Goal: Task Accomplishment & Management: Use online tool/utility

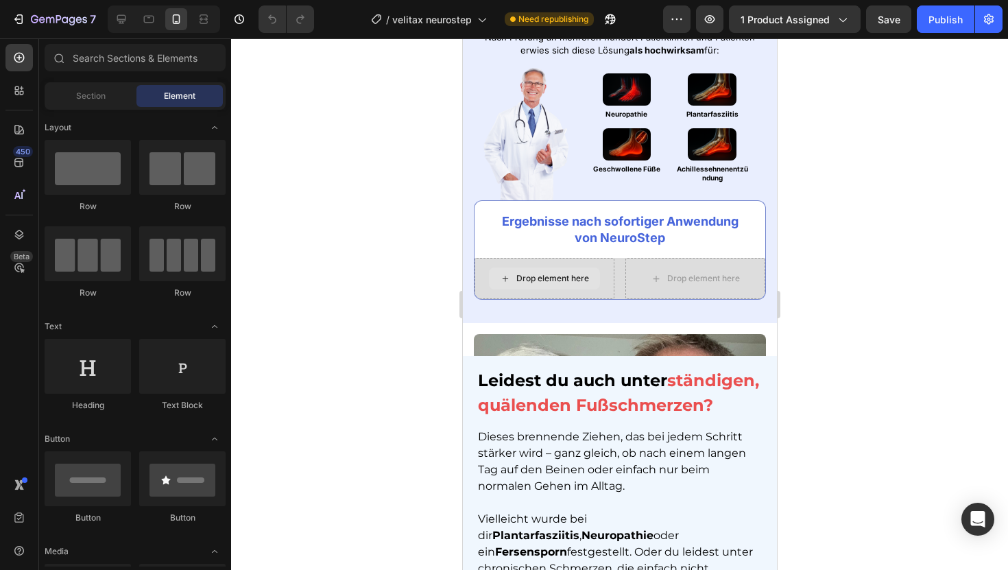
scroll to position [962, 0]
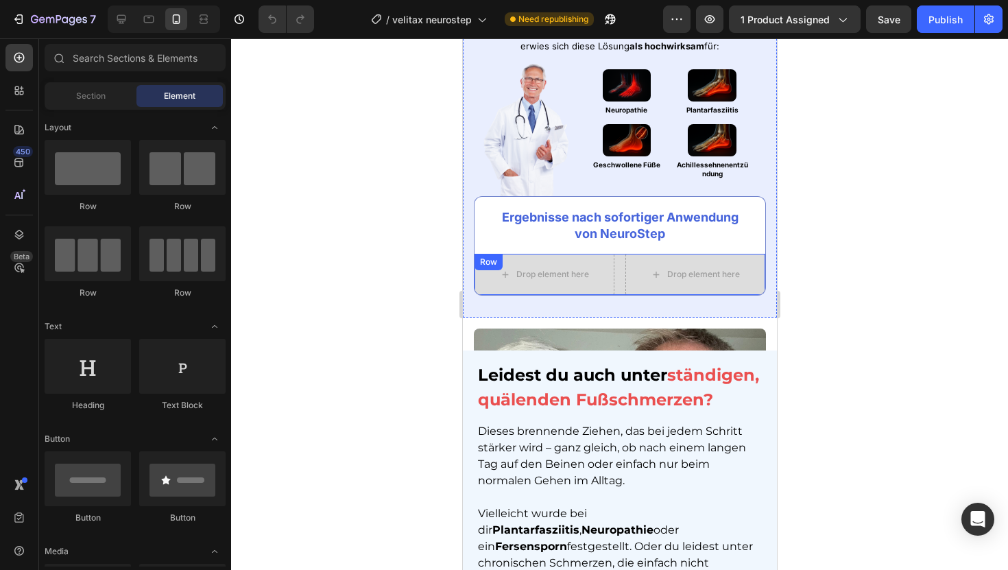
click at [615, 280] on div "Drop element here Drop element here Row" at bounding box center [619, 275] width 292 height 42
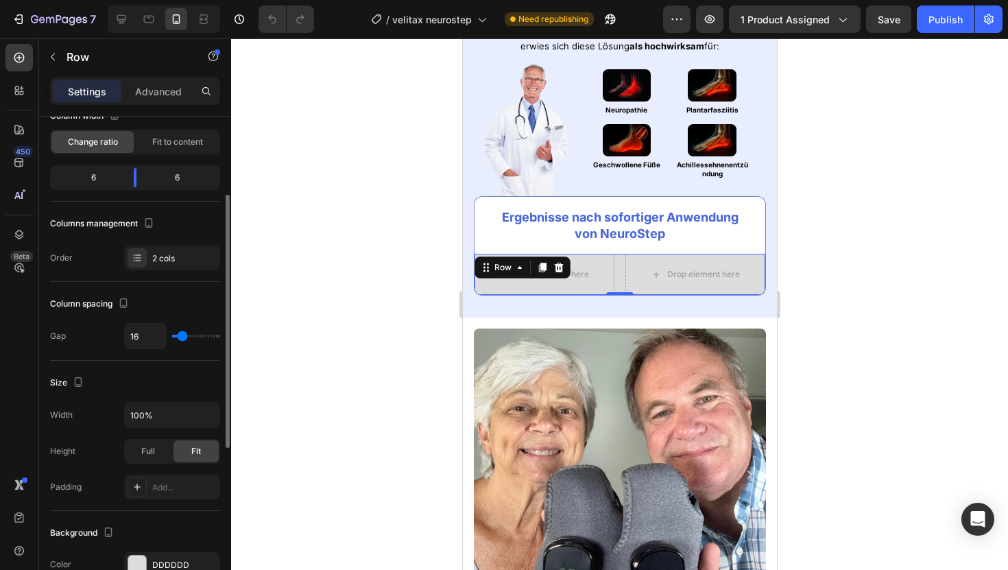
scroll to position [119, 0]
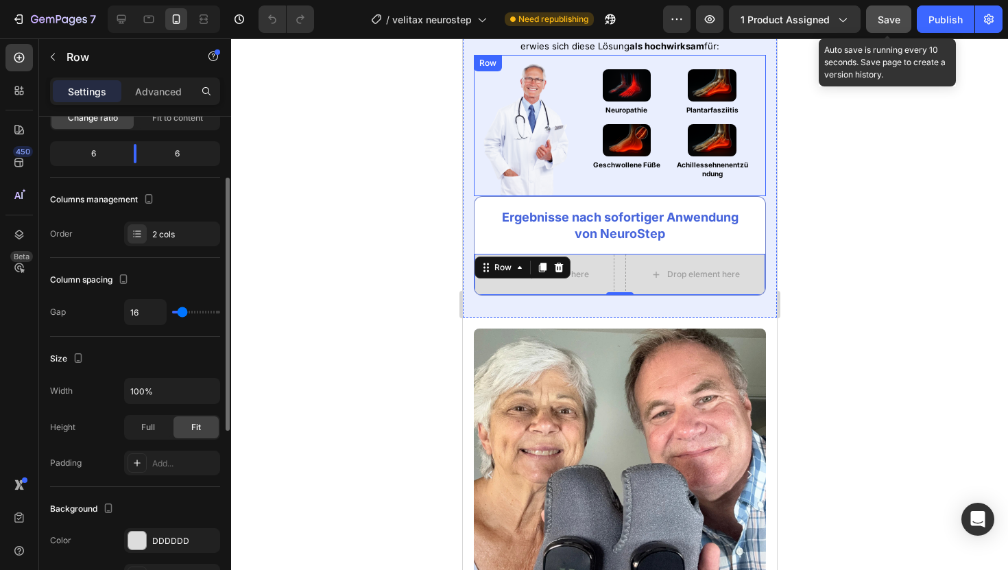
click at [889, 16] on span "Save" at bounding box center [888, 20] width 23 height 12
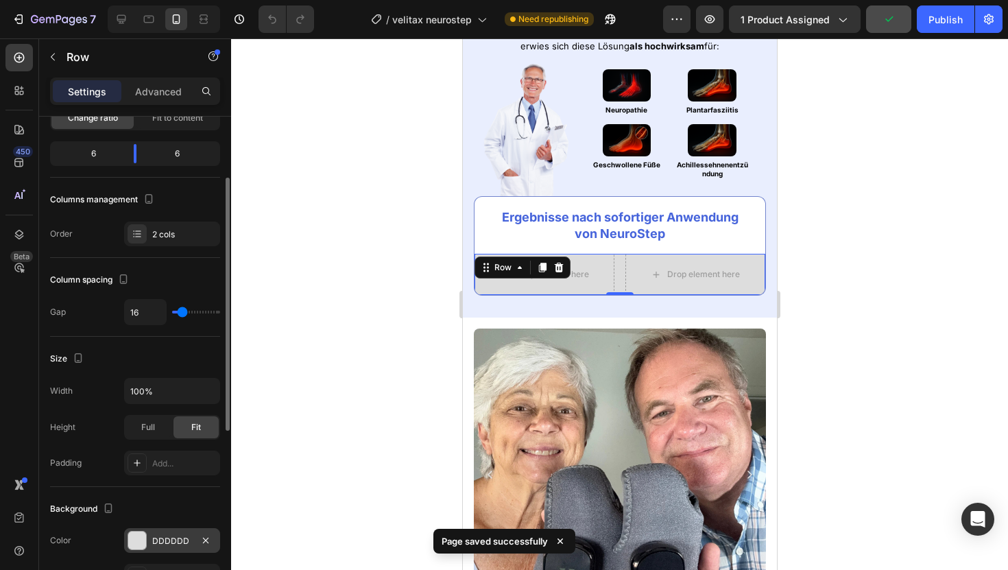
click at [133, 533] on div at bounding box center [137, 540] width 18 height 18
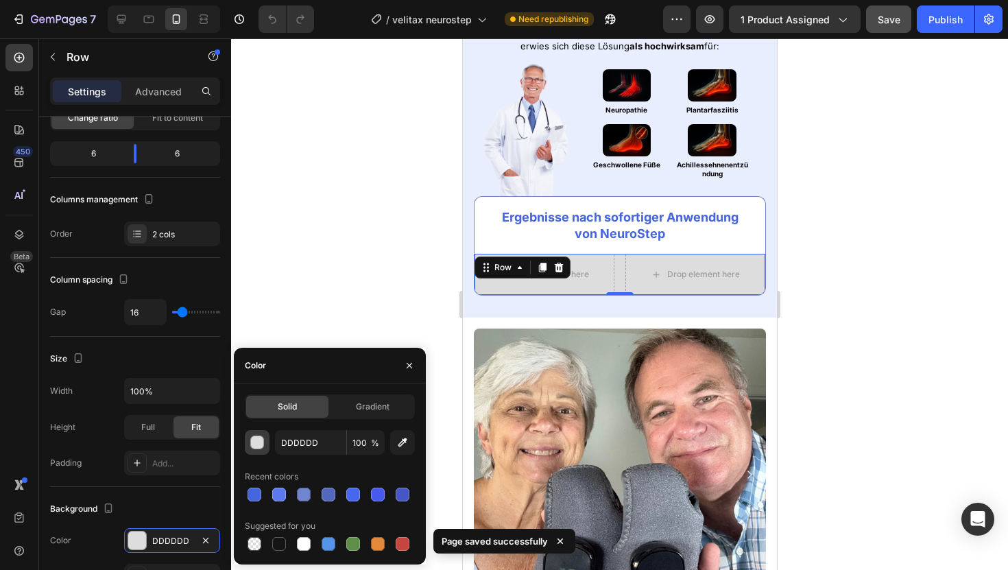
click at [255, 442] on div "button" at bounding box center [258, 443] width 14 height 14
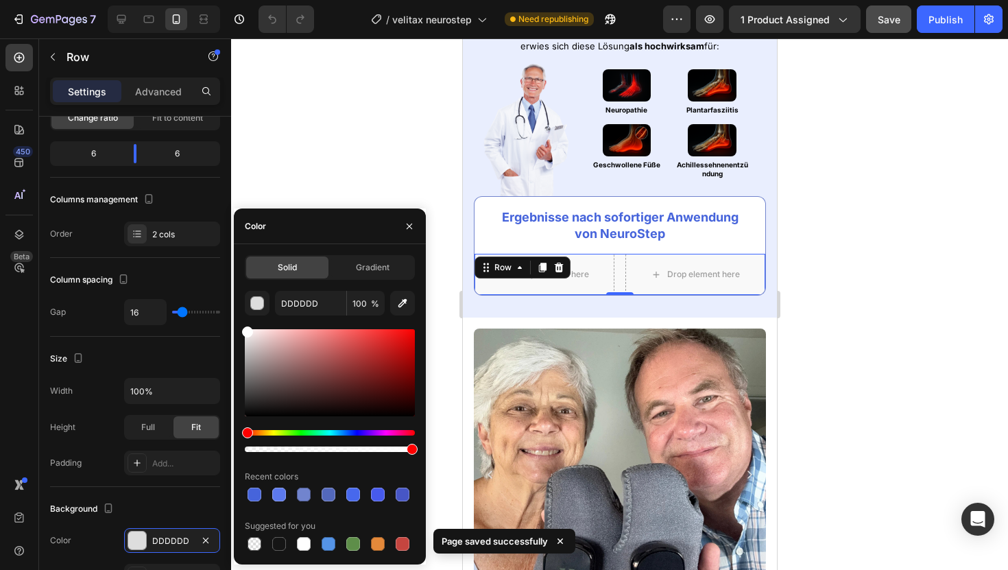
drag, startPoint x: 275, startPoint y: 378, endPoint x: 239, endPoint y: 323, distance: 65.8
click at [239, 323] on div "Solid Gradient DDDDDD 100 % Recent colors Suggested for you" at bounding box center [330, 404] width 192 height 298
type input "FFFFFF"
click at [321, 159] on div at bounding box center [619, 303] width 777 height 531
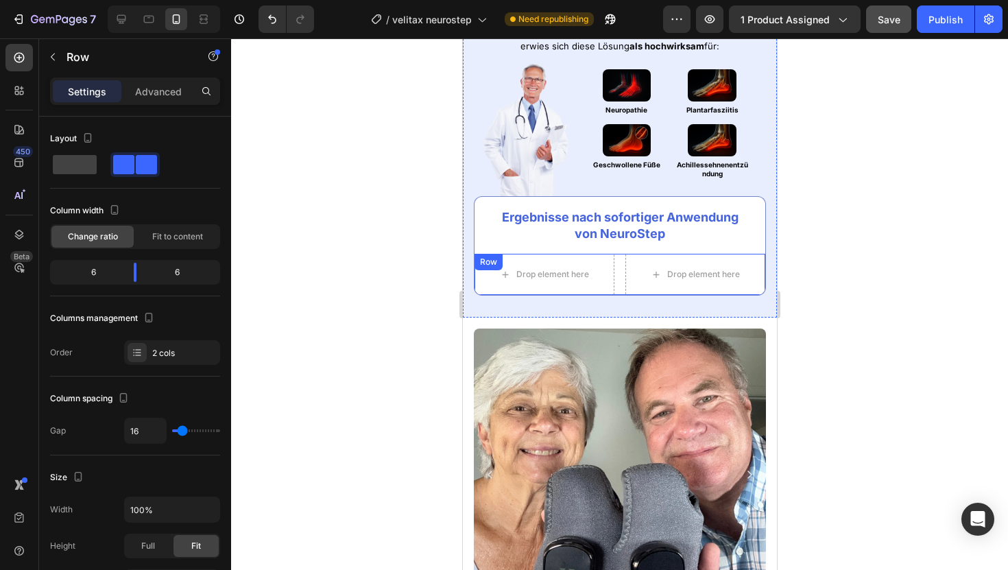
click at [617, 264] on div "Drop element here Drop element here Row" at bounding box center [619, 275] width 292 height 42
click at [150, 85] on p "Advanced" at bounding box center [158, 91] width 47 height 14
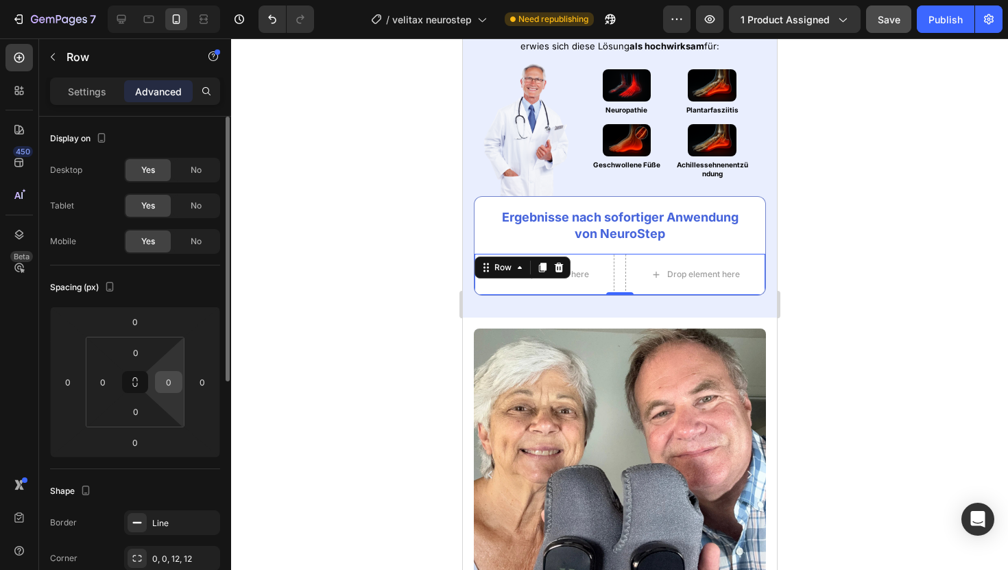
click at [170, 372] on input "0" at bounding box center [168, 382] width 21 height 21
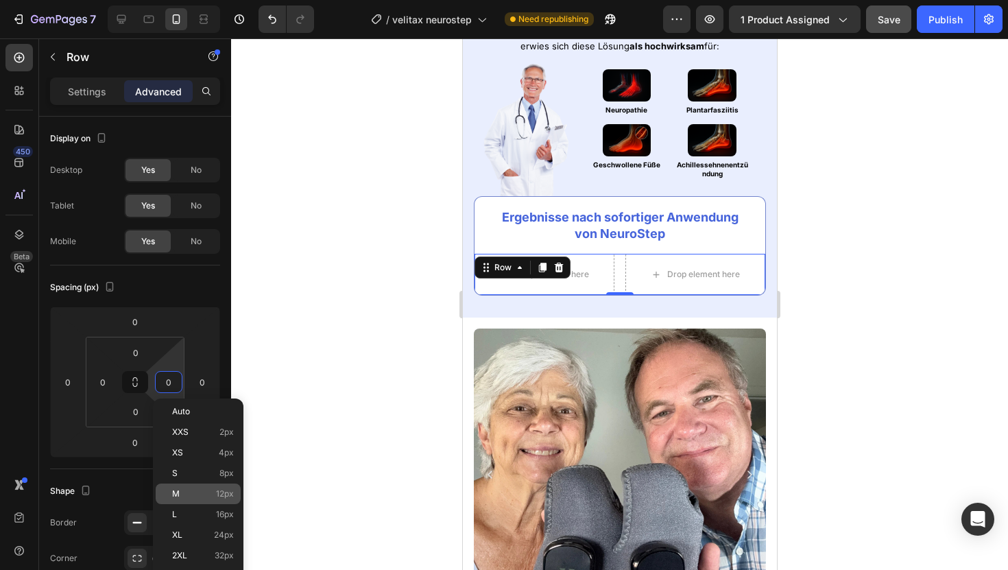
click at [215, 495] on p "M 12px" at bounding box center [203, 494] width 62 height 10
type input "12"
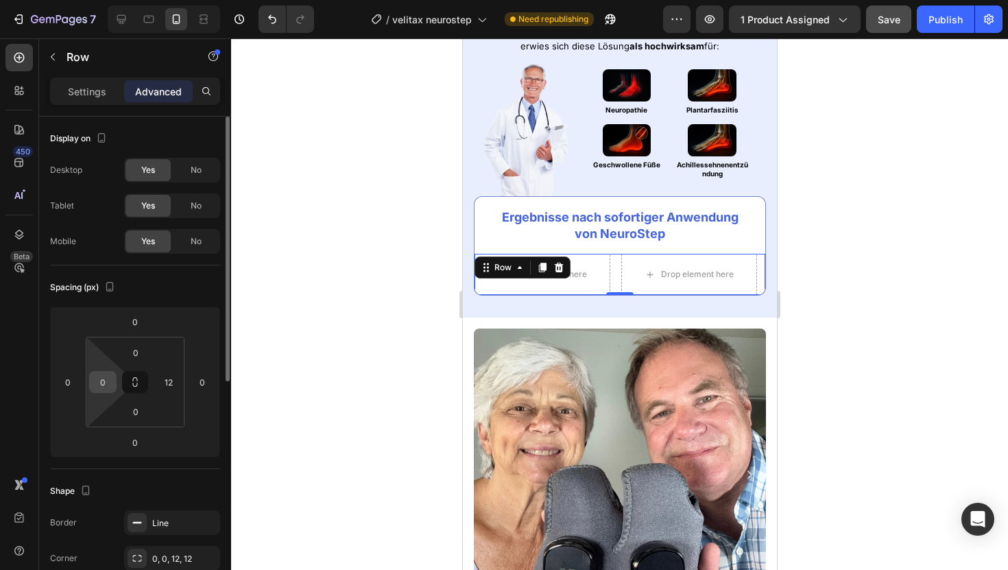
click at [97, 381] on input "0" at bounding box center [103, 382] width 21 height 21
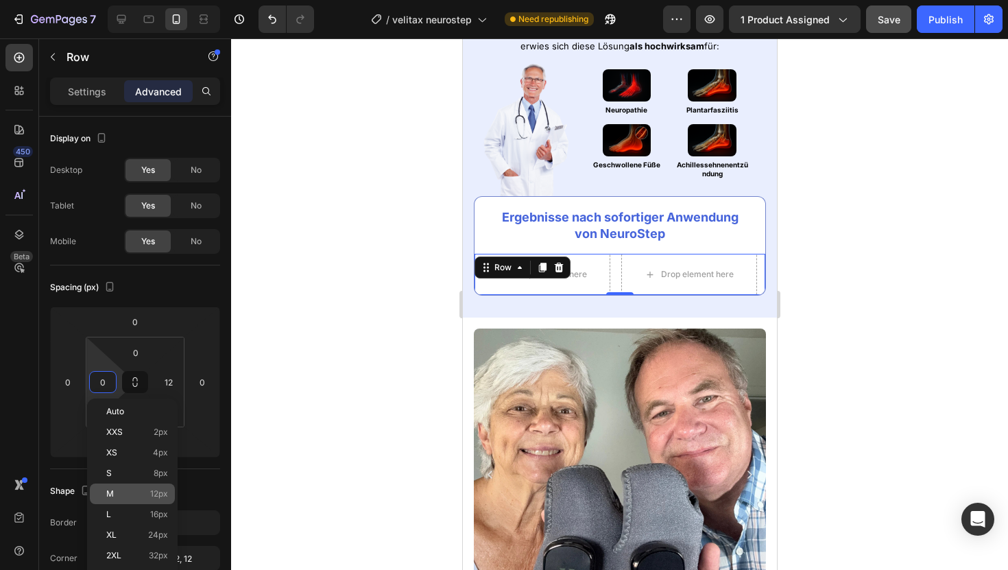
click at [145, 489] on p "M 12px" at bounding box center [137, 494] width 62 height 10
type input "12"
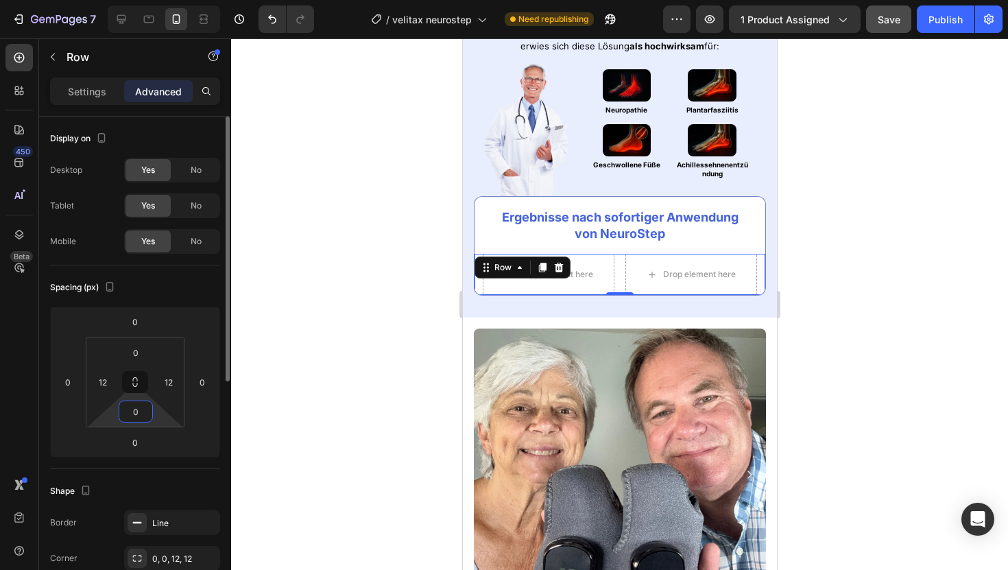
click at [134, 408] on input "0" at bounding box center [135, 411] width 27 height 21
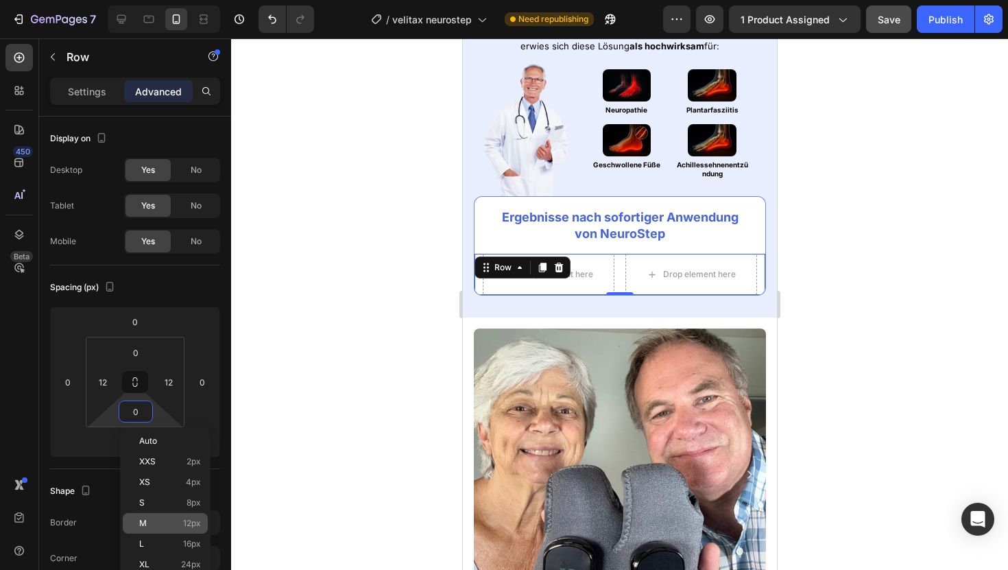
click at [182, 520] on p "M 12px" at bounding box center [170, 523] width 62 height 10
type input "12"
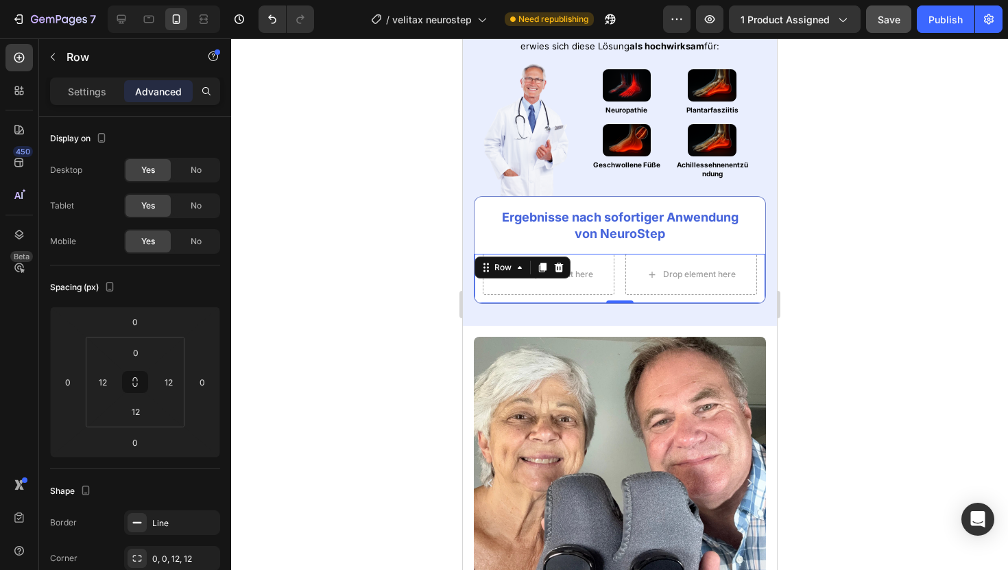
click at [306, 292] on div at bounding box center [619, 303] width 777 height 531
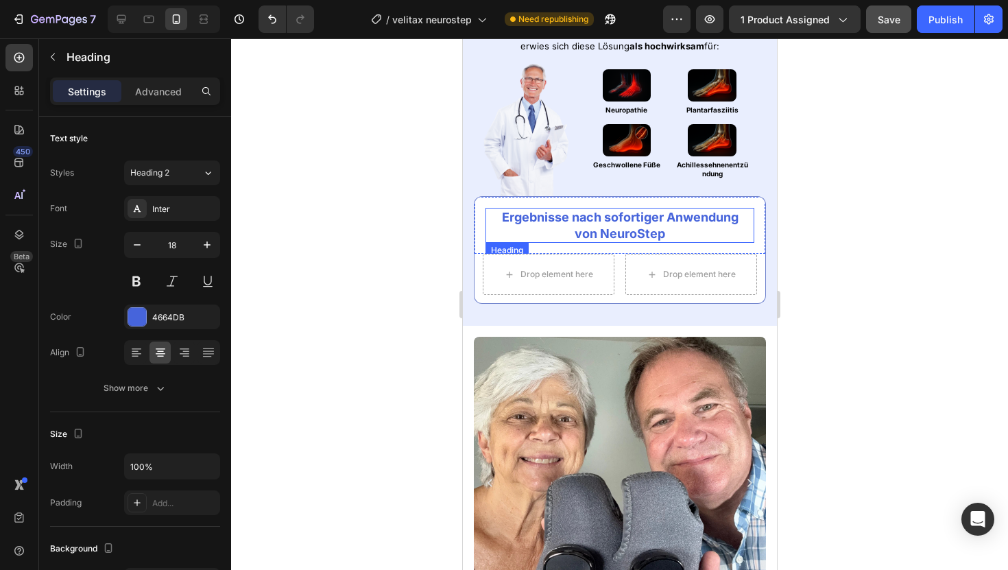
click at [616, 223] on strong "Ergebnisse nach sofortiger Anwendung" at bounding box center [619, 217] width 236 height 14
click at [163, 328] on div "4664DB" at bounding box center [172, 316] width 96 height 25
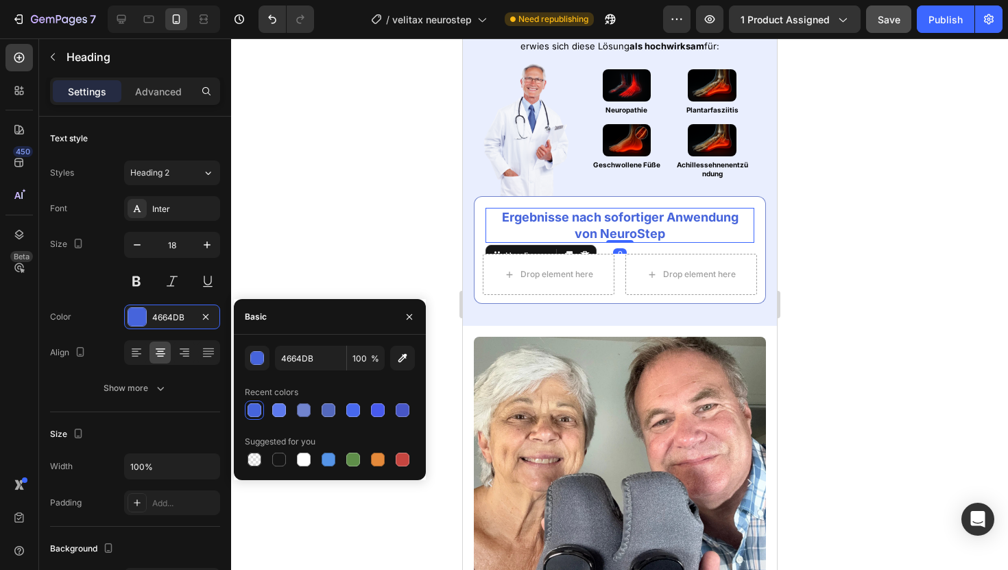
click at [304, 376] on div "4664DB 100 % Recent colors Suggested for you" at bounding box center [330, 406] width 170 height 123
click at [304, 364] on input "4664DB" at bounding box center [310, 357] width 71 height 25
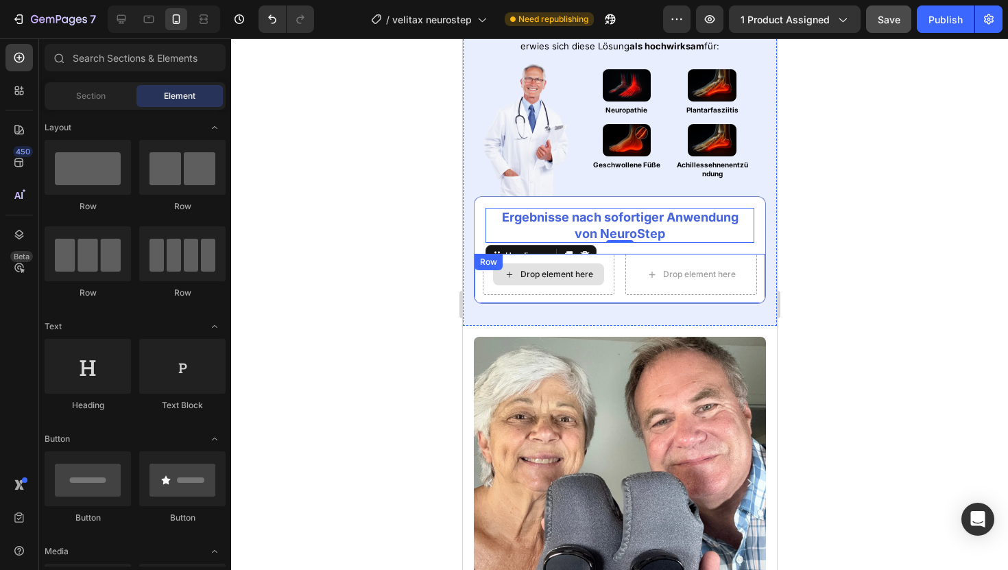
click at [510, 265] on div "Drop element here" at bounding box center [547, 274] width 111 height 22
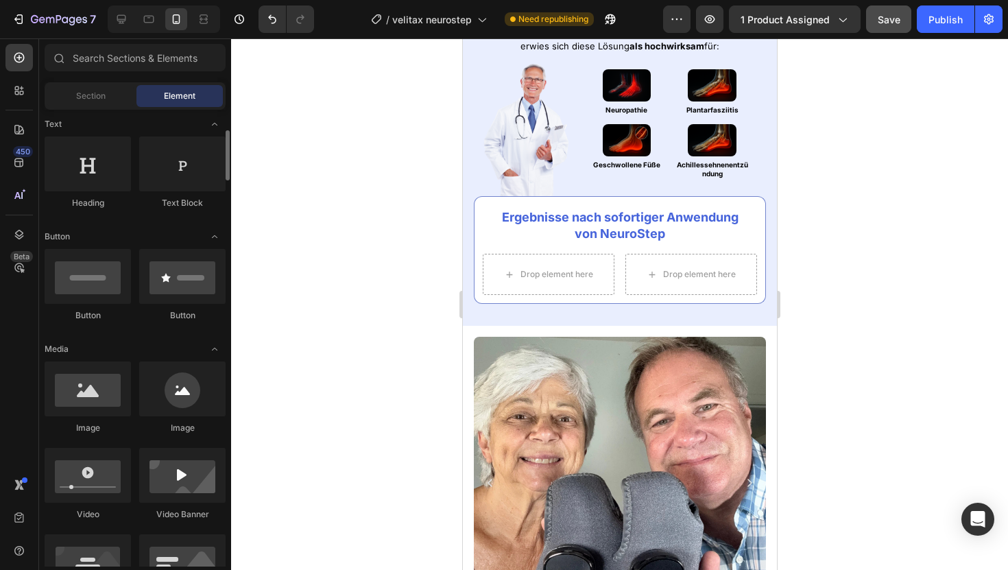
scroll to position [203, 0]
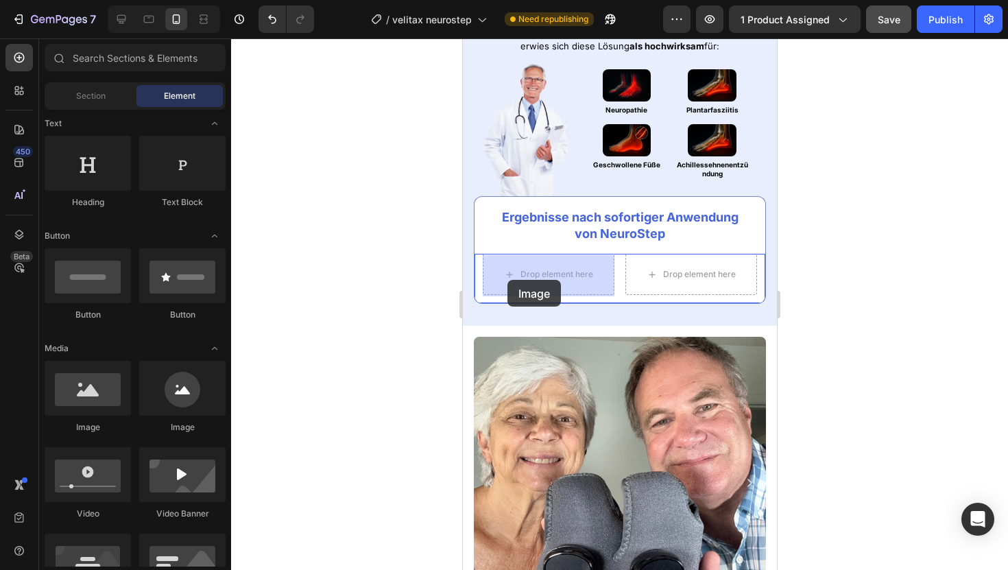
drag, startPoint x: 546, startPoint y: 443, endPoint x: 507, endPoint y: 280, distance: 167.8
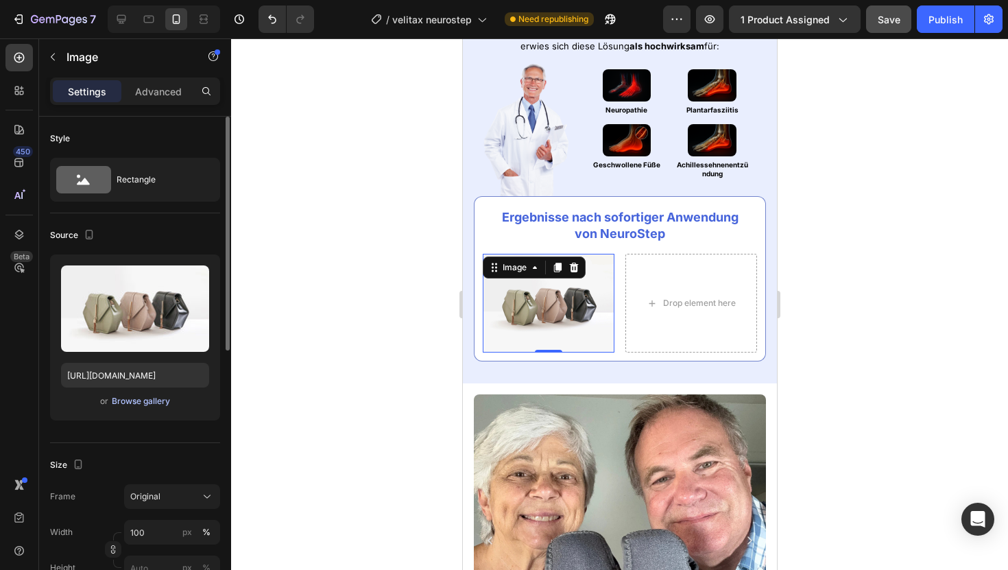
click at [125, 404] on div "Browse gallery" at bounding box center [141, 401] width 58 height 12
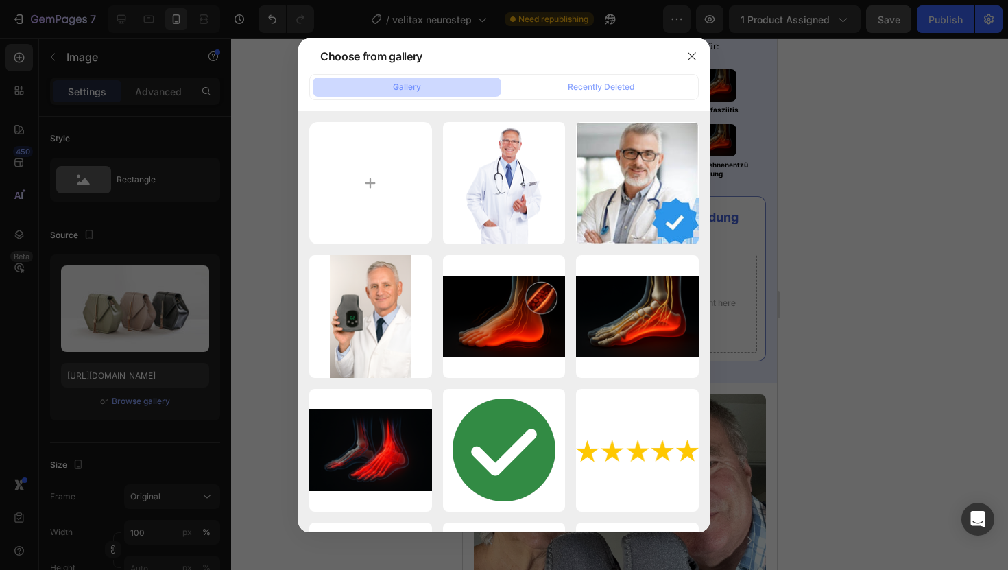
type input "C:\fakepath\Davor.png"
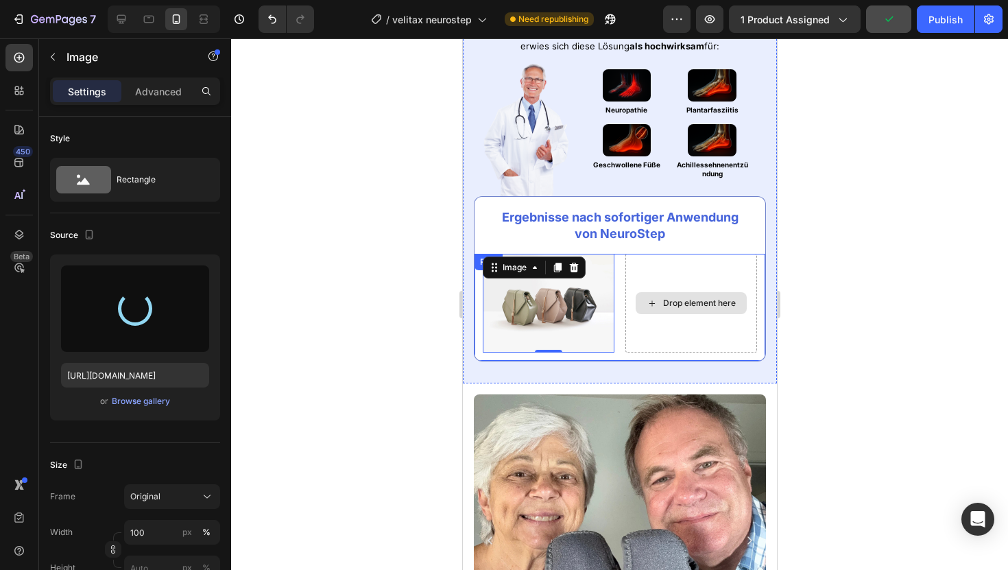
type input "https://cdn.shopify.com/s/files/1/0925/0390/0483/files/gempages_547704948247233…"
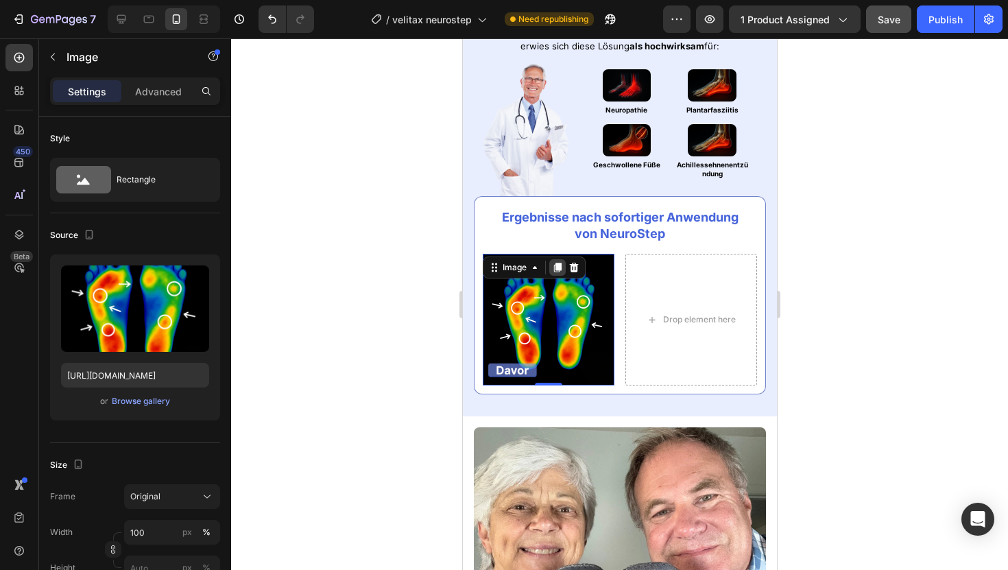
click at [555, 270] on icon at bounding box center [557, 268] width 8 height 10
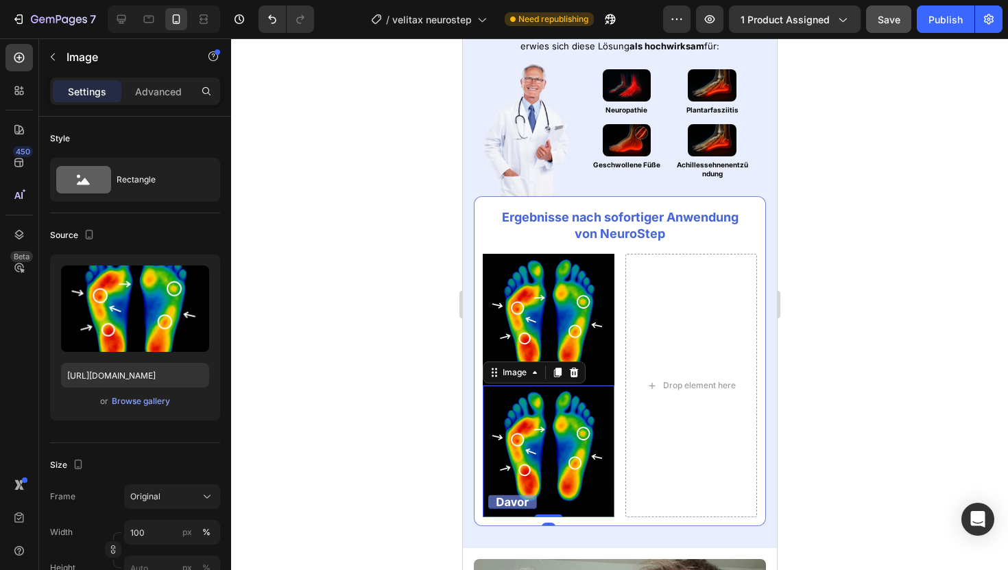
scroll to position [119, 0]
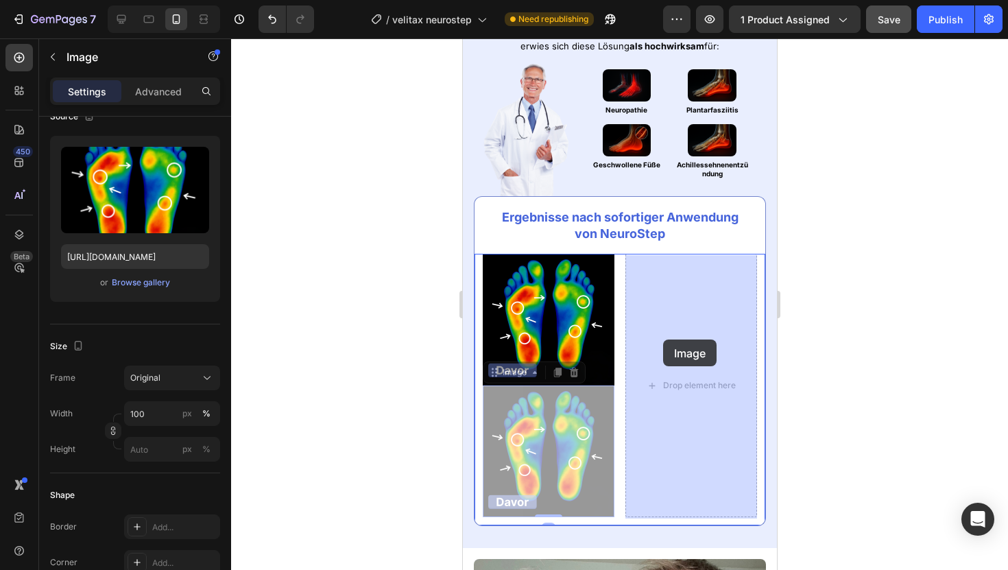
drag, startPoint x: 496, startPoint y: 375, endPoint x: 662, endPoint y: 339, distance: 170.3
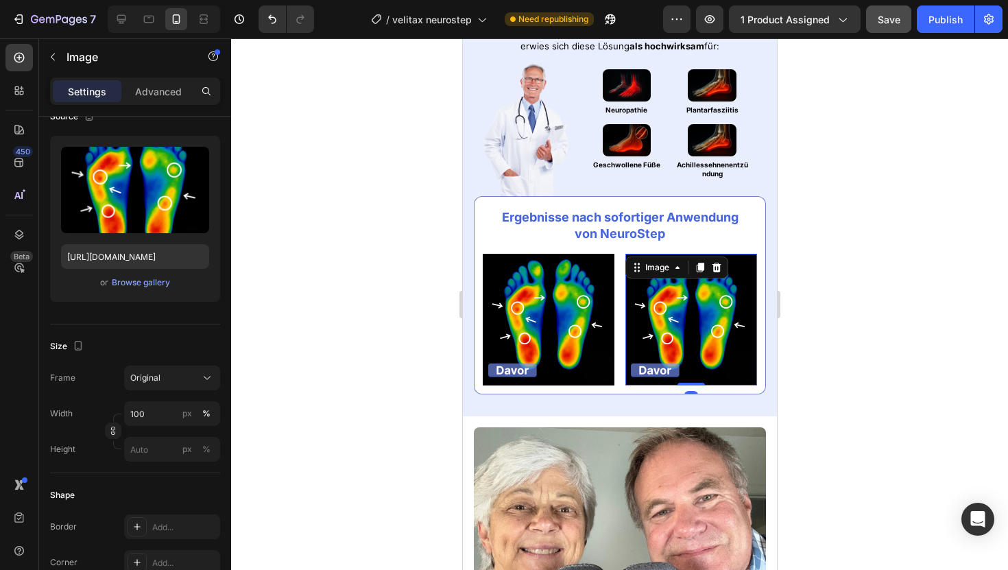
click at [862, 234] on div at bounding box center [619, 303] width 777 height 531
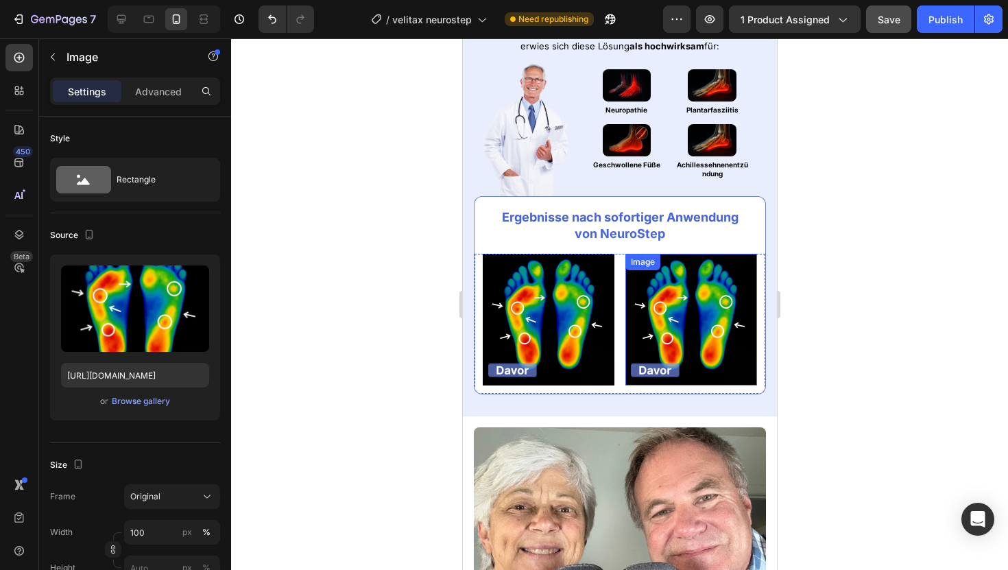
click at [646, 292] on img at bounding box center [690, 320] width 132 height 132
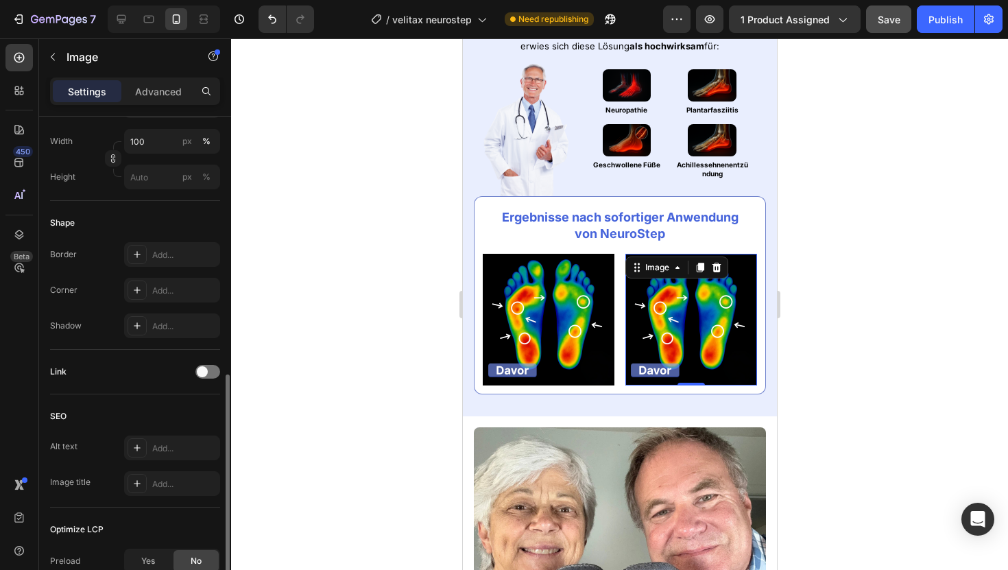
scroll to position [389, 0]
click at [156, 292] on div "Add..." at bounding box center [184, 292] width 64 height 12
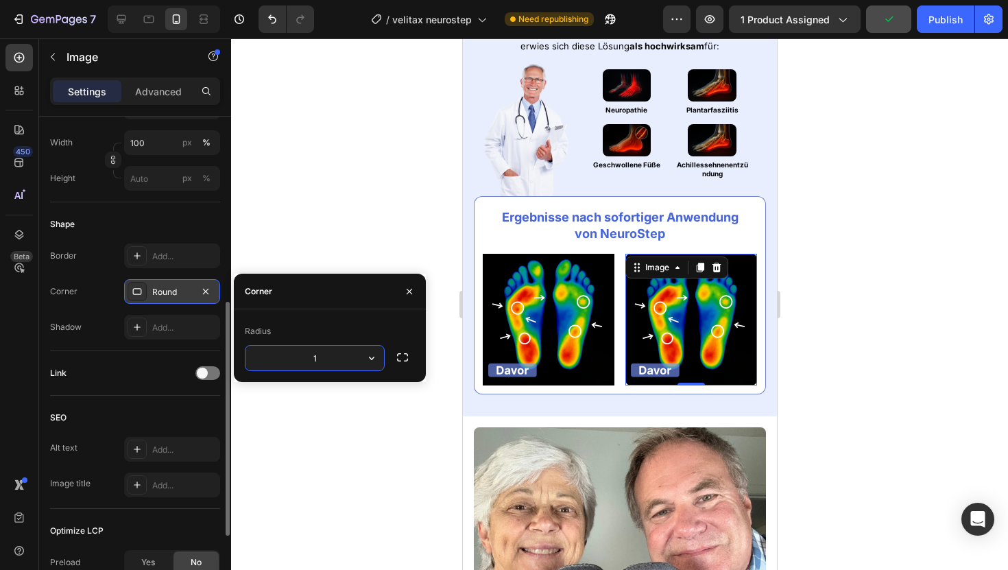
type input "12"
click at [675, 299] on img at bounding box center [690, 320] width 132 height 132
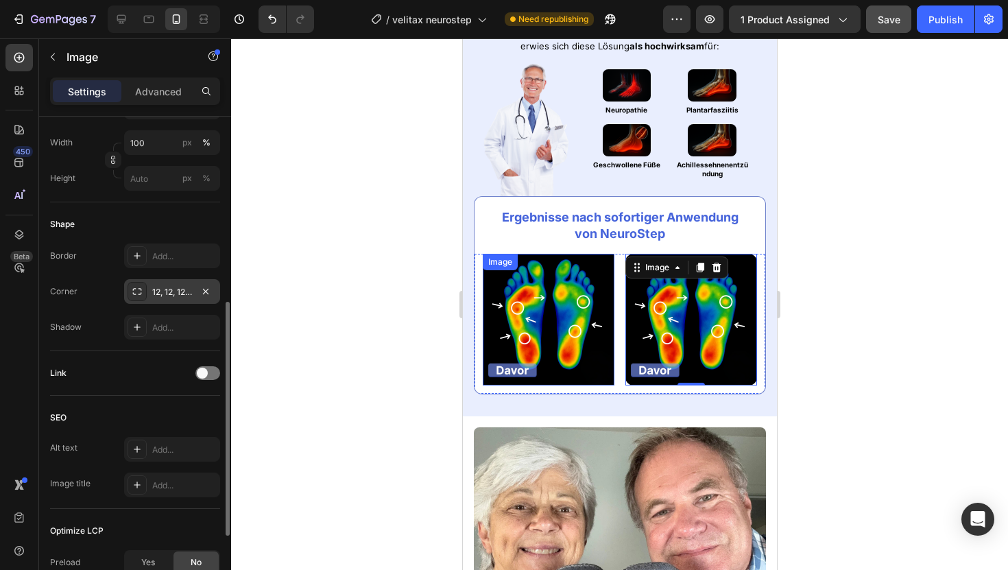
click at [584, 286] on img at bounding box center [548, 320] width 132 height 132
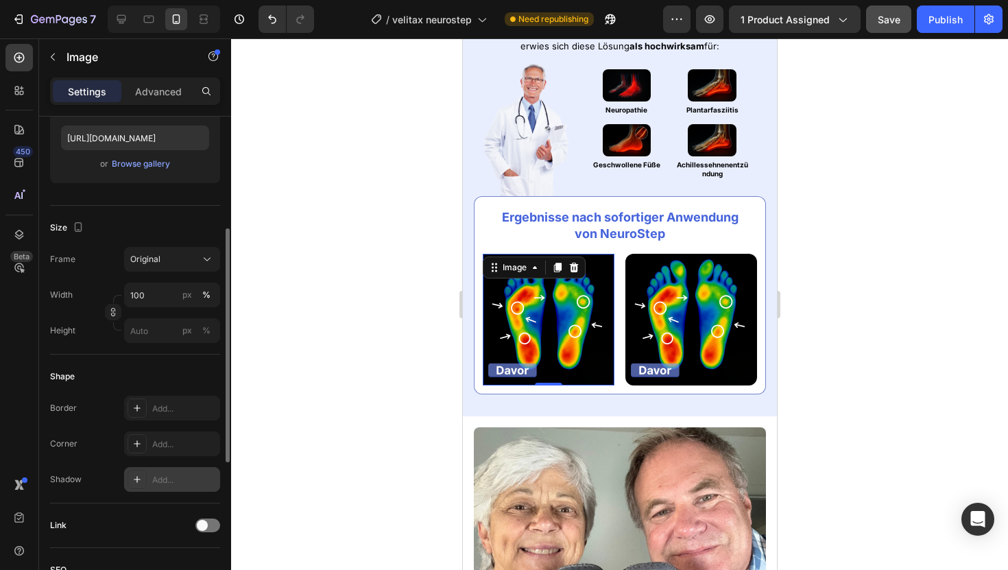
scroll to position [238, 0]
click at [173, 460] on div "Border Add... Corner Add... Shadow Add..." at bounding box center [135, 443] width 170 height 96
click at [173, 444] on div "Add..." at bounding box center [184, 443] width 64 height 12
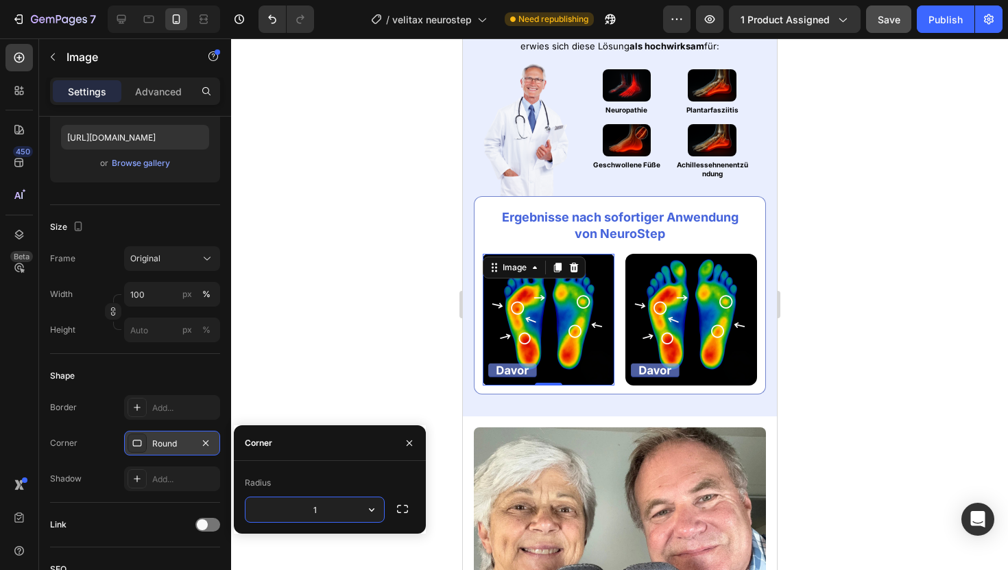
type input "12"
click at [479, 306] on div "Image 0 Image Row" at bounding box center [619, 324] width 292 height 141
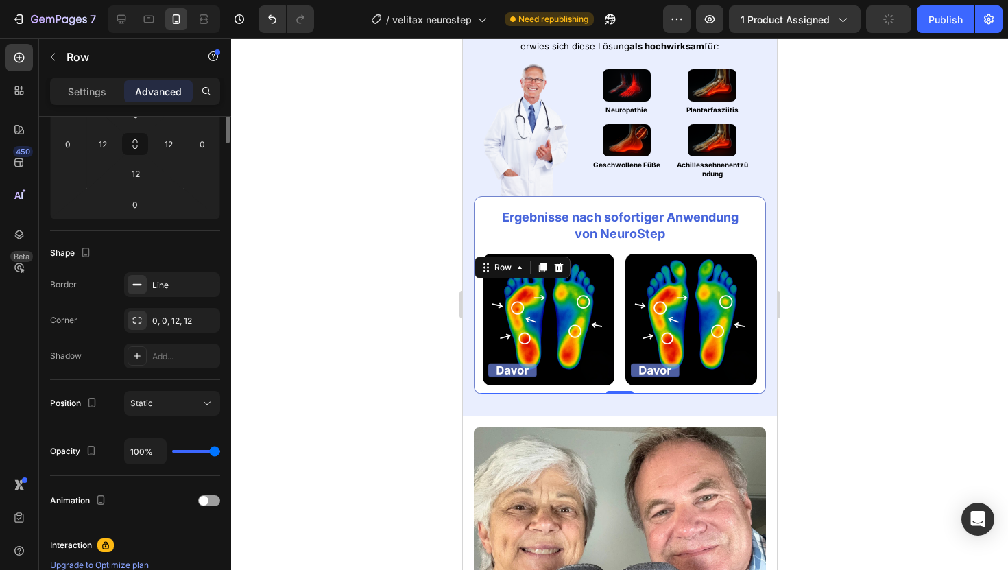
scroll to position [0, 0]
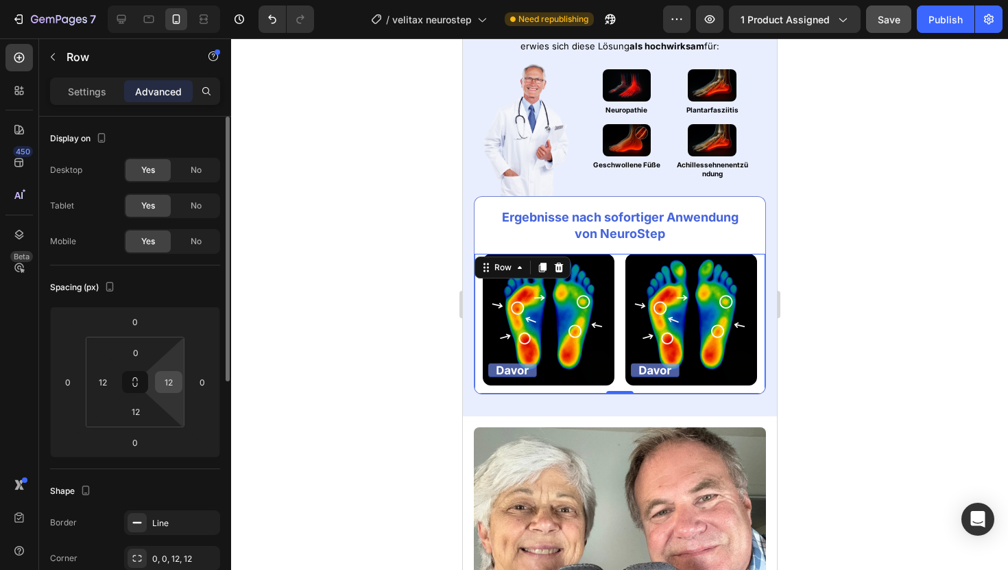
click at [170, 380] on input "12" at bounding box center [168, 382] width 21 height 21
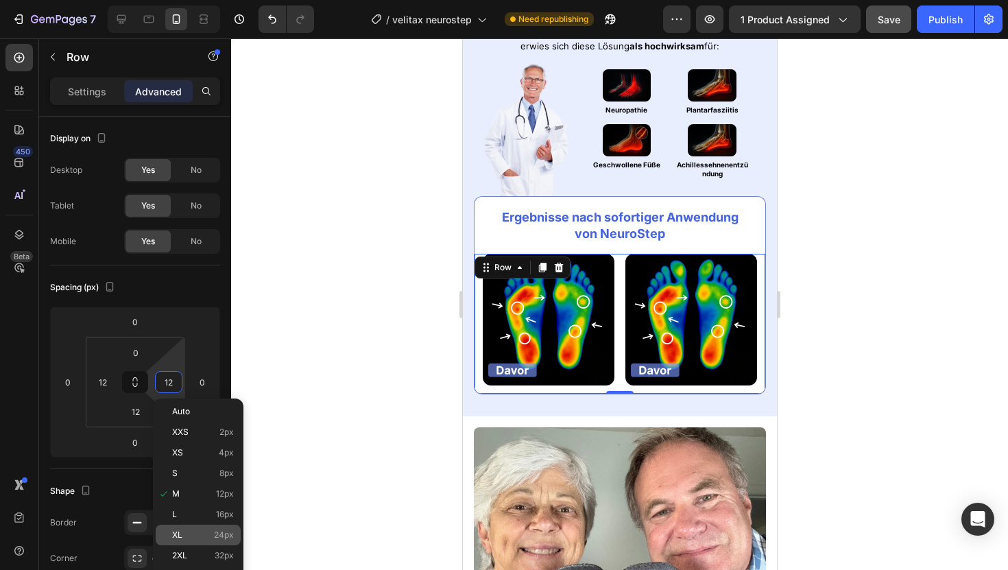
click at [227, 537] on span "24px" at bounding box center [224, 535] width 20 height 10
type input "24"
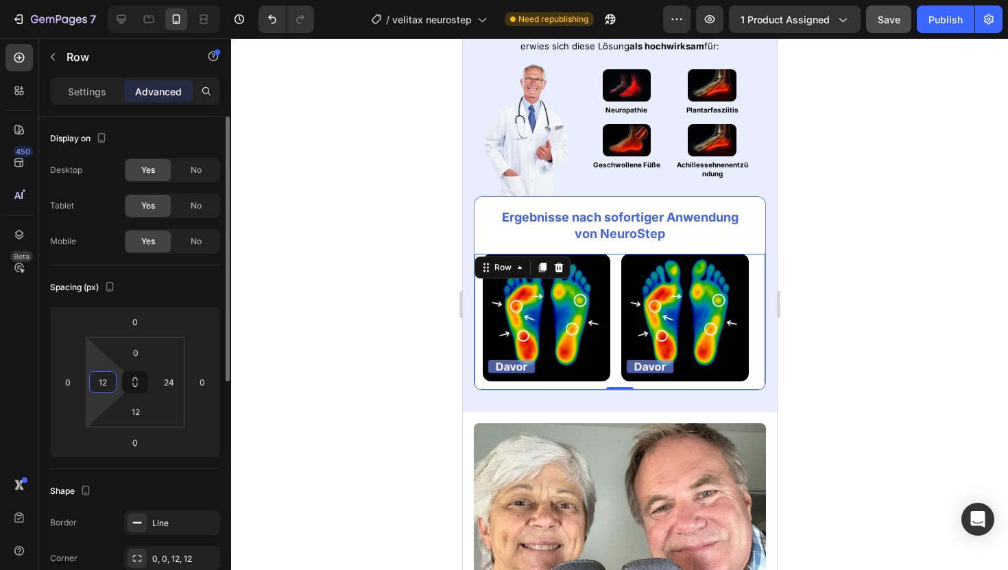
click at [97, 387] on input "12" at bounding box center [103, 382] width 21 height 21
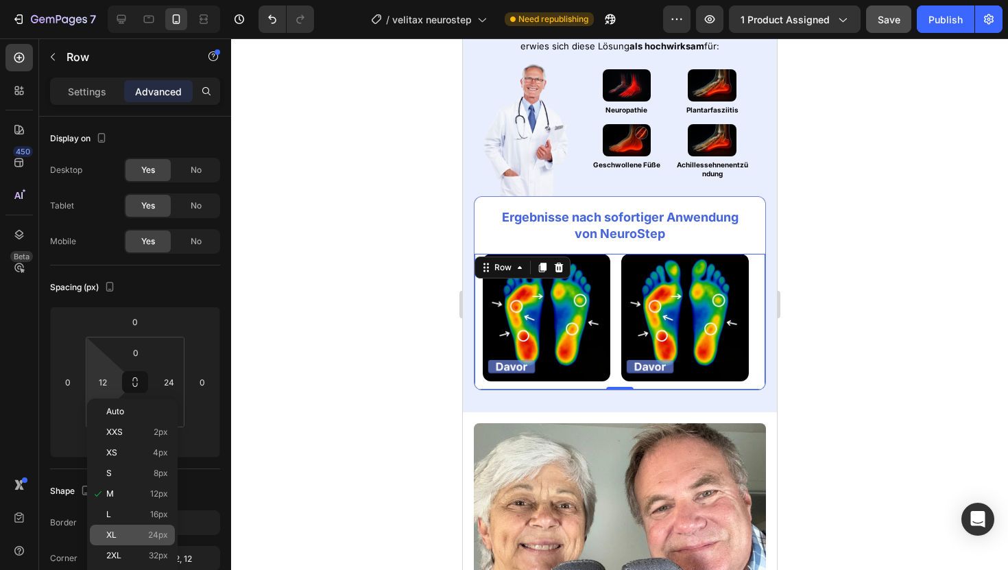
click at [152, 528] on div "XL 24px" at bounding box center [132, 534] width 85 height 21
type input "24"
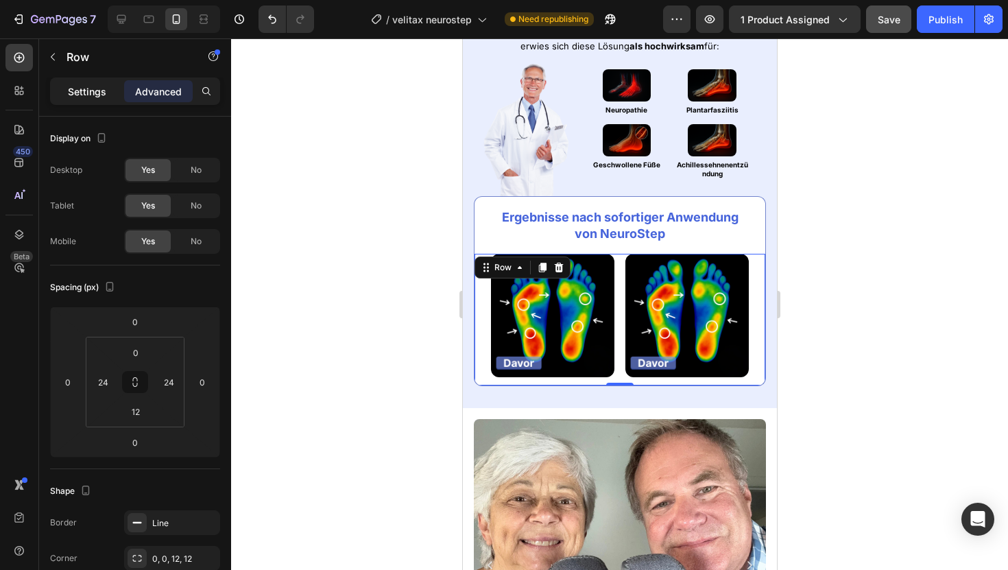
click at [77, 101] on div "Settings" at bounding box center [87, 91] width 69 height 22
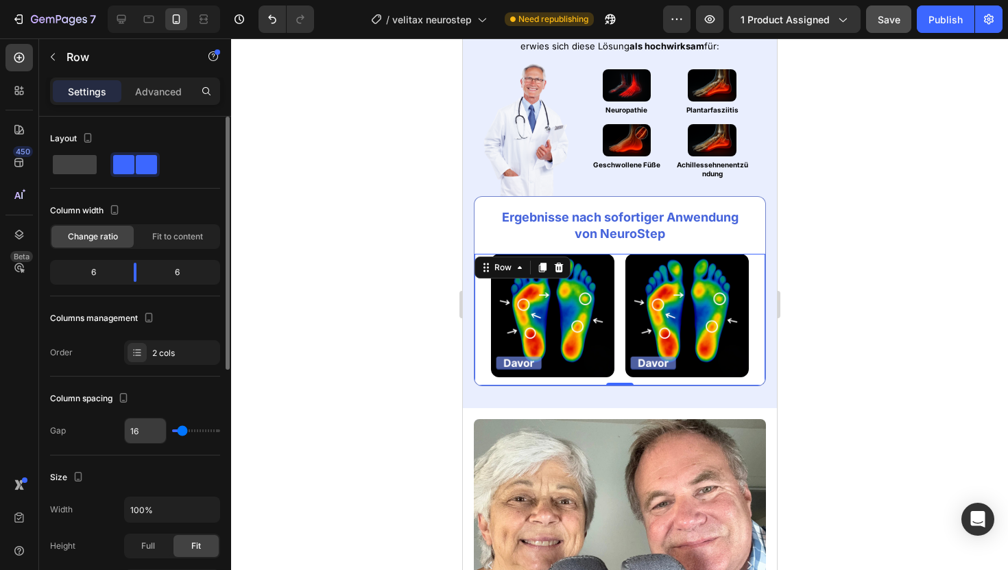
click at [142, 432] on input "16" at bounding box center [145, 430] width 41 height 25
type input "3"
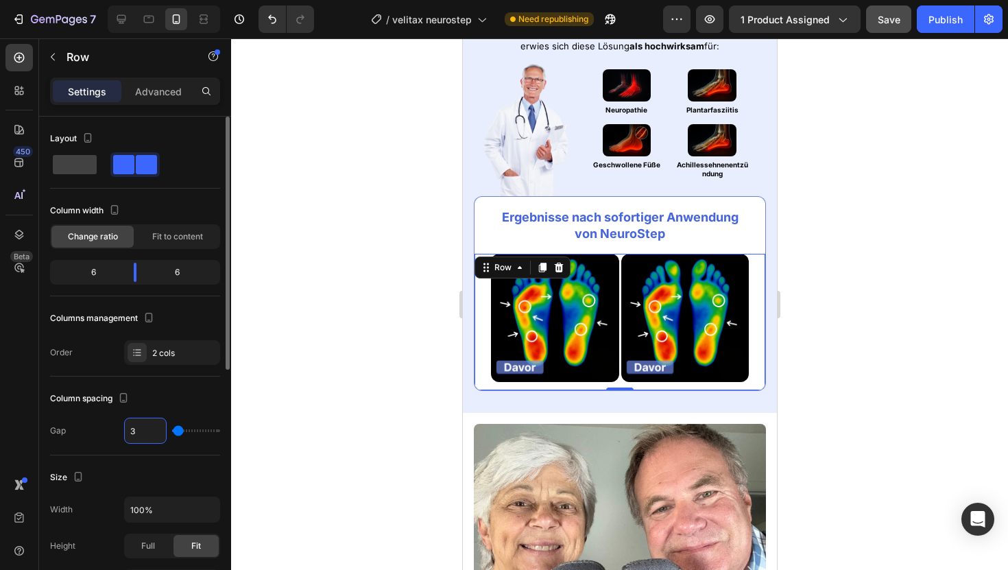
type input "32"
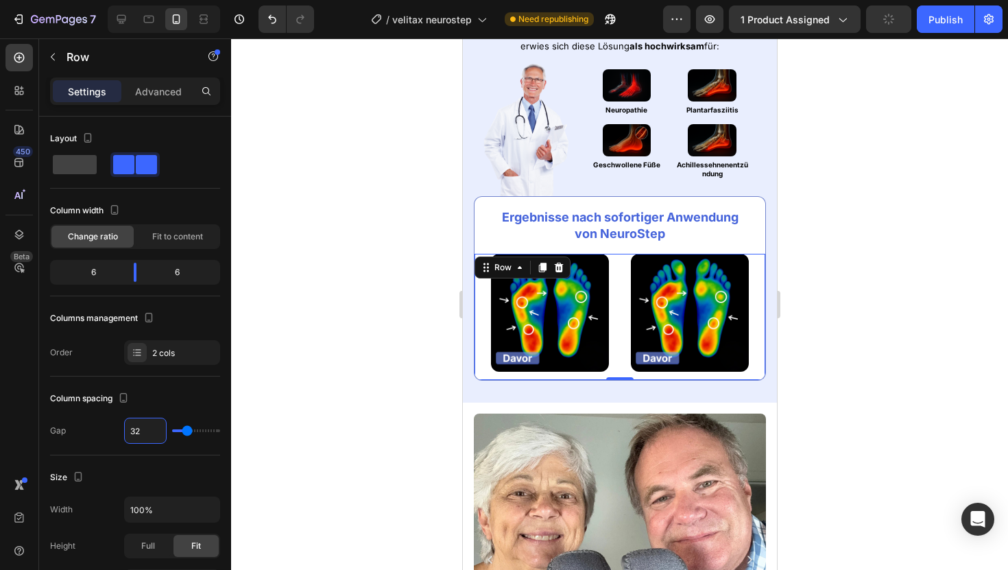
click at [347, 158] on div at bounding box center [619, 303] width 777 height 531
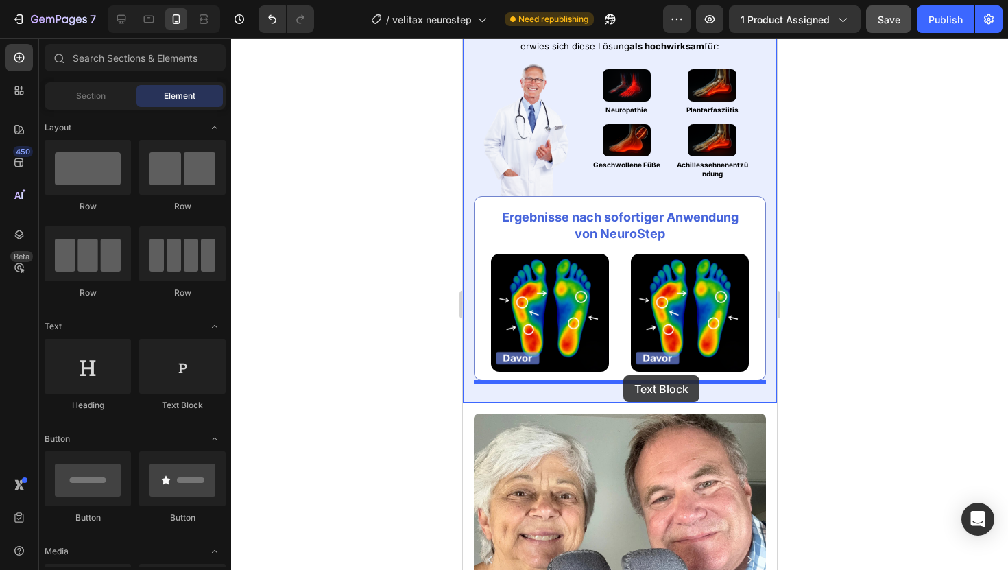
drag, startPoint x: 631, startPoint y: 404, endPoint x: 622, endPoint y: 375, distance: 30.6
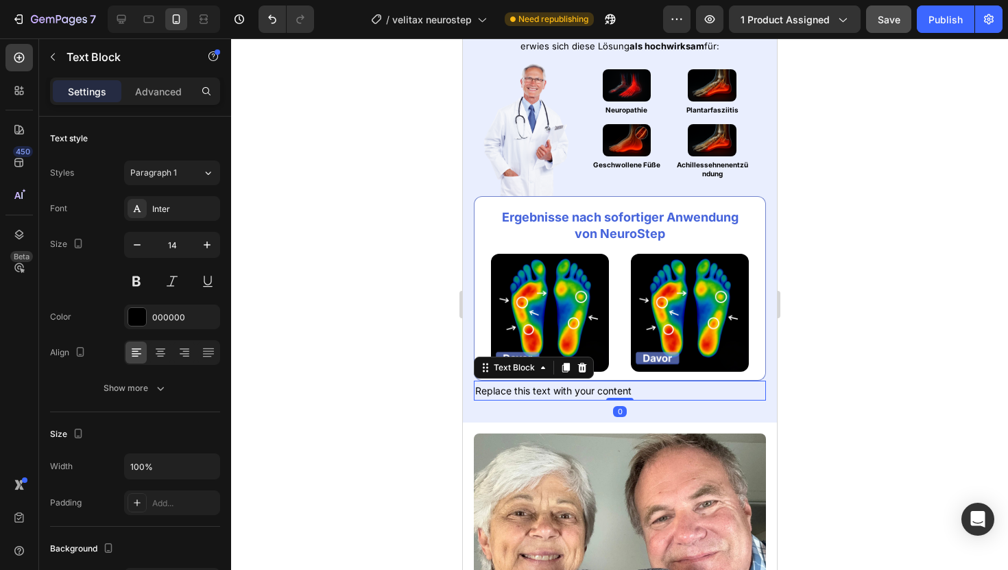
click at [847, 327] on div at bounding box center [619, 303] width 777 height 531
click at [714, 397] on div "Replace this text with your content" at bounding box center [619, 390] width 292 height 20
click at [575, 367] on div at bounding box center [581, 367] width 16 height 16
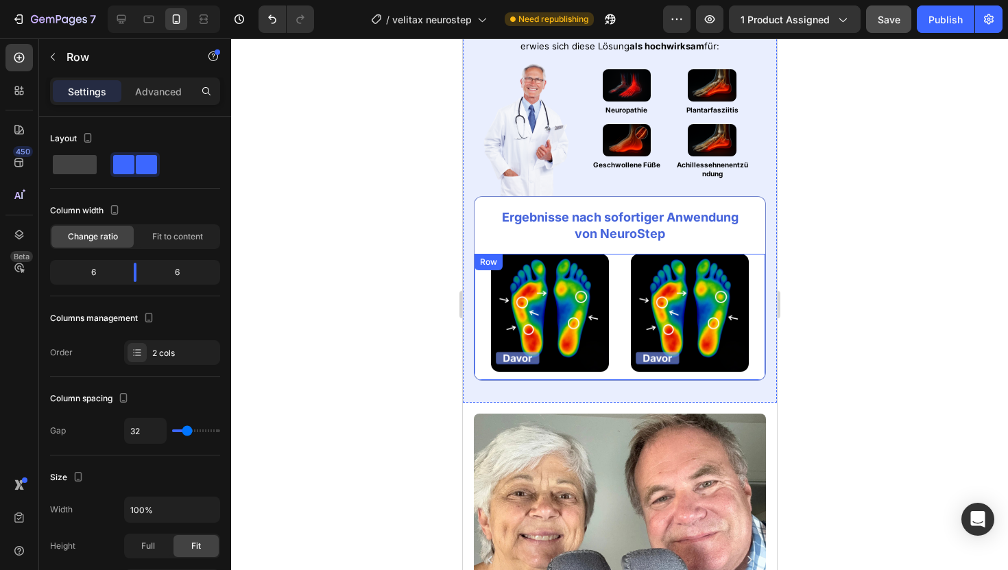
click at [624, 307] on div "Image Image Row" at bounding box center [619, 317] width 292 height 127
click at [168, 93] on p "Advanced" at bounding box center [158, 91] width 47 height 14
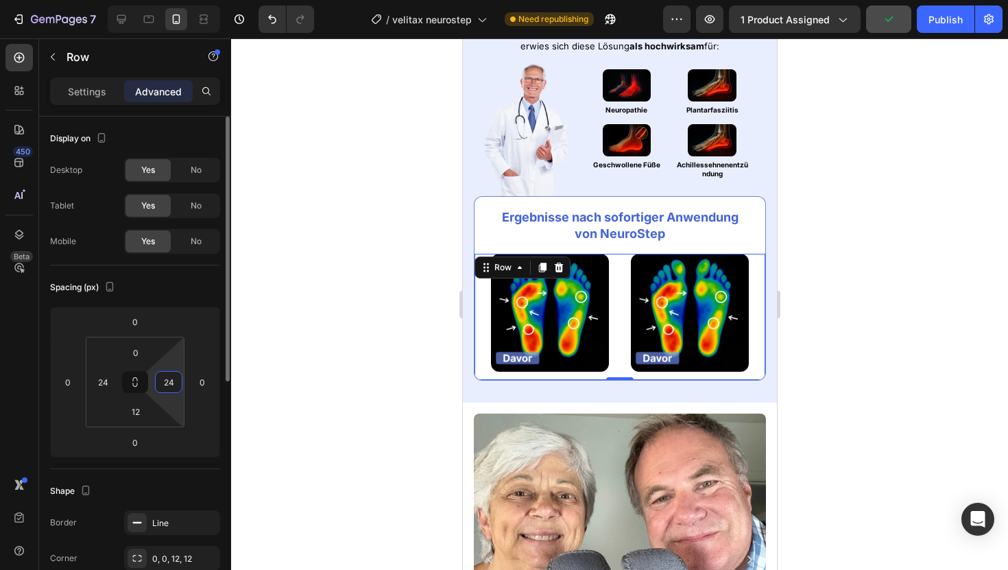
click at [166, 381] on input "24" at bounding box center [168, 382] width 21 height 21
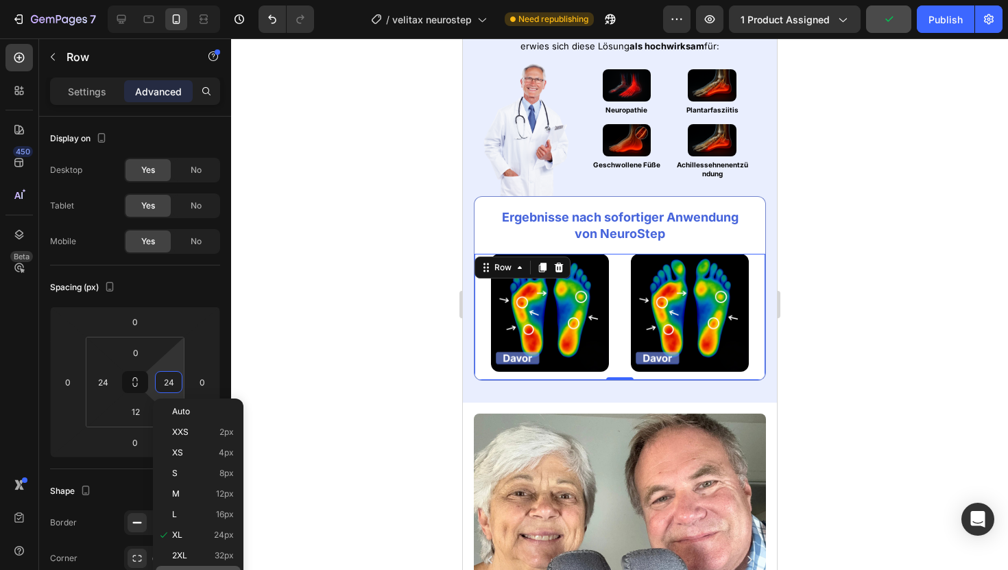
click at [204, 566] on div "3XL 48px" at bounding box center [198, 576] width 85 height 21
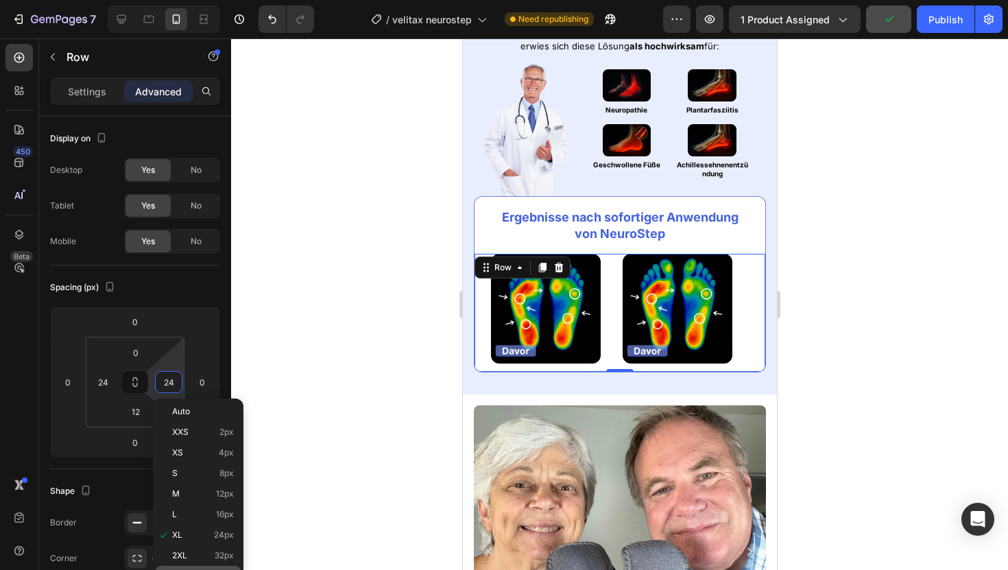
type input "48"
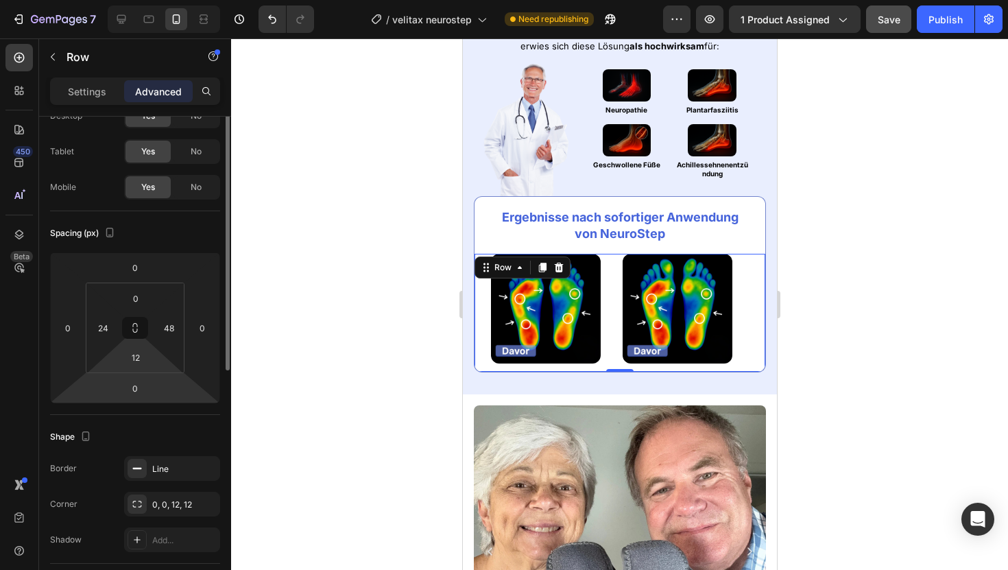
scroll to position [60, 0]
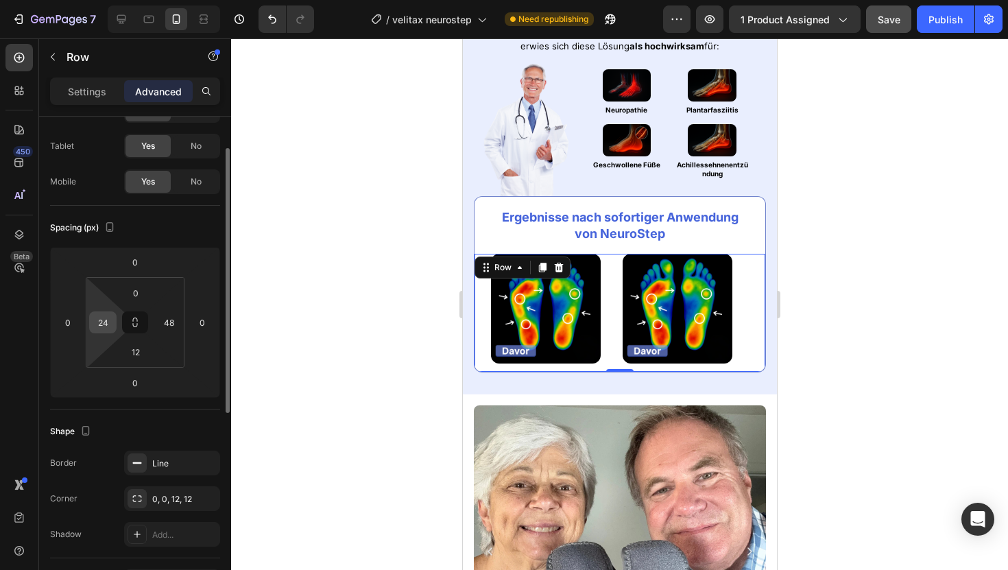
click at [97, 328] on input "24" at bounding box center [103, 322] width 21 height 21
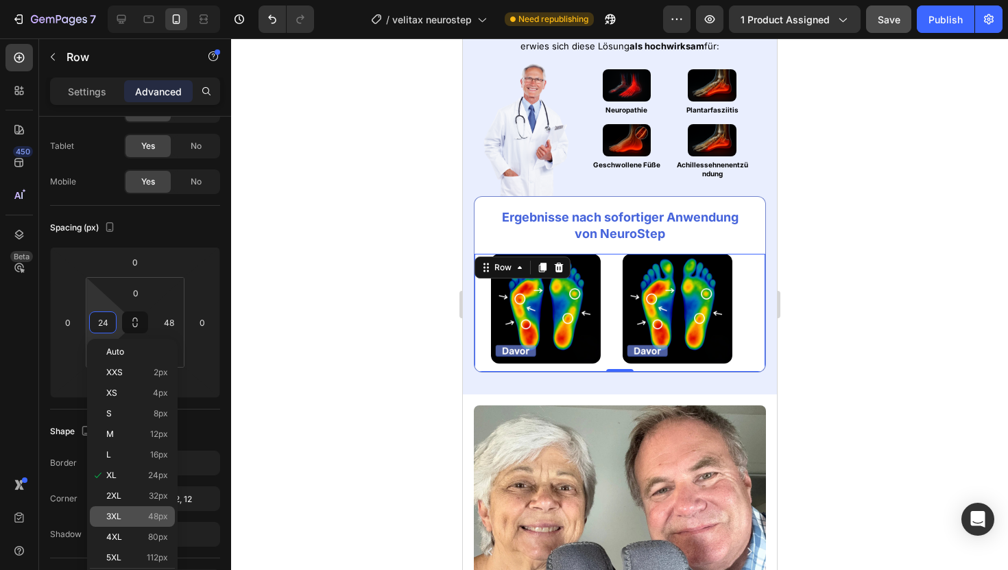
click at [160, 524] on div "3XL 48px" at bounding box center [132, 516] width 85 height 21
type input "48"
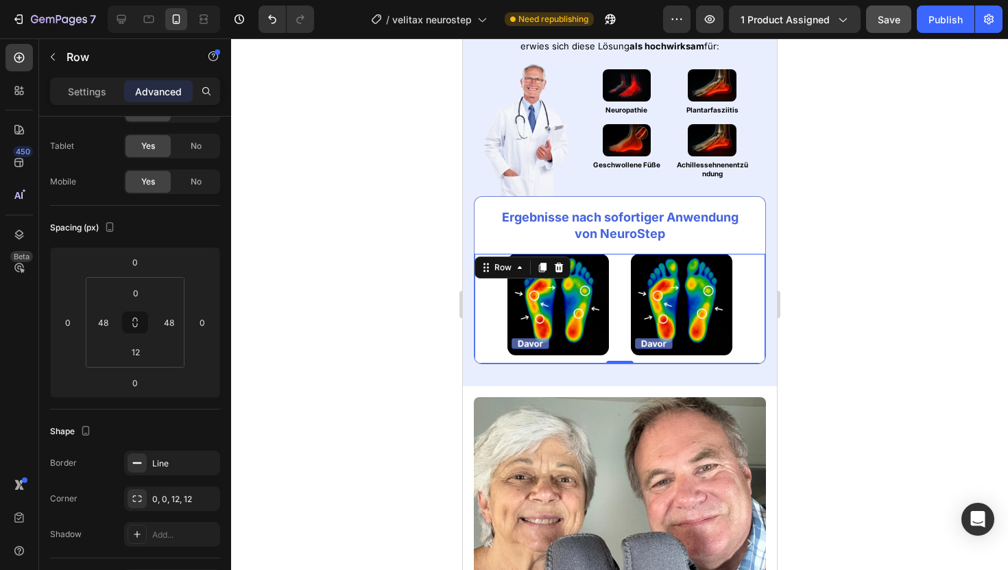
click at [334, 311] on div at bounding box center [619, 303] width 777 height 531
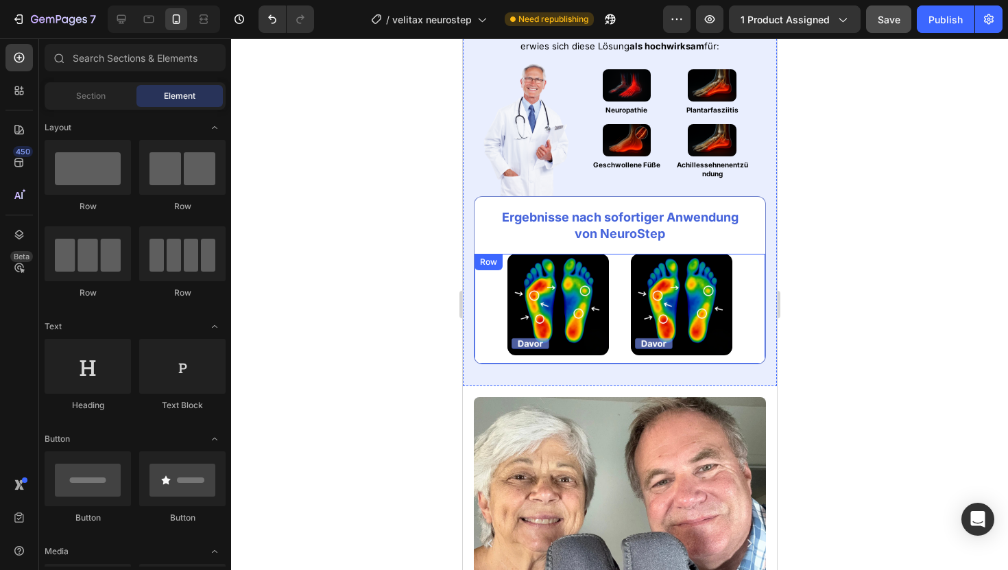
click at [476, 358] on div "Image Image Row" at bounding box center [619, 309] width 292 height 110
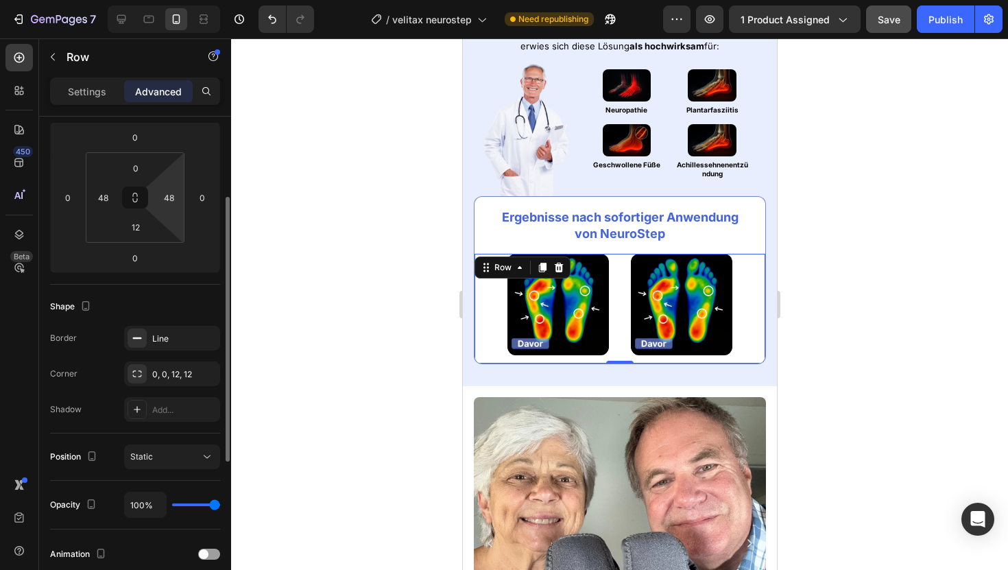
scroll to position [189, 0]
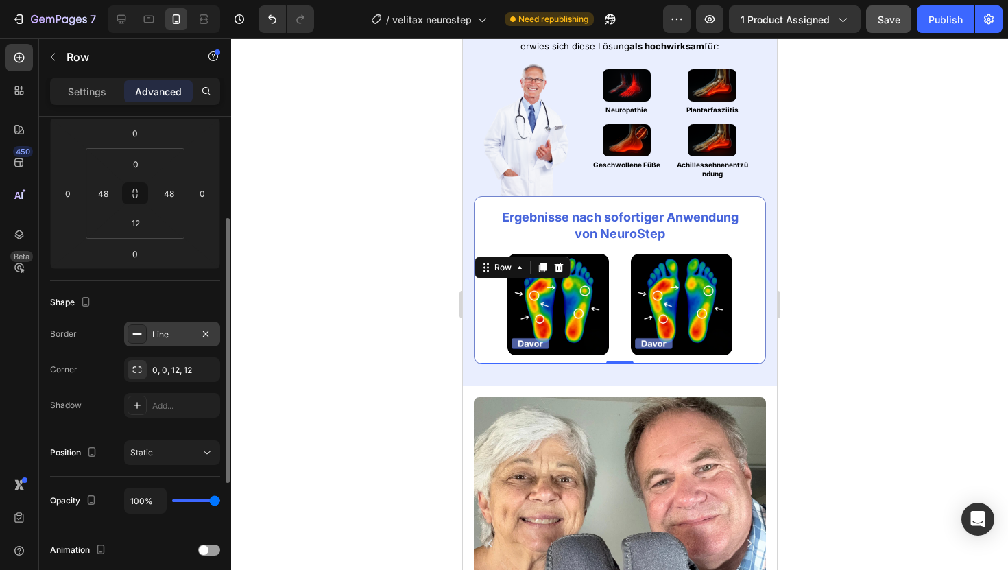
click at [154, 343] on div "Line" at bounding box center [172, 333] width 96 height 25
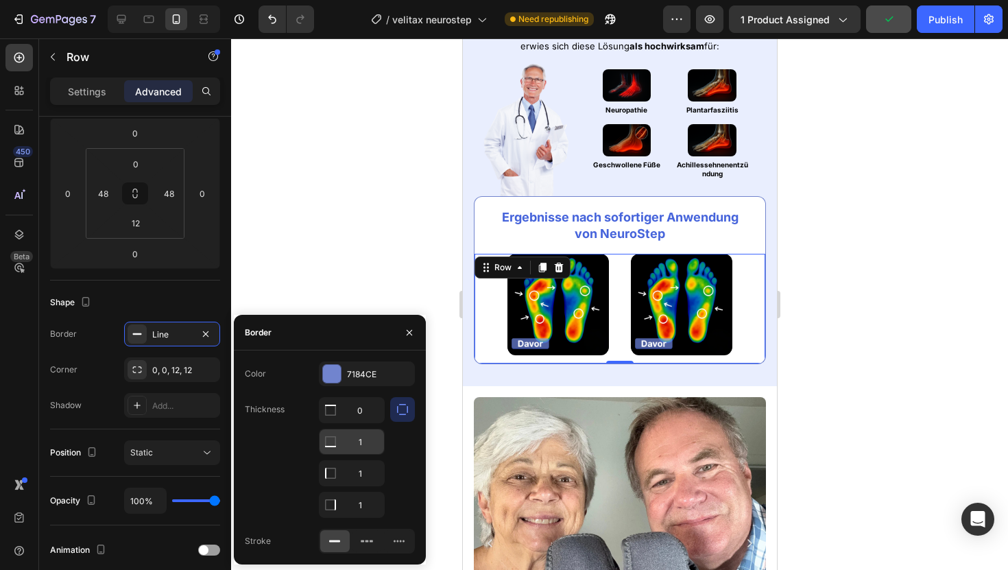
click at [361, 444] on input "1" at bounding box center [351, 441] width 64 height 25
type input "0"
click at [165, 376] on div "0, 0, 12, 12" at bounding box center [172, 369] width 96 height 25
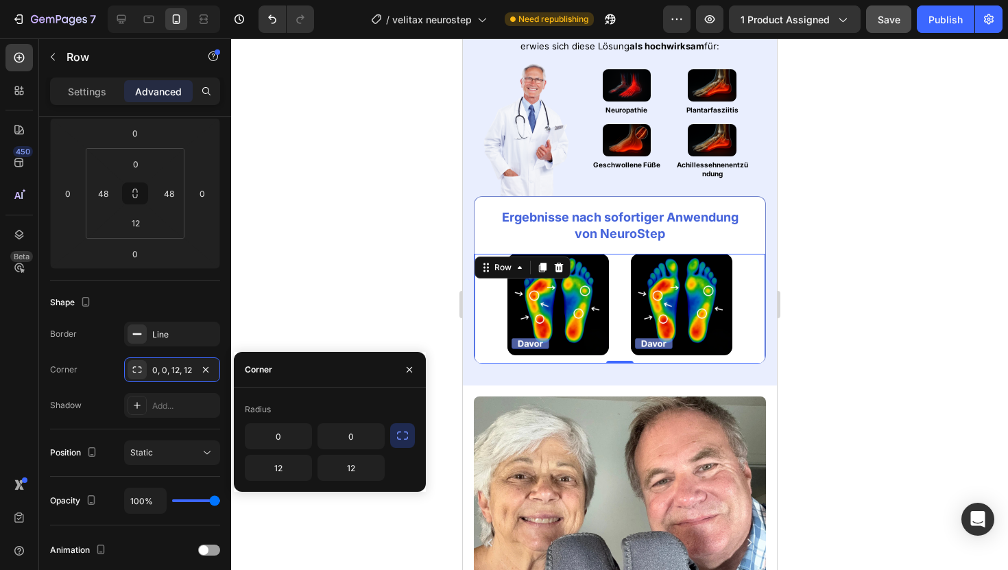
click at [405, 438] on icon "button" at bounding box center [402, 435] width 11 height 8
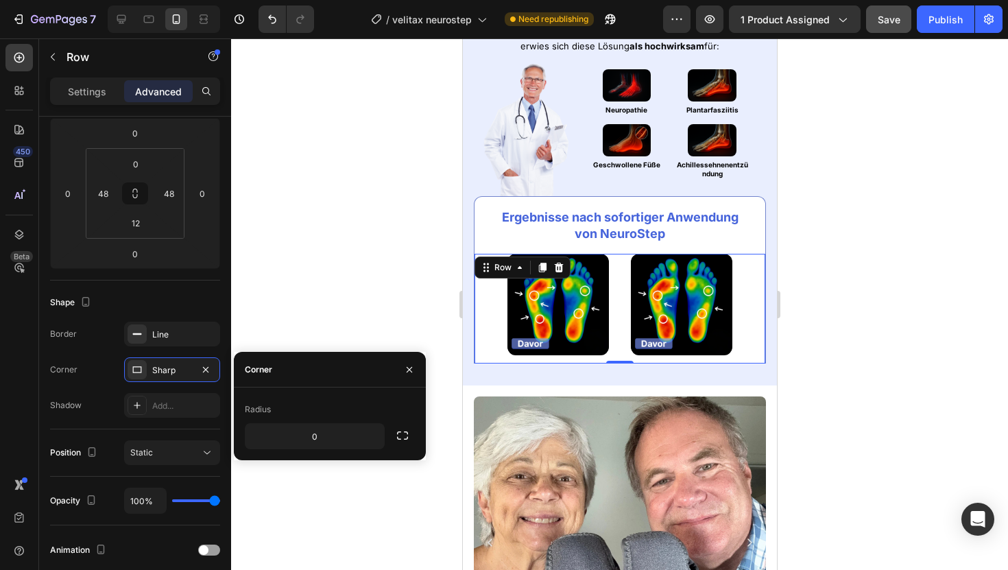
click at [334, 228] on div at bounding box center [619, 303] width 777 height 531
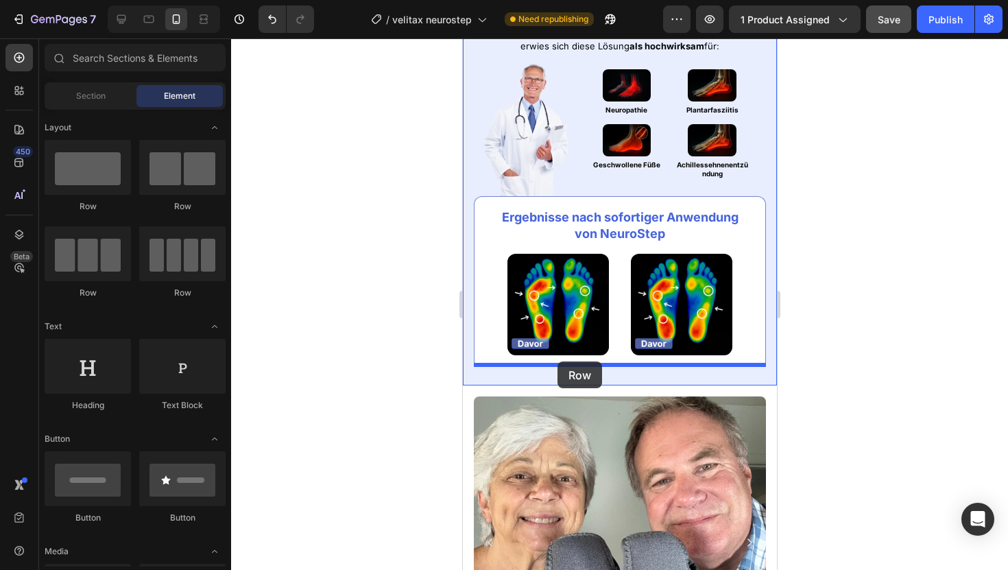
drag, startPoint x: 548, startPoint y: 230, endPoint x: 557, endPoint y: 361, distance: 131.9
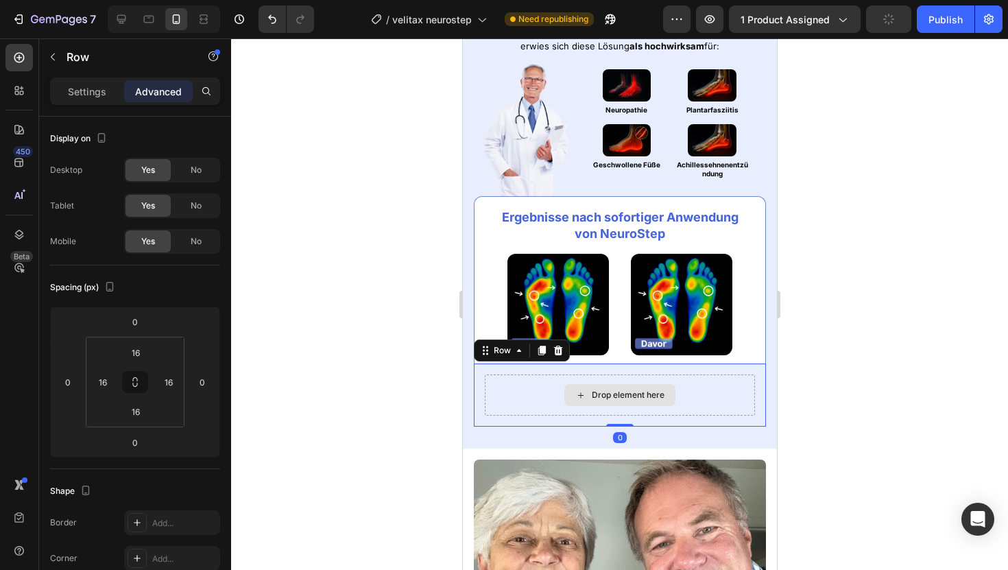
click at [542, 388] on div "Drop element here" at bounding box center [619, 394] width 270 height 41
click at [159, 96] on p "Advanced" at bounding box center [158, 91] width 47 height 14
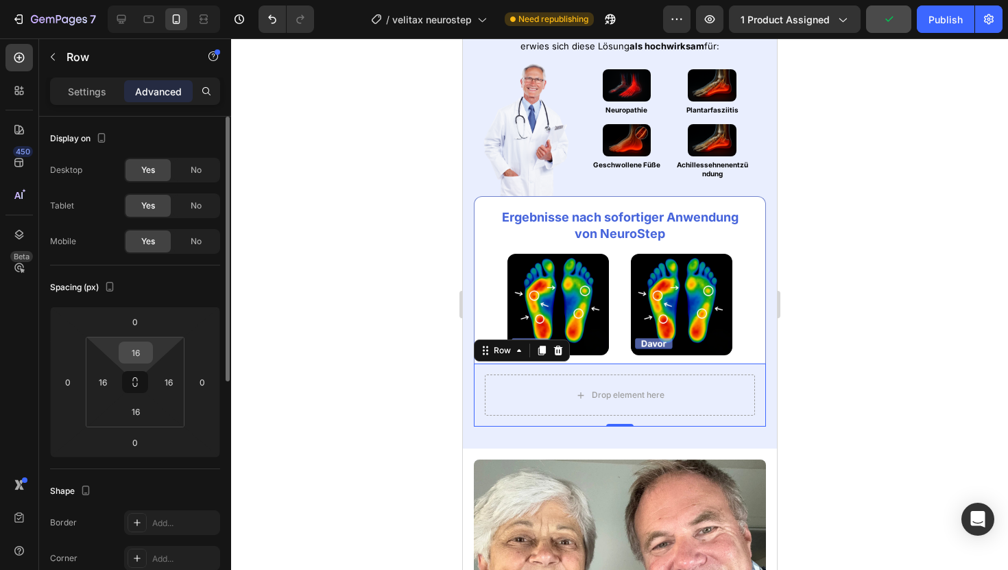
click at [136, 358] on input "16" at bounding box center [135, 352] width 27 height 21
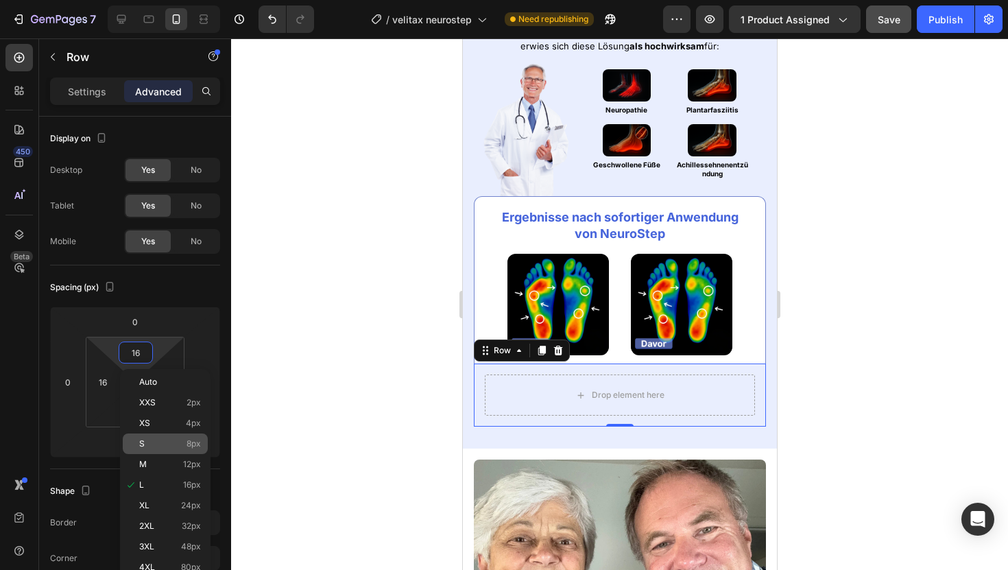
click at [163, 439] on p "S 8px" at bounding box center [170, 444] width 62 height 10
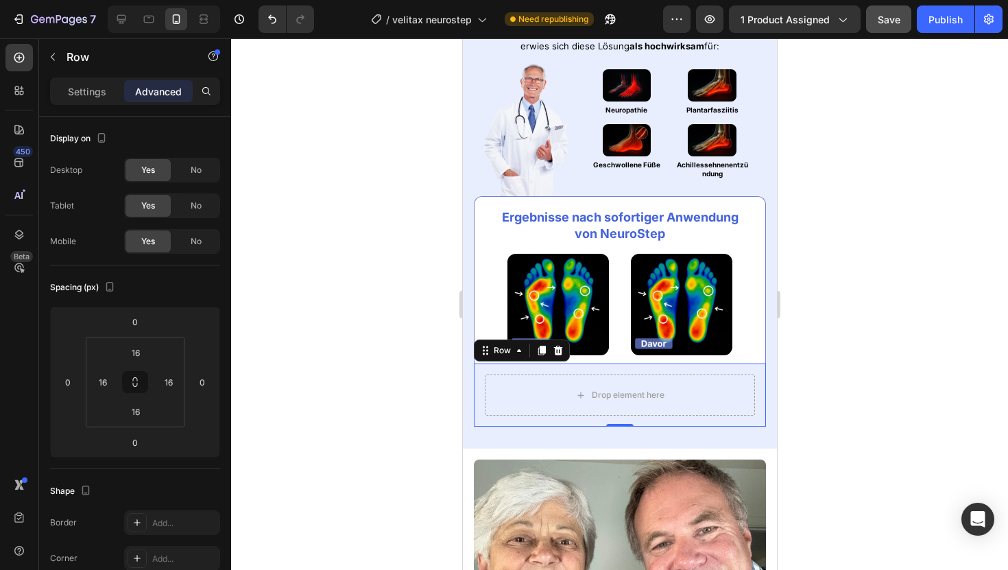
type input "8"
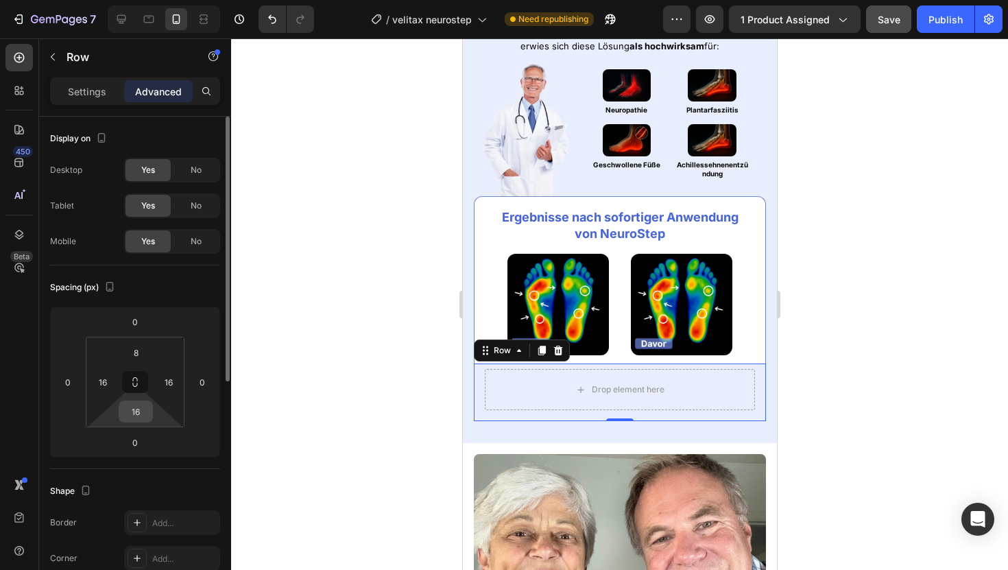
click at [130, 406] on input "16" at bounding box center [135, 411] width 27 height 21
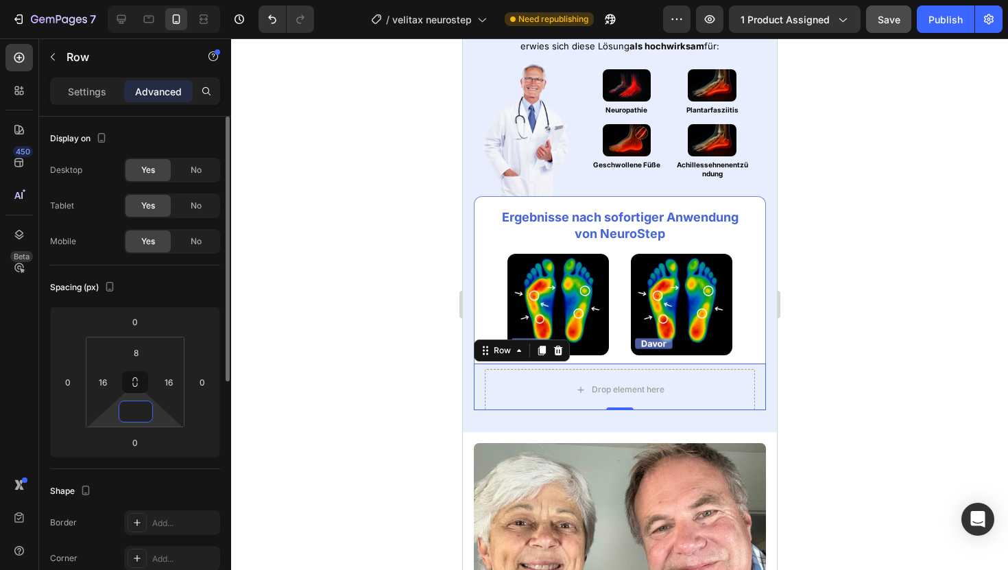
click at [136, 406] on input at bounding box center [135, 411] width 27 height 21
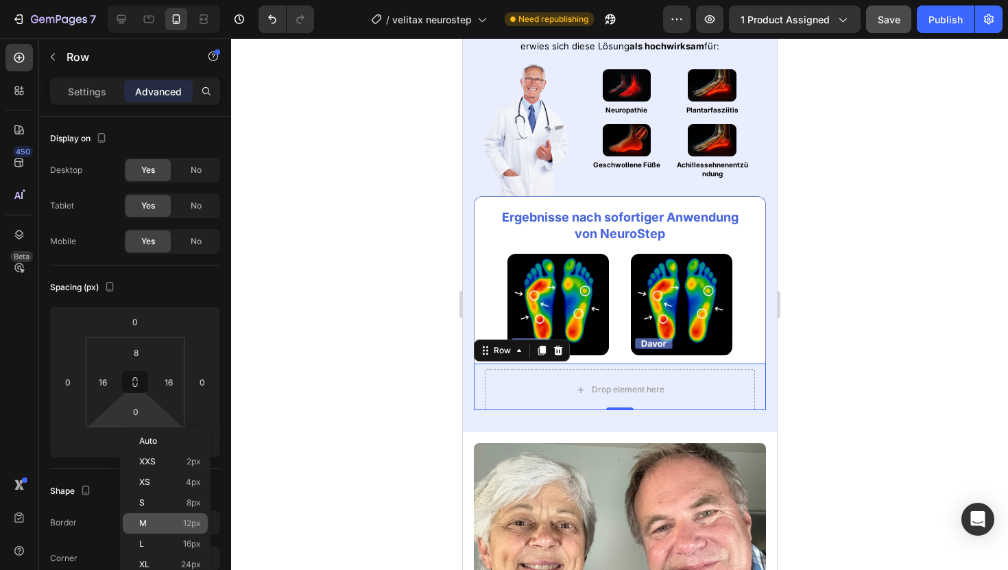
click at [186, 520] on span "12px" at bounding box center [192, 523] width 18 height 10
type input "12"
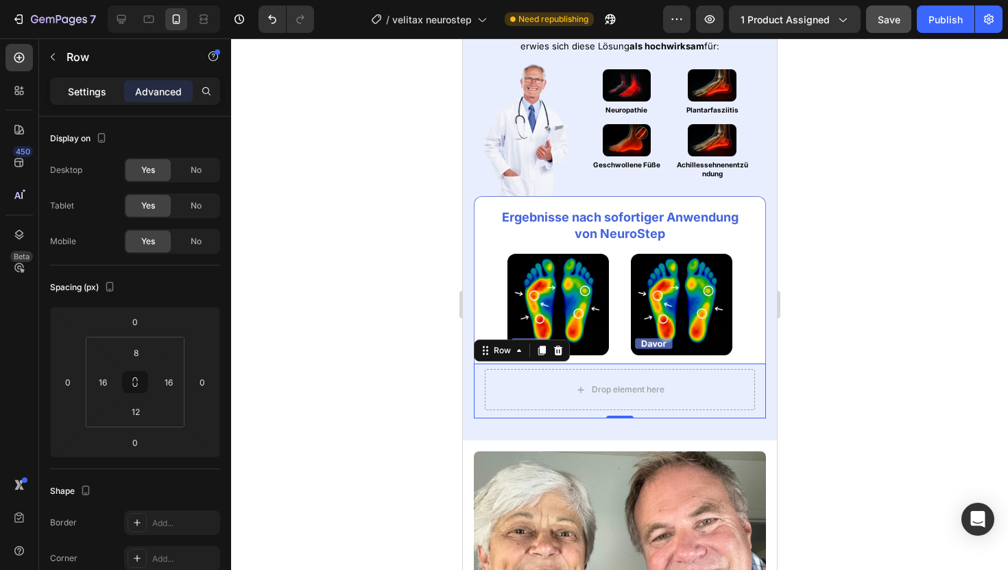
click at [69, 93] on p "Settings" at bounding box center [87, 91] width 38 height 14
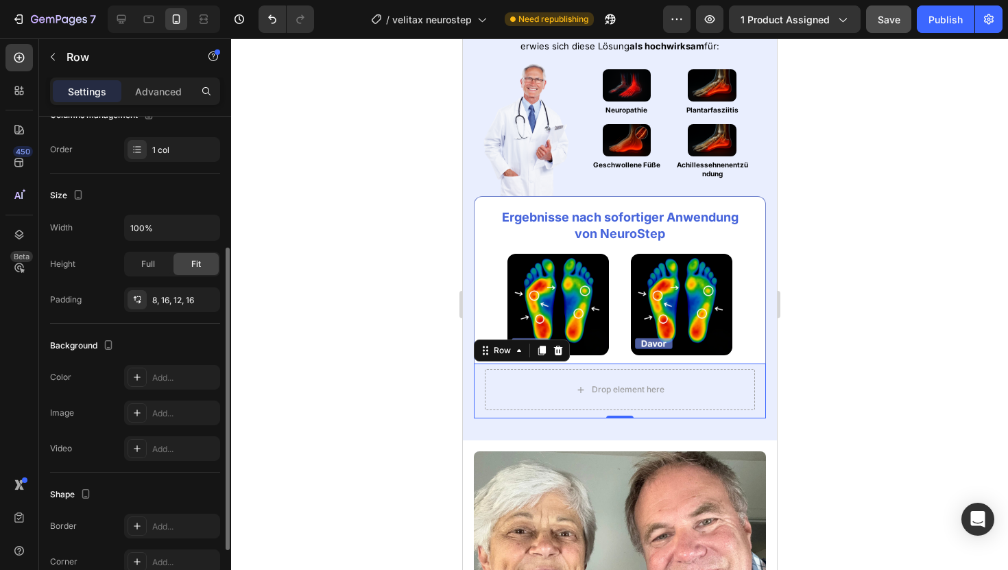
scroll to position [208, 0]
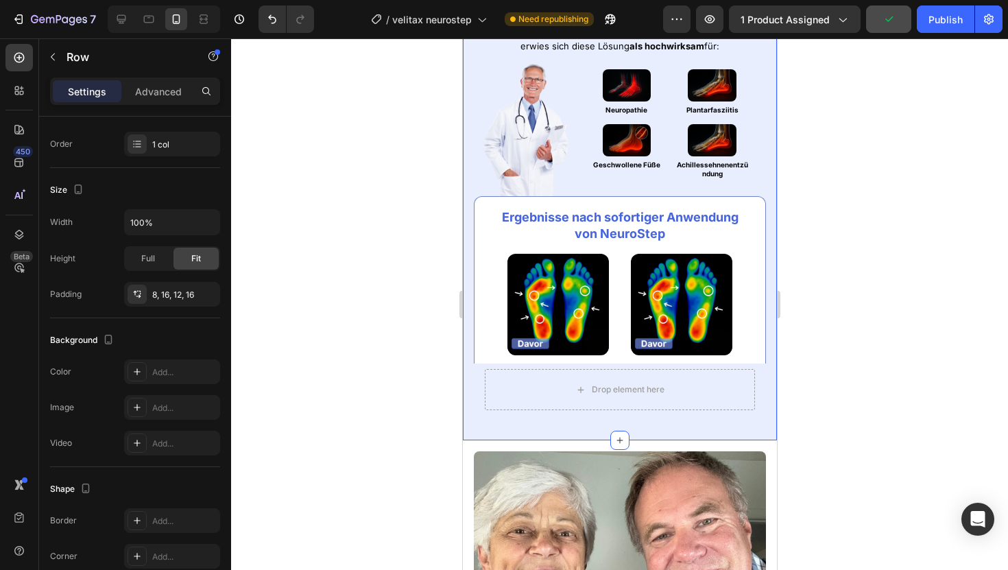
click at [472, 282] on div "Image Fachlich entwickelt & empfohlen Heading Row Nach Prüfung an mehreren hund…" at bounding box center [619, 190] width 314 height 501
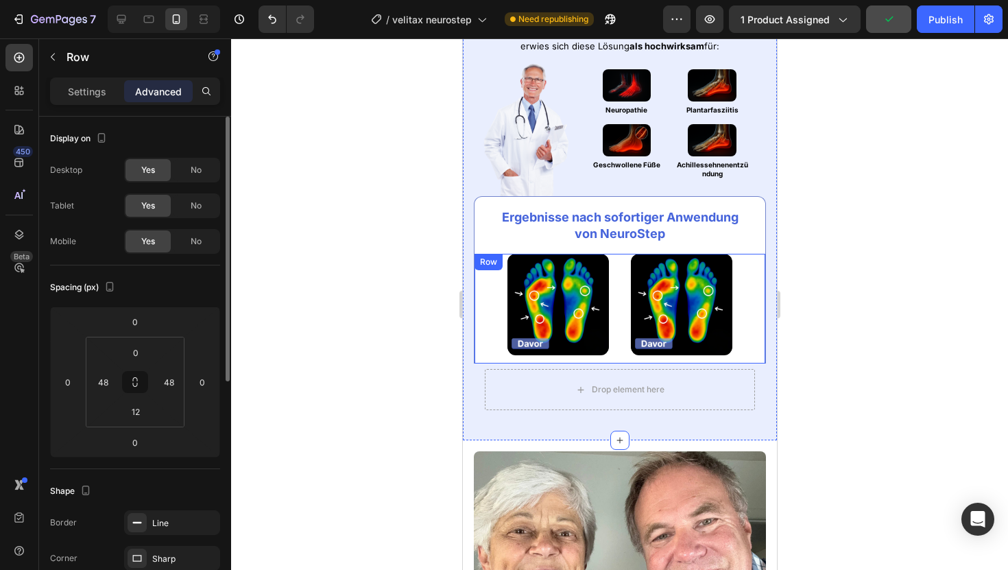
click at [478, 282] on div "Image Image Row" at bounding box center [619, 309] width 292 height 110
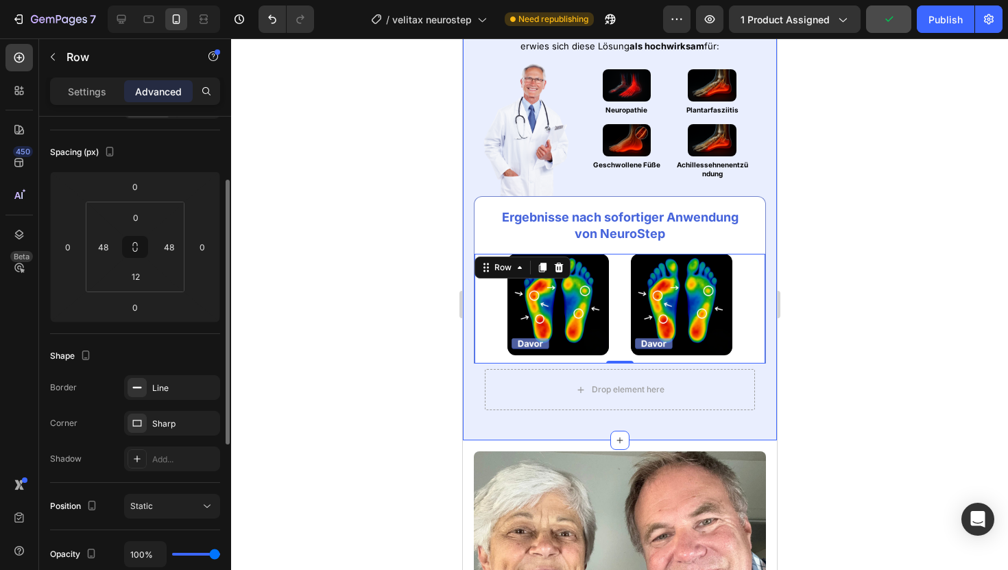
scroll to position [136, 0]
click at [175, 375] on div "Line" at bounding box center [172, 386] width 96 height 25
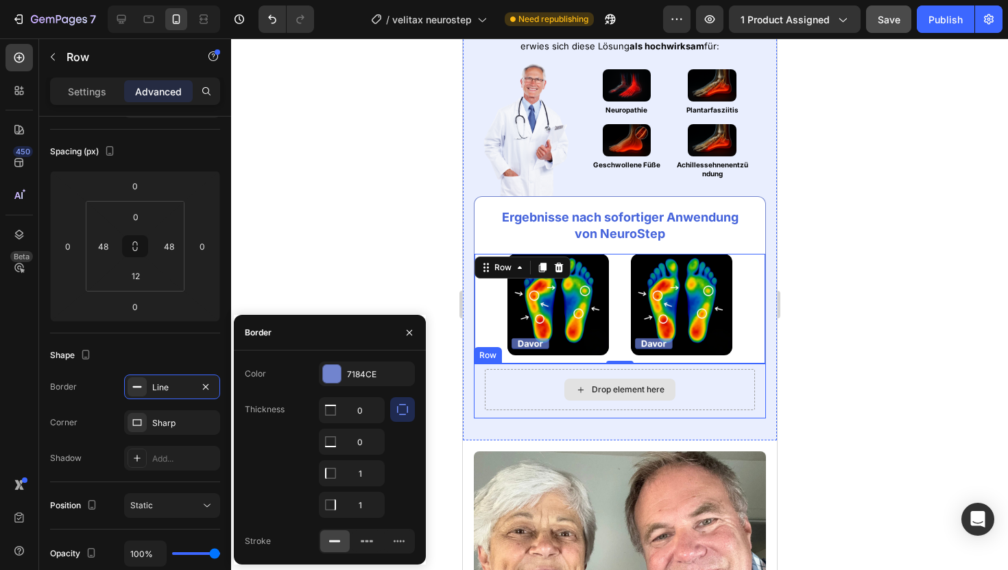
click at [492, 386] on div "Drop element here" at bounding box center [619, 389] width 270 height 41
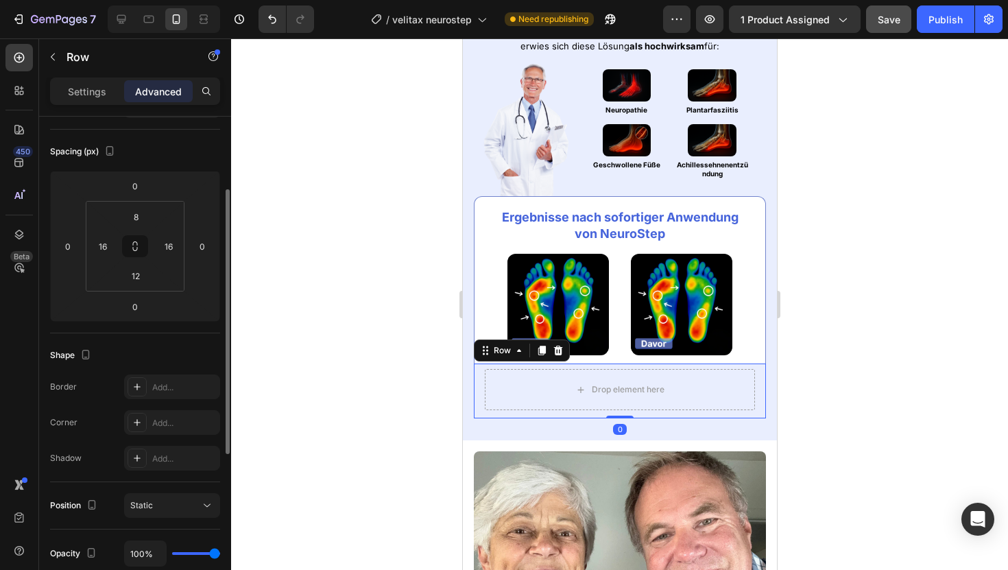
click at [167, 374] on div "Shape Border Add... Corner Add... Shadow Add..." at bounding box center [135, 407] width 170 height 149
click at [167, 381] on div "Add..." at bounding box center [184, 387] width 64 height 12
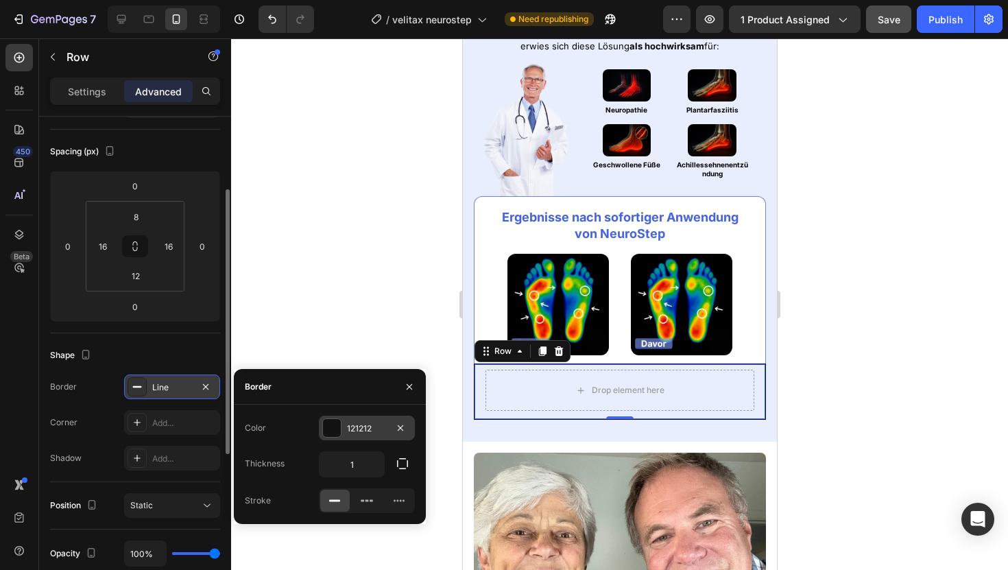
click at [332, 421] on div at bounding box center [332, 428] width 18 height 18
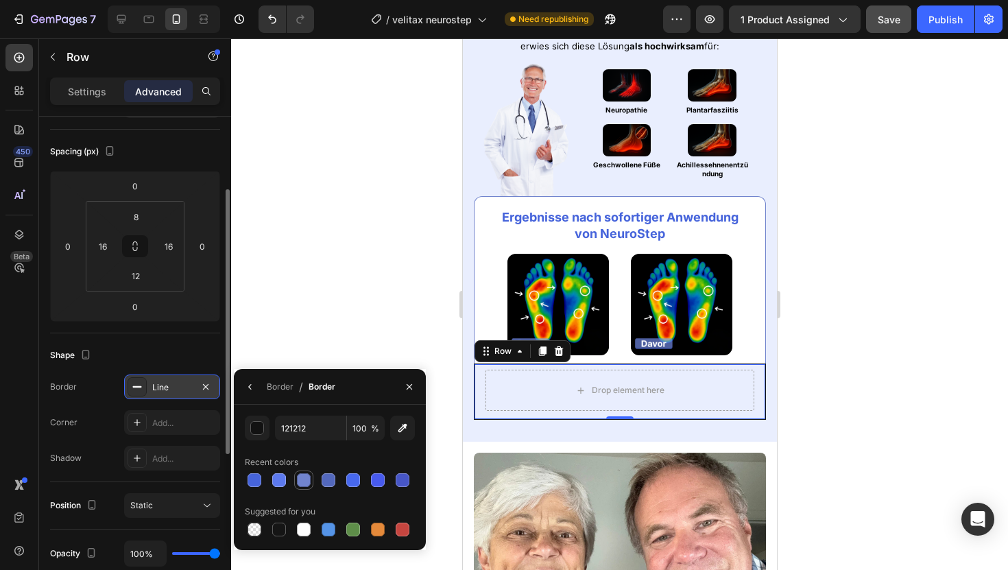
click at [304, 476] on div at bounding box center [304, 480] width 14 height 14
type input "7184CE"
click at [255, 385] on icon "button" at bounding box center [250, 386] width 11 height 11
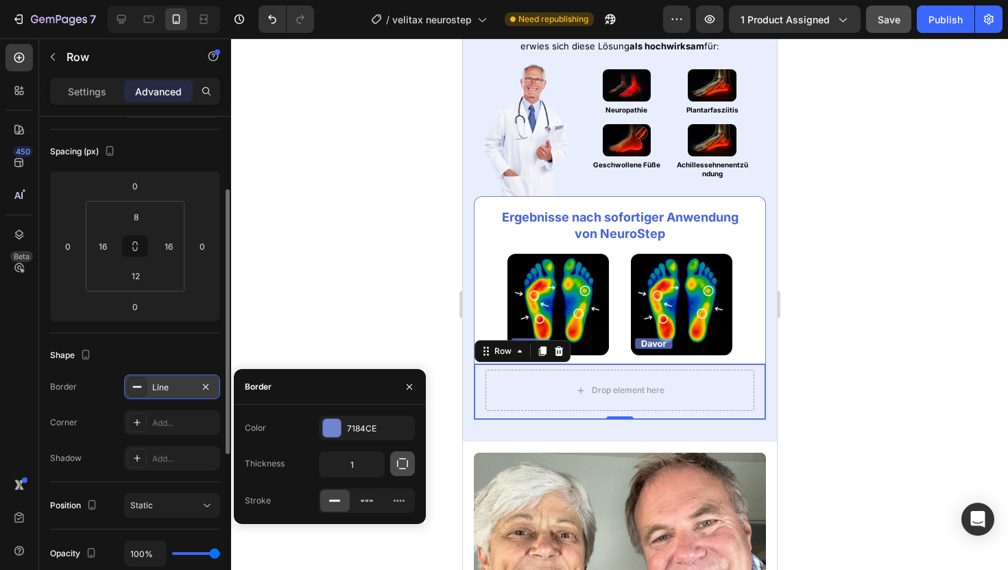
click at [401, 458] on icon "button" at bounding box center [402, 463] width 11 height 11
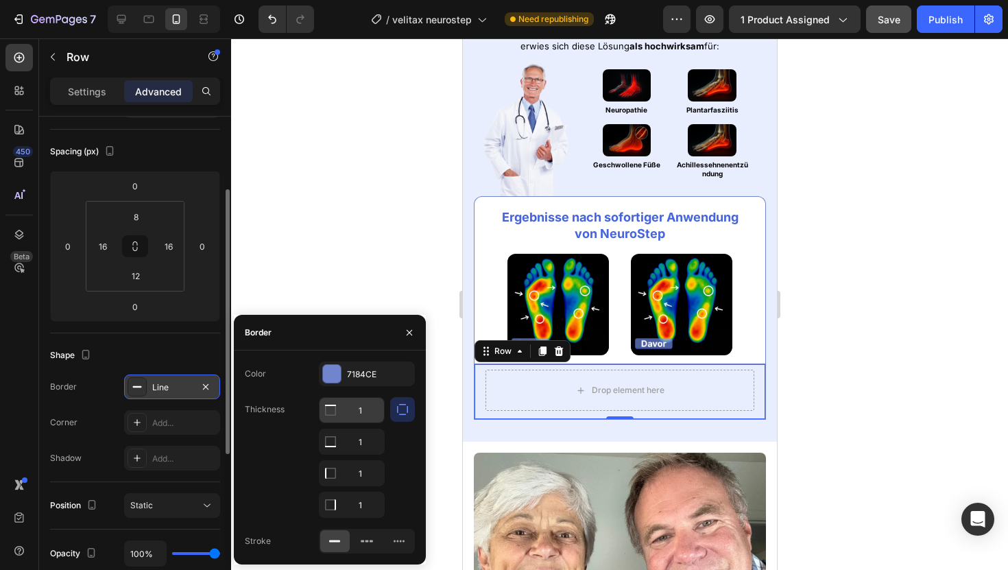
click at [359, 408] on input "1" at bounding box center [351, 410] width 64 height 25
type input "0"
click at [164, 417] on div "Add..." at bounding box center [184, 423] width 64 height 12
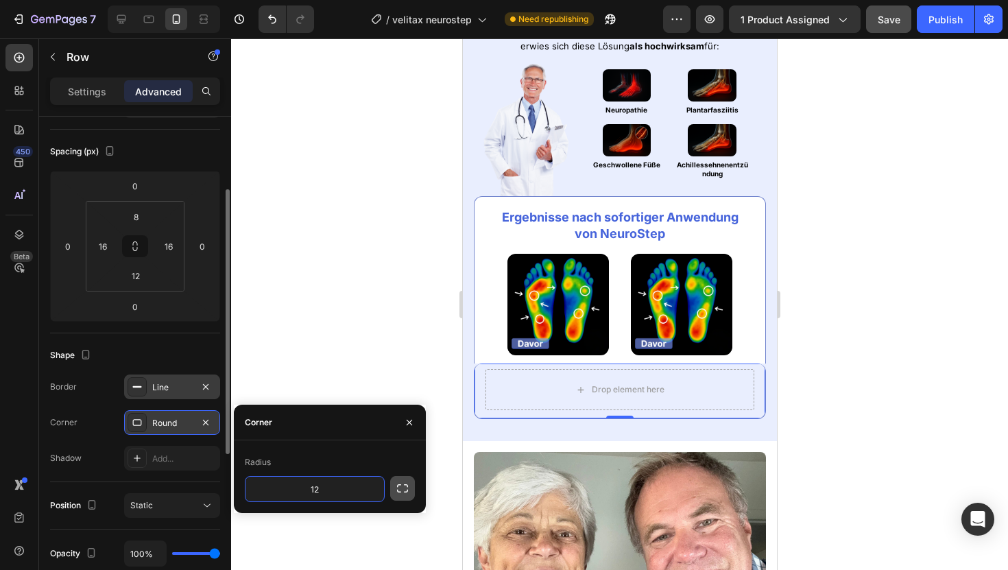
type input "12"
click at [398, 481] on icon "button" at bounding box center [403, 488] width 14 height 14
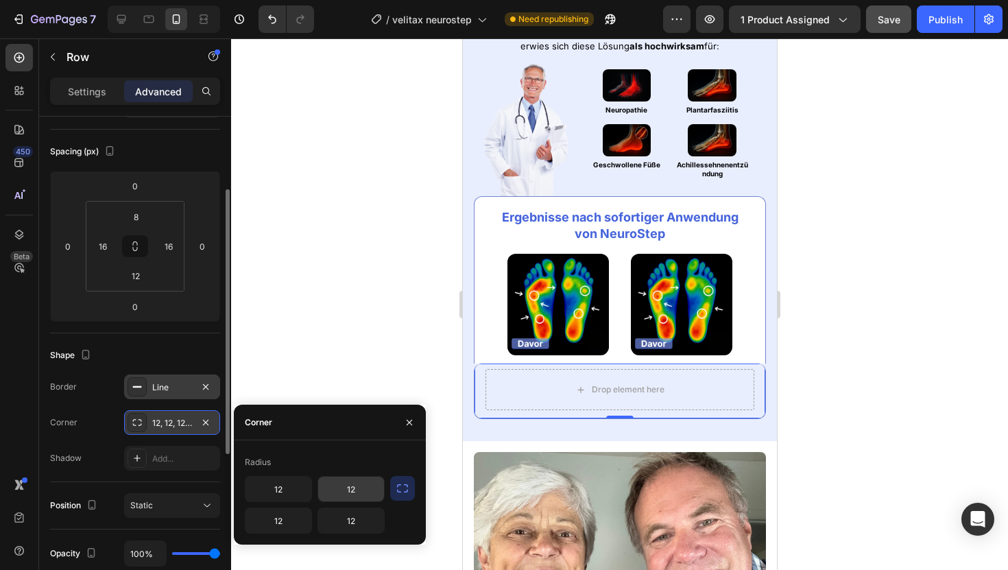
click at [348, 492] on input "12" at bounding box center [351, 488] width 66 height 25
type input "0"
click at [274, 478] on input "12" at bounding box center [278, 488] width 66 height 25
type input "0"
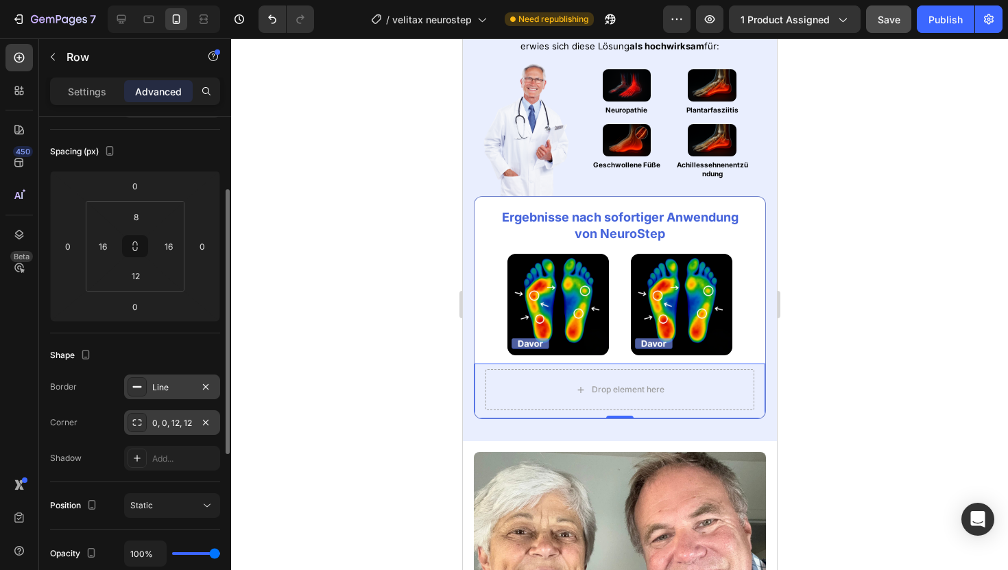
click at [162, 382] on div "Line" at bounding box center [172, 387] width 40 height 12
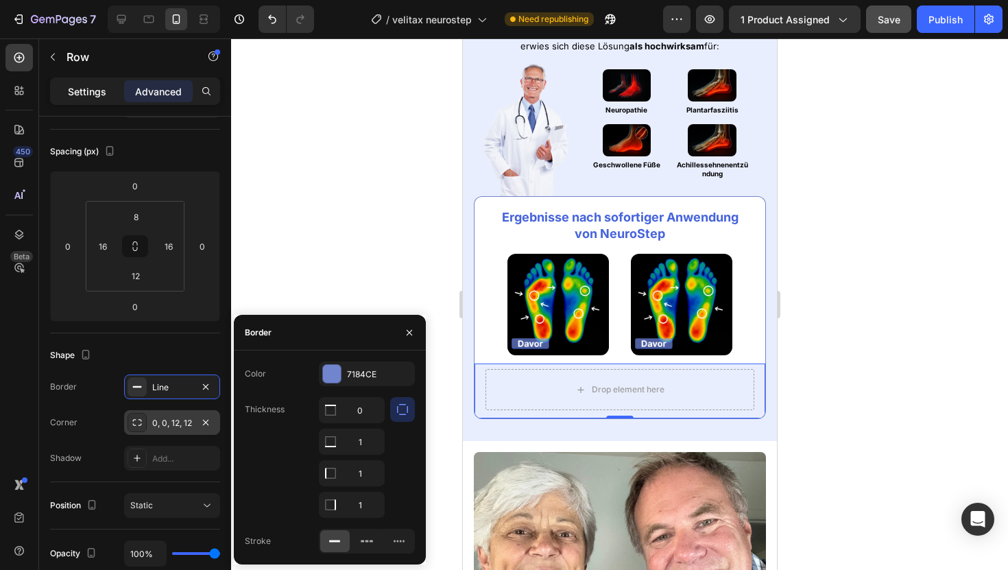
click at [87, 86] on p "Settings" at bounding box center [87, 91] width 38 height 14
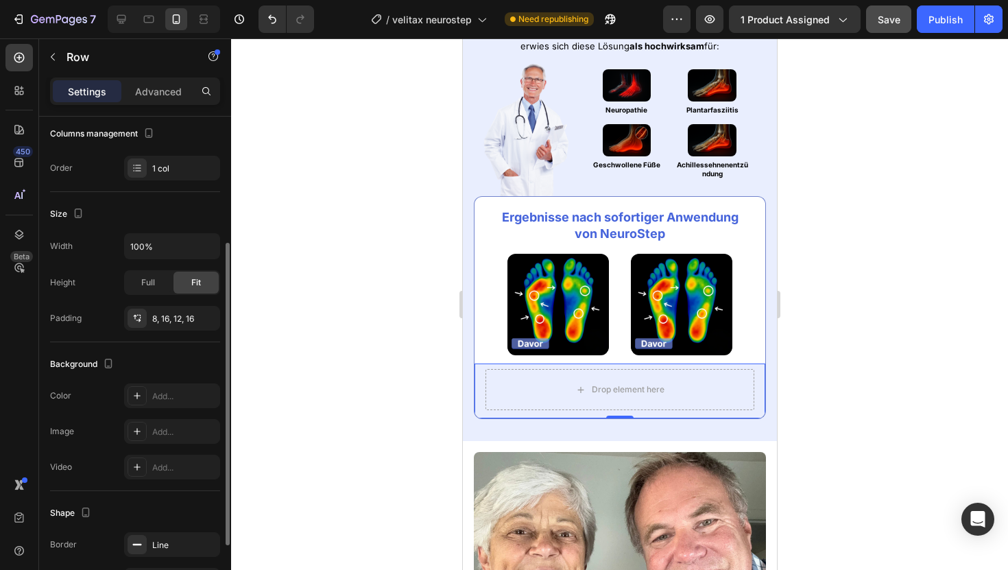
scroll to position [193, 0]
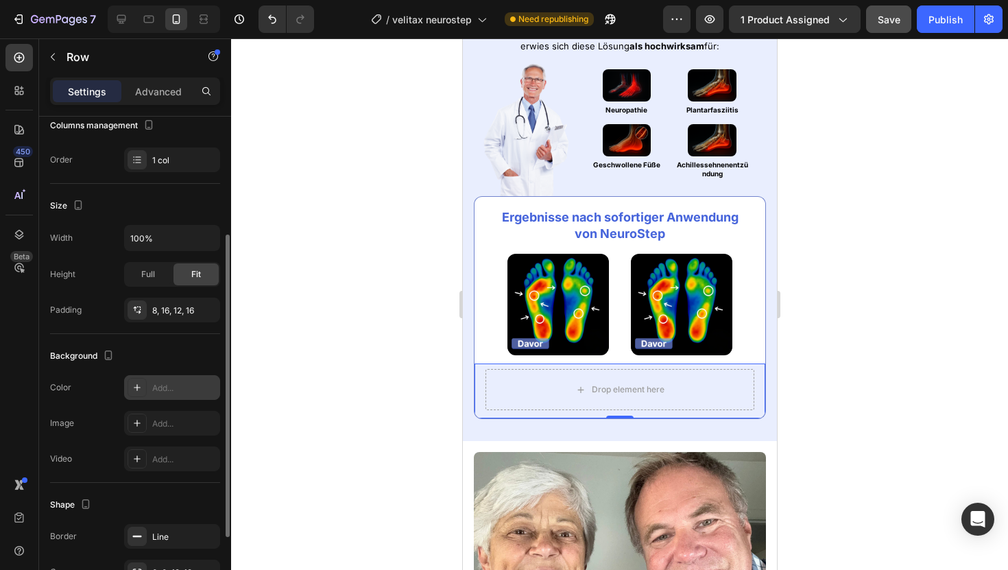
click at [167, 385] on div "Add..." at bounding box center [184, 388] width 64 height 12
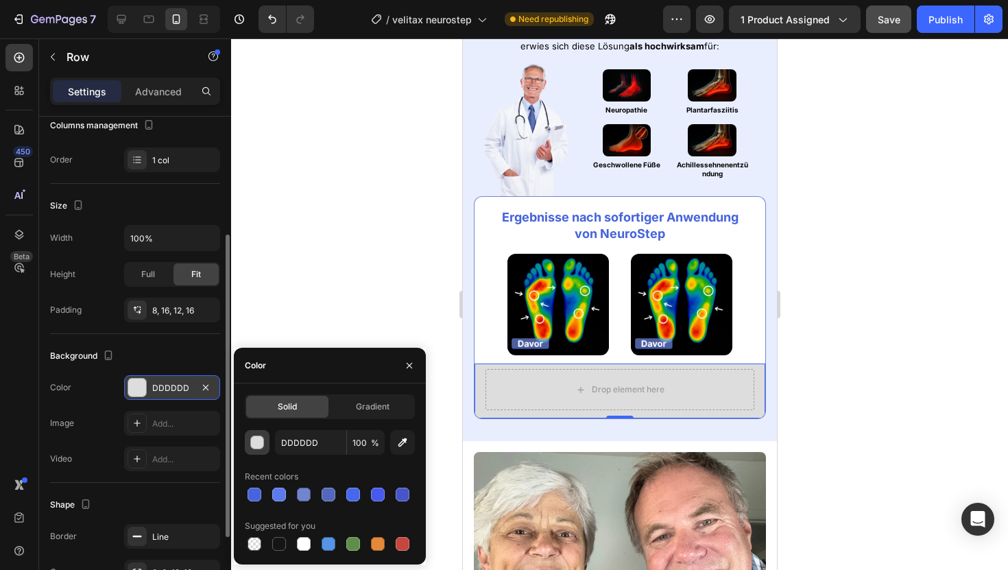
click at [258, 439] on div "button" at bounding box center [258, 443] width 14 height 14
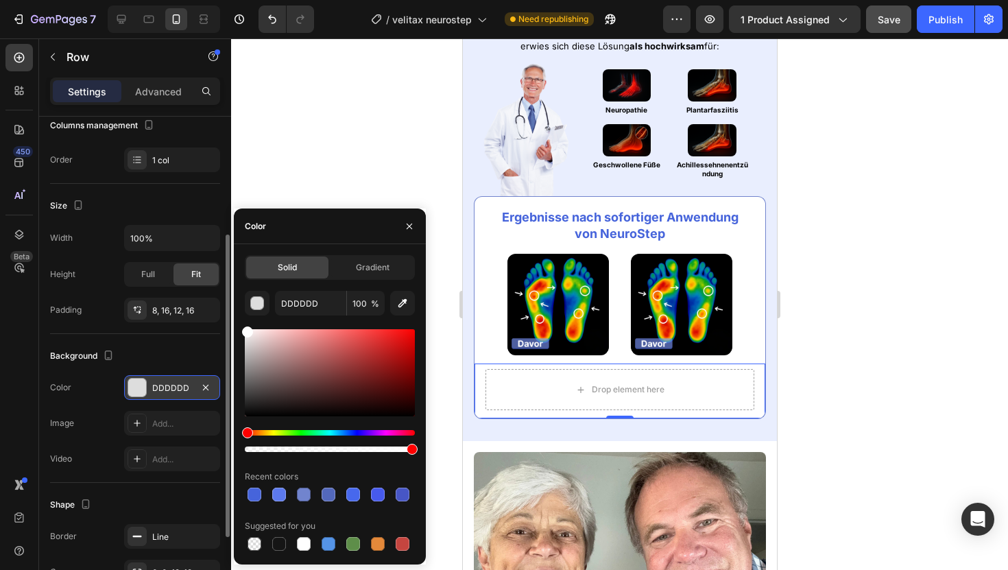
drag, startPoint x: 247, startPoint y: 341, endPoint x: 234, endPoint y: 303, distance: 39.9
click at [234, 303] on div "Solid Gradient DDDDDD 100 % Recent colors Suggested for you" at bounding box center [330, 404] width 192 height 298
type input "FFFFFF"
click at [16, 58] on icon at bounding box center [19, 58] width 14 height 14
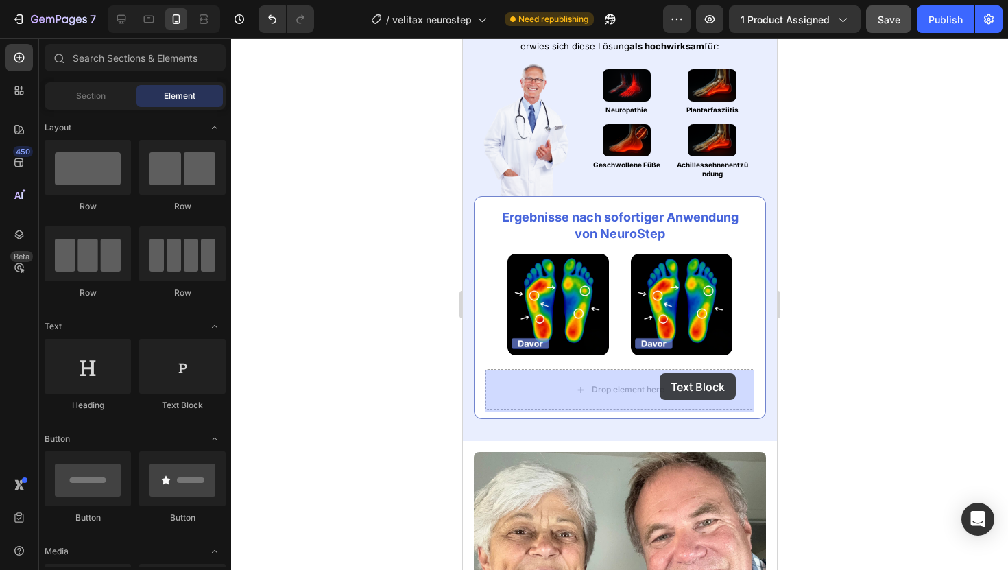
drag, startPoint x: 656, startPoint y: 419, endPoint x: 659, endPoint y: 373, distance: 46.1
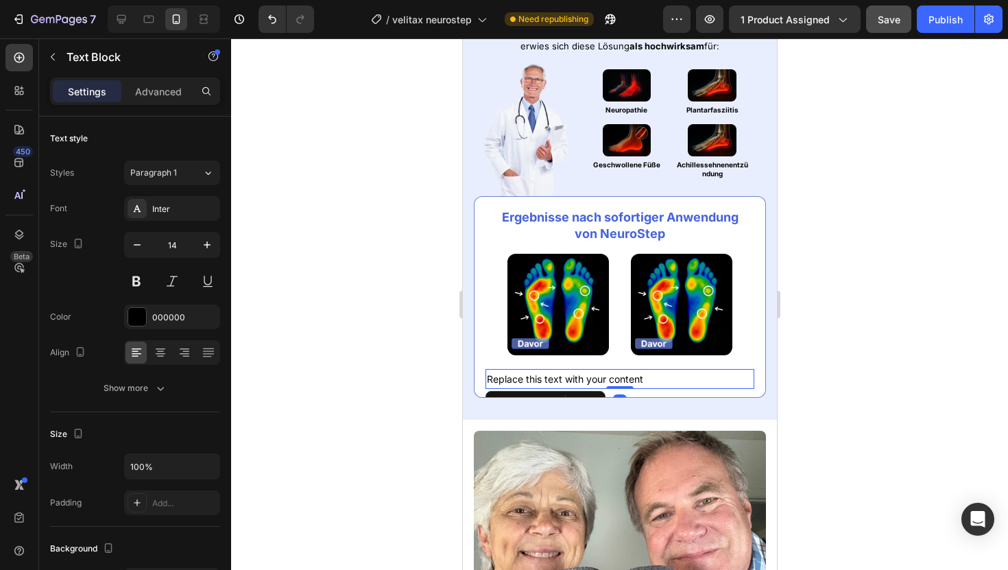
click at [570, 377] on div "Replace this text with your content" at bounding box center [619, 379] width 269 height 20
click at [570, 377] on p "Replace this text with your content" at bounding box center [619, 378] width 266 height 17
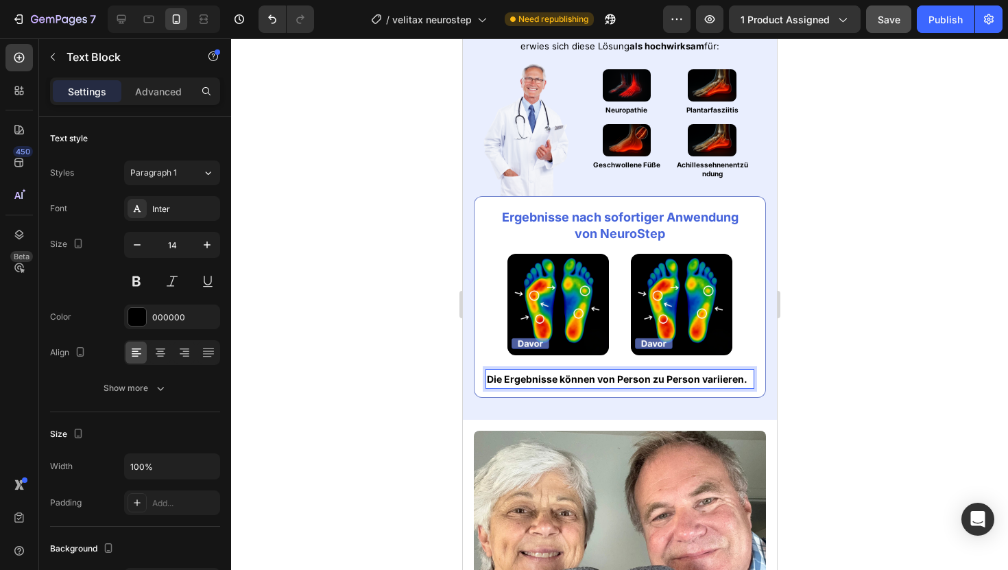
click at [571, 378] on strong "Die Ergebnisse können von Person zu Person variieren." at bounding box center [616, 379] width 260 height 12
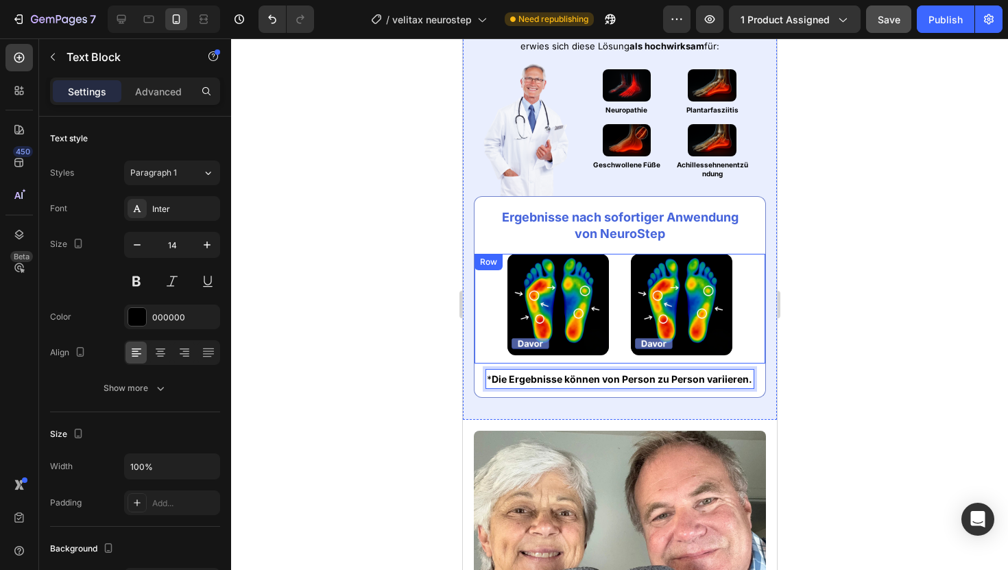
click at [879, 285] on div at bounding box center [619, 303] width 777 height 531
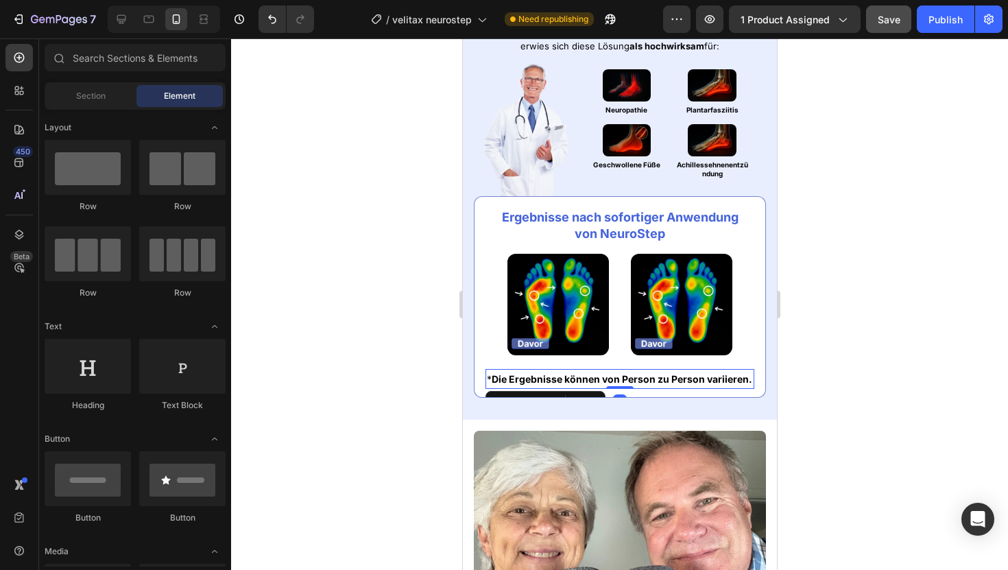
click at [636, 384] on strong "Die Ergebnisse können von Person zu Person variieren." at bounding box center [621, 379] width 260 height 12
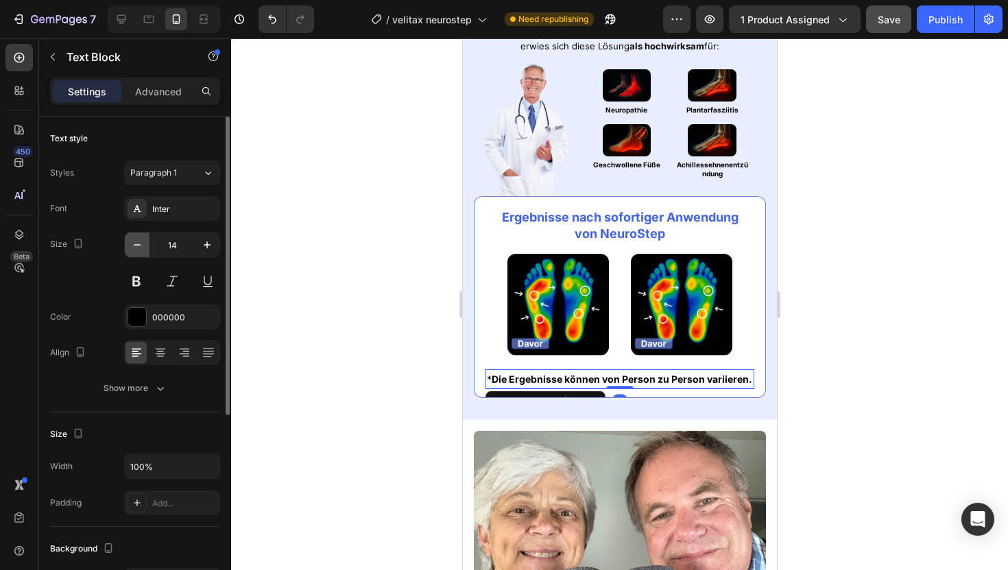
click at [137, 247] on icon "button" at bounding box center [137, 245] width 14 height 14
type input "12"
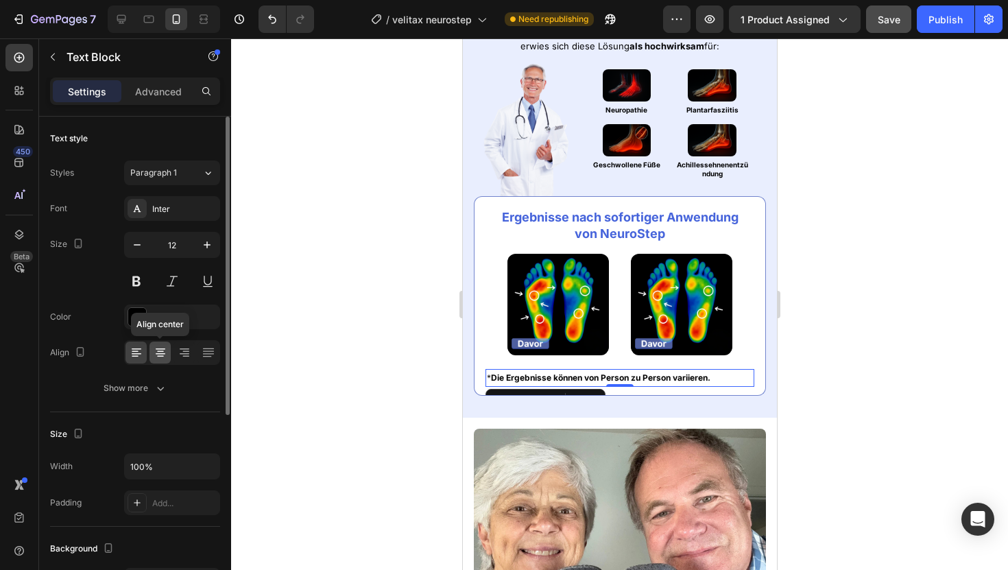
click at [159, 350] on icon at bounding box center [161, 352] width 14 height 14
click at [293, 250] on div at bounding box center [619, 303] width 777 height 531
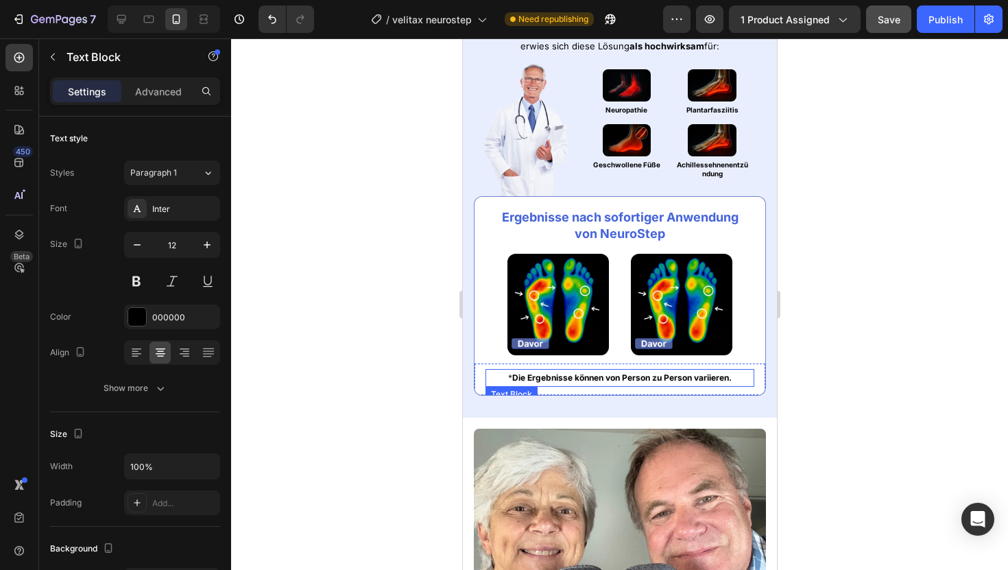
click at [551, 382] on strong "Die Ergebnisse können von Person zu Person variieren." at bounding box center [620, 377] width 219 height 10
click at [212, 243] on icon "button" at bounding box center [207, 245] width 14 height 14
type input "13"
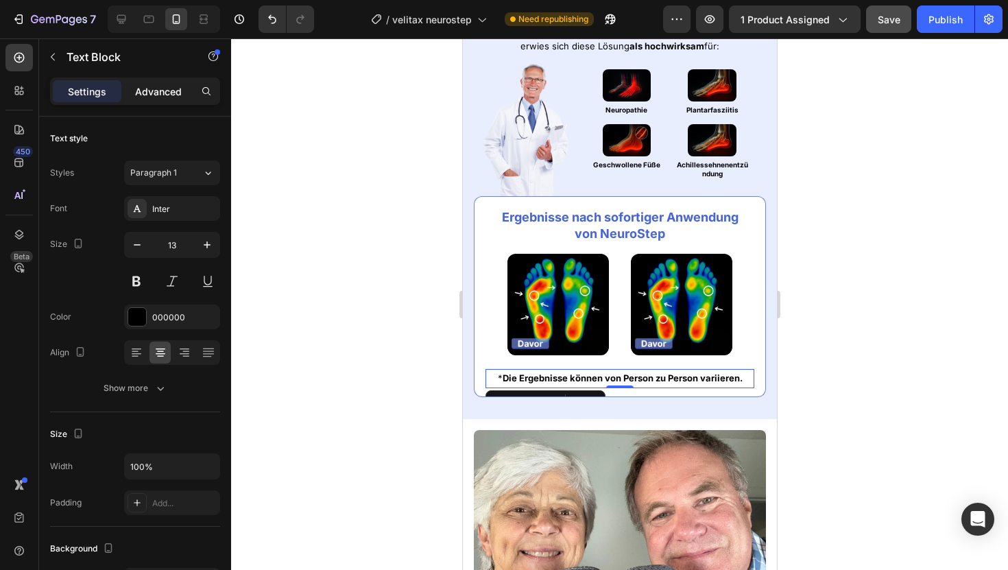
click at [162, 97] on p "Advanced" at bounding box center [158, 91] width 47 height 14
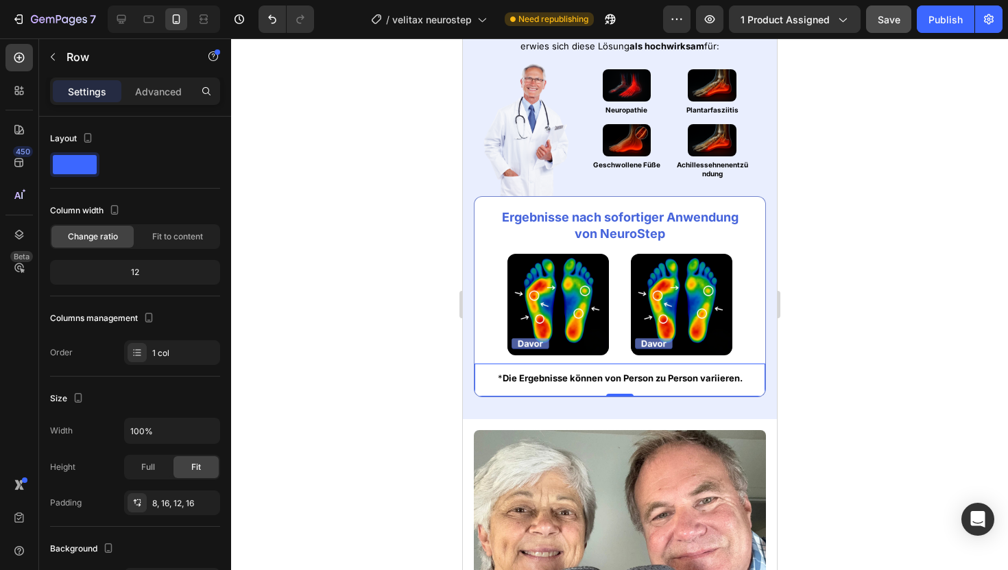
click at [476, 374] on div "* Die Ergebnisse können von Person zu Person variieren. Text Block Row 0" at bounding box center [619, 379] width 292 height 33
click at [148, 92] on p "Advanced" at bounding box center [158, 91] width 47 height 14
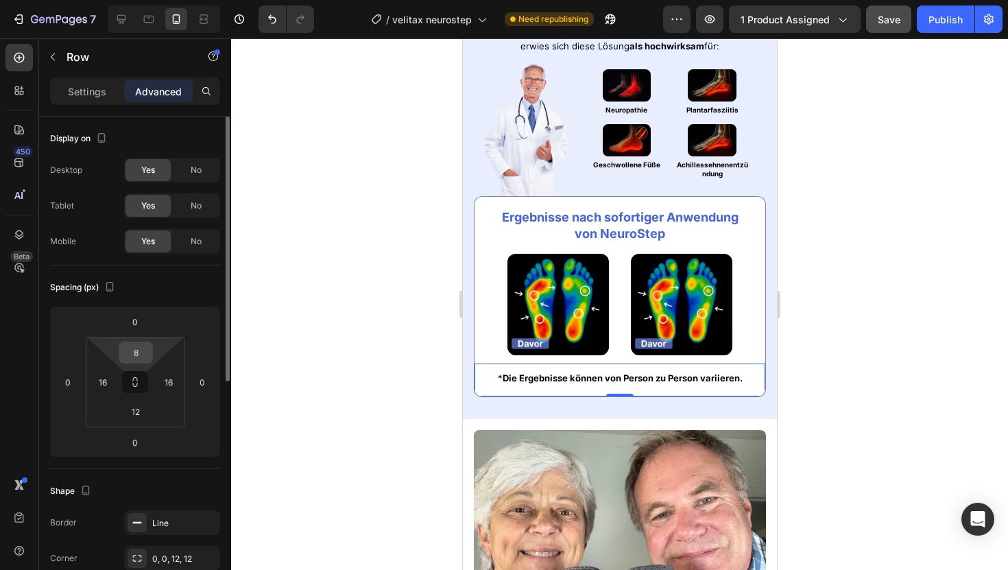
click at [143, 345] on input "8" at bounding box center [135, 352] width 27 height 21
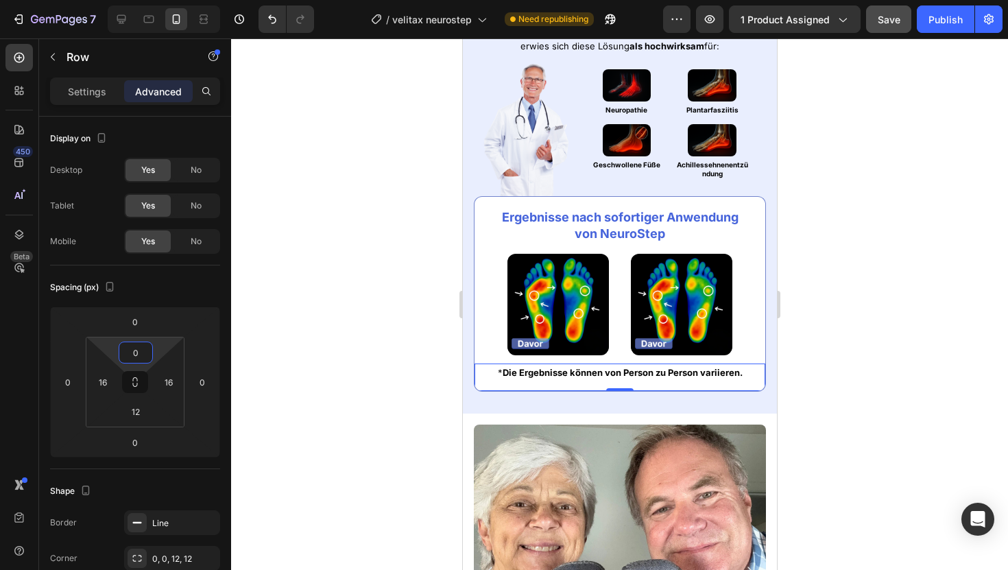
click at [362, 238] on div at bounding box center [619, 303] width 777 height 531
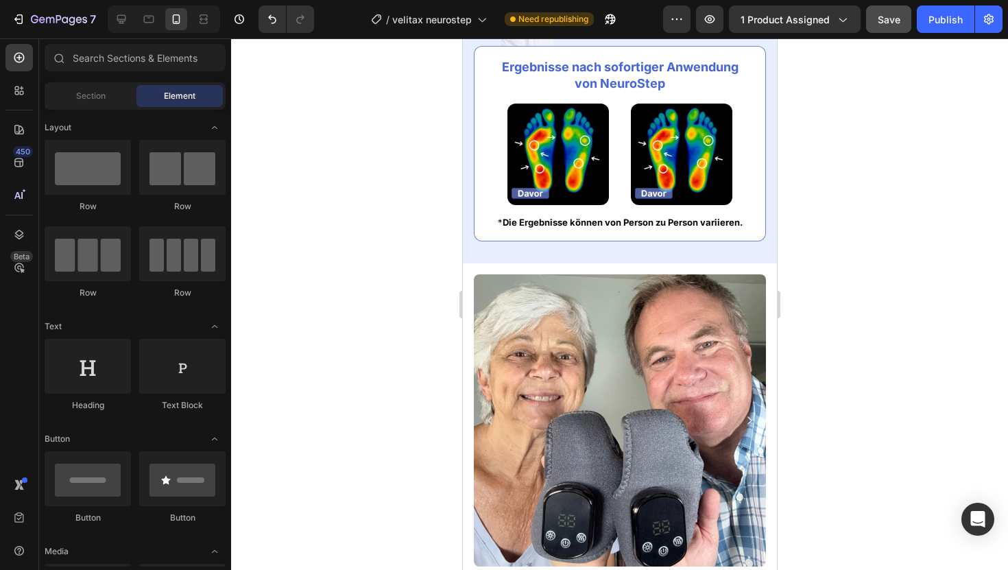
scroll to position [1117, 0]
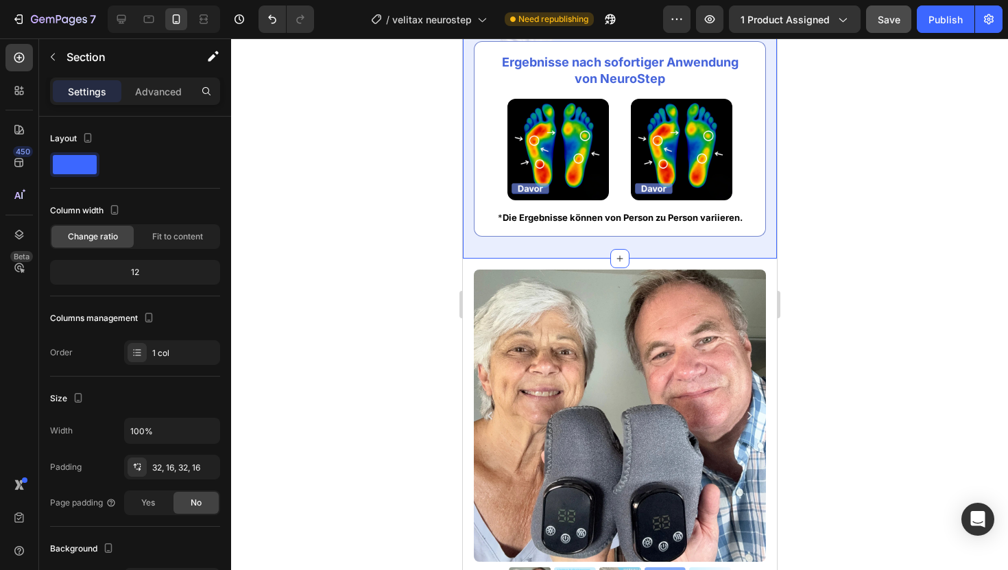
click at [468, 245] on div "Image Fachlich entwickelt & empfohlen Heading Row Nach Prüfung an mehreren hund…" at bounding box center [619, 22] width 314 height 474
click at [615, 257] on icon at bounding box center [619, 258] width 11 height 11
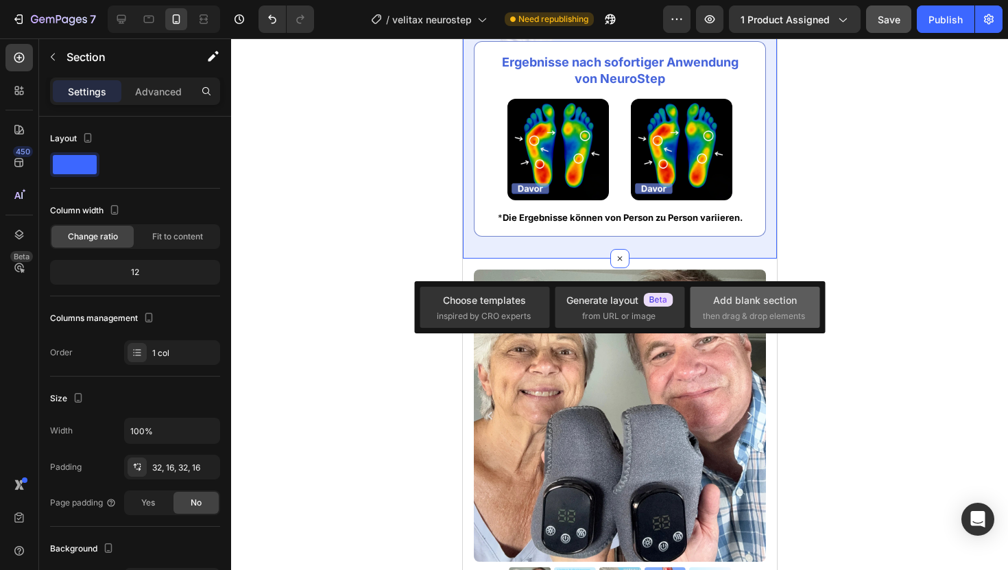
click at [755, 306] on div "Add blank section" at bounding box center [755, 300] width 84 height 14
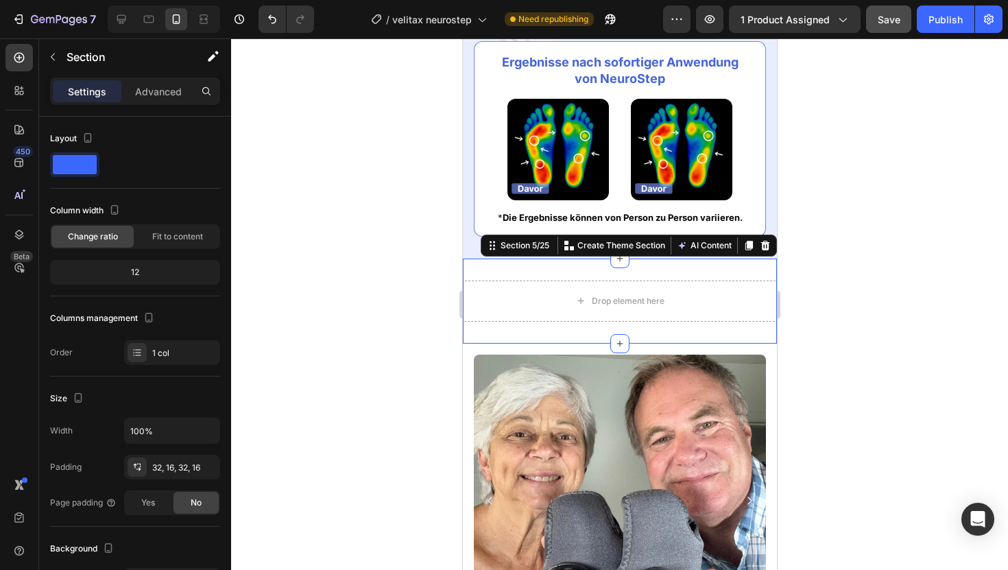
click at [549, 271] on div "Drop element here Section 5/25 You can create reusable sections Create Theme Se…" at bounding box center [619, 300] width 314 height 85
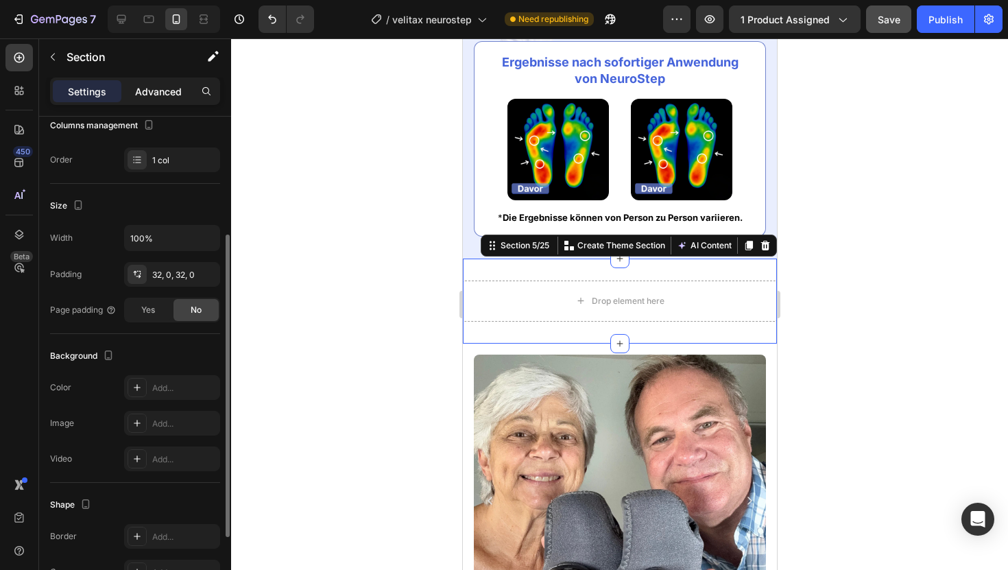
click at [168, 88] on p "Advanced" at bounding box center [158, 91] width 47 height 14
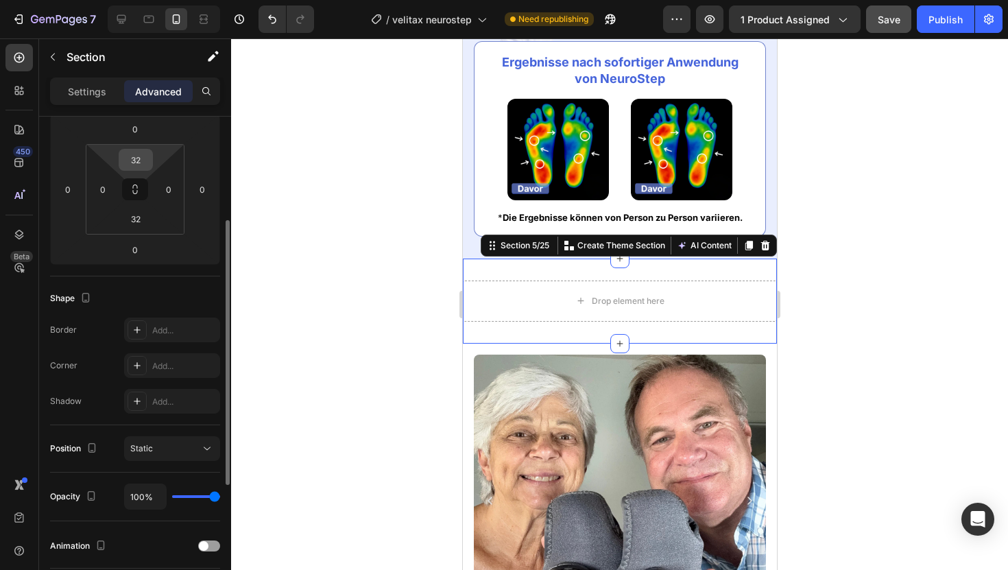
click at [132, 158] on input "32" at bounding box center [135, 159] width 27 height 21
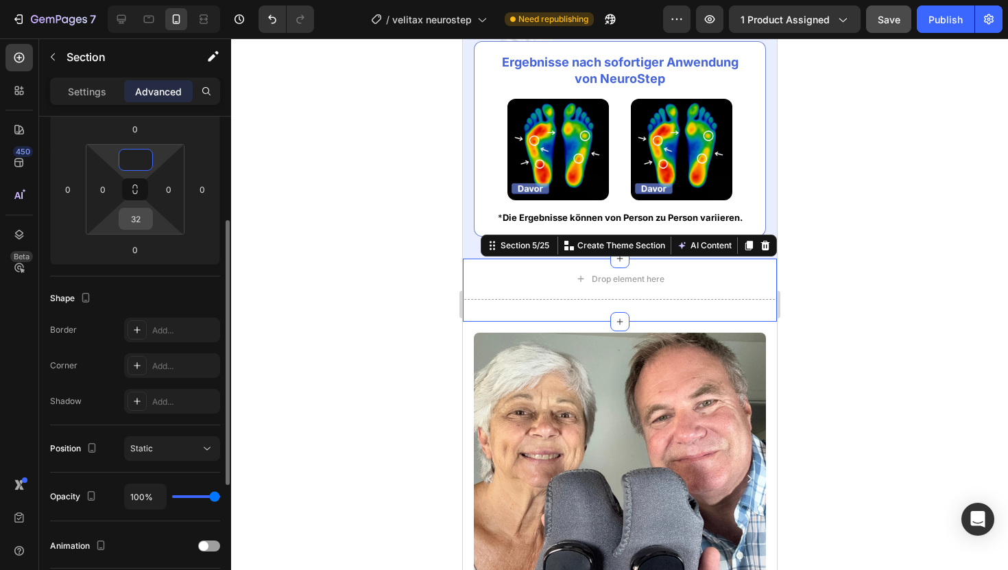
type input "0"
click at [140, 217] on input "32" at bounding box center [135, 218] width 27 height 21
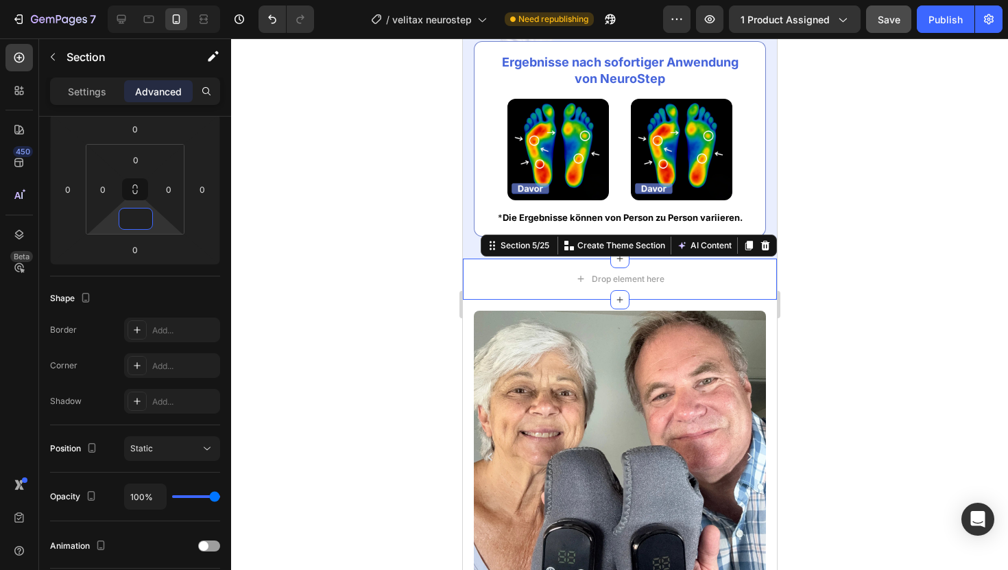
type input "0"
click at [332, 190] on div at bounding box center [619, 303] width 777 height 531
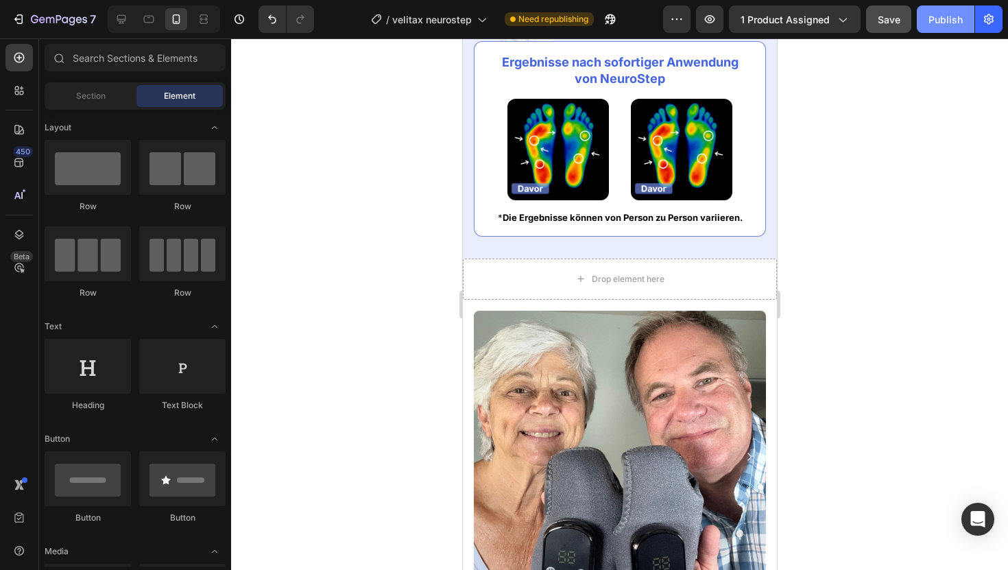
click at [929, 21] on div "Publish" at bounding box center [945, 19] width 34 height 14
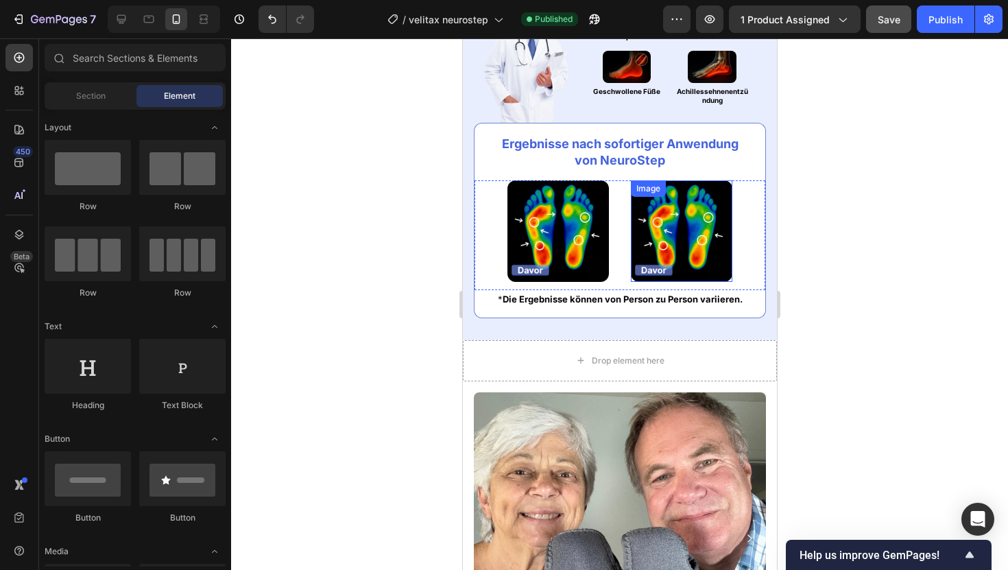
scroll to position [1012, 0]
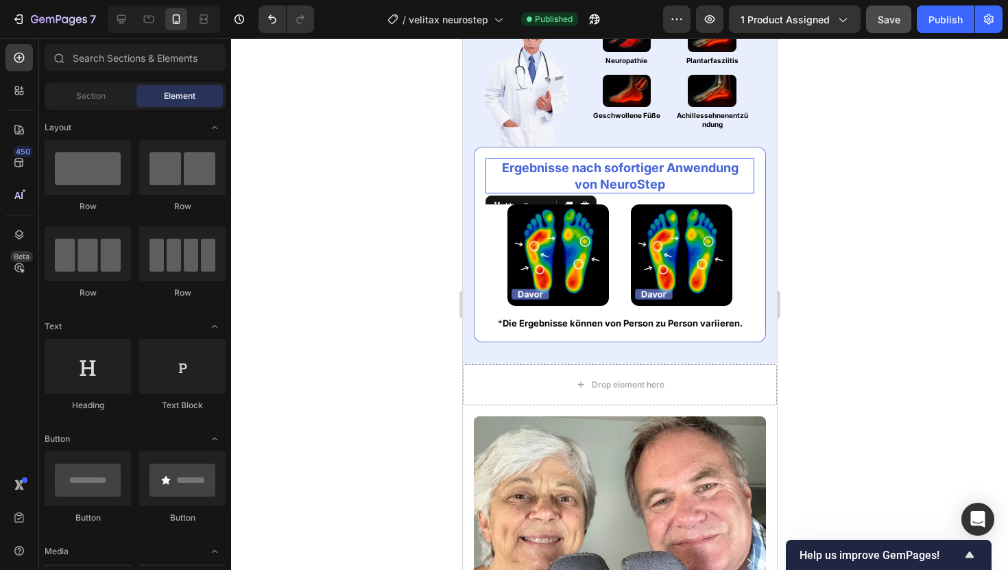
click at [577, 177] on h2 "Ergebnisse nach sofortiger Anwendung von NeuroStep" at bounding box center [619, 175] width 269 height 35
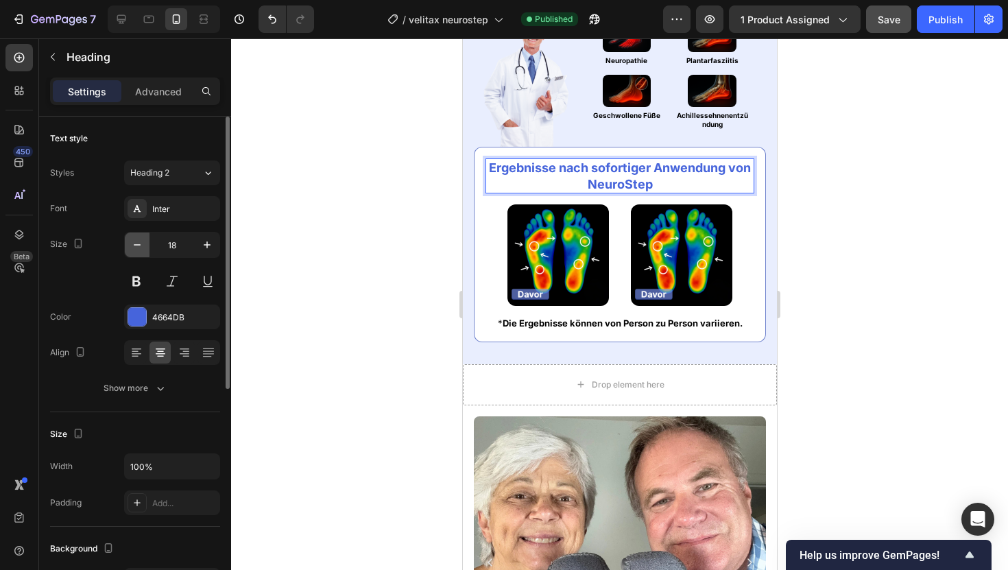
click at [135, 248] on icon "button" at bounding box center [137, 245] width 14 height 14
type input "17"
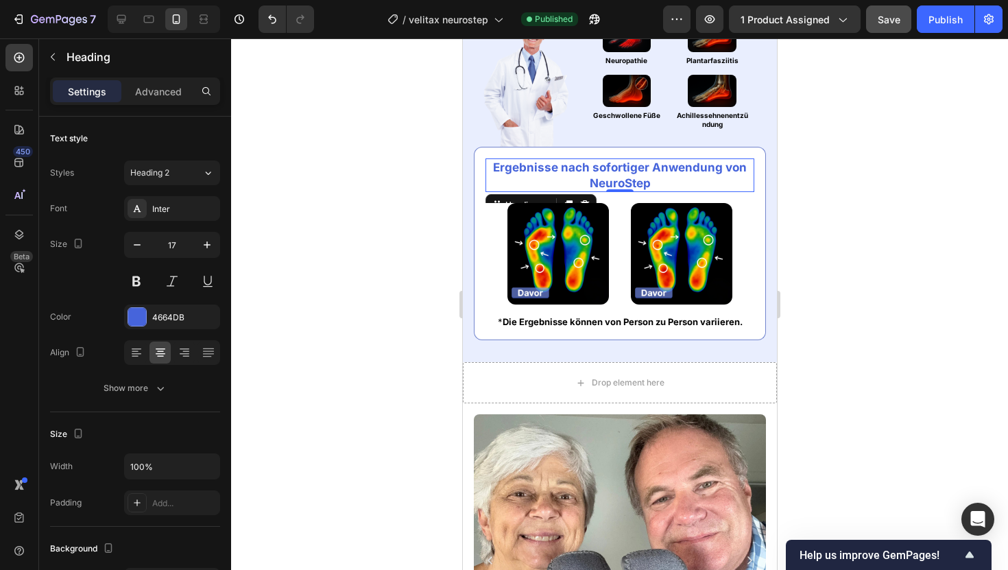
click at [337, 158] on div at bounding box center [619, 303] width 777 height 531
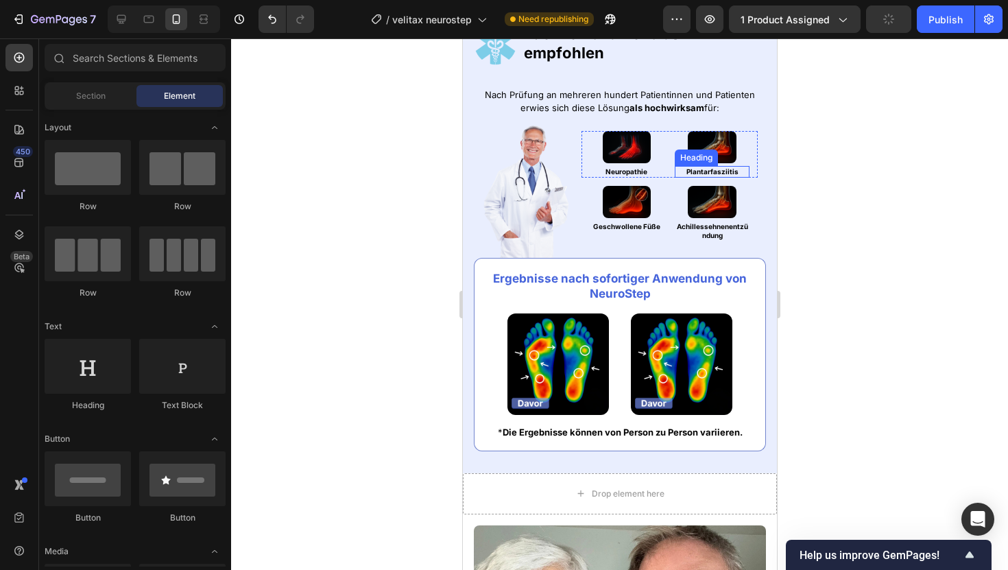
scroll to position [897, 0]
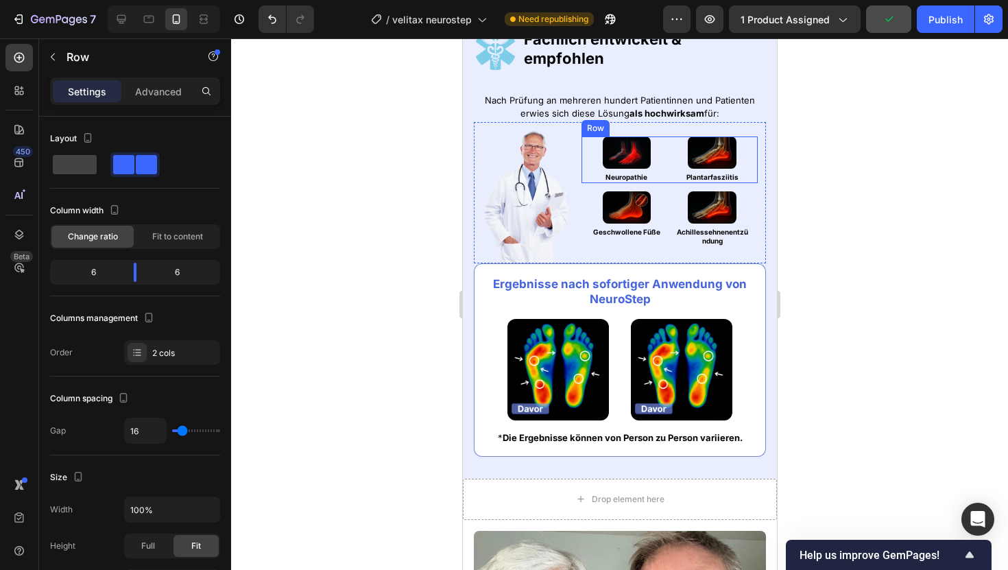
click at [668, 143] on div "Image Neuropathie Heading Image Plantarfasziitis Heading Row" at bounding box center [669, 159] width 176 height 47
click at [174, 87] on p "Advanced" at bounding box center [158, 91] width 47 height 14
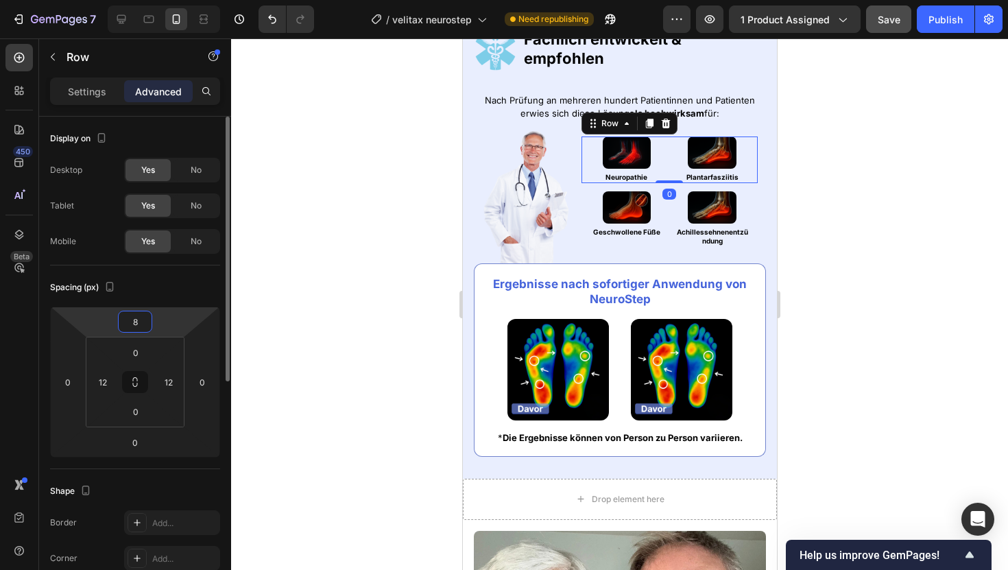
click at [130, 324] on input "8" at bounding box center [134, 321] width 27 height 21
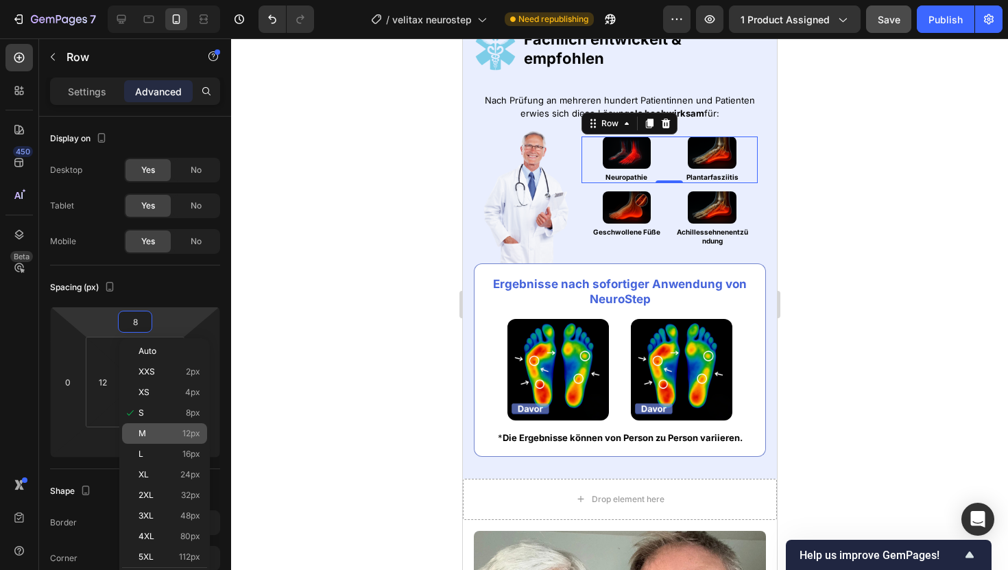
click at [186, 441] on div "M 12px" at bounding box center [164, 433] width 85 height 21
type input "12"
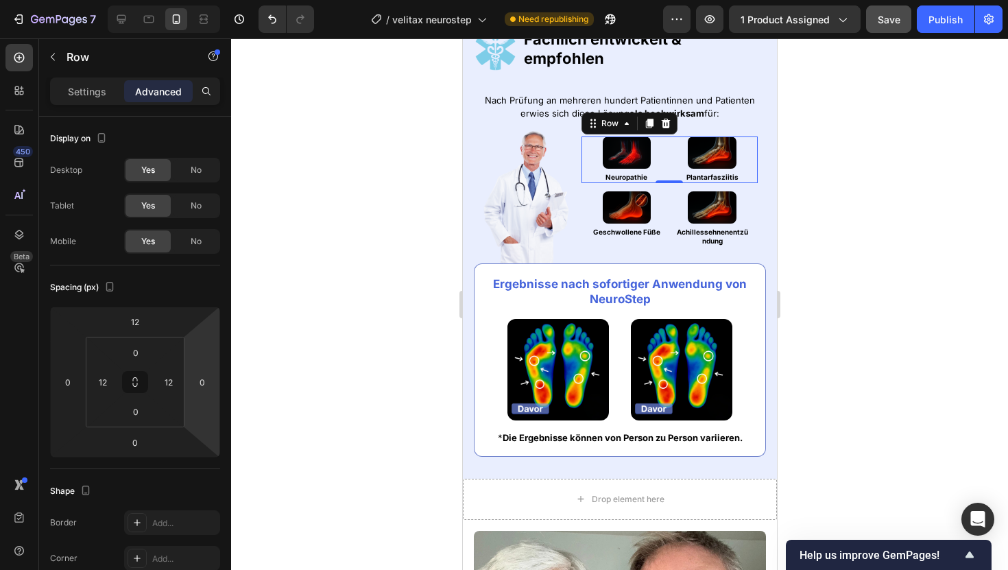
click at [326, 237] on div at bounding box center [619, 303] width 777 height 531
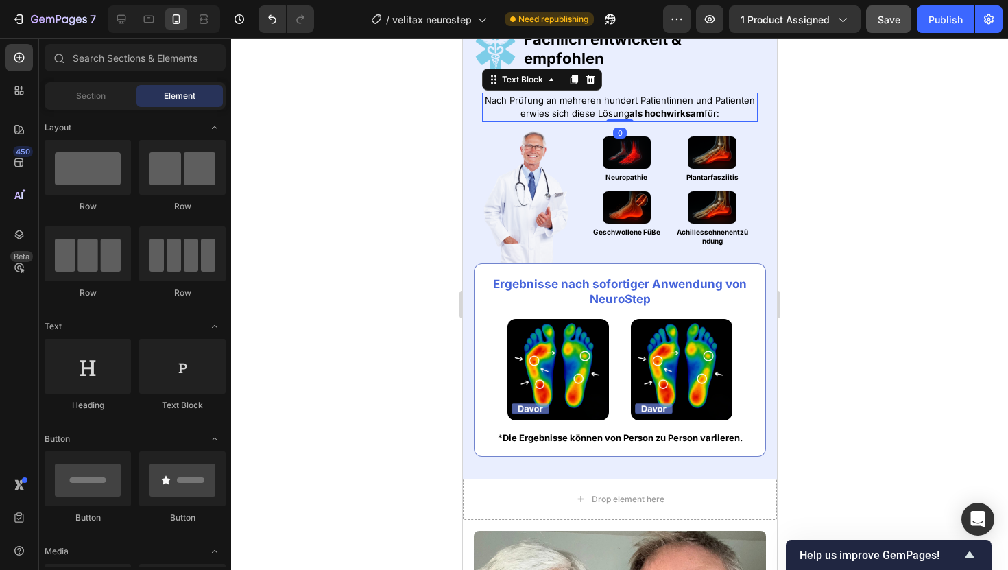
click at [582, 101] on p "Nach Prüfung an mehreren hundert Patientinnen und Patienten erwies sich diese L…" at bounding box center [619, 107] width 273 height 27
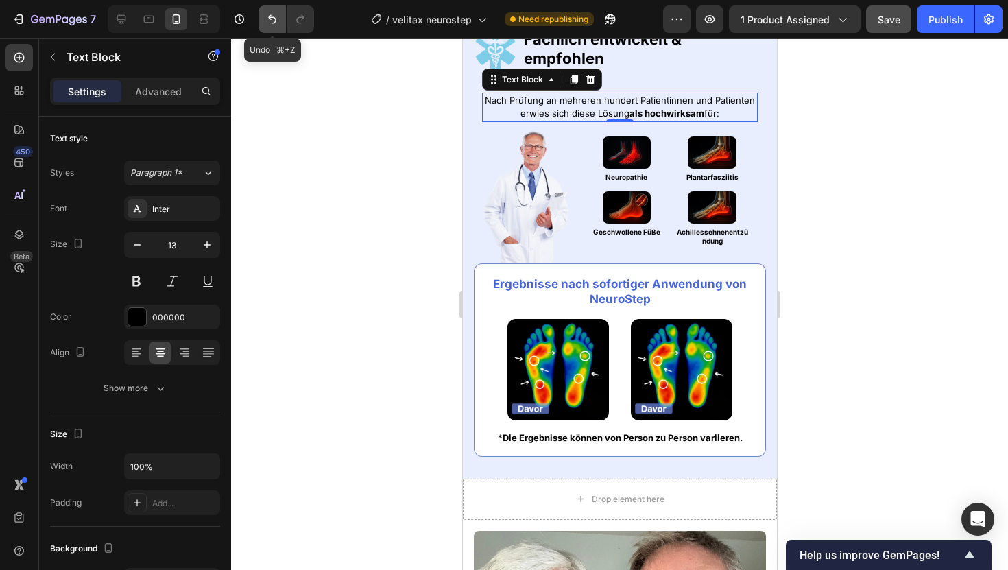
click at [263, 12] on button "Undo/Redo" at bounding box center [271, 18] width 27 height 27
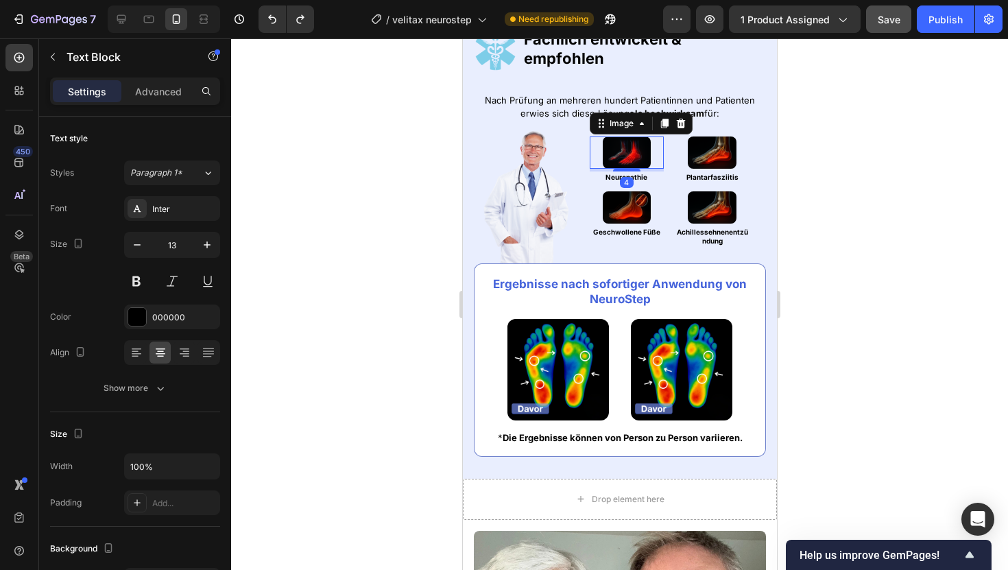
click at [660, 159] on div at bounding box center [626, 152] width 75 height 32
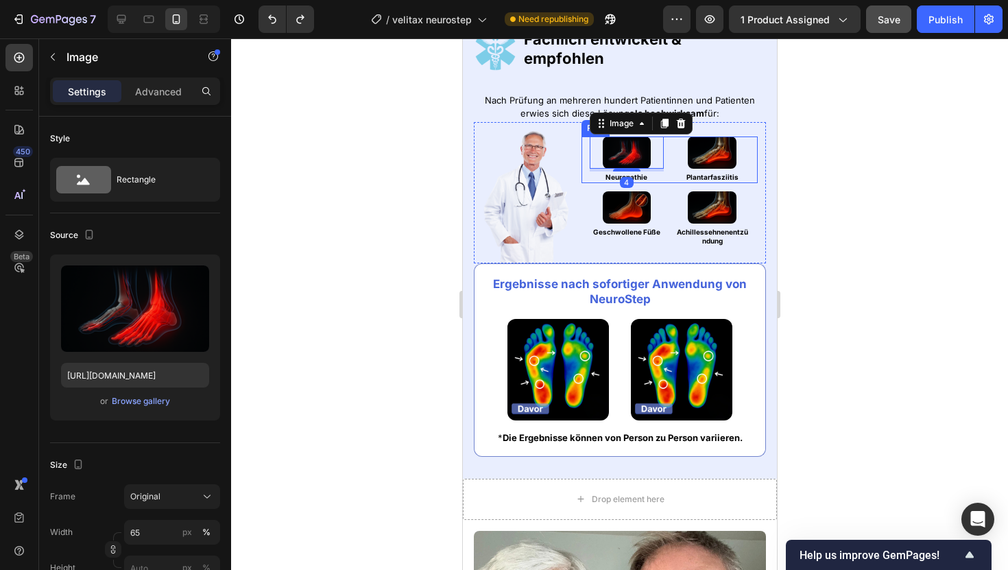
click at [672, 159] on div "Image 4 Neuropathie Heading Image Plantarfasziitis Heading Row" at bounding box center [669, 159] width 176 height 47
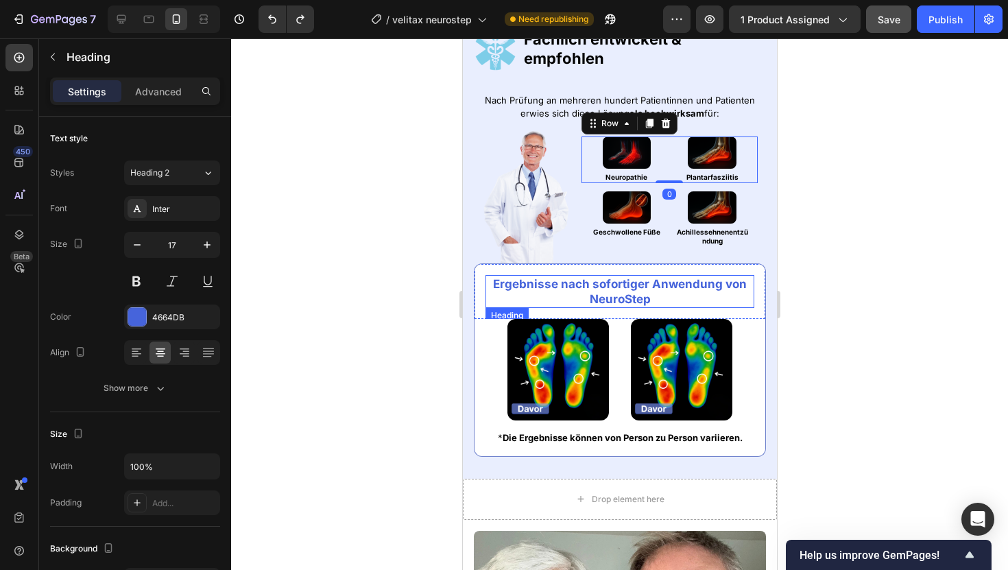
click at [609, 303] on strong "Ergebnisse nach sofortiger Anwendung von NeuroStep" at bounding box center [619, 291] width 254 height 29
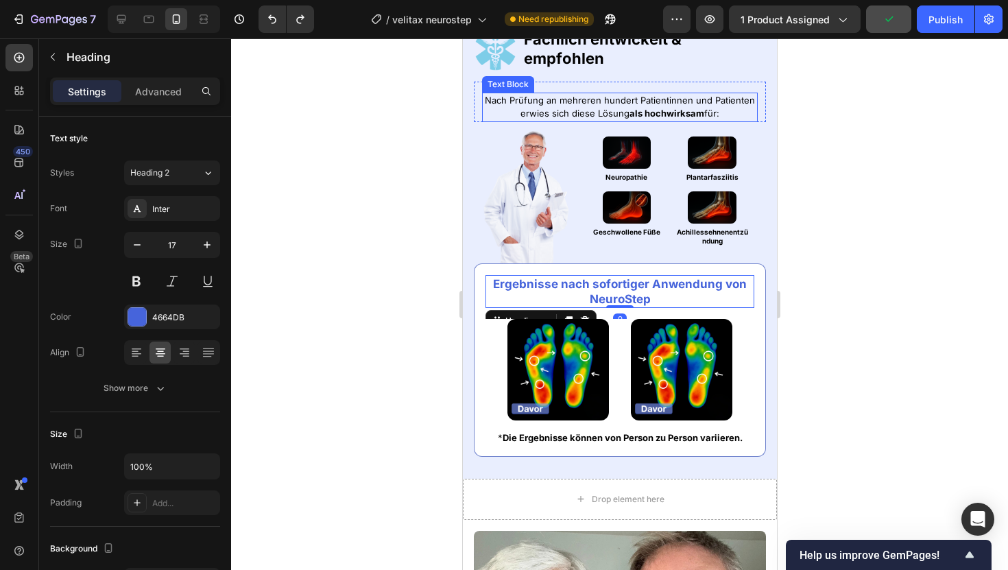
click at [663, 104] on p "Nach Prüfung an mehreren hundert Patientinnen und Patienten erwies sich diese L…" at bounding box center [619, 107] width 273 height 27
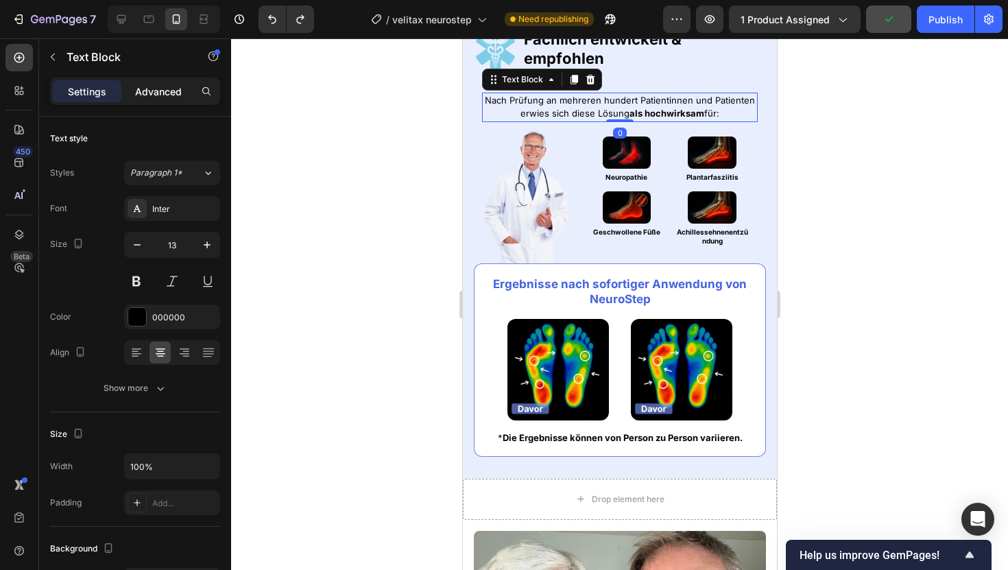
click at [163, 93] on p "Advanced" at bounding box center [158, 91] width 47 height 14
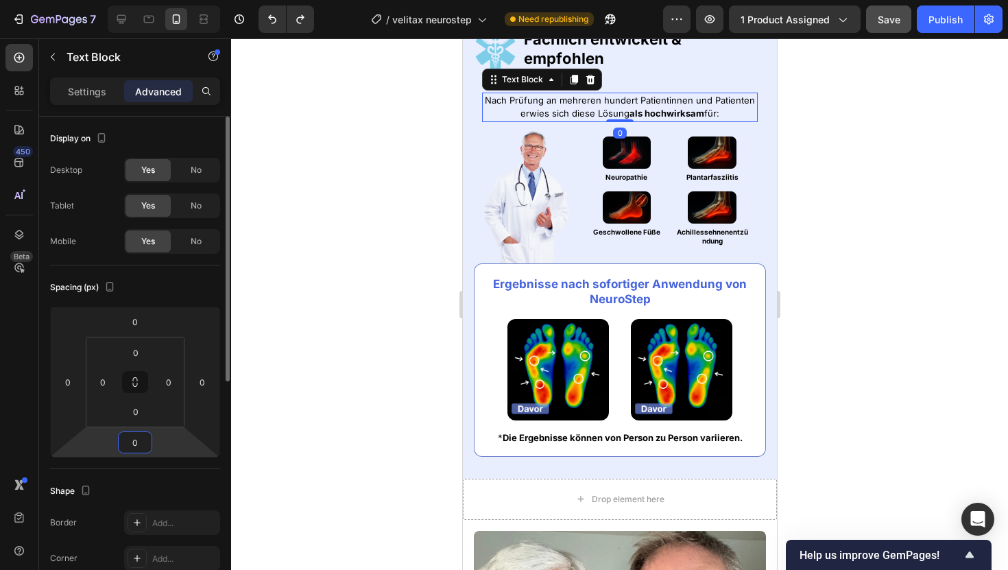
click at [134, 438] on input "0" at bounding box center [134, 442] width 27 height 21
type input "6"
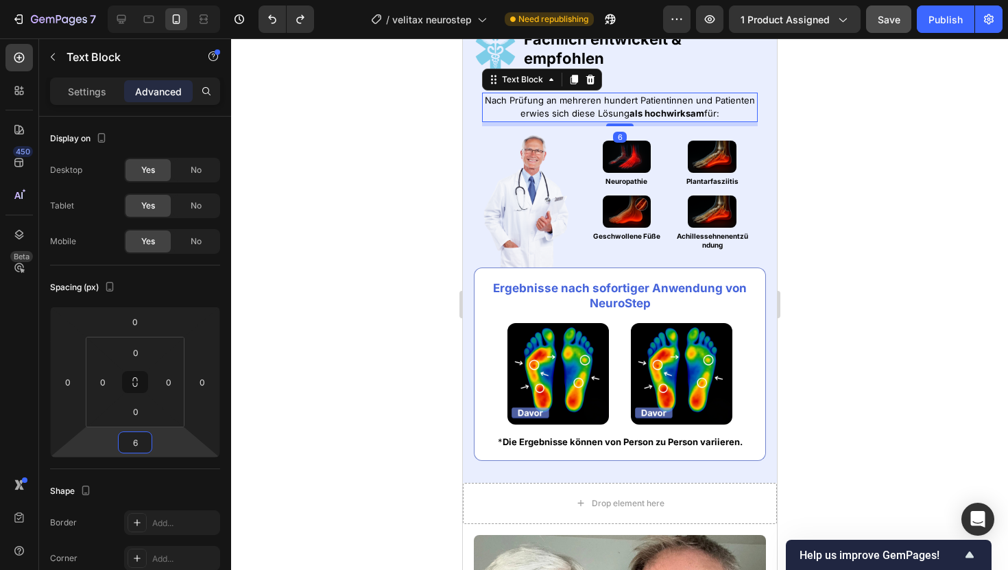
click at [329, 271] on div at bounding box center [619, 303] width 777 height 531
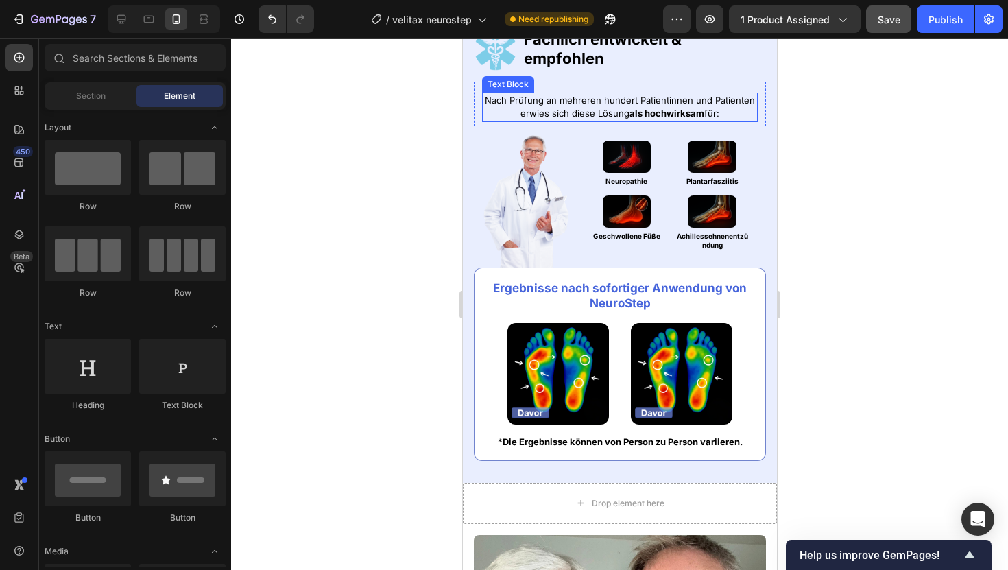
click at [563, 110] on p "Nach Prüfung an mehreren hundert Patientinnen und Patienten erwies sich diese L…" at bounding box center [619, 107] width 273 height 27
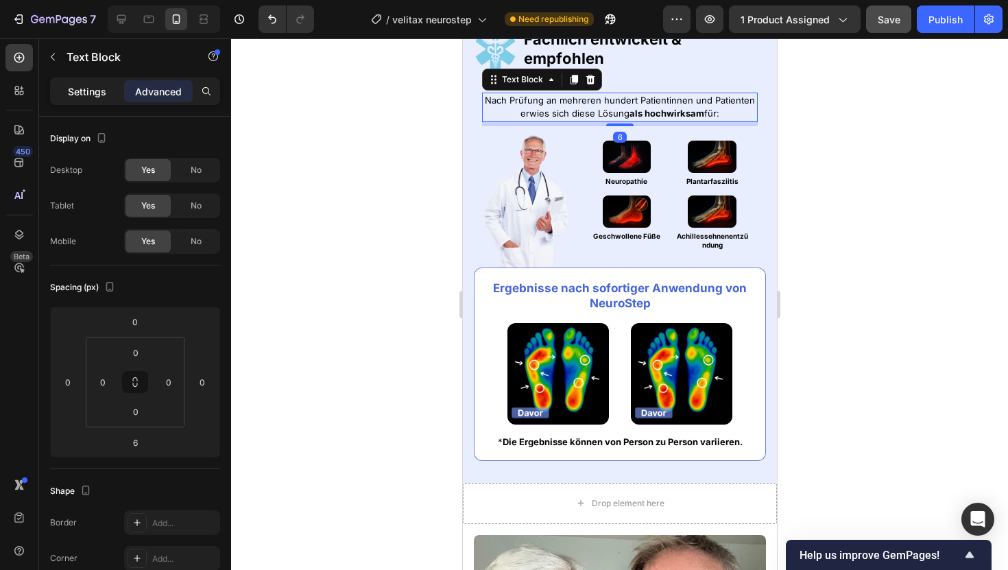
click at [80, 86] on p "Settings" at bounding box center [87, 91] width 38 height 14
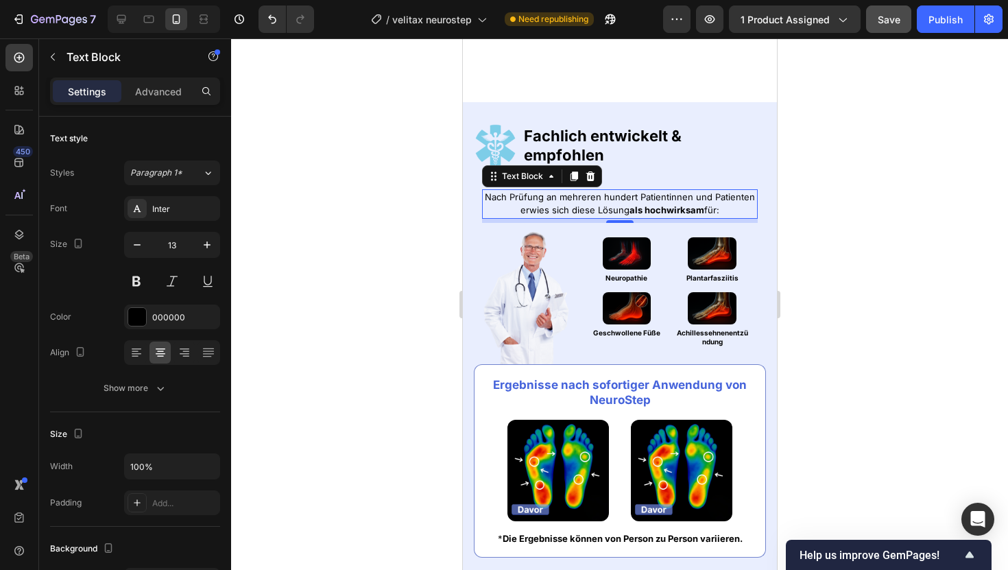
scroll to position [795, 0]
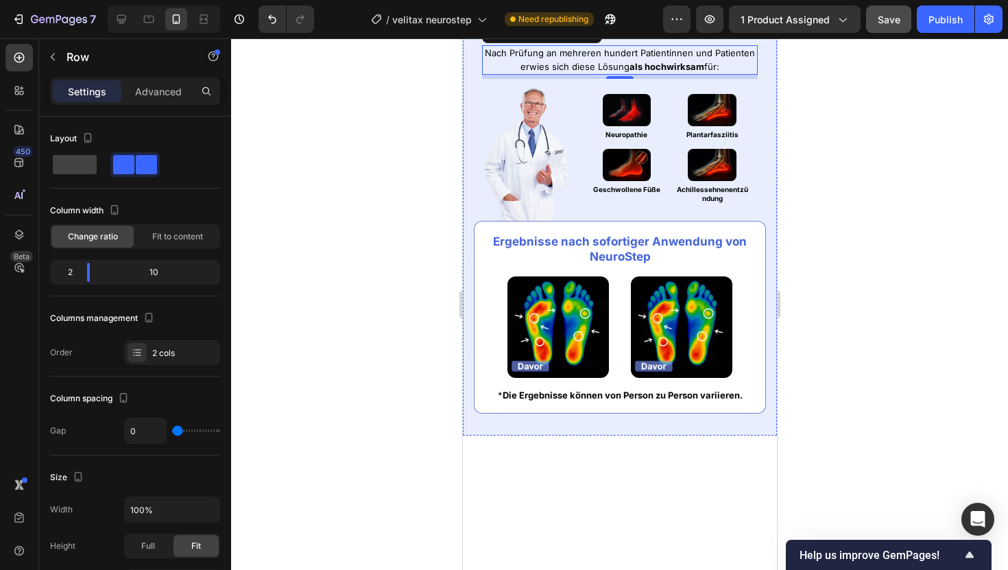
click at [539, 23] on div "Fachlich entwickelt & empfohlen Heading" at bounding box center [643, 1] width 243 height 43
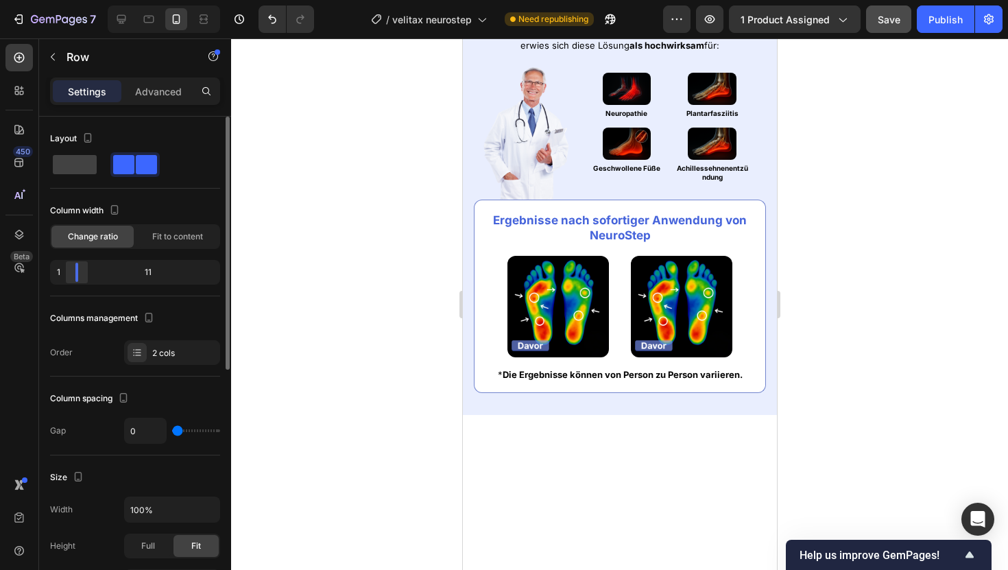
drag, startPoint x: 83, startPoint y: 270, endPoint x: 66, endPoint y: 271, distance: 17.2
click at [66, 0] on body "7 Version history / velitax neurostep Need republishing Preview 1 product assig…" at bounding box center [504, 0] width 1008 height 0
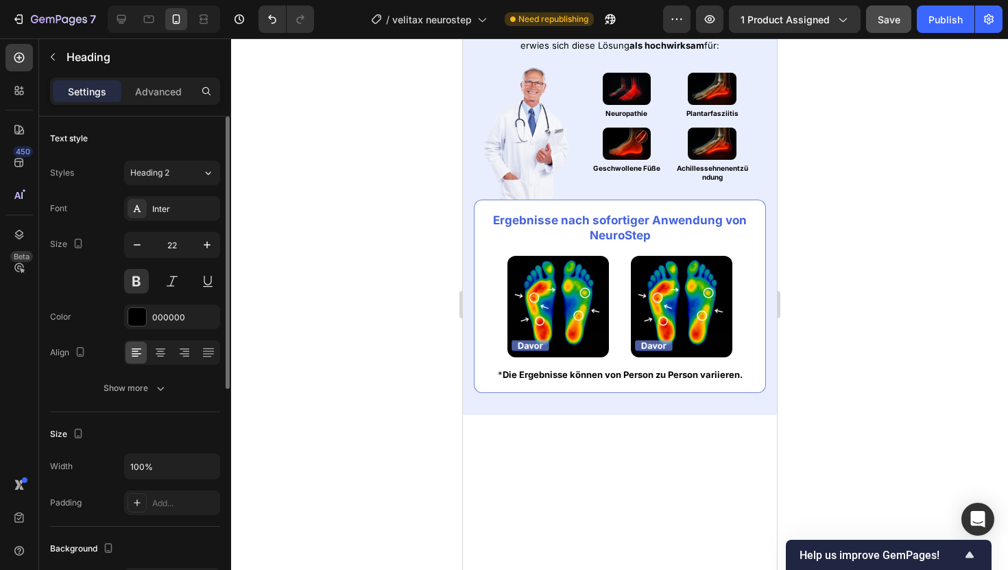
click at [139, 249] on icon "button" at bounding box center [137, 245] width 14 height 14
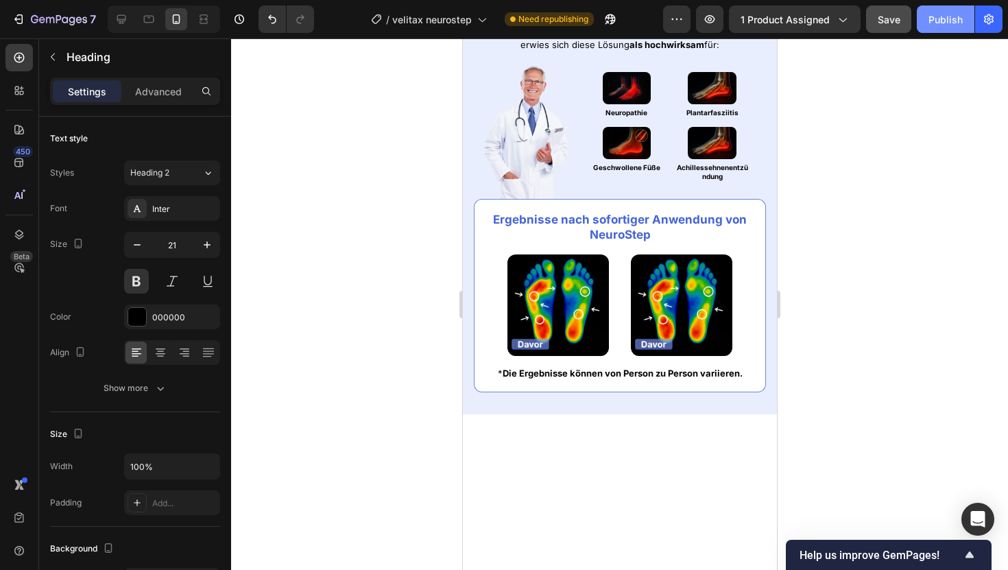
click at [925, 21] on button "Publish" at bounding box center [946, 18] width 58 height 27
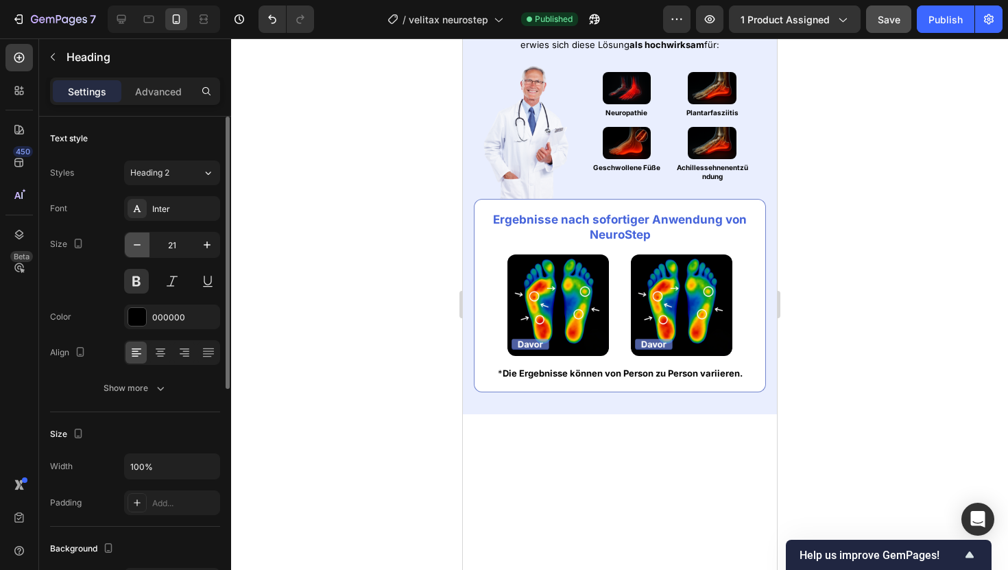
click at [134, 240] on icon "button" at bounding box center [137, 245] width 14 height 14
type input "19"
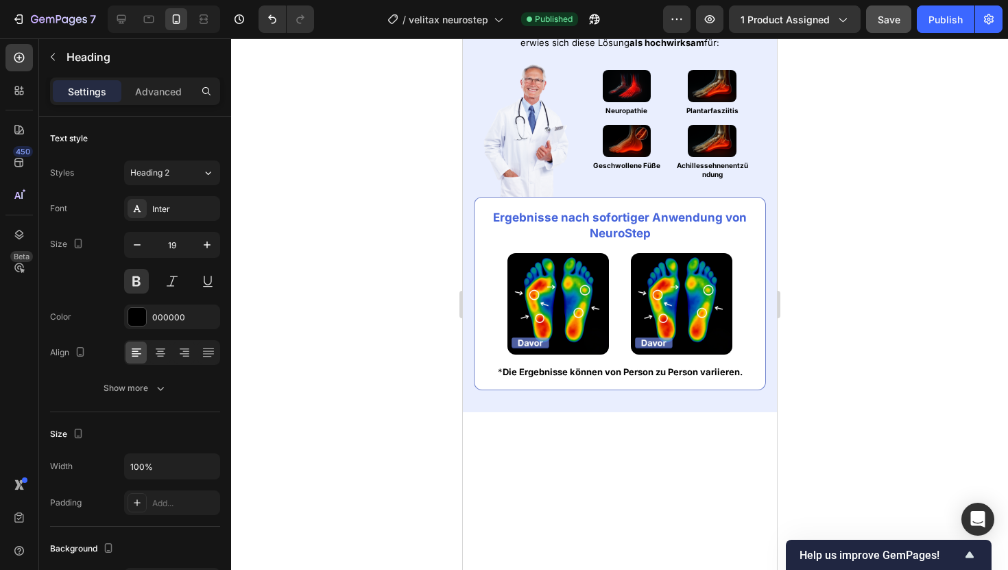
click at [832, 132] on div at bounding box center [619, 303] width 777 height 531
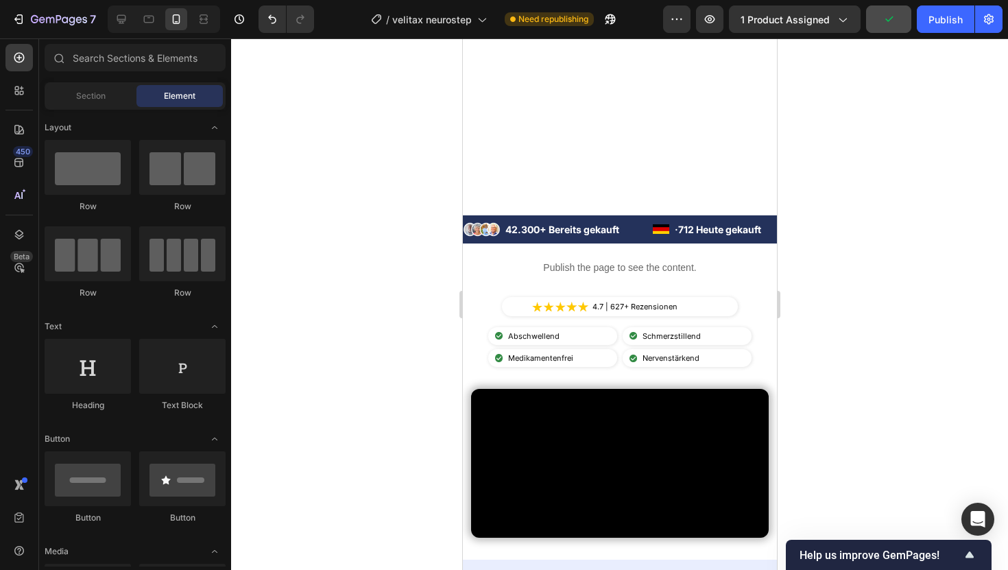
scroll to position [0, 0]
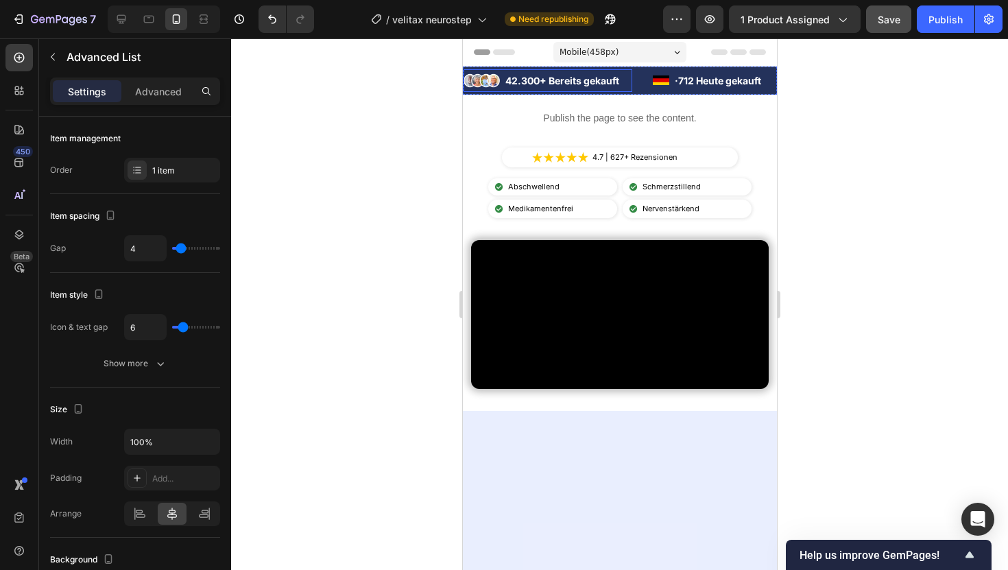
click at [494, 91] on div "Image 42.300+ Bereits gekauft Text Block Advanced List" at bounding box center [547, 80] width 169 height 23
click at [499, 92] on div "Image 42.300+ Bereits gekauft Text Block" at bounding box center [547, 82] width 169 height 20
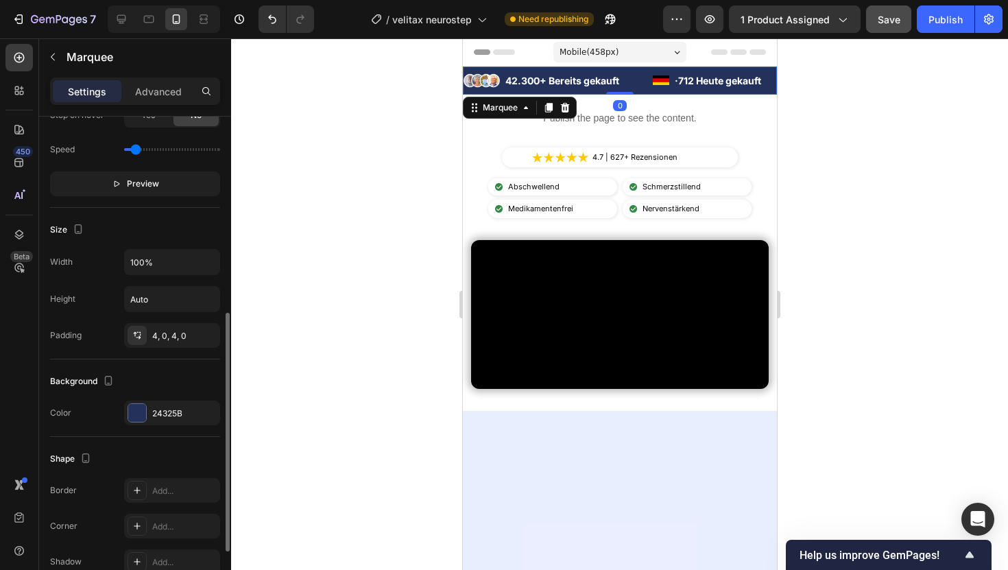
scroll to position [407, 0]
click at [165, 417] on div "24325B" at bounding box center [172, 410] width 96 height 25
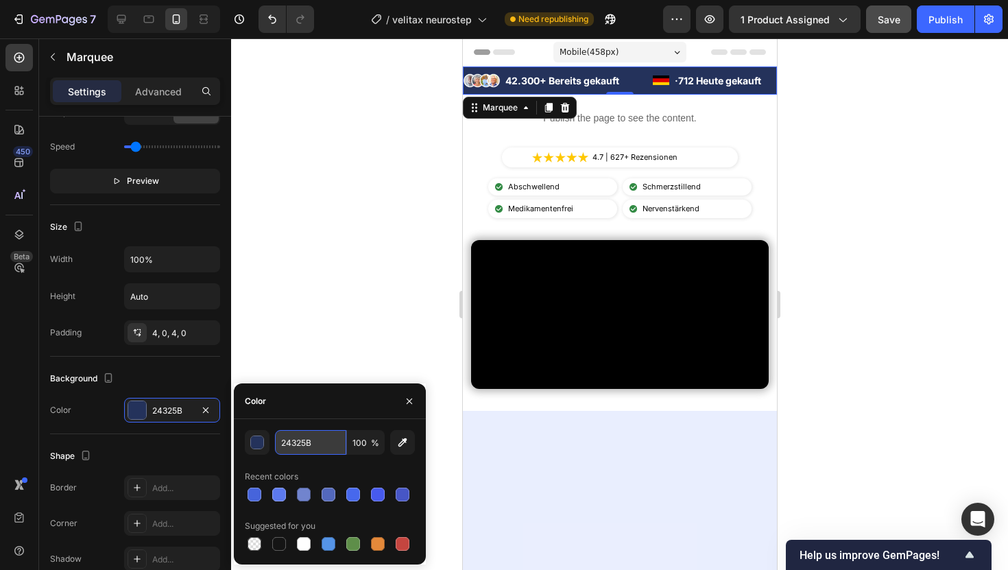
click at [287, 439] on input "24325B" at bounding box center [310, 442] width 71 height 25
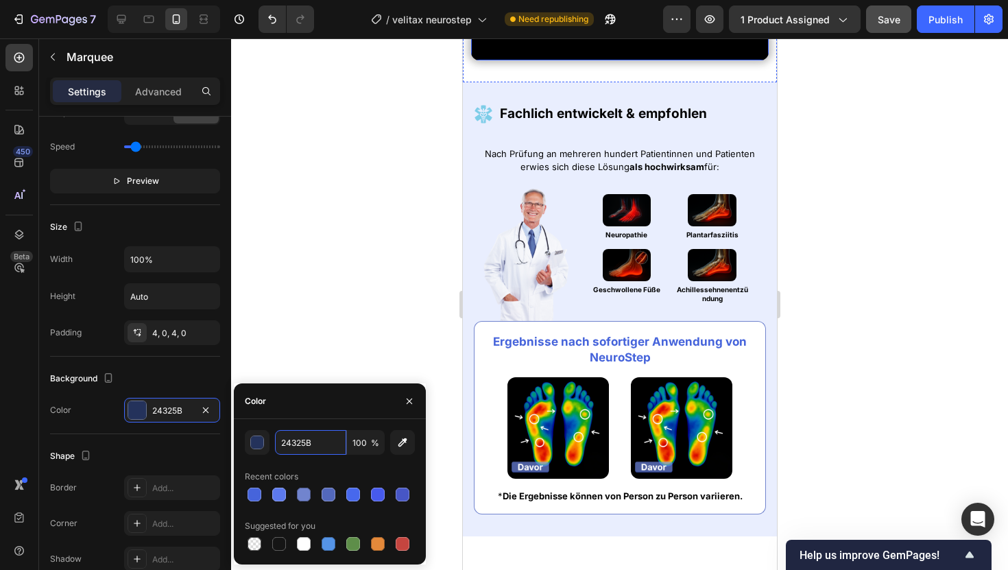
scroll to position [673, 0]
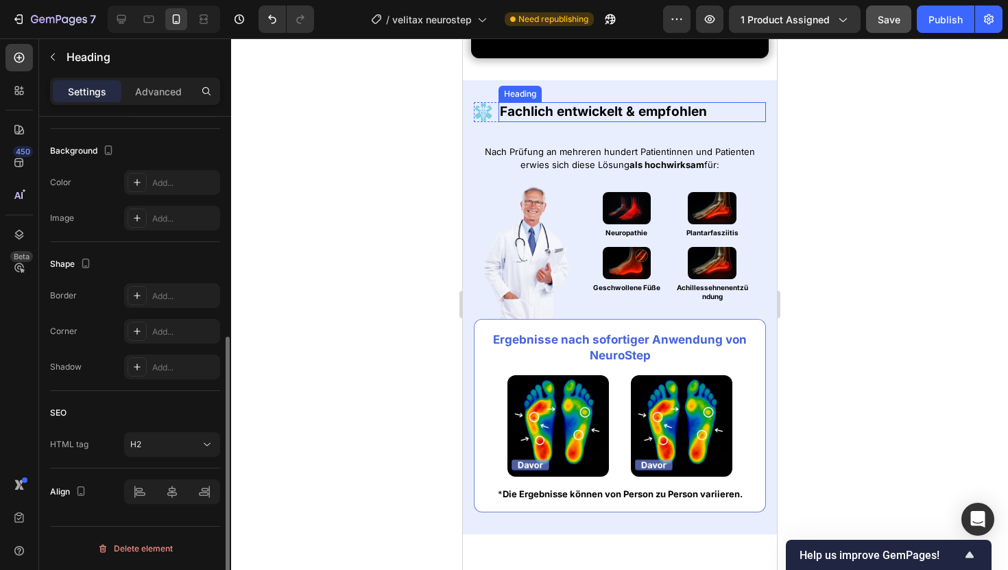
click at [581, 122] on h2 "Fachlich entwickelt & empfohlen" at bounding box center [632, 112] width 268 height 20
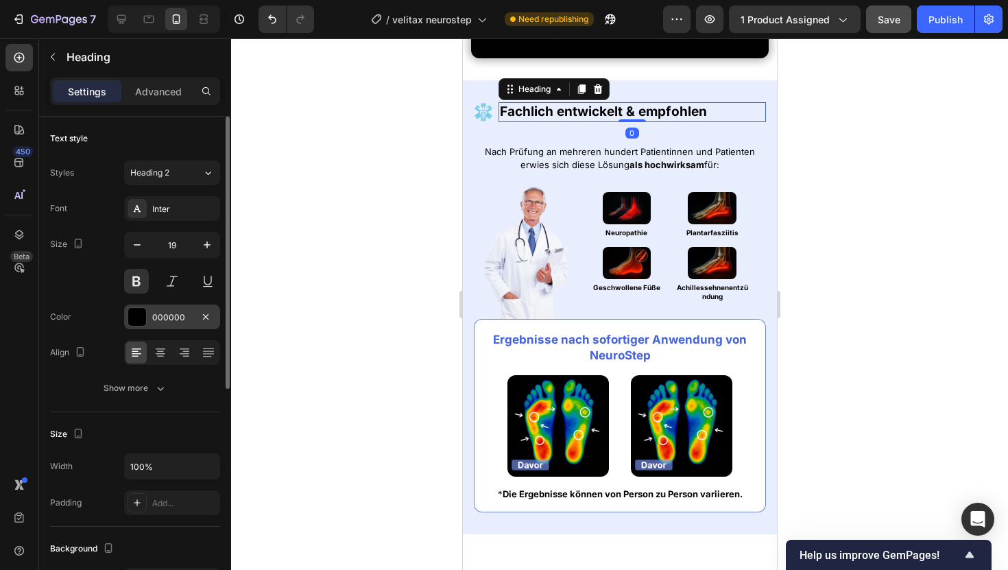
click at [166, 324] on div "000000" at bounding box center [172, 316] width 96 height 25
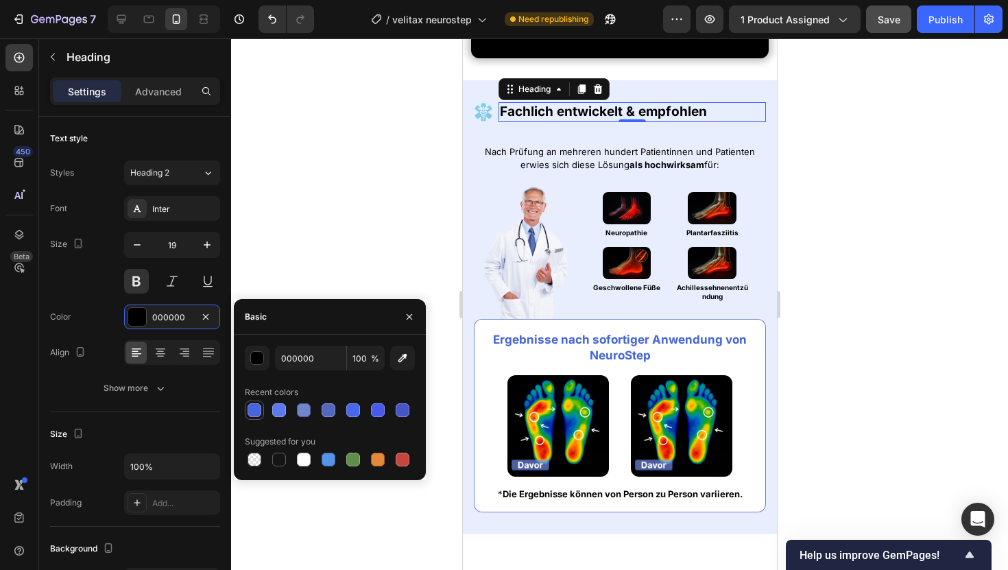
click at [258, 411] on div at bounding box center [254, 410] width 14 height 14
click at [271, 411] on div at bounding box center [279, 410] width 16 height 16
type input "5C79ED"
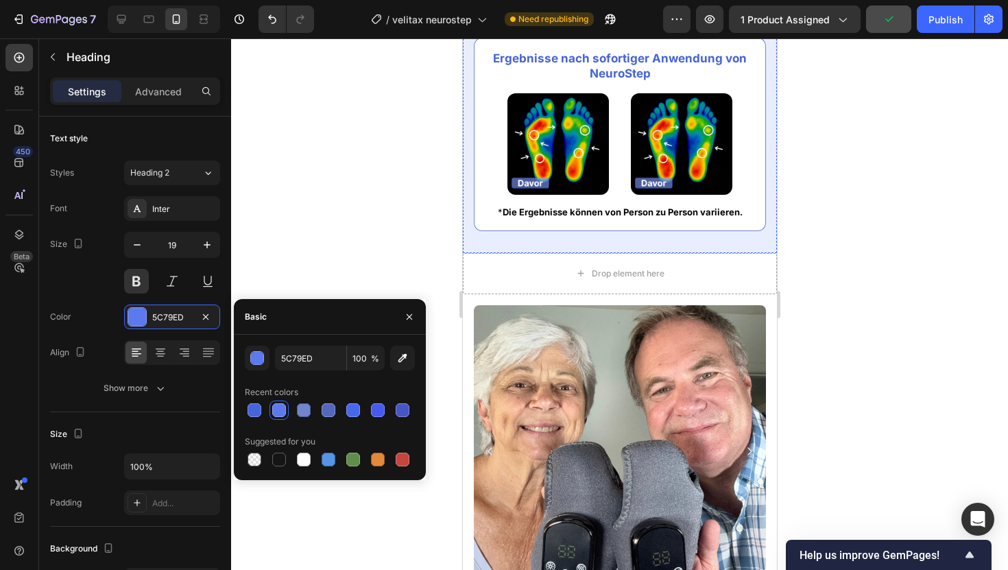
scroll to position [1104, 0]
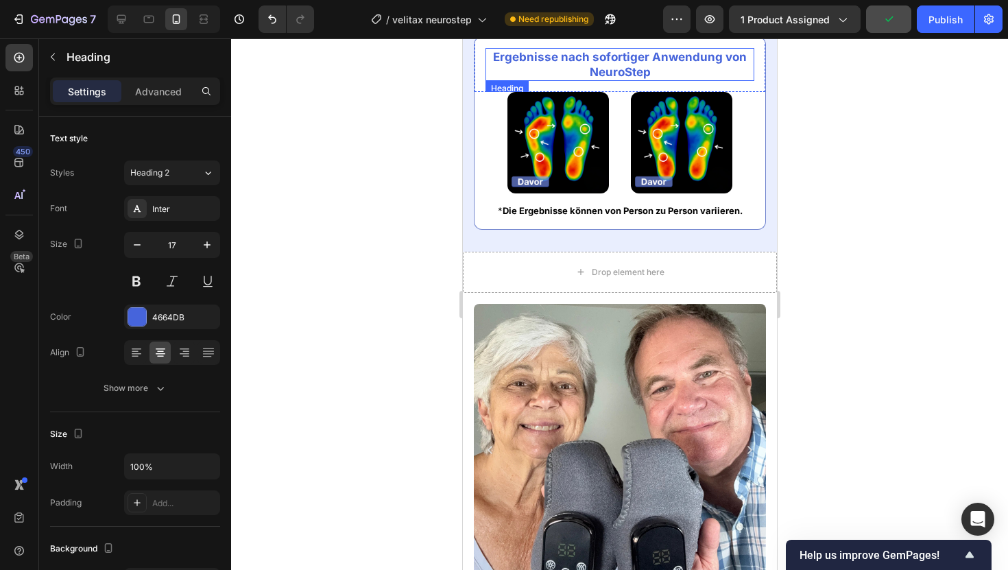
click at [626, 69] on strong "Ergebnisse nach sofortiger Anwendung von NeuroStep" at bounding box center [619, 64] width 254 height 29
click at [169, 323] on div "4664DB" at bounding box center [172, 317] width 40 height 12
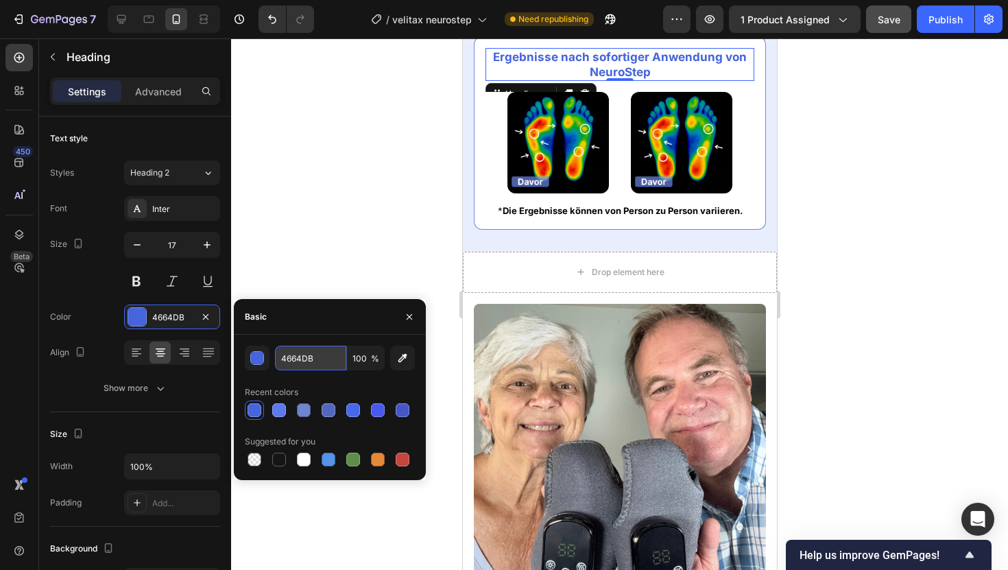
click at [302, 361] on input "4664DB" at bounding box center [310, 357] width 71 height 25
paste input "24325"
type input "24325B"
click at [831, 191] on div at bounding box center [619, 303] width 777 height 531
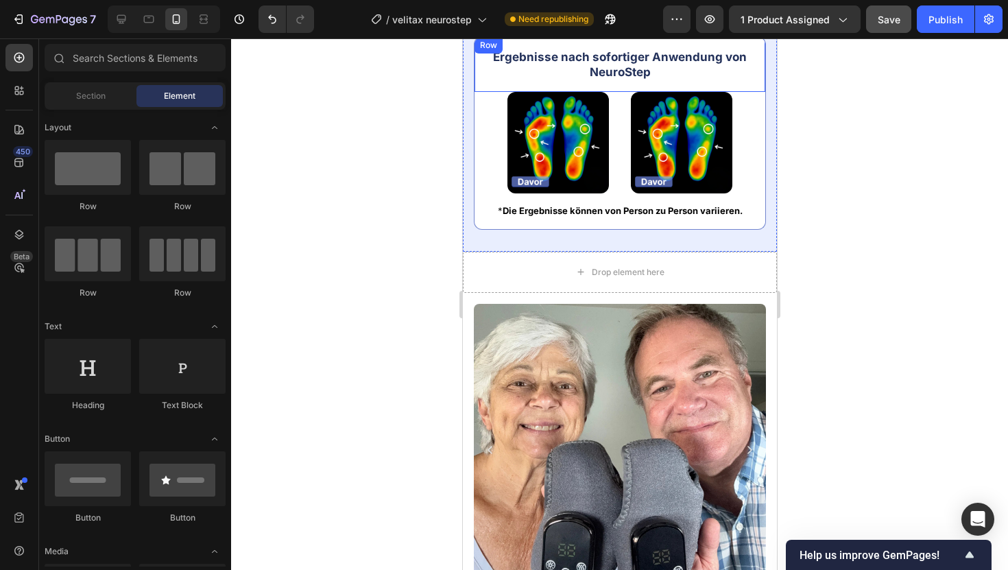
click at [754, 64] on div "Ergebnisse nach sofortiger Anwendung von NeuroStep Heading Row" at bounding box center [619, 64] width 292 height 56
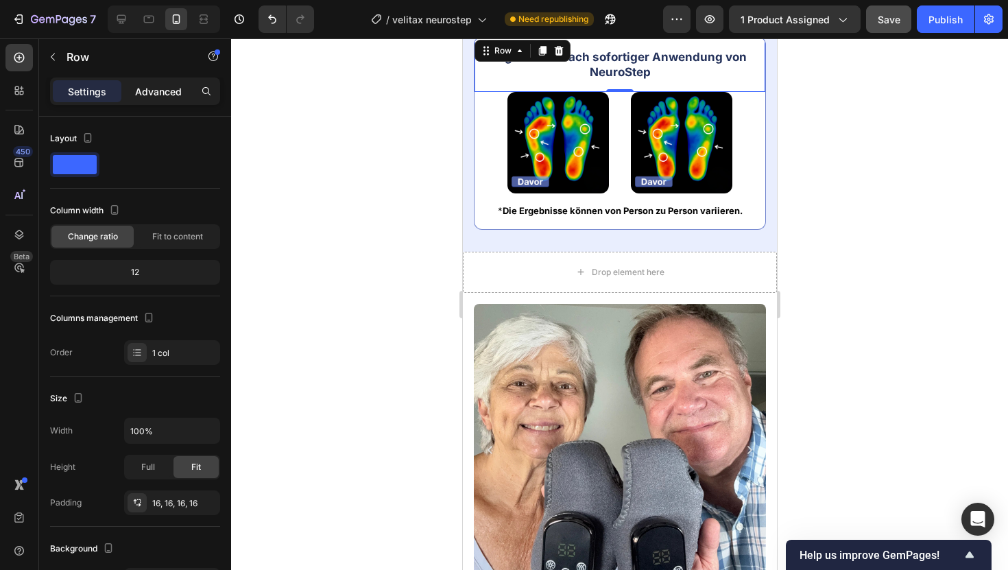
click at [171, 86] on p "Advanced" at bounding box center [158, 91] width 47 height 14
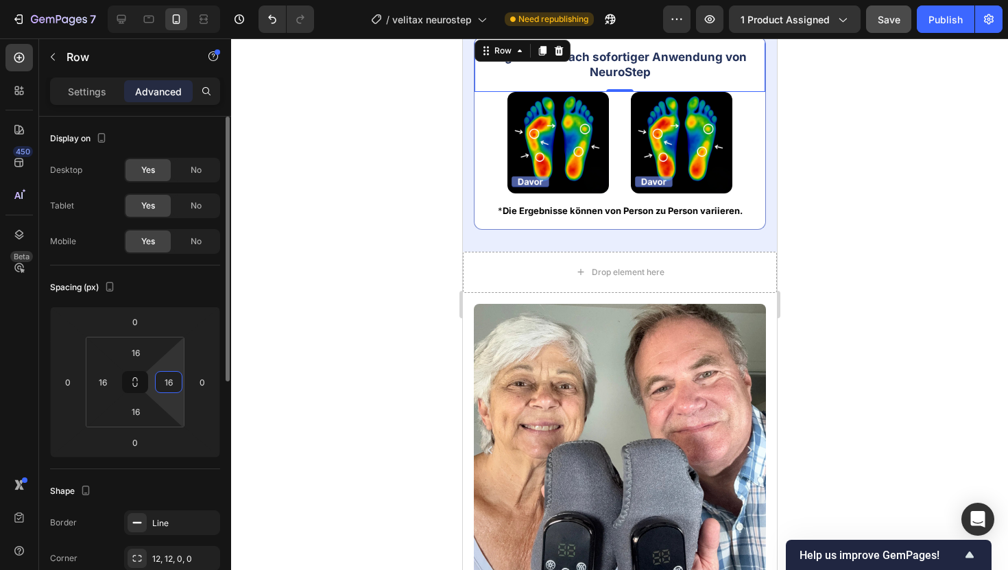
click at [171, 375] on input "16" at bounding box center [168, 382] width 21 height 21
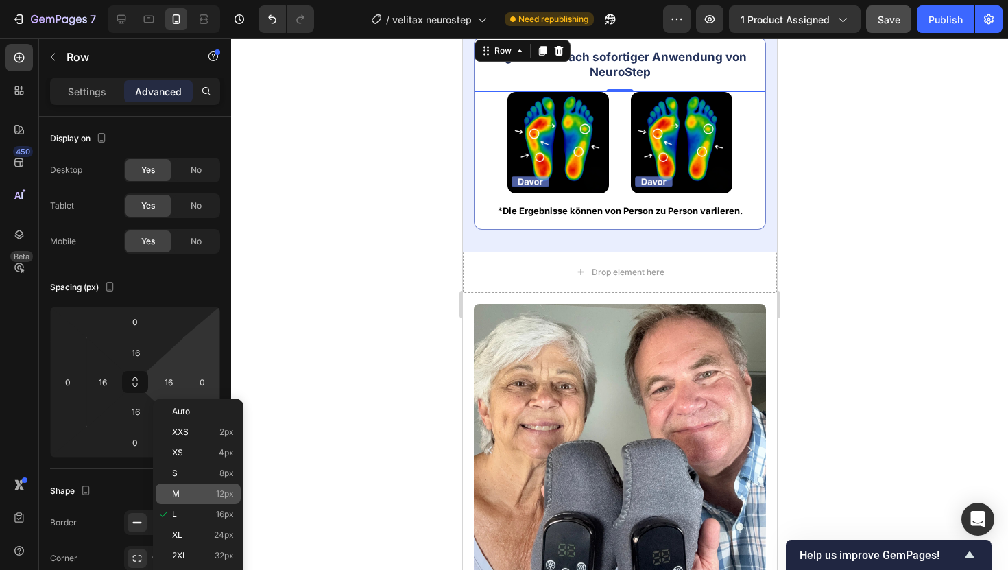
click at [223, 494] on span "12px" at bounding box center [225, 494] width 18 height 10
type input "12"
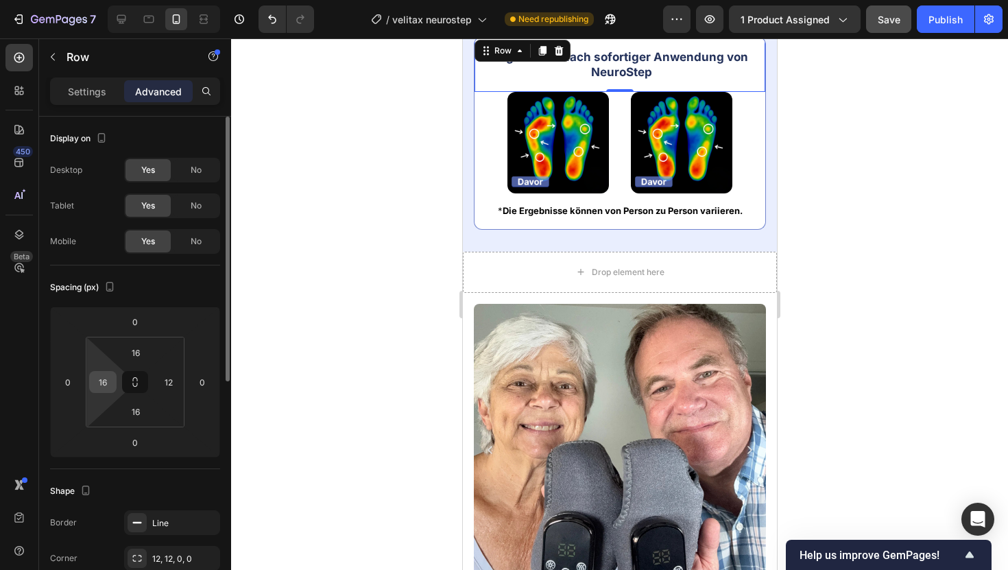
click at [107, 380] on input "16" at bounding box center [103, 382] width 21 height 21
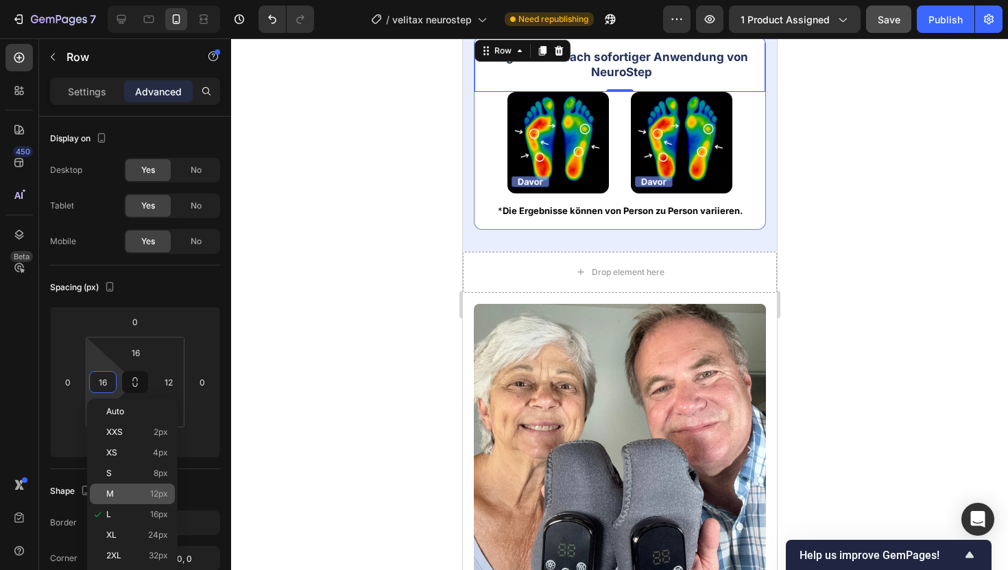
click at [152, 492] on span "12px" at bounding box center [159, 494] width 18 height 10
type input "12"
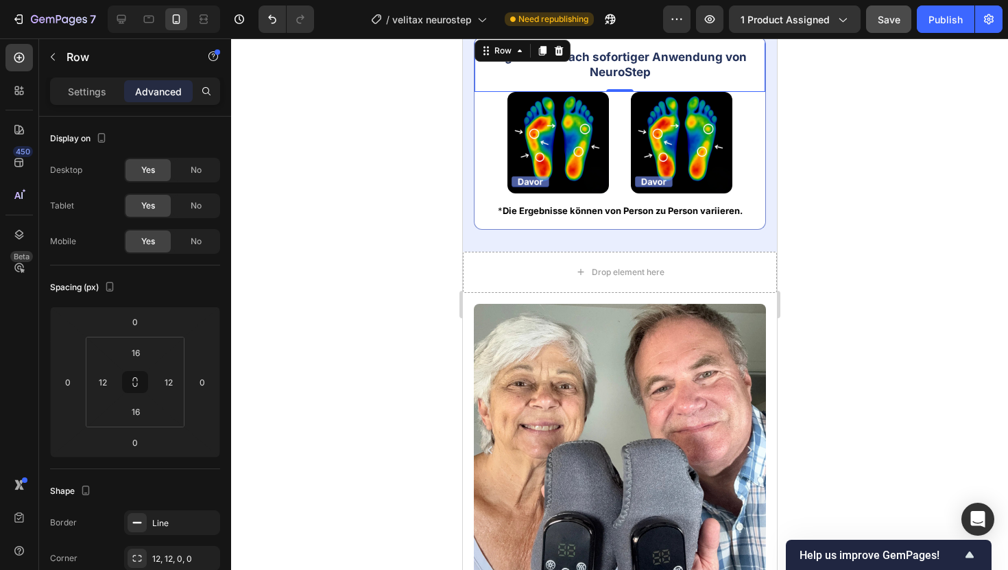
click at [311, 267] on div at bounding box center [619, 303] width 777 height 531
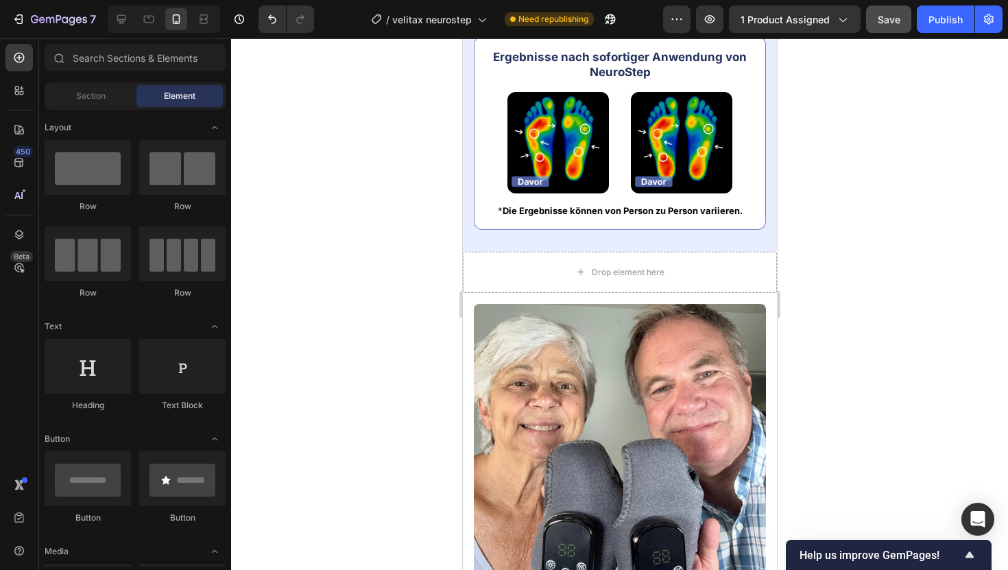
click at [628, 58] on strong "Ergebnisse nach sofortiger Anwendung von NeuroStep" at bounding box center [619, 64] width 254 height 29
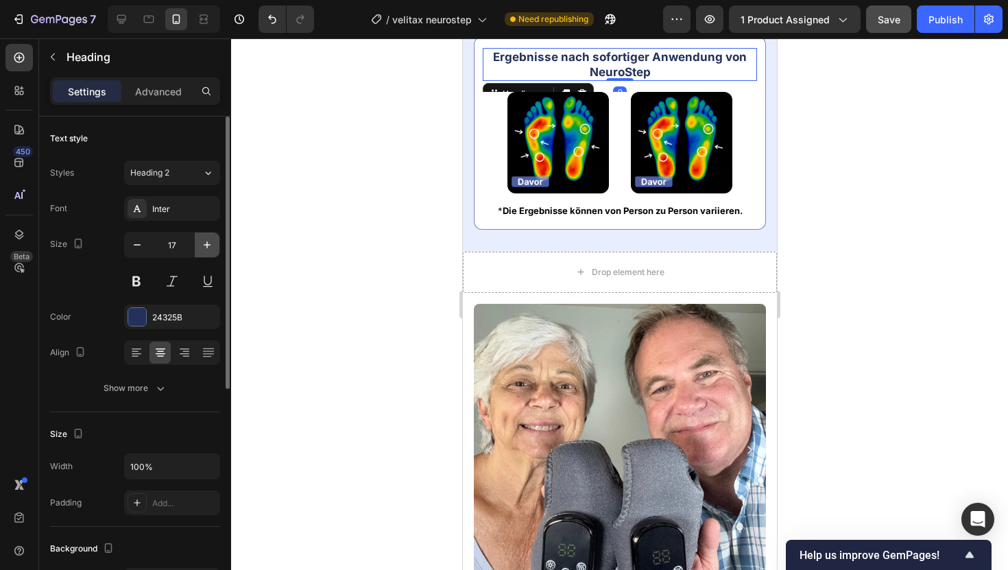
click at [206, 247] on icon "button" at bounding box center [207, 245] width 14 height 14
type input "18"
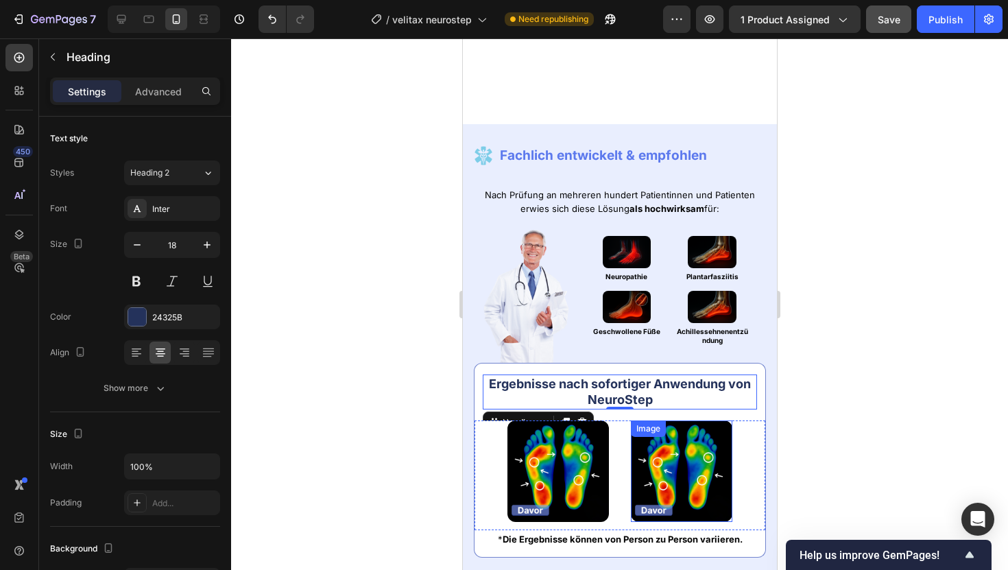
scroll to position [772, 0]
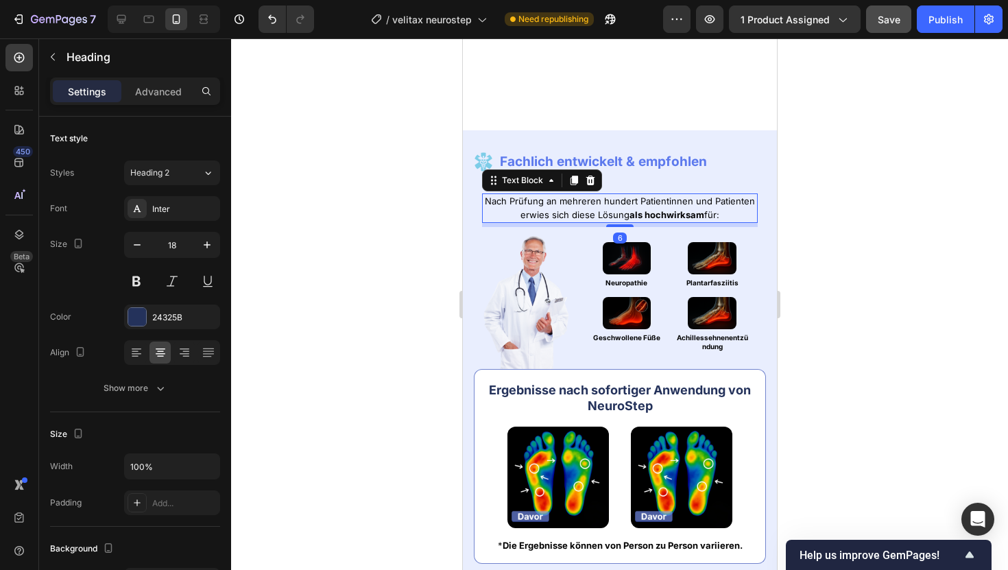
click at [666, 197] on p "Nach Prüfung an mehreren hundert Patientinnen und Patienten erwies sich diese L…" at bounding box center [619, 208] width 273 height 27
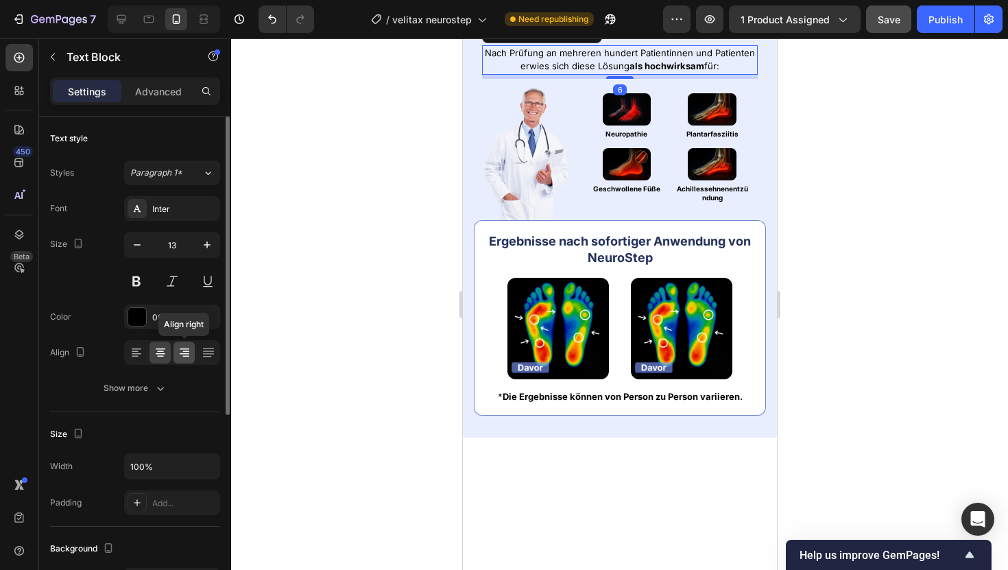
click at [190, 353] on icon at bounding box center [185, 352] width 14 height 14
click at [903, 154] on div at bounding box center [619, 303] width 777 height 531
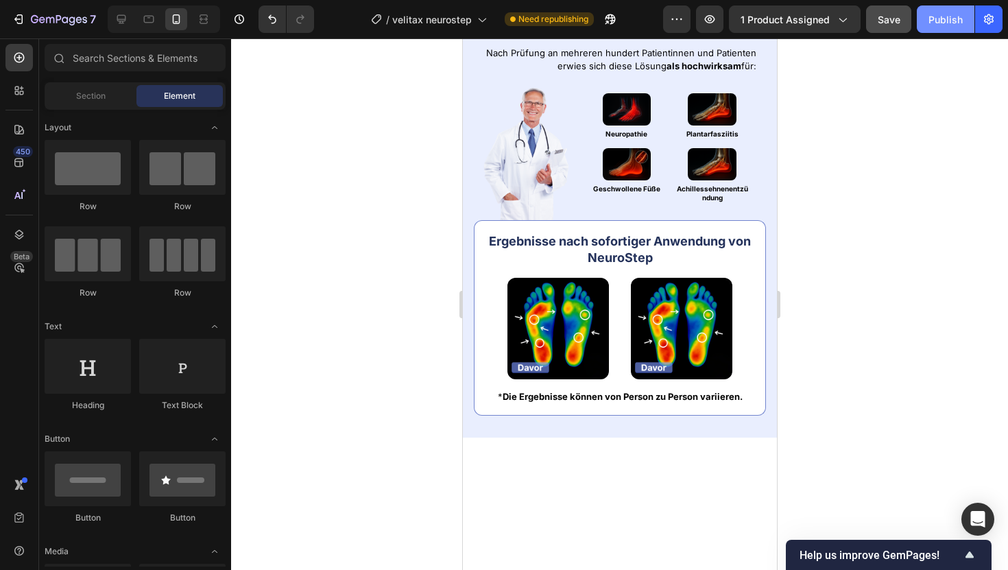
click at [940, 25] on div "Publish" at bounding box center [945, 19] width 34 height 14
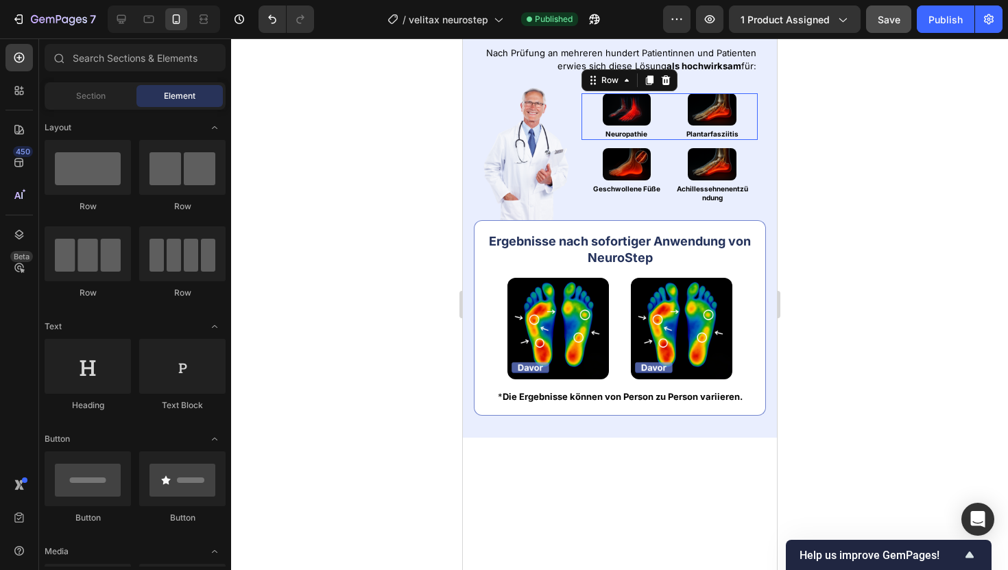
click at [751, 140] on div "Image Neuropathie Heading Image Plantarfasziitis Heading Row 0" at bounding box center [669, 116] width 176 height 47
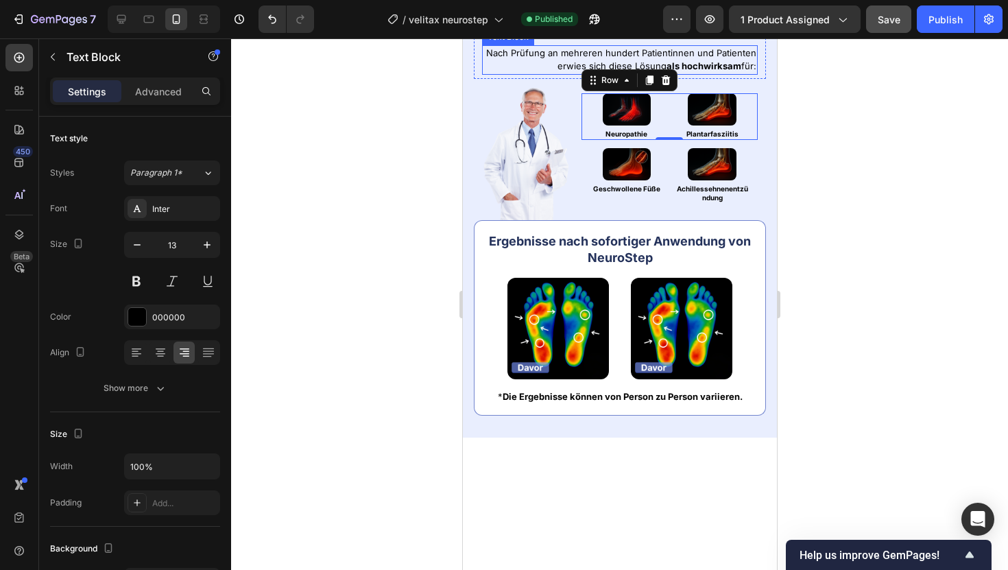
click at [755, 75] on div "Nach Prüfung an mehreren hundert Patientinnen und Patienten erwies sich diese L…" at bounding box center [619, 59] width 276 height 29
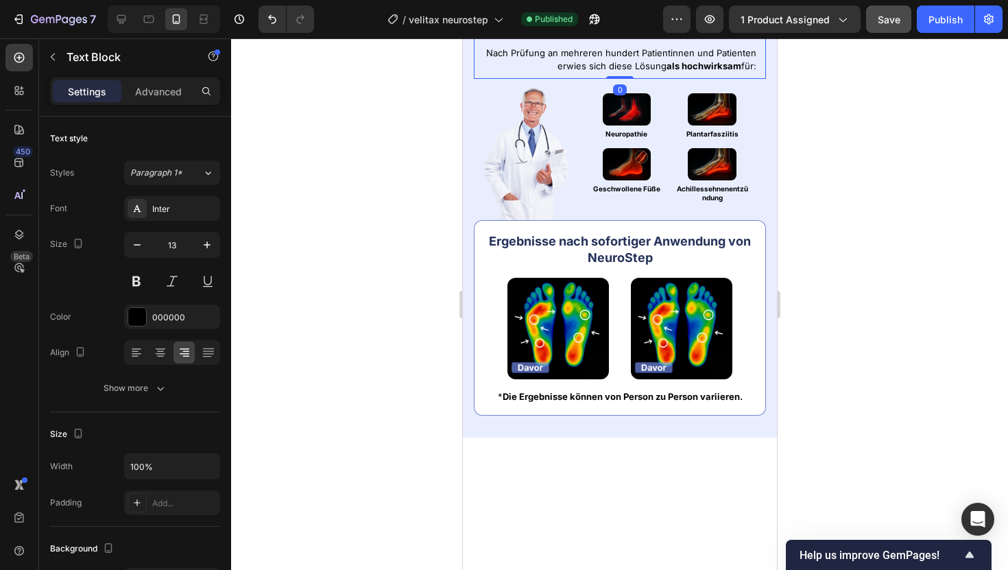
click at [757, 79] on div "Nach Prüfung an mehreren hundert Patientinnen und Patienten erwies sich diese L…" at bounding box center [619, 56] width 292 height 45
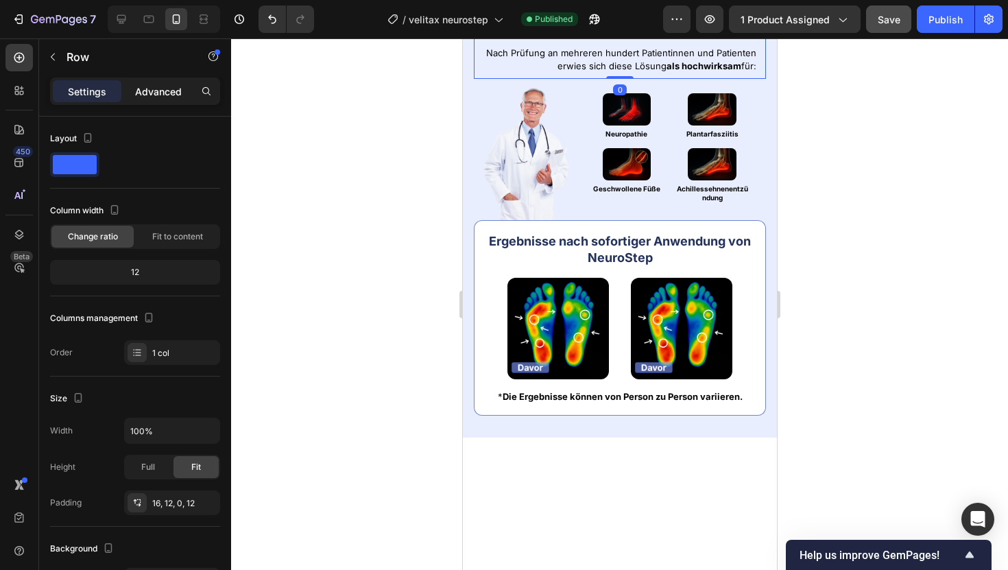
click at [168, 97] on p "Advanced" at bounding box center [158, 91] width 47 height 14
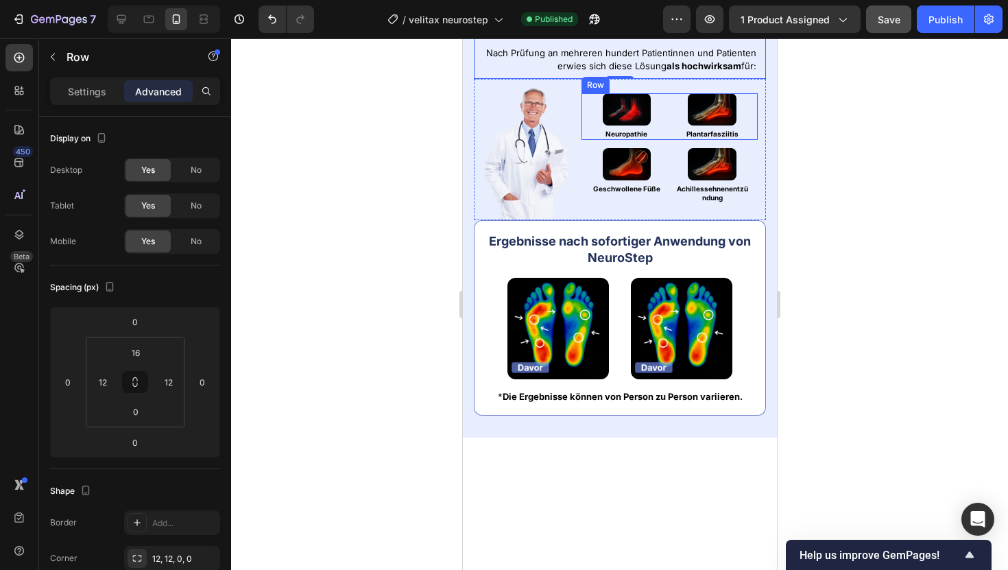
click at [753, 140] on div "Image Neuropathie Heading Image Plantarfasziitis Heading Row" at bounding box center [669, 116] width 176 height 47
click at [760, 221] on div "Image Image Neuropathie Heading Image Plantarfasziitis Heading Row 0 Image Gesc…" at bounding box center [619, 150] width 292 height 142
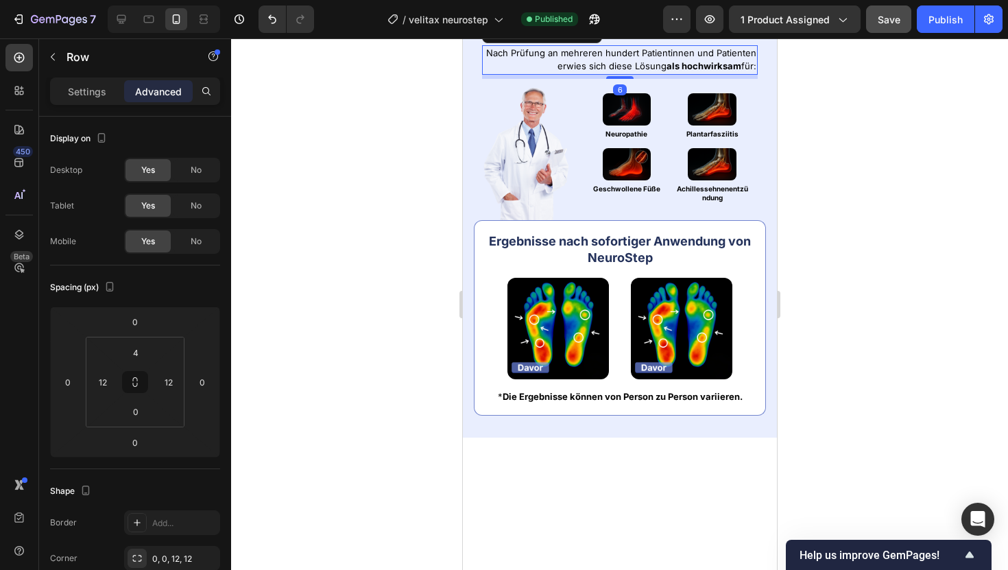
click at [748, 73] on p "Nach Prüfung an mehreren hundert Patientinnen und Patienten erwies sich diese L…" at bounding box center [619, 60] width 273 height 27
click at [760, 79] on div "Nach Prüfung an mehreren hundert Patientinnen und Patienten erwies sich diese L…" at bounding box center [619, 56] width 292 height 45
click at [744, 73] on p "Nach Prüfung an mehreren hundert Patientinnen und Patienten erwies sich diese L…" at bounding box center [619, 60] width 273 height 27
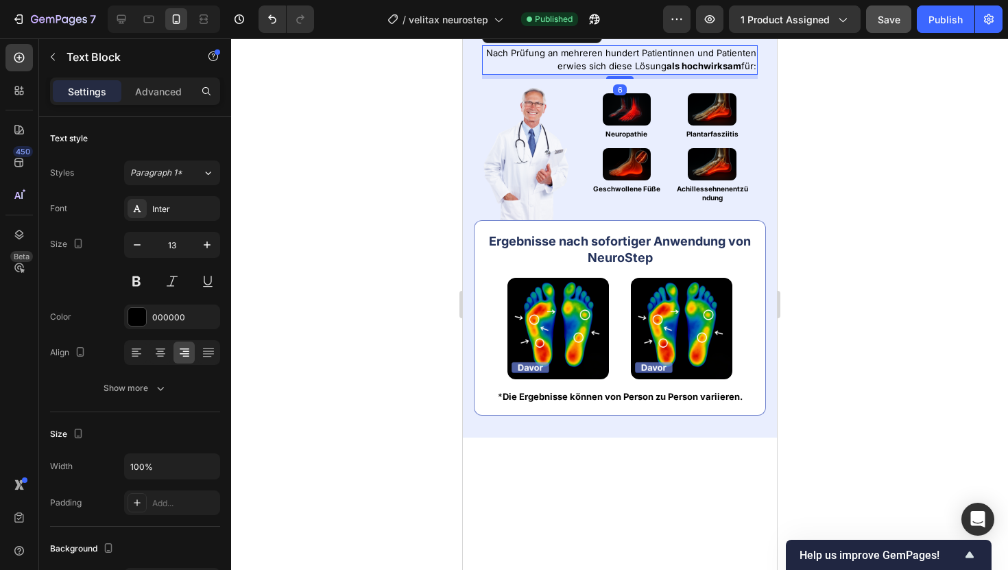
click at [163, 104] on div "Settings Advanced" at bounding box center [135, 90] width 170 height 27
click at [163, 96] on p "Advanced" at bounding box center [158, 91] width 47 height 14
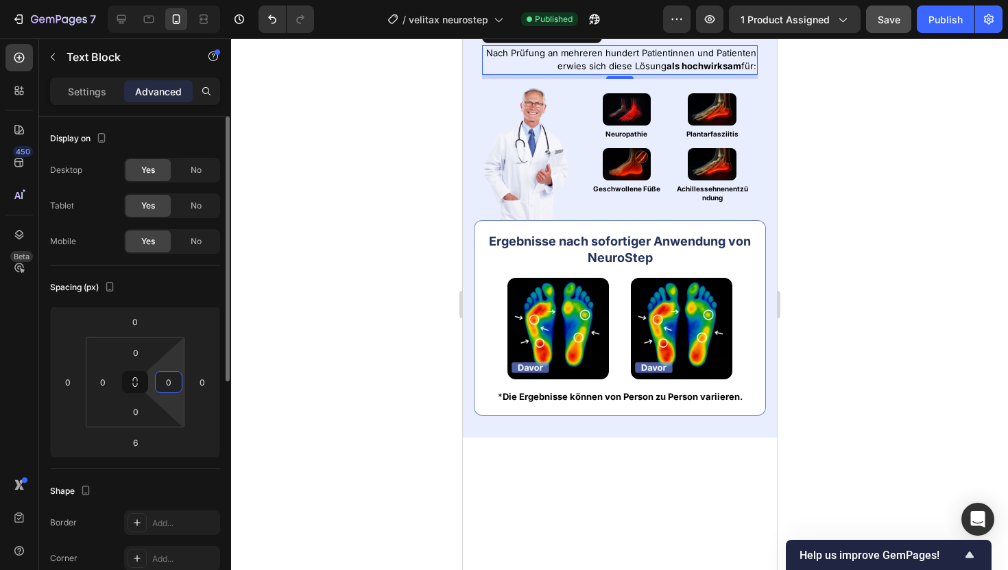
click at [175, 385] on input "0" at bounding box center [168, 382] width 21 height 21
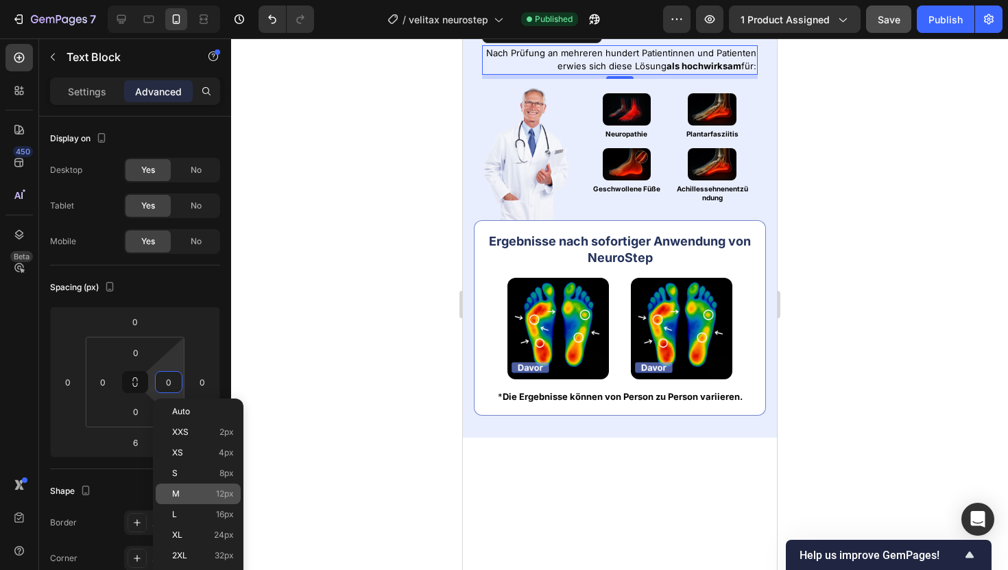
click at [230, 485] on div "M 12px" at bounding box center [198, 493] width 85 height 21
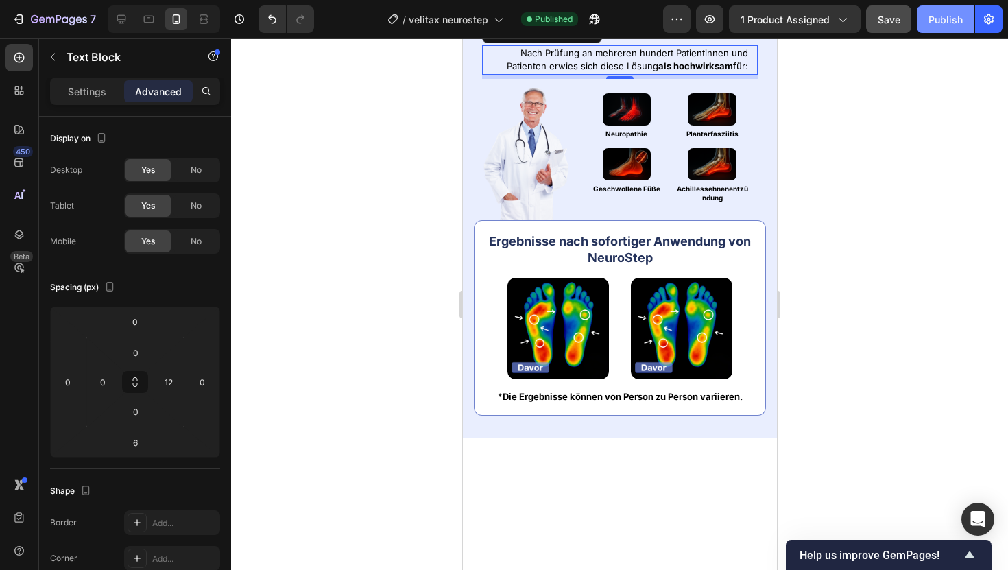
click at [929, 21] on div "Publish" at bounding box center [945, 19] width 34 height 14
click at [278, 19] on icon "Undo/Redo" at bounding box center [272, 19] width 14 height 14
type input "0"
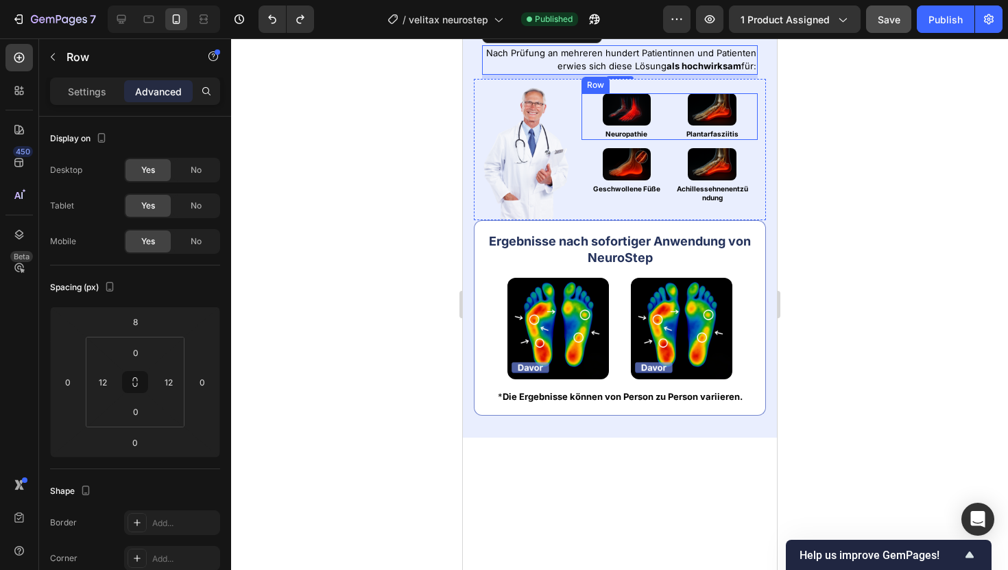
click at [751, 140] on div "Image Neuropathie Heading Image Plantarfasziitis Heading Row" at bounding box center [669, 116] width 176 height 47
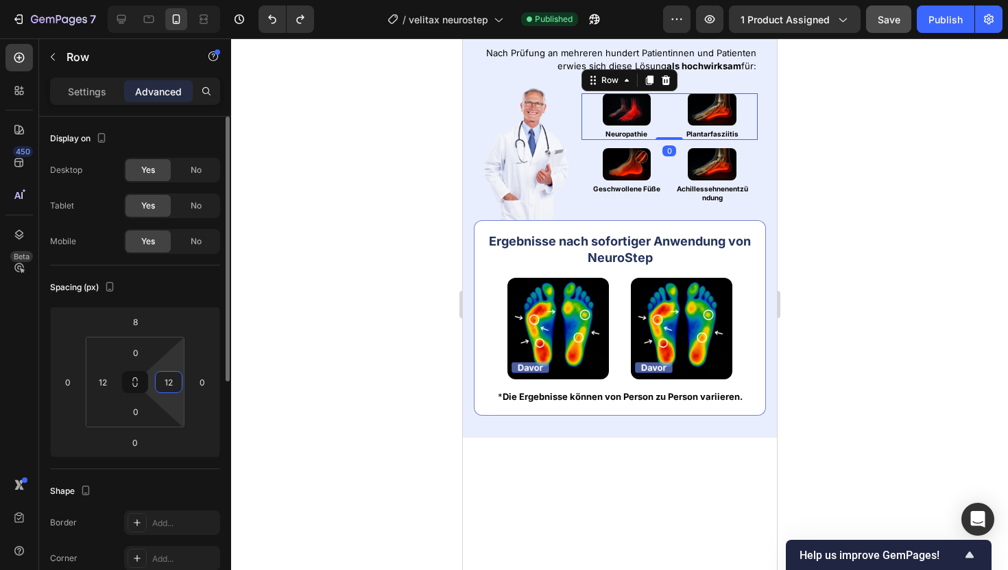
click at [171, 391] on input "12" at bounding box center [168, 382] width 21 height 21
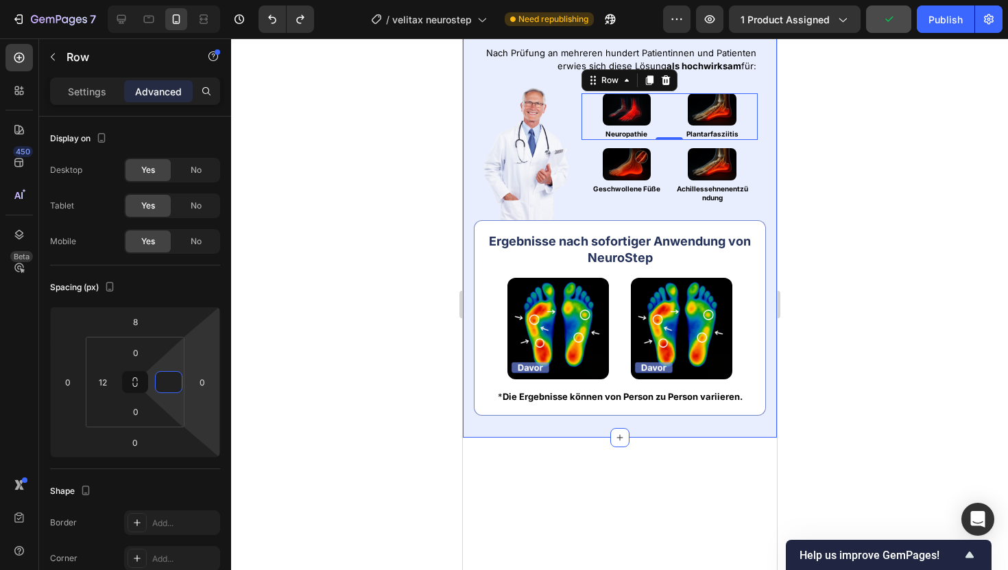
click at [751, 204] on div "Image Geschwollene Füße Heading Image Achillessehnenentzündung Heading Row" at bounding box center [669, 176] width 176 height 56
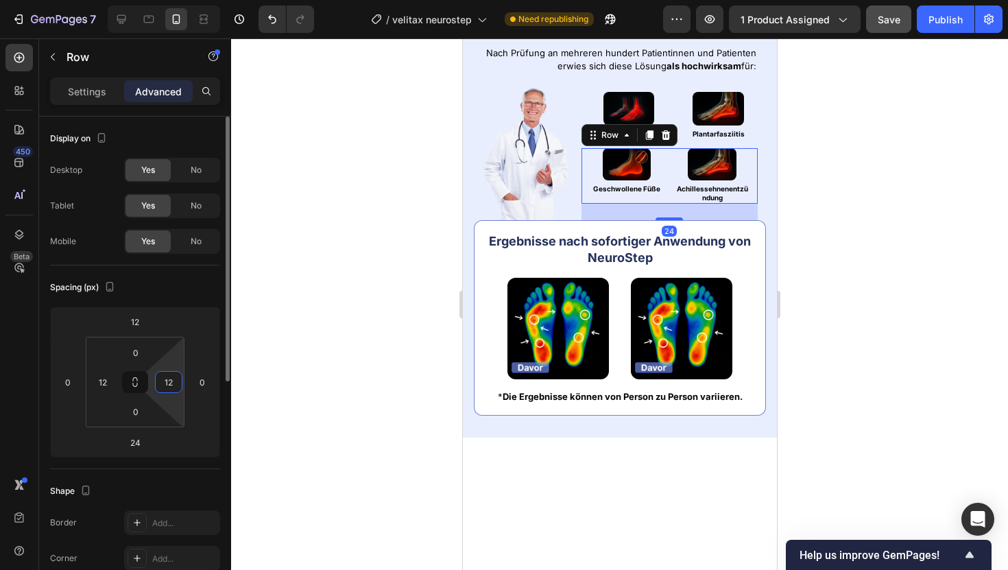
click at [166, 383] on input "12" at bounding box center [168, 382] width 21 height 21
click at [368, 239] on div at bounding box center [619, 303] width 777 height 531
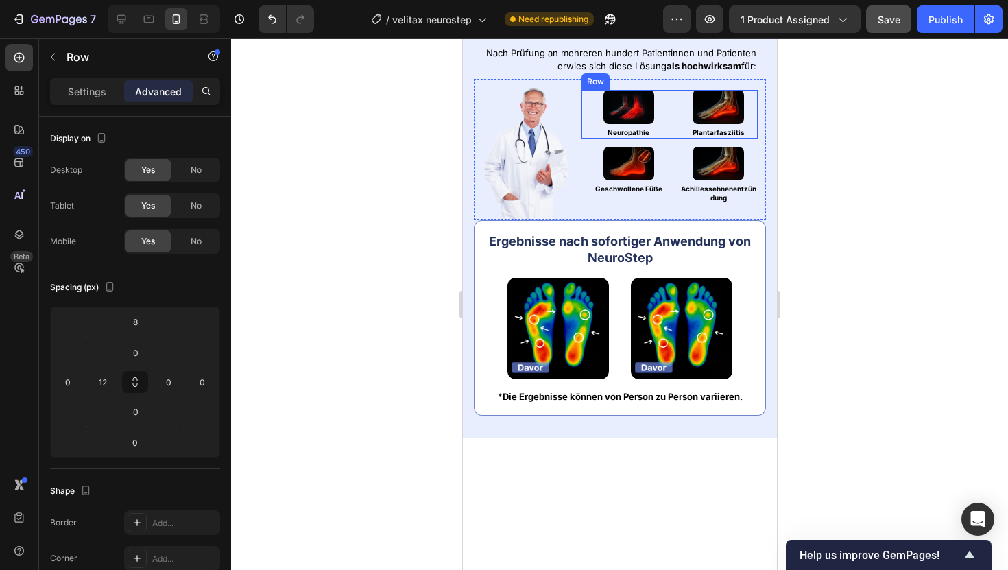
click at [587, 138] on div "Image Neuropathie Heading Image Plantarfasziitis Heading Row" at bounding box center [669, 114] width 176 height 49
click at [269, 16] on icon "Undo/Redo" at bounding box center [272, 19] width 8 height 9
click at [269, 18] on icon "Undo/Redo" at bounding box center [272, 19] width 8 height 9
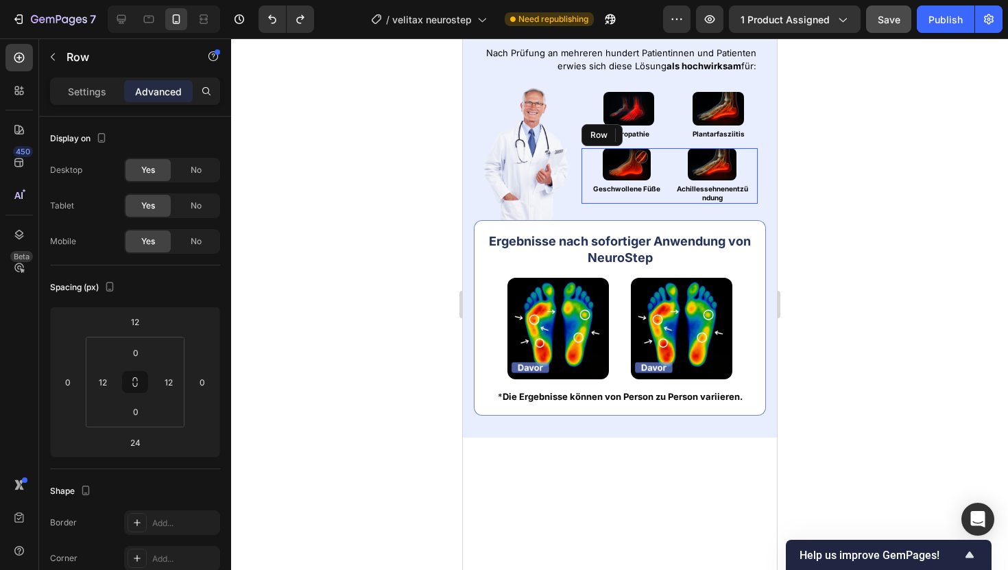
click at [753, 204] on div "Image Geschwollene Füße Heading Image Achillessehnenentzündung Heading Row" at bounding box center [669, 176] width 176 height 56
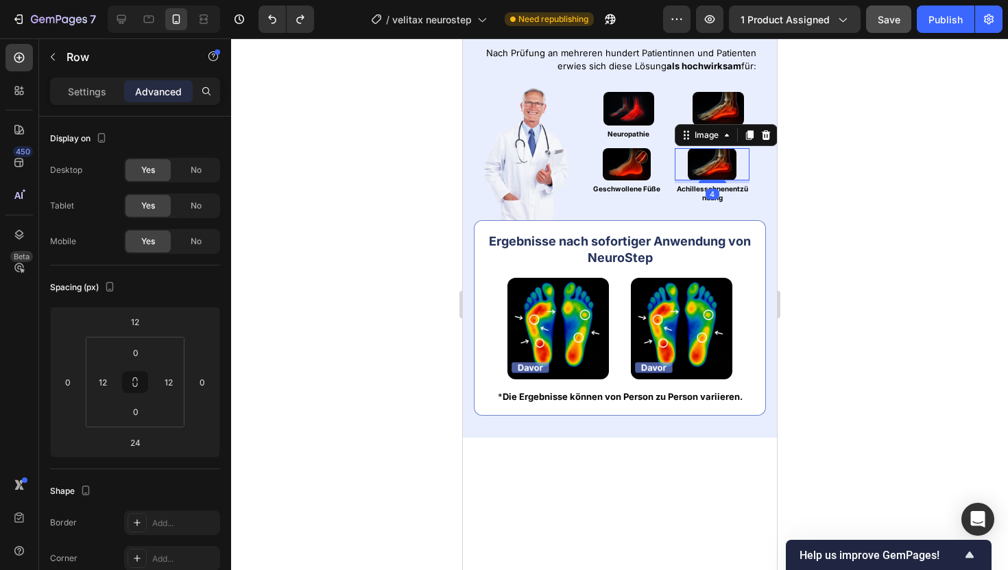
click at [745, 180] on div at bounding box center [711, 164] width 75 height 32
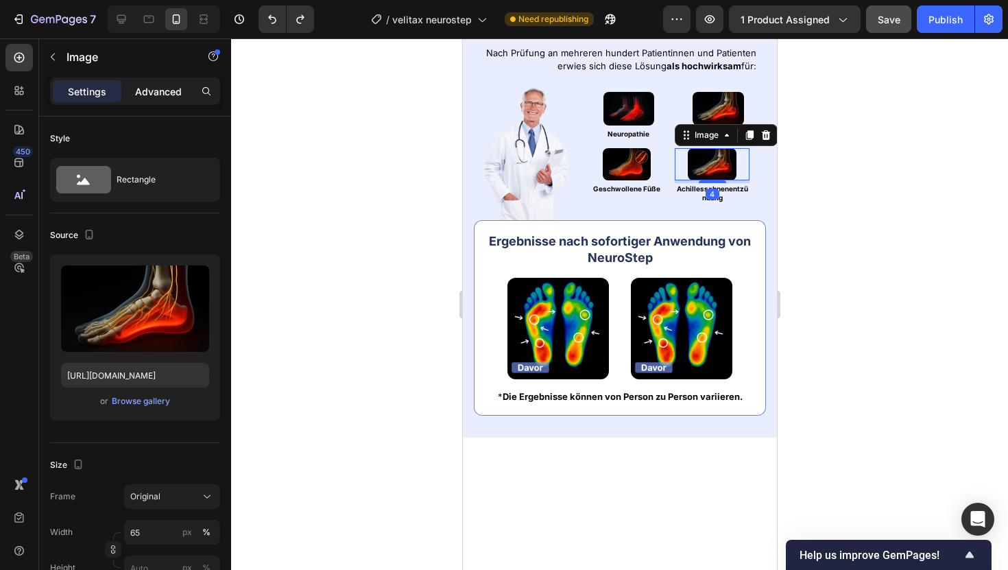
click at [165, 95] on p "Advanced" at bounding box center [158, 91] width 47 height 14
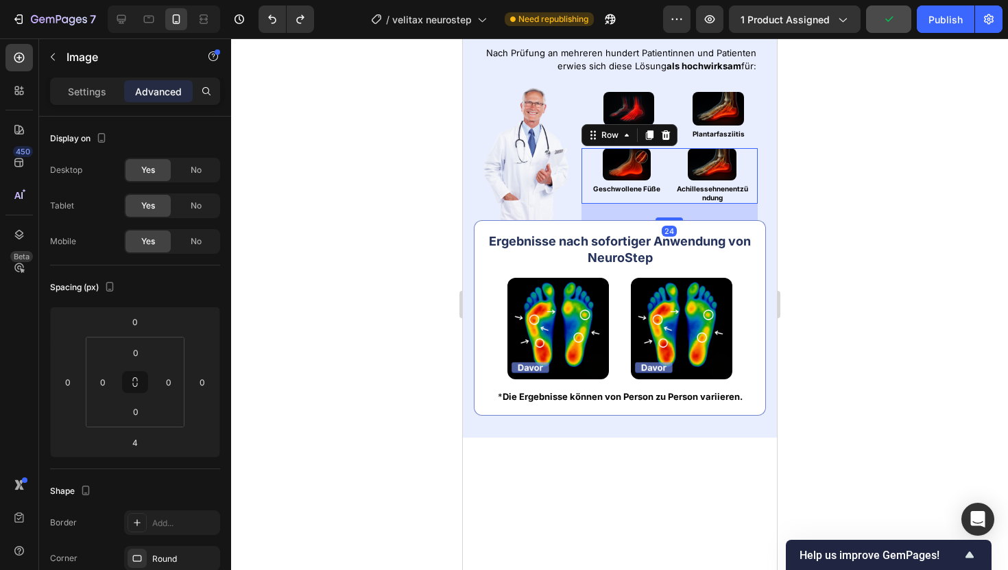
click at [755, 204] on div "Image Geschwollene Füße Heading Image Achillessehnenentzündung Heading Row 24" at bounding box center [669, 176] width 176 height 56
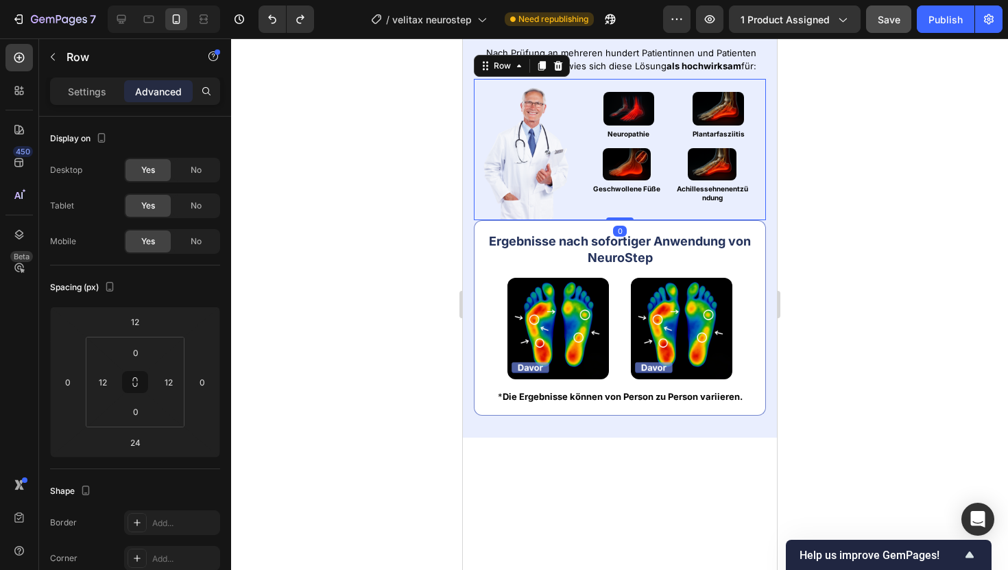
click at [762, 221] on div "Image Image Neuropathie Heading Image Plantarfasziitis Heading Row Image Geschw…" at bounding box center [619, 150] width 292 height 142
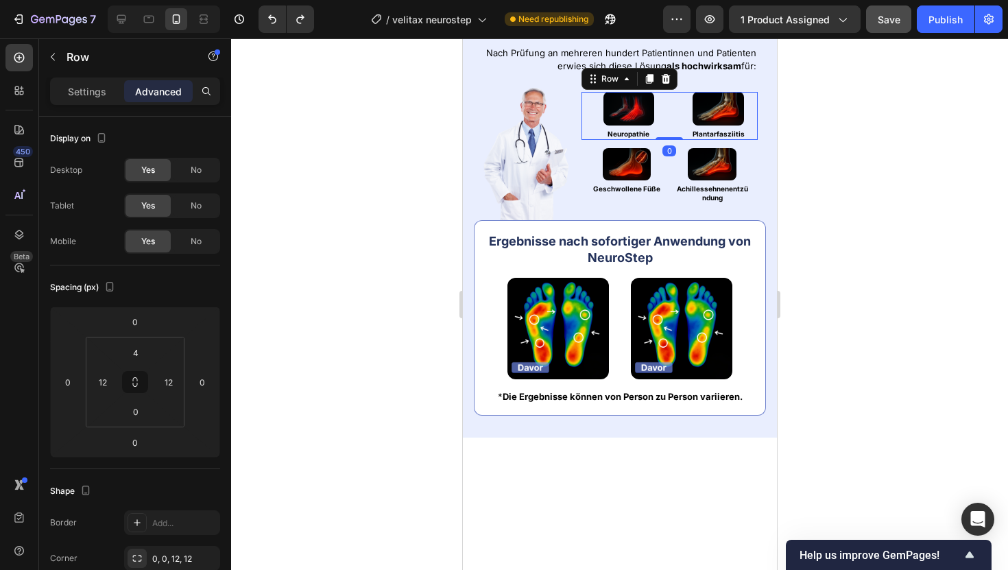
click at [670, 141] on div "Image Neuropathie Heading Image Plantarfasziitis Heading Row 0" at bounding box center [669, 116] width 176 height 49
click at [665, 204] on div "Image Geschwollene Füße Heading Image Achillessehnenentzündung Heading Row" at bounding box center [669, 176] width 176 height 56
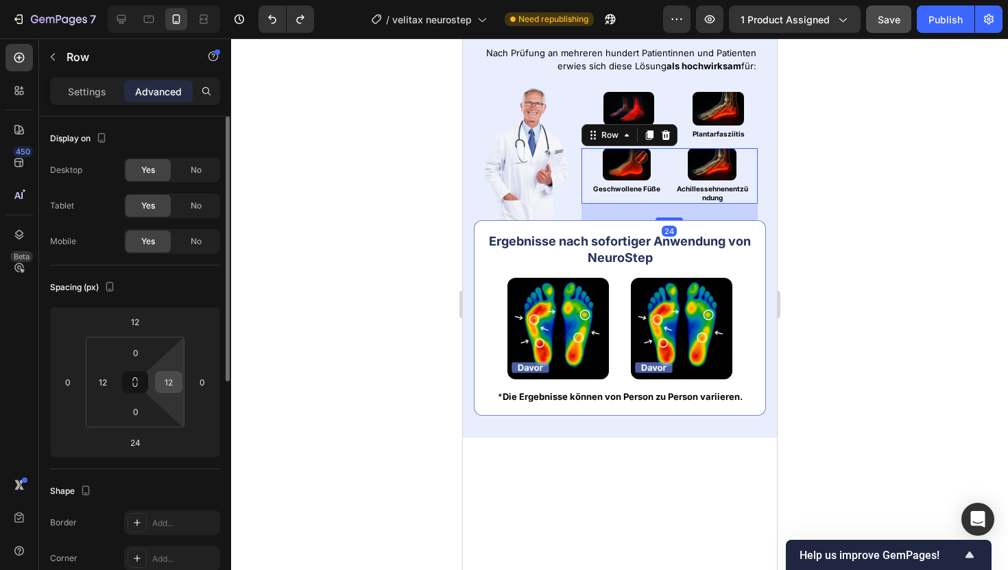
click at [167, 381] on input "12" at bounding box center [168, 382] width 21 height 21
type input "0"
click at [100, 385] on input "12" at bounding box center [103, 382] width 21 height 21
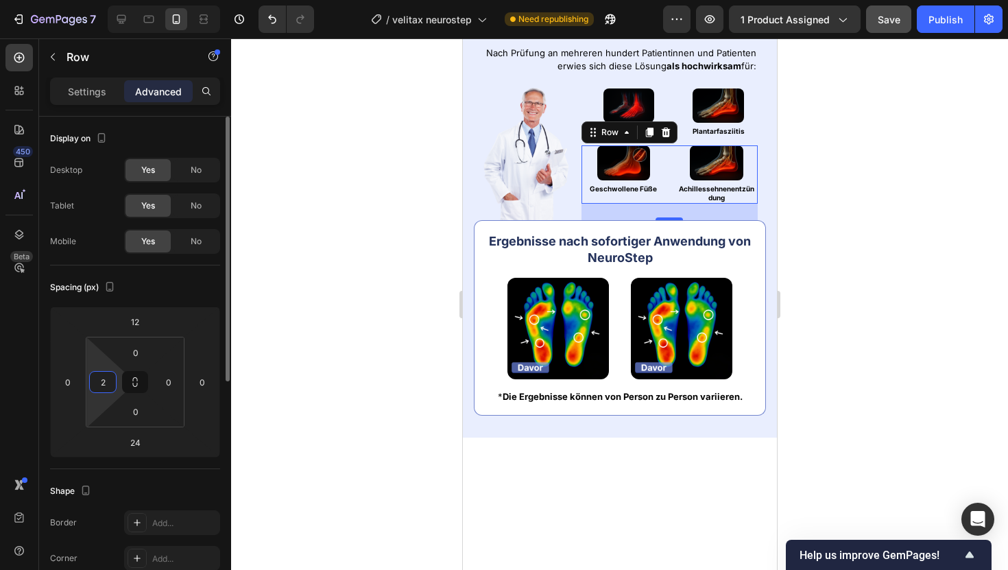
type input "20"
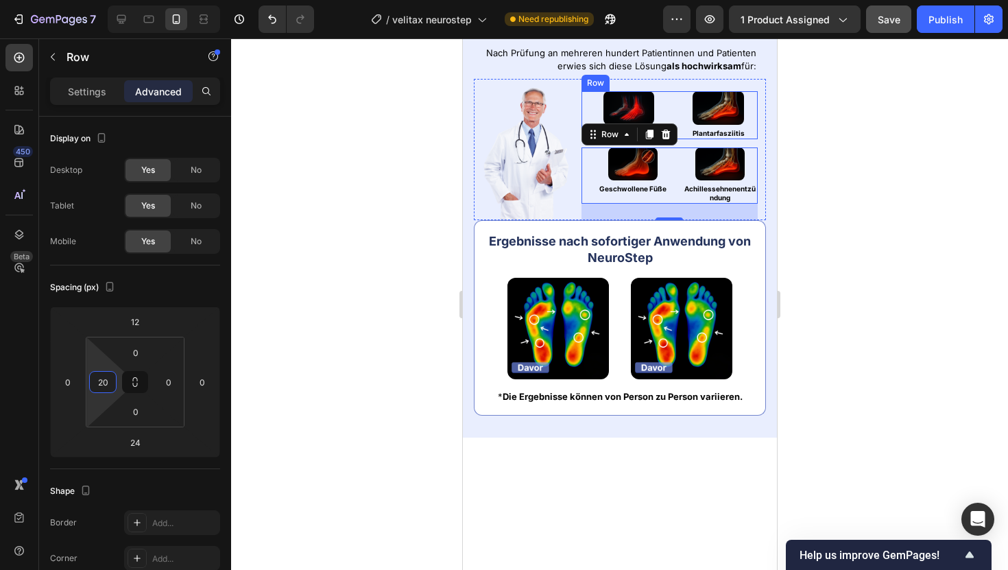
click at [587, 140] on div "Image Neuropathie Heading Image Plantarfasziitis Heading Row" at bounding box center [669, 115] width 176 height 49
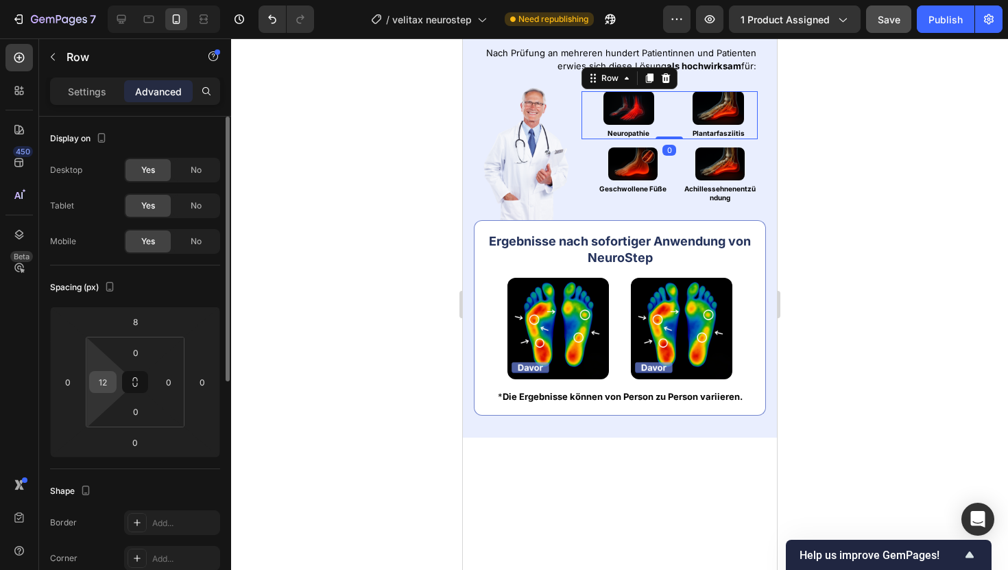
click at [112, 389] on div "12" at bounding box center [102, 382] width 27 height 22
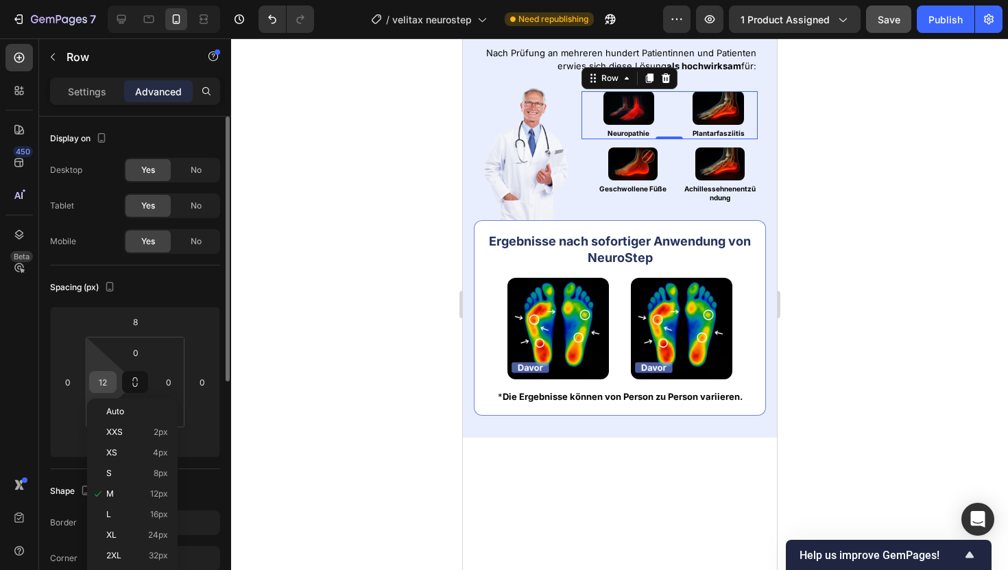
click at [101, 383] on input "12" at bounding box center [103, 382] width 21 height 21
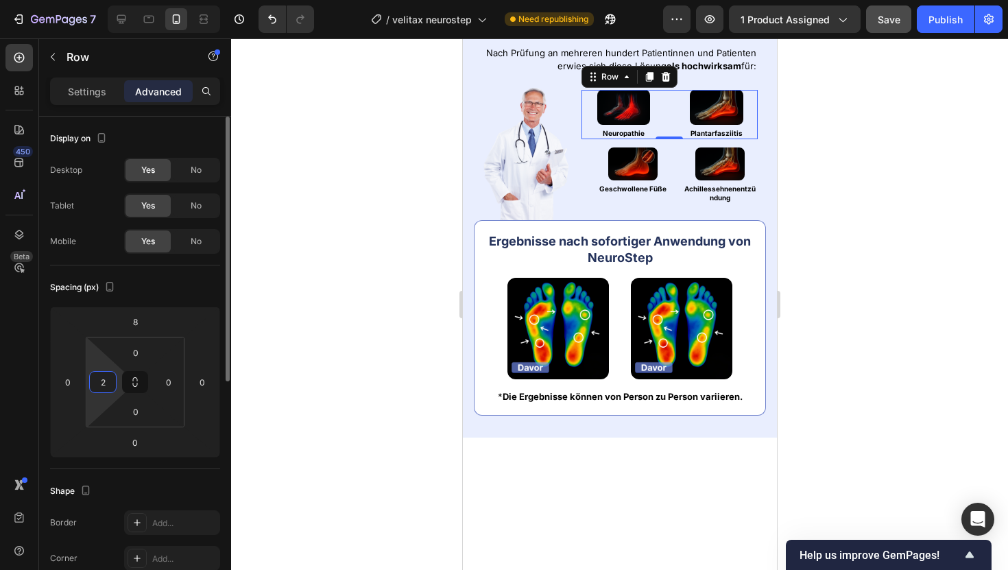
type input "20"
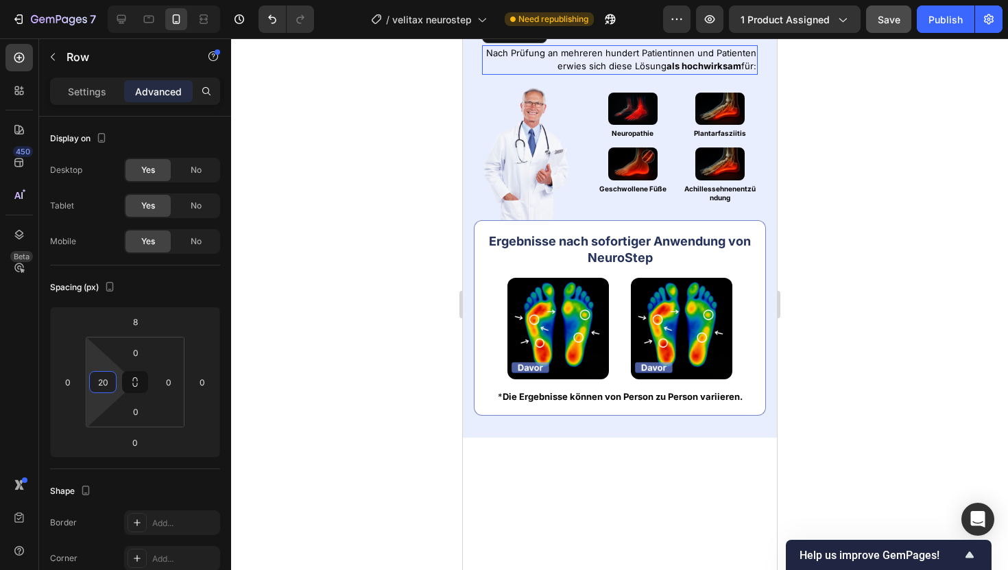
click at [688, 73] on p "Nach Prüfung an mehreren hundert Patientinnen und Patienten erwies sich diese L…" at bounding box center [619, 60] width 273 height 27
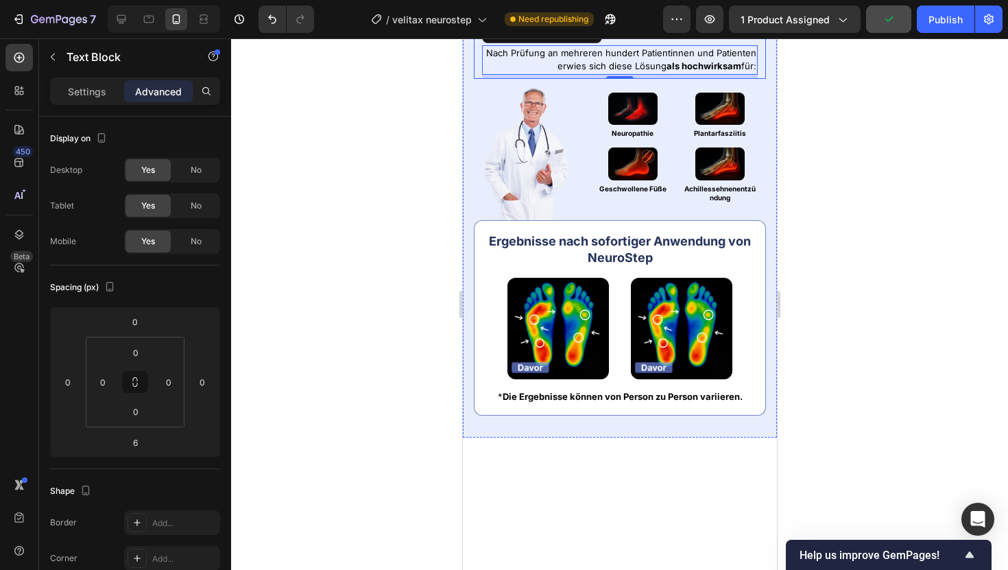
click at [749, 79] on div "Nach Prüfung an mehreren hundert Patientinnen und Patienten erwies sich diese L…" at bounding box center [619, 56] width 292 height 45
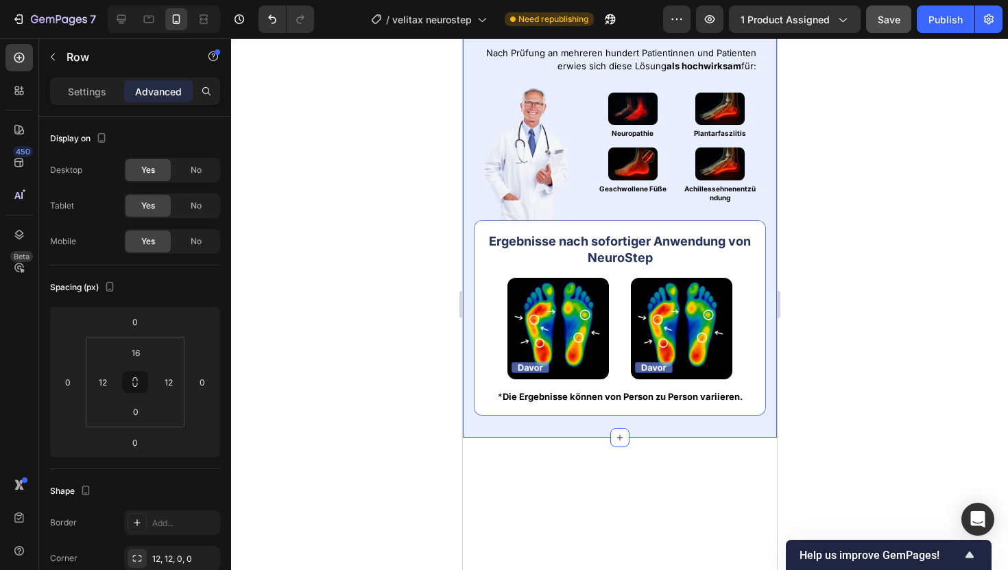
click at [773, 201] on div "Image Fachlich entwickelt & empfohlen Heading Row Nach Prüfung an mehreren hund…" at bounding box center [619, 208] width 314 height 455
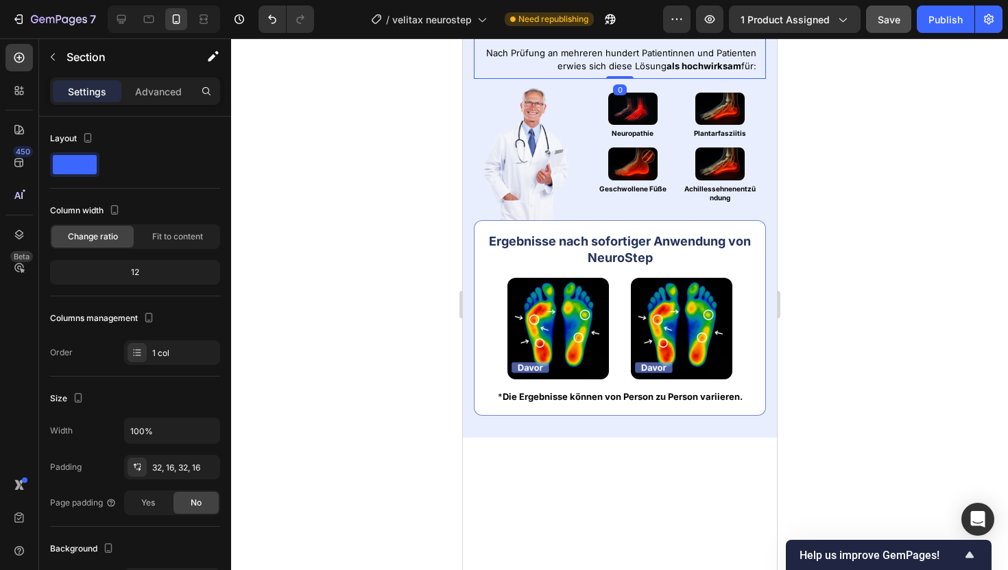
click at [761, 79] on div "Nach Prüfung an mehreren hundert Patientinnen und Patienten erwies sich diese L…" at bounding box center [619, 56] width 292 height 45
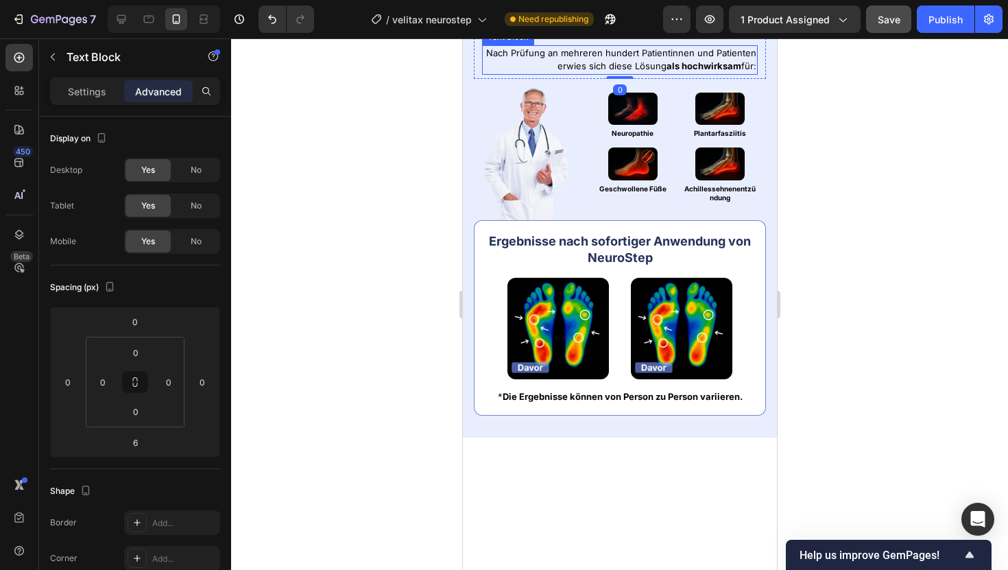
click at [736, 71] on strong "als hochwirksam" at bounding box center [703, 65] width 75 height 11
click at [953, 28] on button "Publish" at bounding box center [946, 18] width 58 height 27
click at [103, 95] on p "Settings" at bounding box center [87, 91] width 38 height 14
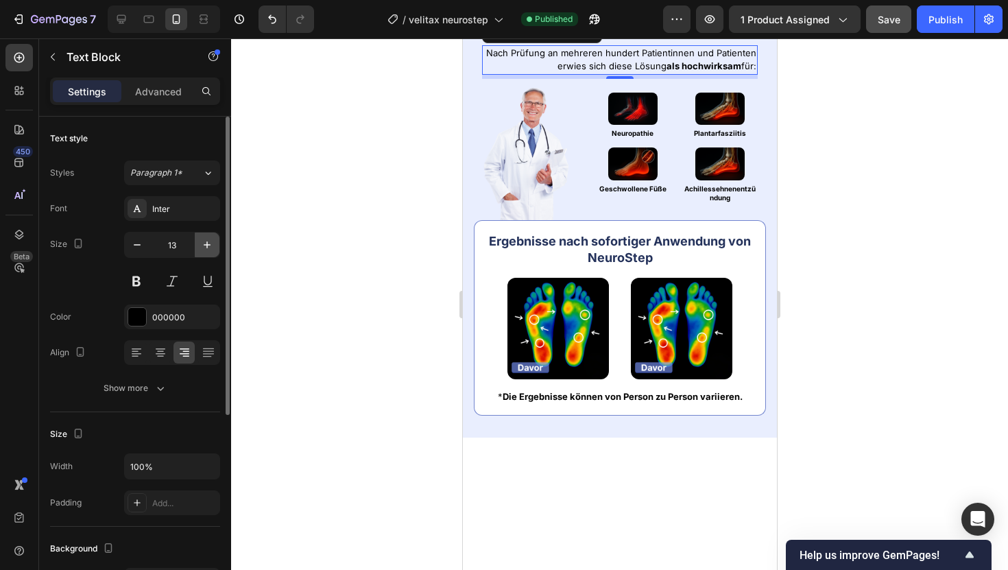
click at [213, 246] on icon "button" at bounding box center [207, 245] width 14 height 14
type input "14"
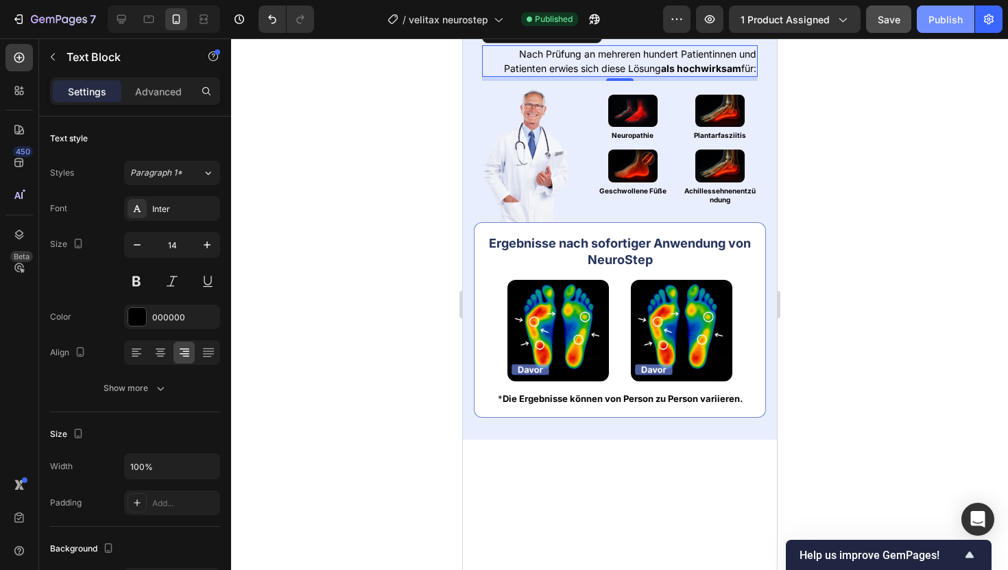
click at [930, 23] on div "Publish" at bounding box center [945, 19] width 34 height 14
click at [738, 75] on p "Nach Prüfung an mehreren hundert Patientinnen und Patienten erwies sich diese L…" at bounding box center [619, 61] width 273 height 29
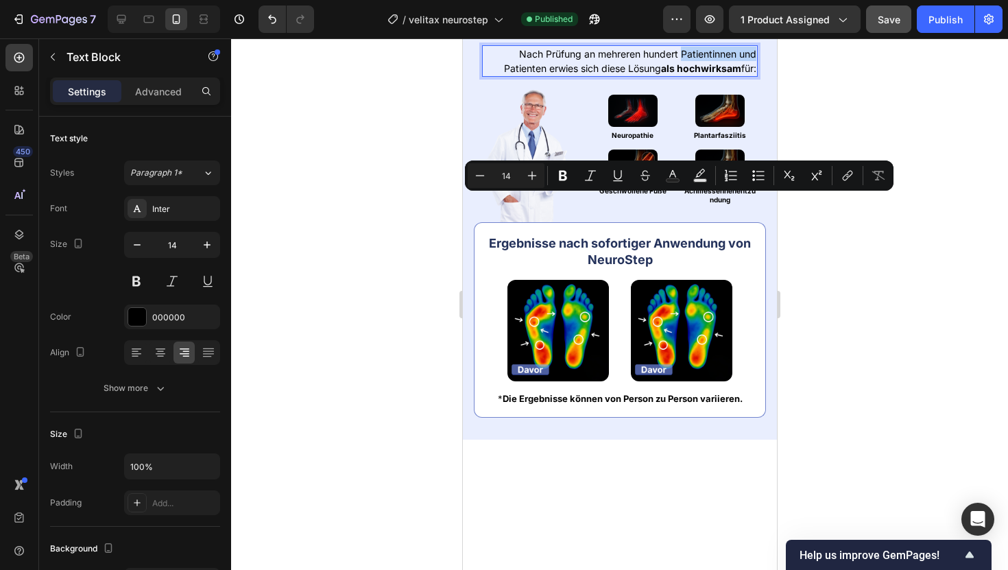
drag, startPoint x: 679, startPoint y: 201, endPoint x: 753, endPoint y: 200, distance: 73.4
click at [753, 75] on p "Nach Prüfung an mehreren hundert Patientinnen und Patienten erwies sich diese L…" at bounding box center [619, 61] width 273 height 29
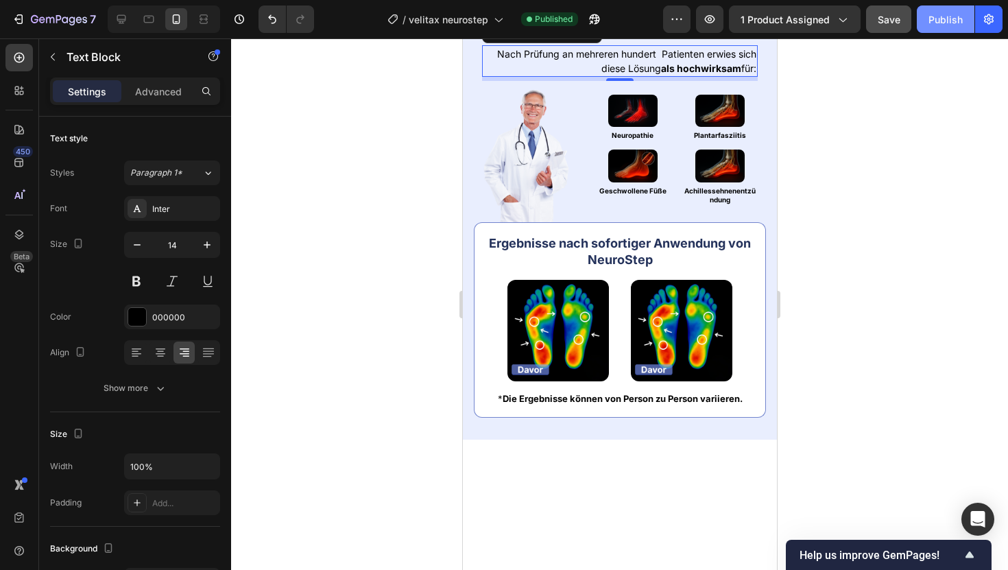
click at [955, 16] on div "Publish" at bounding box center [945, 19] width 34 height 14
click at [646, 128] on img at bounding box center [631, 111] width 49 height 33
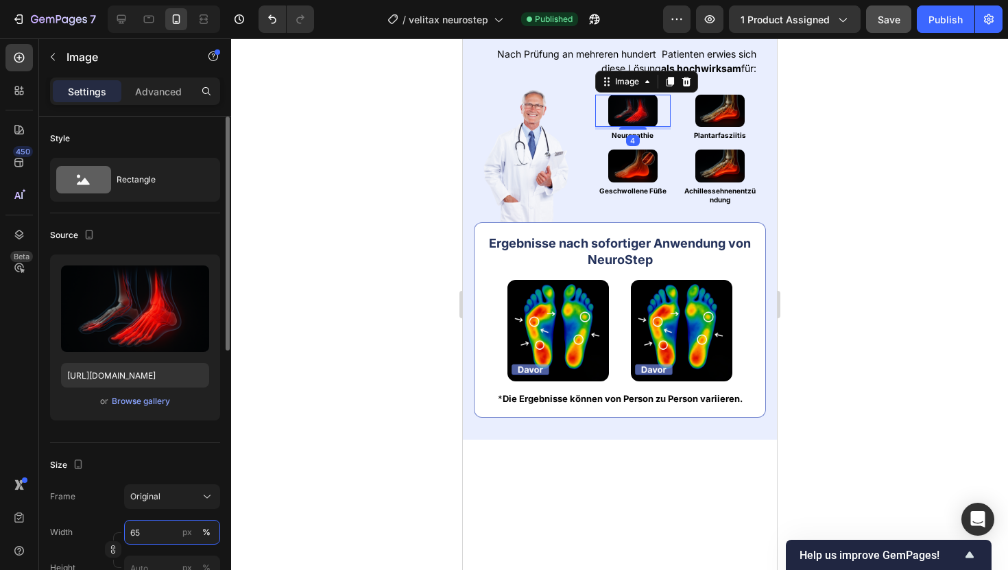
click at [155, 527] on input "65" at bounding box center [172, 532] width 96 height 25
type input "75"
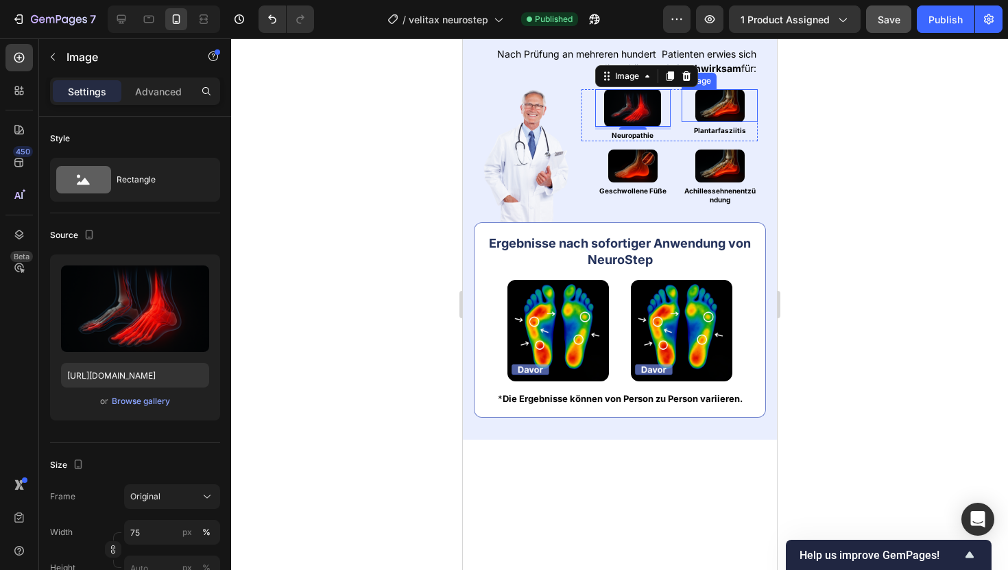
click at [704, 122] on img at bounding box center [718, 105] width 49 height 33
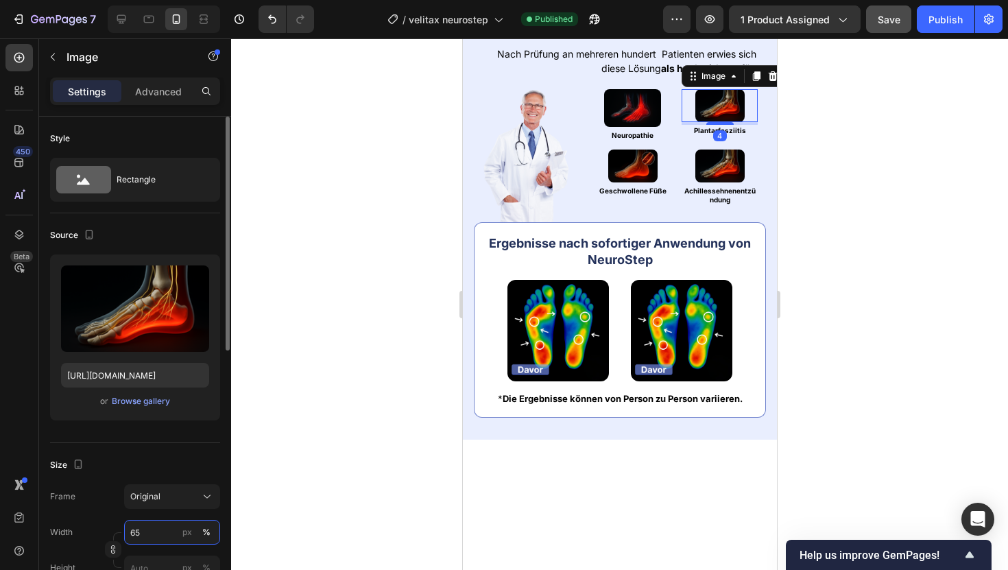
click at [160, 525] on input "65" at bounding box center [172, 532] width 96 height 25
type input "75"
drag, startPoint x: 160, startPoint y: 525, endPoint x: 345, endPoint y: 498, distance: 186.4
click at [171, 524] on input "75" at bounding box center [172, 532] width 96 height 25
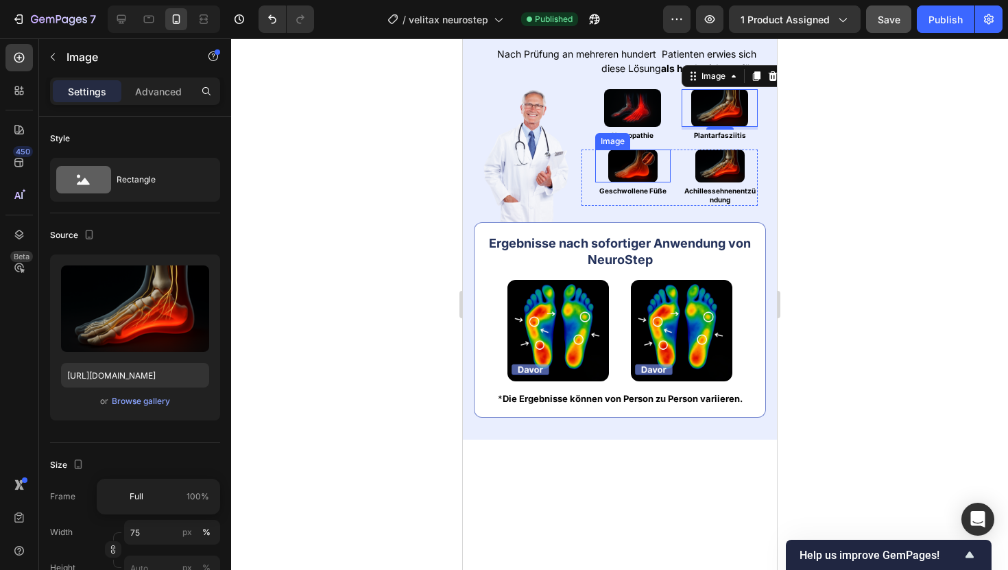
click at [625, 182] on img at bounding box center [631, 165] width 49 height 33
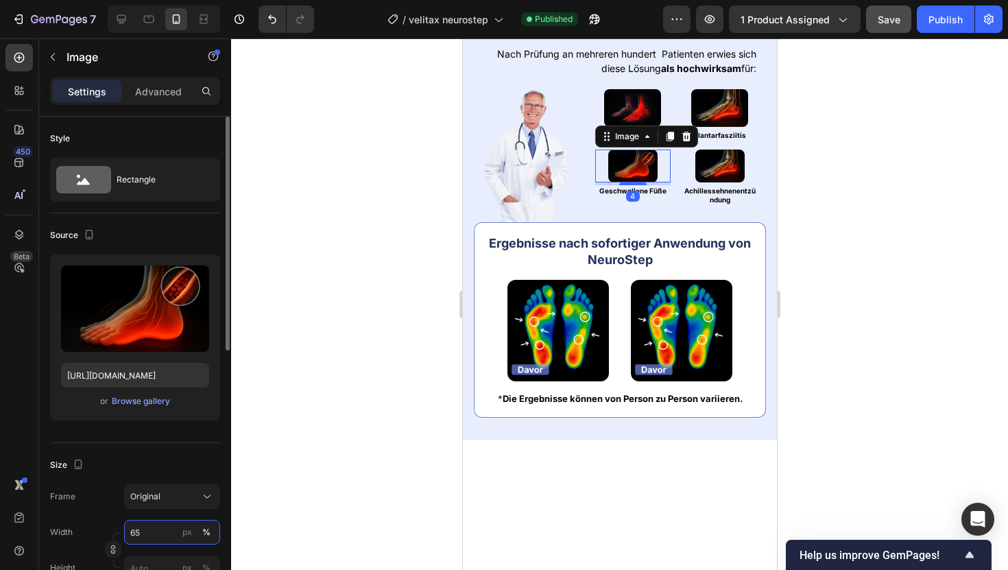
click at [164, 528] on input "65" at bounding box center [172, 532] width 96 height 25
type input "75"
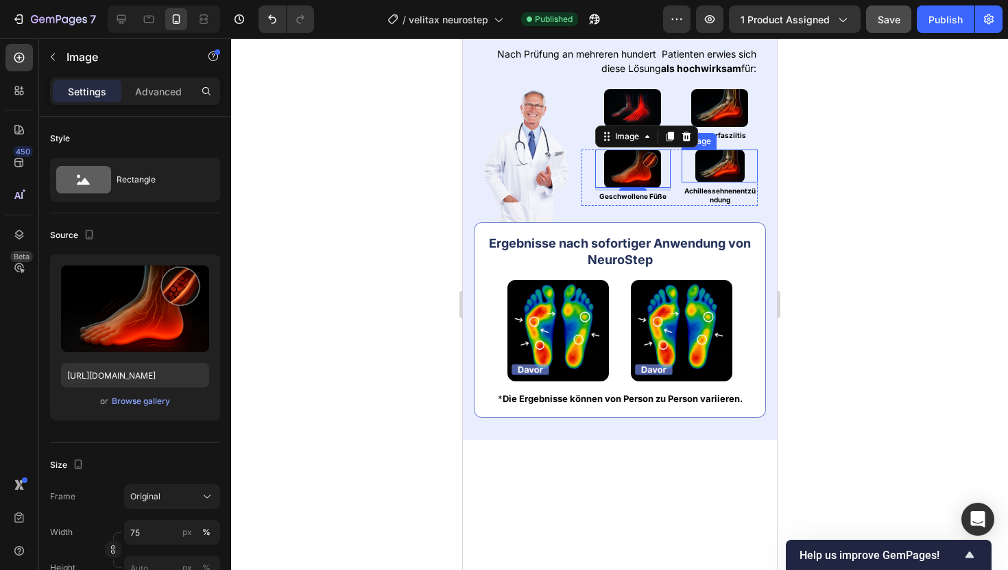
click at [735, 182] on img at bounding box center [718, 165] width 49 height 33
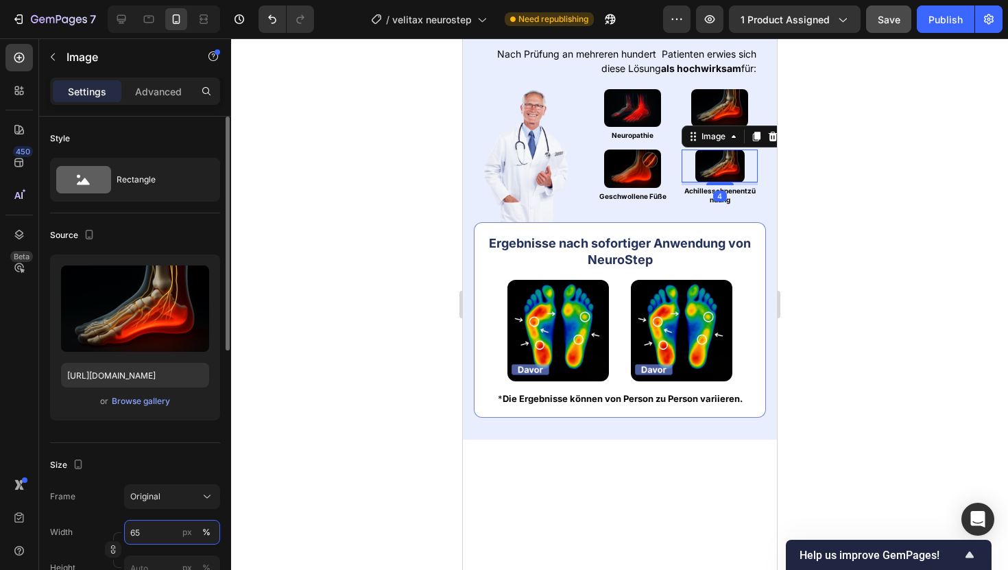
click at [141, 532] on input "65" at bounding box center [172, 532] width 96 height 25
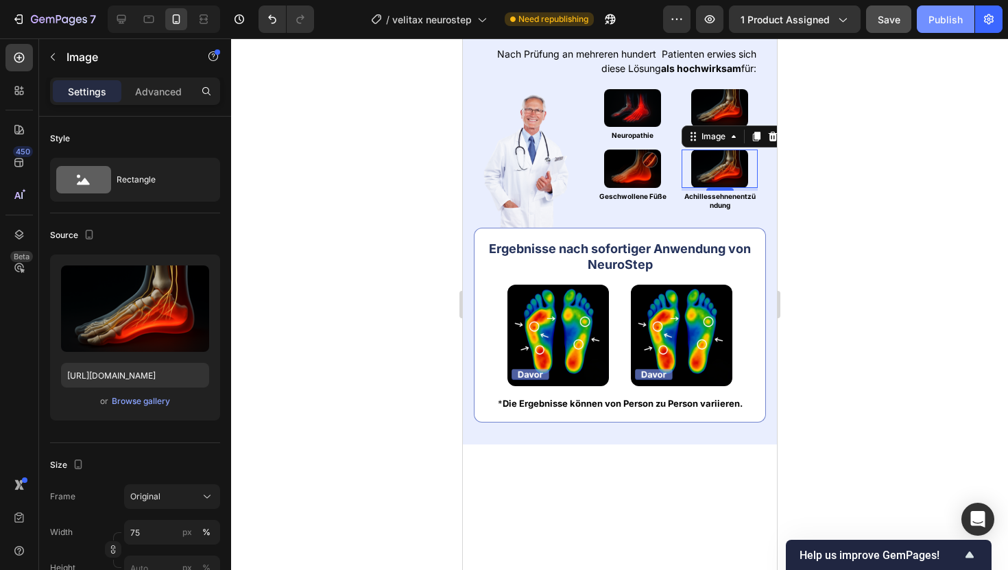
click at [954, 16] on div "Publish" at bounding box center [945, 19] width 34 height 14
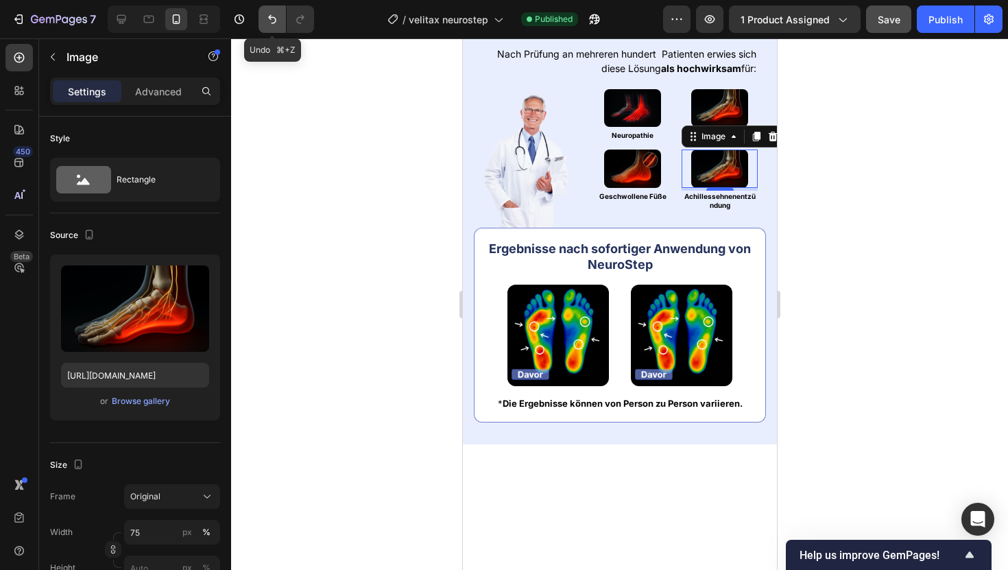
click at [274, 30] on button "Undo/Redo" at bounding box center [271, 18] width 27 height 27
type input "65"
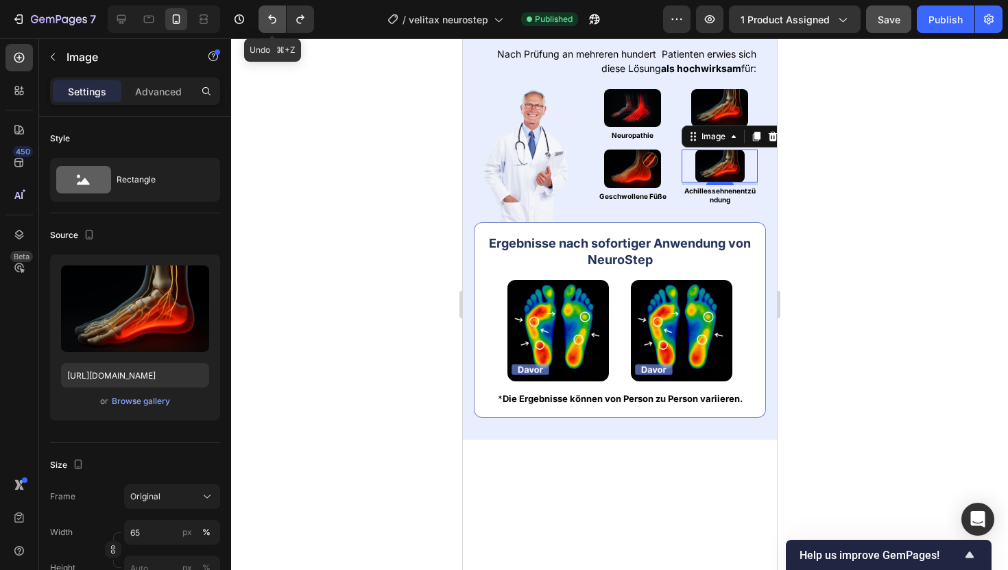
click at [274, 30] on button "Undo/Redo" at bounding box center [271, 18] width 27 height 27
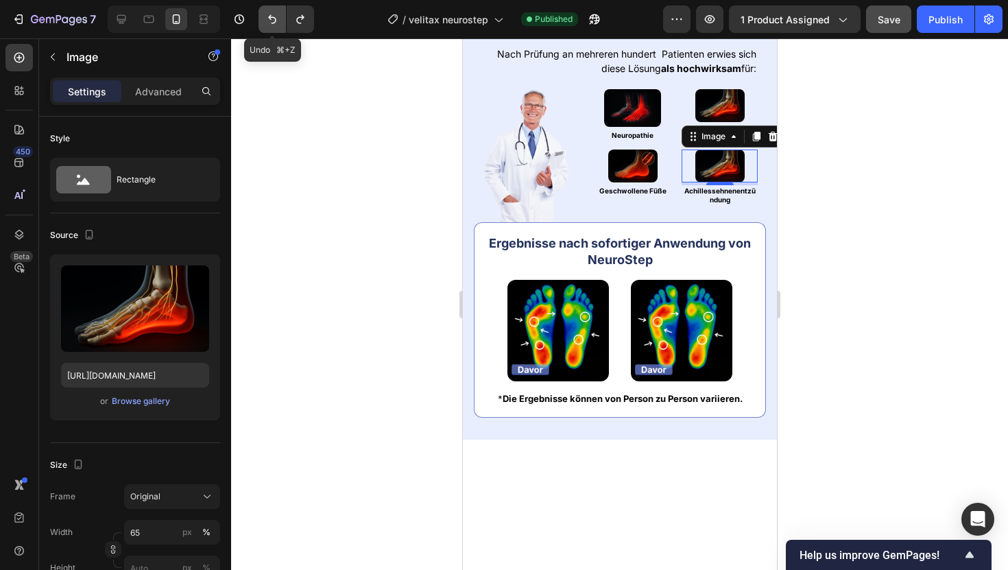
click at [274, 30] on button "Undo/Redo" at bounding box center [271, 18] width 27 height 27
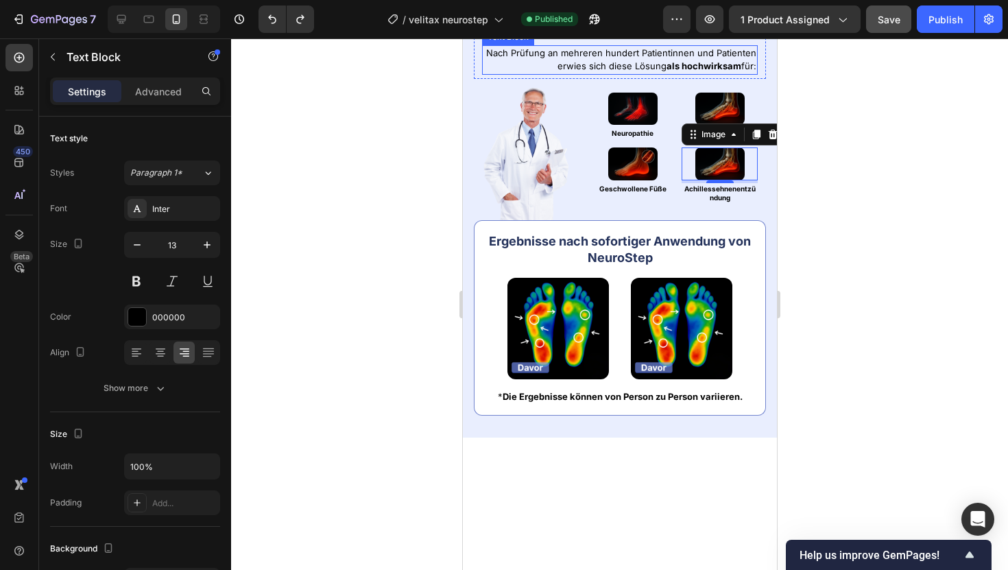
click at [646, 73] on p "Nach Prüfung an mehreren hundert Patientinnen und Patienten erwies sich diese L…" at bounding box center [619, 60] width 273 height 27
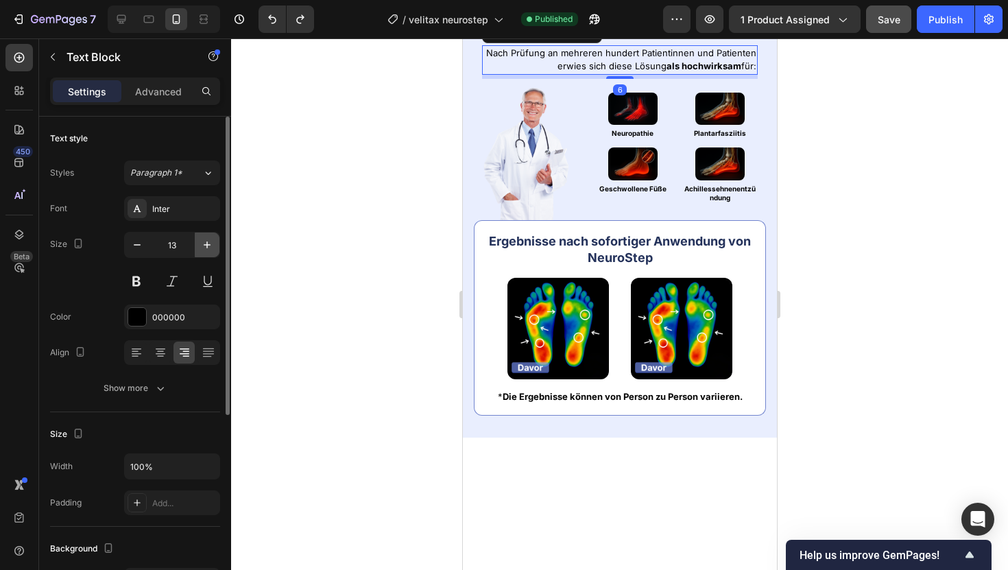
click at [213, 242] on icon "button" at bounding box center [207, 245] width 14 height 14
type input "14"
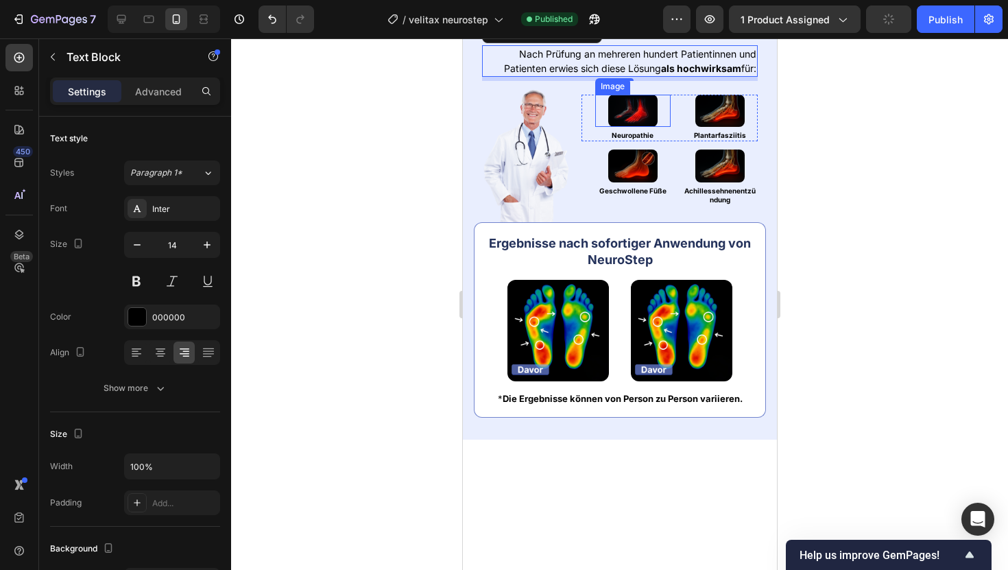
click at [640, 128] on img at bounding box center [631, 111] width 49 height 33
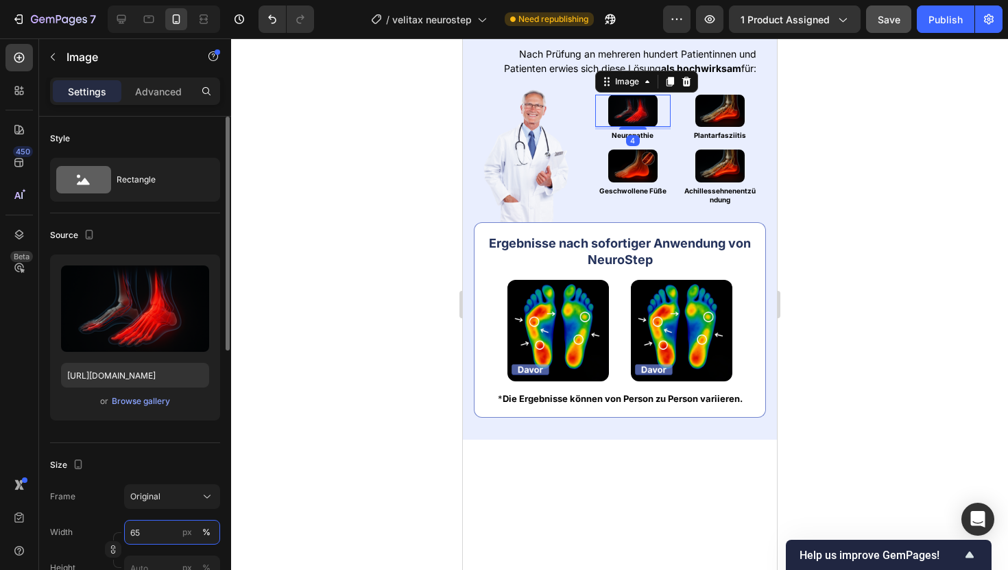
click at [142, 532] on input "65" at bounding box center [172, 532] width 96 height 25
type input "75"
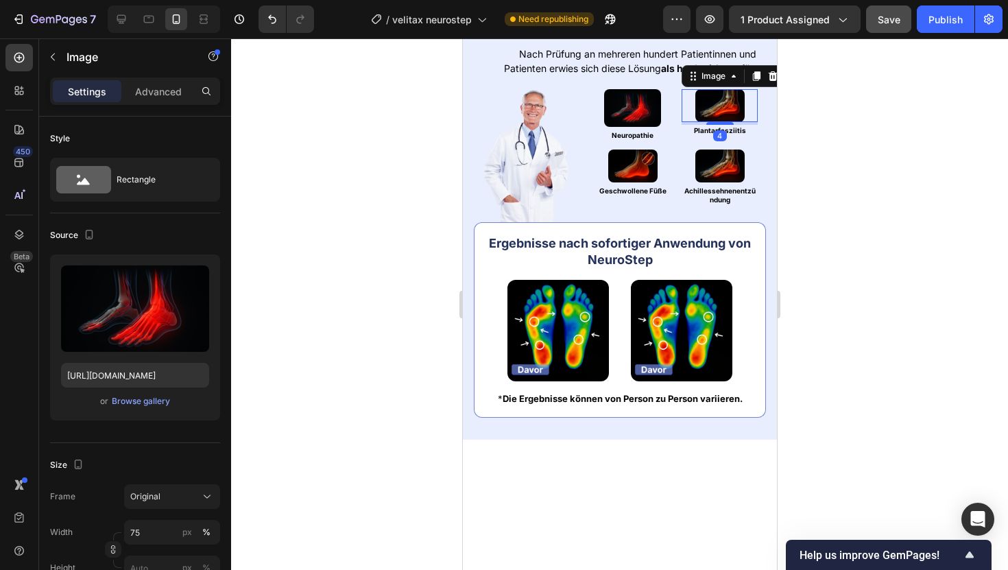
click at [708, 122] on img at bounding box center [718, 105] width 49 height 33
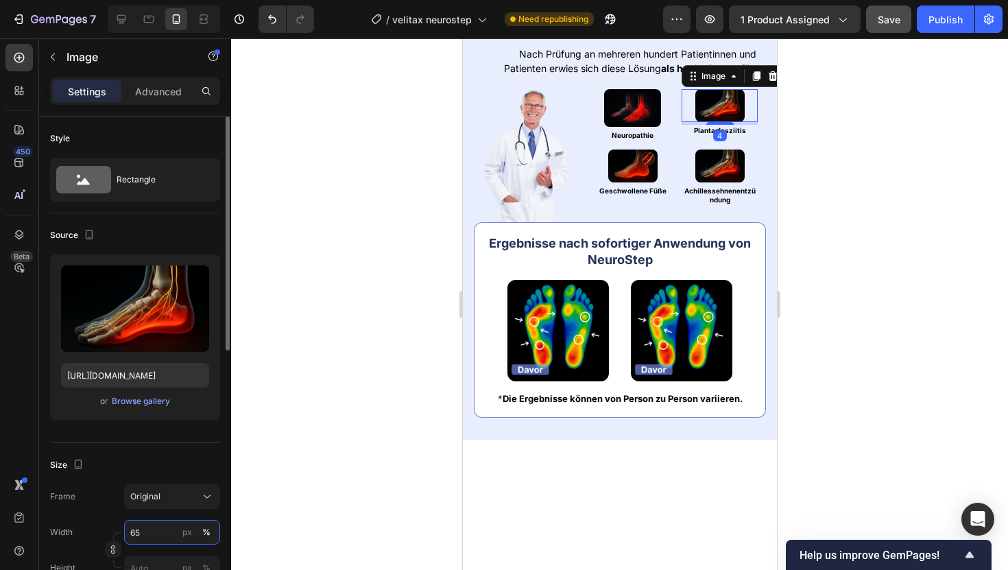
click at [168, 525] on input "65" at bounding box center [172, 532] width 96 height 25
type input "75"
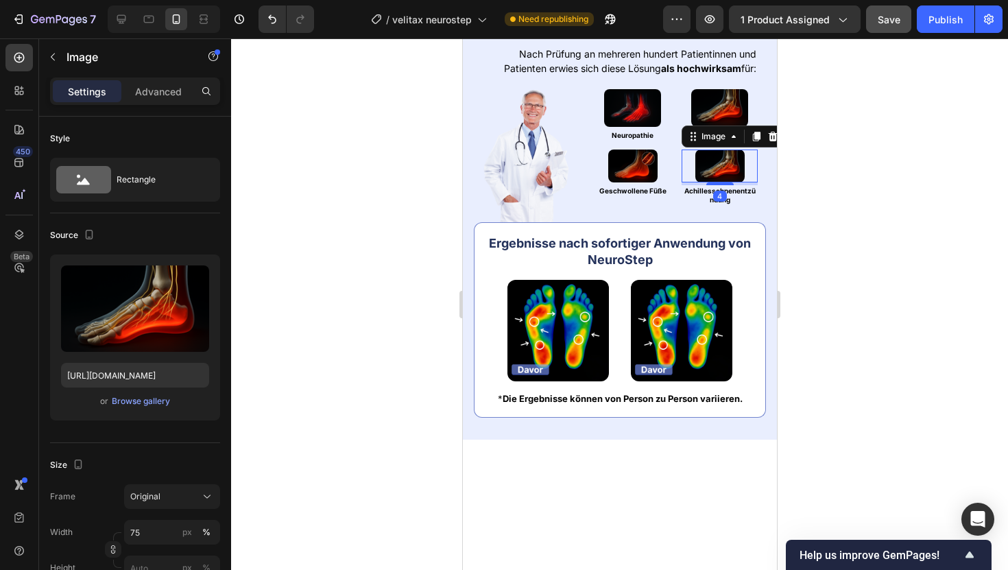
click at [717, 182] on img at bounding box center [718, 165] width 49 height 33
click at [143, 526] on input "65" at bounding box center [172, 532] width 96 height 25
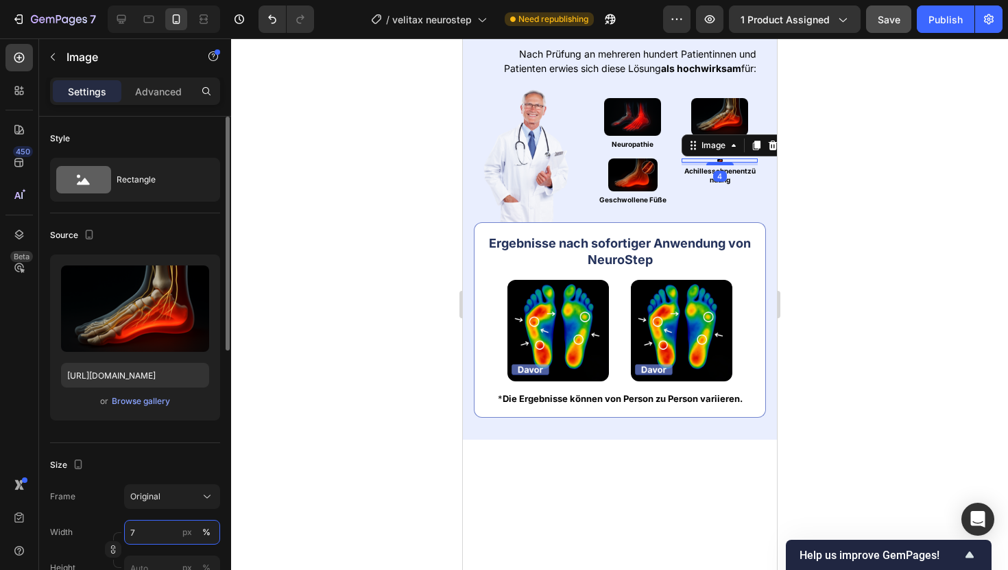
type input "75"
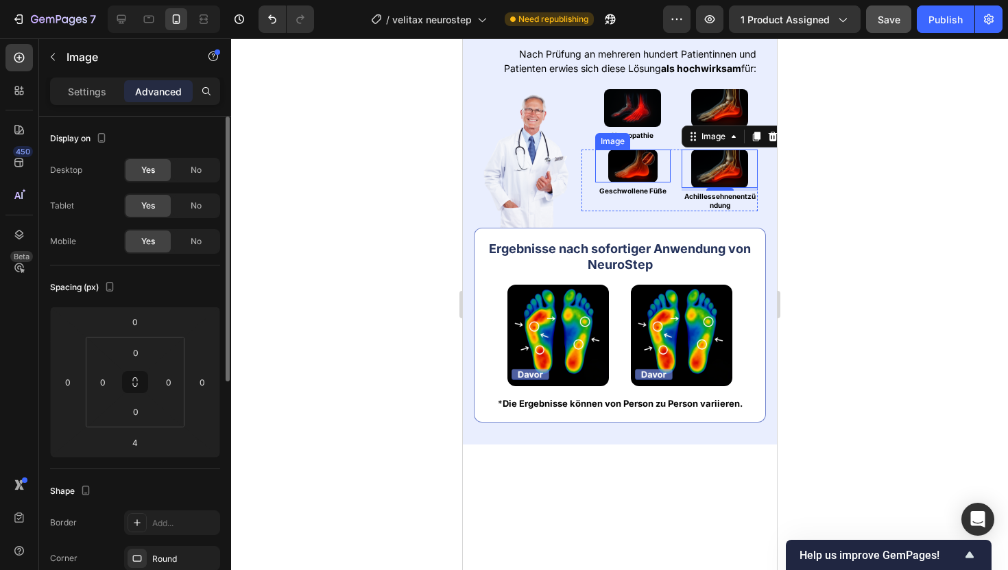
click at [629, 182] on img at bounding box center [631, 165] width 49 height 33
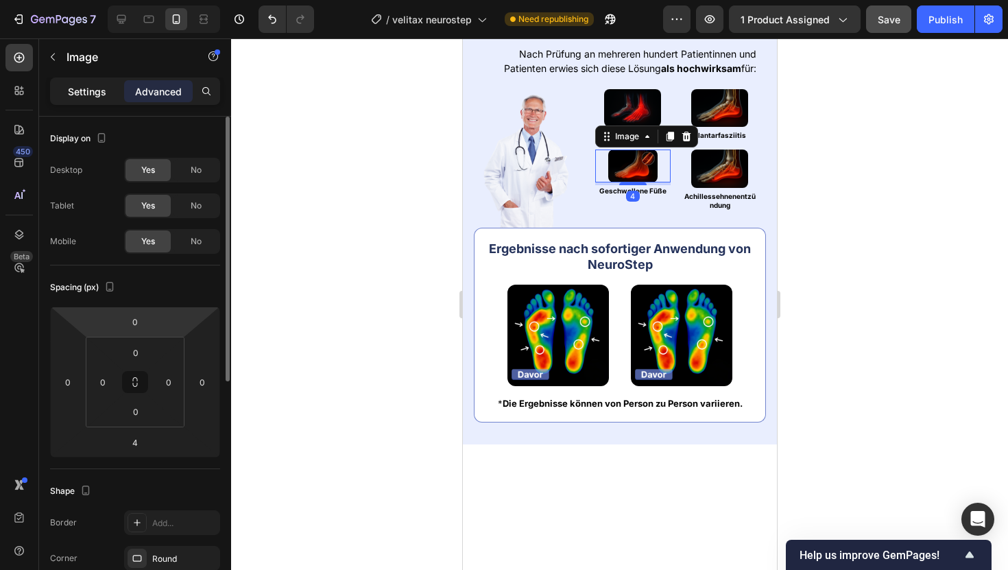
click at [99, 91] on p "Settings" at bounding box center [87, 91] width 38 height 14
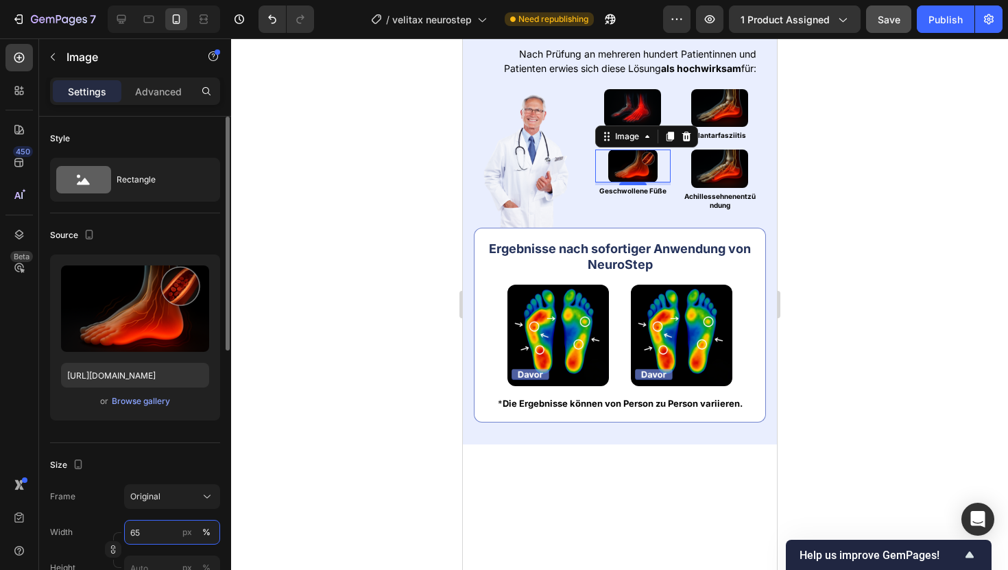
click at [153, 524] on input "65" at bounding box center [172, 532] width 96 height 25
click at [157, 529] on input "65" at bounding box center [172, 532] width 96 height 25
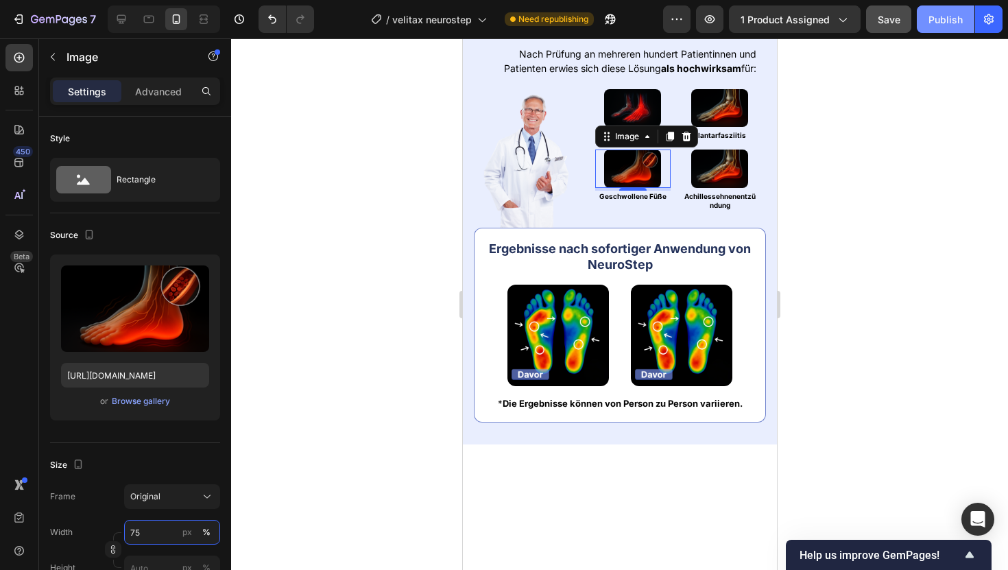
type input "75"
click at [945, 27] on button "Publish" at bounding box center [946, 18] width 58 height 27
click at [828, 134] on div at bounding box center [619, 303] width 777 height 531
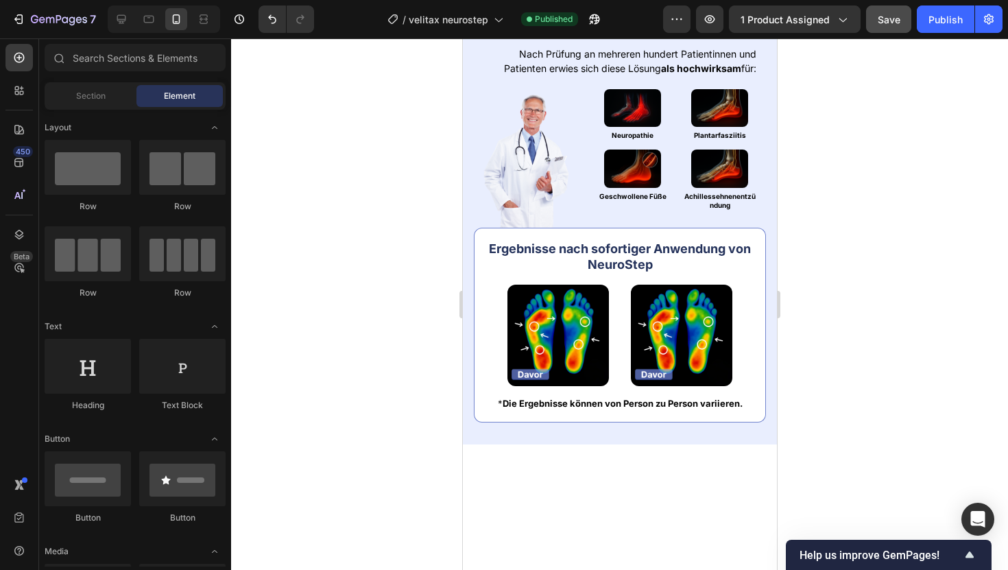
click at [498, 23] on h2 "Fachlich entwickelt & empfohlen" at bounding box center [632, 13] width 268 height 20
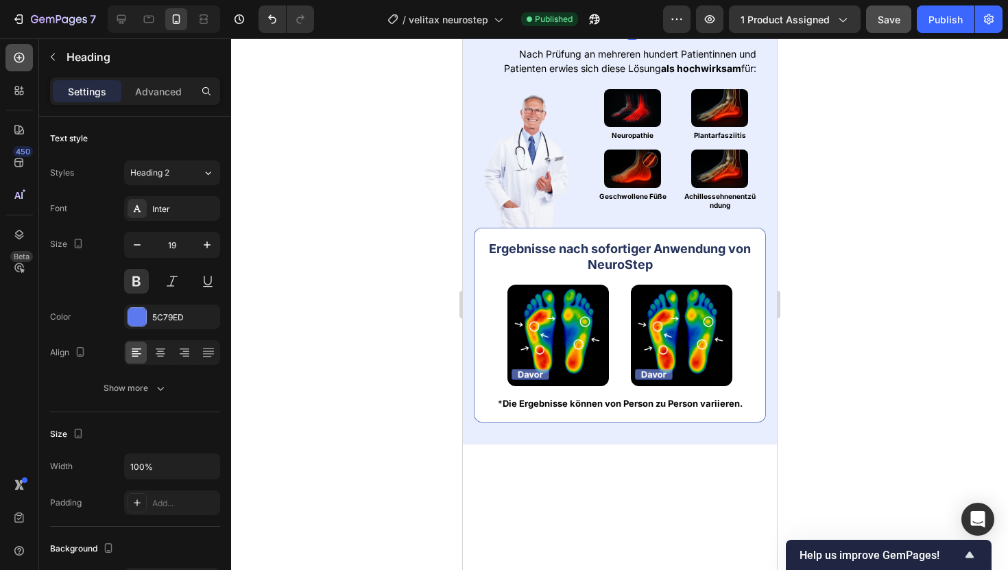
click at [21, 56] on icon at bounding box center [19, 58] width 14 height 14
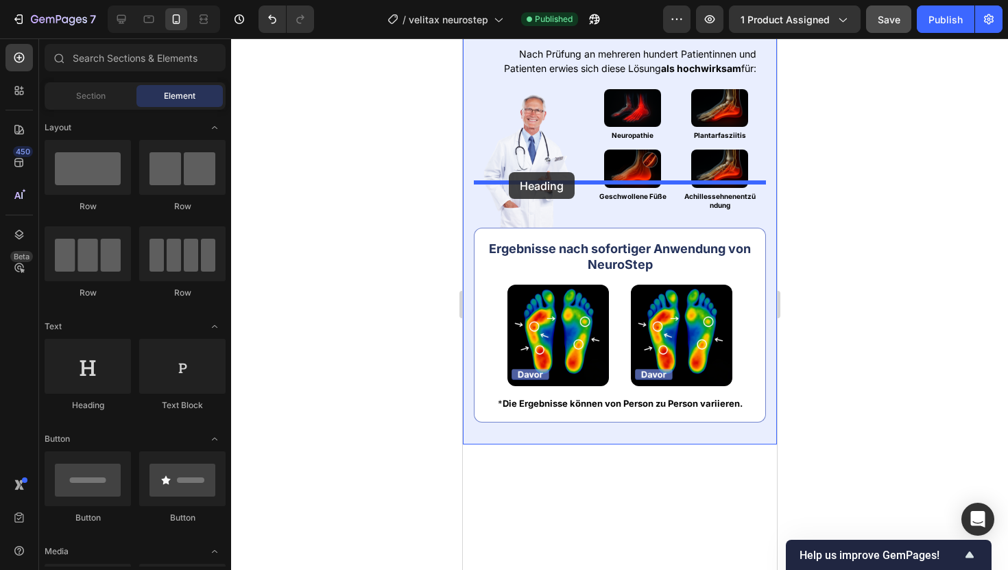
drag, startPoint x: 565, startPoint y: 434, endPoint x: 508, endPoint y: 172, distance: 268.0
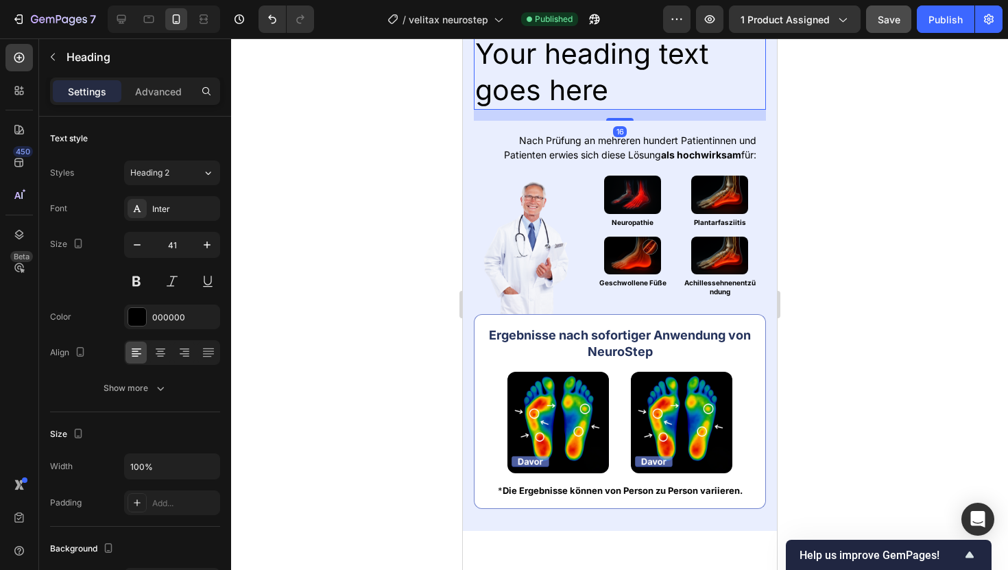
click at [636, 23] on h2 "Fachlich entwickelt & empfohlen" at bounding box center [632, 13] width 268 height 20
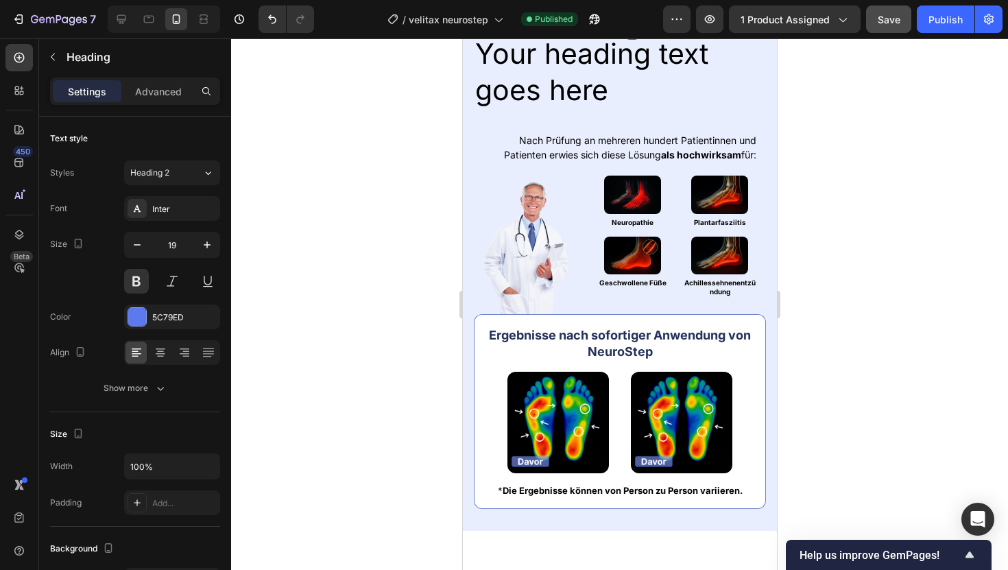
click at [636, 23] on div at bounding box center [631, 22] width 27 height 3
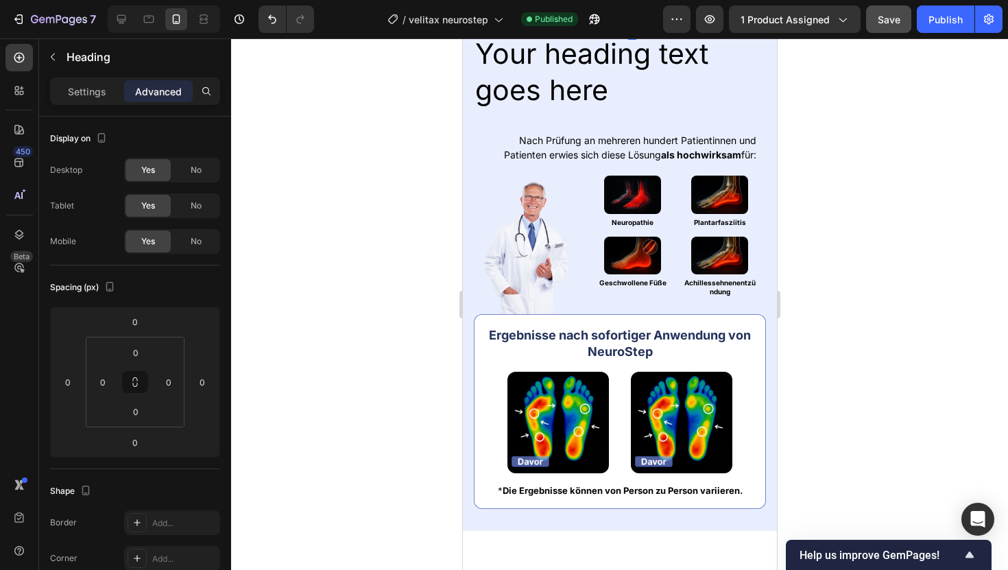
click at [636, 23] on div at bounding box center [631, 22] width 27 height 3
click at [634, 22] on p "Fachlich entwickelt & empfohlen" at bounding box center [631, 13] width 265 height 17
click at [635, 22] on p "Fachlich entwickelt & empfohlen" at bounding box center [631, 13] width 265 height 17
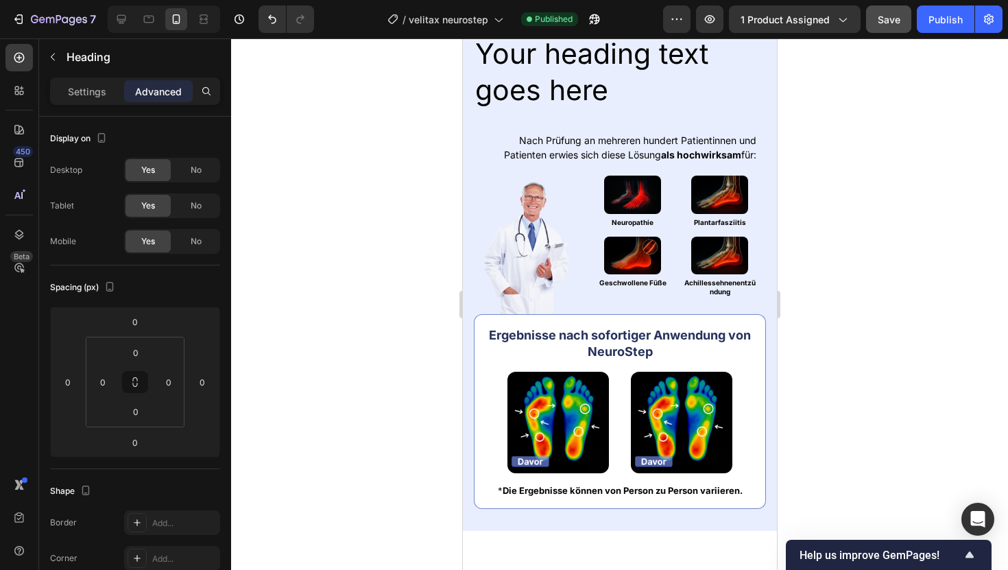
click at [635, 22] on p "Fachlich entwickelt & empfohlen" at bounding box center [631, 13] width 265 height 17
copy p "Fachlich entwickelt & empfohlen"
drag, startPoint x: 635, startPoint y: 162, endPoint x: 557, endPoint y: 227, distance: 101.2
click at [557, 227] on div "Image Fachlich entwickelt & empfohlen Heading 0 Row Your heading text goes here…" at bounding box center [619, 255] width 292 height 505
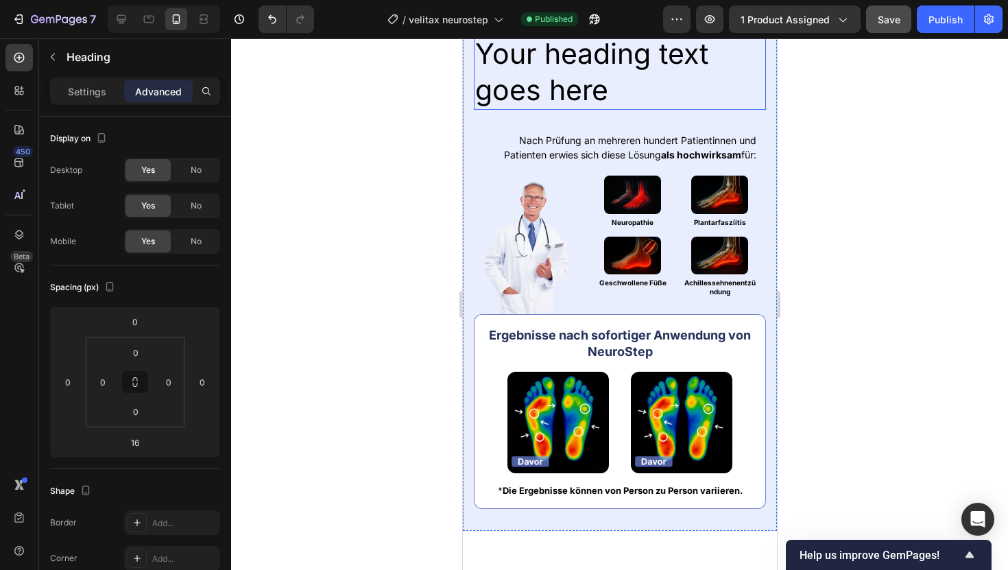
click at [557, 110] on h2 "Your heading text goes here" at bounding box center [619, 72] width 292 height 76
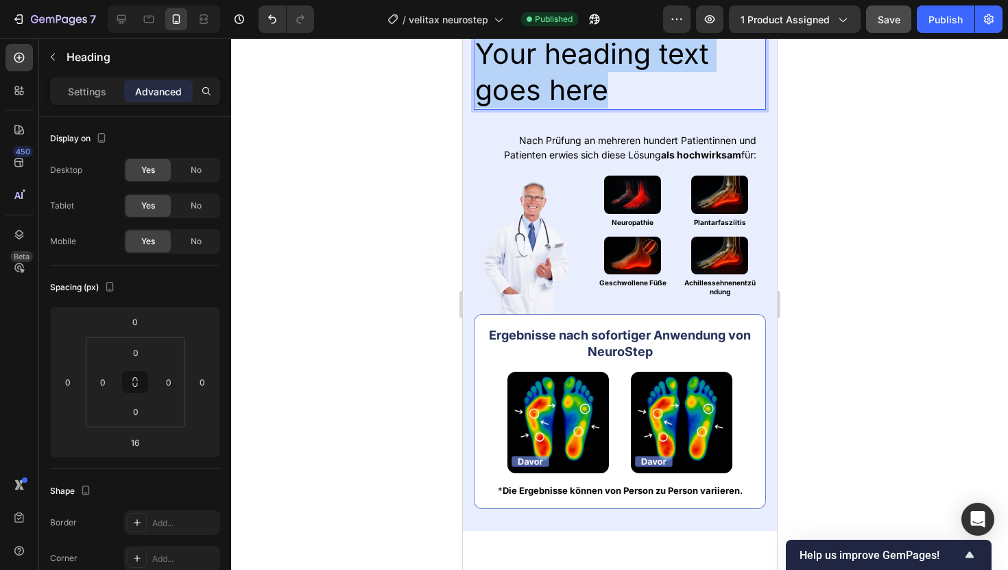
click at [557, 109] on p "Your heading text goes here" at bounding box center [618, 72] width 289 height 73
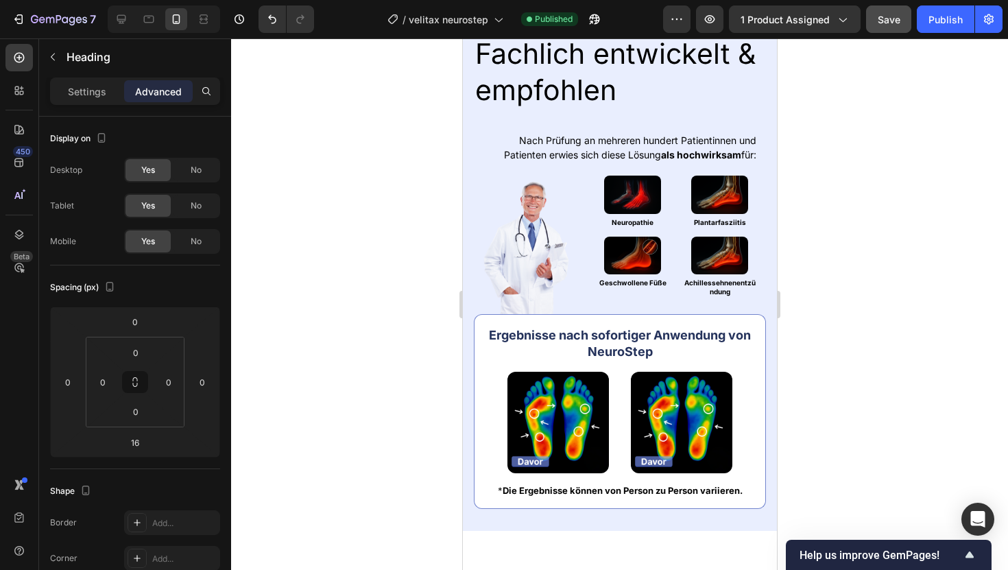
click at [494, 23] on div "Image 0" at bounding box center [485, 13] width 25 height 19
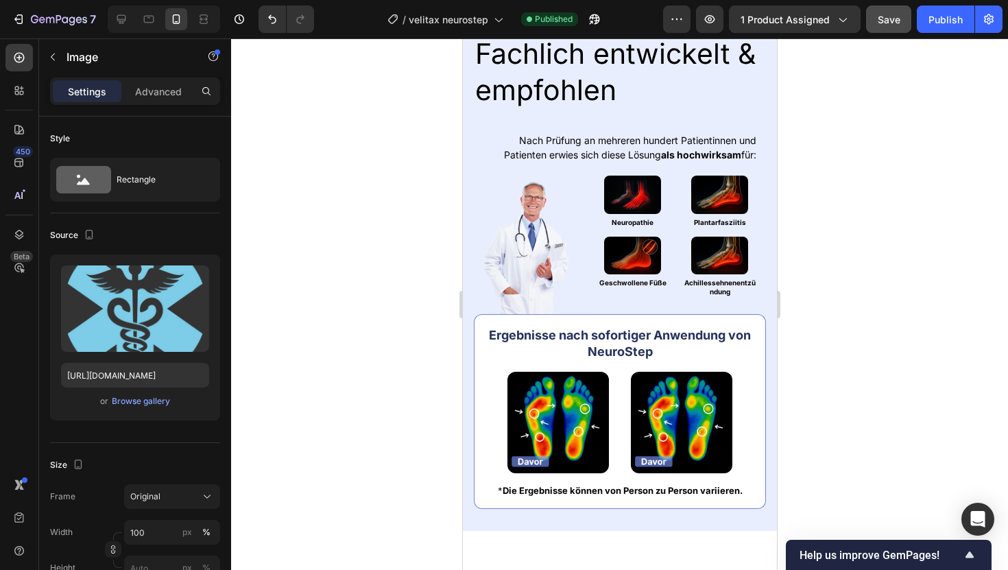
click at [496, 23] on div "Image 0" at bounding box center [485, 13] width 25 height 19
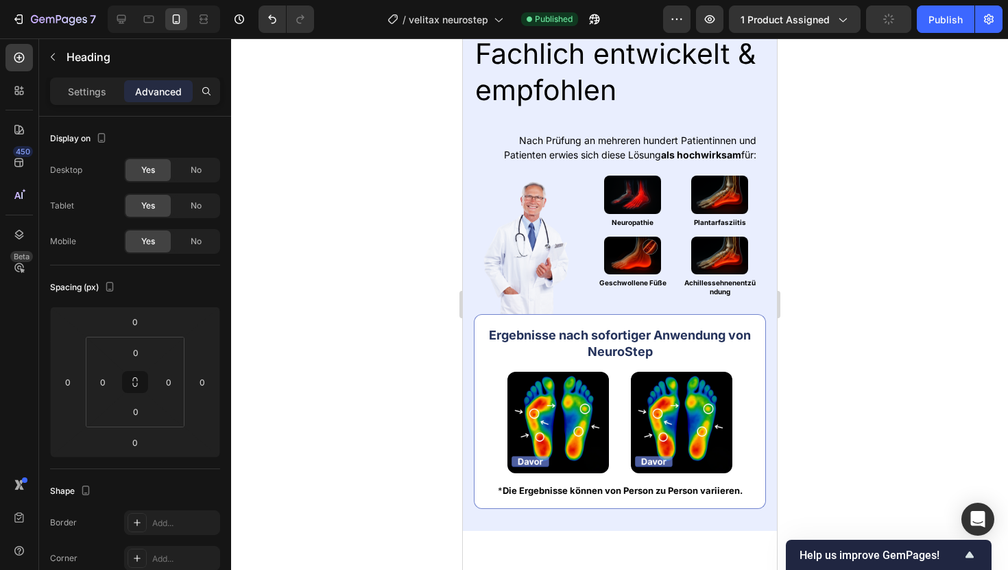
click at [499, 22] on p "Fachlich entwickelt & empfohlen" at bounding box center [631, 13] width 265 height 17
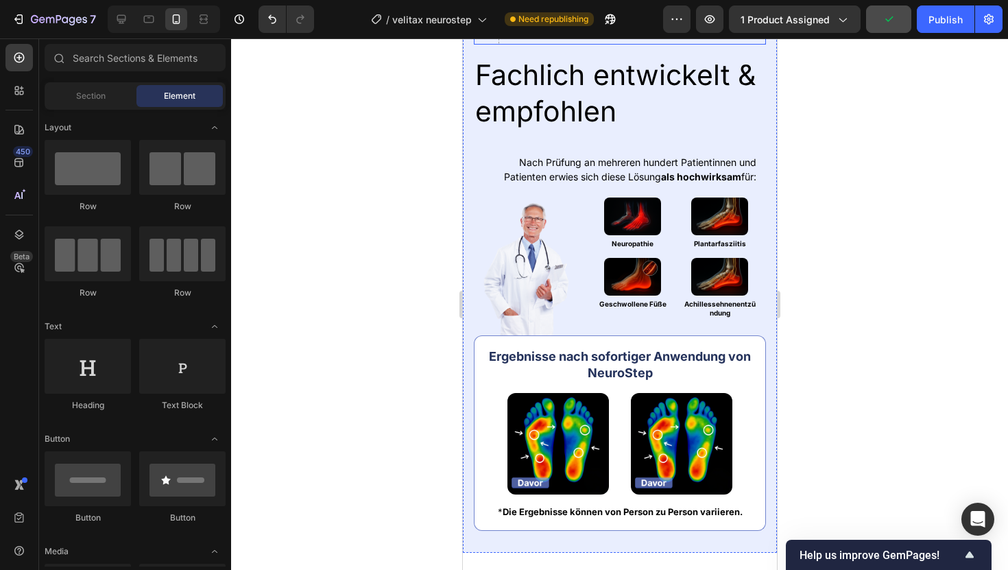
click at [568, 45] on div "Drop element here" at bounding box center [632, 23] width 268 height 41
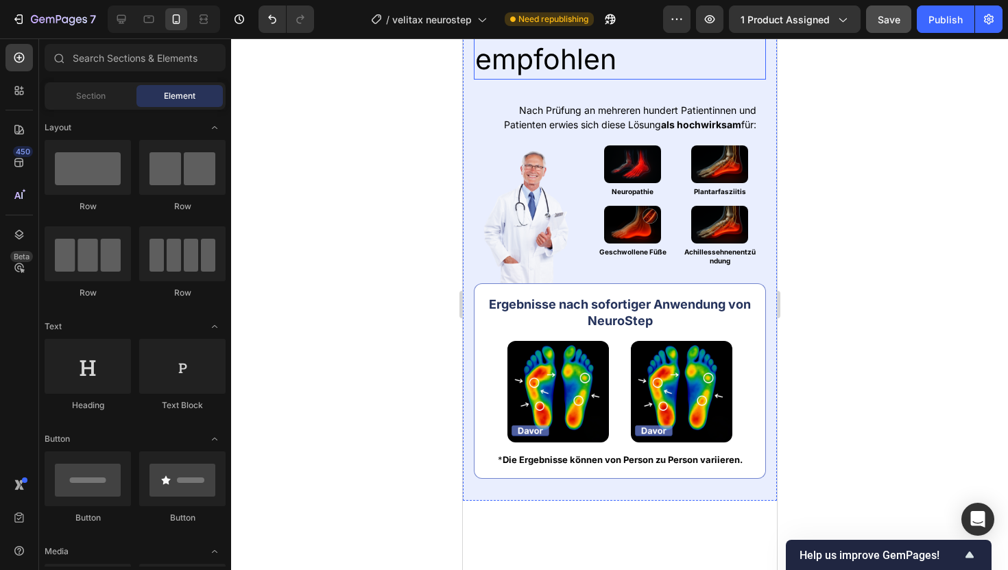
click at [561, 78] on p "Fachlich entwickelt & empfohlen" at bounding box center [618, 41] width 289 height 73
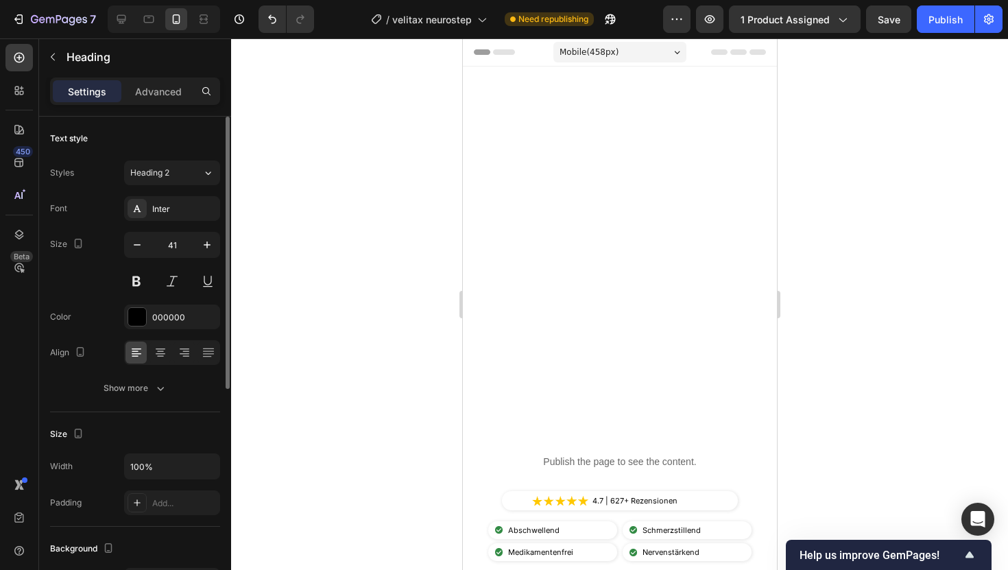
scroll to position [772, 0]
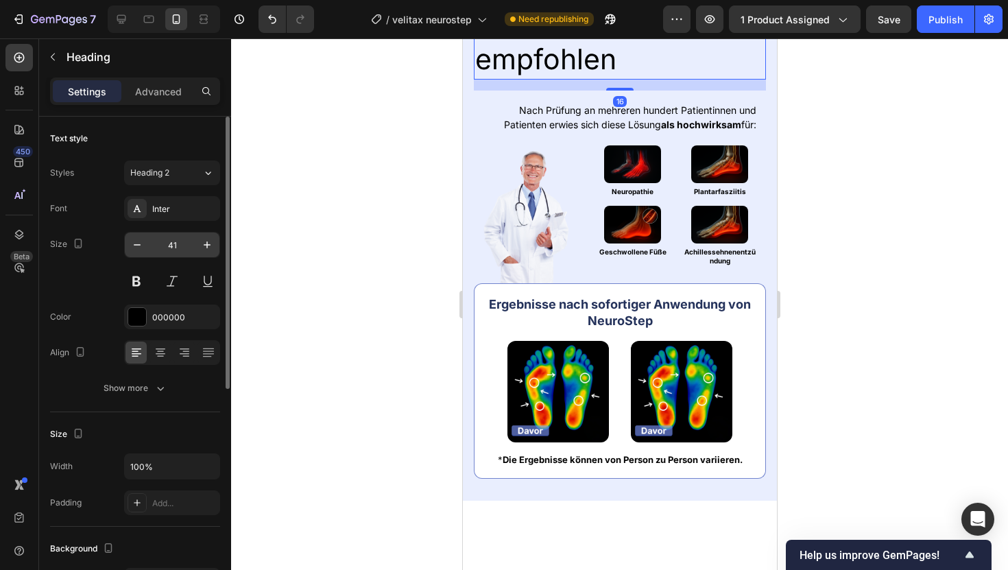
click at [171, 249] on input "41" at bounding box center [171, 244] width 45 height 25
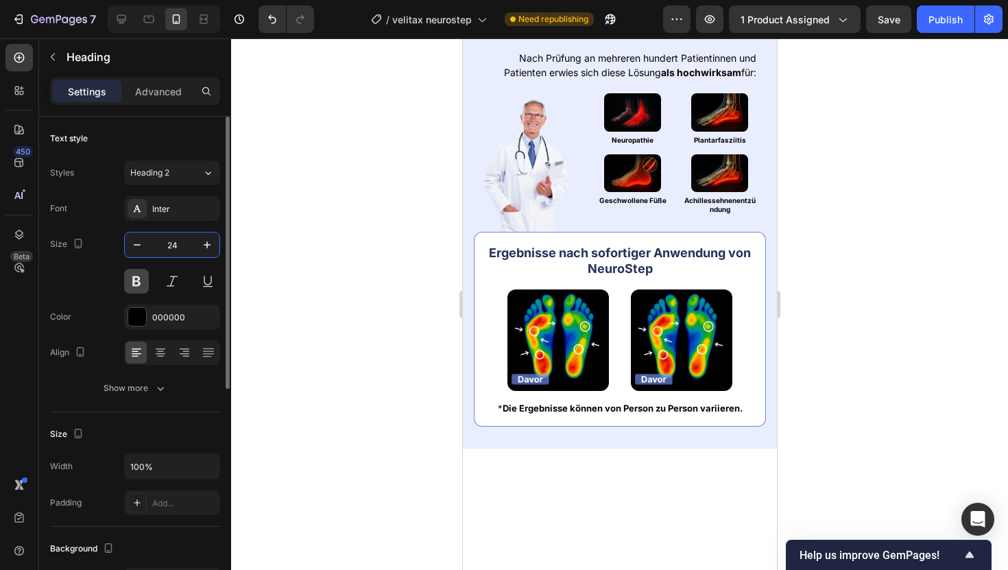
type input "24"
click at [132, 276] on button at bounding box center [136, 281] width 25 height 25
click at [165, 351] on icon at bounding box center [161, 352] width 14 height 14
click at [142, 324] on div at bounding box center [137, 317] width 18 height 18
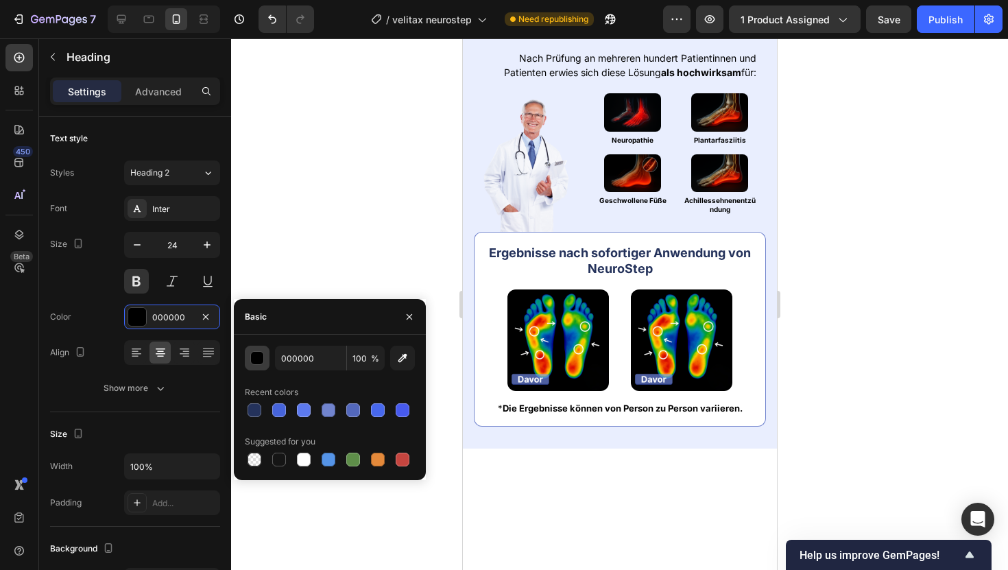
click at [257, 361] on div "button" at bounding box center [258, 359] width 14 height 14
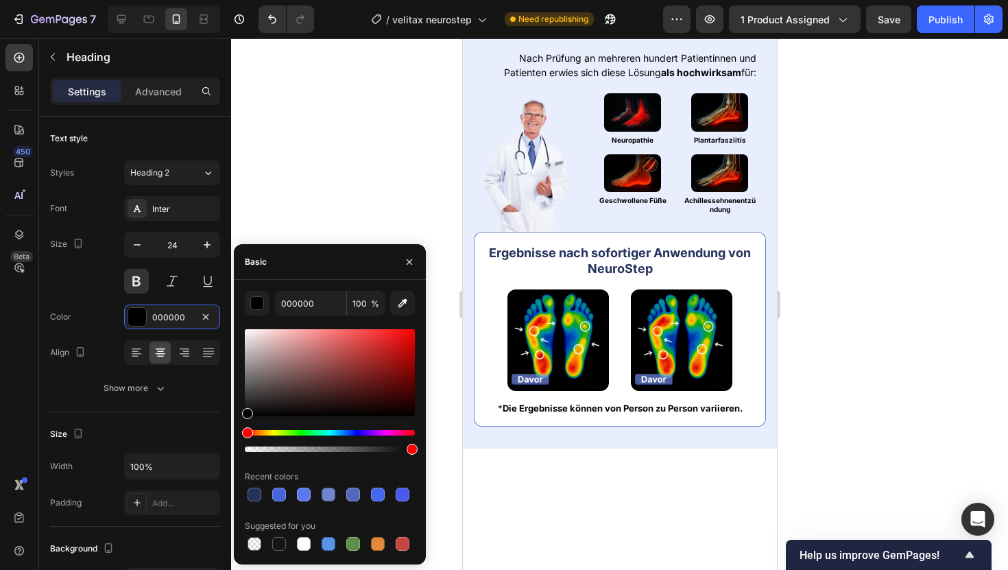
click at [358, 431] on div "Hue" at bounding box center [330, 432] width 170 height 5
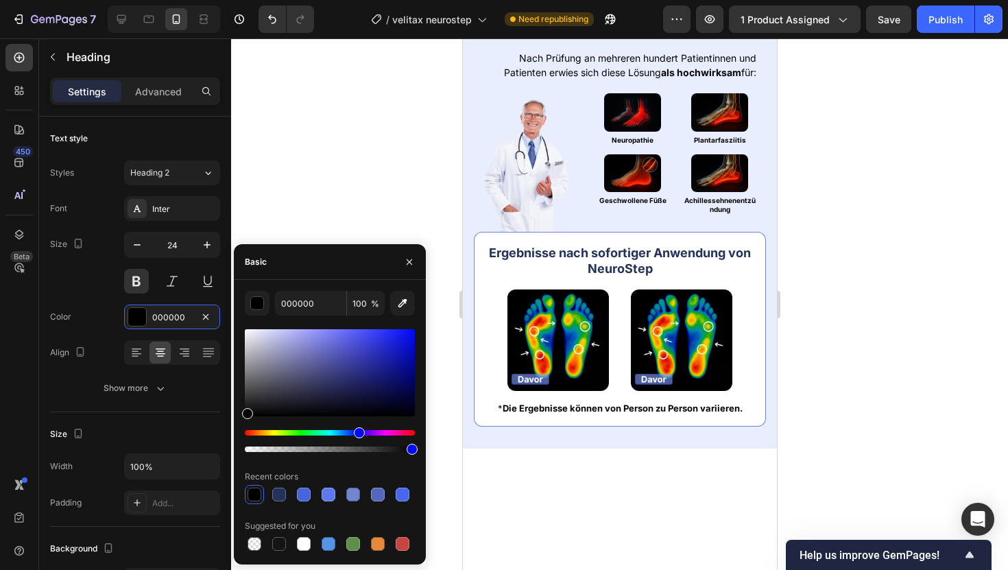
click at [361, 335] on div at bounding box center [330, 372] width 170 height 87
type input "4B50EA"
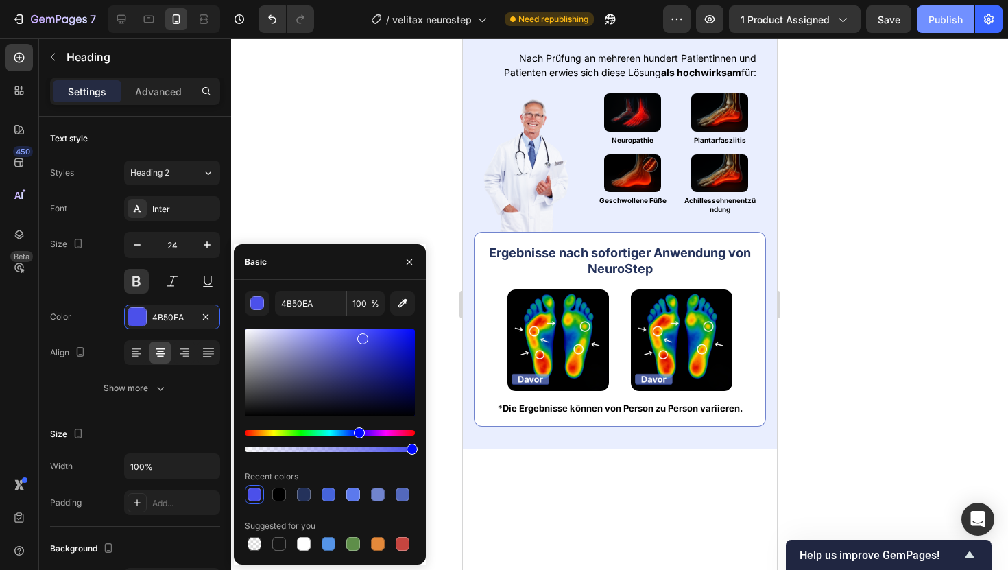
click at [927, 21] on button "Publish" at bounding box center [946, 18] width 58 height 27
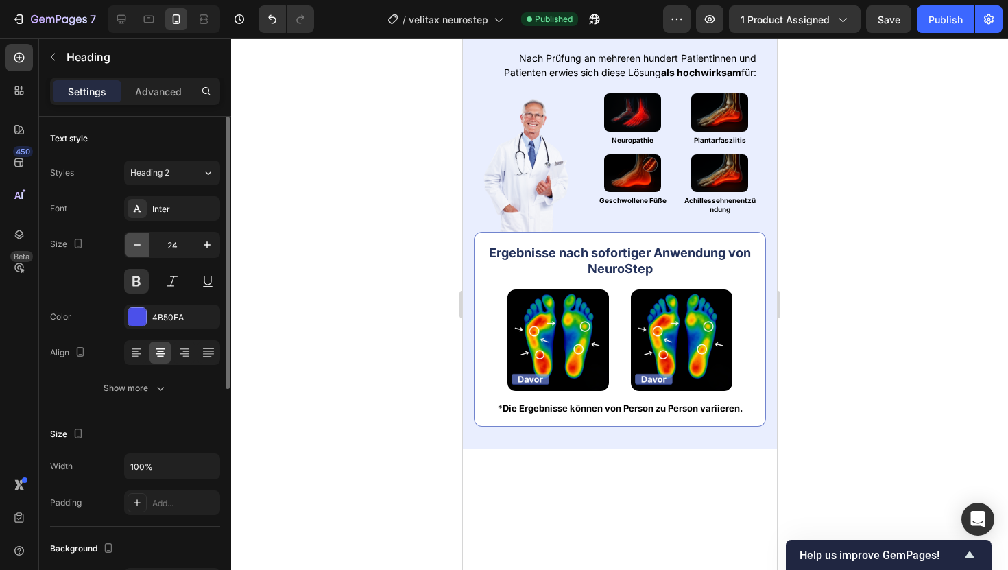
click at [138, 239] on icon "button" at bounding box center [137, 245] width 14 height 14
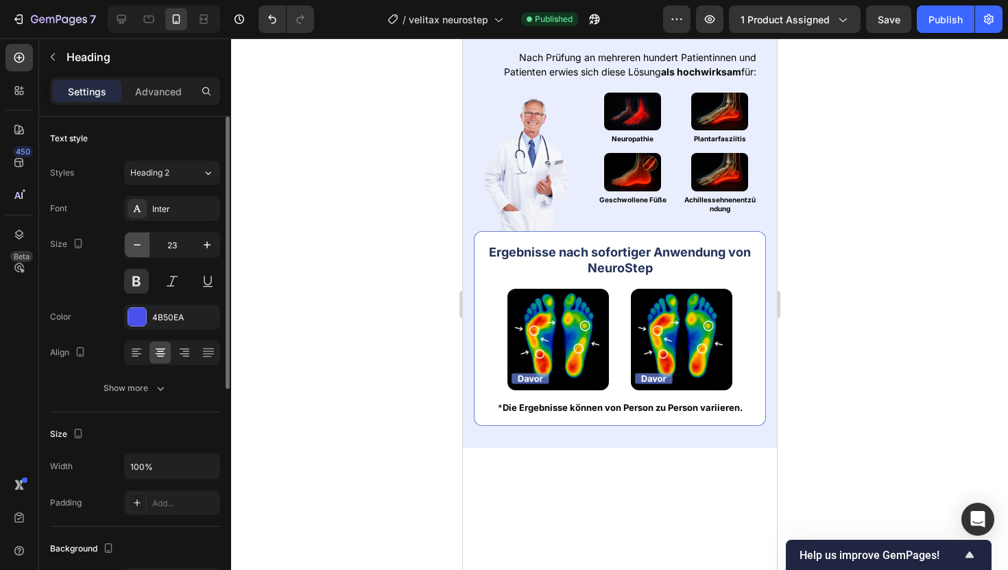
click at [138, 239] on icon "button" at bounding box center [137, 245] width 14 height 14
type input "22"
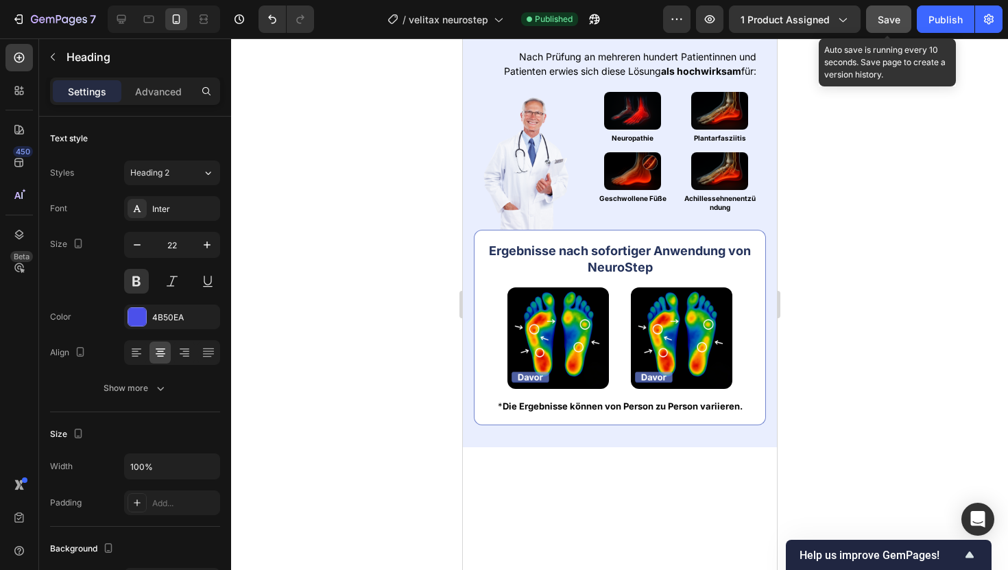
click at [906, 29] on button "Save" at bounding box center [888, 18] width 45 height 27
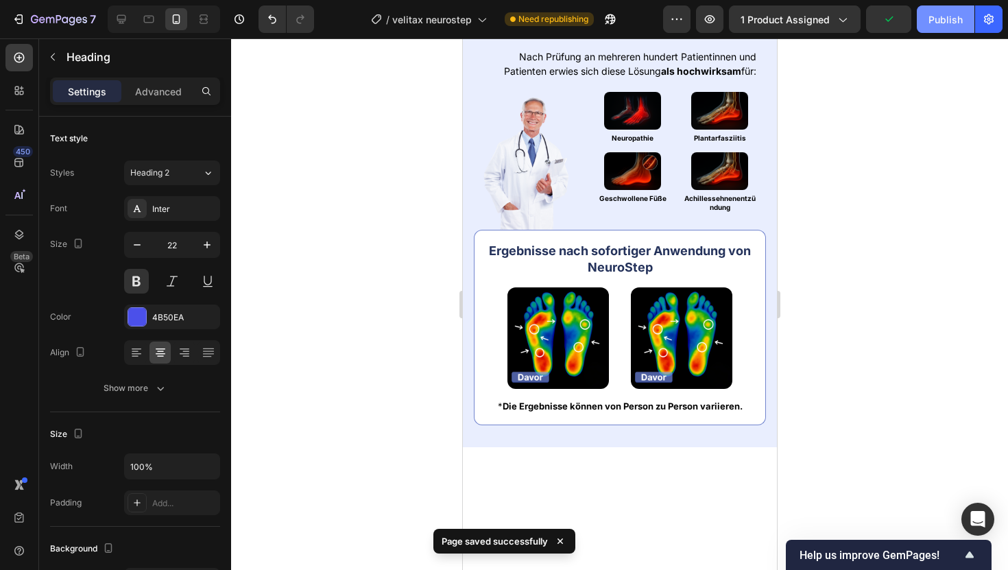
click at [923, 25] on button "Publish" at bounding box center [946, 18] width 58 height 27
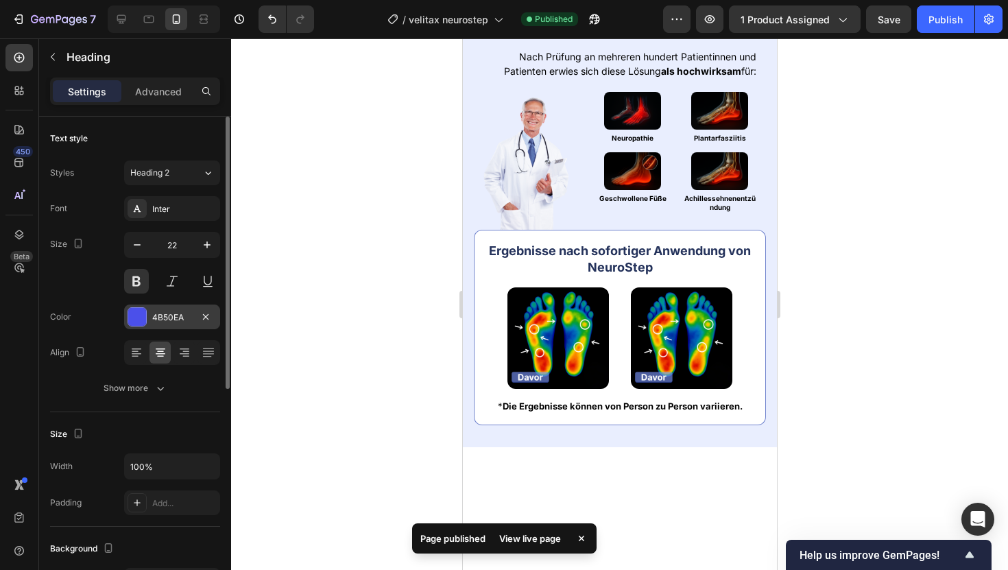
click at [138, 320] on div at bounding box center [137, 317] width 18 height 18
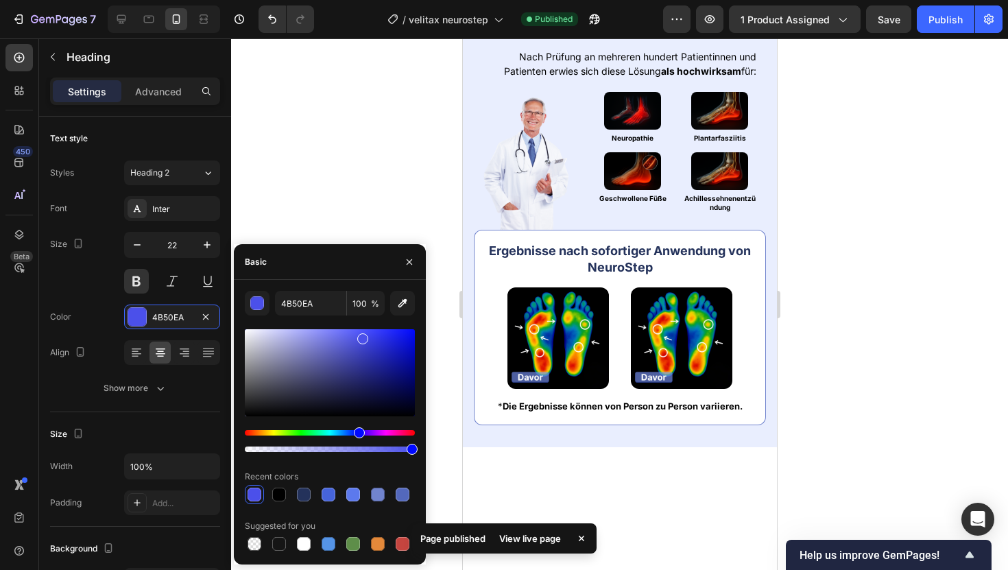
click at [330, 337] on div at bounding box center [330, 372] width 170 height 87
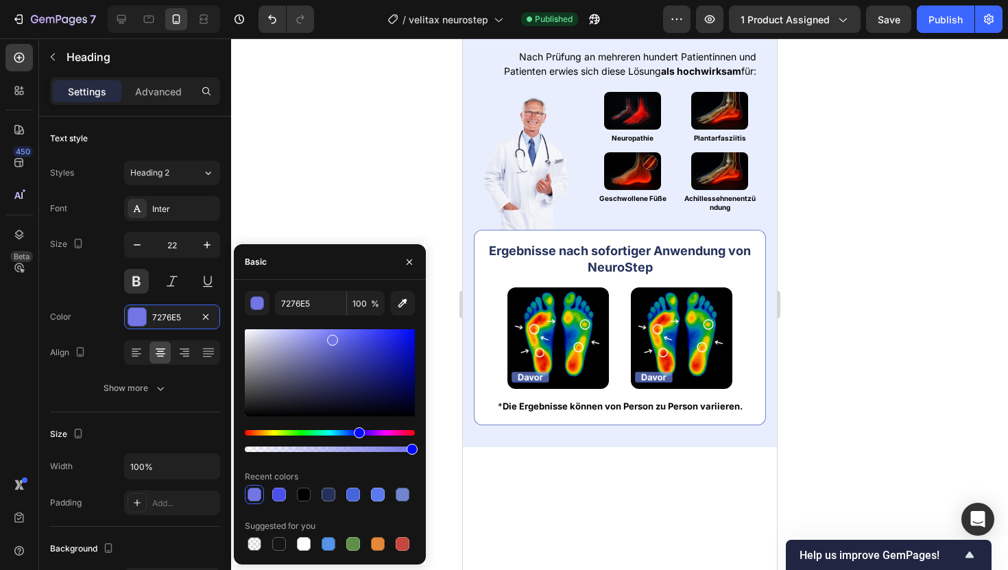
click at [343, 354] on div at bounding box center [330, 372] width 170 height 87
type input "4C50B2"
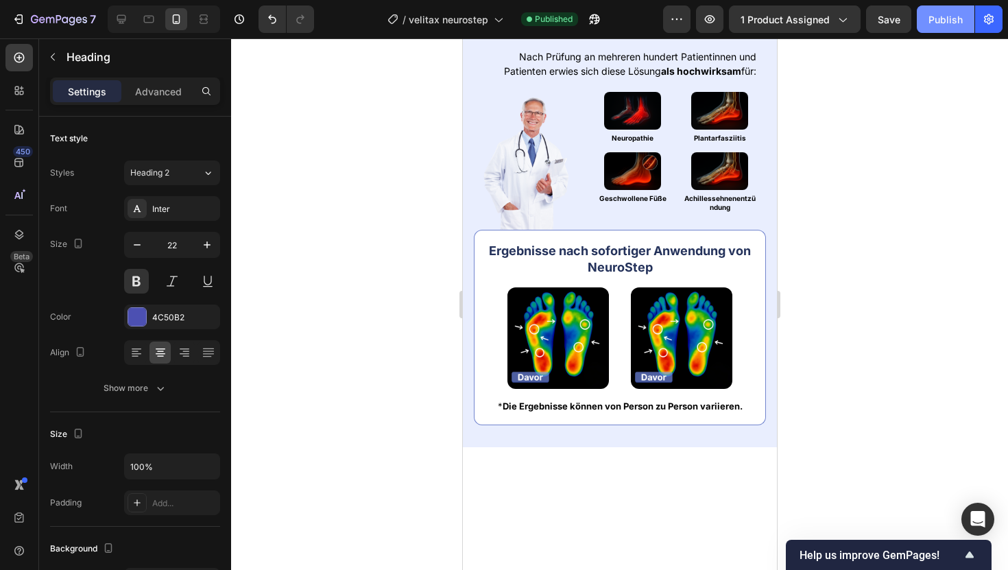
click at [936, 26] on div "Publish" at bounding box center [945, 19] width 34 height 14
click at [139, 243] on icon "button" at bounding box center [137, 245] width 14 height 14
type input "21"
click at [938, 24] on div "Publish" at bounding box center [945, 19] width 34 height 14
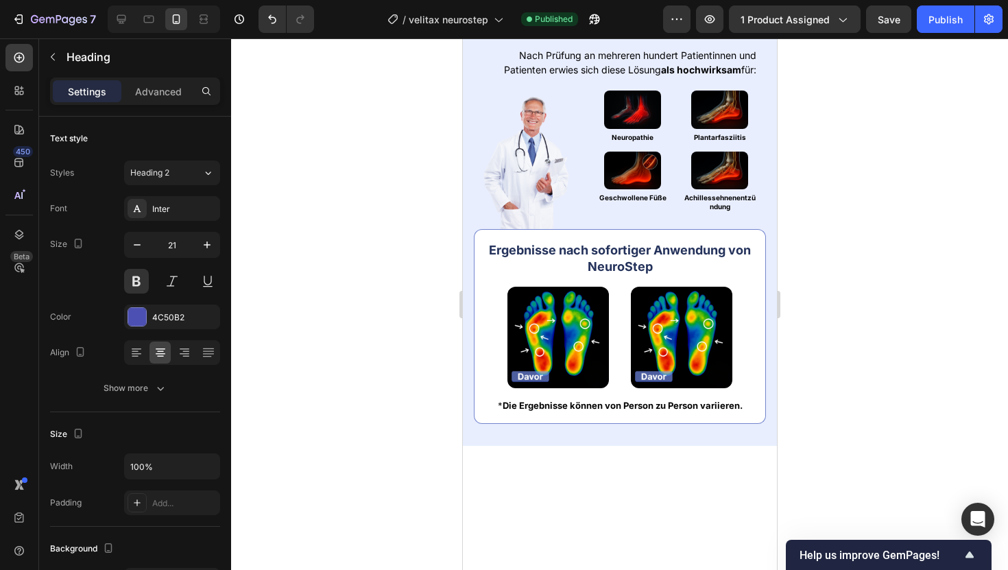
click at [840, 104] on div at bounding box center [619, 303] width 777 height 531
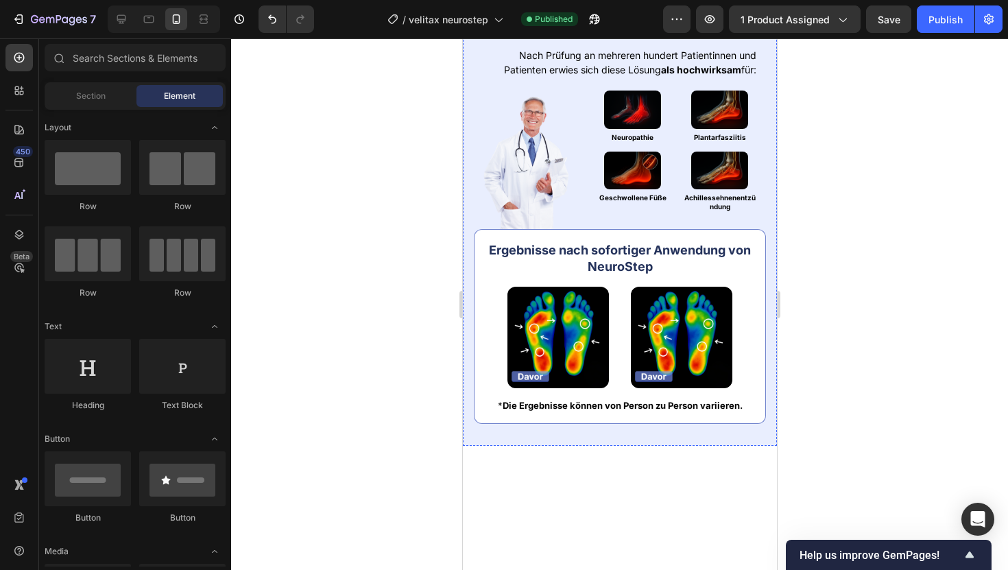
click at [583, 148] on div "Fachlich entwickelt & empfohlen Heading Nach Prüfung an mehreren hundert Patien…" at bounding box center [619, 213] width 314 height 464
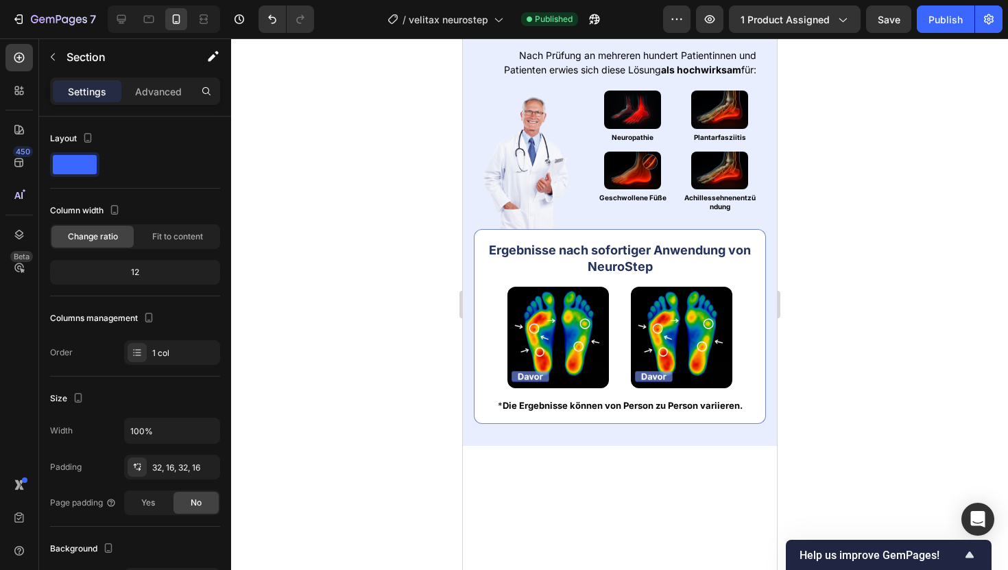
click at [583, 23] on p "Fachlich entwickelt & empfohlen" at bounding box center [618, 14] width 289 height 19
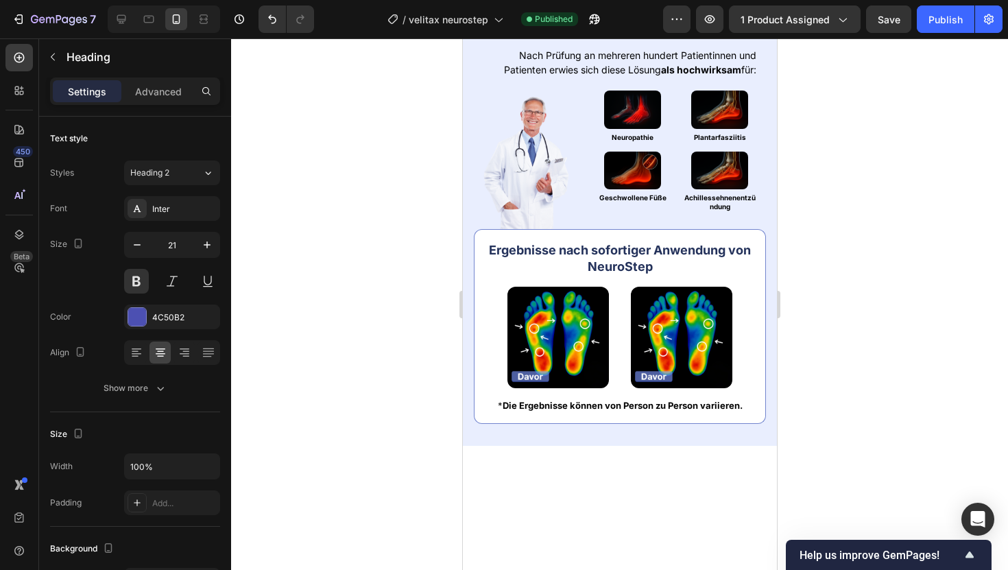
click at [583, 23] on p "Fachlich entwickelt & empfohlen" at bounding box center [618, 14] width 289 height 19
click at [583, 23] on strong "Klinisch getestet & bestätigt" at bounding box center [619, 13] width 201 height 17
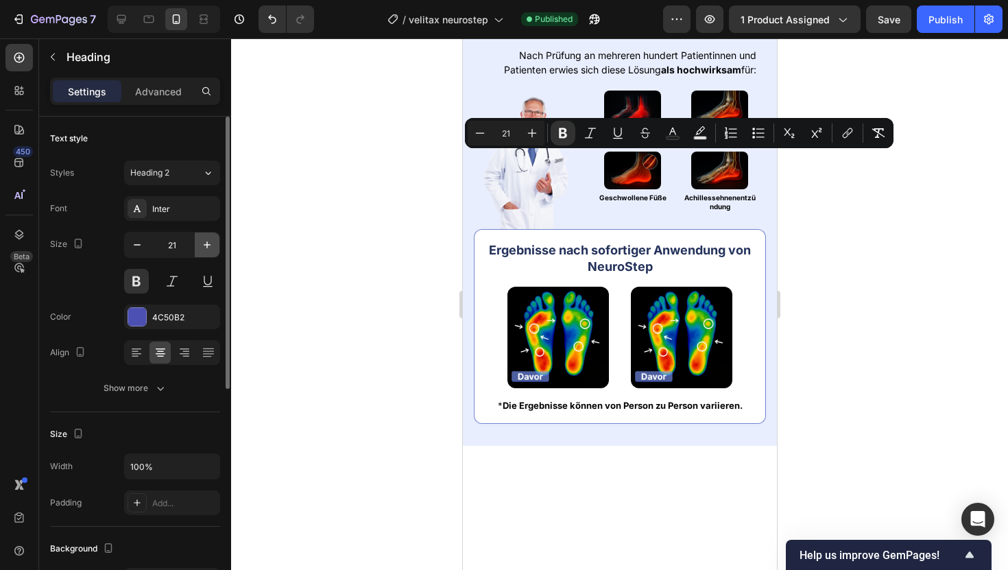
click at [212, 238] on icon "button" at bounding box center [207, 245] width 14 height 14
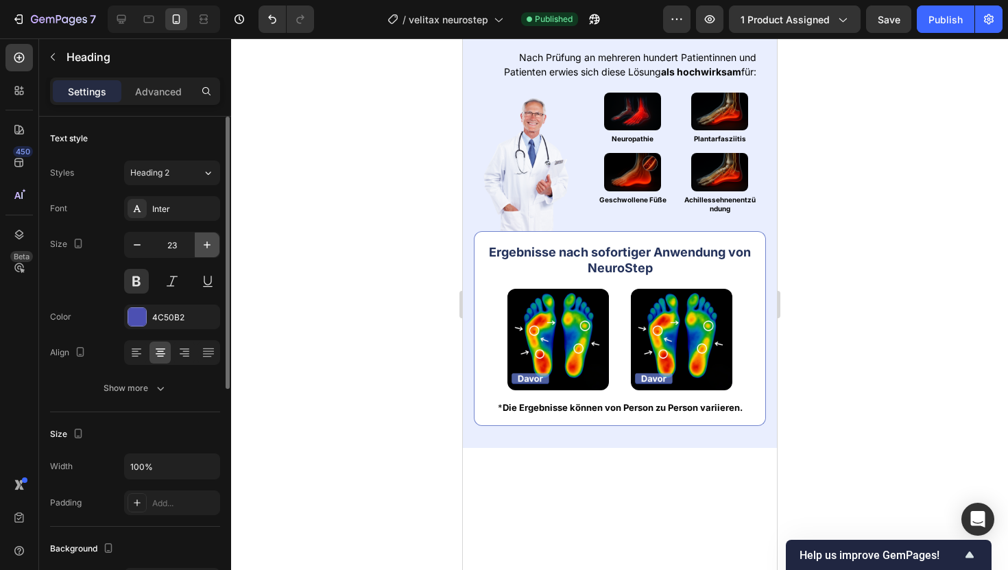
click at [206, 239] on icon "button" at bounding box center [207, 245] width 14 height 14
type input "24"
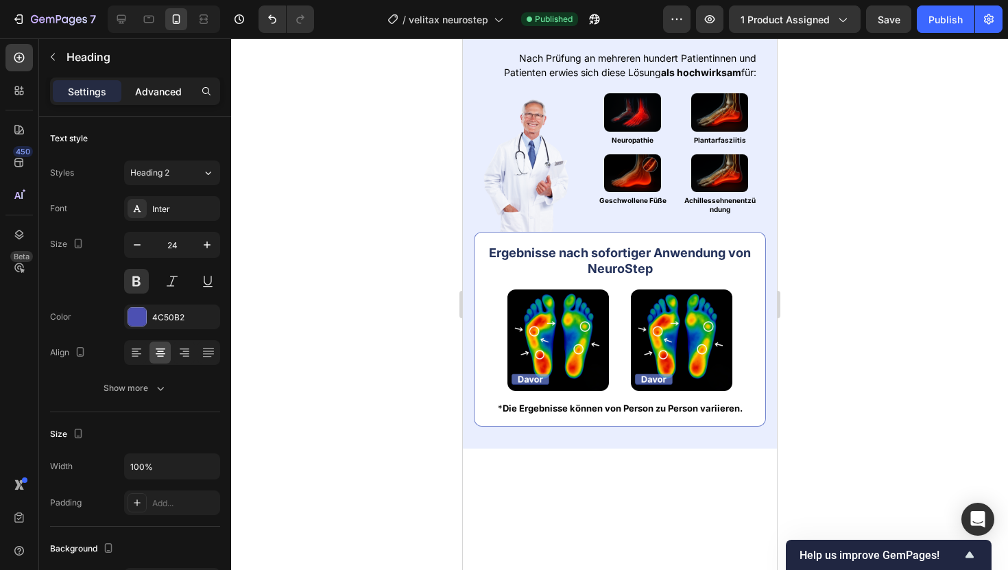
click at [159, 92] on p "Advanced" at bounding box center [158, 91] width 47 height 14
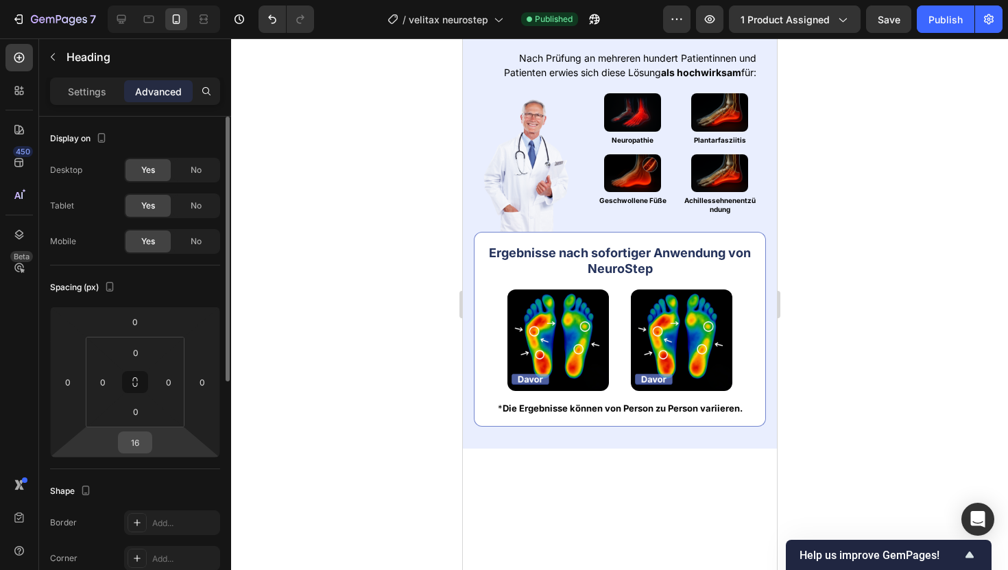
click at [140, 440] on input "16" at bounding box center [134, 442] width 27 height 21
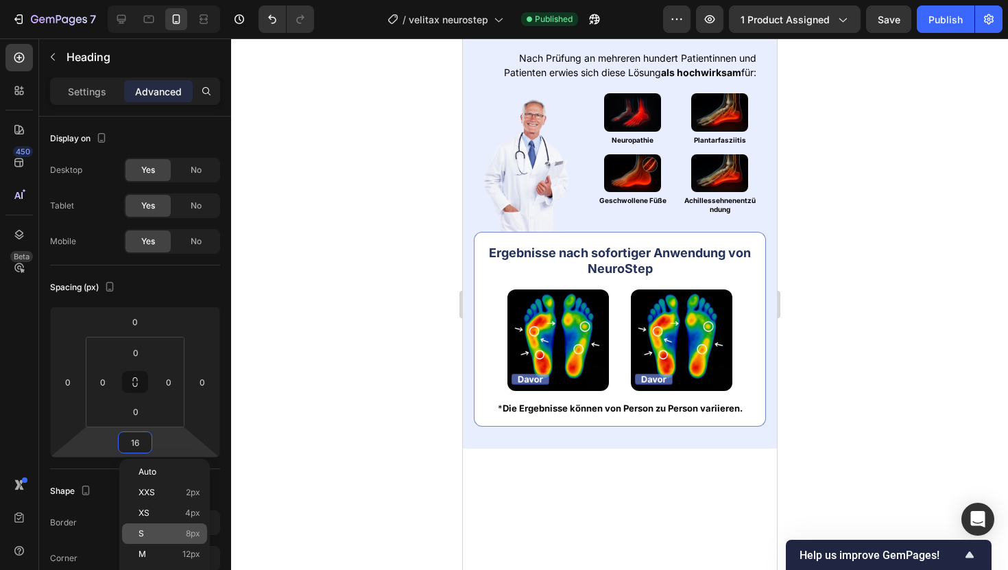
click at [201, 526] on div "S 8px" at bounding box center [164, 533] width 85 height 21
type input "8"
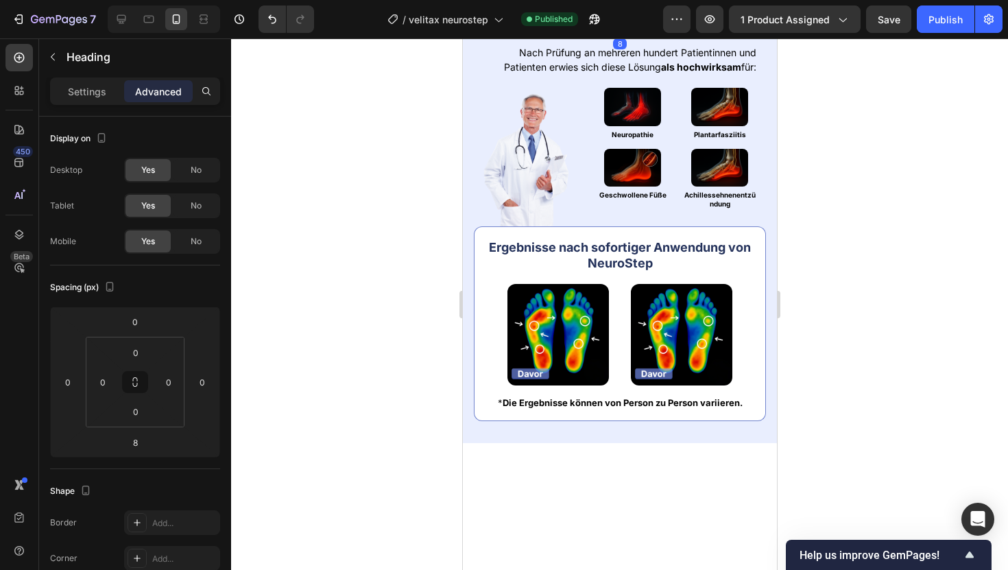
click at [284, 282] on div at bounding box center [619, 303] width 777 height 531
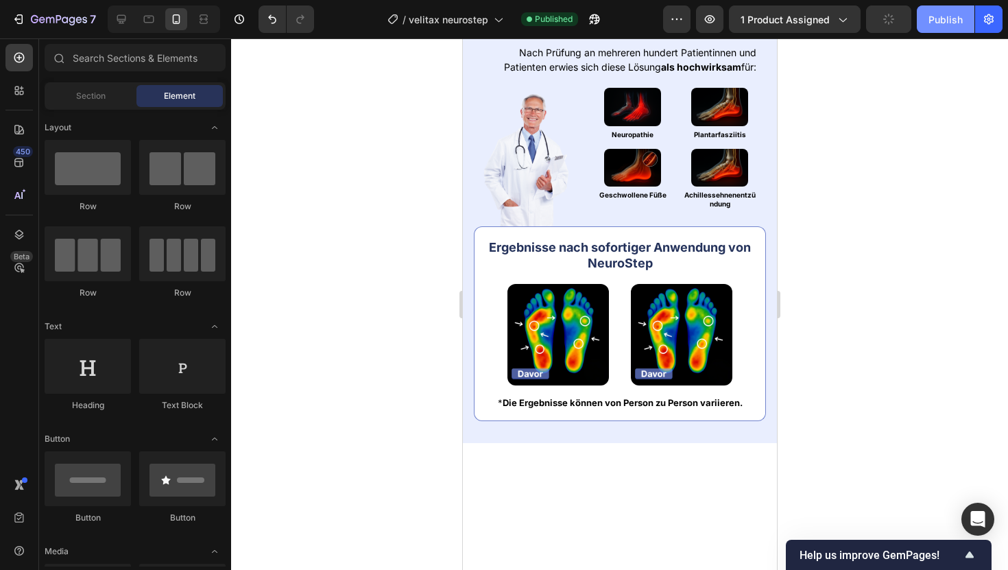
click at [941, 26] on div "Publish" at bounding box center [945, 19] width 34 height 14
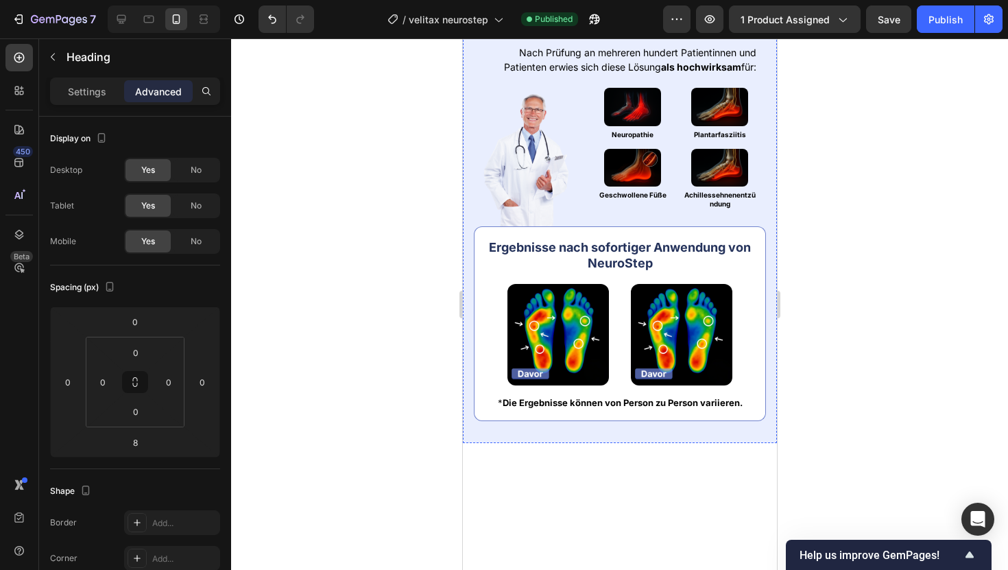
click at [582, 25] on strong "Klinisch getestet & bestätigt" at bounding box center [619, 15] width 227 height 20
click at [88, 92] on p "Settings" at bounding box center [87, 91] width 38 height 14
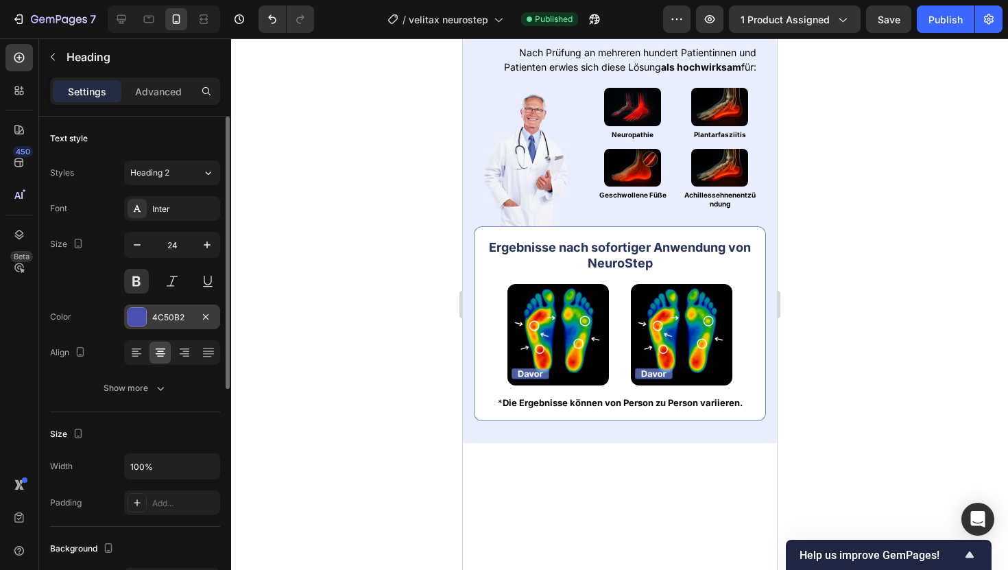
click at [129, 313] on div at bounding box center [137, 317] width 18 height 18
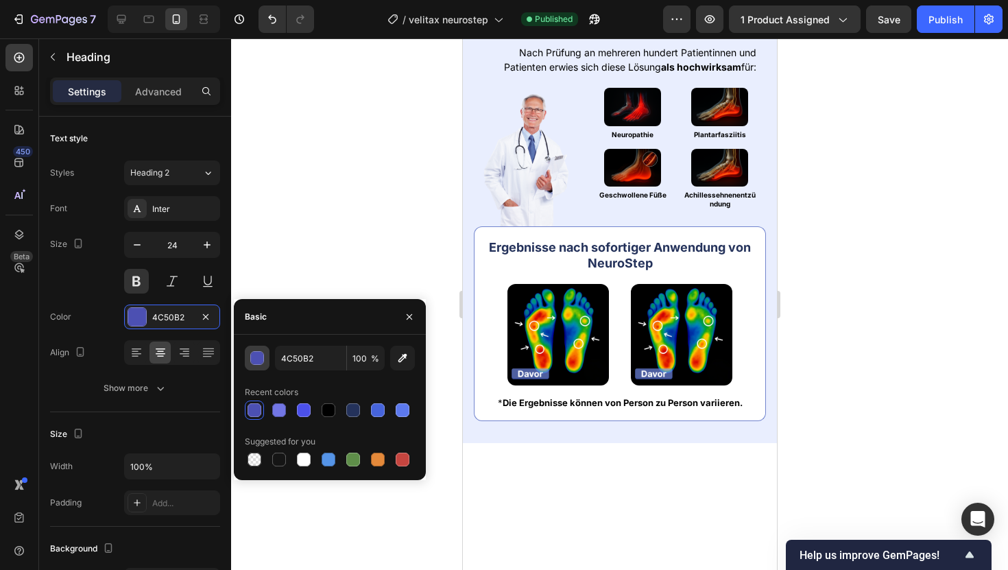
click at [251, 363] on div "button" at bounding box center [257, 358] width 14 height 14
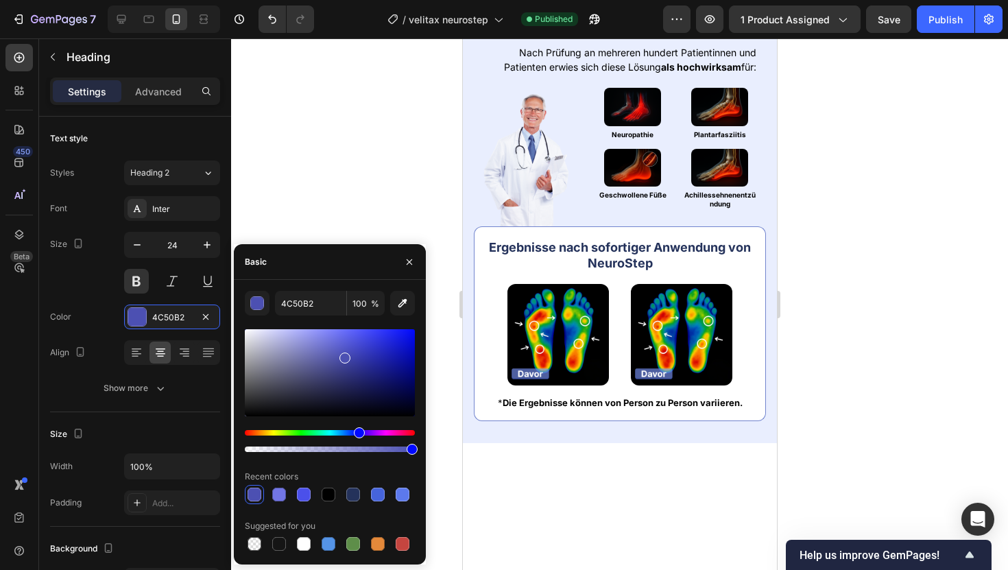
click at [342, 434] on div "Hue" at bounding box center [330, 432] width 170 height 5
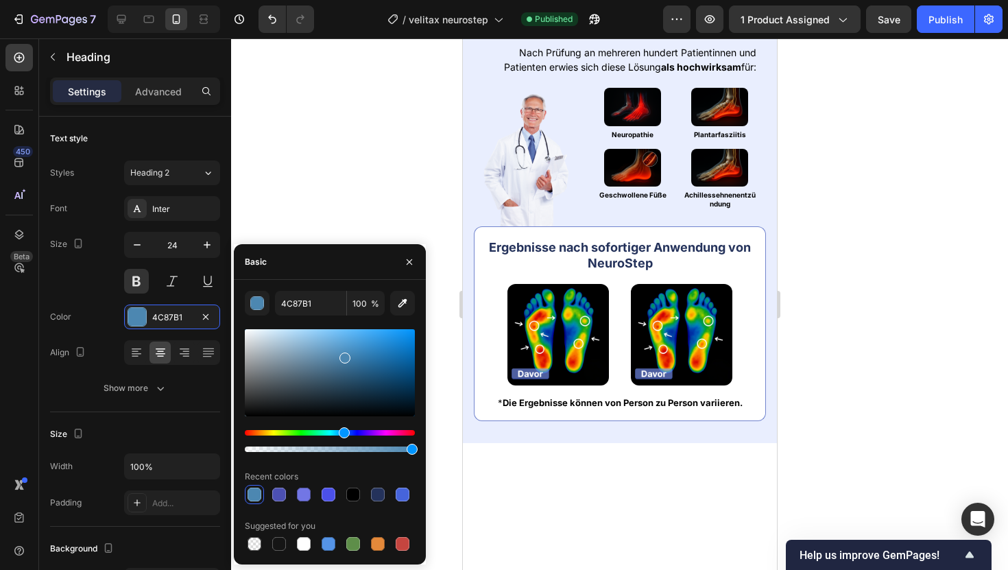
click at [344, 435] on div "Hue" at bounding box center [344, 432] width 11 height 11
click at [382, 345] on div at bounding box center [330, 372] width 170 height 87
click at [398, 347] on div at bounding box center [330, 372] width 170 height 87
click at [398, 344] on div at bounding box center [400, 349] width 11 height 11
type input "1476D1"
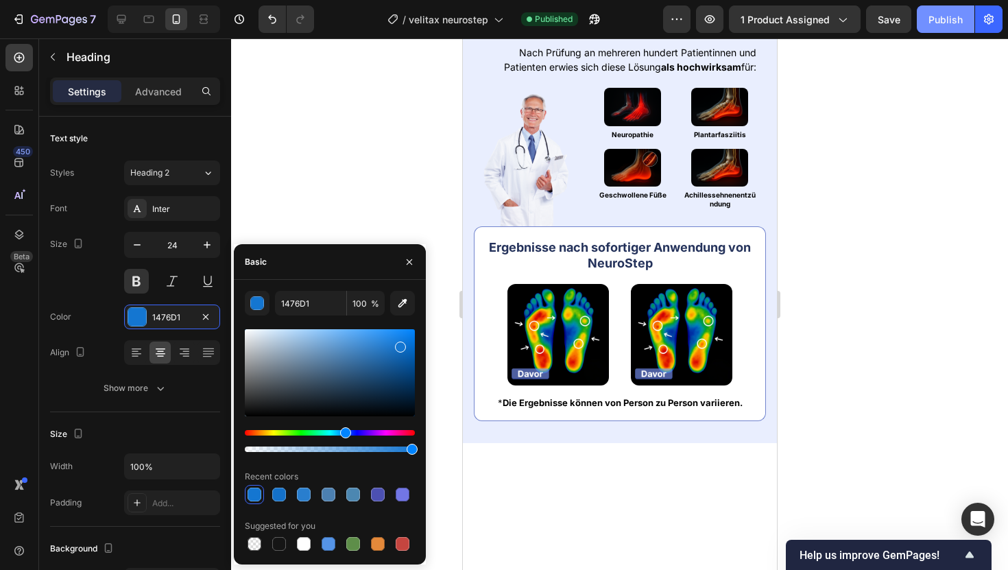
click at [939, 19] on div "Publish" at bounding box center [945, 19] width 34 height 14
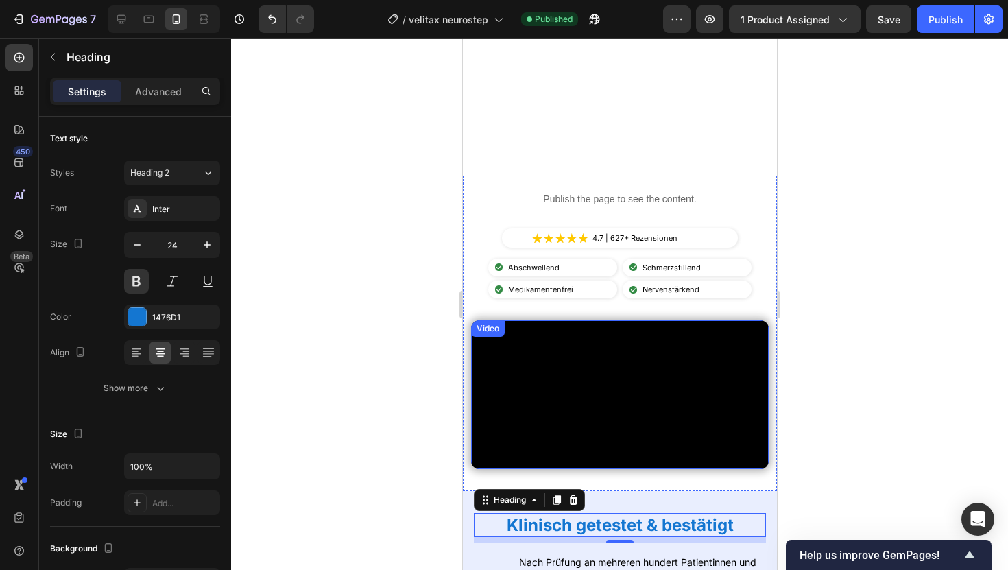
scroll to position [0, 0]
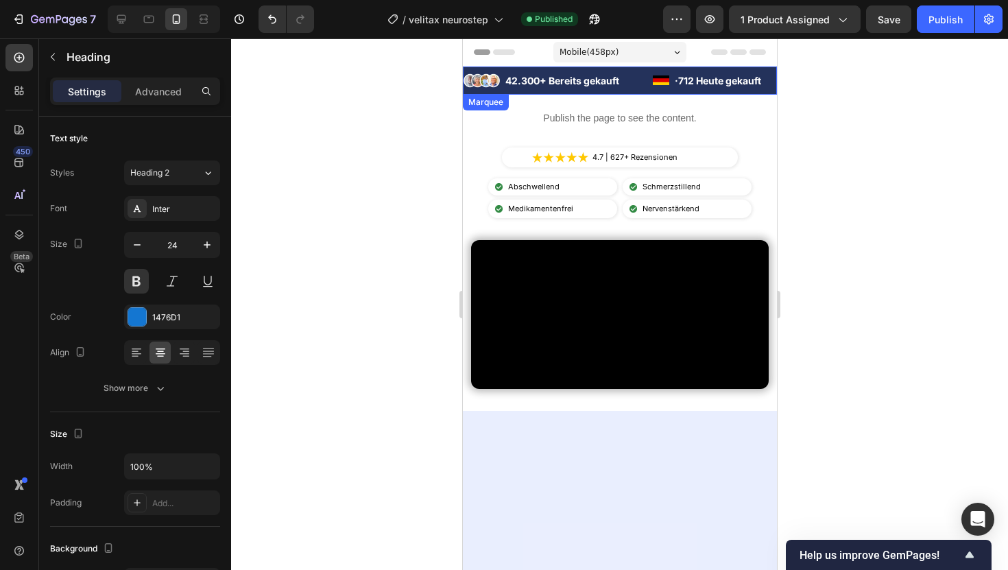
click at [500, 93] on div "Image 42.300+ Bereits gekauft Text Block Advanced List Image · 712 Heute gekauf…" at bounding box center [619, 80] width 314 height 28
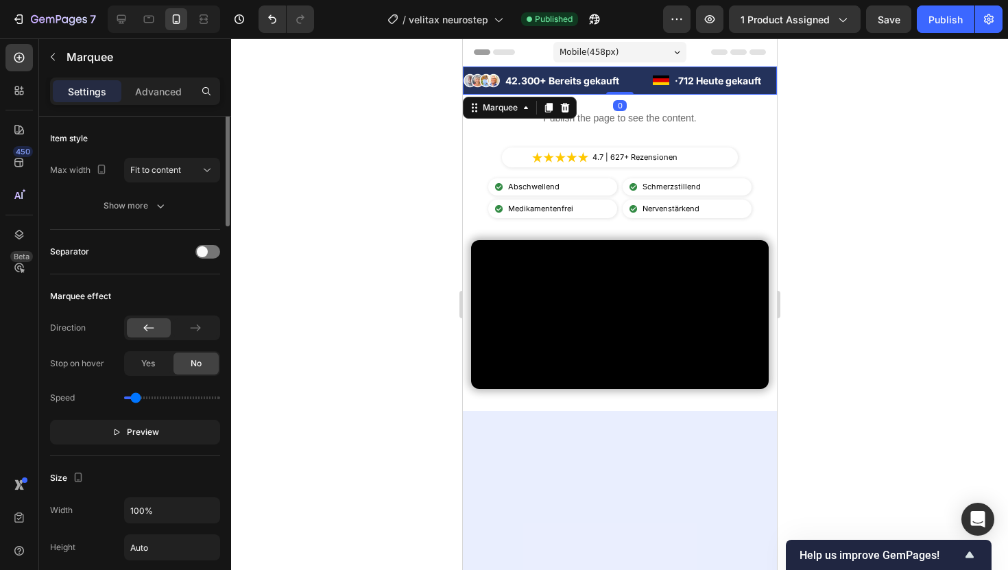
scroll to position [522, 0]
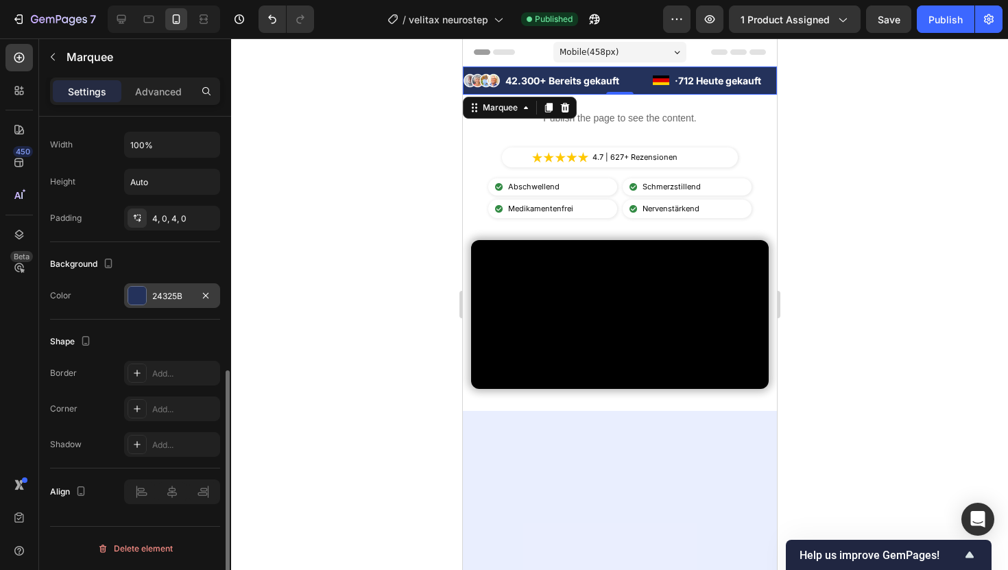
click at [141, 292] on div at bounding box center [137, 296] width 18 height 18
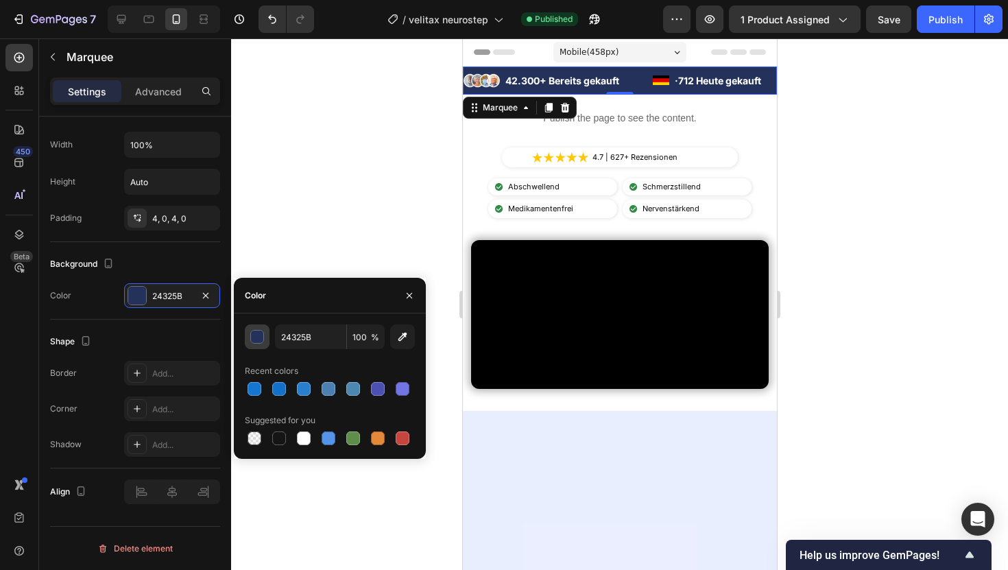
click at [255, 333] on div "button" at bounding box center [258, 337] width 14 height 14
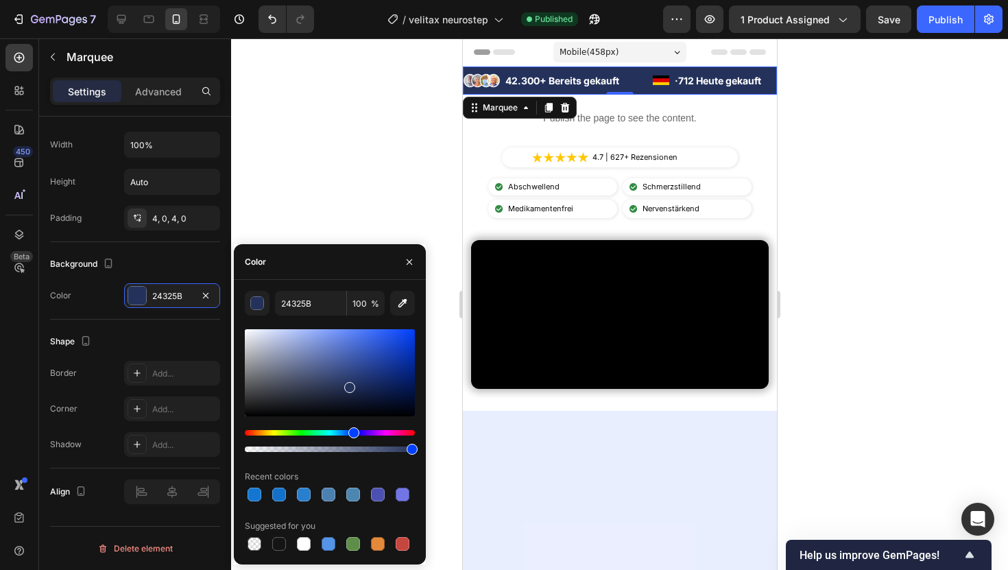
click at [352, 432] on div "Hue" at bounding box center [353, 432] width 11 height 11
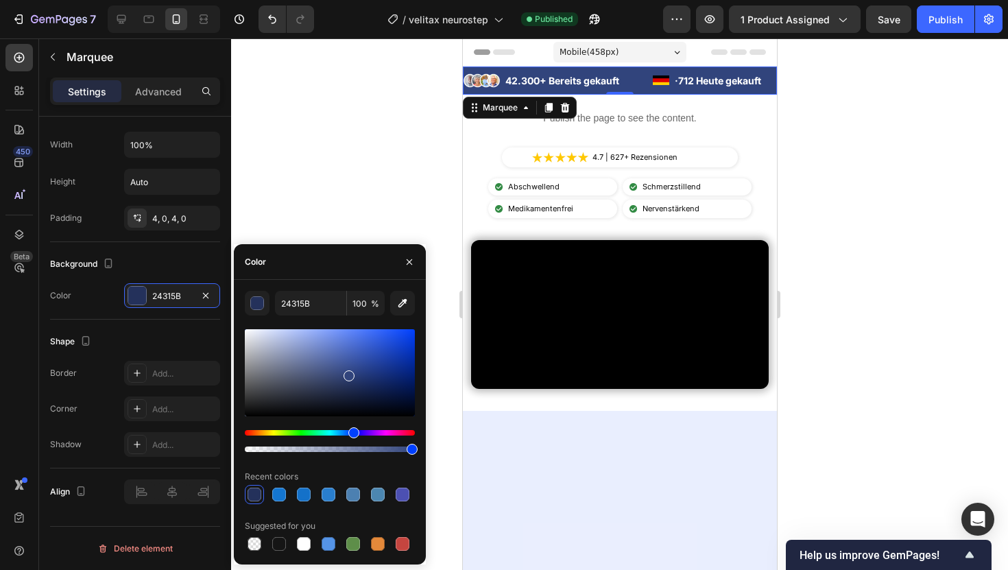
type input "31447C"
drag, startPoint x: 352, startPoint y: 383, endPoint x: 347, endPoint y: 373, distance: 11.3
click at [347, 373] on div at bounding box center [348, 375] width 11 height 11
click at [291, 303] on input "31447C" at bounding box center [310, 303] width 71 height 25
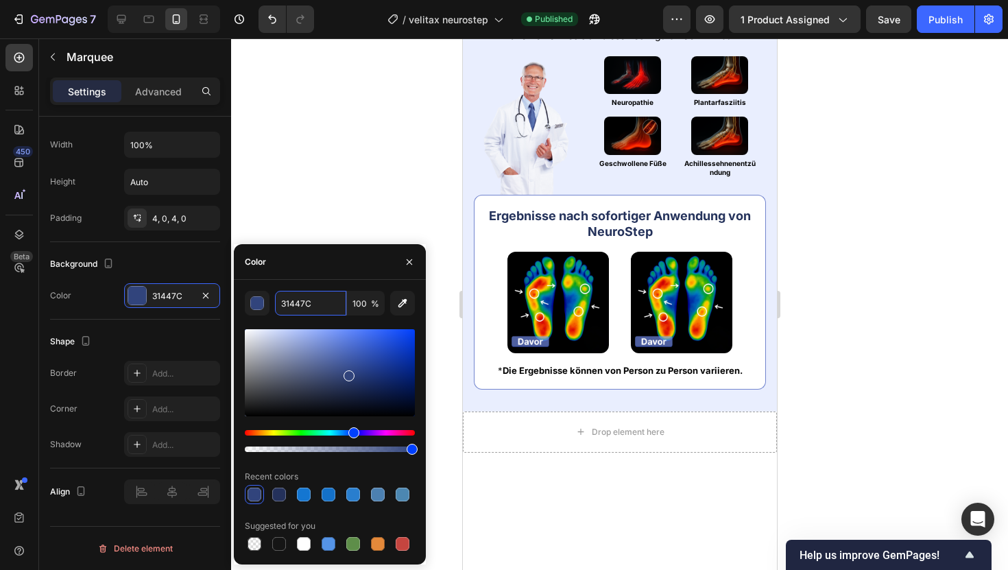
scroll to position [960, 0]
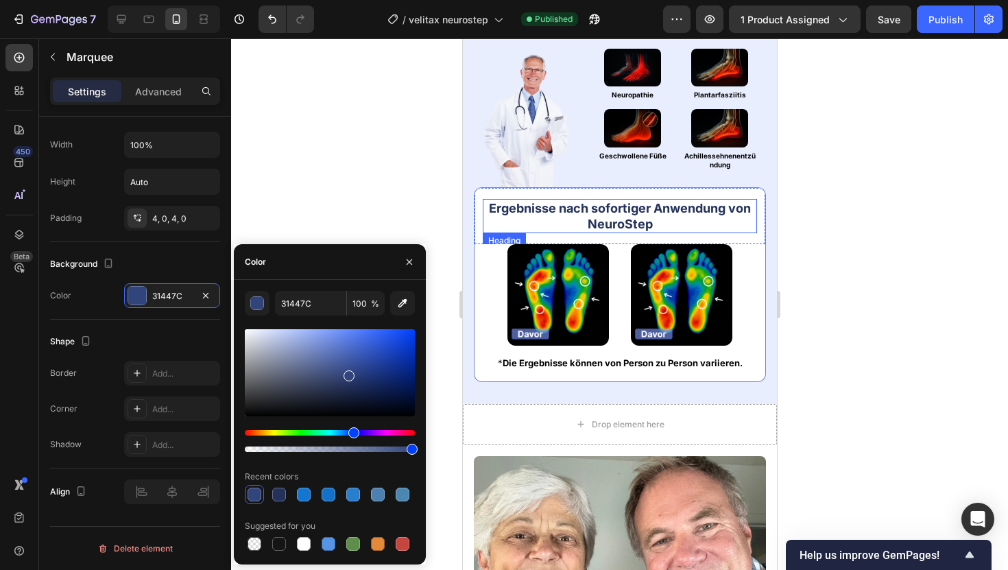
click at [611, 220] on strong "Ergebnisse nach sofortiger Anwendung von NeuroStep" at bounding box center [619, 216] width 262 height 30
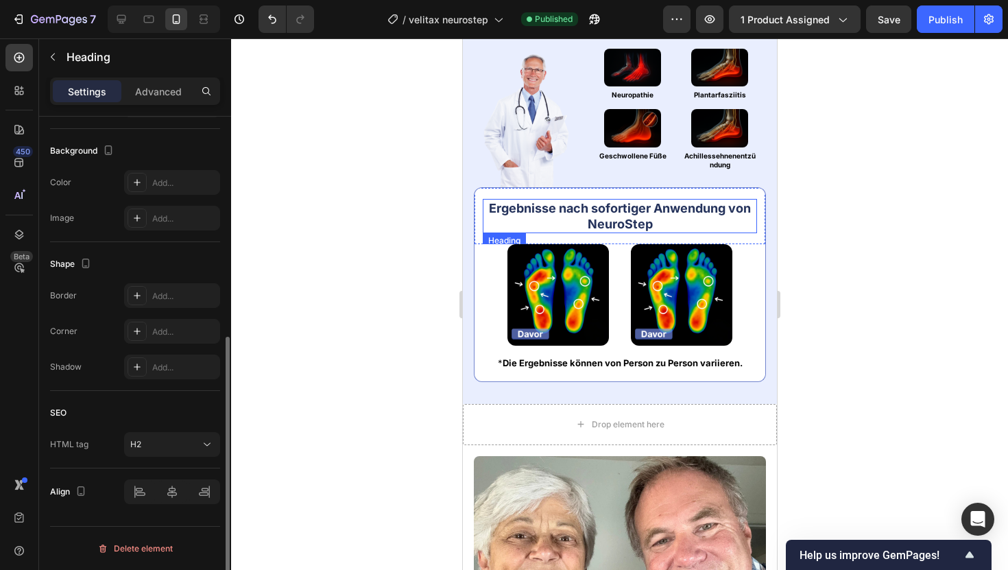
scroll to position [0, 0]
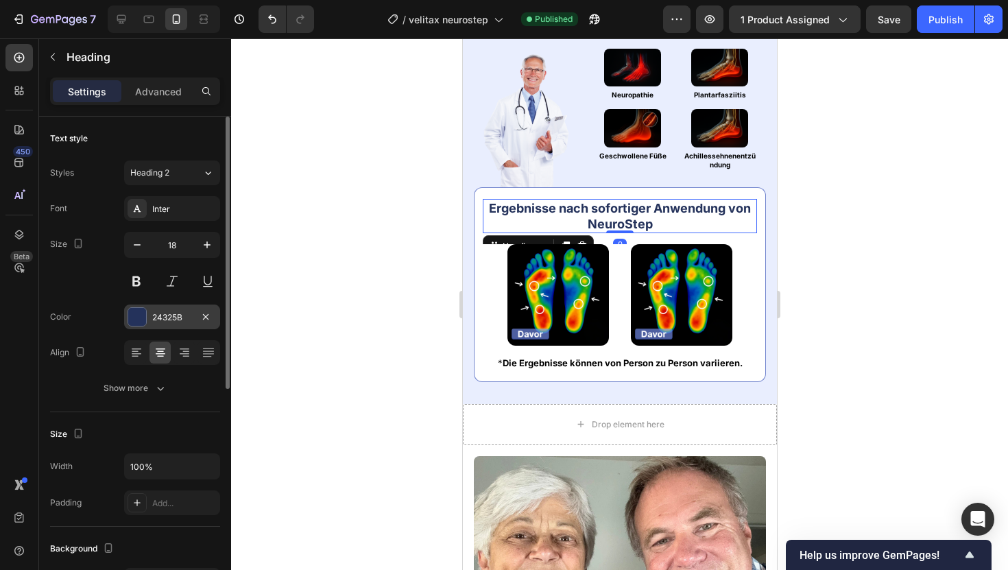
click at [128, 317] on div at bounding box center [137, 317] width 18 height 18
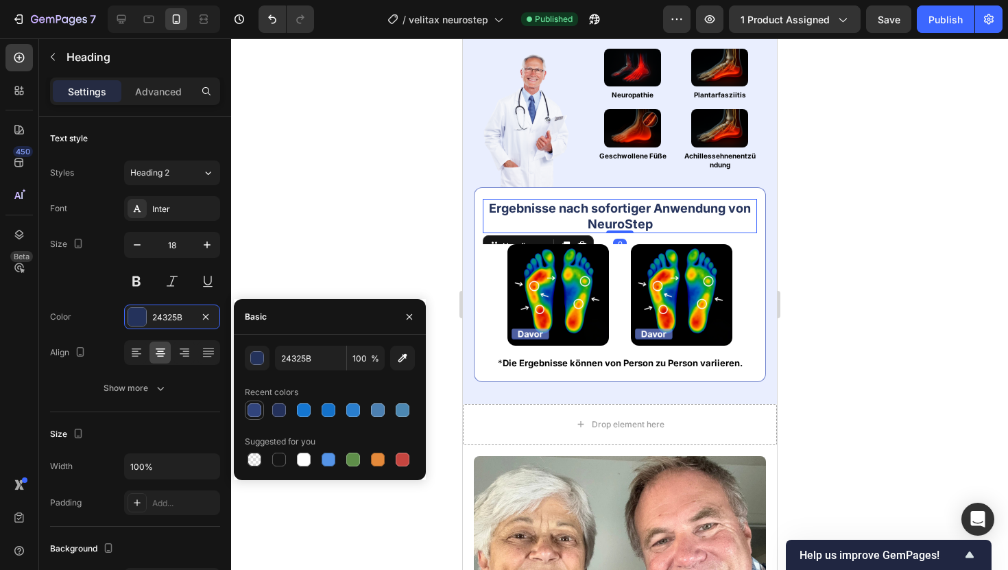
click at [252, 412] on div at bounding box center [254, 410] width 14 height 14
type input "31447C"
click at [337, 196] on div at bounding box center [619, 303] width 777 height 531
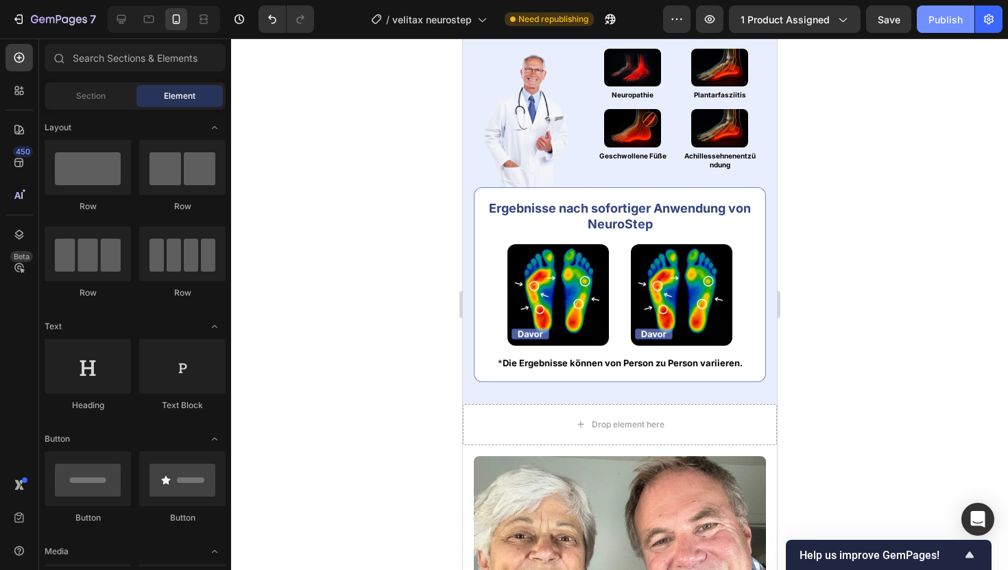
click at [949, 27] on button "Publish" at bounding box center [946, 18] width 58 height 27
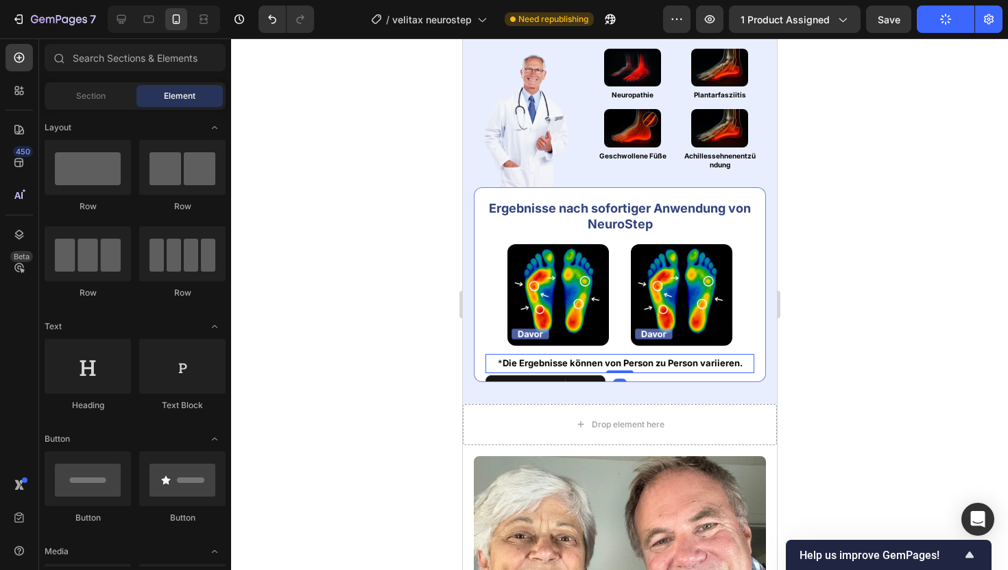
click at [586, 361] on strong "Die Ergebnisse können von Person zu Person variieren." at bounding box center [622, 362] width 240 height 11
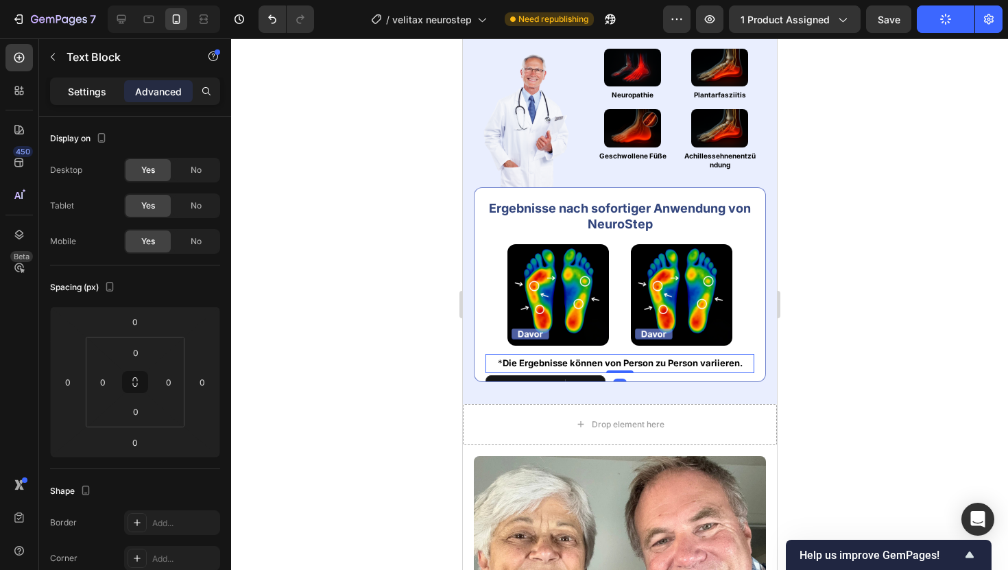
click at [90, 91] on p "Settings" at bounding box center [87, 91] width 38 height 14
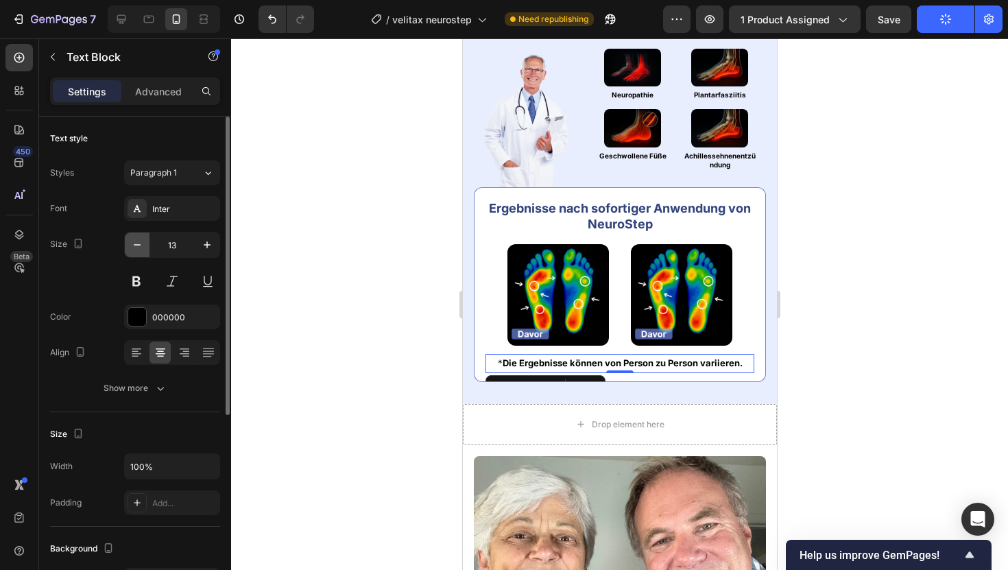
click at [137, 252] on button "button" at bounding box center [137, 244] width 25 height 25
type input "12"
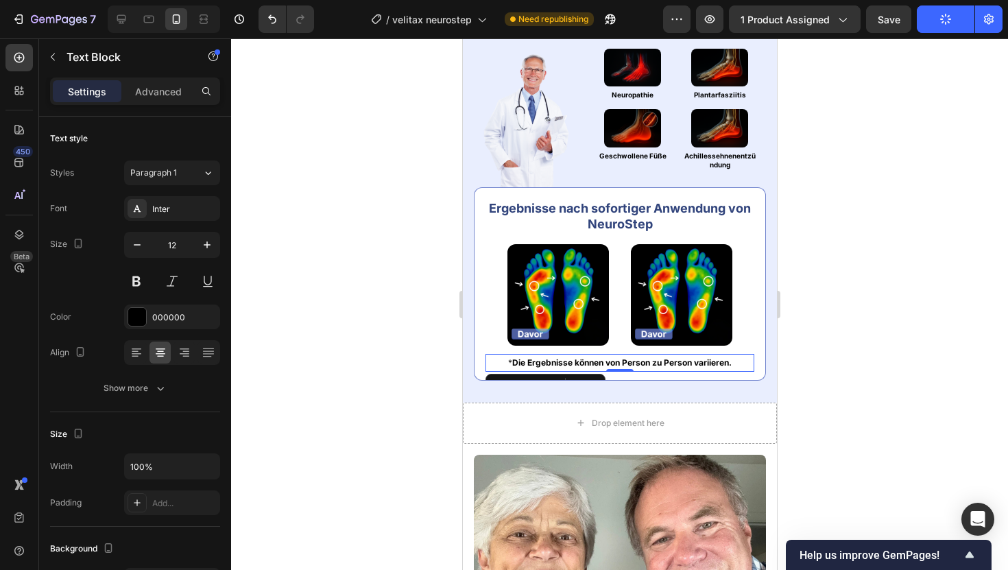
click at [546, 359] on strong "Die Ergebnisse können von Person zu Person variieren." at bounding box center [620, 362] width 219 height 10
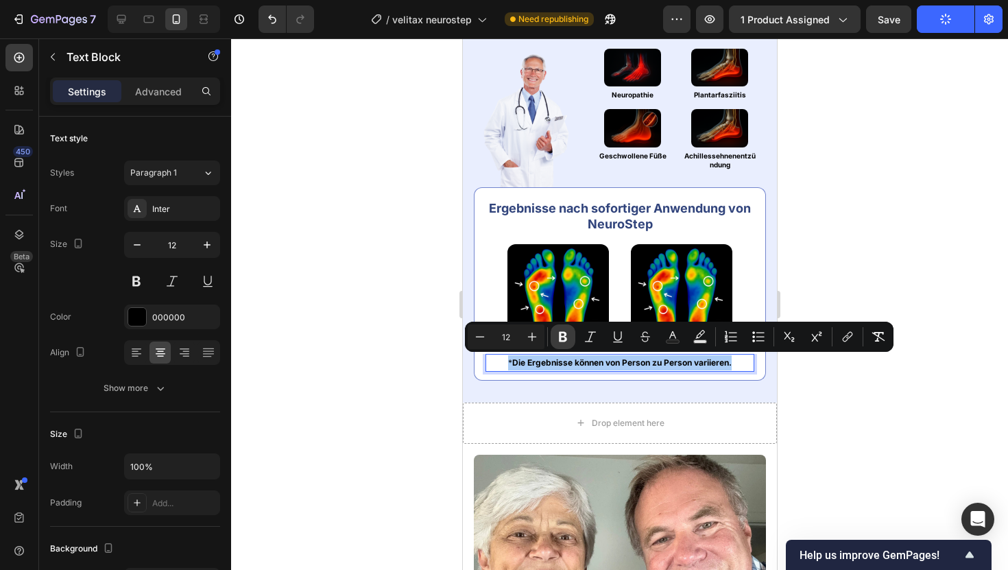
click at [563, 339] on icon "Editor contextual toolbar" at bounding box center [563, 337] width 14 height 14
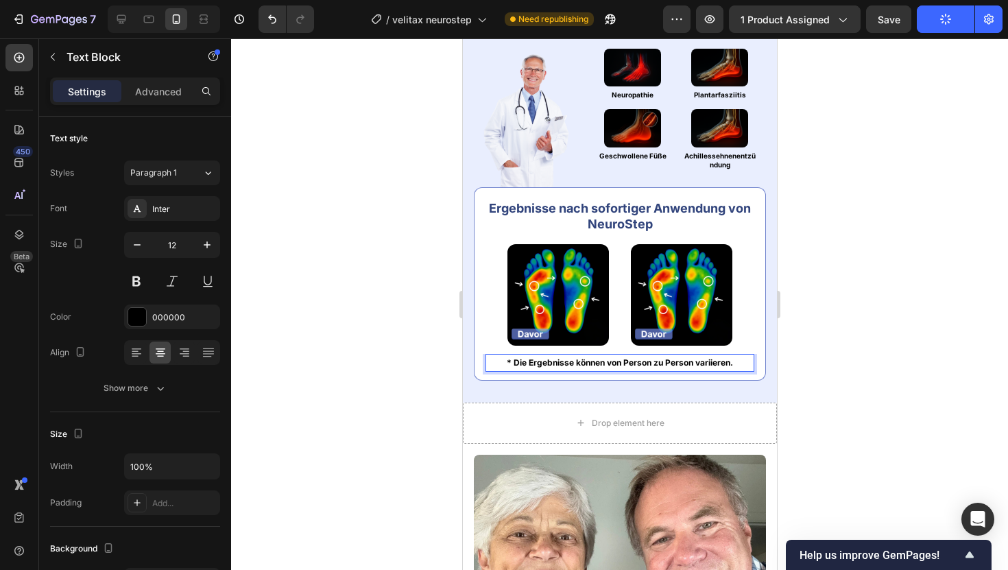
click at [548, 365] on strong "* Die Ergebnisse können von Person zu Person variieren." at bounding box center [619, 362] width 226 height 10
click at [530, 364] on strong "* Die Ergebnisse können von Person zu Person variieren." at bounding box center [619, 362] width 226 height 10
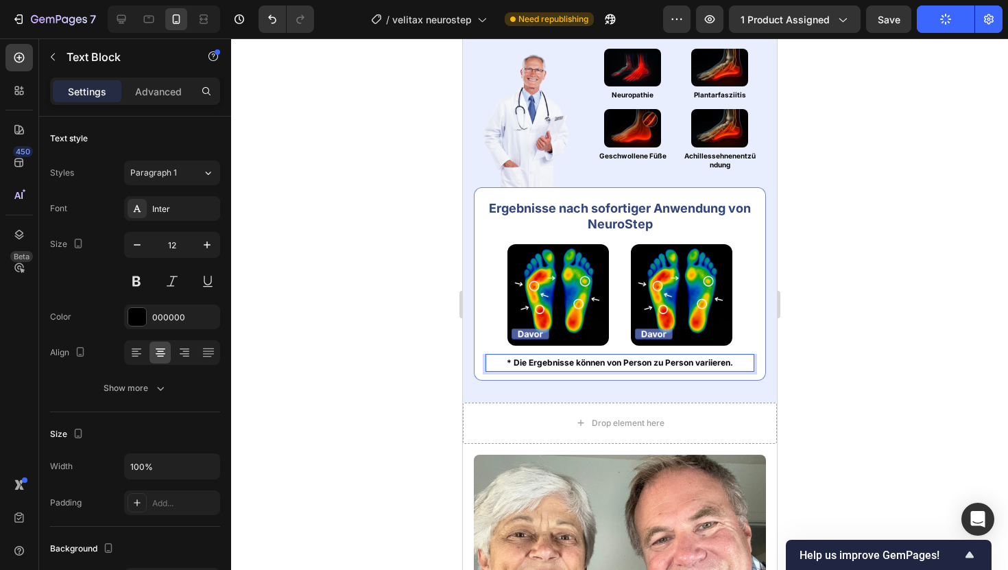
click at [530, 364] on strong "* Die Ergebnisse können von Person zu Person variieren." at bounding box center [619, 362] width 226 height 10
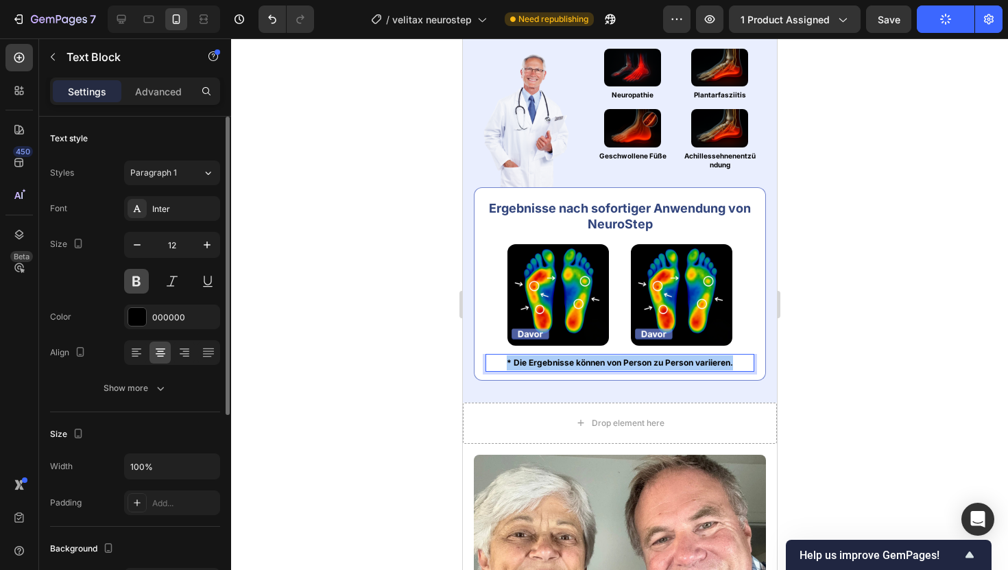
click at [136, 276] on button at bounding box center [136, 281] width 25 height 25
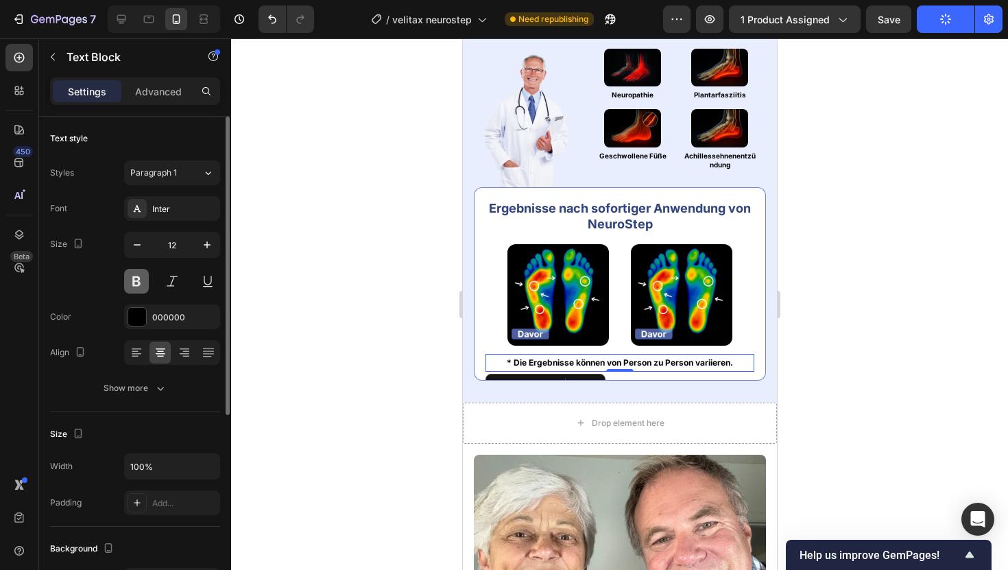
click at [136, 276] on button at bounding box center [136, 281] width 25 height 25
click at [279, 259] on div at bounding box center [619, 303] width 777 height 531
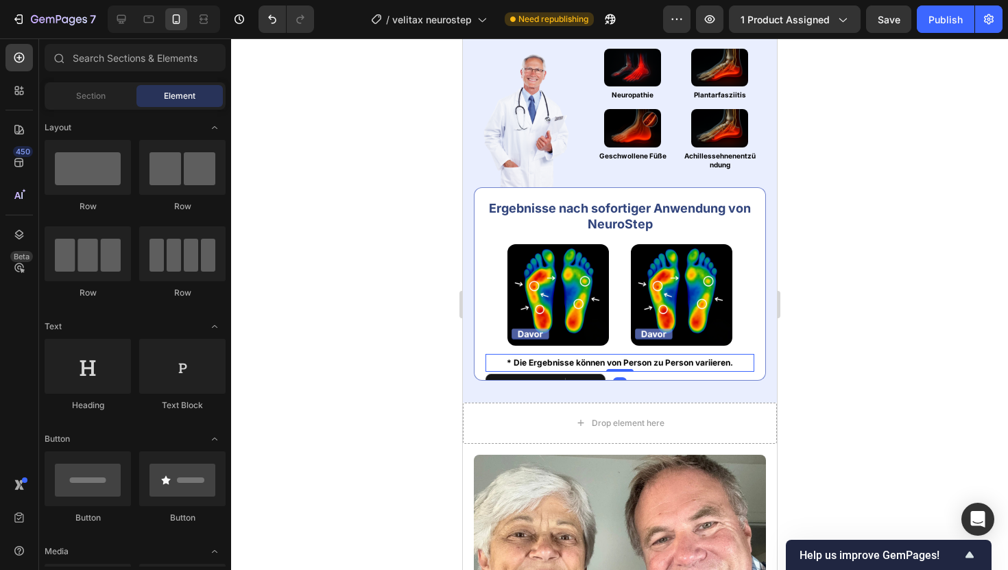
click at [637, 358] on strong "* Die Ergebnisse können von Person zu Person variieren." at bounding box center [619, 362] width 226 height 10
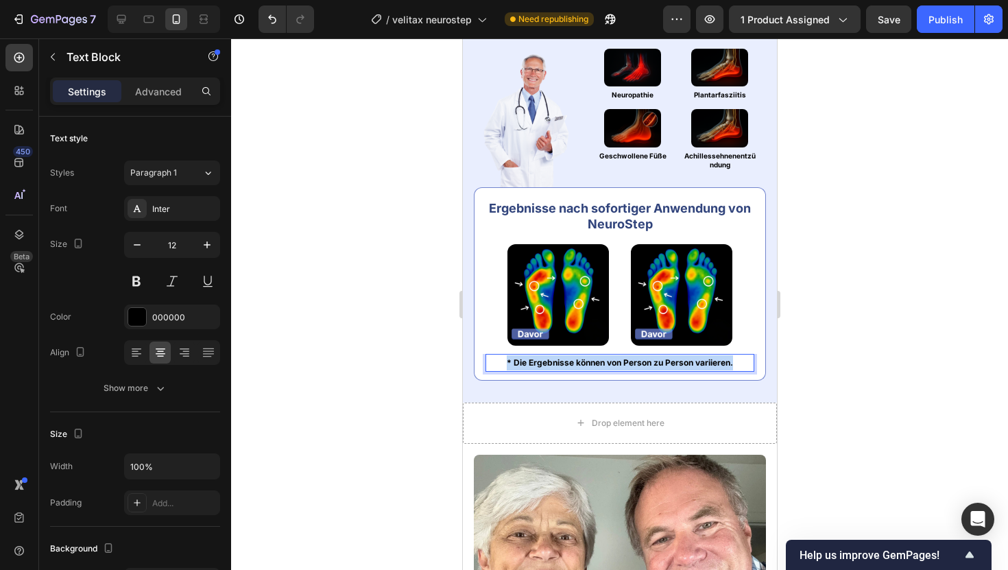
click at [637, 358] on strong "* Die Ergebnisse können von Person zu Person variieren." at bounding box center [619, 362] width 226 height 10
click at [845, 202] on div at bounding box center [619, 303] width 777 height 531
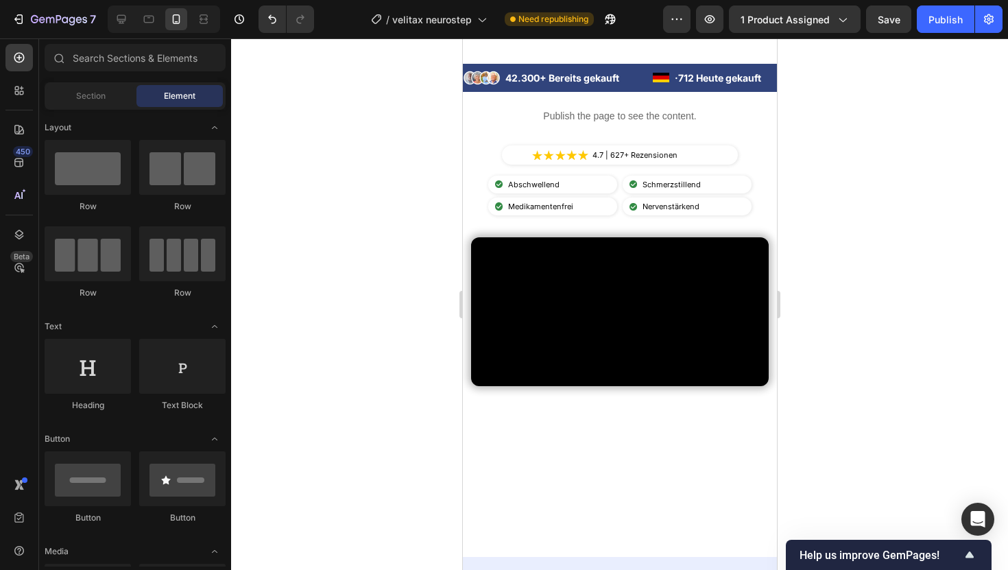
scroll to position [334, 0]
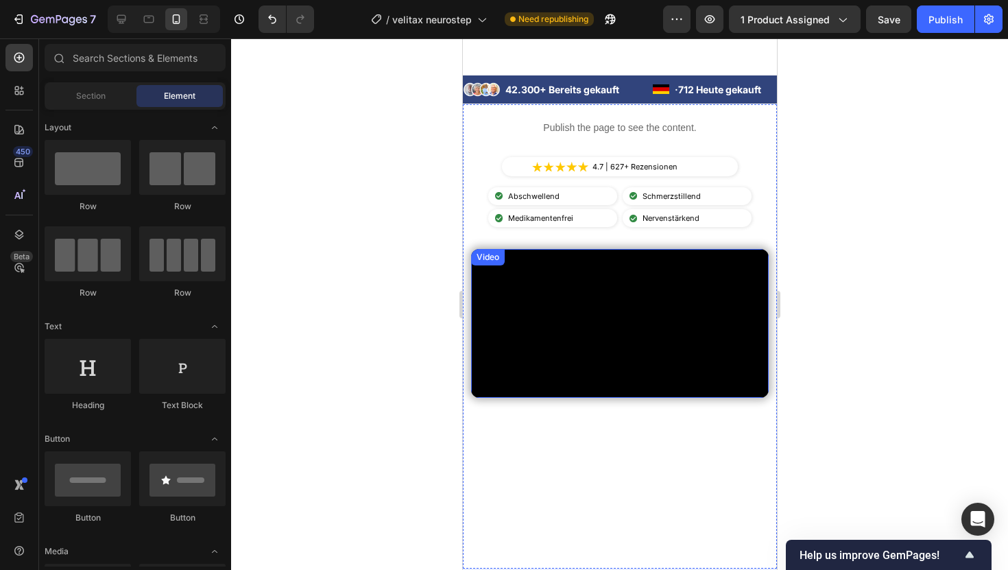
click at [531, 343] on video at bounding box center [619, 323] width 298 height 149
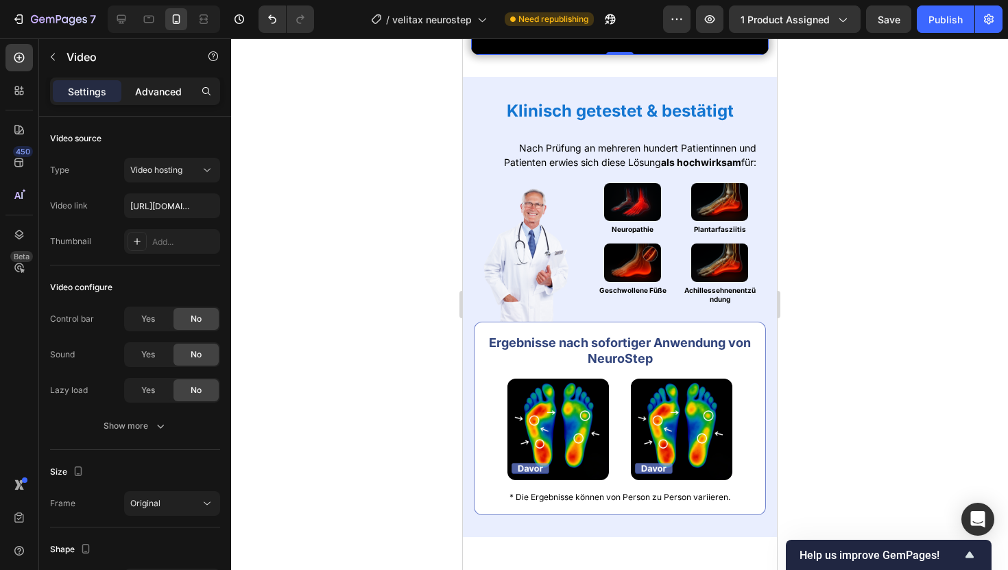
click at [154, 95] on p "Advanced" at bounding box center [158, 91] width 47 height 14
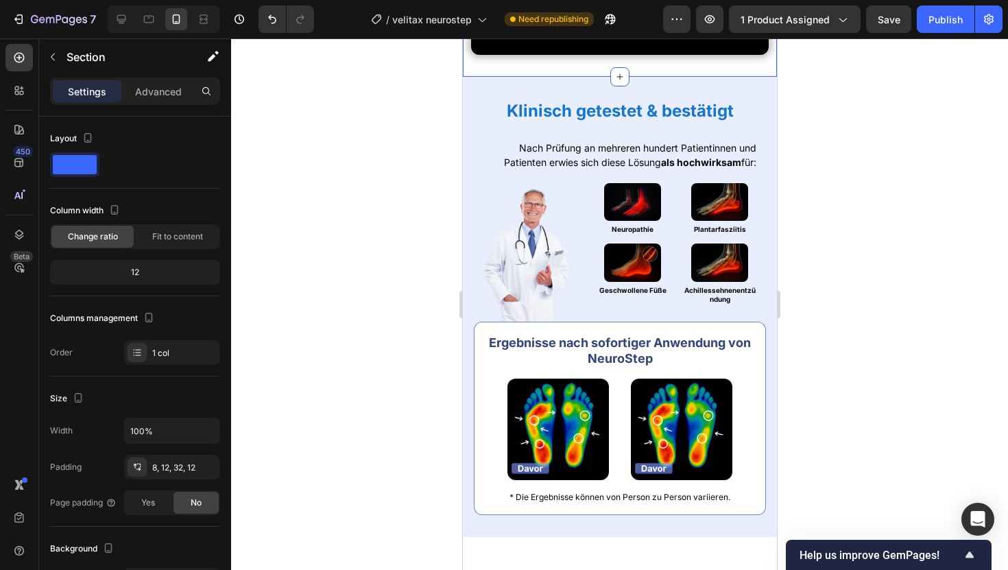
click at [161, 90] on p "Advanced" at bounding box center [158, 91] width 47 height 14
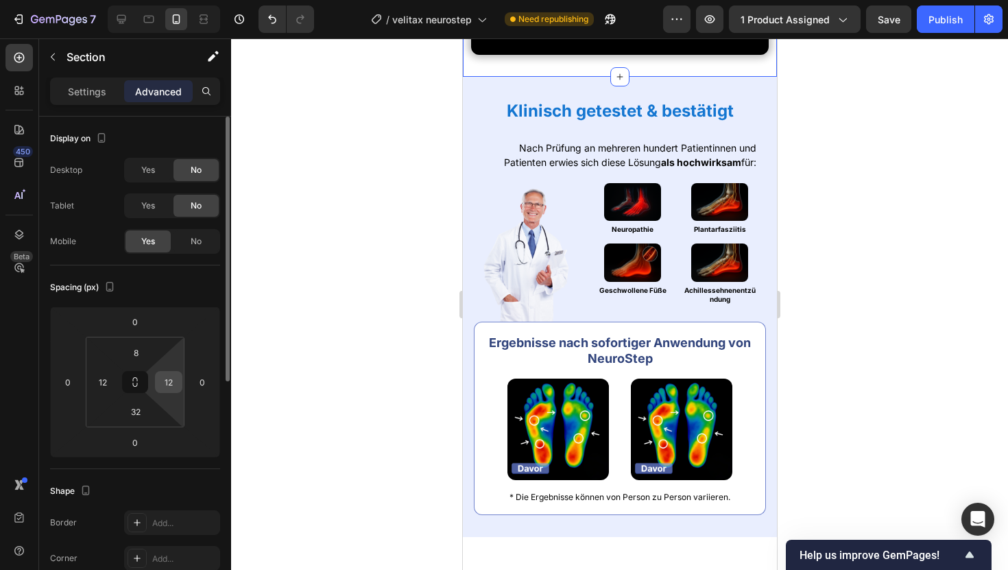
click at [169, 380] on input "12" at bounding box center [168, 382] width 21 height 21
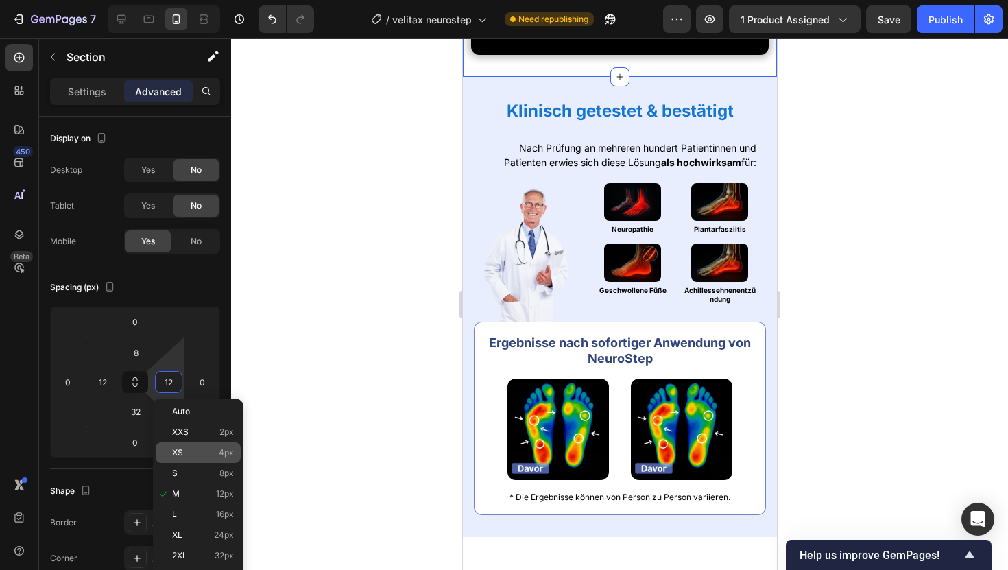
click at [186, 476] on p "S 8px" at bounding box center [203, 473] width 62 height 10
type input "8"
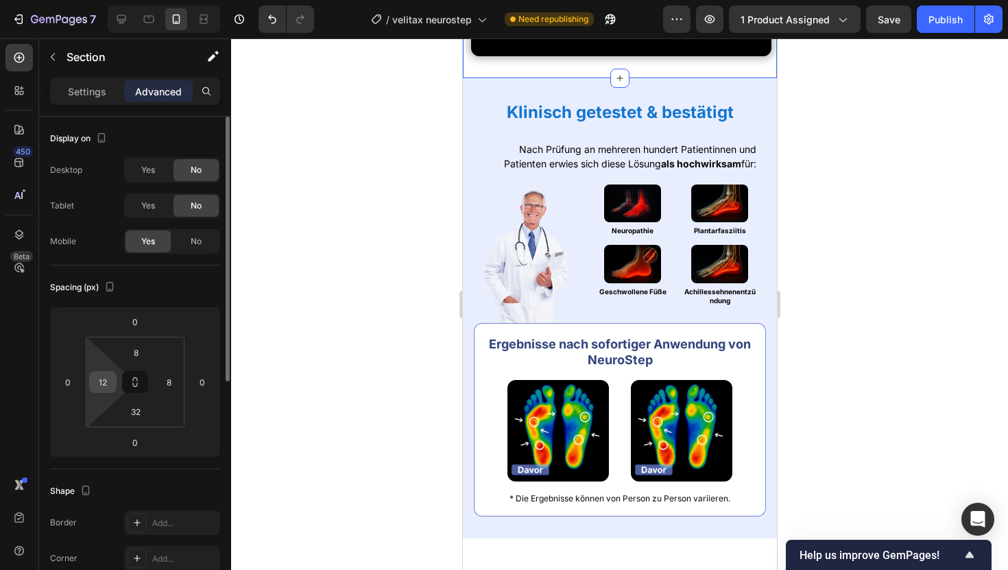
click at [100, 378] on input "12" at bounding box center [103, 382] width 21 height 21
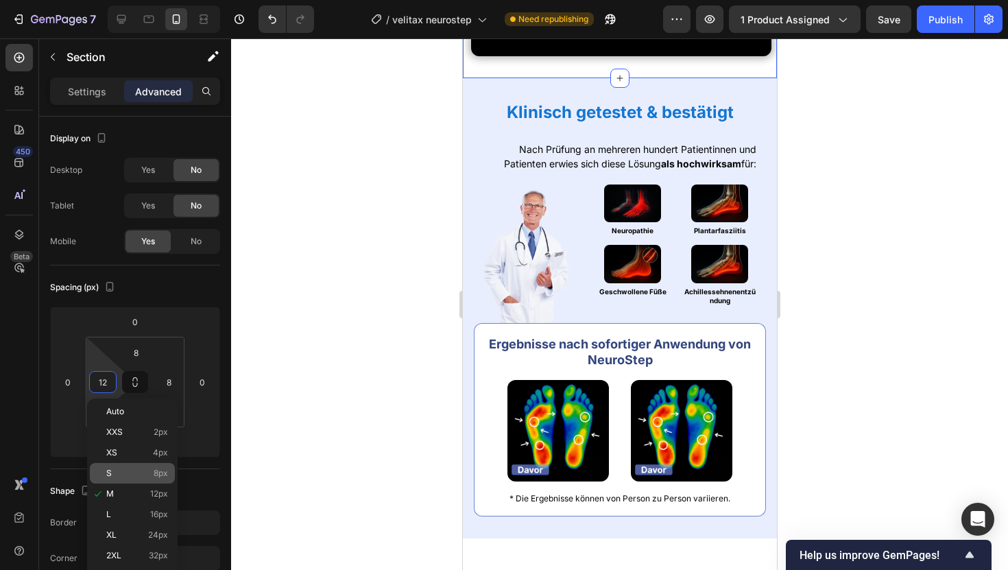
click at [162, 478] on div "S 8px" at bounding box center [132, 473] width 85 height 21
type input "8"
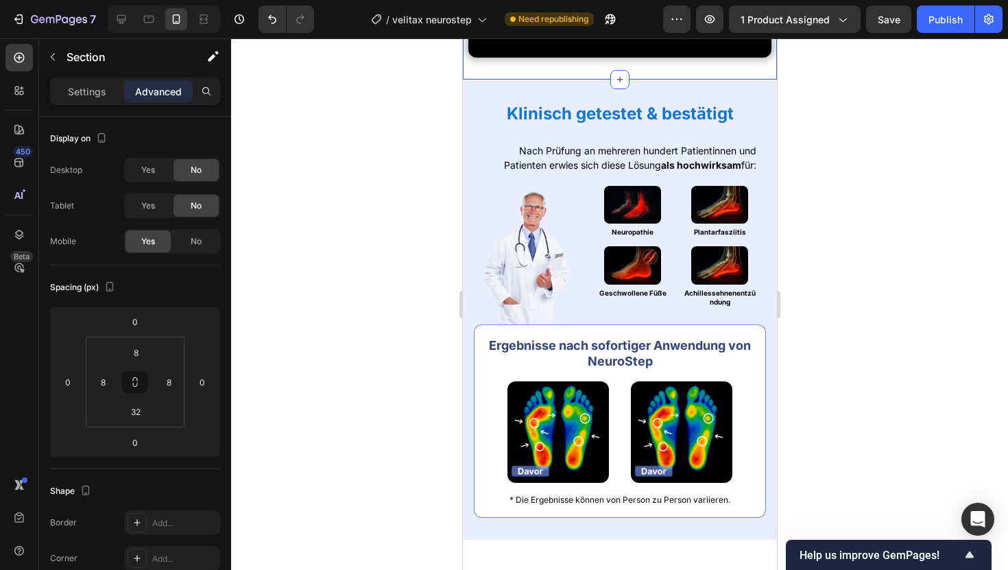
click at [303, 263] on div at bounding box center [619, 303] width 777 height 531
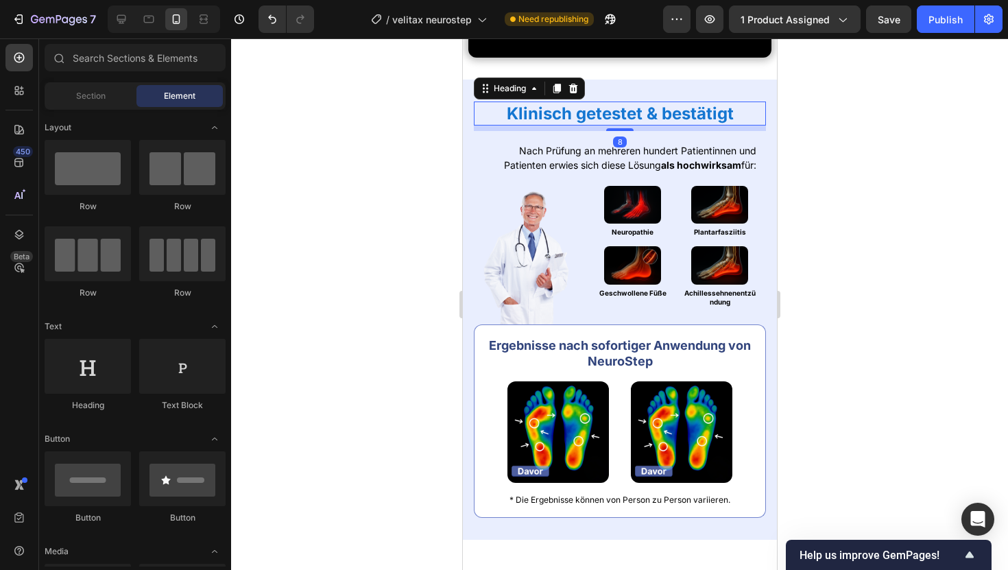
click at [554, 123] on strong "Klinisch getestet & bestätigt" at bounding box center [619, 114] width 227 height 20
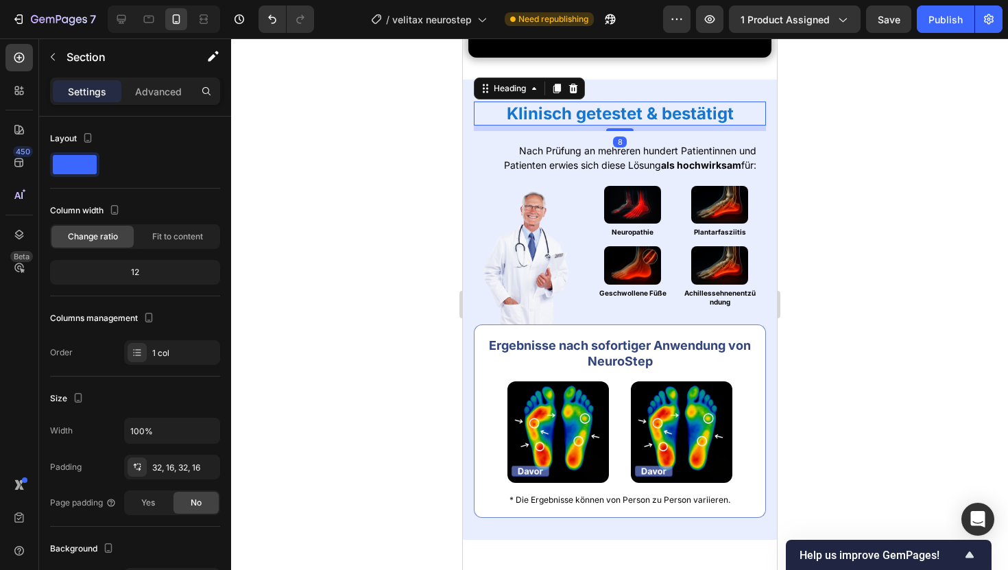
click at [468, 274] on div "Klinisch getestet & bestätigt Heading 8 Nach Prüfung an mehreren hundert Patien…" at bounding box center [619, 310] width 314 height 460
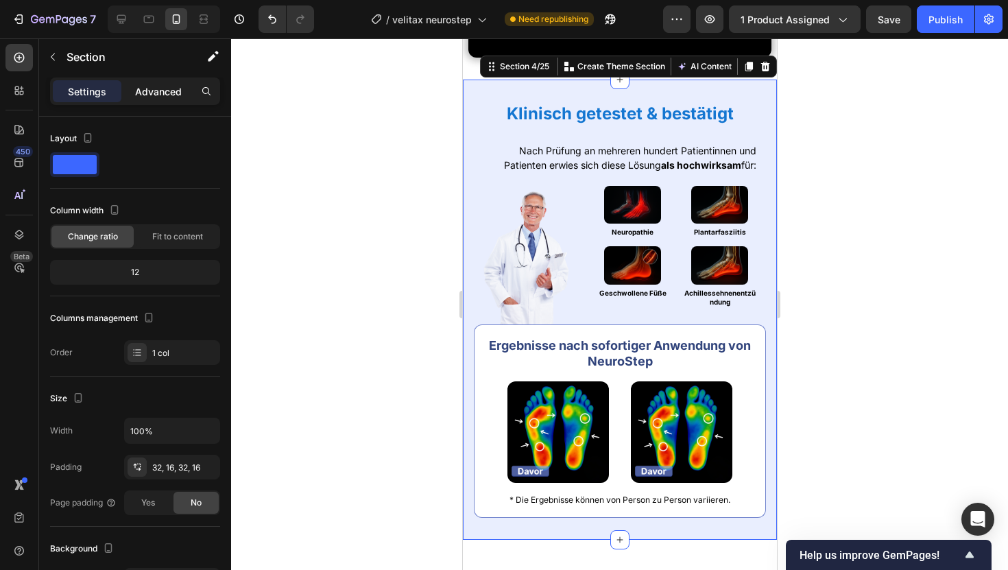
click at [141, 88] on p "Advanced" at bounding box center [158, 91] width 47 height 14
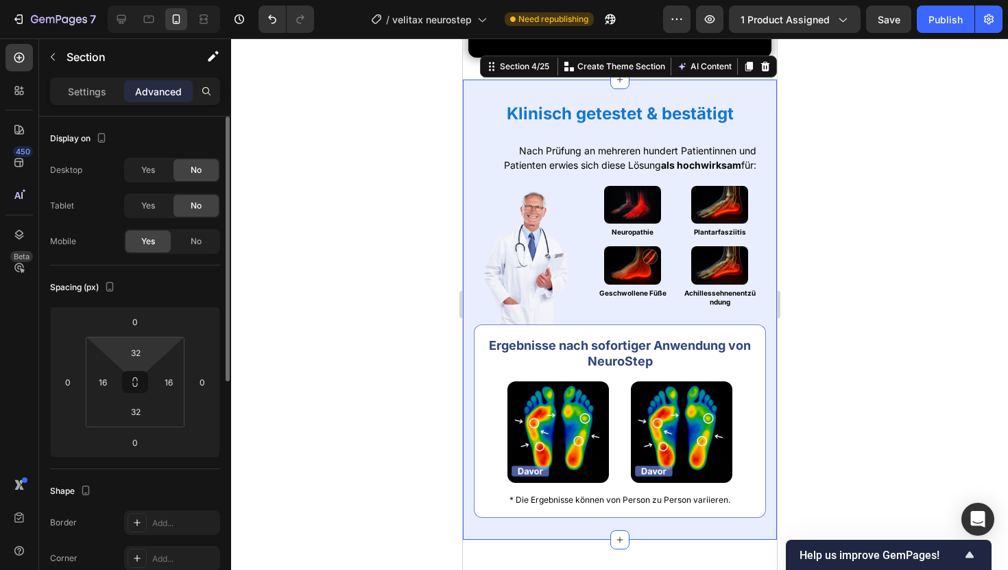
click at [136, 0] on html "7 Version history / velitax neurostep Need republishing Preview 1 product assig…" at bounding box center [504, 0] width 1008 height 0
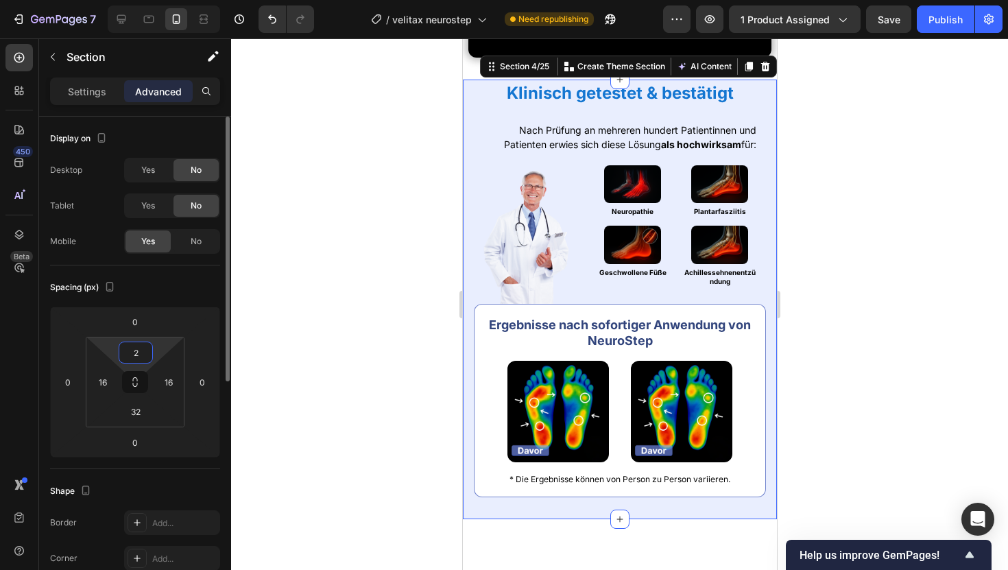
click at [138, 356] on input "2" at bounding box center [135, 352] width 27 height 21
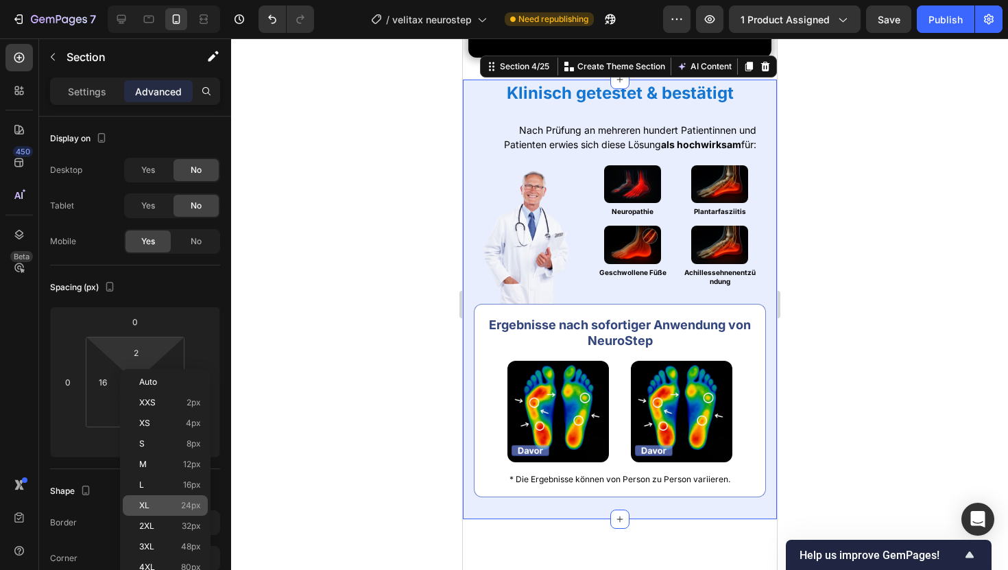
click at [183, 509] on span "24px" at bounding box center [191, 505] width 20 height 10
type input "24"
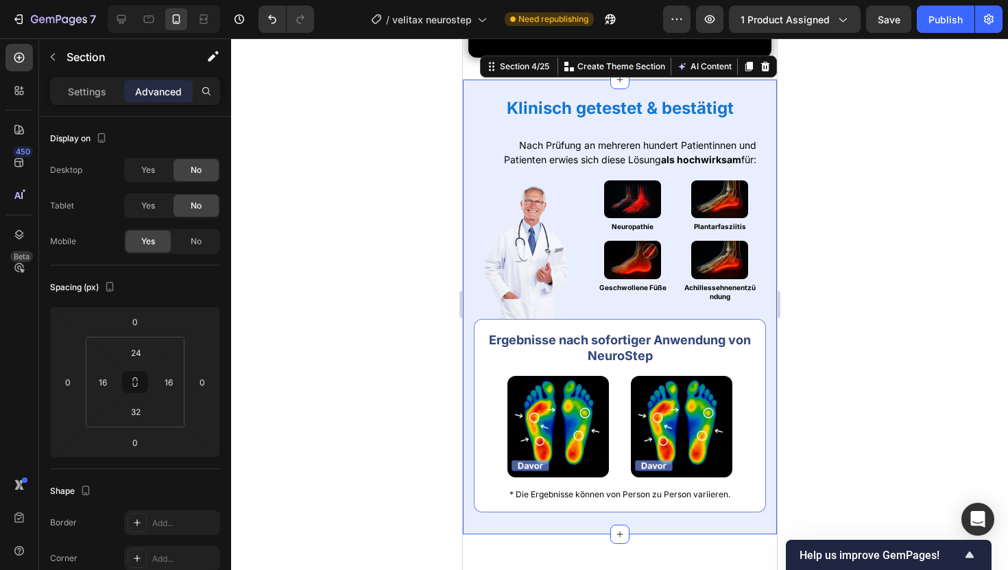
click at [315, 286] on div at bounding box center [619, 303] width 777 height 531
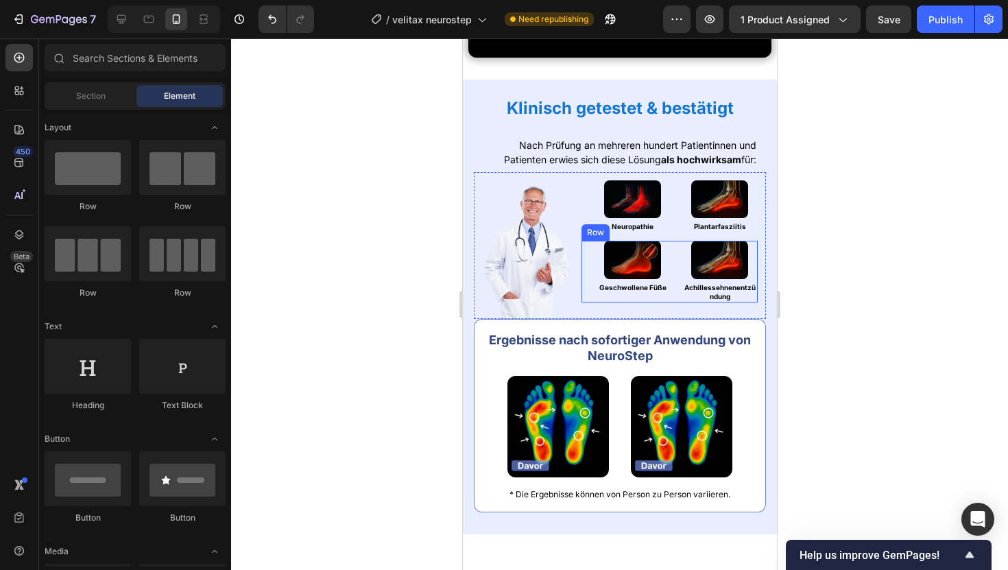
click at [587, 302] on div "Image Geschwollene Füße Heading Image Achillessehnenentzündung Heading Row" at bounding box center [669, 271] width 176 height 61
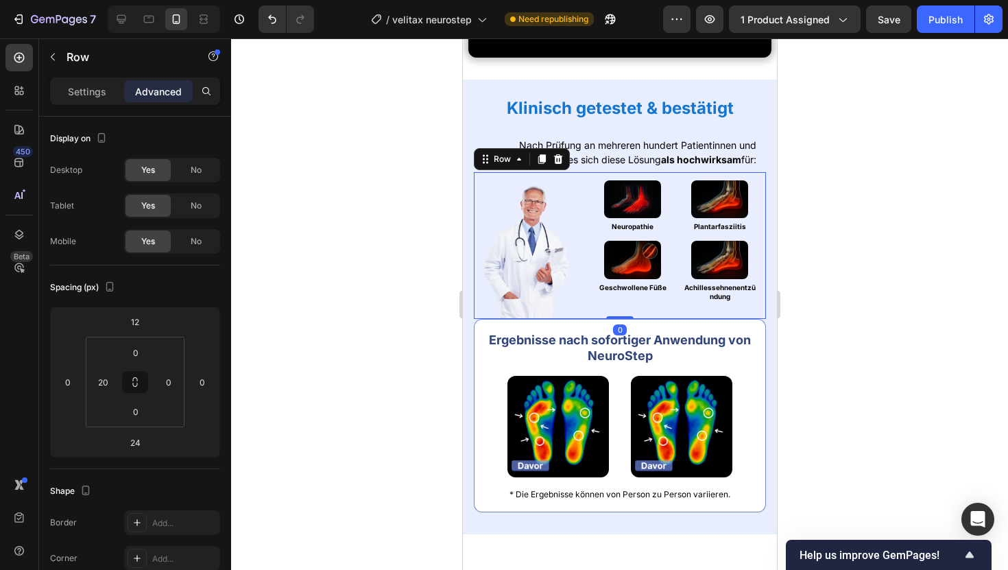
click at [572, 319] on div "Image Image Neuropathie Heading Image Plantarfasziitis Heading Row Image Geschw…" at bounding box center [619, 245] width 292 height 147
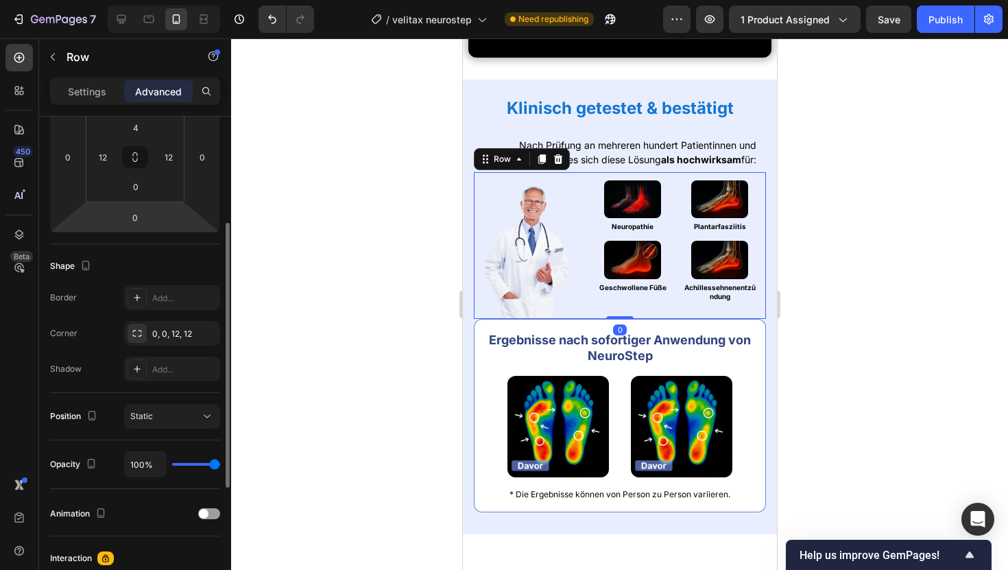
scroll to position [228, 0]
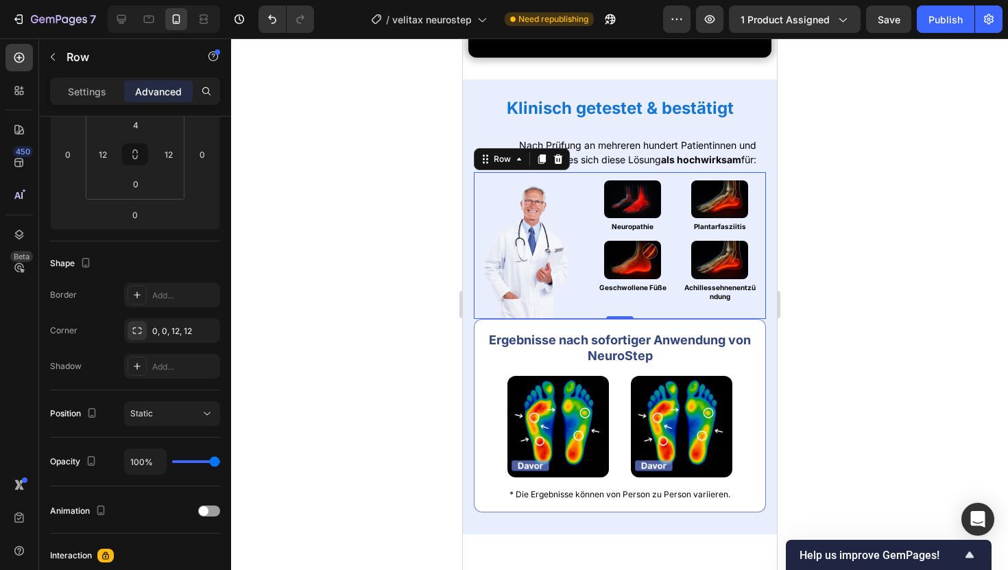
click at [57, 108] on div "Settings Advanced" at bounding box center [135, 96] width 192 height 39
click at [60, 97] on div "Settings" at bounding box center [87, 91] width 69 height 22
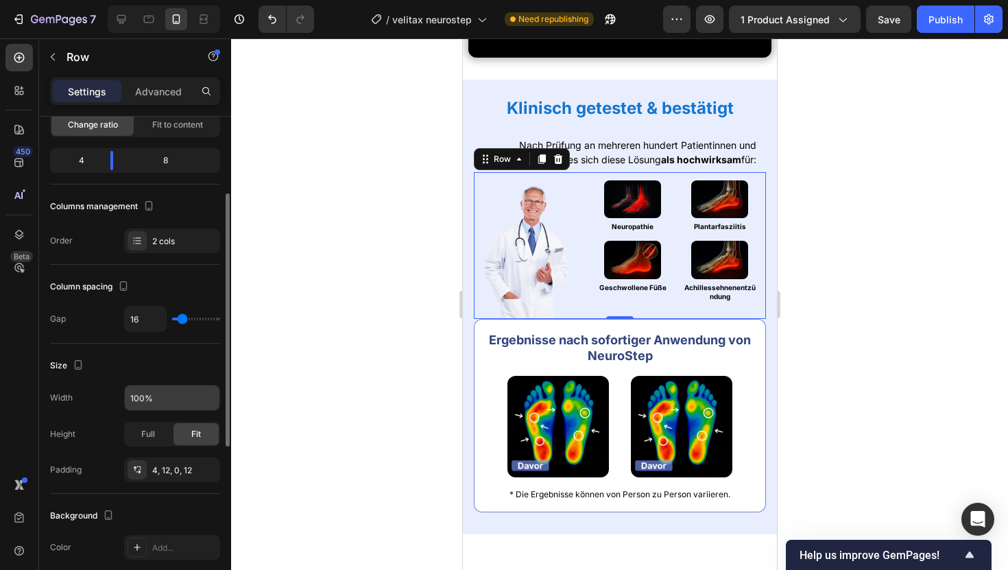
scroll to position [86, 0]
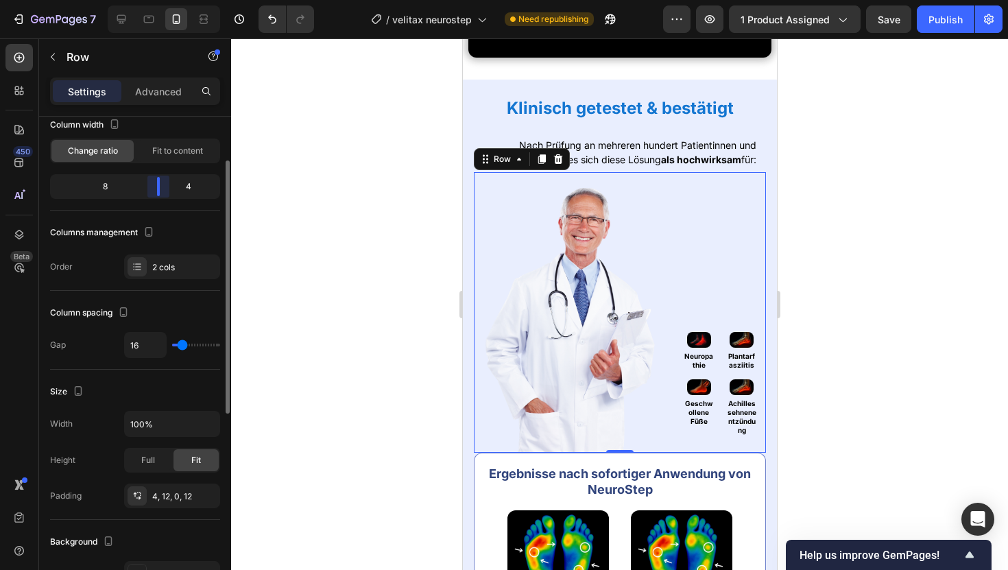
drag, startPoint x: 110, startPoint y: 193, endPoint x: 169, endPoint y: 199, distance: 59.2
click at [169, 199] on div "Column width Change ratio Fit to content 8 4" at bounding box center [135, 162] width 170 height 97
click at [158, 281] on div "Layout Column width Change ratio Fit to content 8 4 Columns management Order 2 …" at bounding box center [135, 161] width 170 height 260
click at [158, 263] on div "2 cols" at bounding box center [184, 267] width 64 height 12
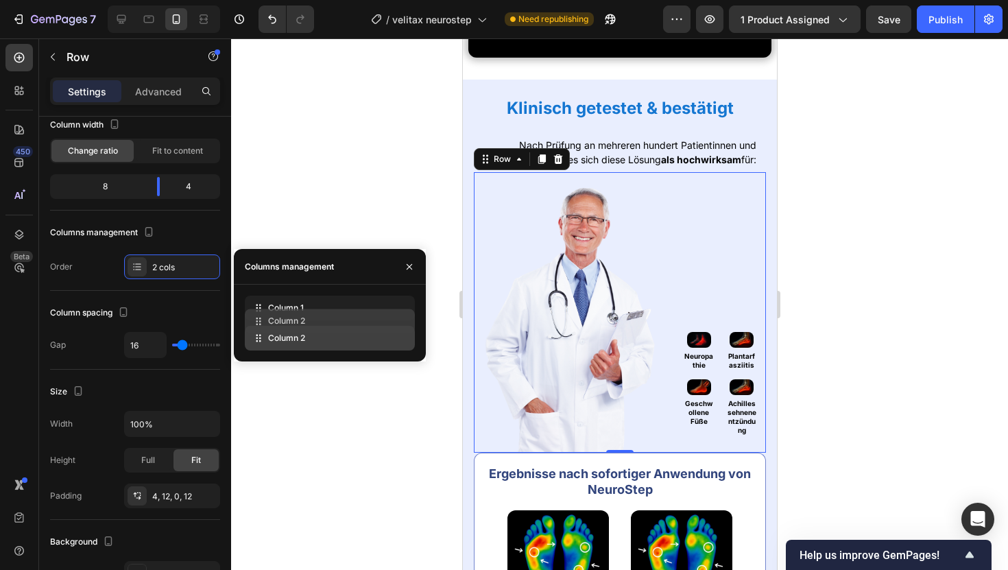
drag, startPoint x: 258, startPoint y: 339, endPoint x: 258, endPoint y: 322, distance: 17.1
click at [258, 322] on div "Column 1 Column 2" at bounding box center [330, 322] width 170 height 55
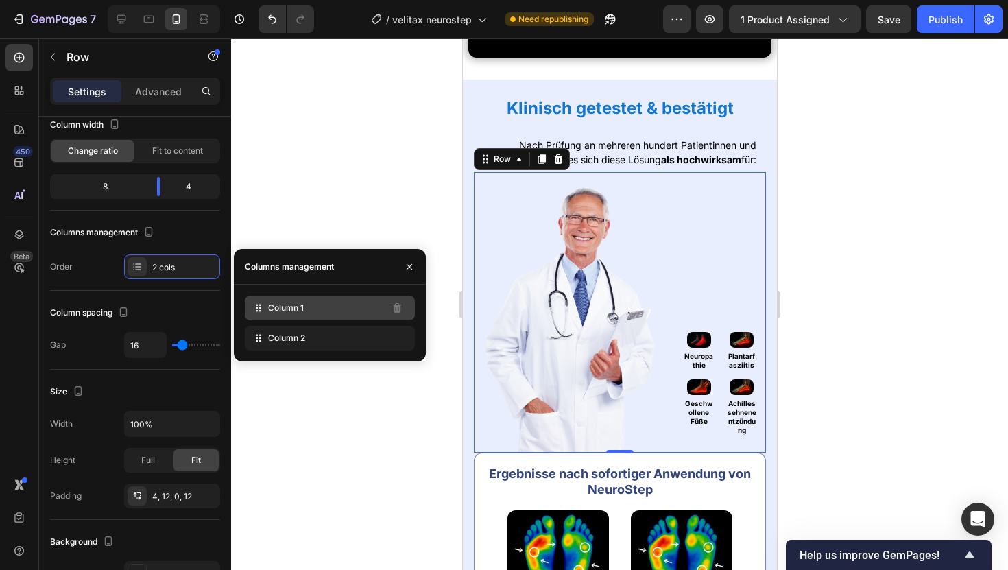
click at [258, 319] on div "Column 1" at bounding box center [330, 307] width 170 height 25
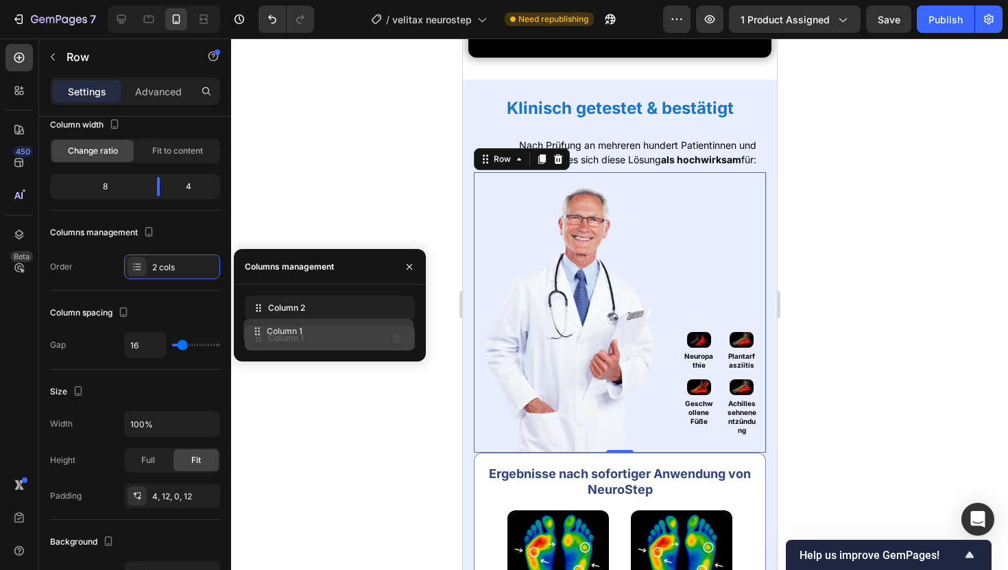
drag, startPoint x: 255, startPoint y: 313, endPoint x: 254, endPoint y: 339, distance: 25.4
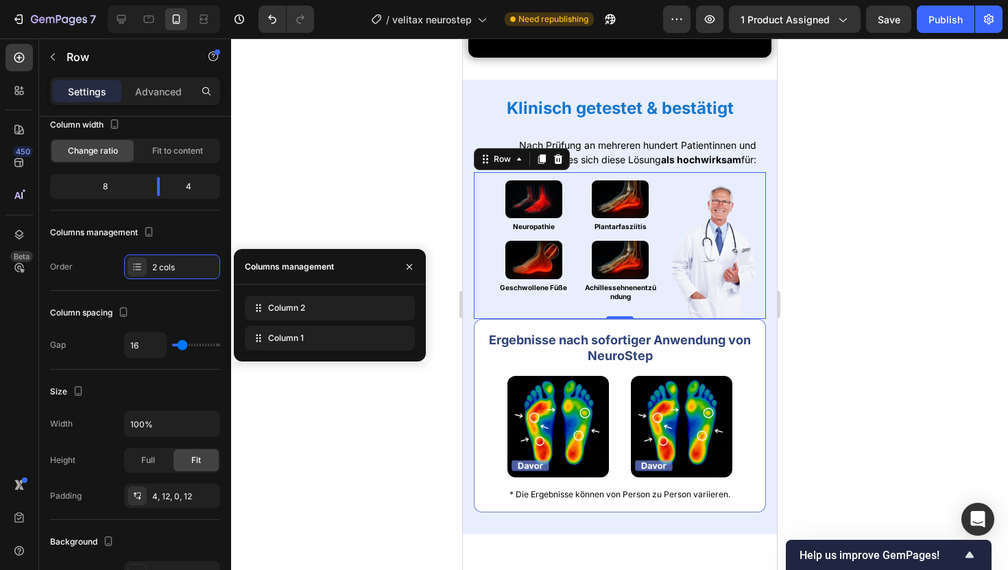
click at [308, 202] on div at bounding box center [619, 303] width 777 height 531
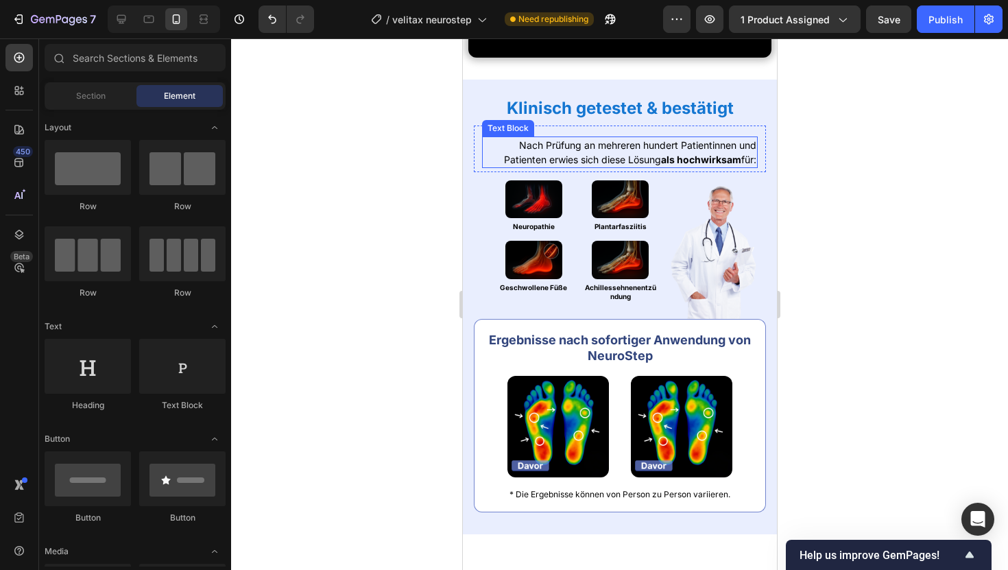
click at [625, 167] on p "Nach Prüfung an mehreren hundert Patientinnen und Patienten erwies sich diese L…" at bounding box center [619, 152] width 273 height 29
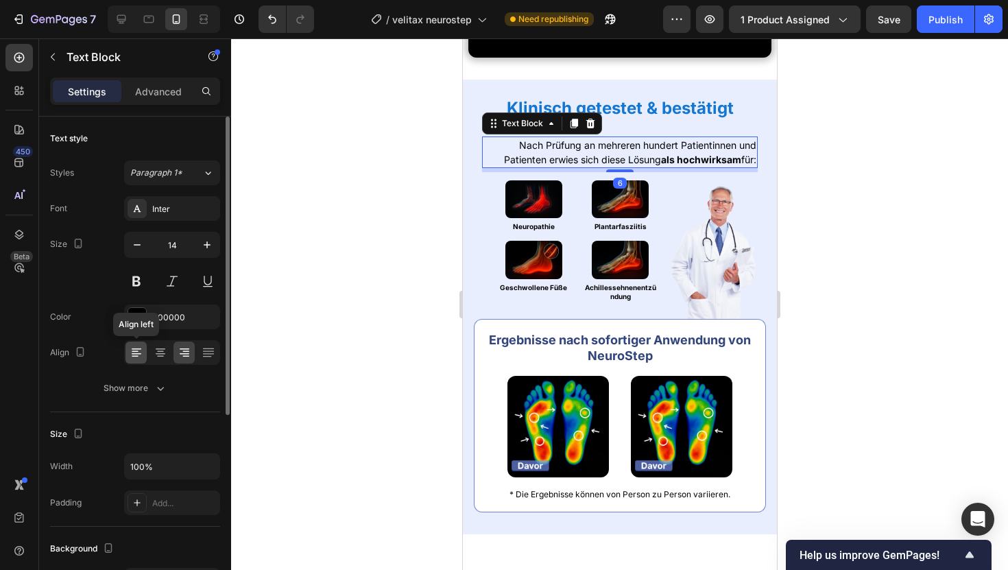
click at [136, 353] on icon at bounding box center [137, 353] width 10 height 1
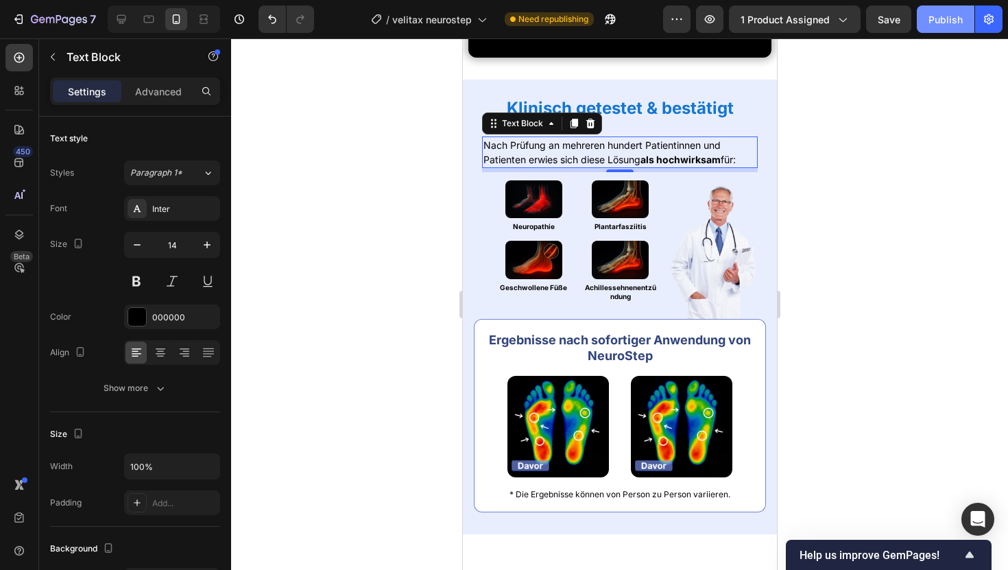
click at [945, 20] on div "Publish" at bounding box center [945, 19] width 34 height 14
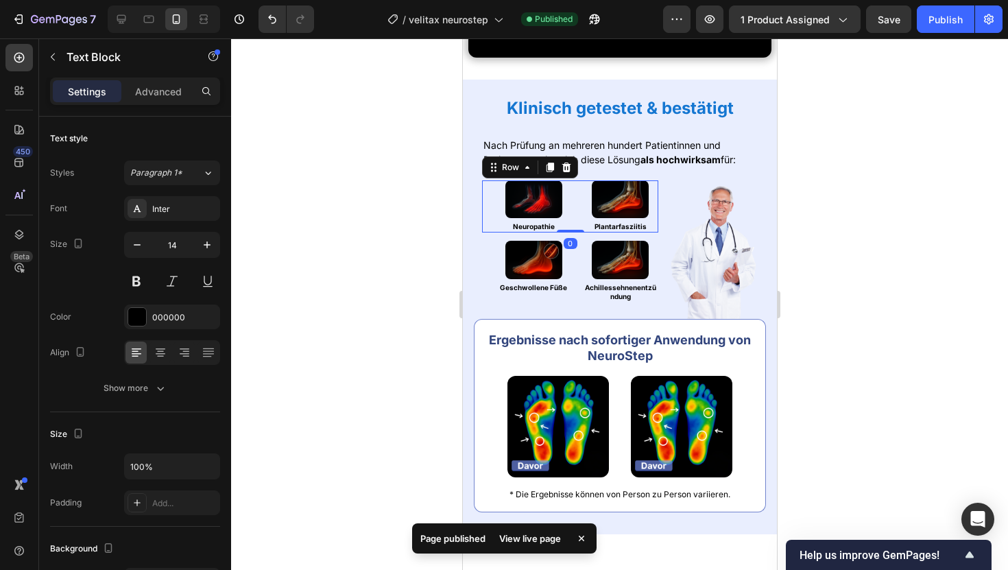
click at [483, 232] on div "Image Neuropathie Heading Image Plantarfasziitis Heading Row 0" at bounding box center [569, 206] width 176 height 52
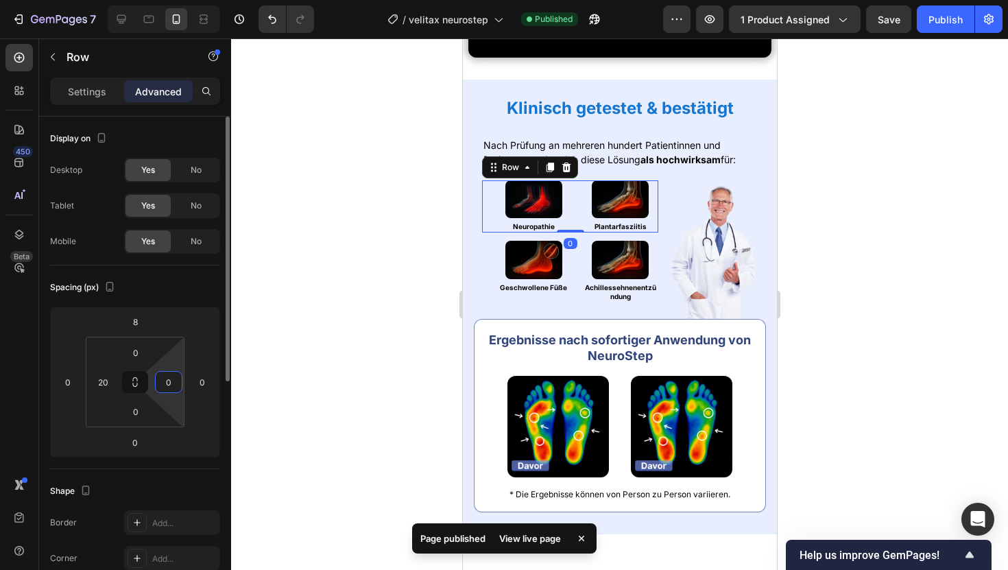
click at [164, 376] on input "0" at bounding box center [168, 382] width 21 height 21
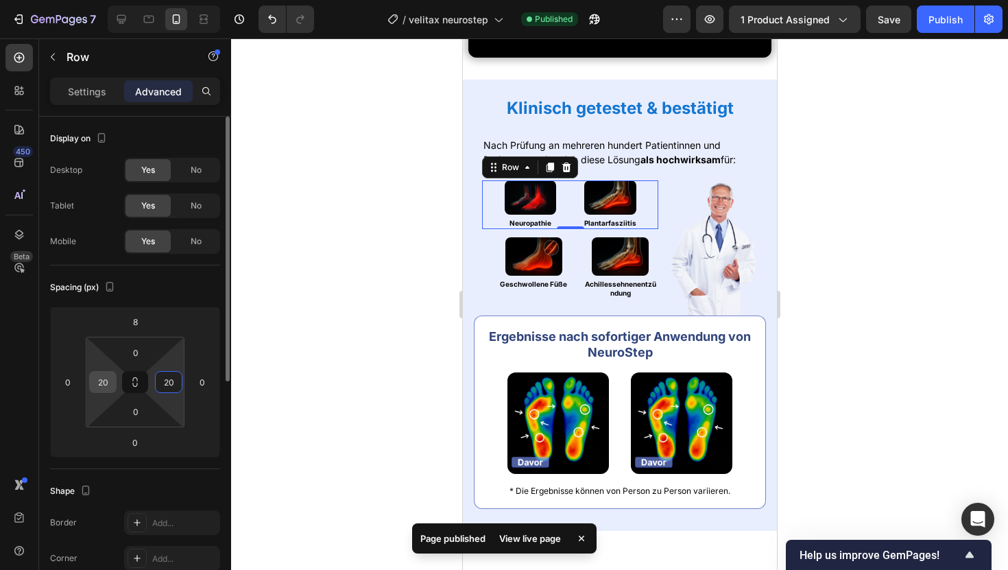
type input "20"
click at [102, 377] on input "20" at bounding box center [103, 382] width 21 height 21
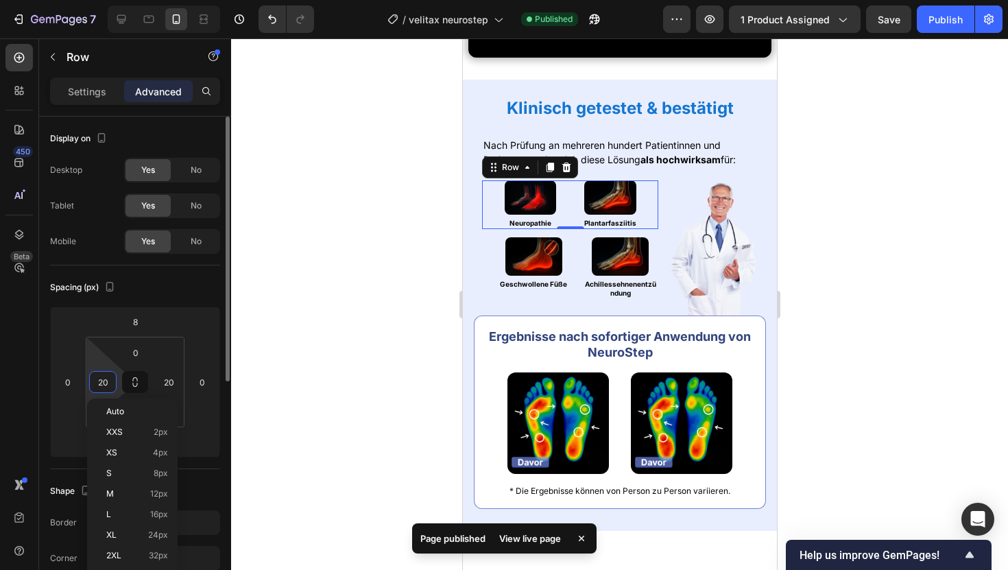
type input "0"
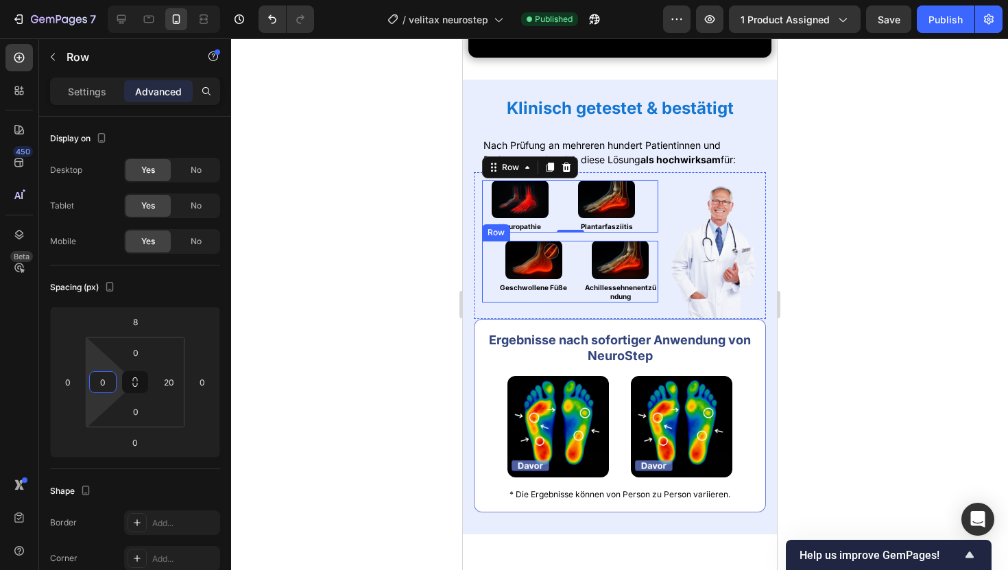
click at [490, 302] on div "Image Geschwollene Füße Heading Image Achillessehnenentzündung Heading Row" at bounding box center [569, 271] width 176 height 61
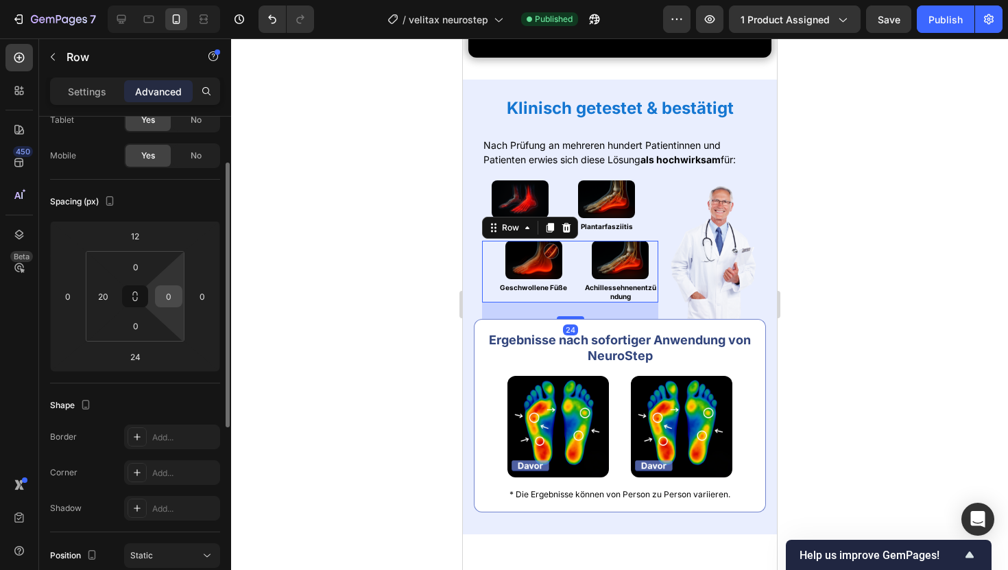
click at [167, 296] on input "0" at bounding box center [168, 296] width 21 height 21
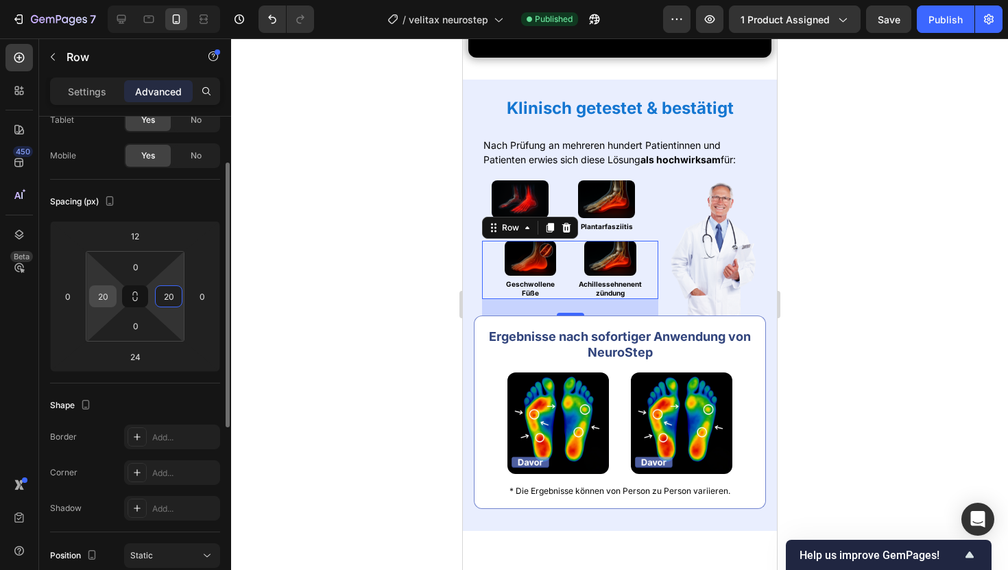
type input "20"
click at [104, 293] on input "20" at bounding box center [103, 296] width 21 height 21
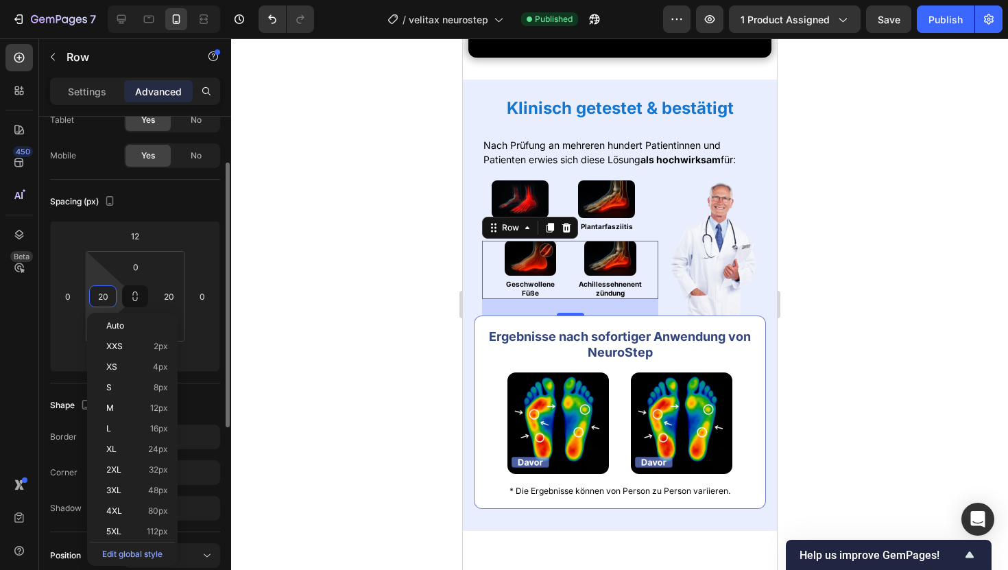
type input "0"
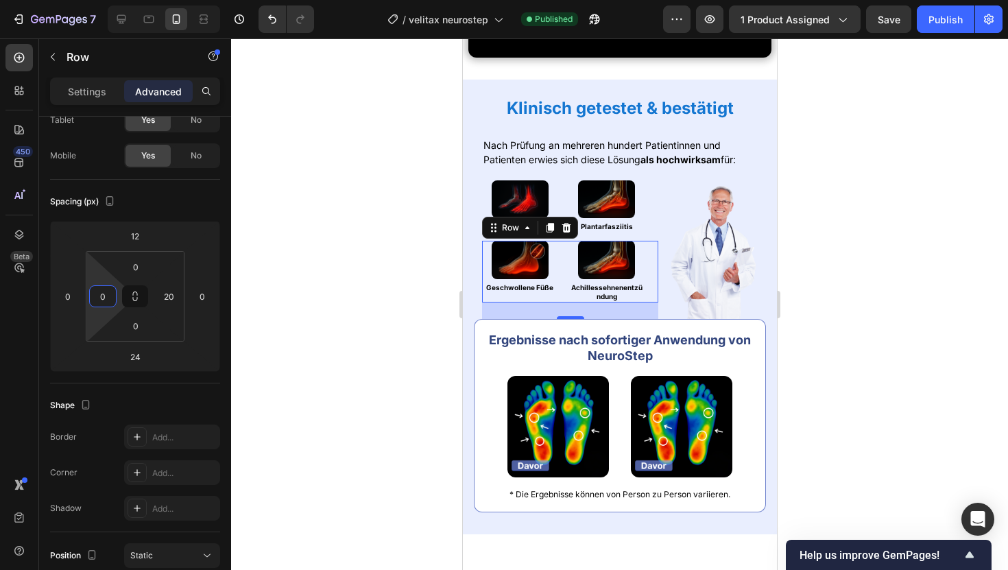
click at [861, 258] on div at bounding box center [619, 303] width 777 height 531
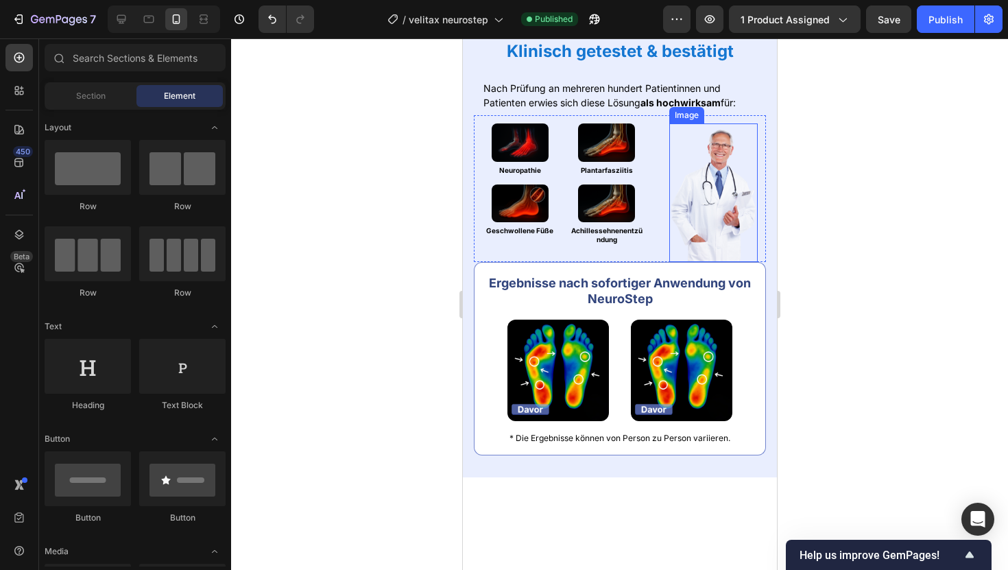
scroll to position [775, 0]
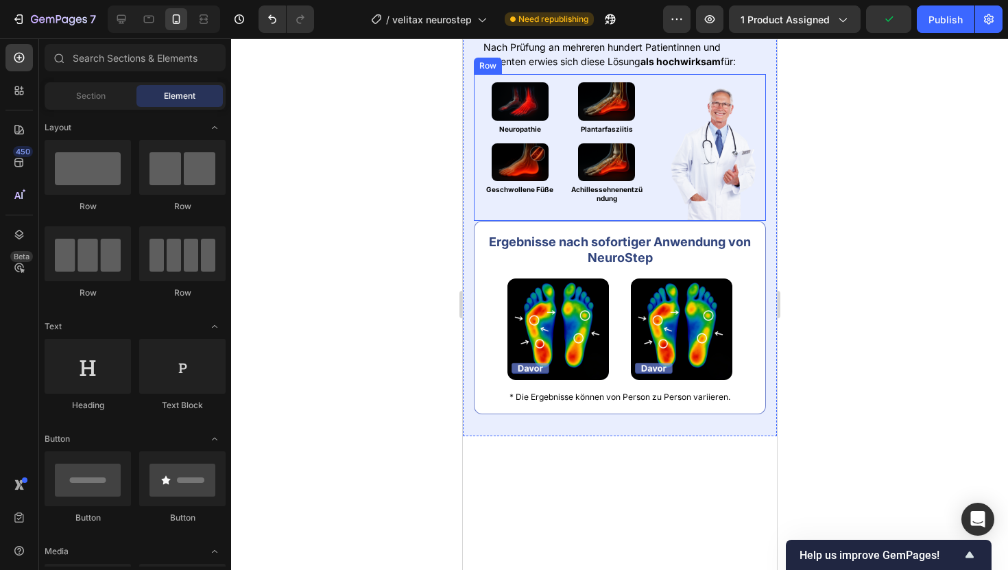
click at [685, 221] on img at bounding box center [712, 151] width 88 height 139
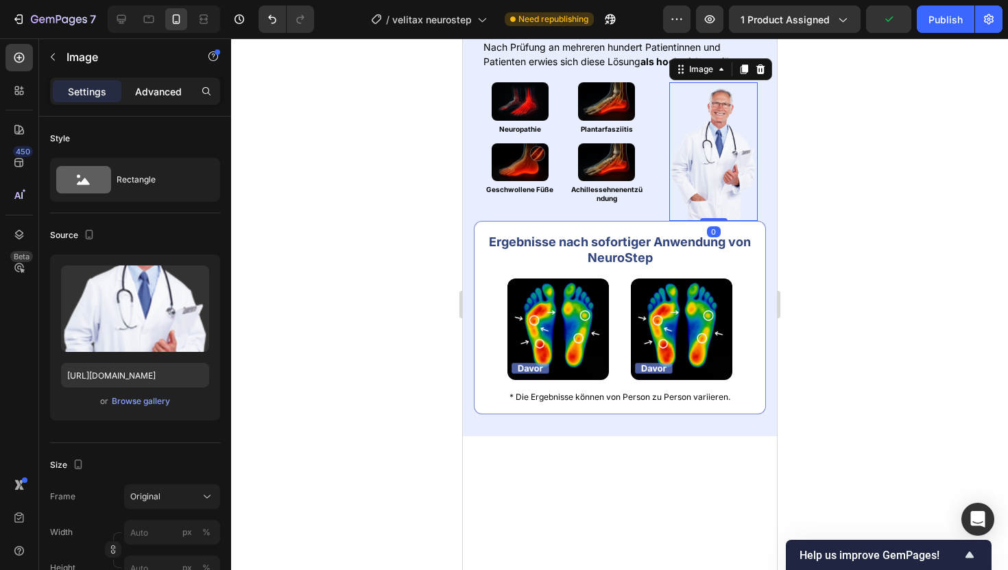
click at [164, 84] on p "Advanced" at bounding box center [158, 91] width 47 height 14
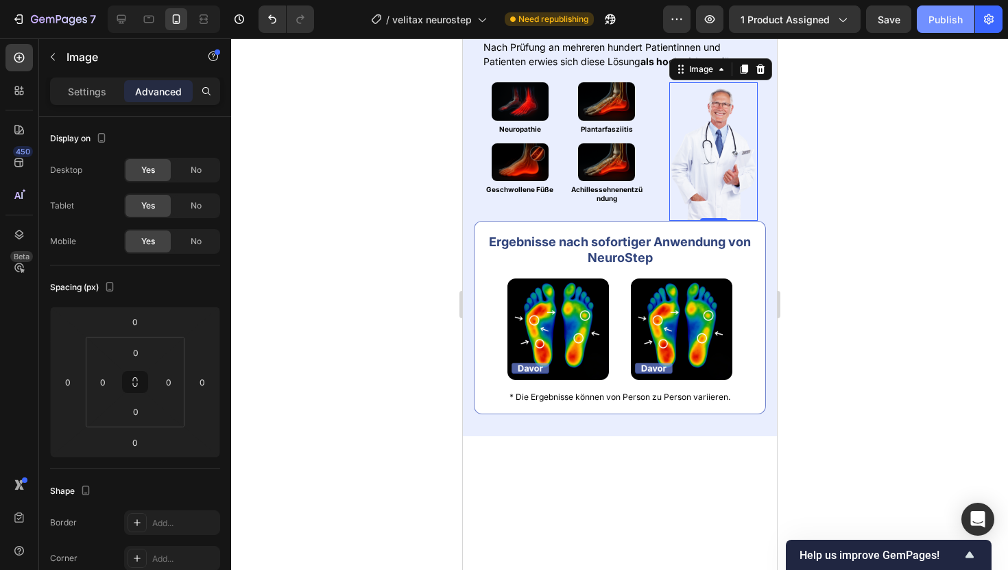
click at [945, 16] on div "Publish" at bounding box center [945, 19] width 34 height 14
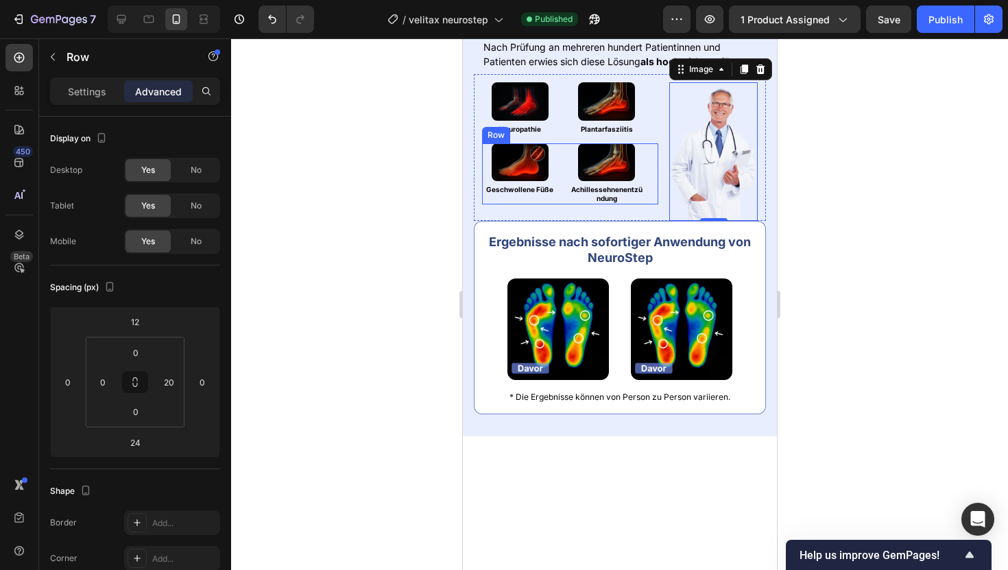
click at [559, 204] on div "Image Geschwollene Füße Heading Image Achillessehnenentzündung Heading Row" at bounding box center [569, 173] width 176 height 61
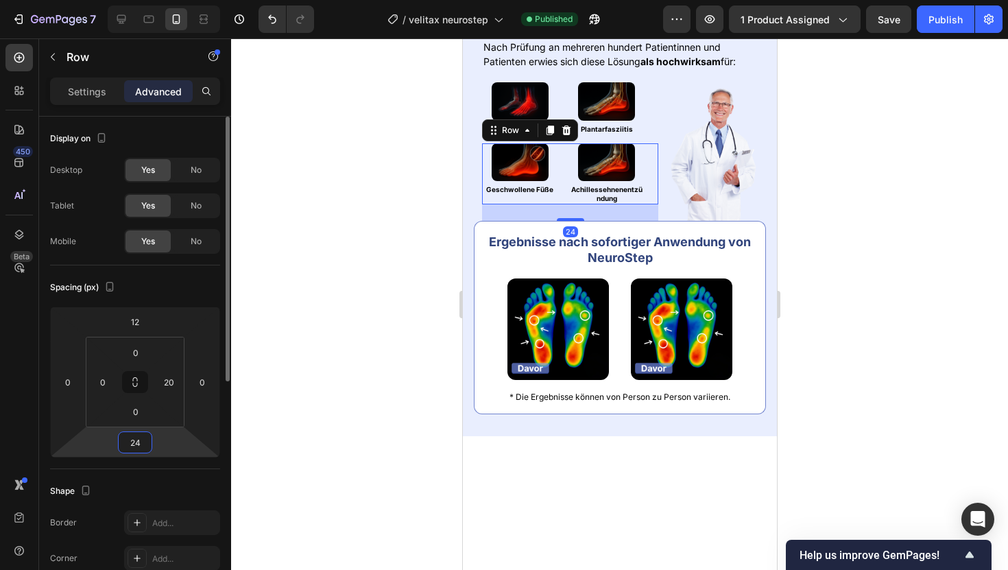
click at [130, 441] on input "24" at bounding box center [134, 442] width 27 height 21
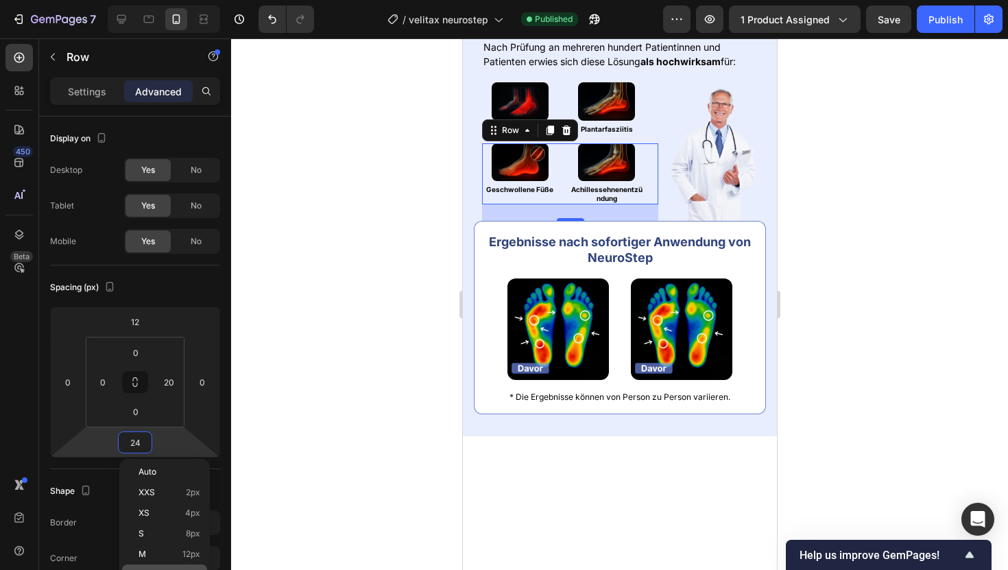
click at [189, 569] on span "16px" at bounding box center [191, 575] width 18 height 10
type input "16"
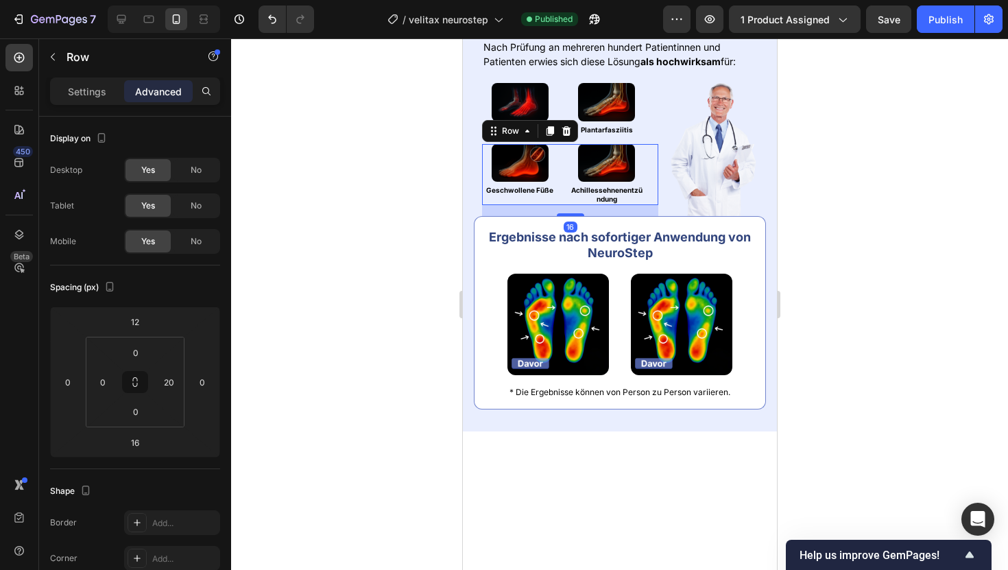
click at [339, 346] on div at bounding box center [619, 303] width 777 height 531
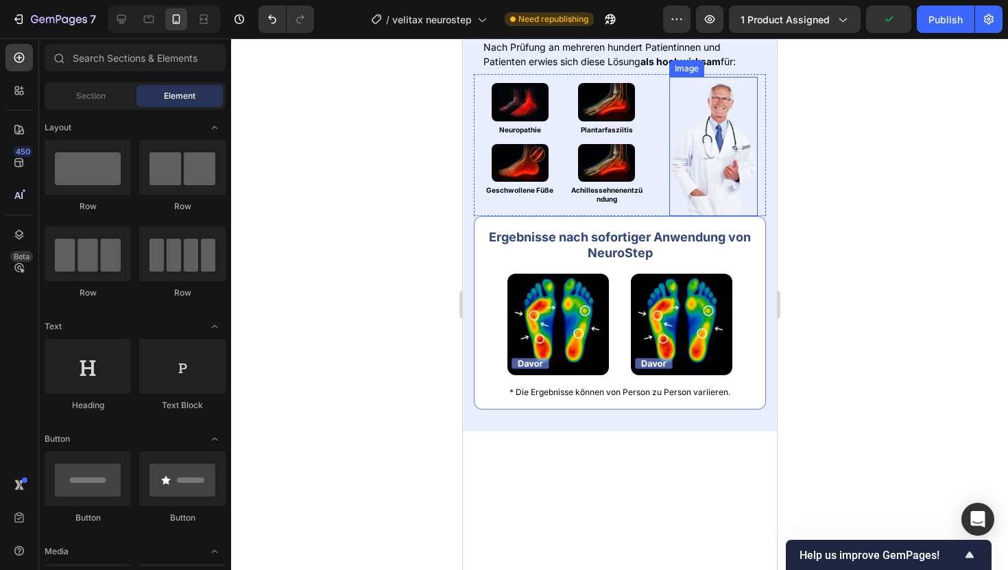
click at [723, 216] on img at bounding box center [712, 146] width 88 height 139
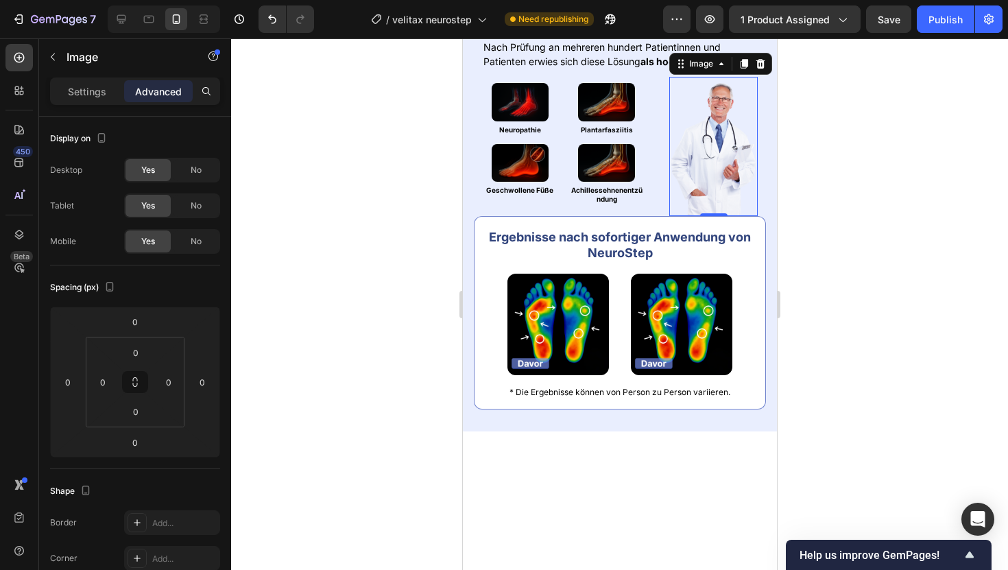
click at [77, 112] on div "Settings Advanced" at bounding box center [135, 96] width 192 height 39
click at [77, 96] on p "Settings" at bounding box center [87, 91] width 38 height 14
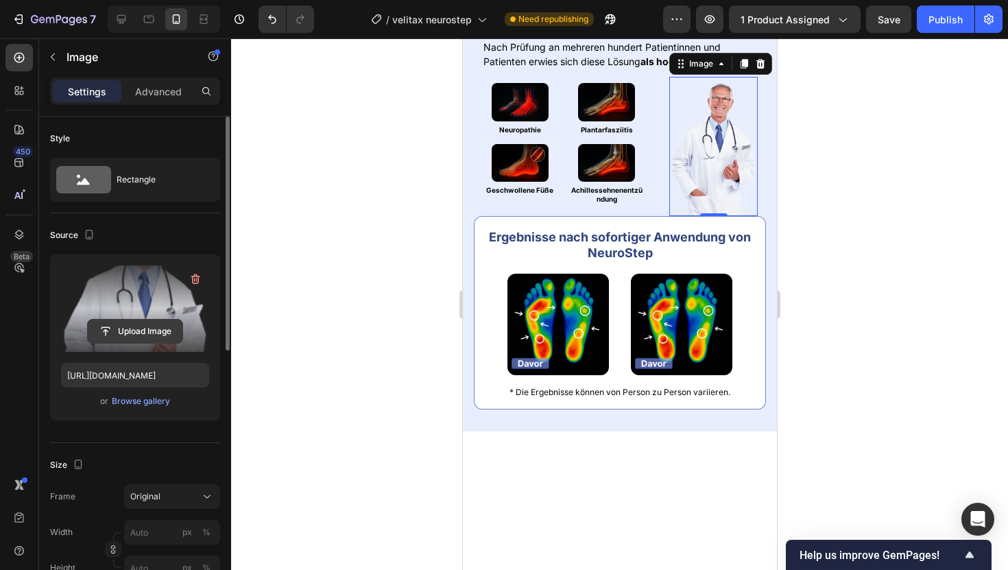
click at [128, 330] on input "file" at bounding box center [135, 330] width 95 height 23
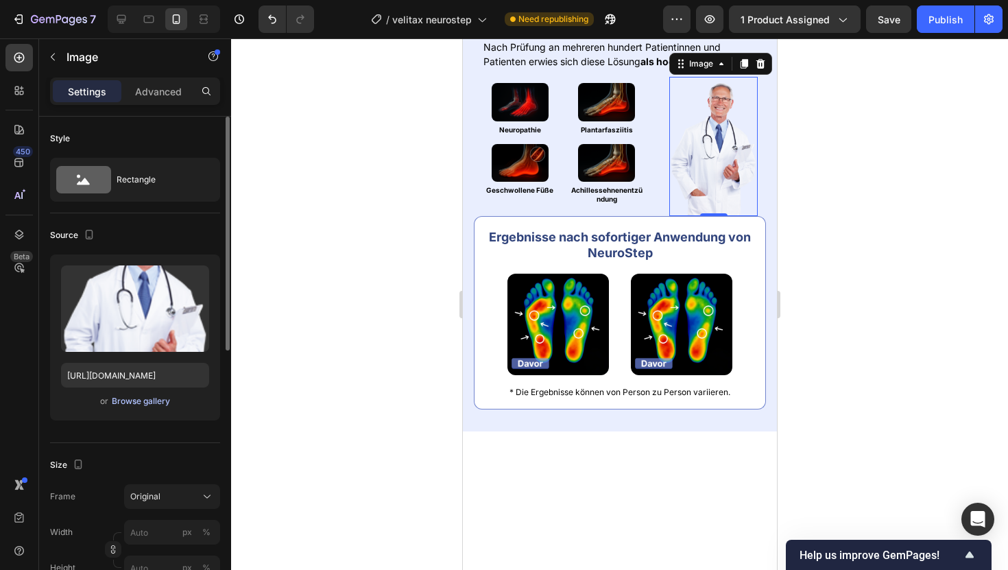
click at [137, 403] on div "Browse gallery" at bounding box center [141, 401] width 58 height 12
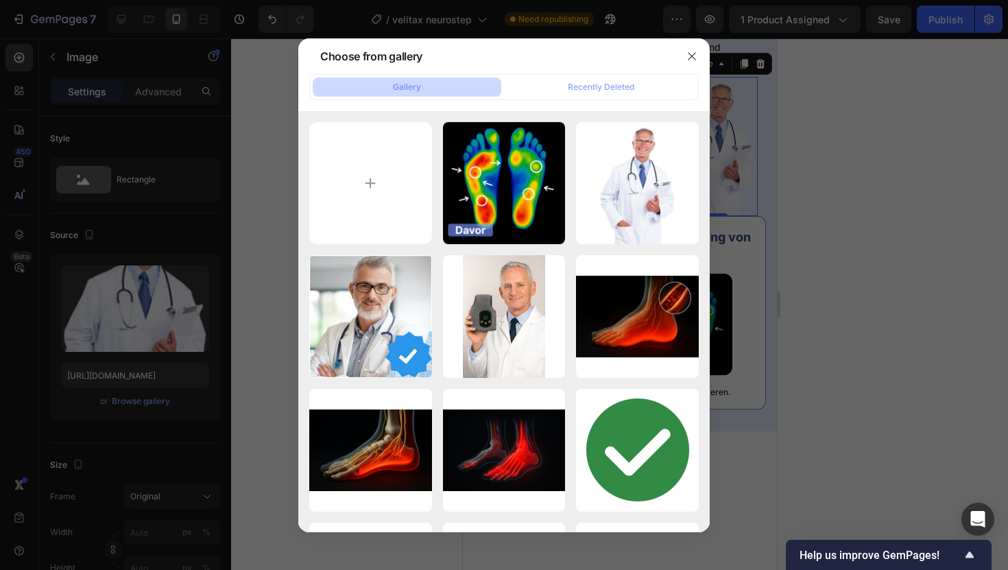
type input "C:\fakepath\l (1080 x 1700 px) (1).png"
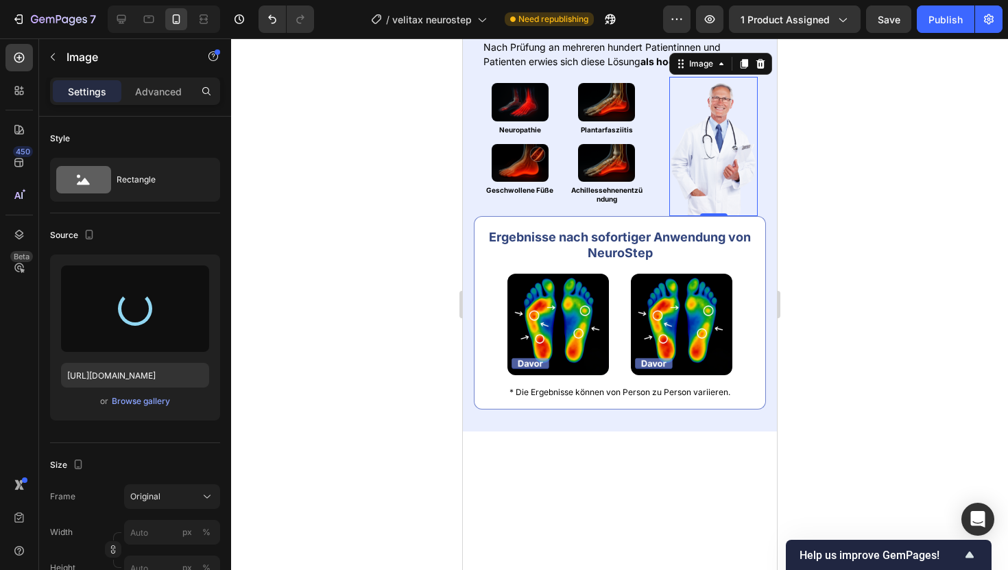
type input "https://cdn.shopify.com/s/files/1/0925/0390/0483/files/gempages_547704948247233…"
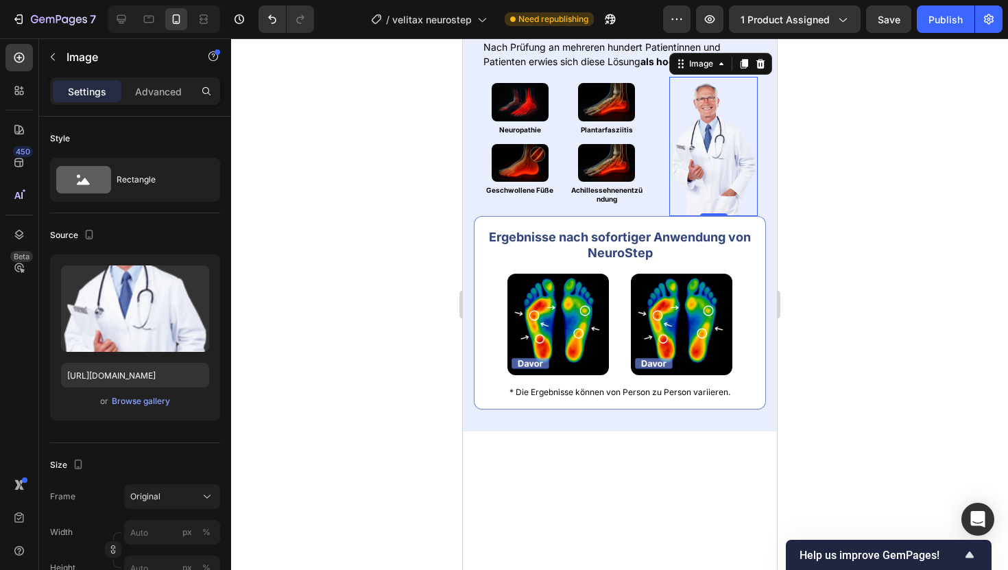
click at [877, 154] on div at bounding box center [619, 303] width 777 height 531
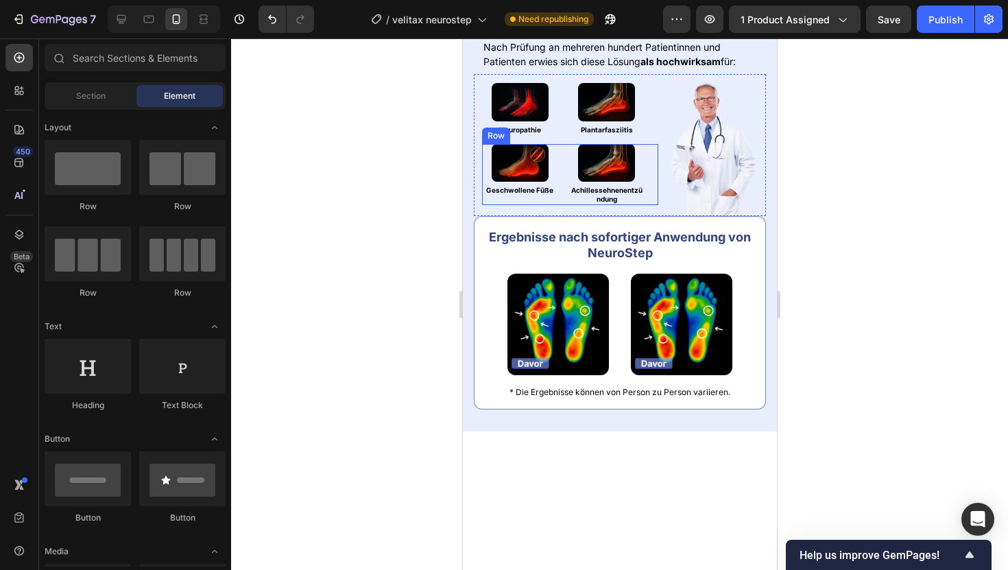
click at [653, 205] on div "Image Geschwollene Füße Heading Image Achillessehnenentzündung Heading Row" at bounding box center [569, 174] width 176 height 61
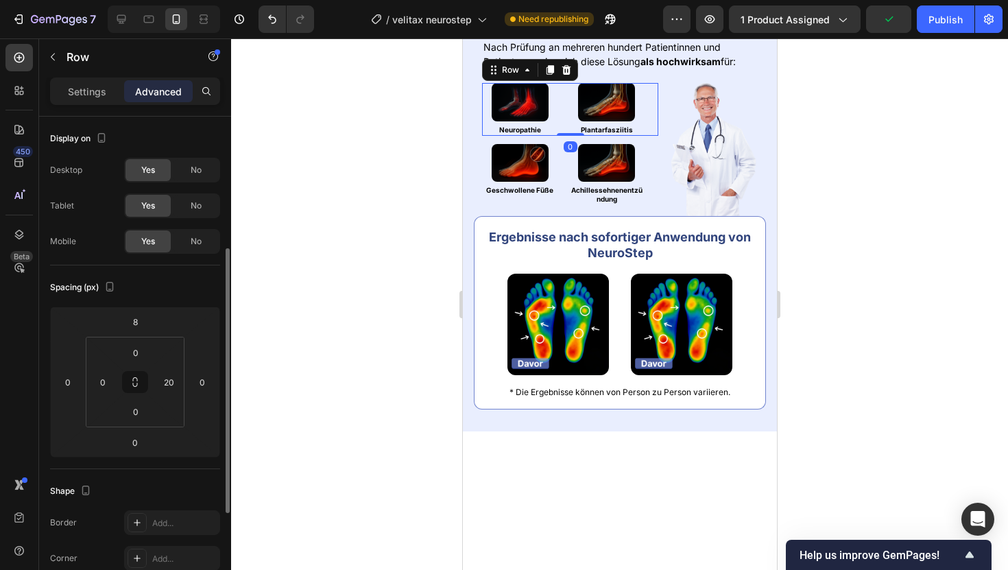
click at [657, 135] on div "Image Neuropathie Heading Image Plantarfasziitis Heading Row 0" at bounding box center [569, 109] width 176 height 52
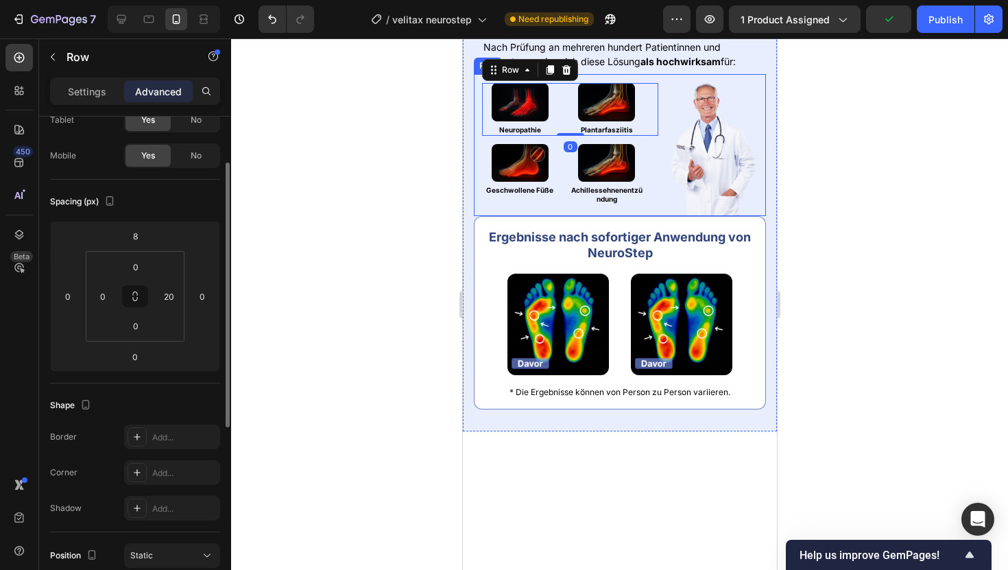
click at [662, 216] on div "Image Image Neuropathie Heading Image Plantarfasziitis Heading Row 0 Image Gesc…" at bounding box center [619, 145] width 292 height 142
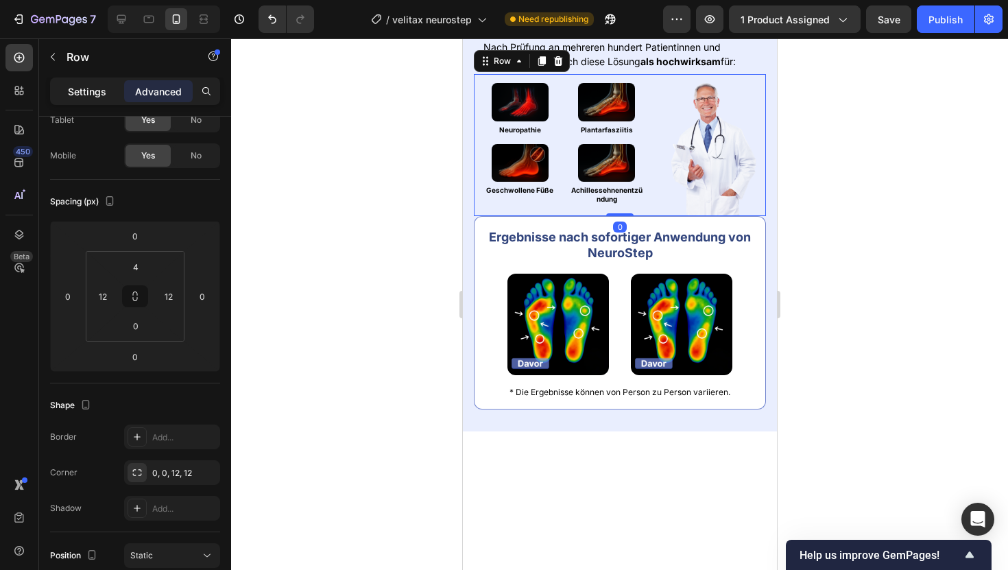
click at [74, 85] on p "Settings" at bounding box center [87, 91] width 38 height 14
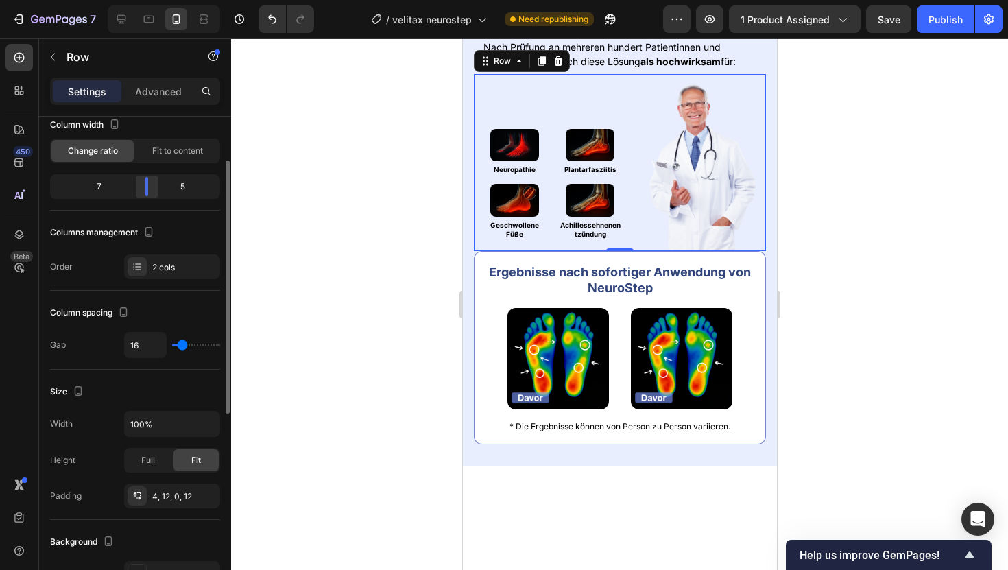
click at [149, 192] on div at bounding box center [146, 186] width 25 height 19
click at [918, 24] on button "Publish" at bounding box center [946, 18] width 58 height 27
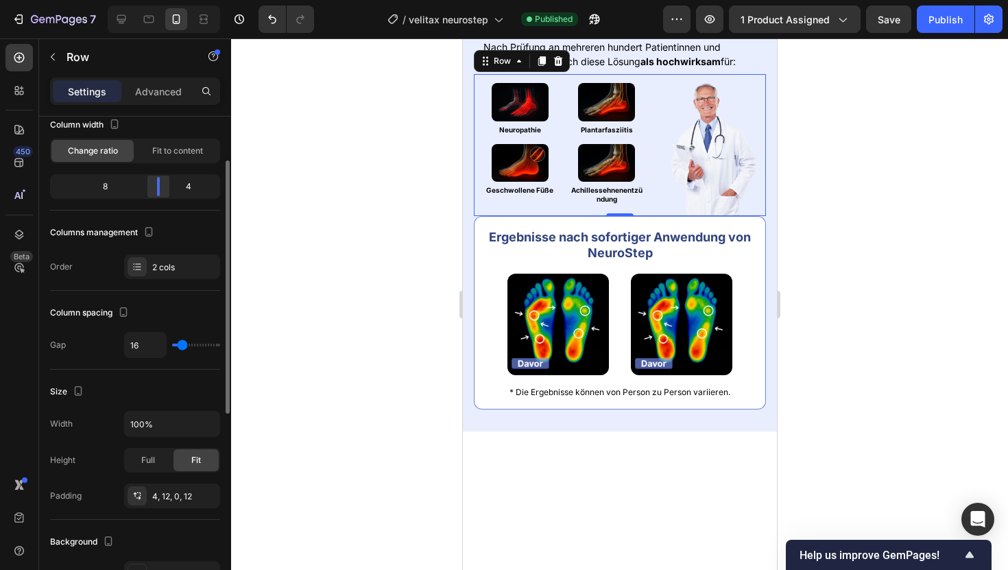
drag, startPoint x: 141, startPoint y: 187, endPoint x: 160, endPoint y: 186, distance: 19.2
click at [162, 187] on div at bounding box center [158, 186] width 25 height 19
click at [723, 216] on img at bounding box center [712, 146] width 88 height 139
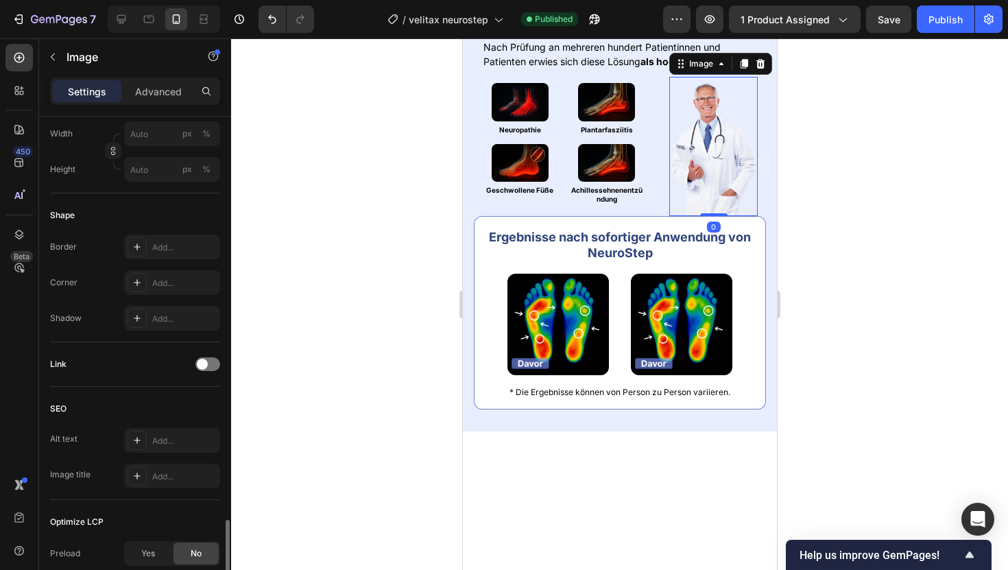
scroll to position [543, 0]
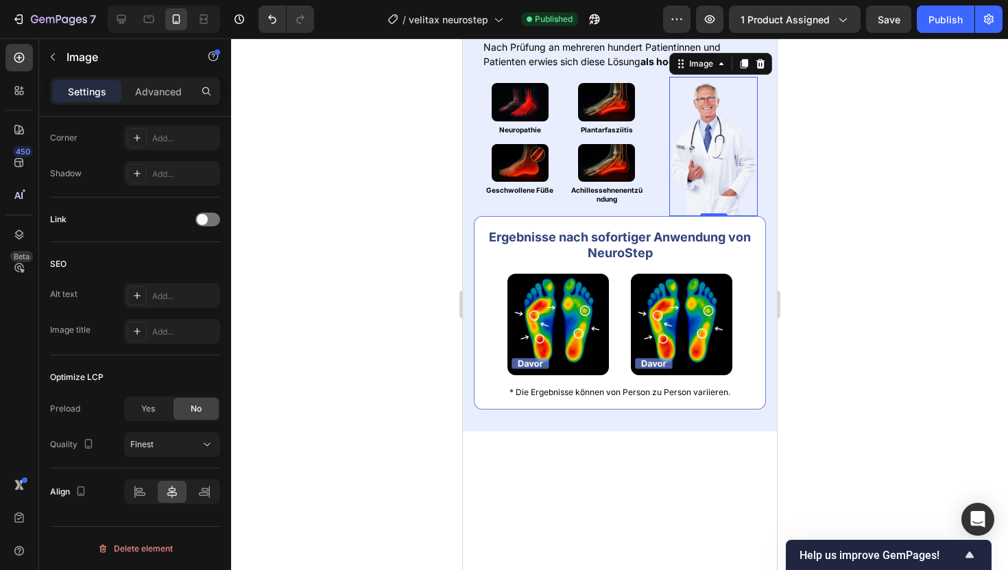
click at [389, 154] on div at bounding box center [619, 303] width 777 height 531
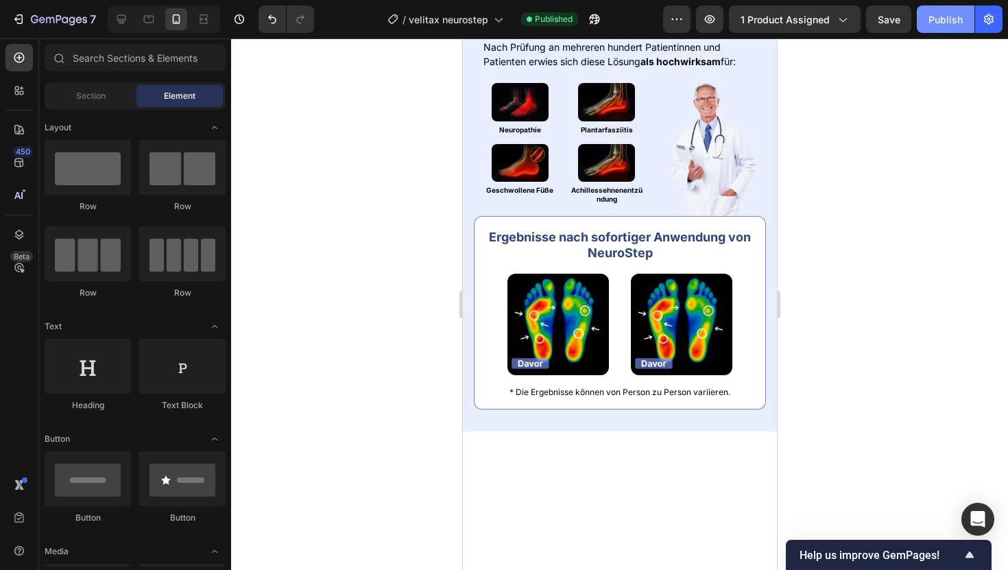
click at [935, 15] on div "Publish" at bounding box center [945, 19] width 34 height 14
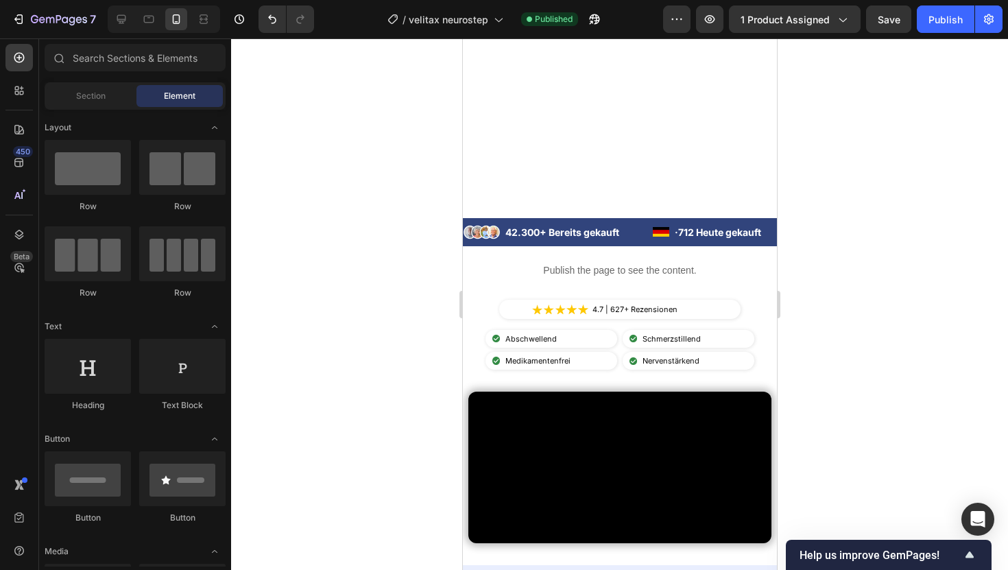
scroll to position [0, 0]
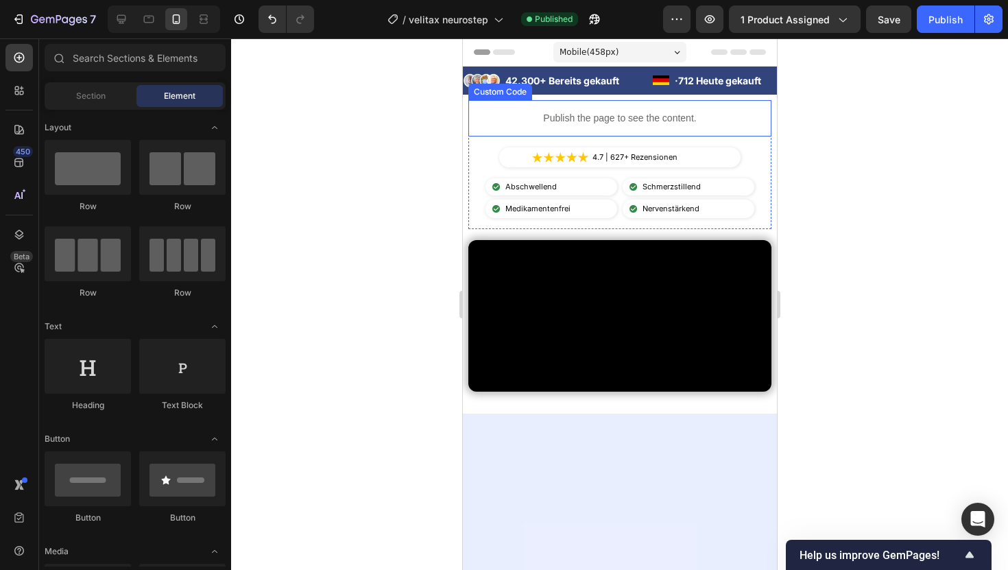
click at [579, 111] on p "Publish the page to see the content." at bounding box center [619, 118] width 303 height 14
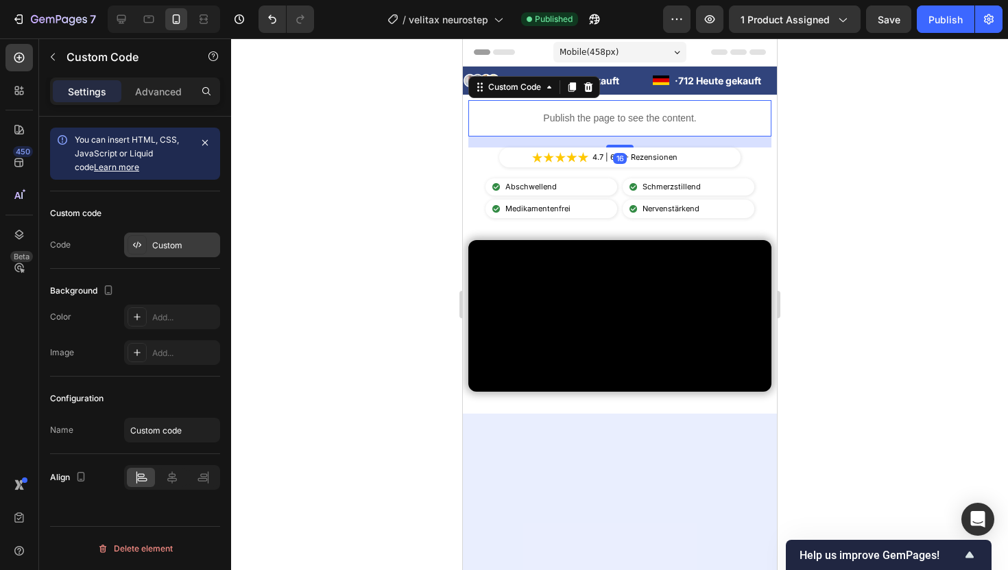
click at [158, 242] on div "Custom" at bounding box center [184, 245] width 64 height 12
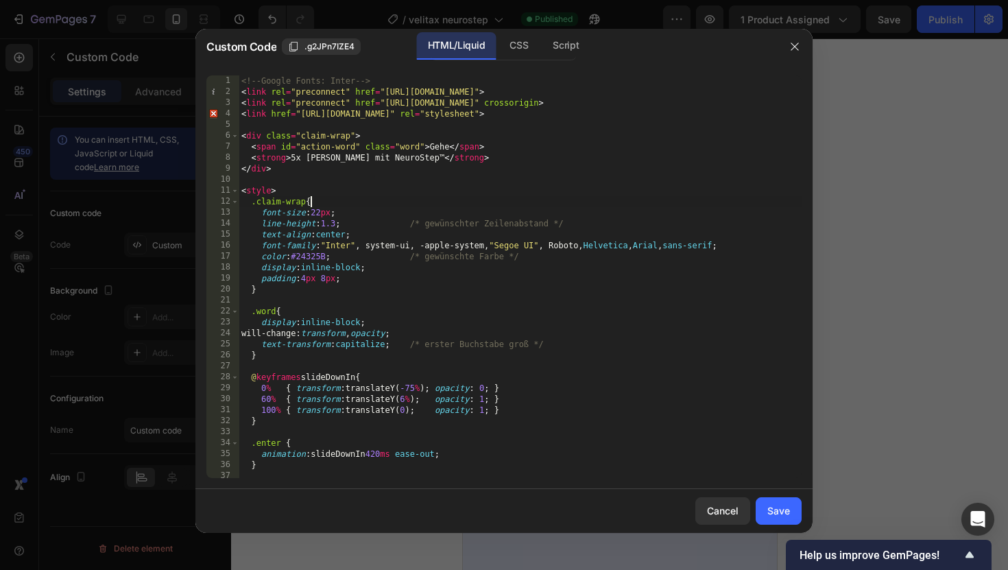
click at [359, 197] on div "<!-- Google Fonts: Inter --> < link rel = "preconnect" href = "https://fonts.go…" at bounding box center [520, 287] width 563 height 424
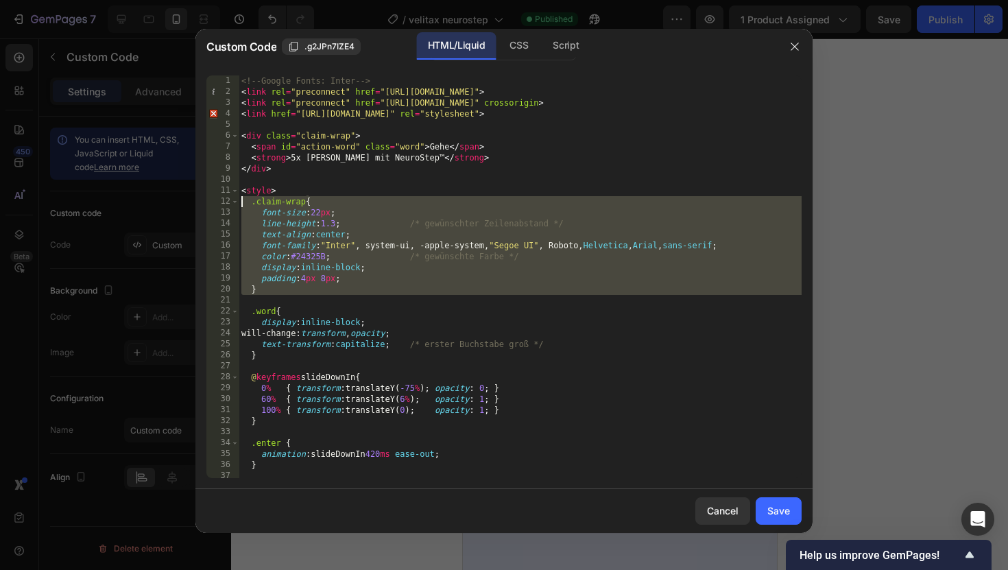
click at [359, 197] on div "<!-- Google Fonts: Inter --> < link rel = "preconnect" href = "https://fonts.go…" at bounding box center [520, 287] width 563 height 424
type textarea "</script>"
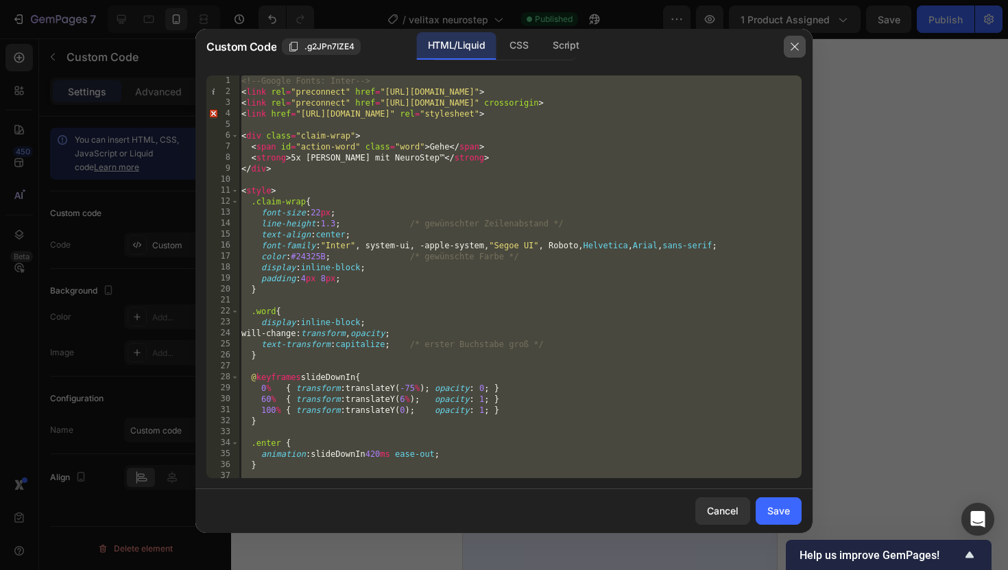
click at [800, 50] on button "button" at bounding box center [795, 47] width 22 height 22
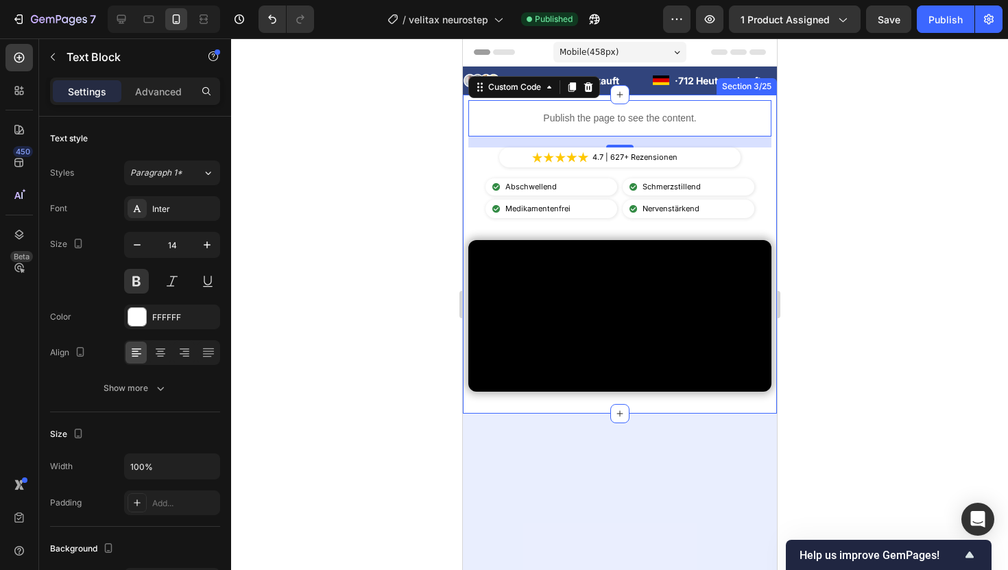
click at [614, 80] on p "42.300+ Bereits gekauft" at bounding box center [567, 80] width 125 height 14
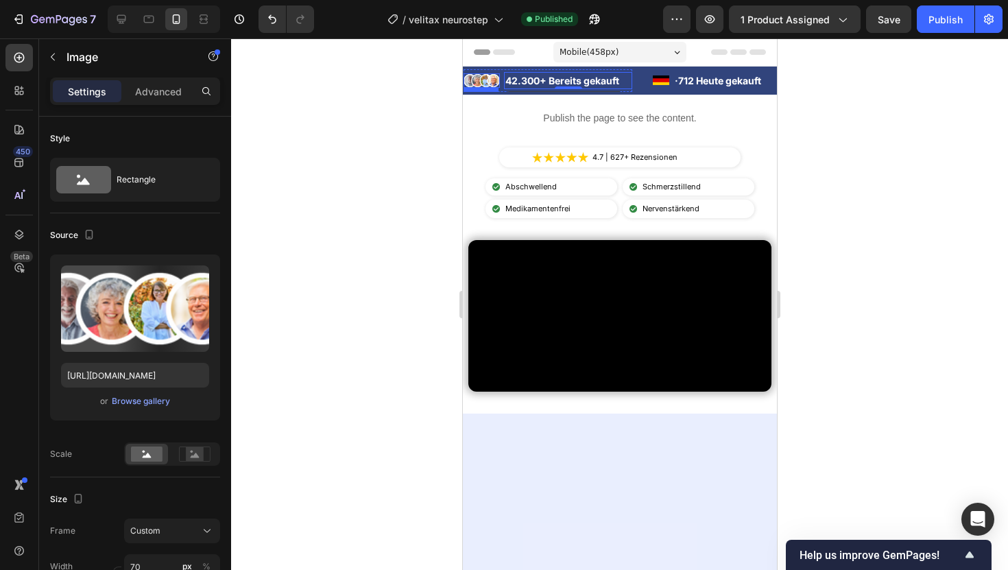
click at [474, 80] on img at bounding box center [481, 80] width 36 height 14
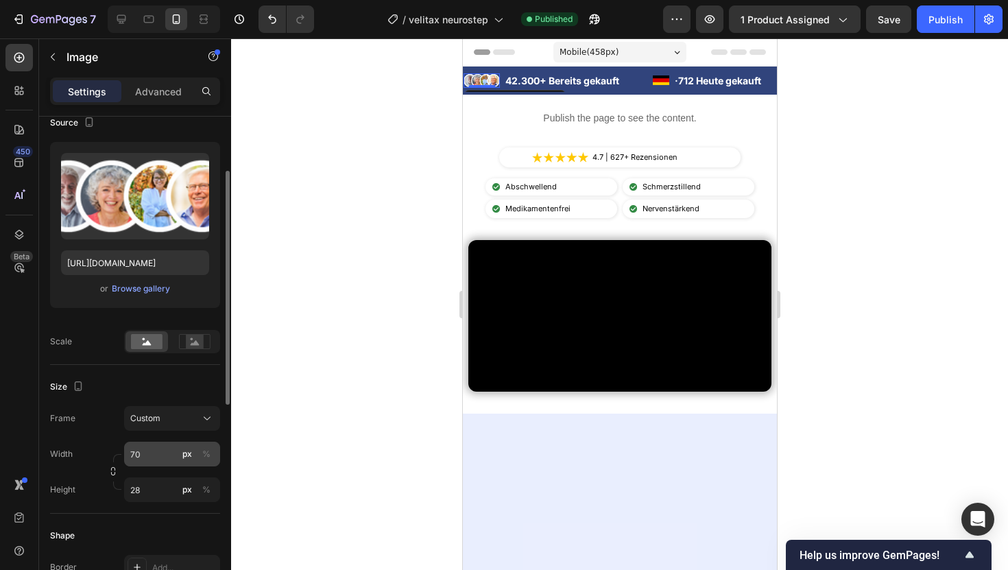
scroll to position [113, 0]
click at [147, 498] on input "28" at bounding box center [172, 488] width 96 height 25
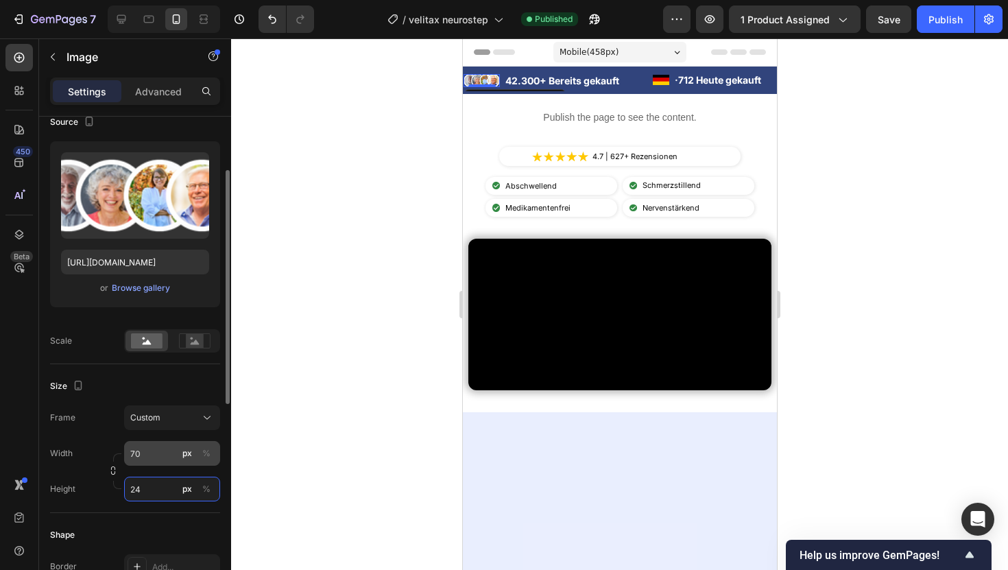
type input "24"
click at [150, 465] on input "70" at bounding box center [172, 453] width 96 height 25
type input "6"
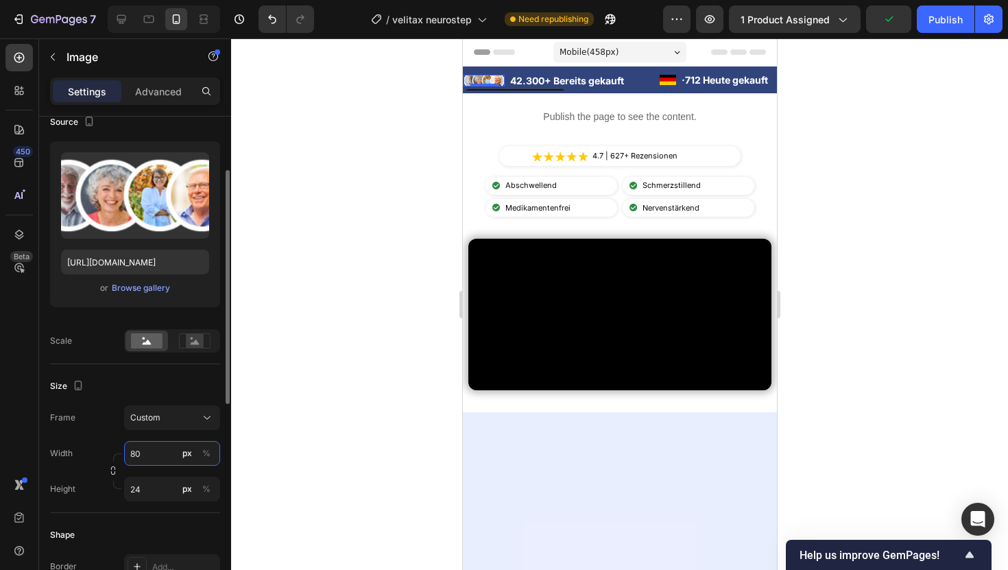
type input "8"
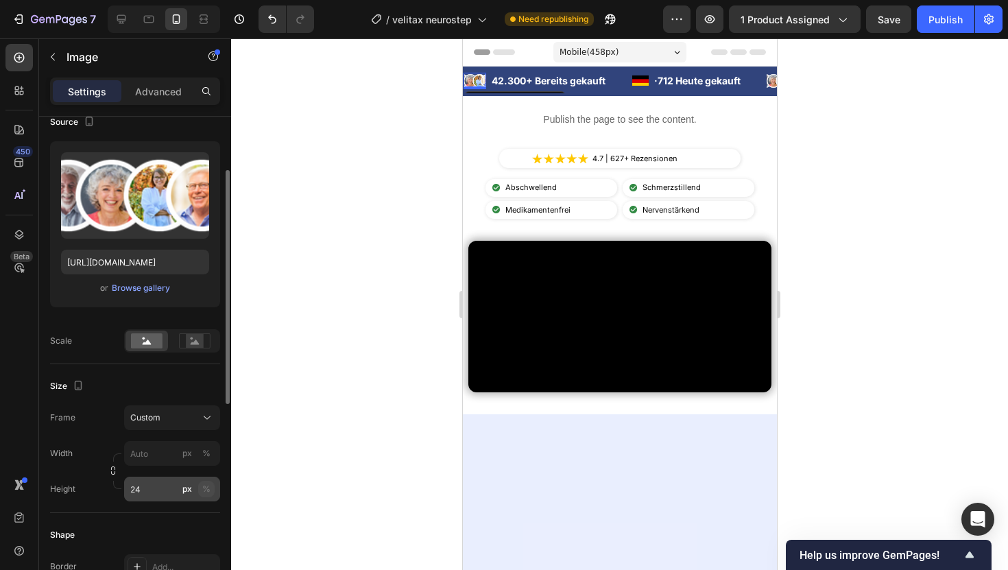
click at [205, 483] on div "Style Rectangle Source Upload Image https://cdn.shopify.com/s/files/1/0925/0390…" at bounding box center [135, 473] width 170 height 940
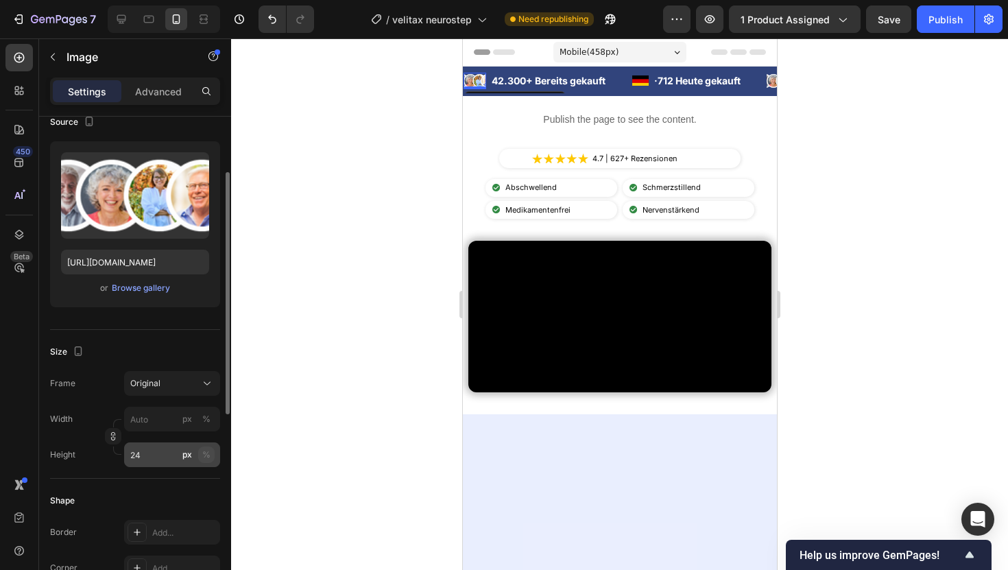
click at [210, 454] on button "%" at bounding box center [206, 454] width 16 height 16
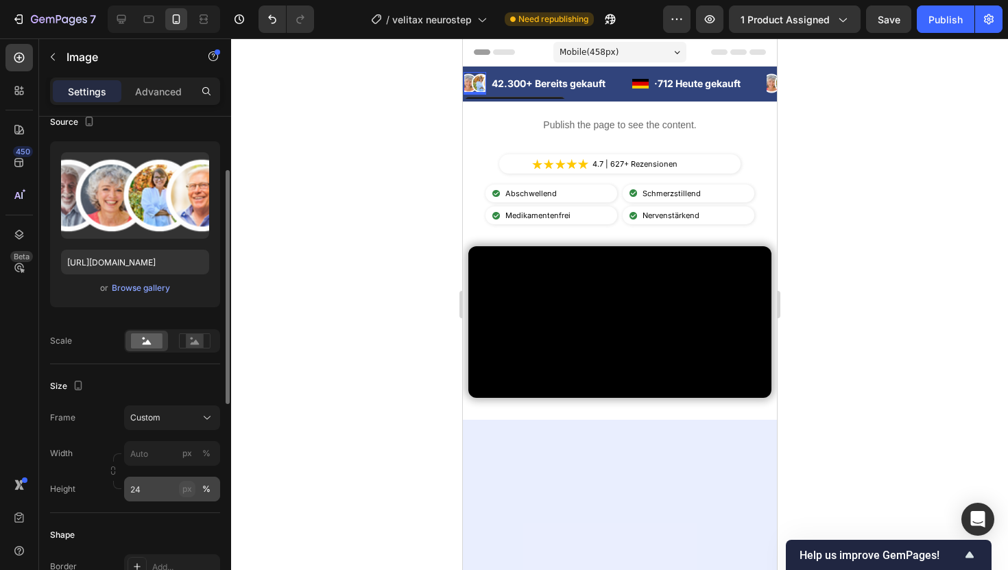
click at [191, 487] on div "px" at bounding box center [187, 489] width 10 height 12
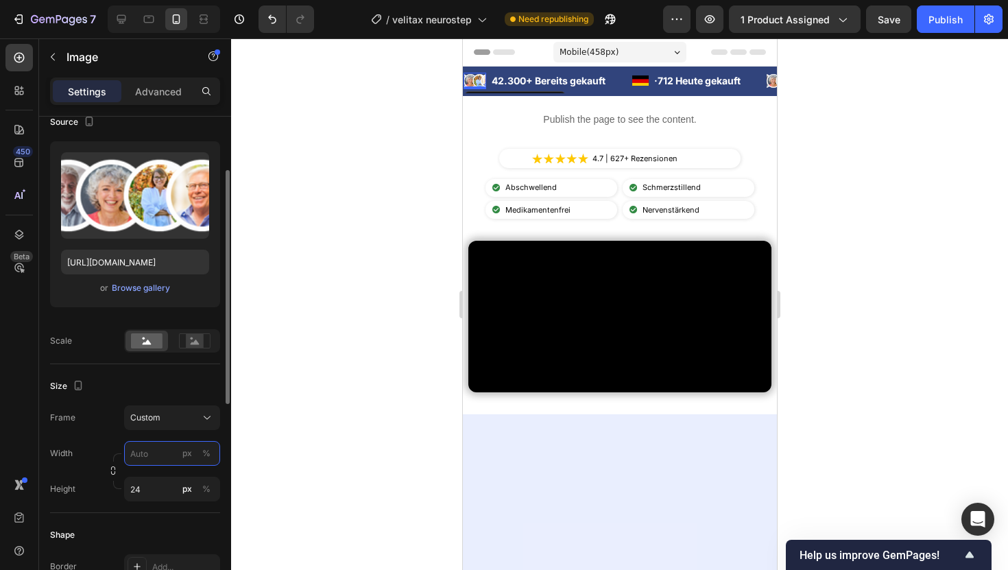
click at [150, 448] on input "px %" at bounding box center [172, 453] width 96 height 25
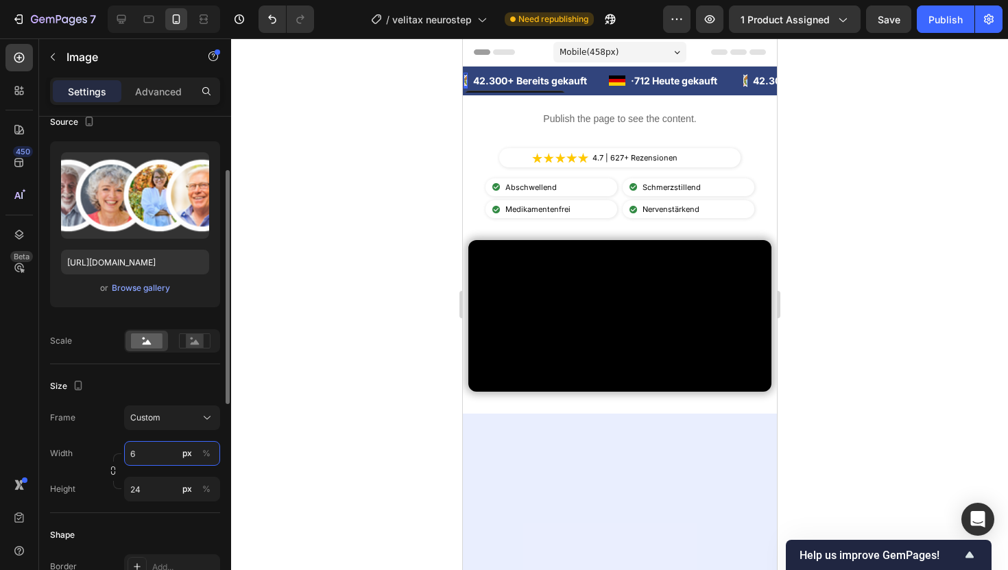
type input "60"
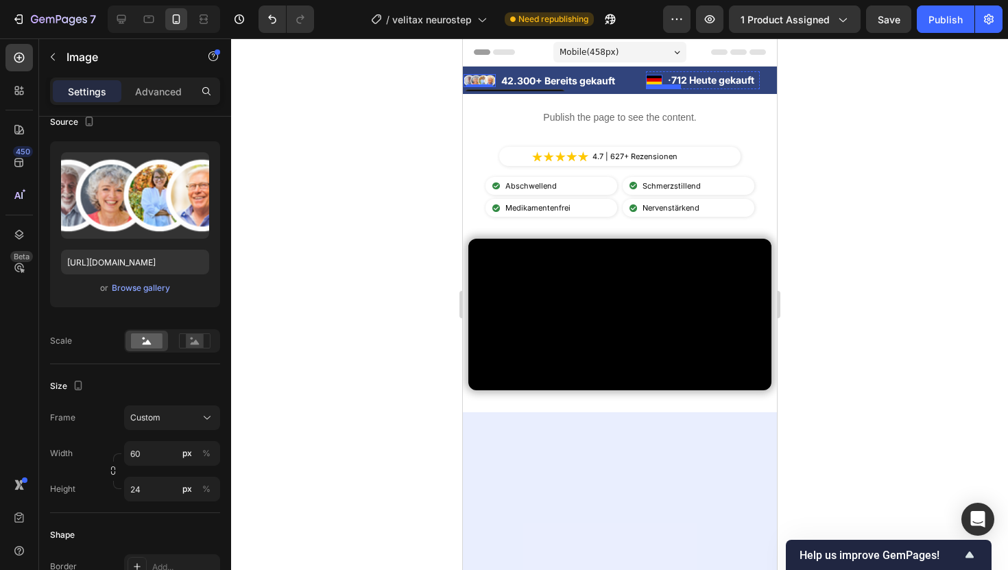
click at [658, 80] on div "Image" at bounding box center [653, 80] width 16 height 10
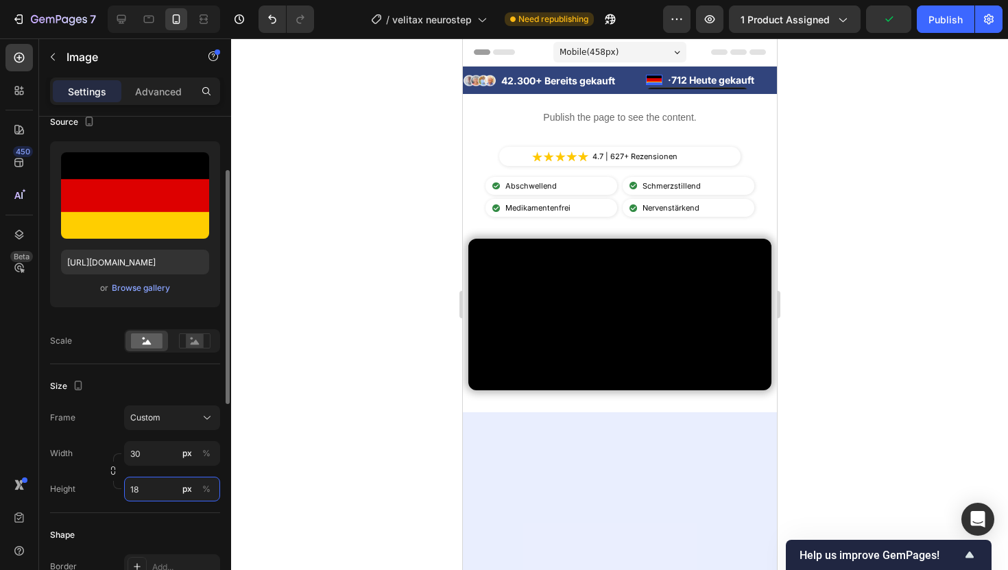
click at [151, 491] on input "18" at bounding box center [172, 488] width 96 height 25
type input "15"
click at [151, 450] on input "30" at bounding box center [172, 453] width 96 height 25
type input "26"
click at [584, 82] on p "42.300+ Bereits gekauft" at bounding box center [561, 80] width 123 height 14
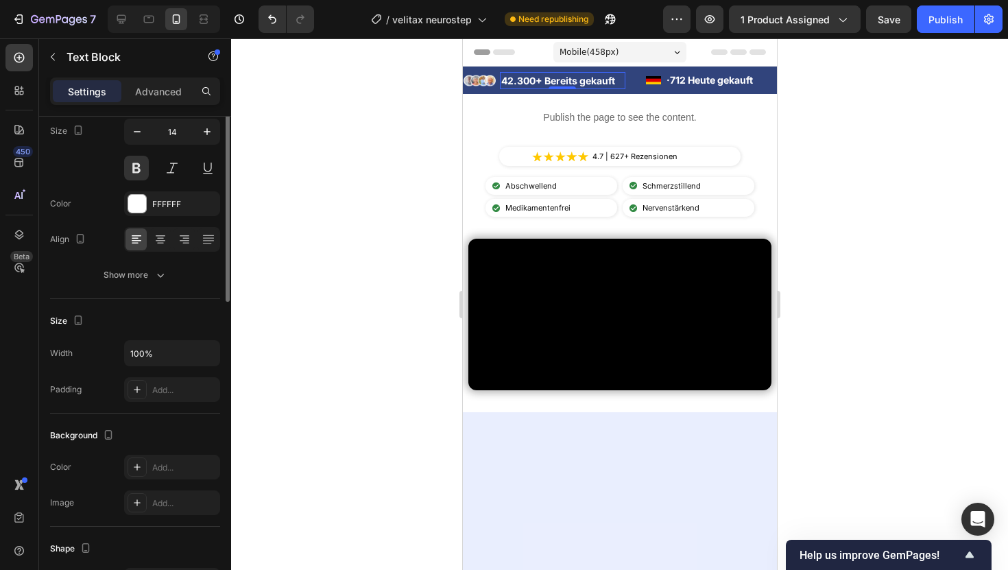
scroll to position [0, 0]
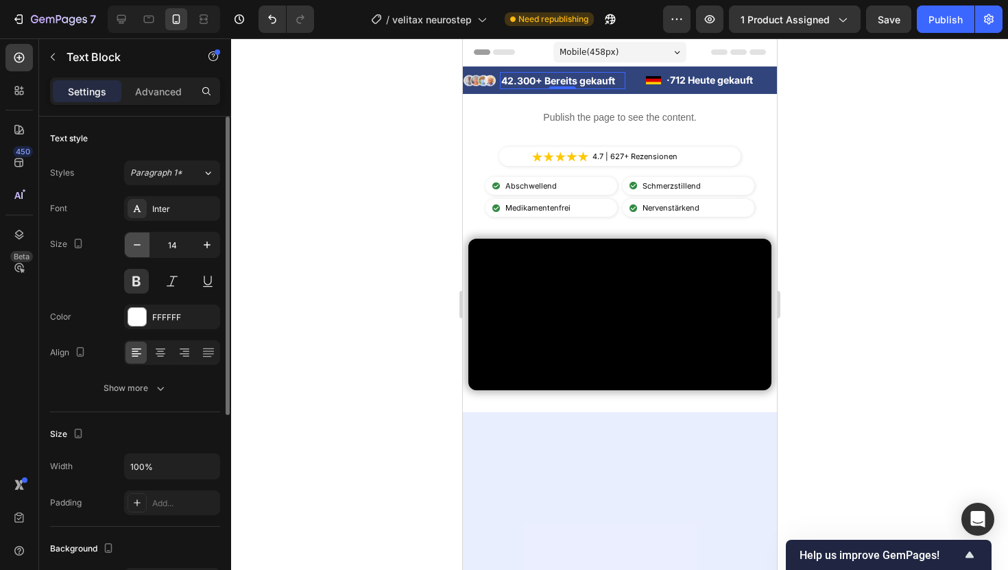
click at [135, 252] on button "button" at bounding box center [137, 244] width 25 height 25
type input "13"
click at [709, 83] on div "· 712 Heute gekauft Text Block" at bounding box center [704, 79] width 92 height 17
click at [145, 239] on button "button" at bounding box center [137, 244] width 25 height 25
type input "13"
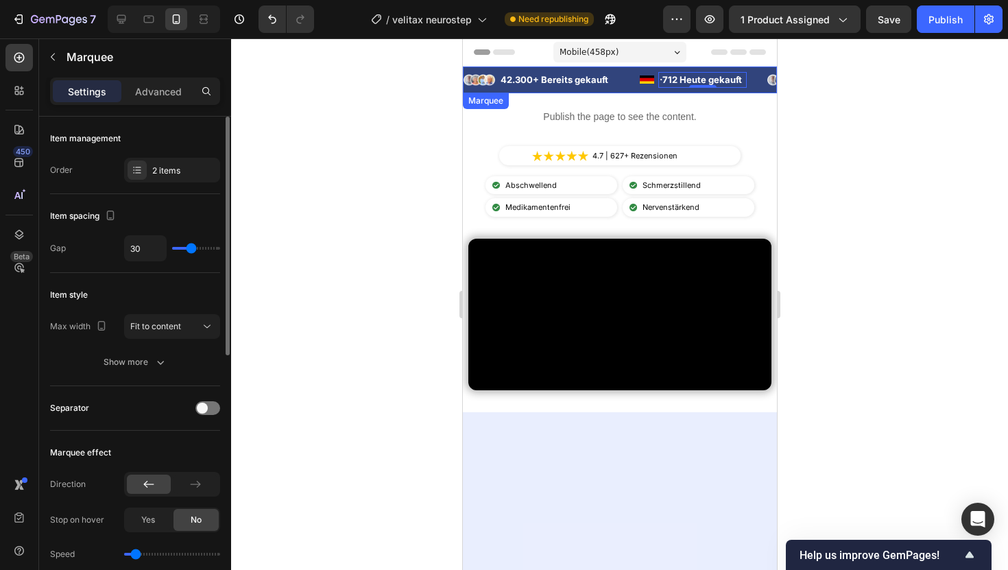
click at [620, 89] on div "Image 42.300+ Bereits gekauft Text Block Advanced List" at bounding box center [551, 79] width 176 height 21
click at [167, 91] on p "Advanced" at bounding box center [158, 91] width 47 height 14
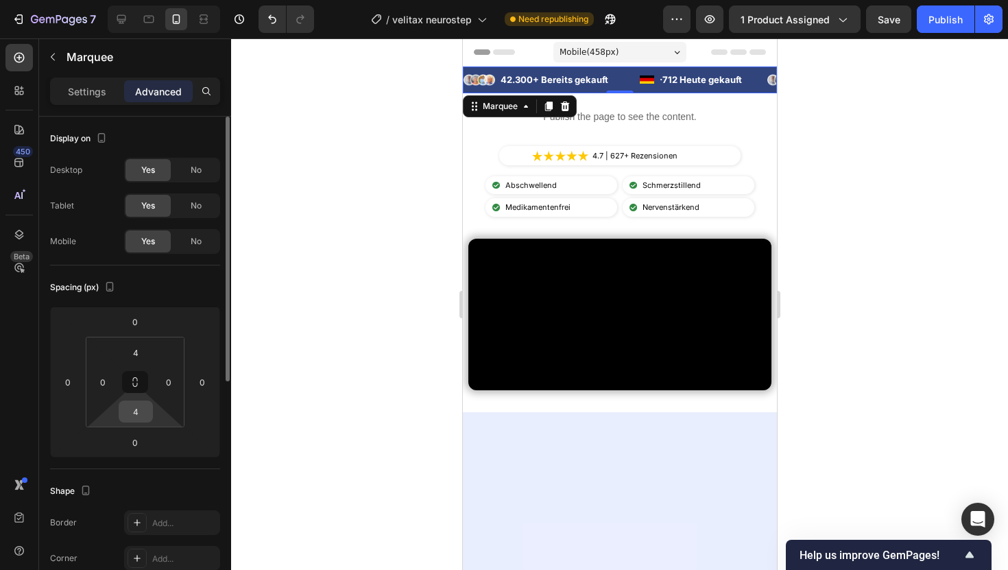
click at [140, 408] on input "4" at bounding box center [135, 411] width 27 height 21
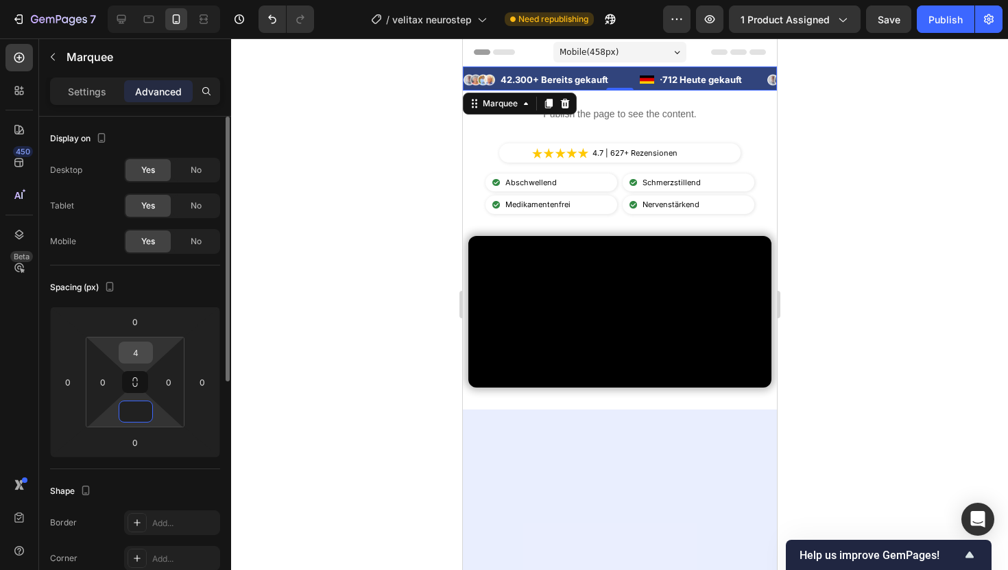
type input "0"
click at [132, 348] on input "4" at bounding box center [135, 352] width 27 height 21
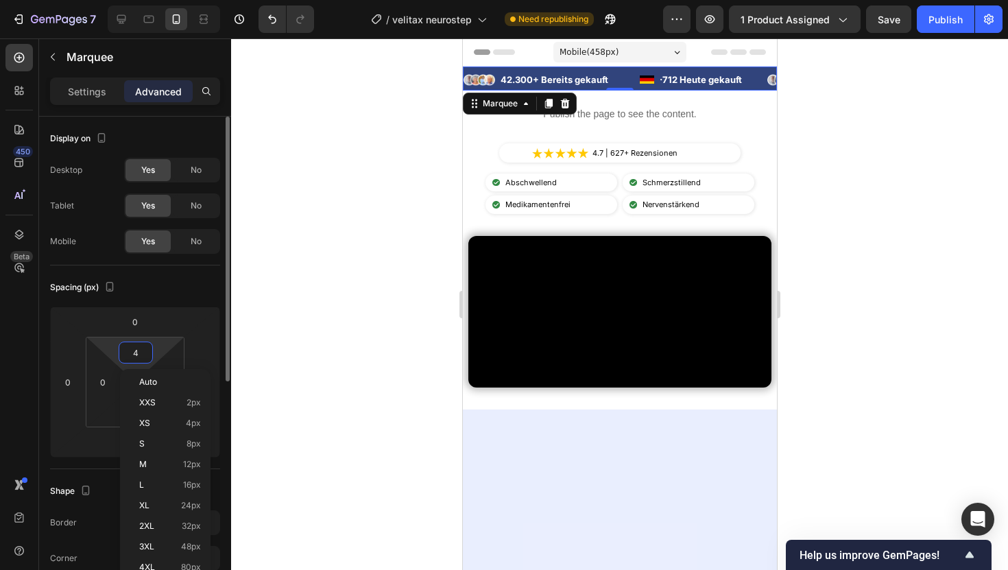
type input "2"
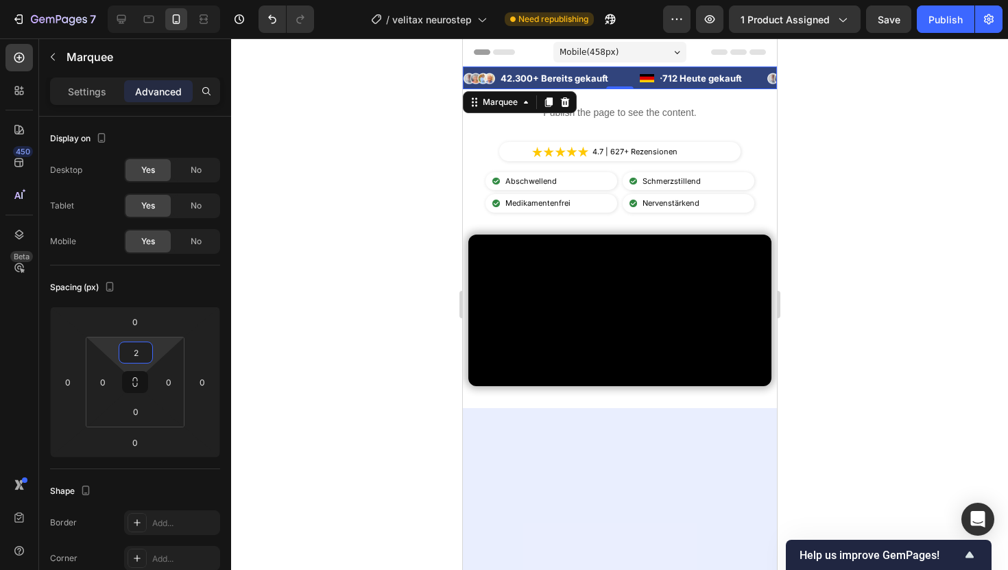
click at [997, 135] on div at bounding box center [619, 303] width 777 height 531
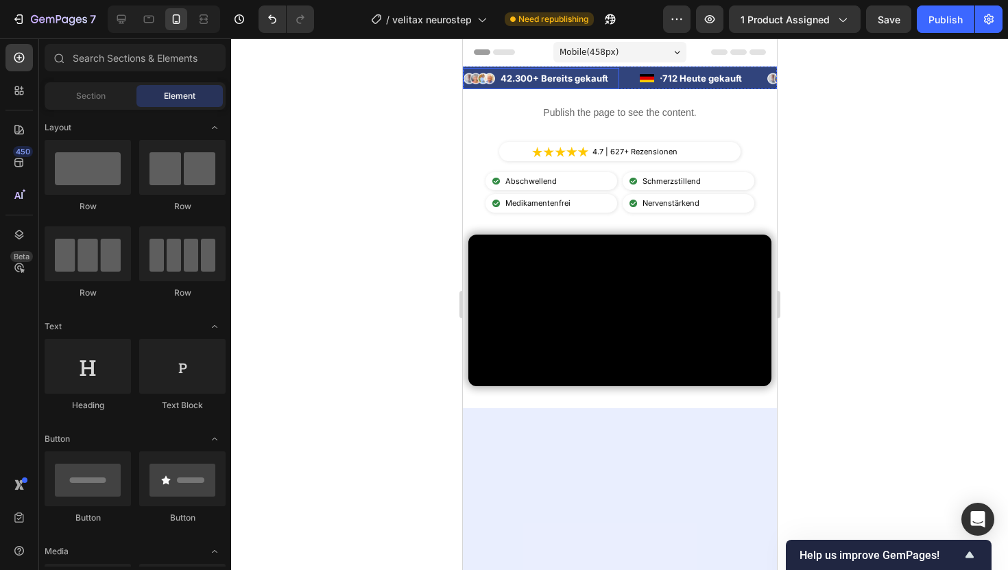
click at [616, 88] on div "Image 42.300+ Bereits gekauft Text Block" at bounding box center [541, 80] width 156 height 19
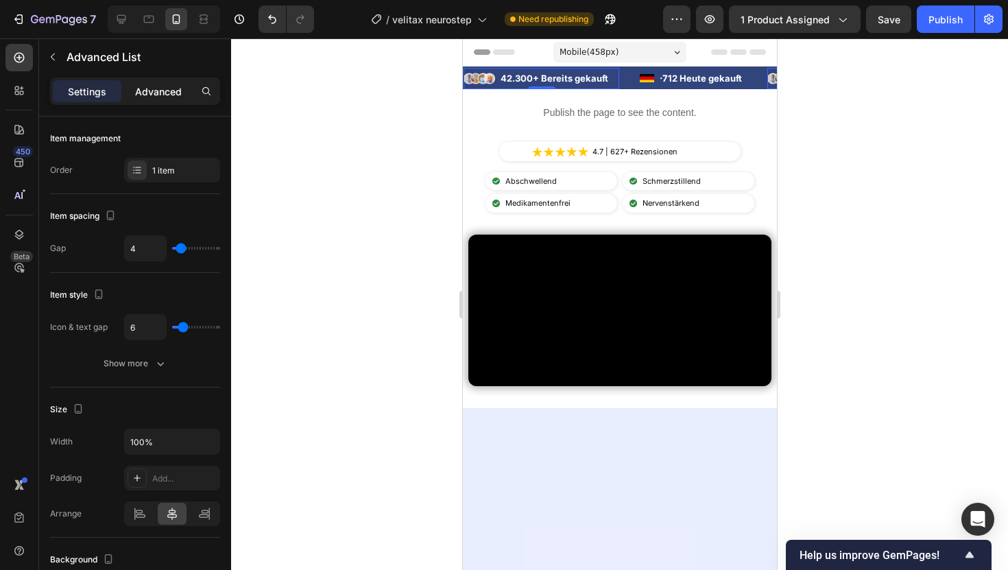
click at [175, 85] on p "Advanced" at bounding box center [158, 91] width 47 height 14
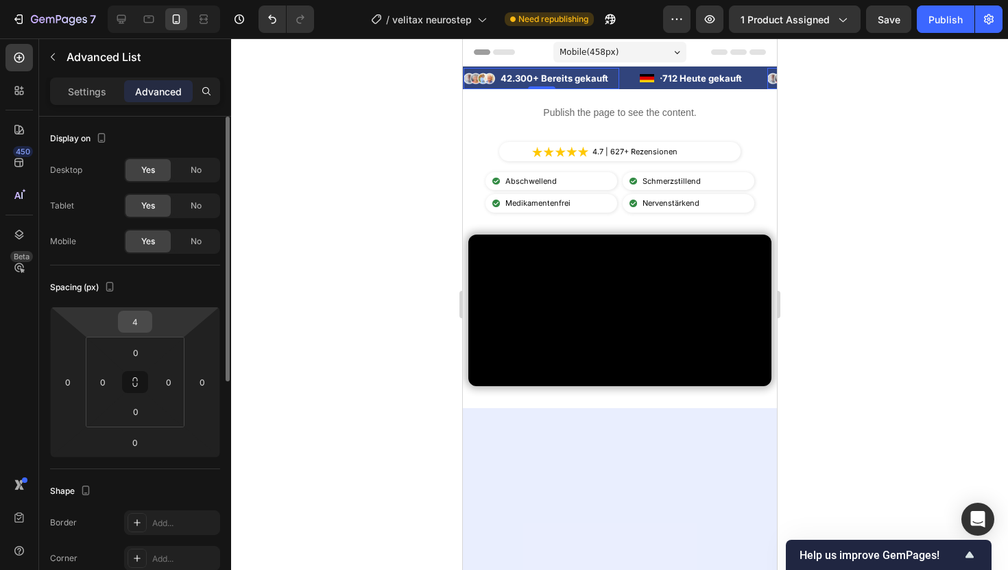
click at [137, 326] on input "4" at bounding box center [134, 321] width 27 height 21
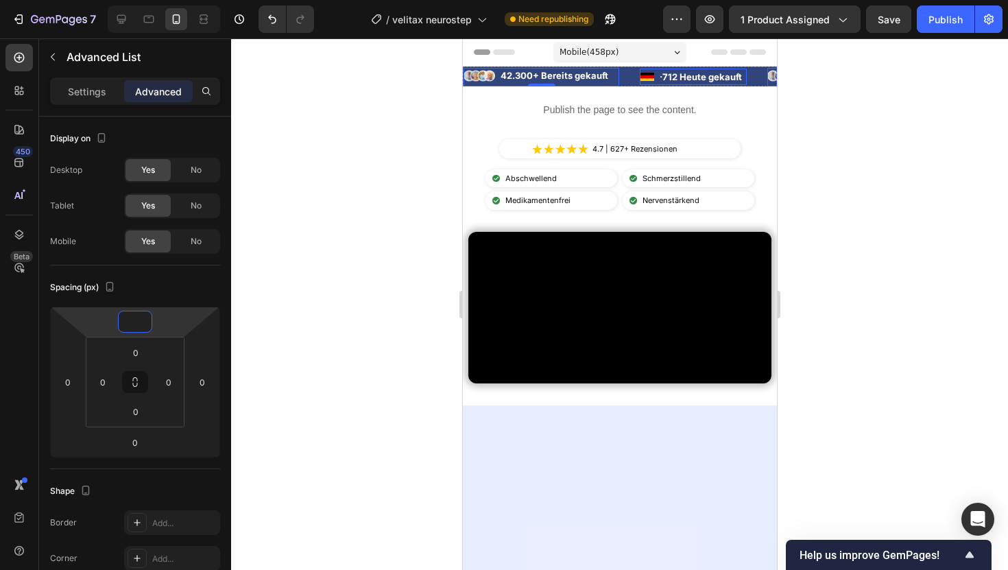
click at [655, 80] on li "Image · 712 Heute gekauft Text Block" at bounding box center [692, 77] width 107 height 16
click at [626, 77] on div "Image 42.300+ Bereits gekauft Text Block Advanced List" at bounding box center [551, 77] width 176 height 19
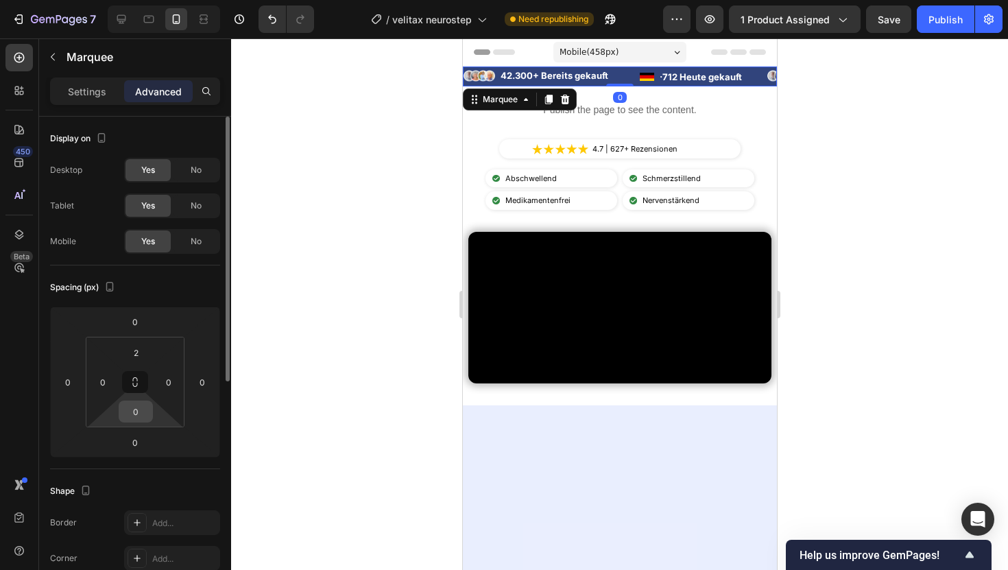
click at [133, 414] on input "0" at bounding box center [135, 411] width 27 height 21
type input "2"
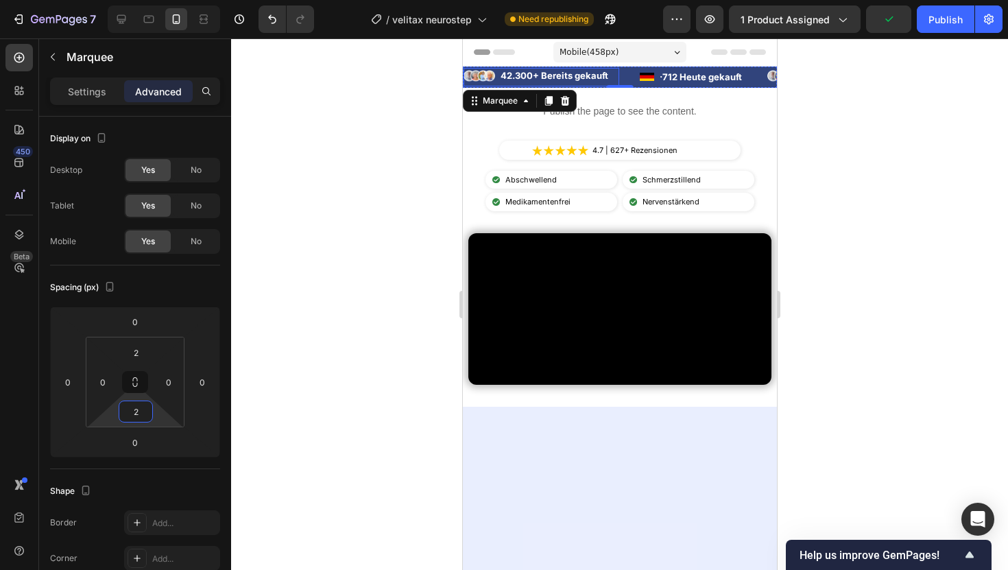
click at [496, 76] on li "Image 42.300+ Bereits gekauft Text Block" at bounding box center [541, 76] width 156 height 16
click at [102, 99] on div "Settings" at bounding box center [87, 91] width 69 height 22
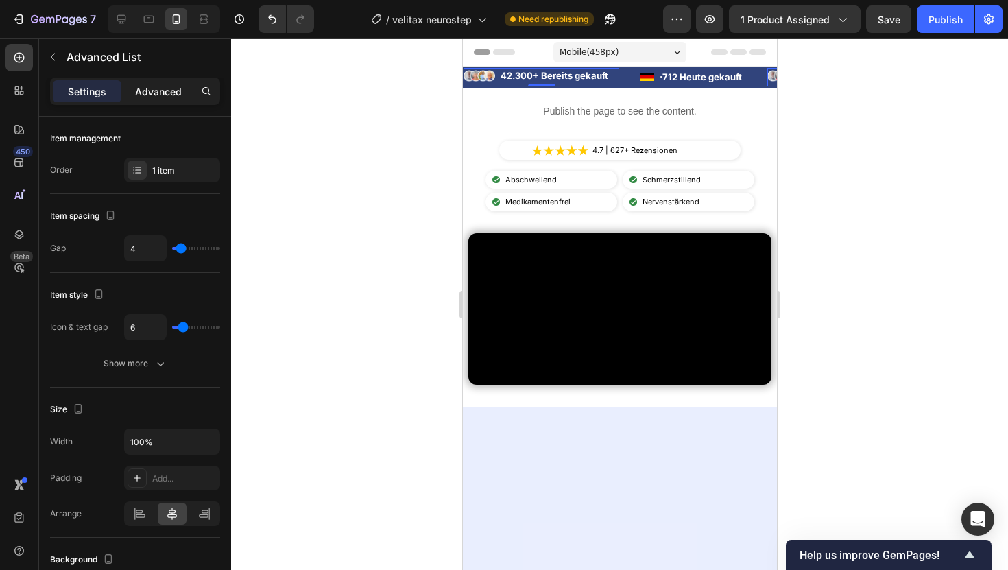
click at [180, 92] on p "Advanced" at bounding box center [158, 91] width 47 height 14
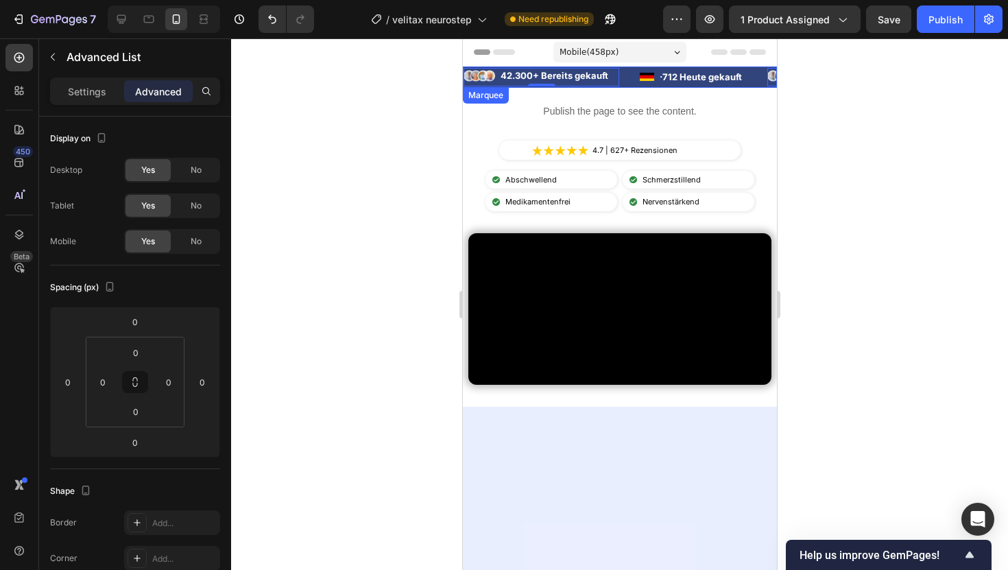
click at [629, 84] on div "Image 42.300+ Bereits gekauft Text Block Advanced List 0" at bounding box center [551, 77] width 176 height 19
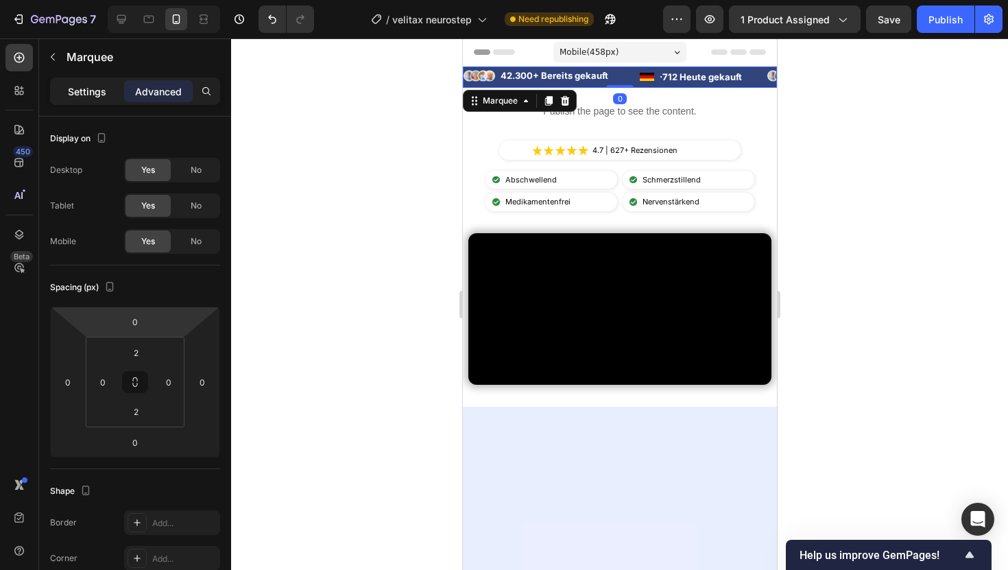
click at [85, 94] on p "Settings" at bounding box center [87, 91] width 38 height 14
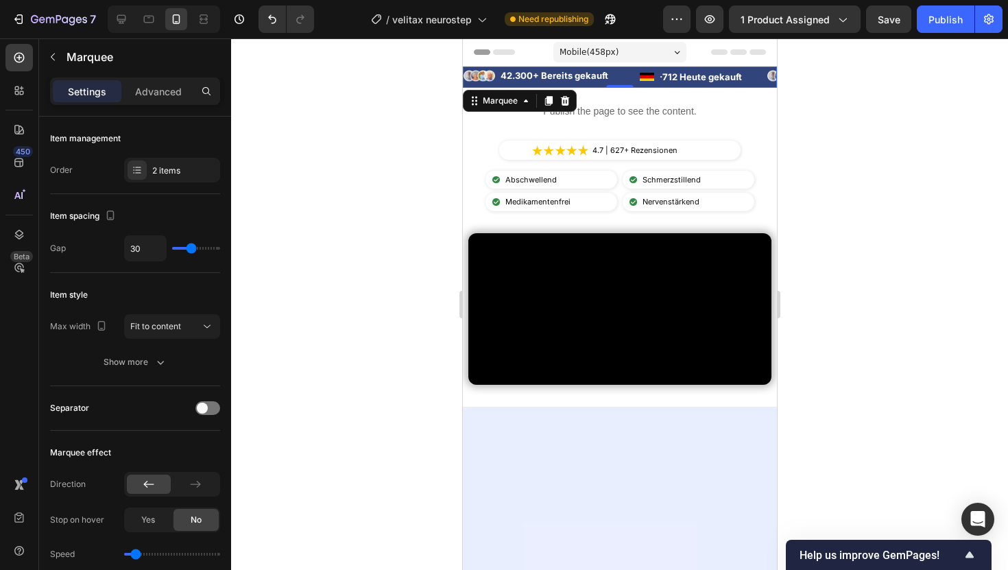
click at [618, 76] on div "Image 42.300+ Bereits gekauft Text Block Advanced List" at bounding box center [551, 77] width 176 height 19
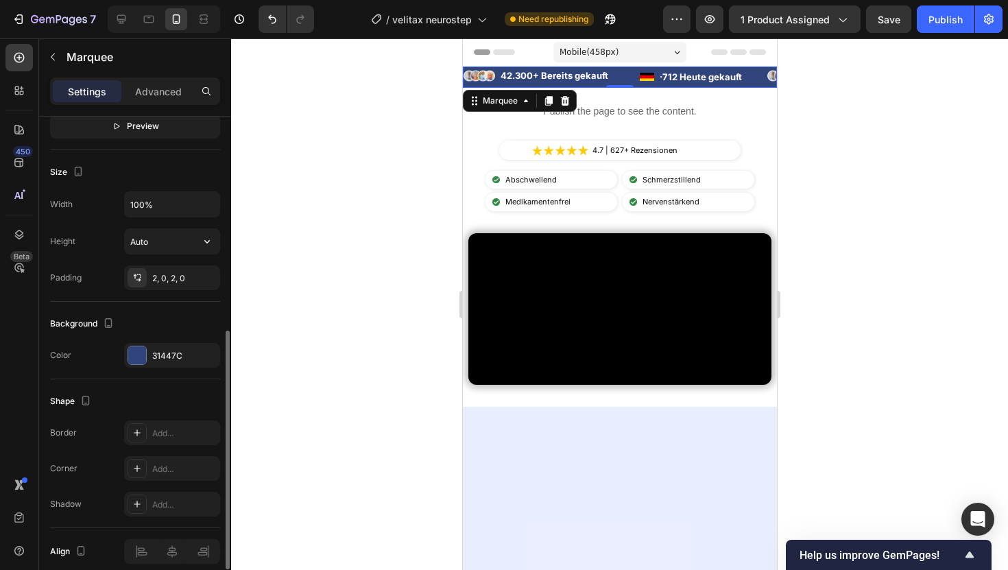
scroll to position [522, 0]
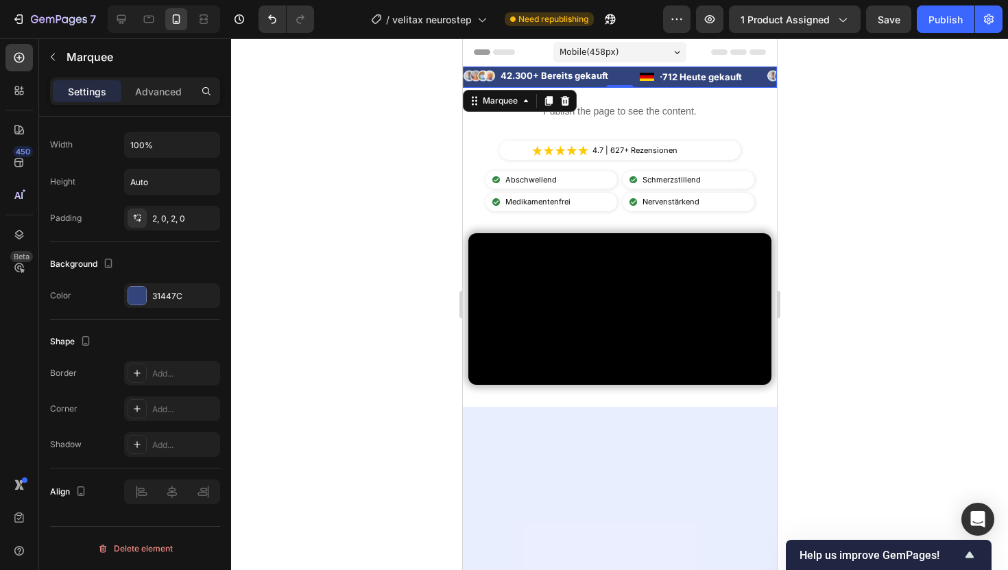
click at [879, 136] on div at bounding box center [619, 303] width 777 height 531
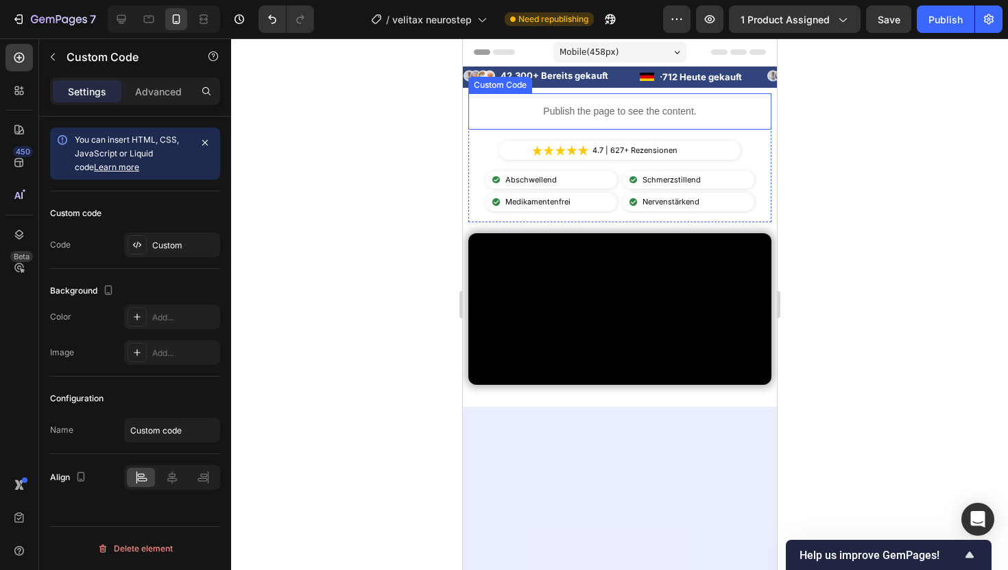
click at [625, 112] on p "Publish the page to see the content." at bounding box center [619, 111] width 303 height 14
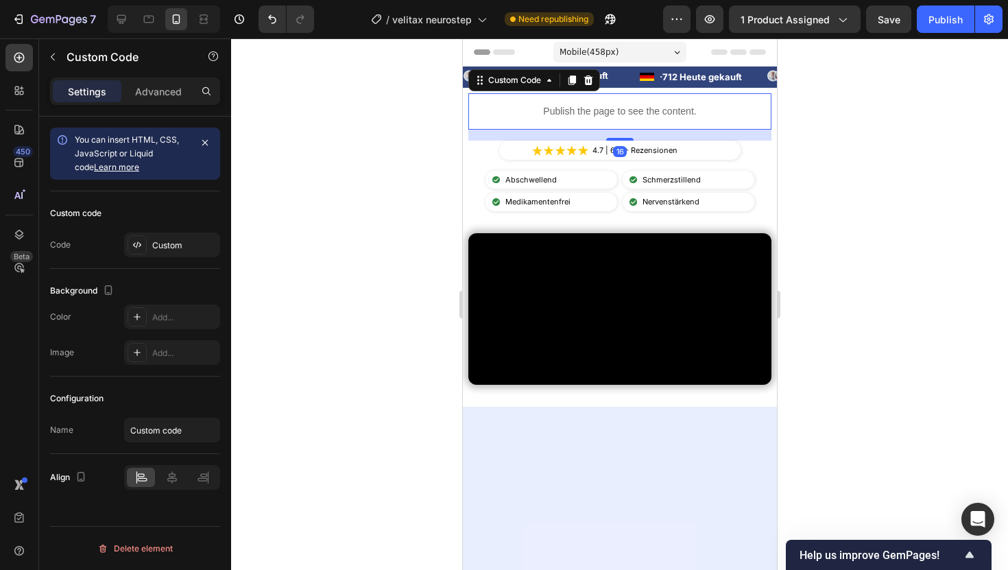
click at [162, 257] on div "Custom code Code Custom" at bounding box center [135, 229] width 170 height 77
click at [169, 243] on div "Custom" at bounding box center [184, 245] width 64 height 12
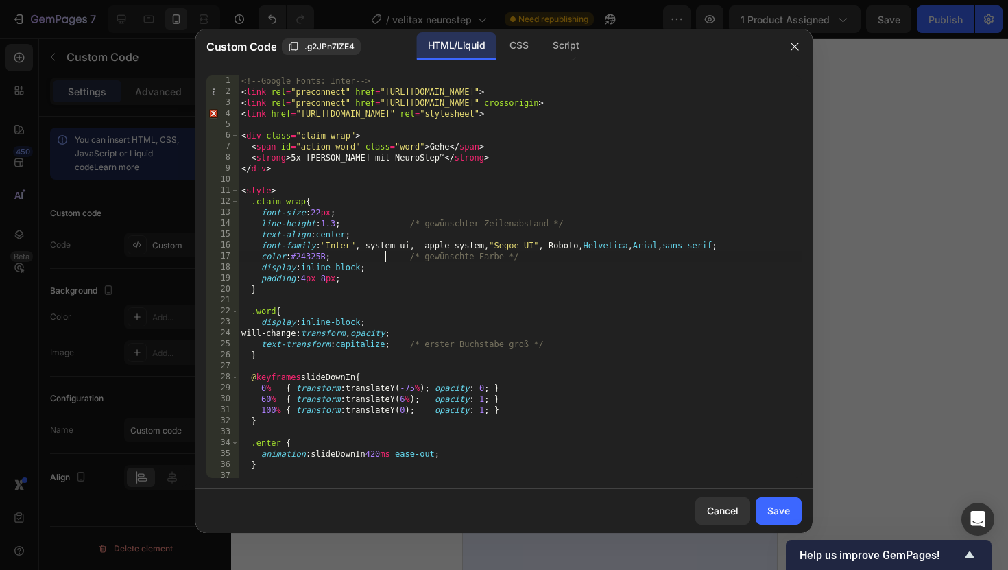
click at [385, 254] on div "<!-- Google Fonts: Inter --> < link rel = "preconnect" href = "https://fonts.go…" at bounding box center [520, 287] width 563 height 424
click at [385, 255] on div "<!-- Google Fonts: Inter --> < link rel = "preconnect" href = "https://fonts.go…" at bounding box center [520, 287] width 563 height 424
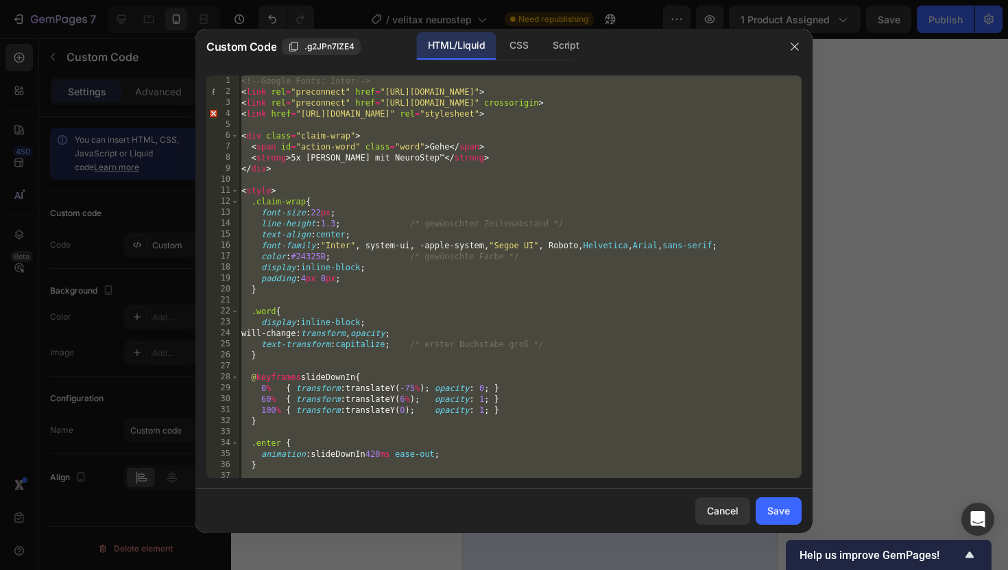
click at [385, 255] on div "<!-- Google Fonts: Inter --> < link rel = "preconnect" href = "https://fonts.go…" at bounding box center [520, 287] width 563 height 424
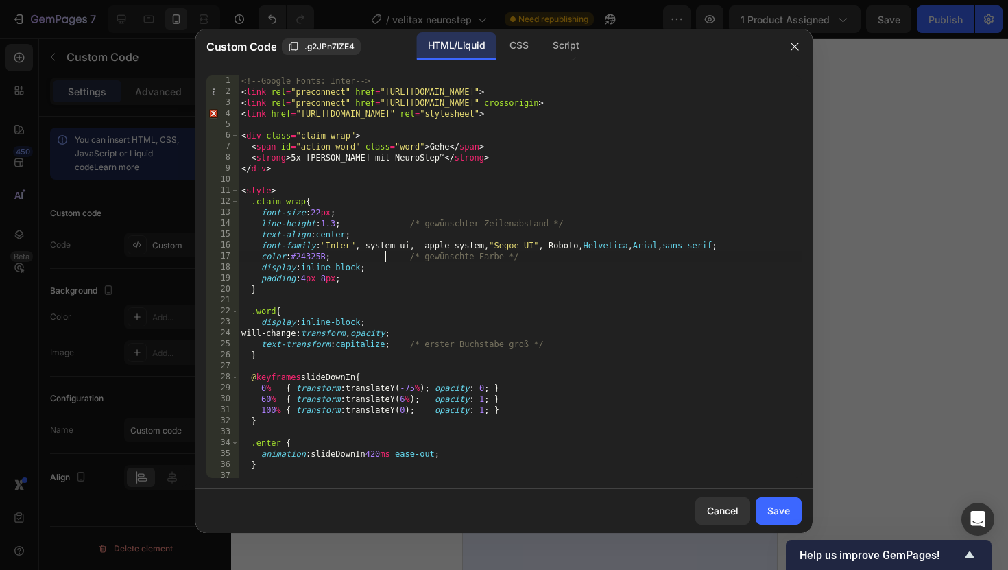
click at [385, 255] on div "<!-- Google Fonts: Inter --> < link rel = "preconnect" href = "https://fonts.go…" at bounding box center [520, 287] width 563 height 424
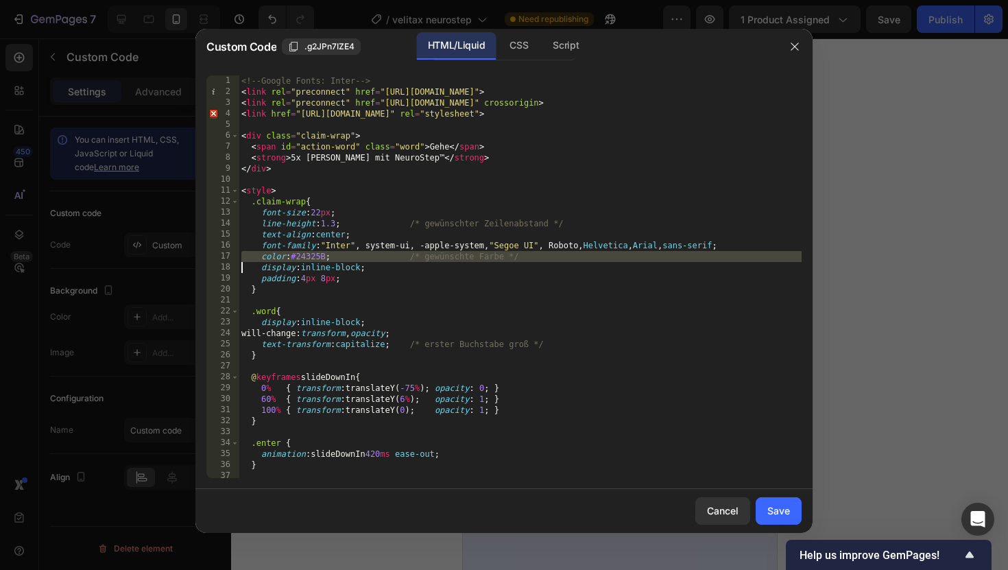
click at [385, 255] on div "<!-- Google Fonts: Inter --> < link rel = "preconnect" href = "https://fonts.go…" at bounding box center [520, 287] width 563 height 424
type textarea "</script>"
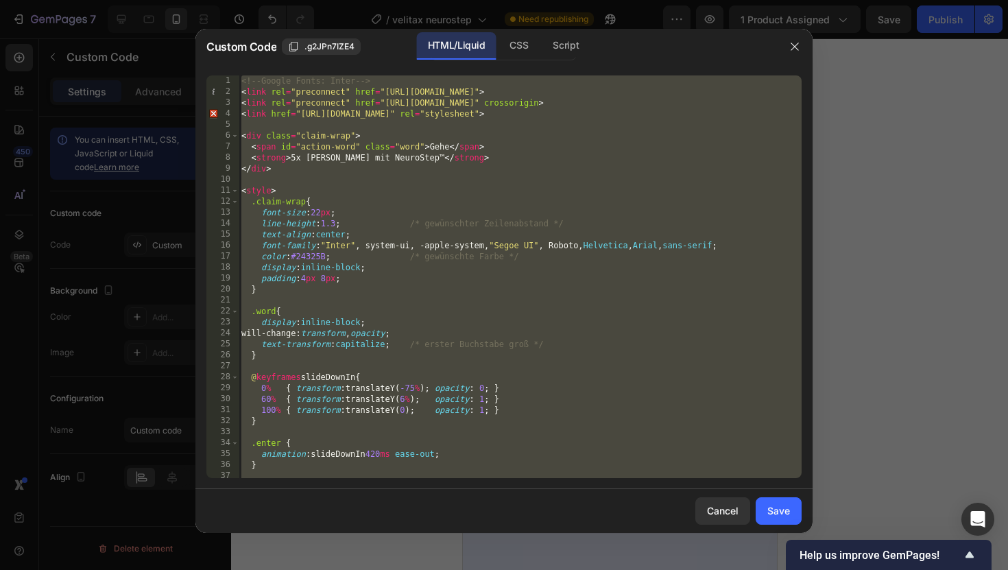
paste textarea
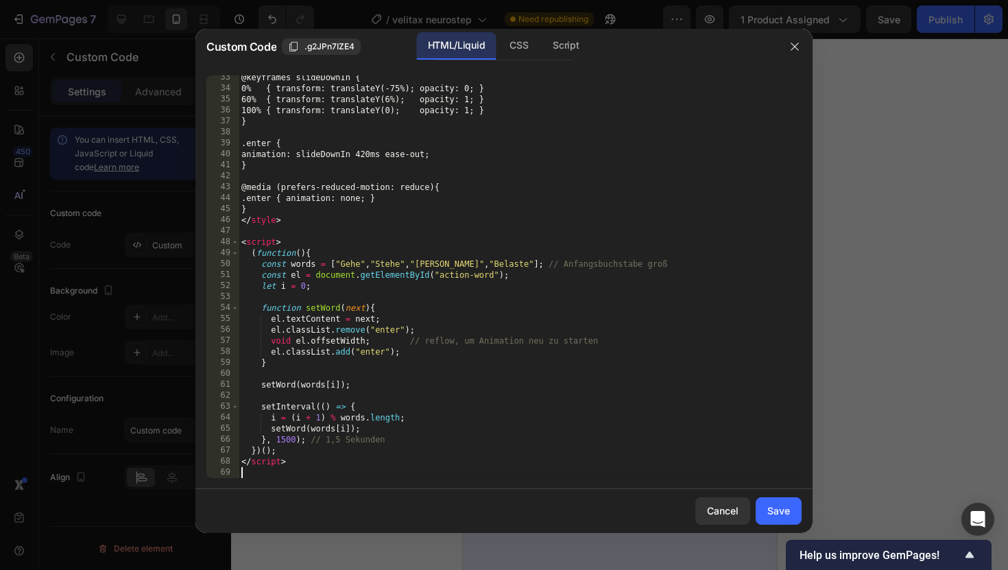
scroll to position [354, 0]
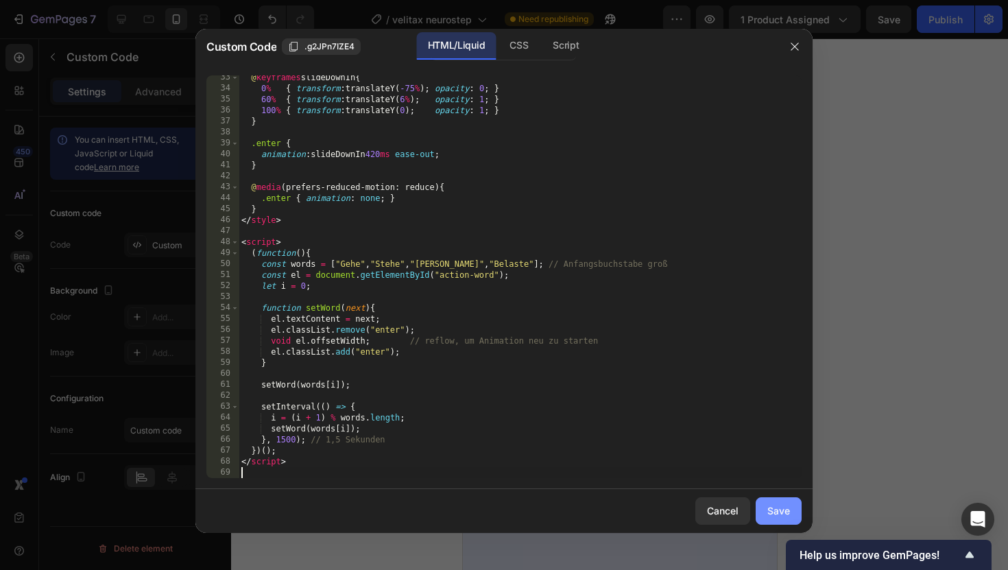
click at [773, 513] on div "Save" at bounding box center [778, 510] width 23 height 14
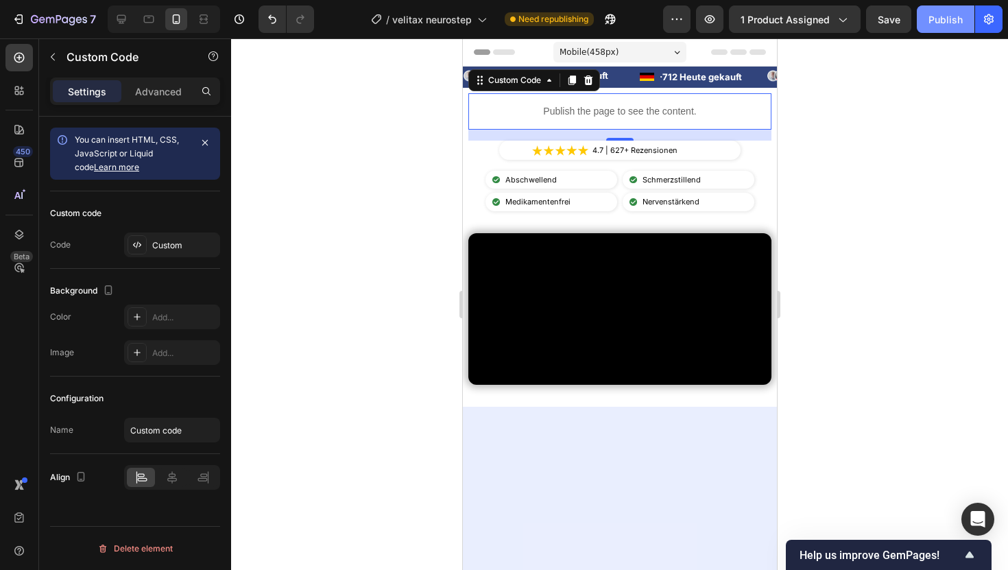
click at [944, 19] on div "Publish" at bounding box center [945, 19] width 34 height 14
click at [867, 86] on div at bounding box center [619, 303] width 777 height 531
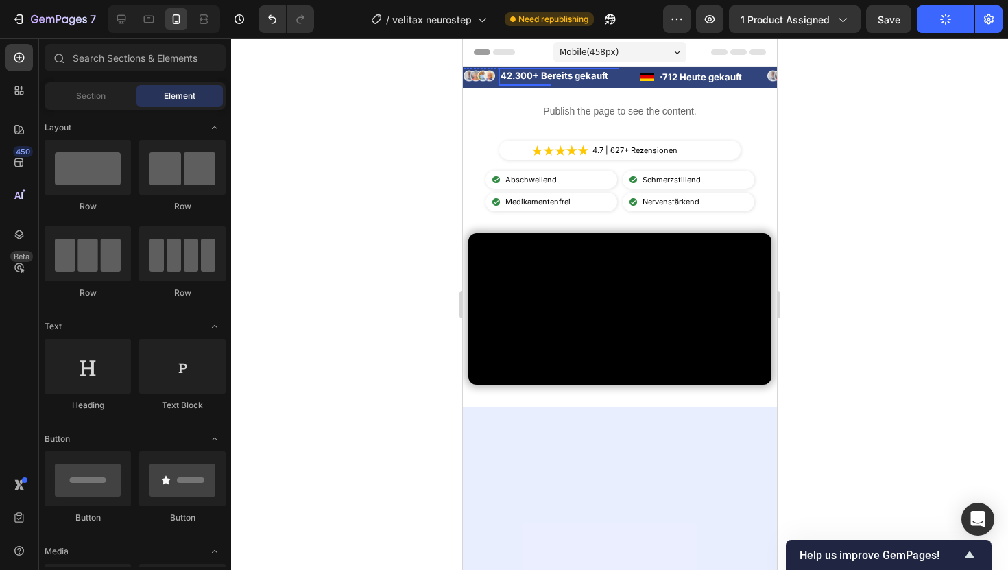
click at [500, 83] on div "42.300+ Bereits gekauft Text Block" at bounding box center [558, 76] width 120 height 16
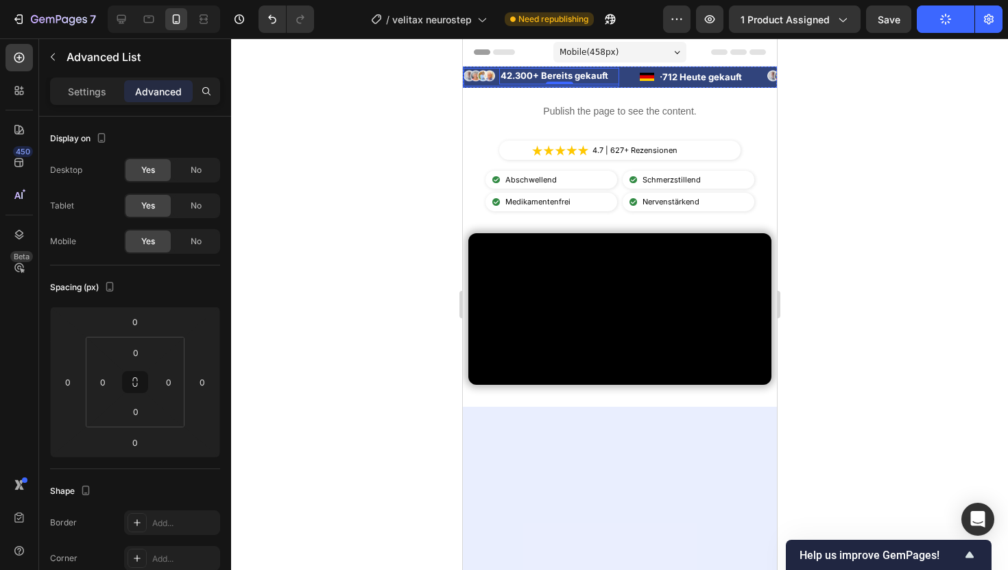
click at [498, 85] on div "Image 42.300+ Bereits gekauft Text Block 0" at bounding box center [541, 77] width 156 height 19
click at [82, 92] on p "Settings" at bounding box center [87, 91] width 38 height 14
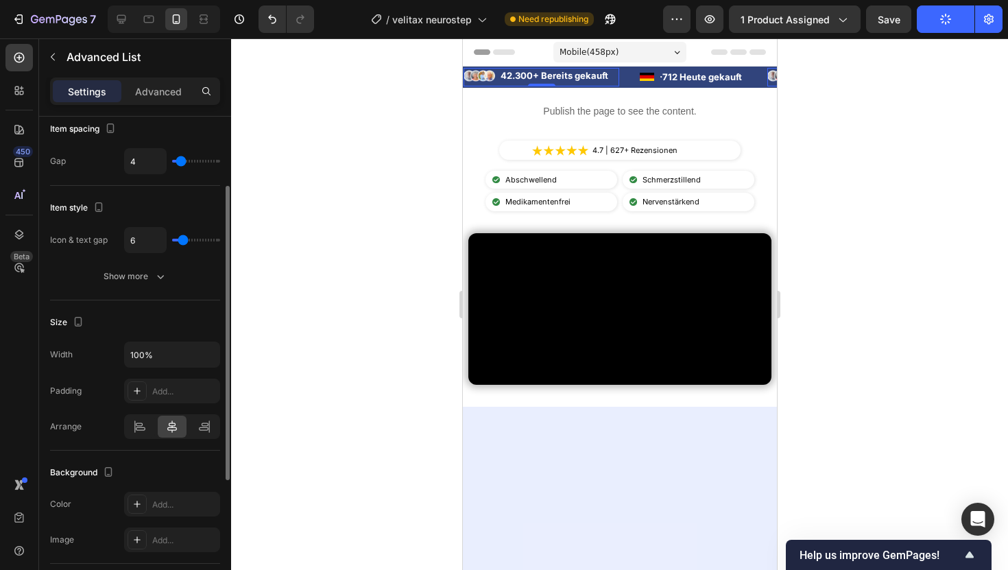
scroll to position [98, 0]
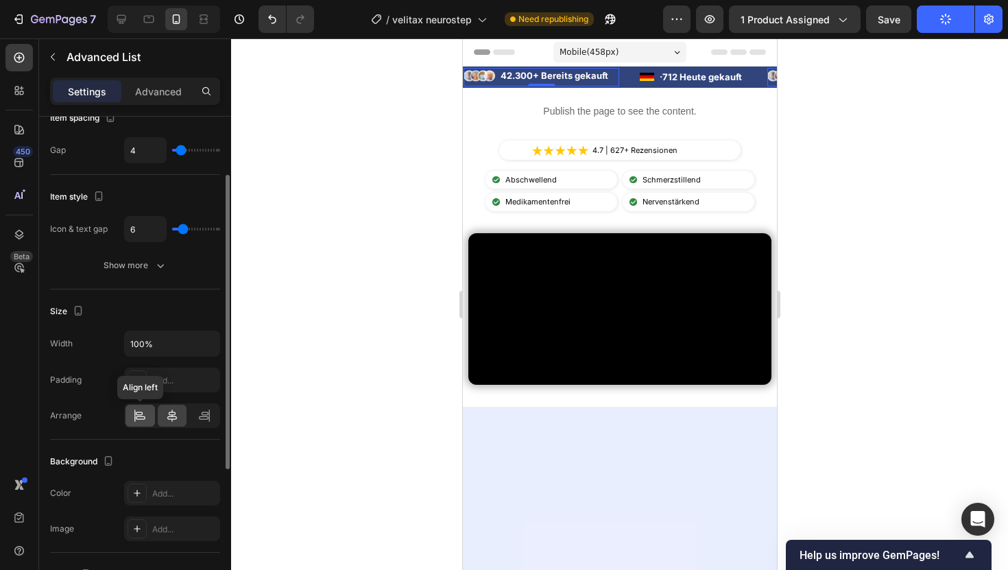
click at [138, 414] on icon at bounding box center [139, 412] width 7 height 3
click at [209, 418] on icon at bounding box center [208, 415] width 1 height 12
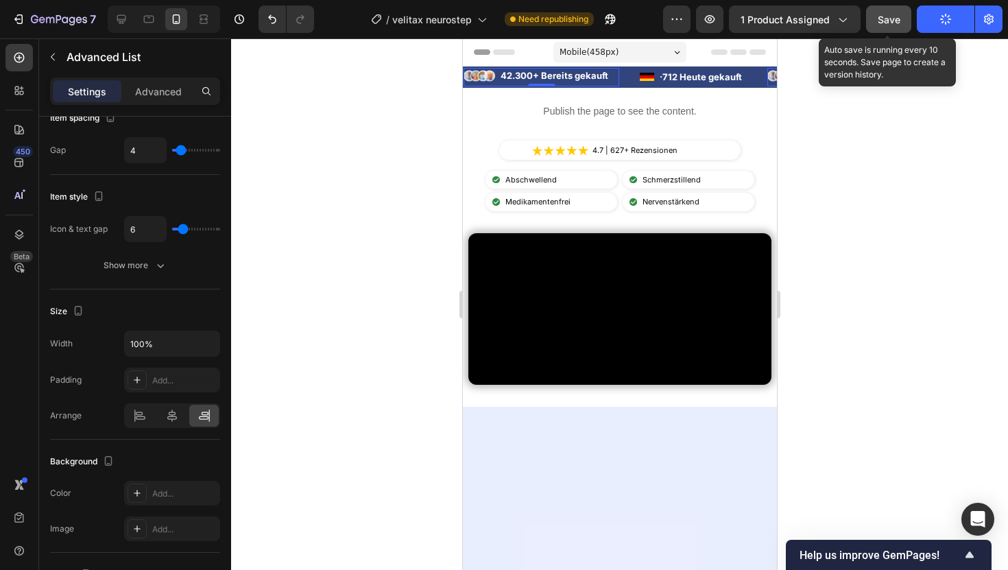
click at [889, 21] on span "Save" at bounding box center [888, 20] width 23 height 12
click at [879, 21] on span "Save" at bounding box center [888, 20] width 23 height 12
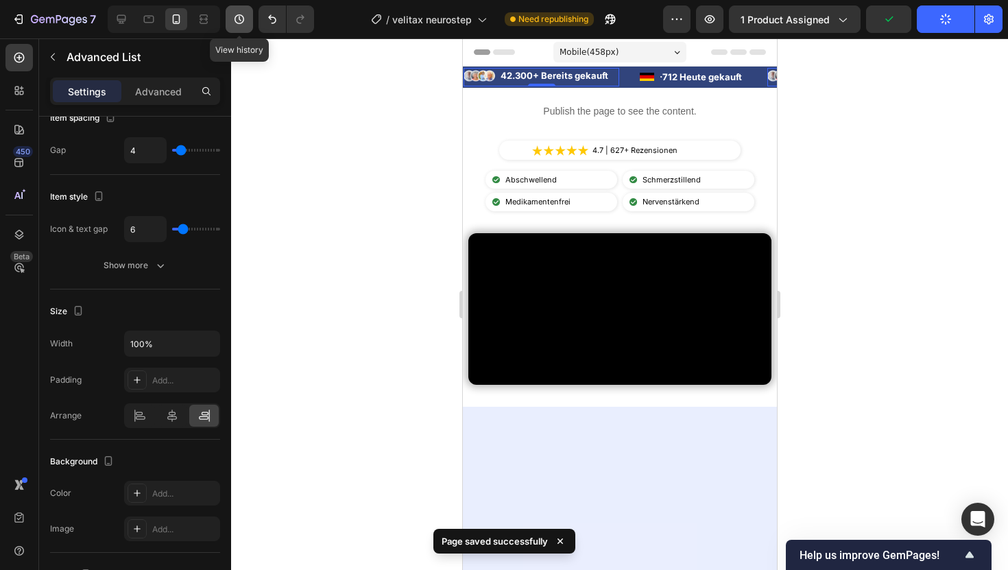
click at [243, 21] on icon "button" at bounding box center [239, 19] width 10 height 10
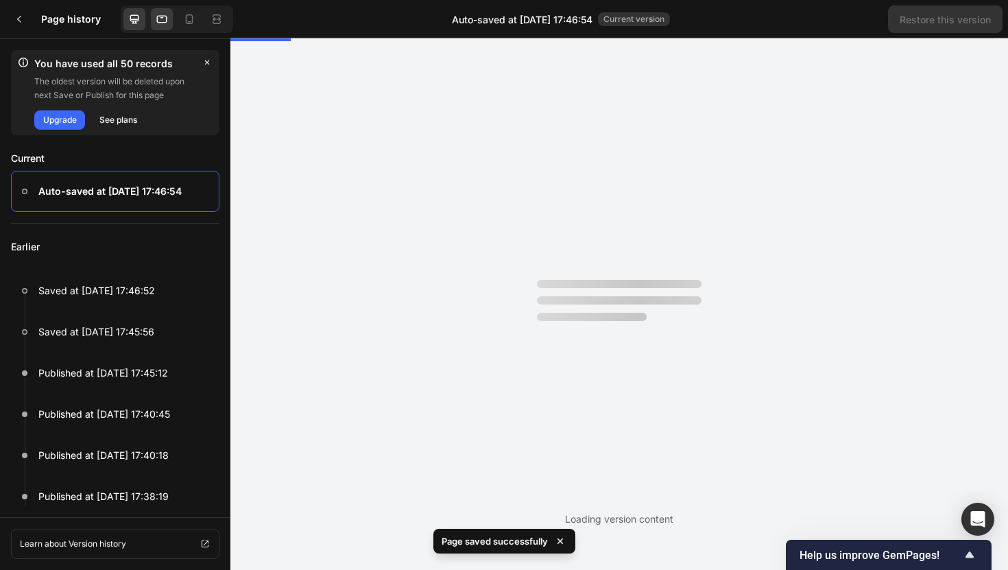
scroll to position [0, 0]
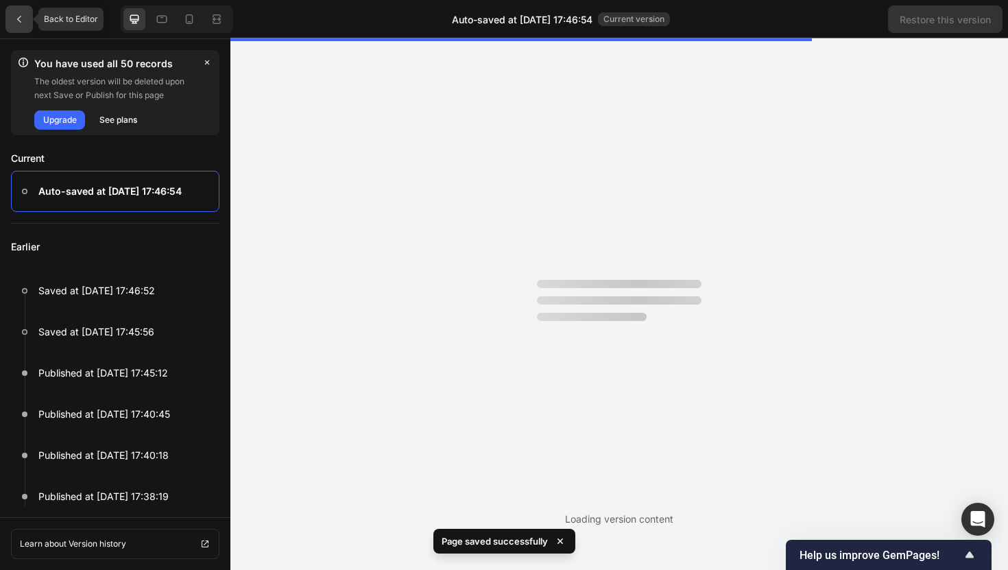
click at [23, 23] on icon at bounding box center [19, 19] width 11 height 11
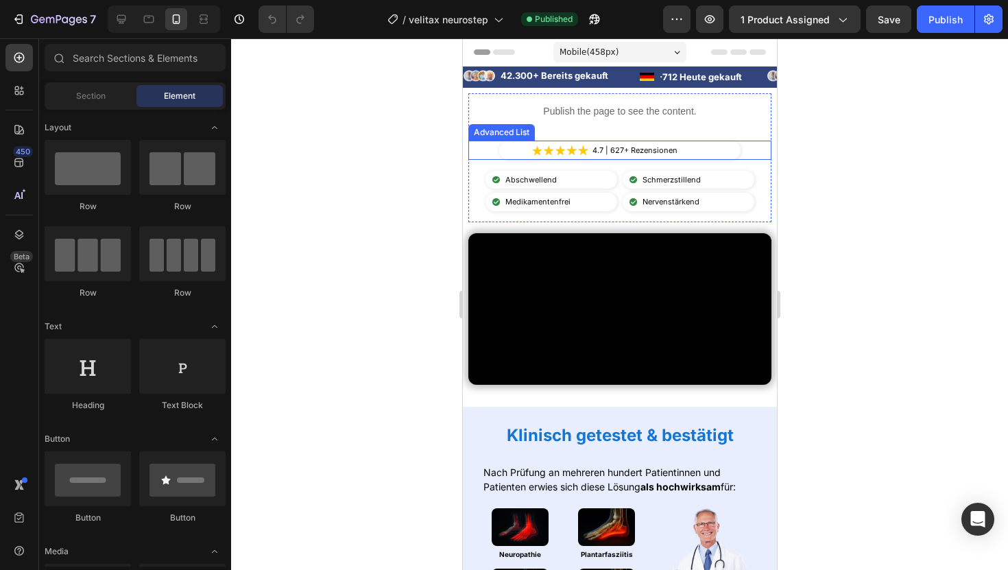
click at [523, 153] on li "Image 4.7 | 627+ Rezensionen Text Block" at bounding box center [619, 151] width 198 height 20
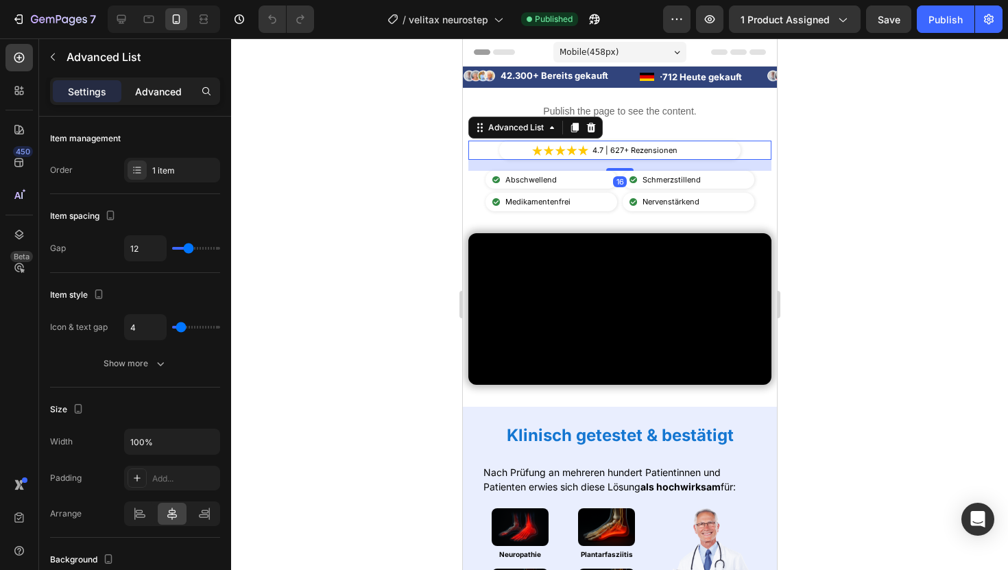
click at [167, 86] on p "Advanced" at bounding box center [158, 91] width 47 height 14
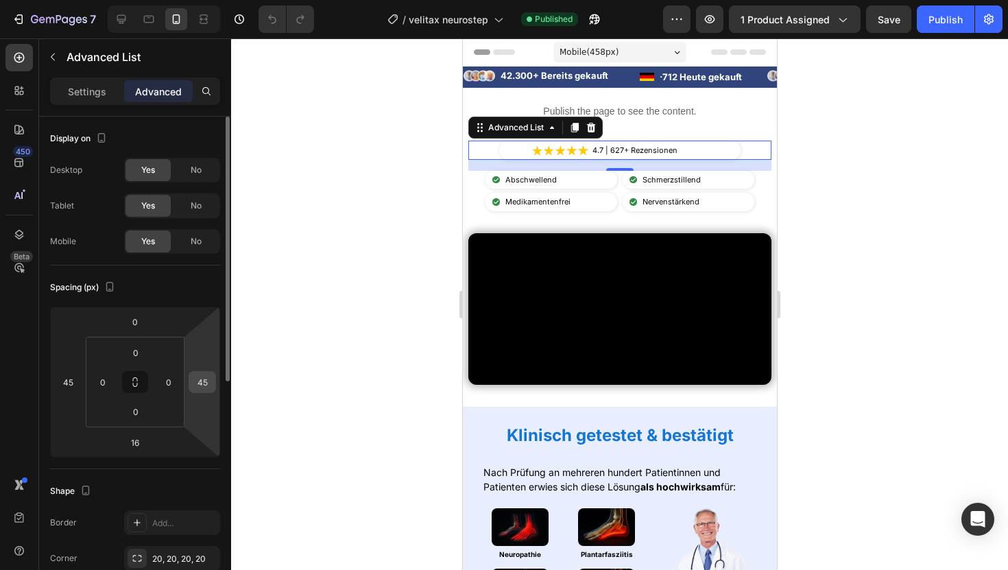
click at [203, 374] on input "45" at bounding box center [202, 382] width 21 height 21
type input "50"
click at [71, 387] on input "45" at bounding box center [68, 382] width 21 height 21
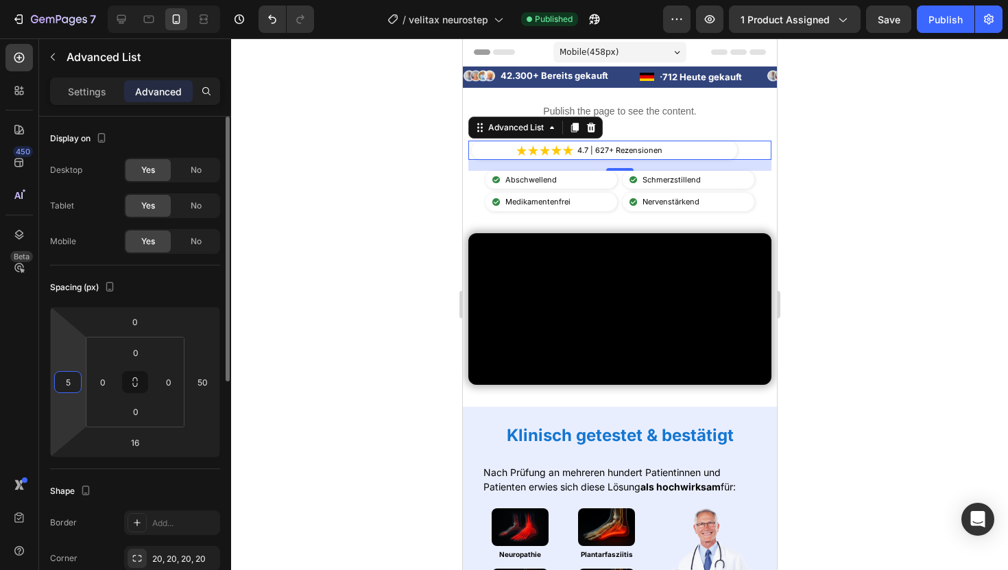
type input "50"
click at [598, 149] on p "4.7 | 627+ Rezensionen" at bounding box center [649, 151] width 114 height 12
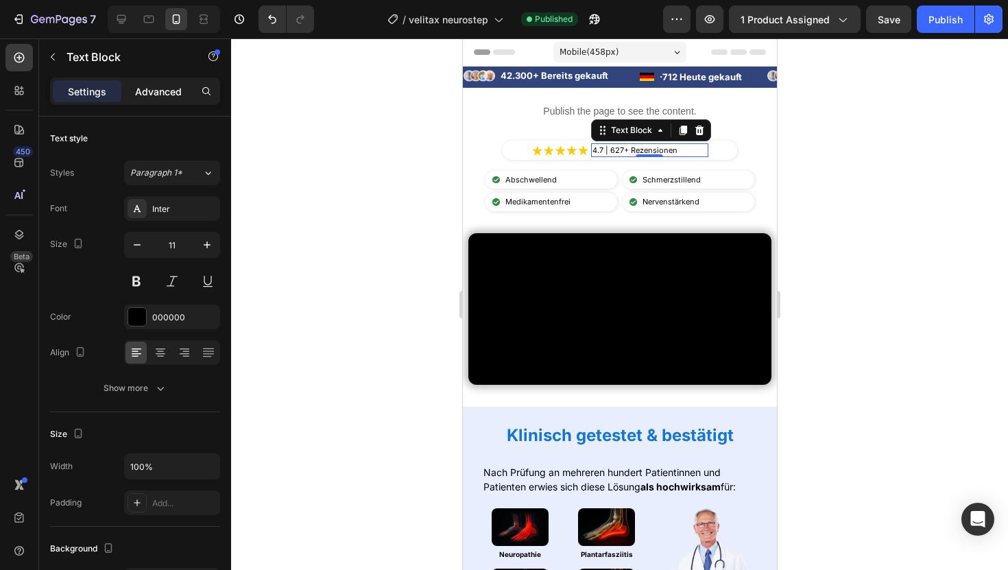
click at [158, 90] on p "Advanced" at bounding box center [158, 91] width 47 height 14
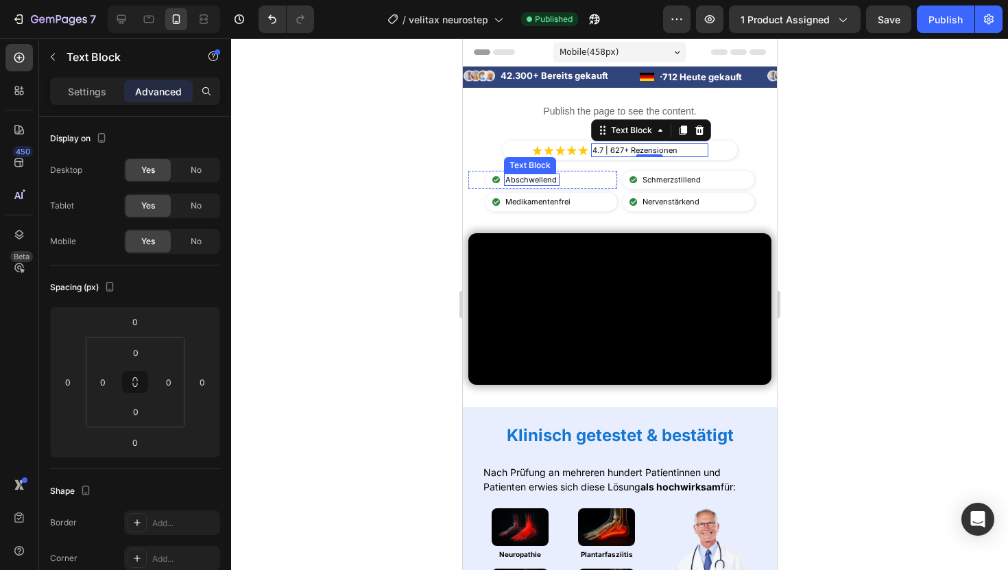
click at [548, 159] on div "Text Block" at bounding box center [529, 165] width 47 height 12
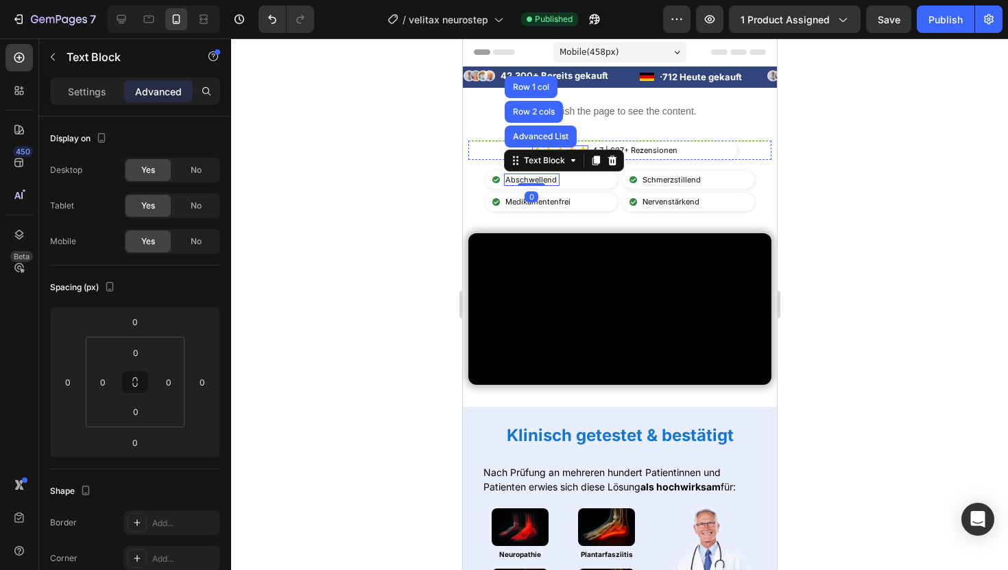
click at [576, 146] on img at bounding box center [559, 150] width 57 height 10
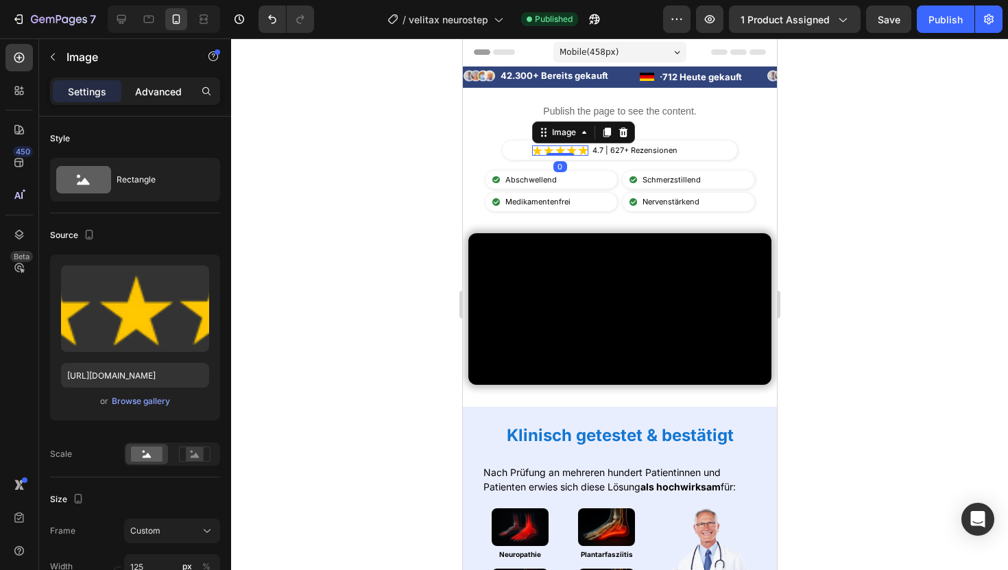
click at [156, 95] on p "Advanced" at bounding box center [158, 91] width 47 height 14
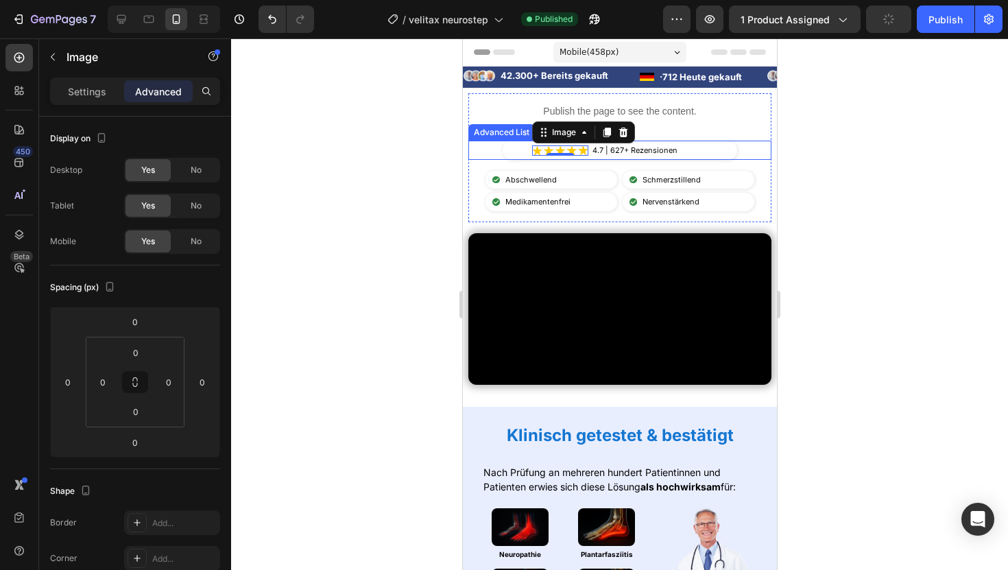
click at [518, 150] on div "Image 0 4.7 | 627+ Rezensionen Text Block" at bounding box center [619, 151] width 234 height 20
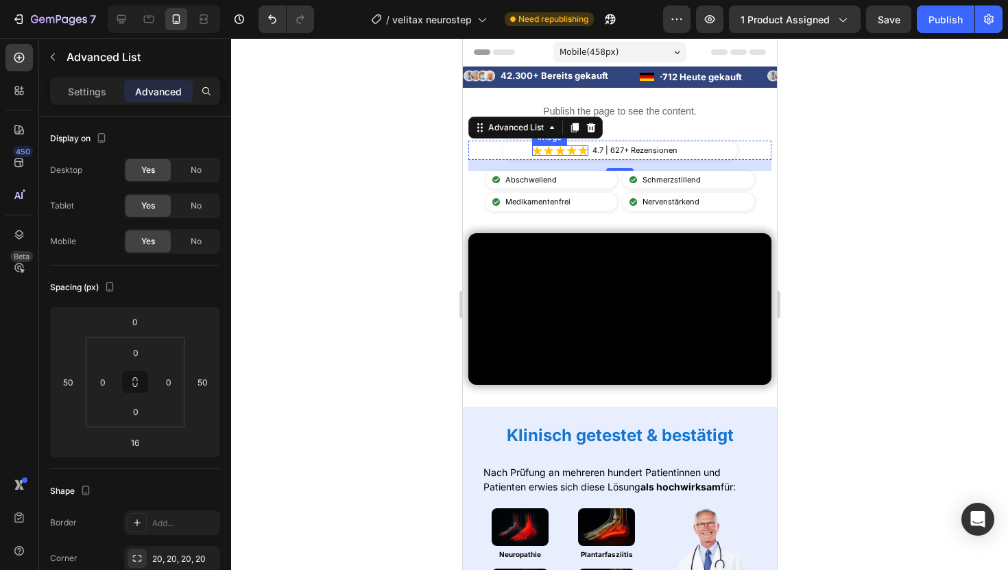
click at [553, 148] on img at bounding box center [559, 150] width 57 height 10
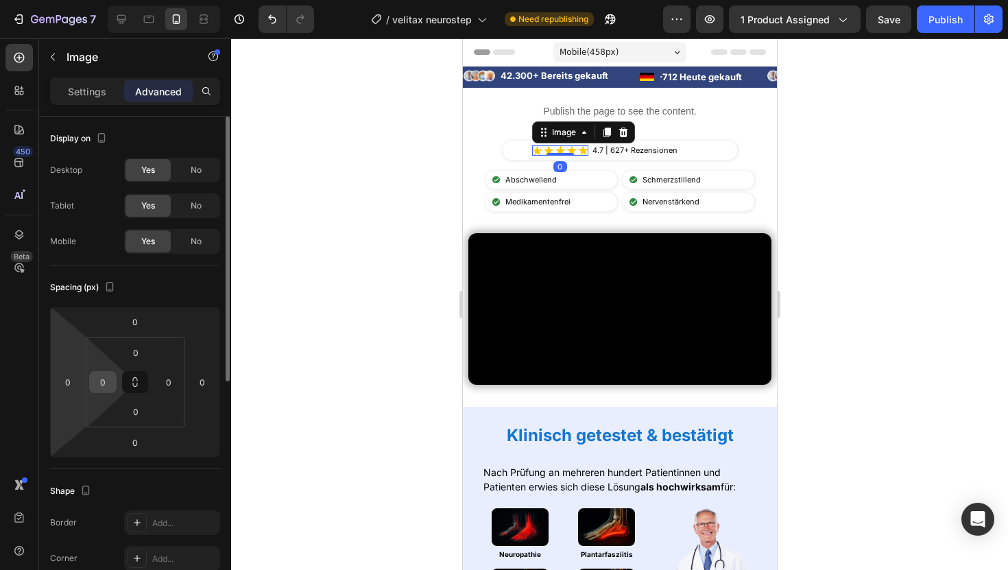
click at [97, 385] on input "0" at bounding box center [103, 382] width 21 height 21
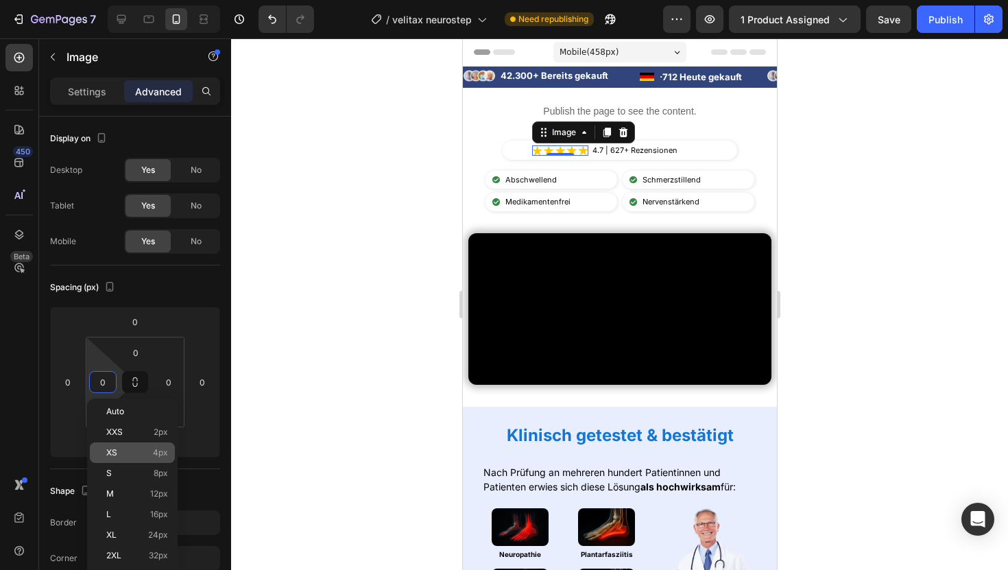
type input "6"
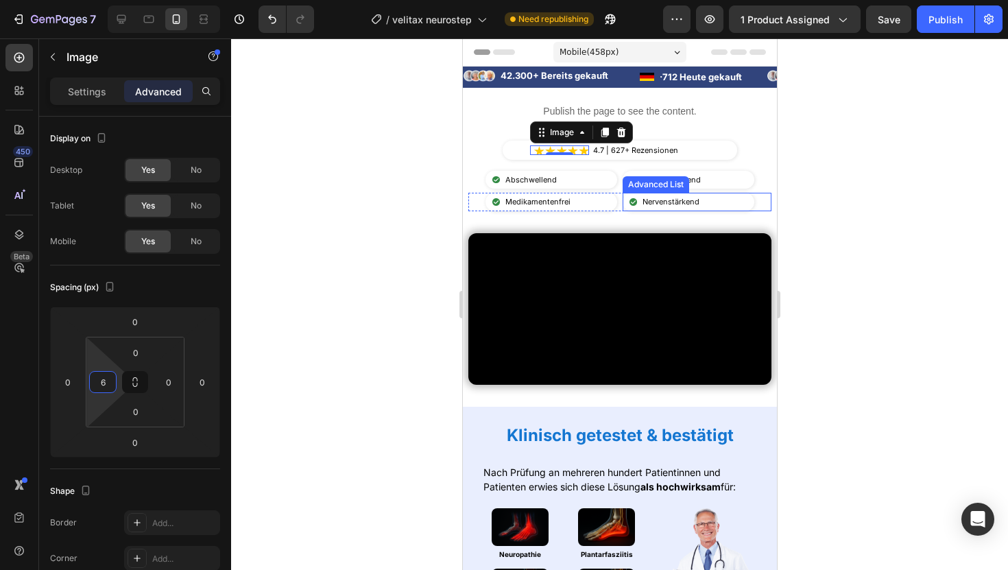
click at [832, 219] on div at bounding box center [619, 303] width 777 height 531
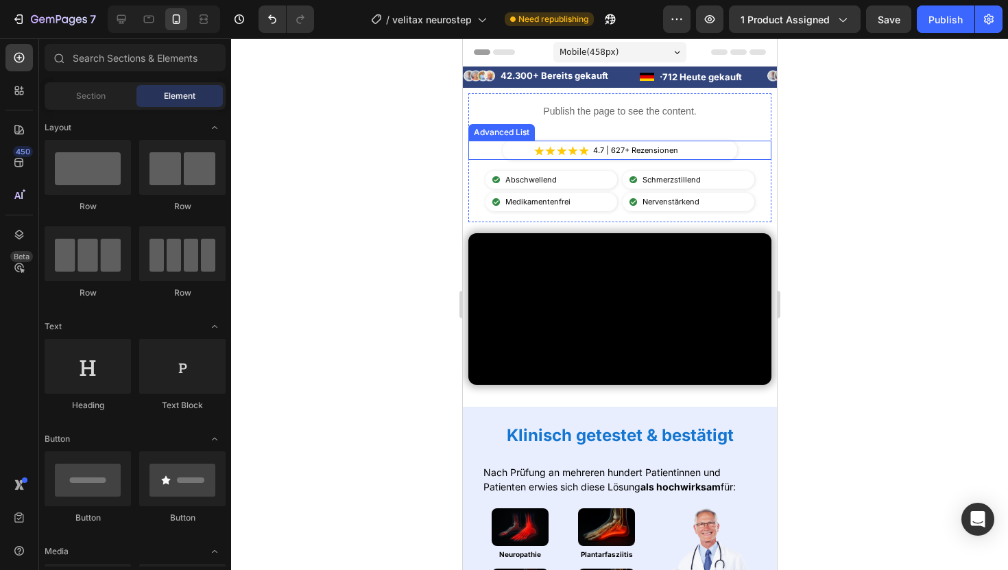
click at [520, 148] on li "Image 4.7 | 627+ Rezensionen Text Block" at bounding box center [619, 151] width 202 height 20
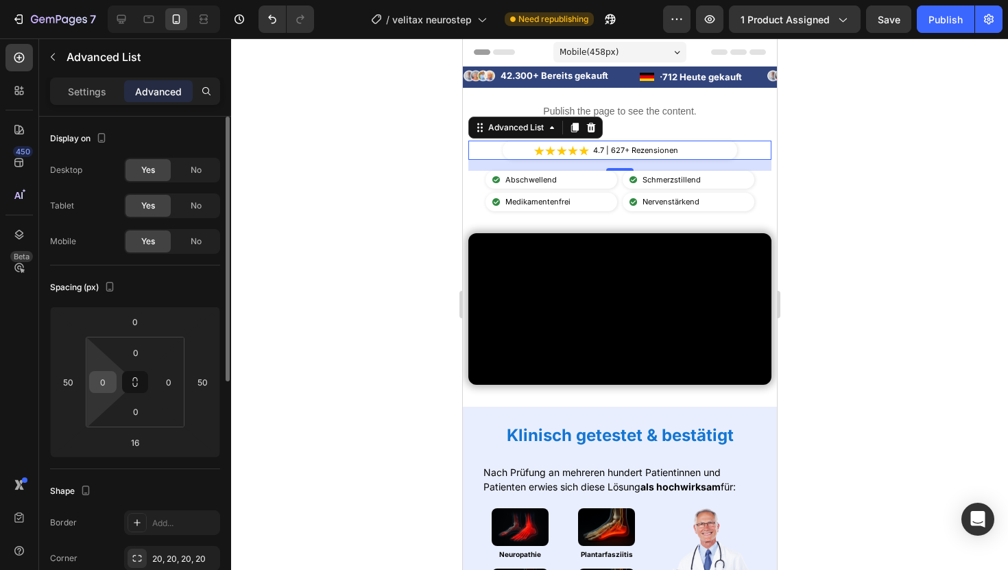
click at [110, 379] on input "0" at bounding box center [103, 382] width 21 height 21
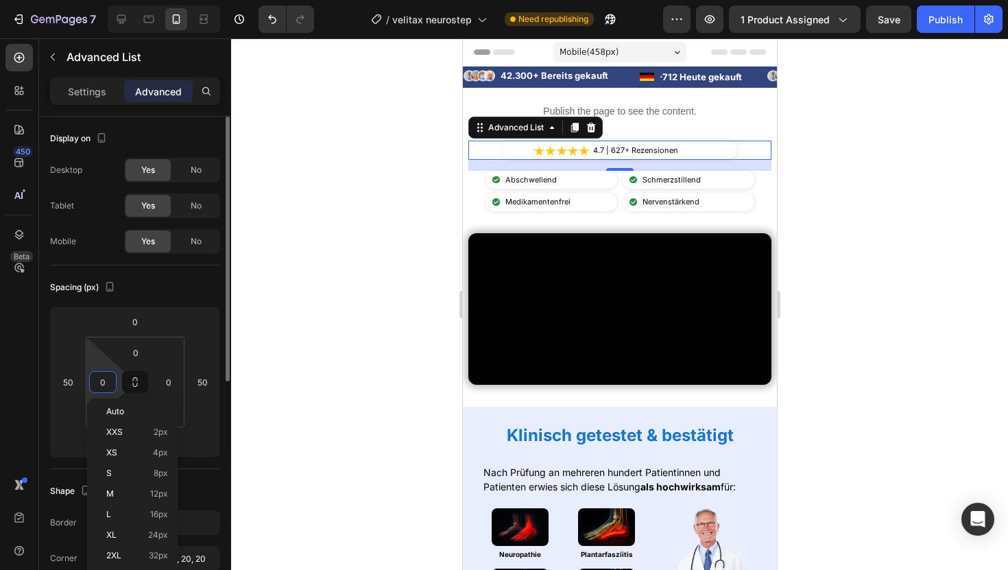
type input "6"
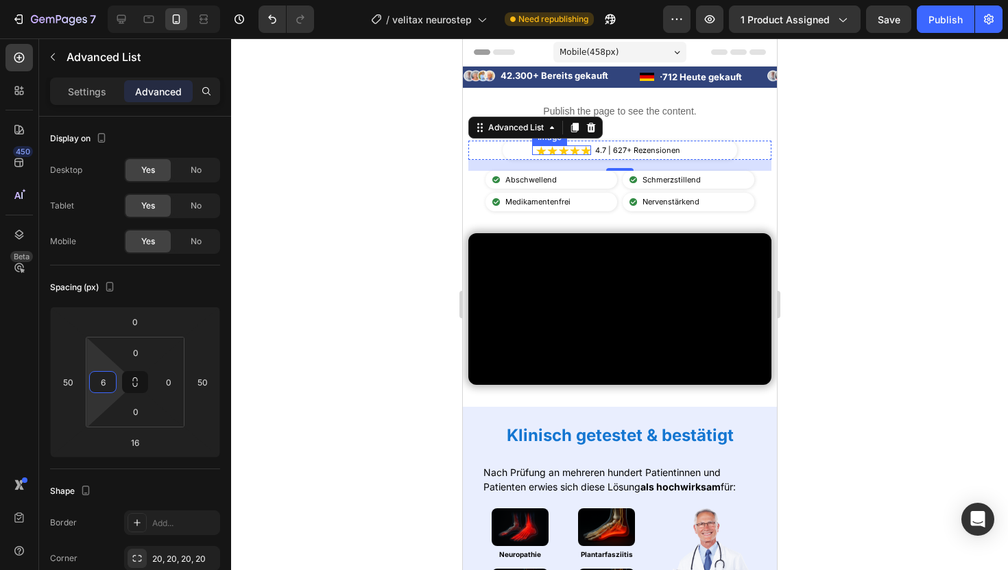
click at [557, 150] on img at bounding box center [562, 150] width 55 height 10
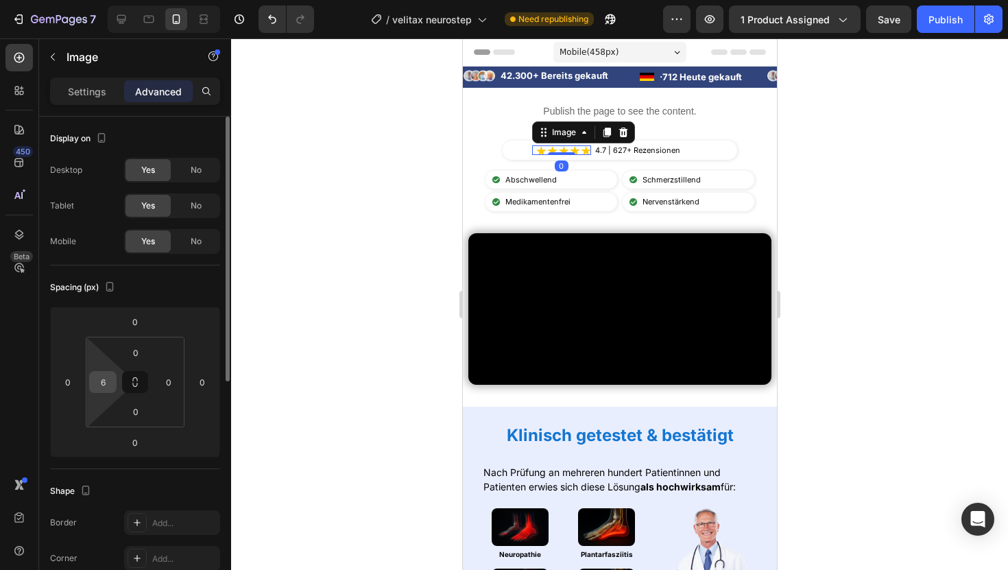
click at [104, 383] on input "6" at bounding box center [103, 382] width 21 height 21
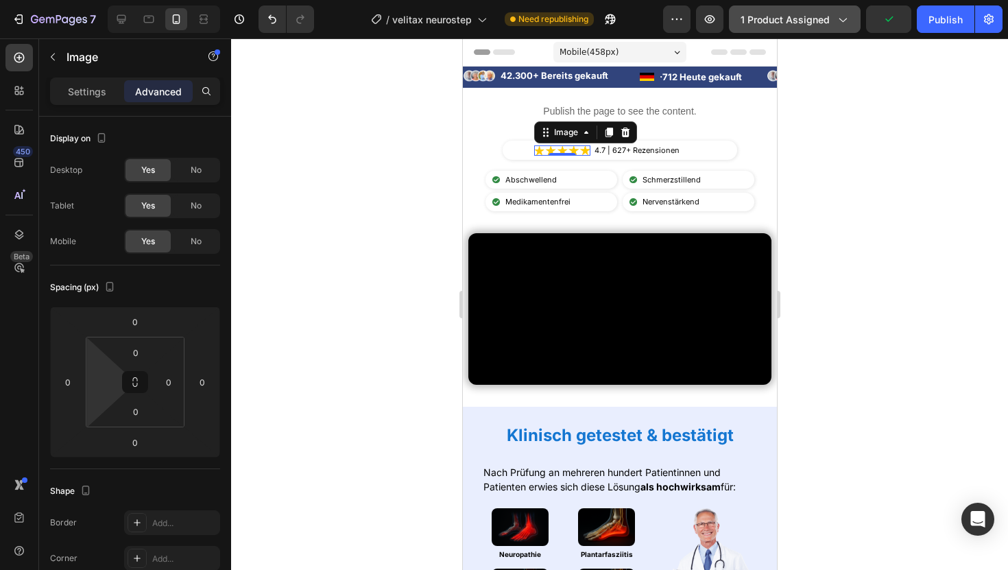
type input "0"
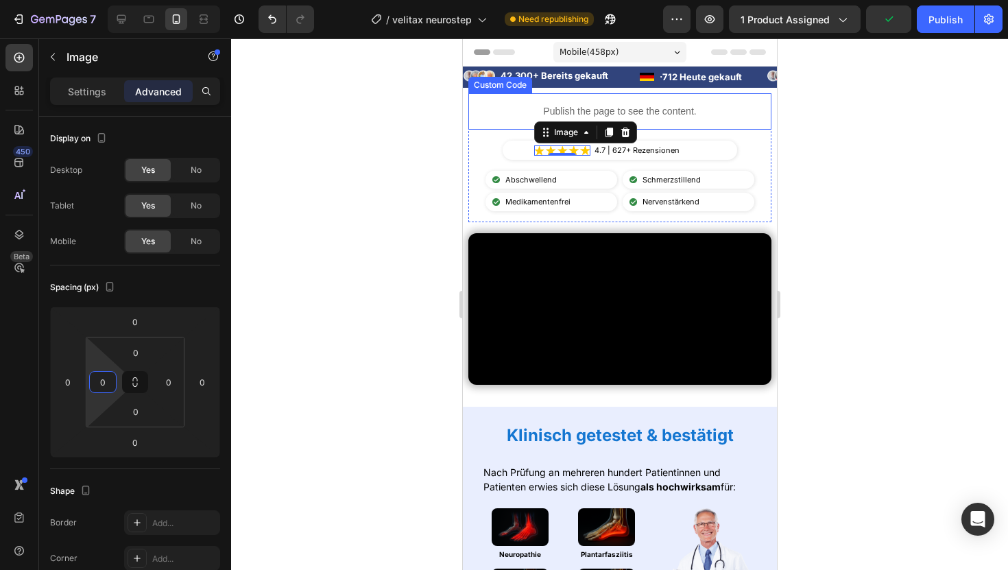
click at [630, 106] on p "Publish the page to see the content." at bounding box center [619, 111] width 303 height 14
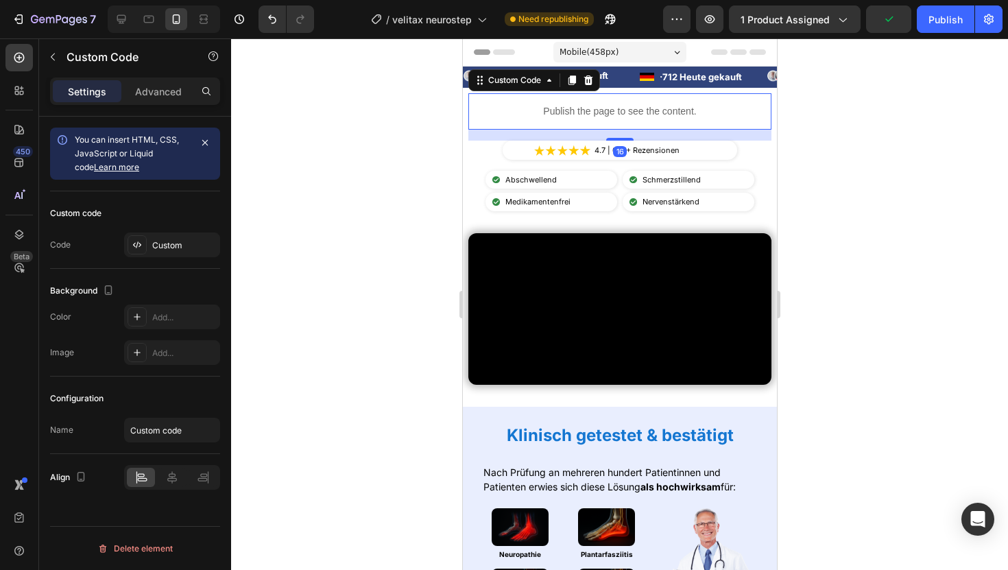
click at [155, 231] on div "Custom code Code Custom" at bounding box center [135, 229] width 170 height 77
click at [162, 242] on div "Custom" at bounding box center [184, 245] width 64 height 12
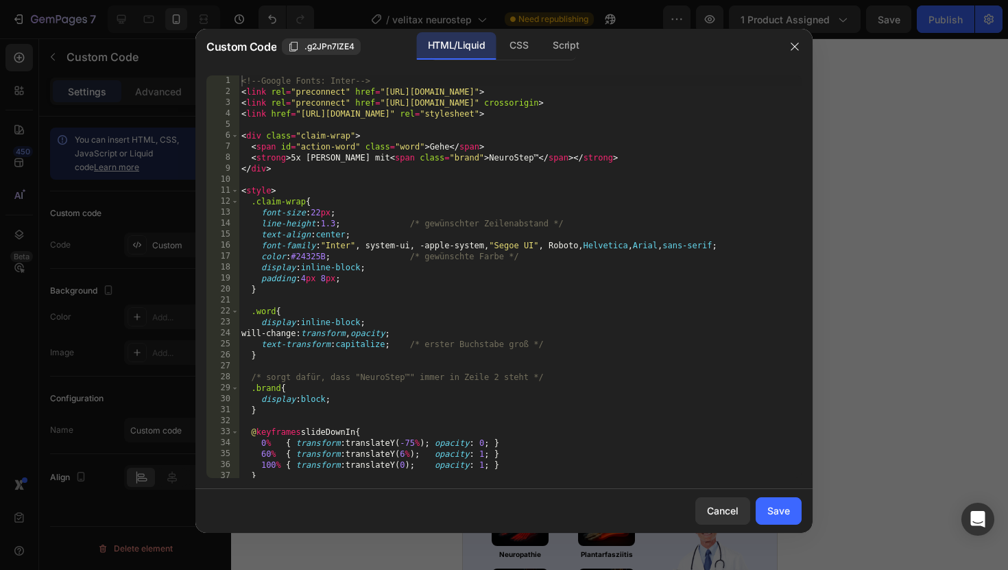
click at [334, 207] on div "<!-- Google Fonts: Inter --> < link rel = "preconnect" href = "[URL][DOMAIN_NAM…" at bounding box center [520, 287] width 563 height 424
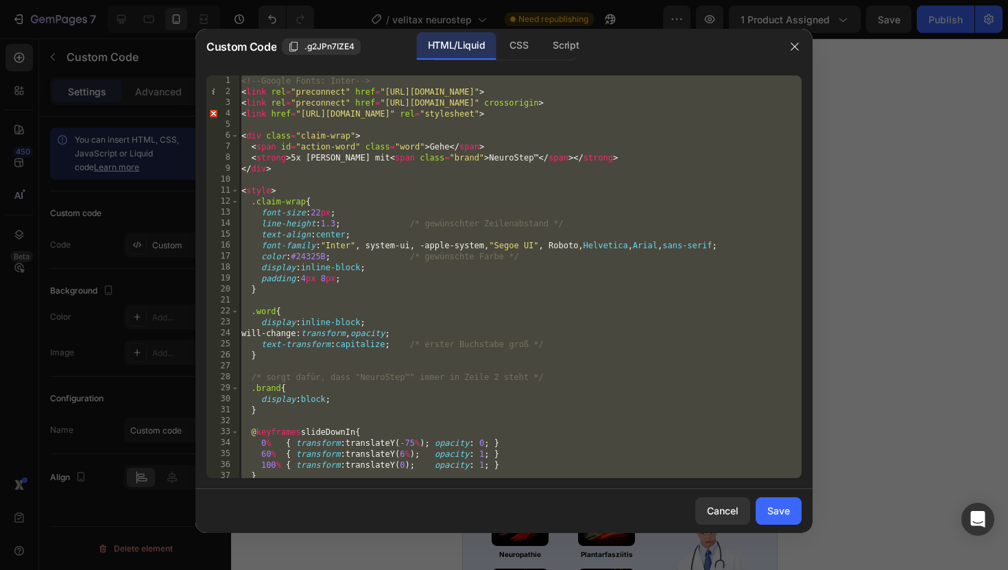
click at [334, 207] on div "<!-- Google Fonts: Inter --> < link rel = "preconnect" href = "[URL][DOMAIN_NAM…" at bounding box center [520, 287] width 563 height 424
type textarea "</script>"
paste textarea
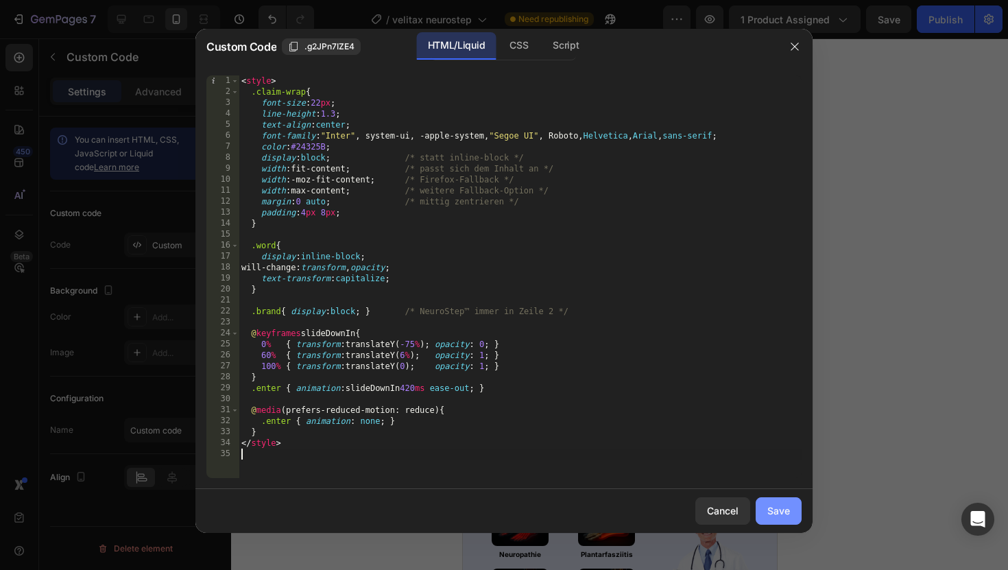
click at [770, 515] on div "Save" at bounding box center [778, 510] width 23 height 14
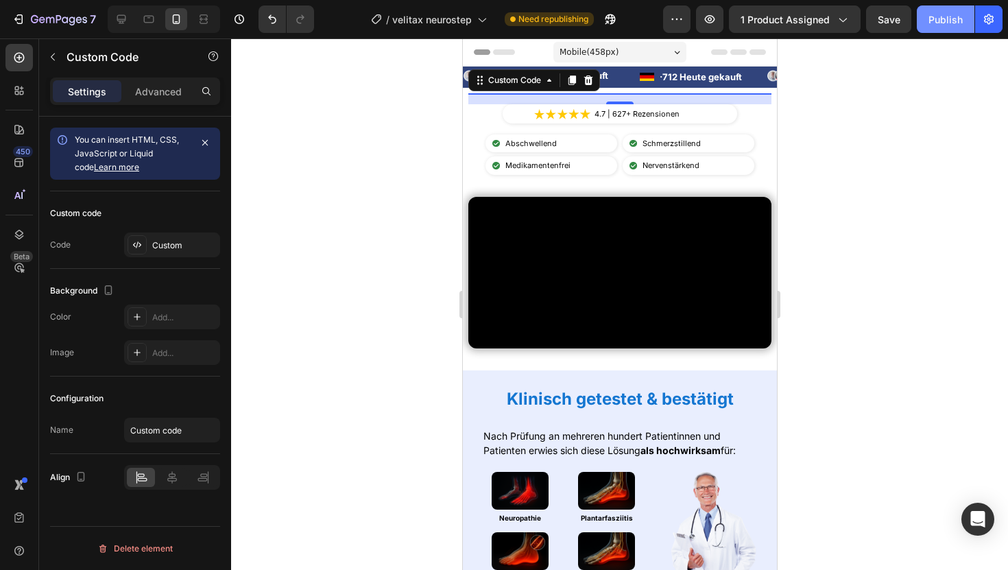
click at [943, 14] on div "Publish" at bounding box center [945, 19] width 34 height 14
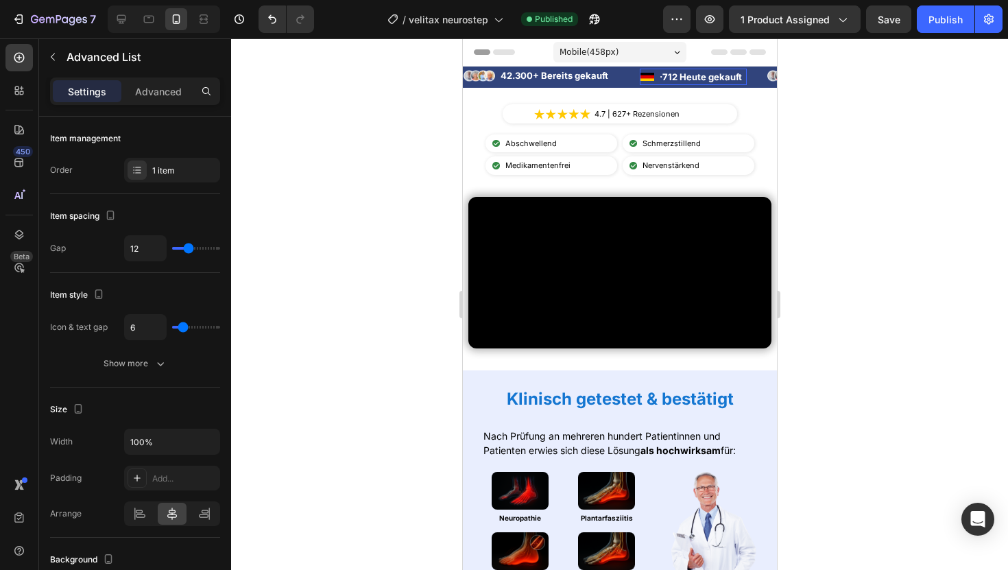
click at [652, 73] on li "Image · 712 Heute gekauft Text Block" at bounding box center [692, 77] width 107 height 16
click at [484, 76] on img at bounding box center [479, 76] width 32 height 12
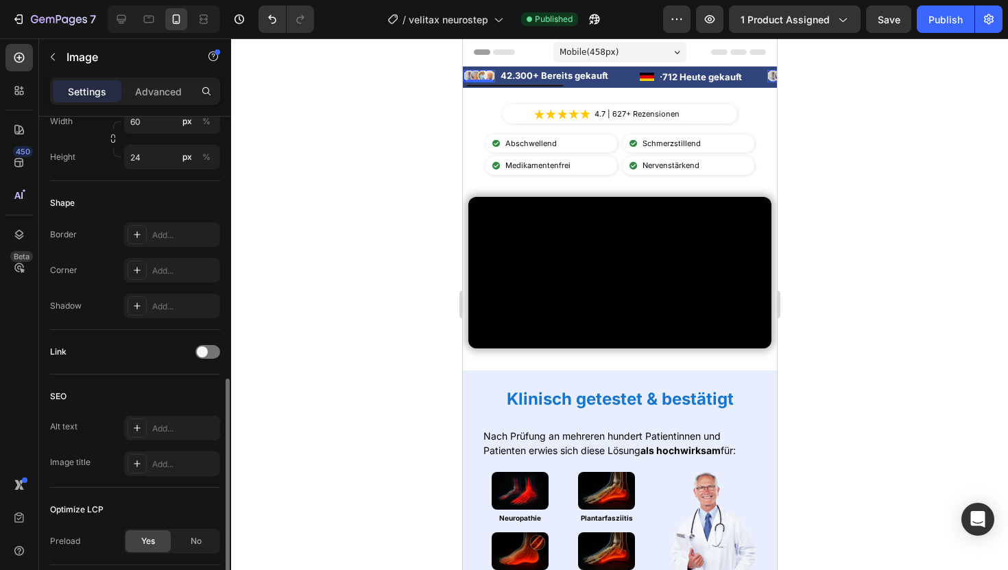
scroll to position [542, 0]
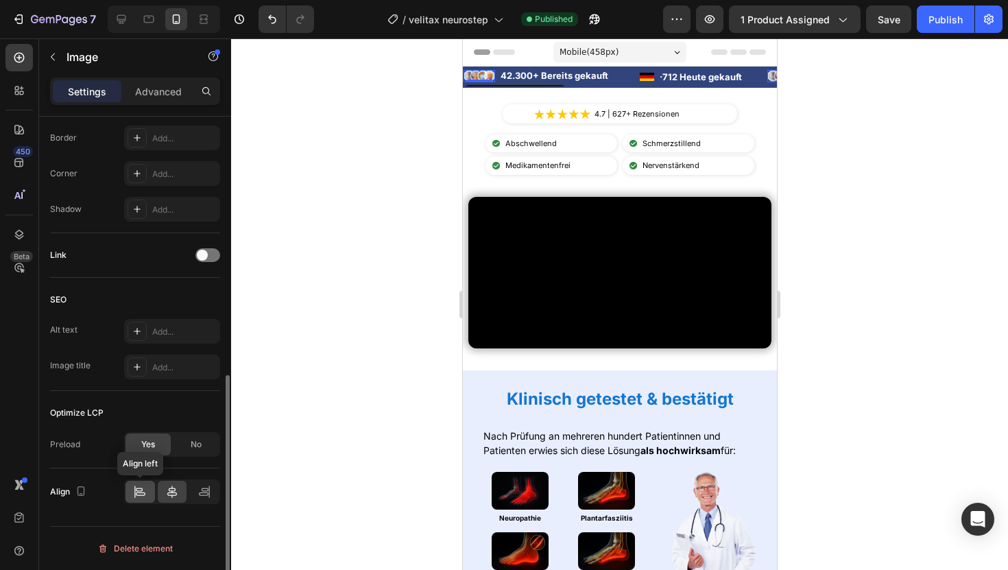
click at [147, 494] on div at bounding box center [139, 492] width 29 height 22
click at [161, 494] on div at bounding box center [172, 492] width 29 height 22
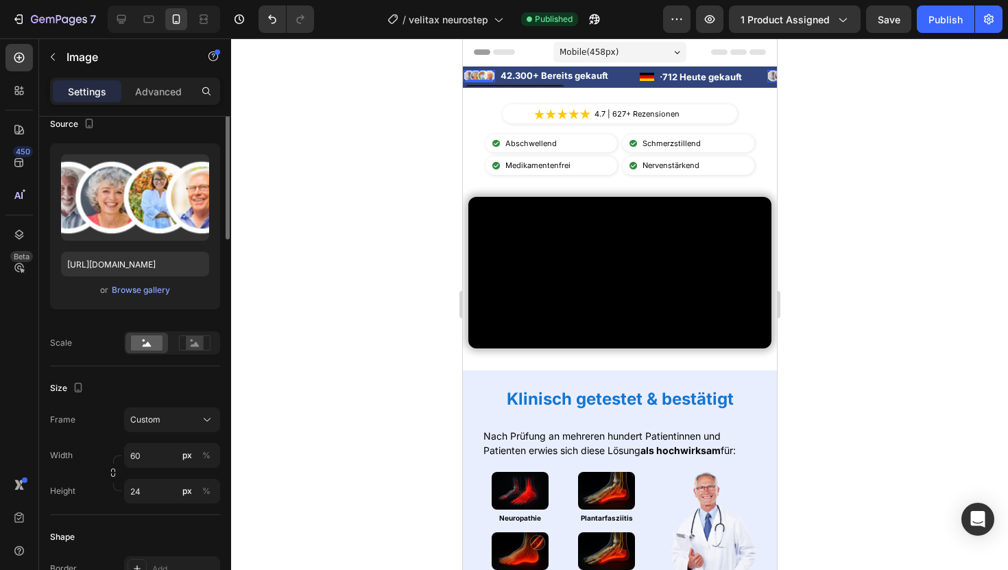
scroll to position [0, 0]
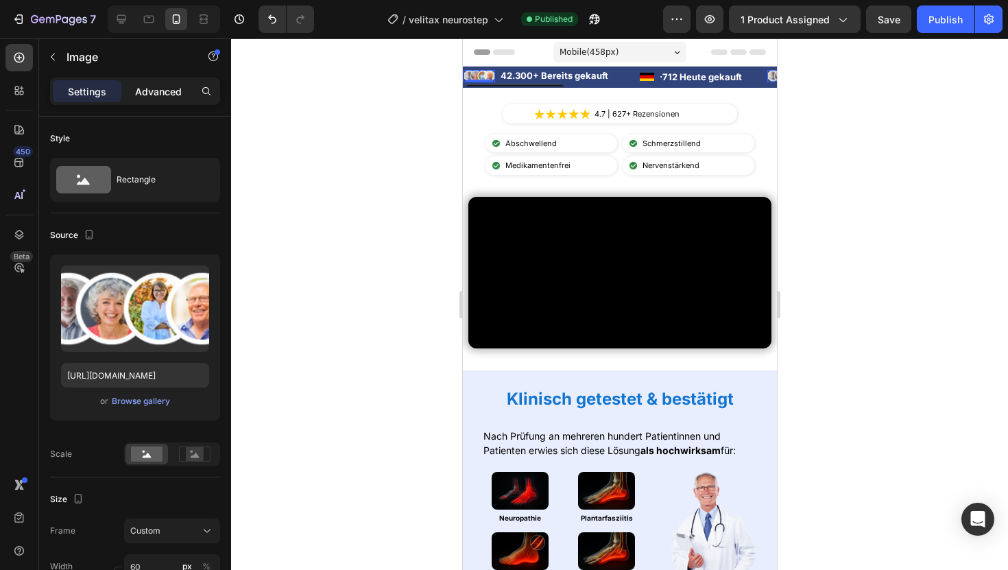
click at [156, 86] on p "Advanced" at bounding box center [158, 91] width 47 height 14
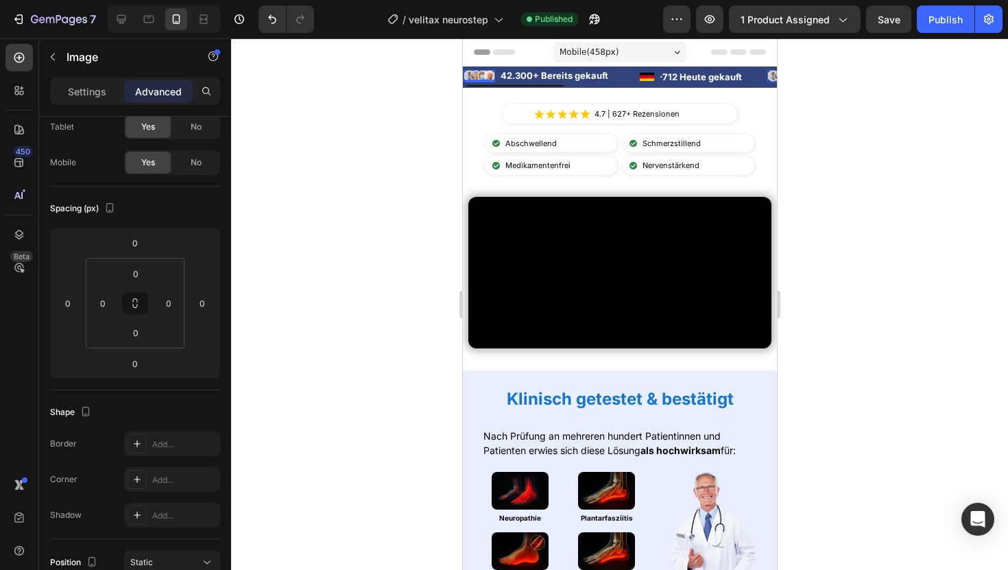
scroll to position [422, 0]
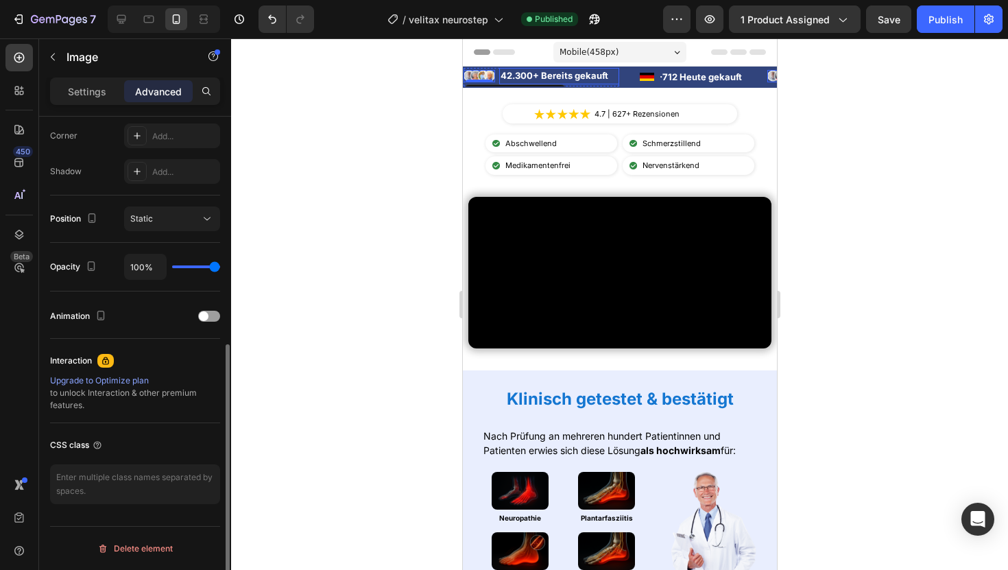
click at [513, 75] on p "42.300+ Bereits gekauft" at bounding box center [558, 76] width 117 height 14
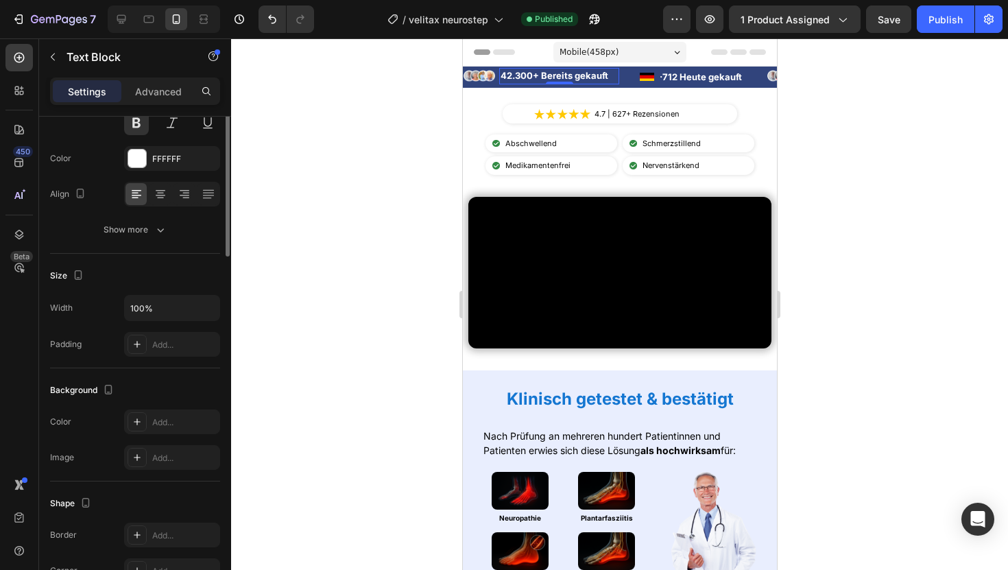
scroll to position [0, 0]
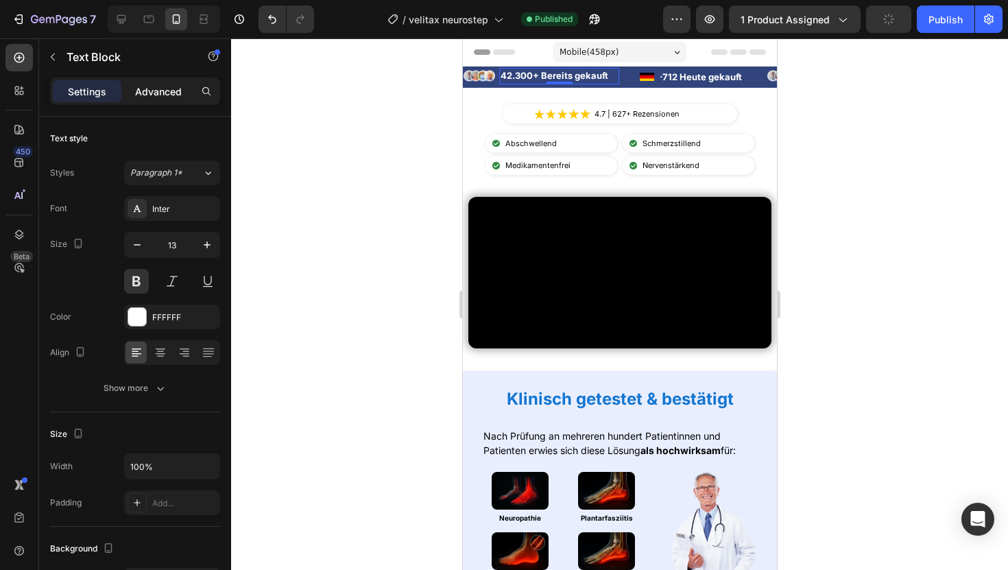
click at [160, 84] on p "Advanced" at bounding box center [158, 91] width 47 height 14
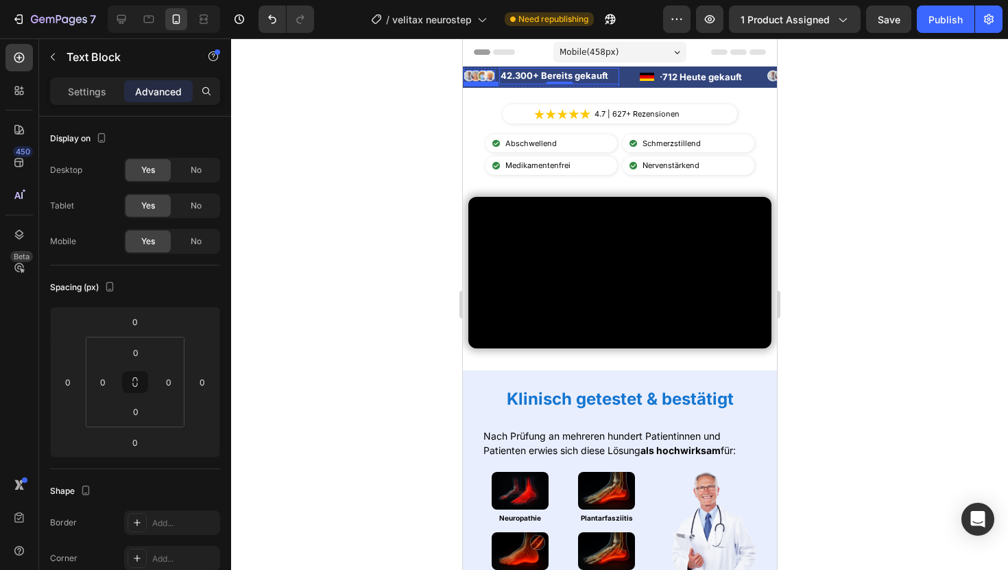
click at [475, 79] on div "Image" at bounding box center [479, 76] width 32 height 12
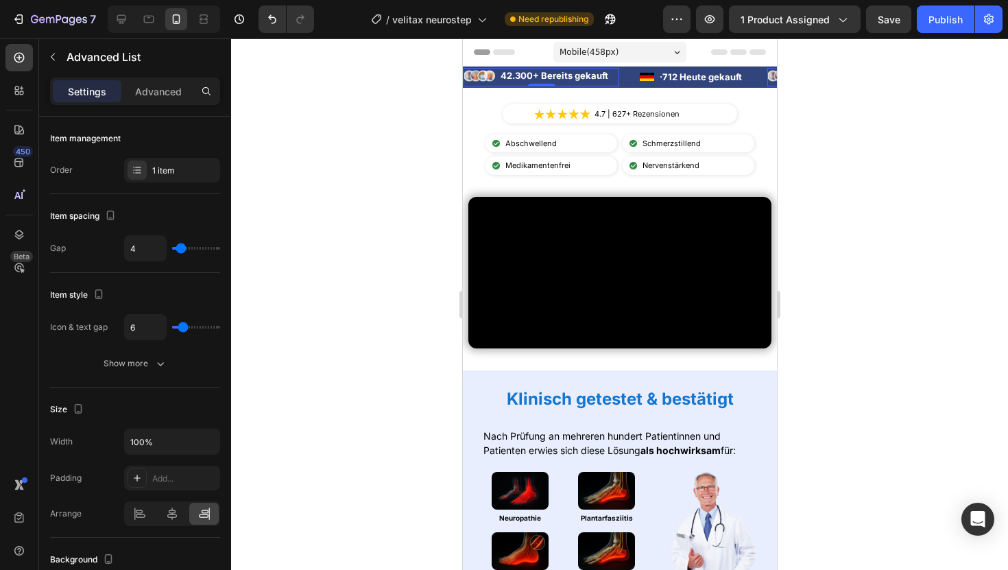
click at [496, 77] on li "Image 42.300+ Bereits gekauft Text Block" at bounding box center [541, 76] width 156 height 16
click at [165, 89] on p "Advanced" at bounding box center [158, 91] width 47 height 14
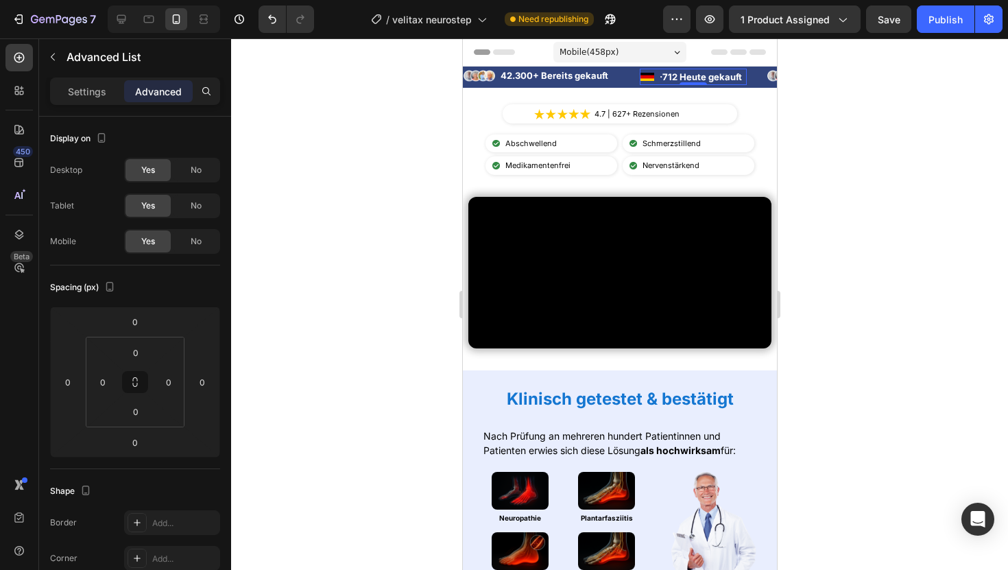
click at [653, 73] on li "Image · 712 Heute gekauft Text Block" at bounding box center [692, 77] width 107 height 16
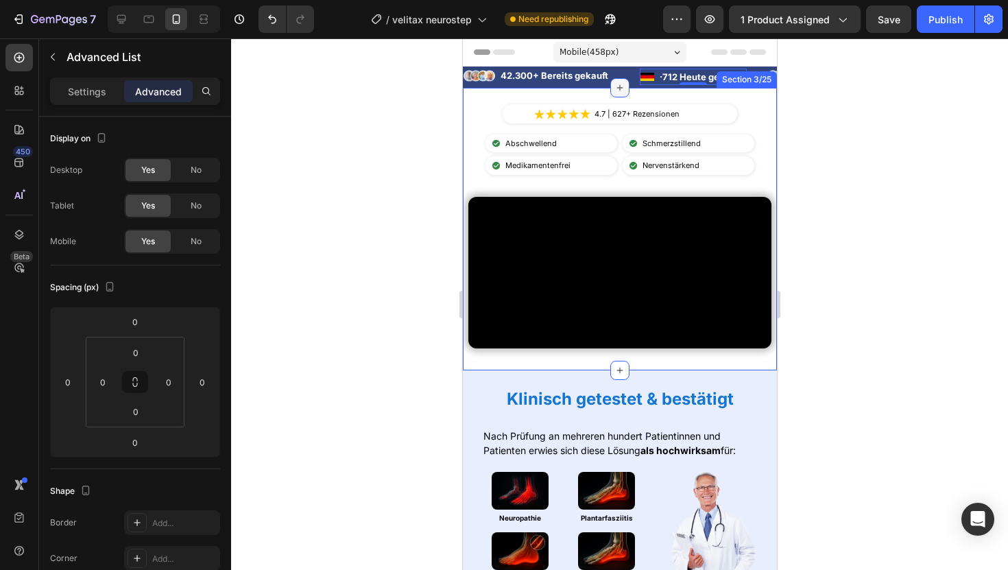
click at [618, 78] on div at bounding box center [618, 87] width 19 height 19
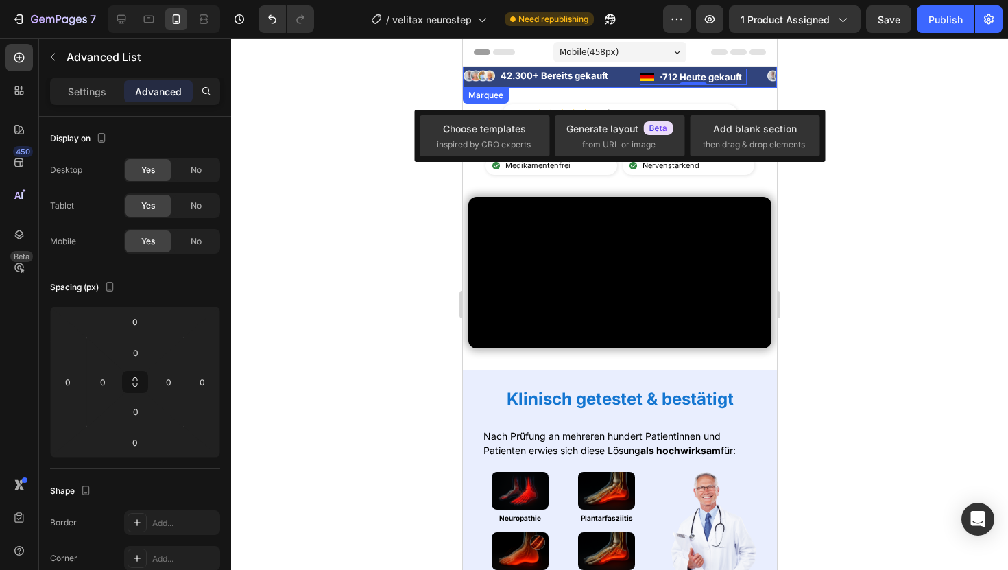
click at [627, 69] on div "Image 42.300+ Bereits gekauft Text Block Advanced List" at bounding box center [551, 77] width 176 height 19
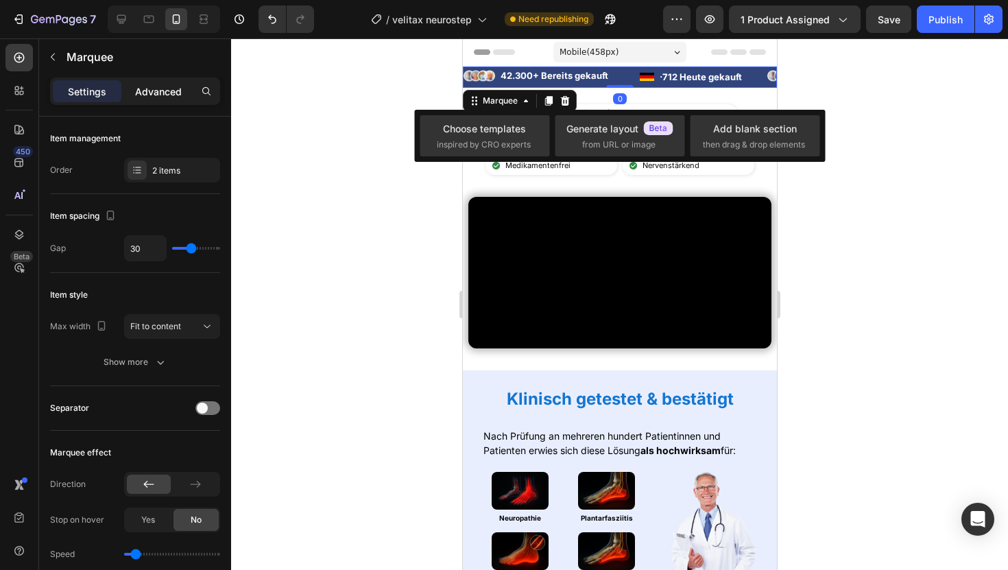
click at [137, 88] on p "Advanced" at bounding box center [158, 91] width 47 height 14
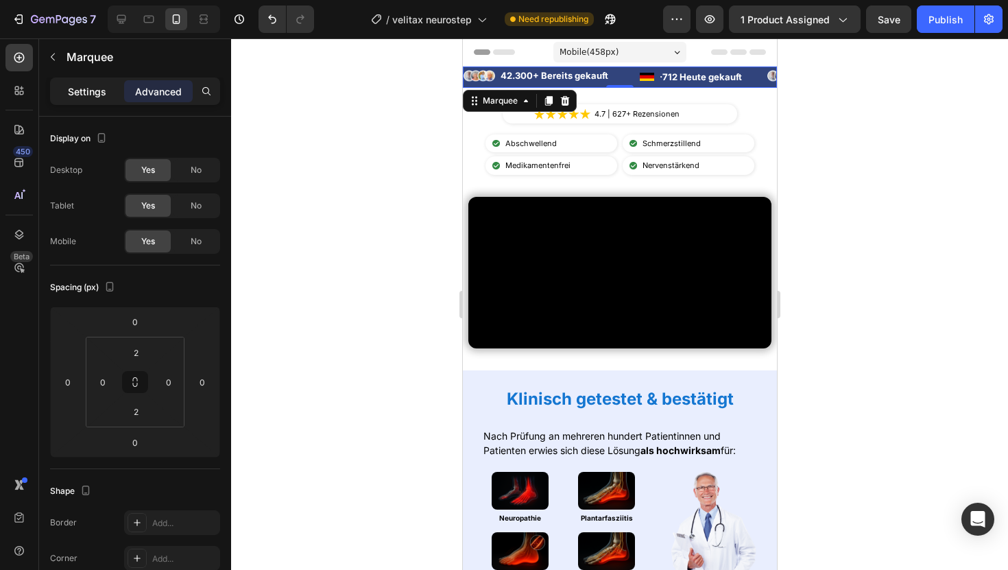
click at [77, 92] on p "Settings" at bounding box center [87, 91] width 38 height 14
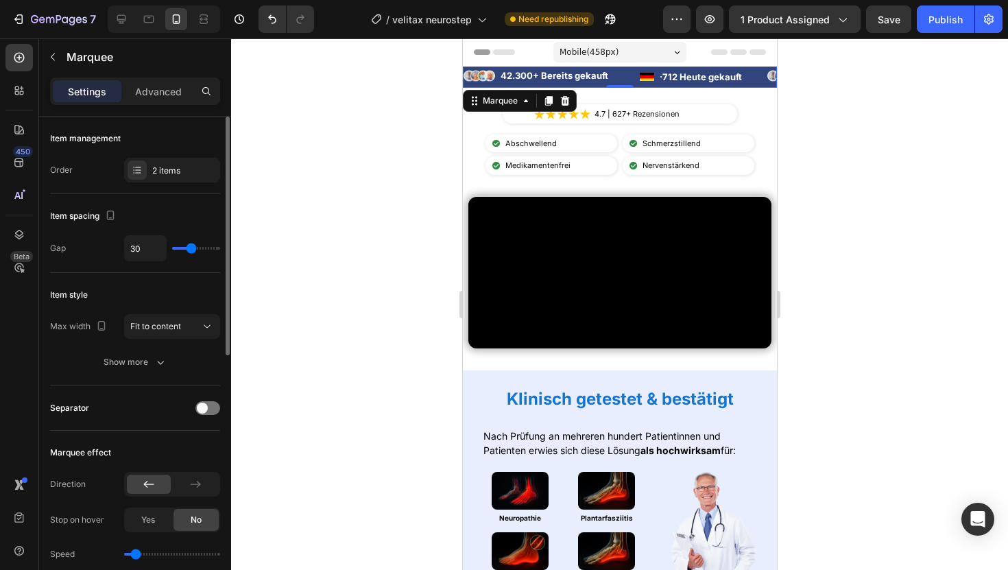
click at [166, 185] on div "Item management Order 2 items" at bounding box center [135, 155] width 170 height 77
click at [168, 174] on div "2 items" at bounding box center [184, 171] width 64 height 12
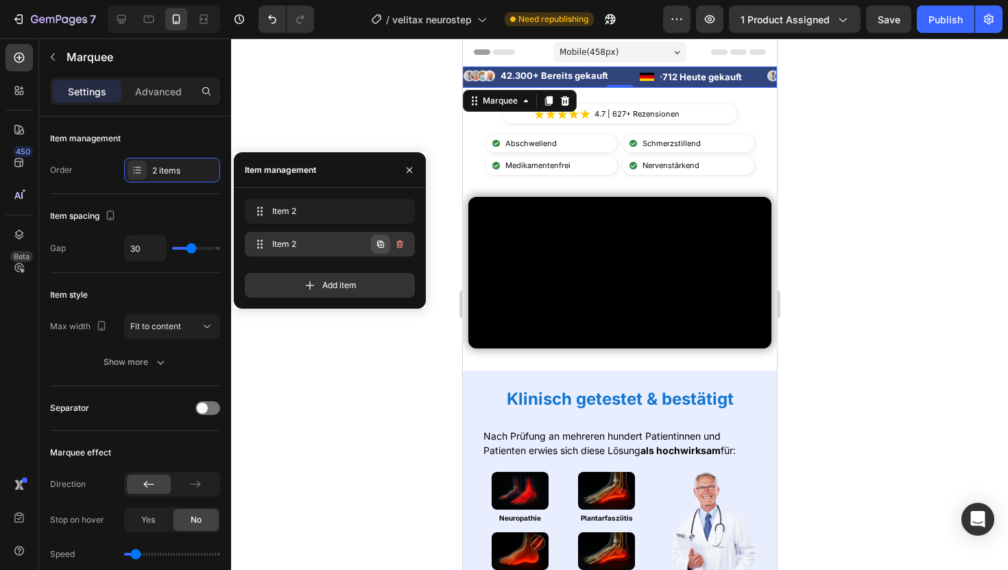
click at [375, 244] on icon "button" at bounding box center [380, 244] width 11 height 11
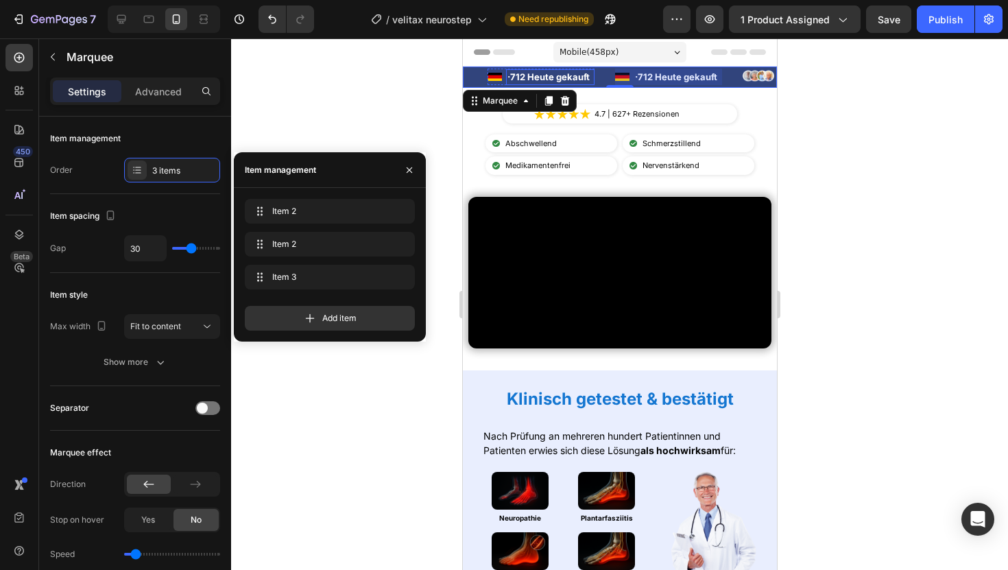
scroll to position [0, 201]
click at [860, 87] on div at bounding box center [619, 303] width 777 height 531
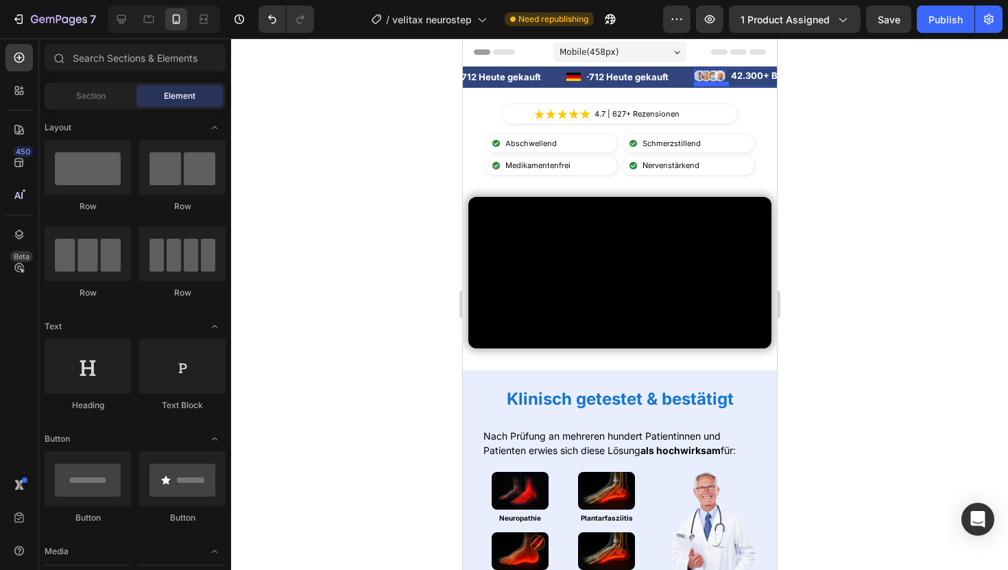
click at [702, 80] on div "Image" at bounding box center [709, 76] width 32 height 12
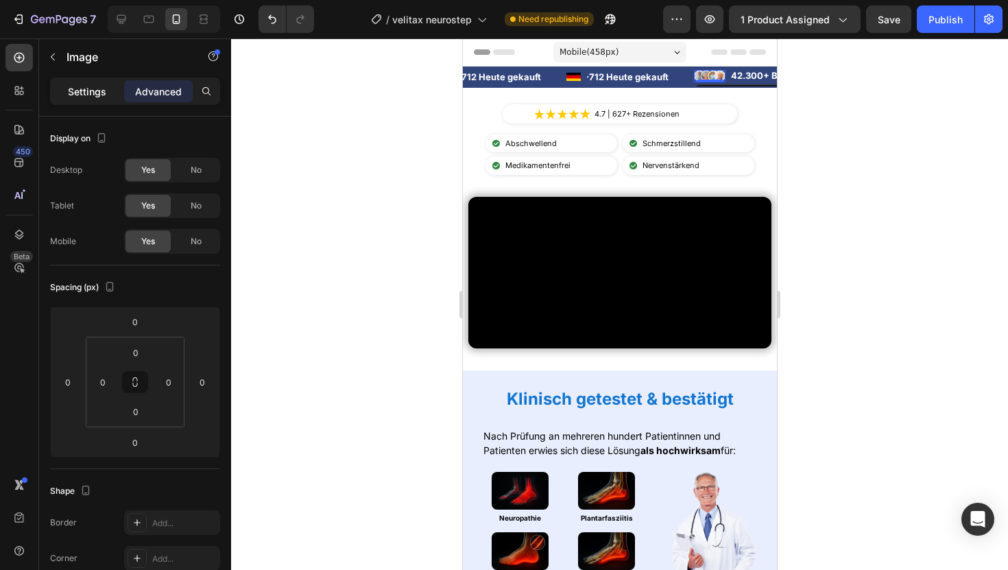
click at [93, 93] on p "Settings" at bounding box center [87, 91] width 38 height 14
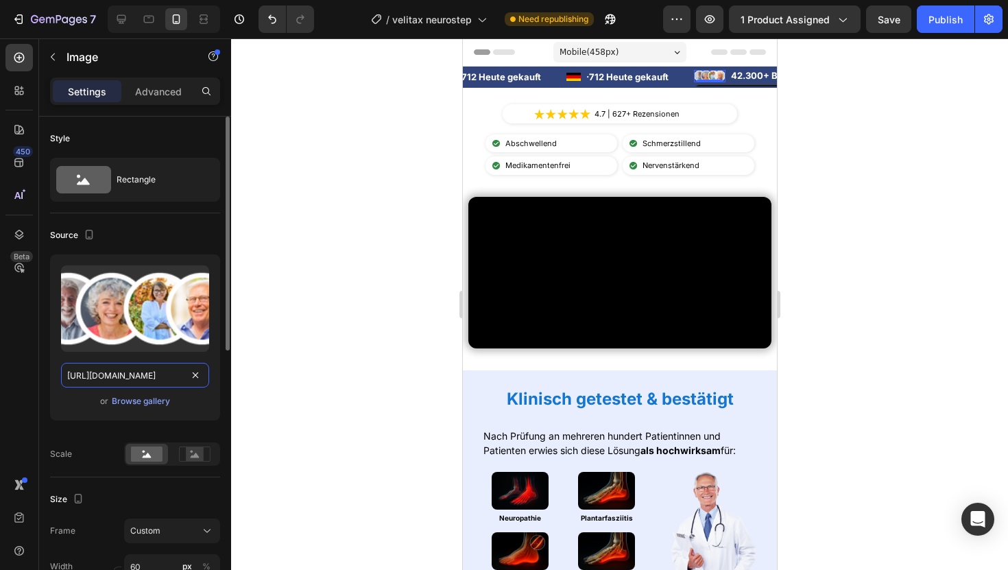
click at [150, 374] on input "[URL][DOMAIN_NAME]" at bounding box center [135, 375] width 148 height 25
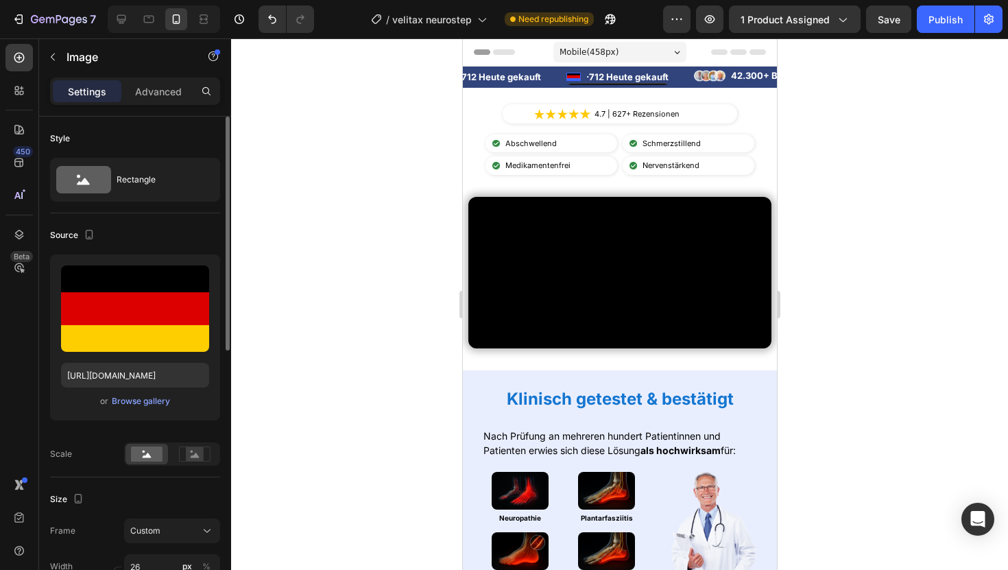
click at [571, 79] on div "Image 0" at bounding box center [573, 77] width 14 height 8
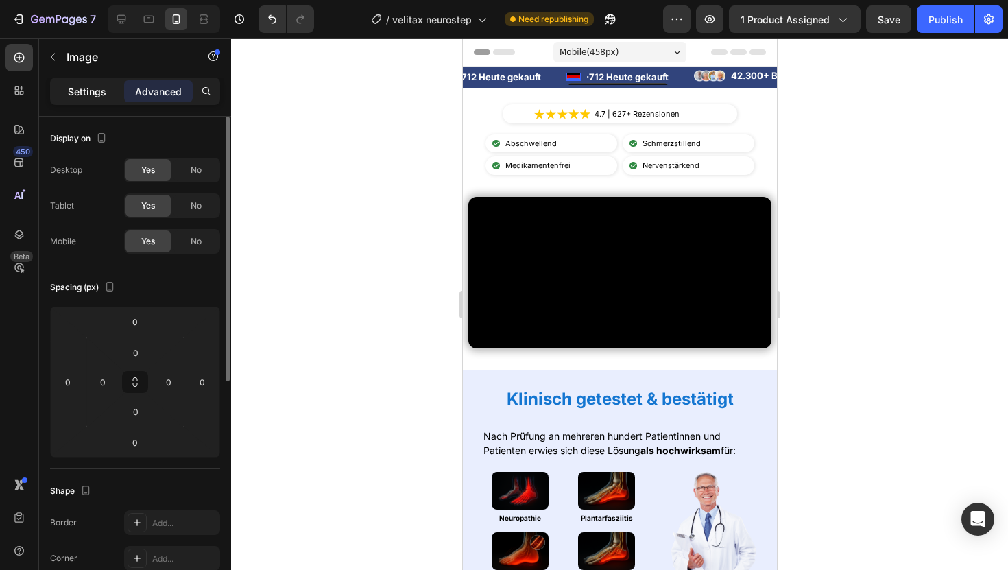
click at [64, 88] on div "Settings" at bounding box center [87, 91] width 69 height 22
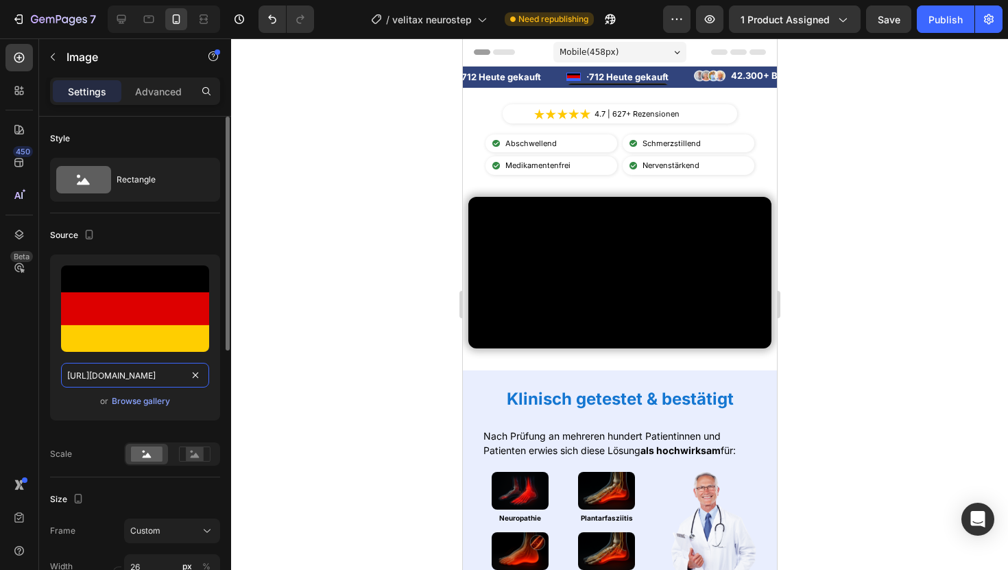
click at [136, 376] on input "[URL][DOMAIN_NAME]" at bounding box center [135, 375] width 148 height 25
paste input "c337a3dd-7bfc-4942-85d1-1f7e588673cb"
type input "[URL][DOMAIN_NAME]"
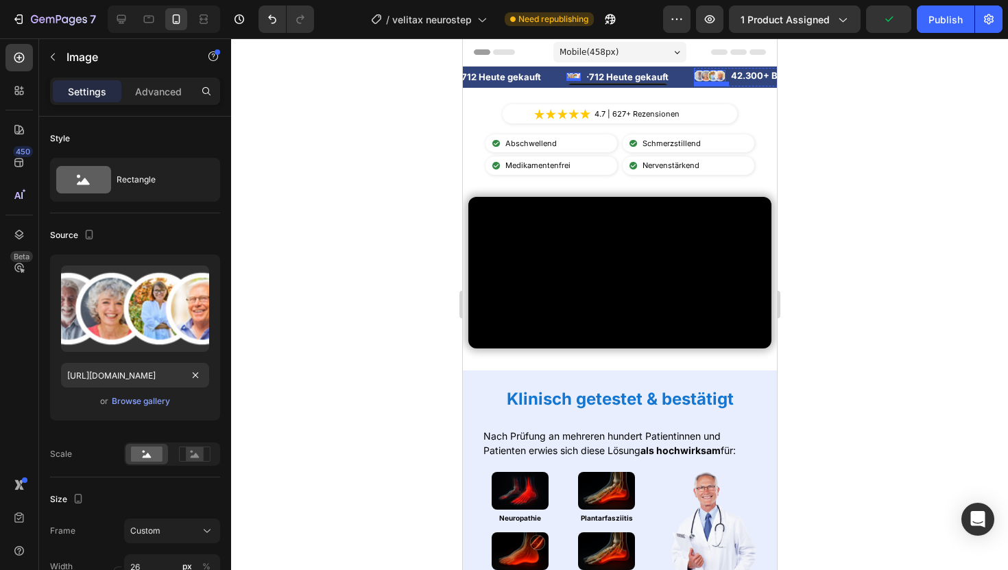
click at [703, 73] on img at bounding box center [709, 76] width 32 height 12
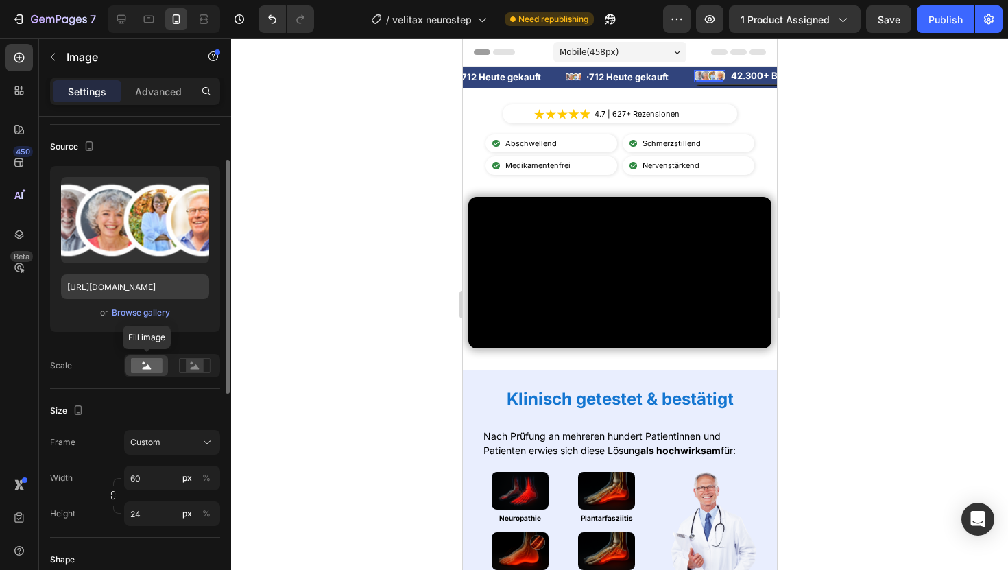
scroll to position [89, 0]
click at [572, 75] on img at bounding box center [573, 77] width 14 height 8
click at [142, 484] on input "26" at bounding box center [172, 477] width 96 height 25
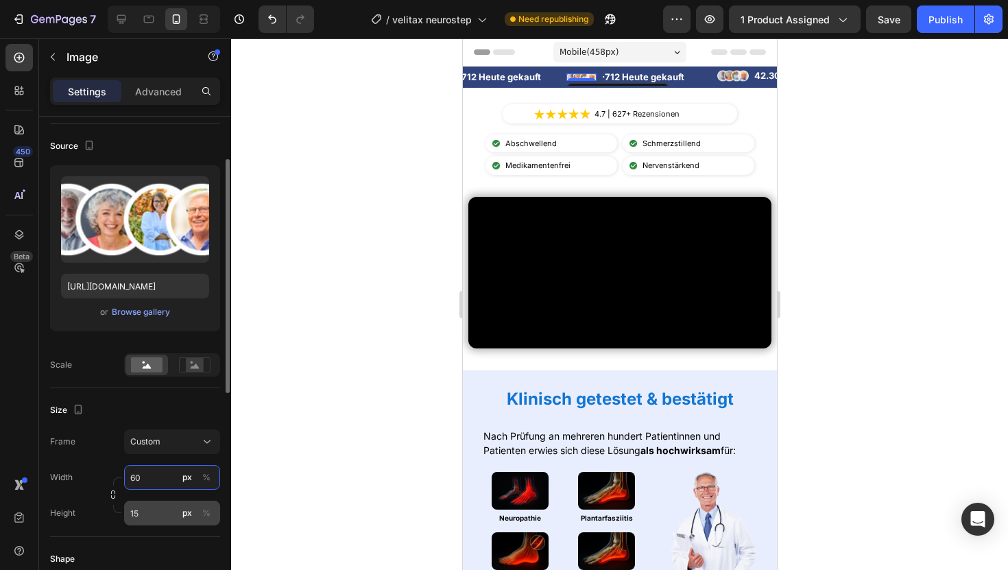
type input "60"
click at [149, 515] on input "15" at bounding box center [172, 512] width 96 height 25
type input "2"
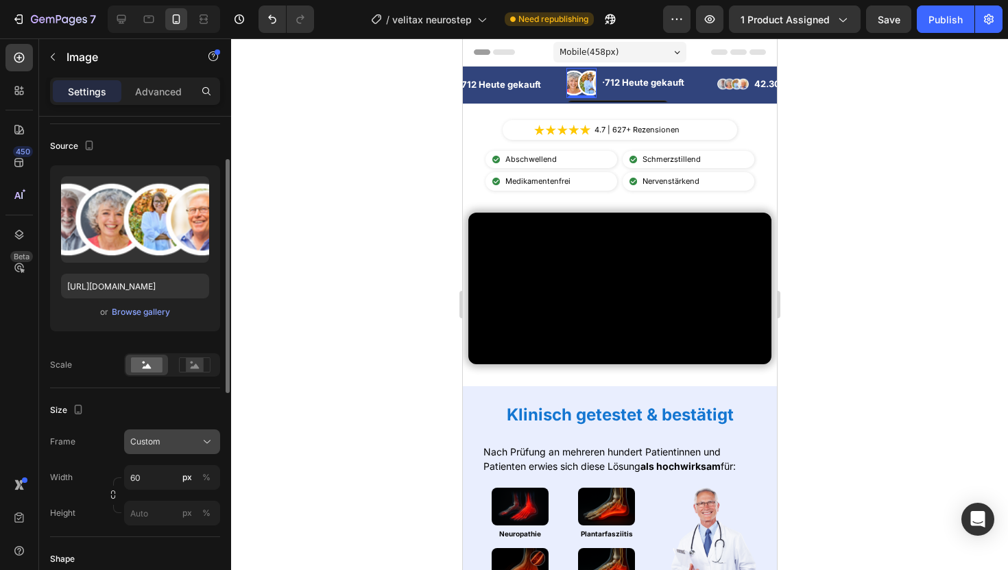
click at [180, 445] on div "Frame Custom Width 60 px % Height px %" at bounding box center [135, 477] width 170 height 96
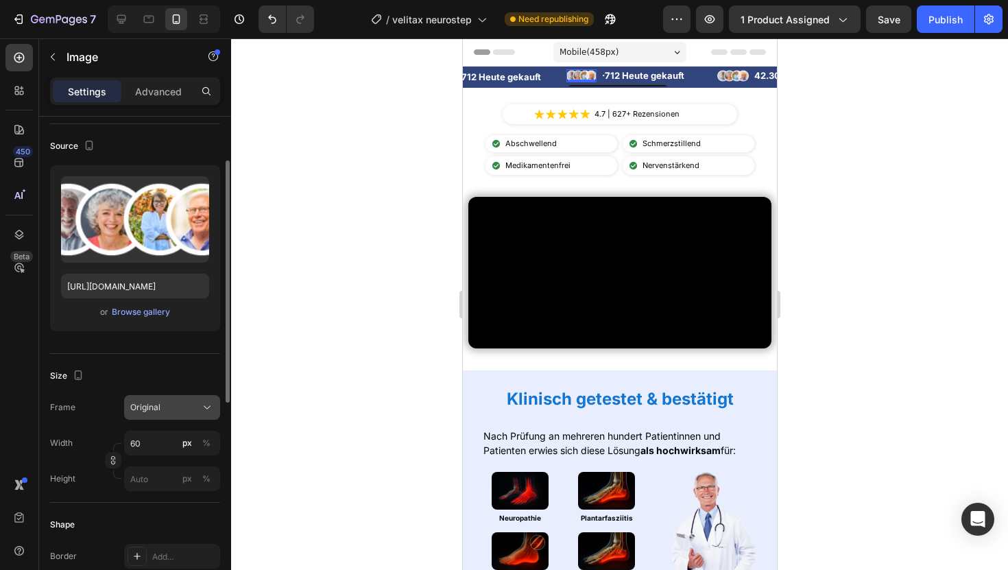
click at [193, 405] on div "Original" at bounding box center [163, 407] width 67 height 12
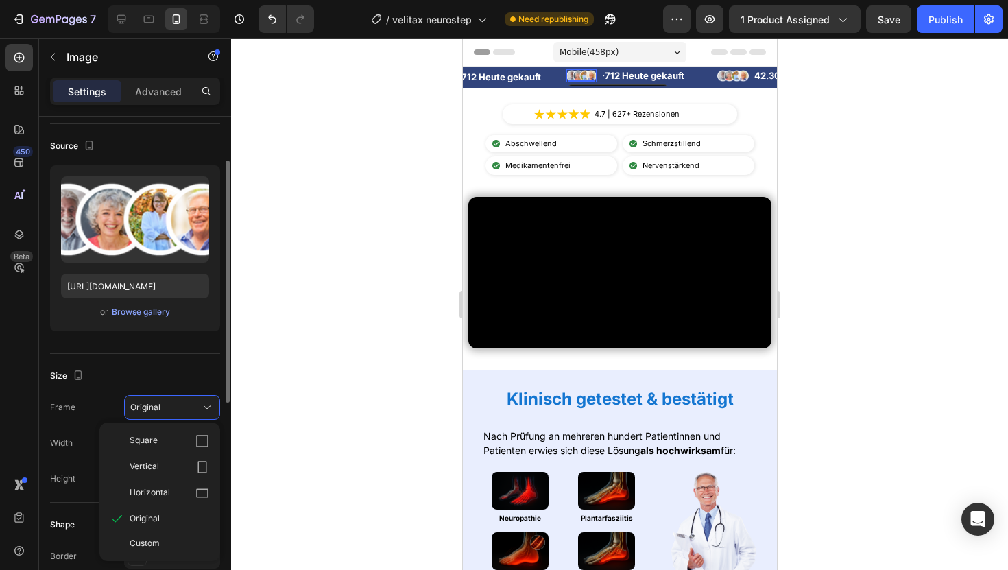
click at [189, 374] on div "Size" at bounding box center [135, 376] width 170 height 22
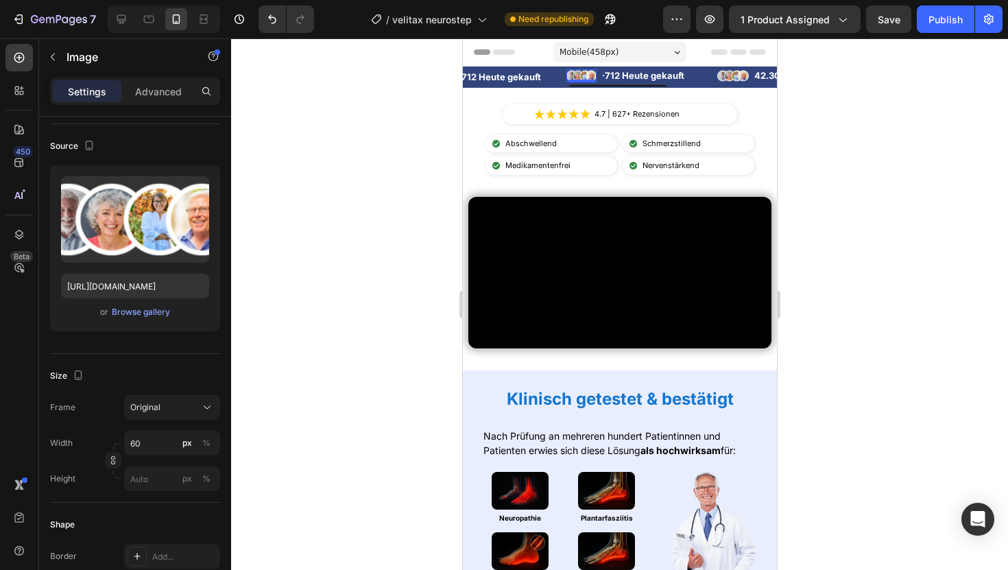
click at [306, 260] on div at bounding box center [619, 303] width 777 height 531
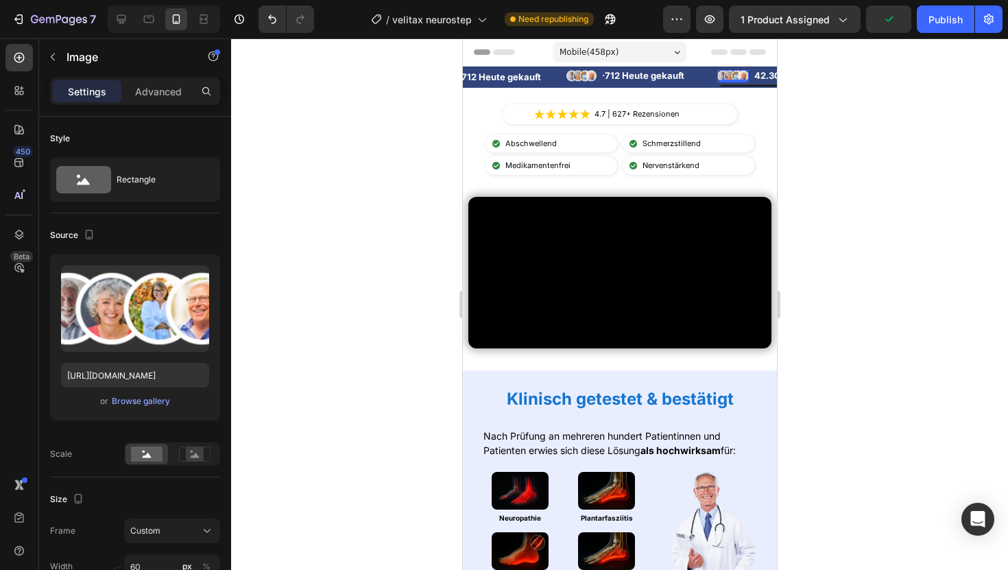
click at [721, 77] on img at bounding box center [732, 76] width 32 height 12
click at [589, 71] on img at bounding box center [581, 75] width 30 height 13
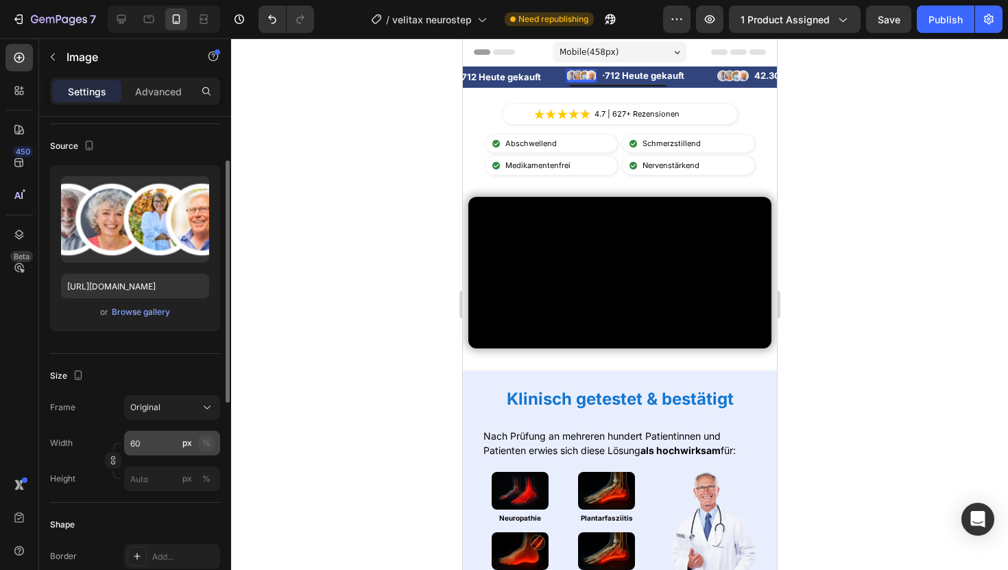
click at [205, 444] on div "%" at bounding box center [206, 443] width 8 height 12
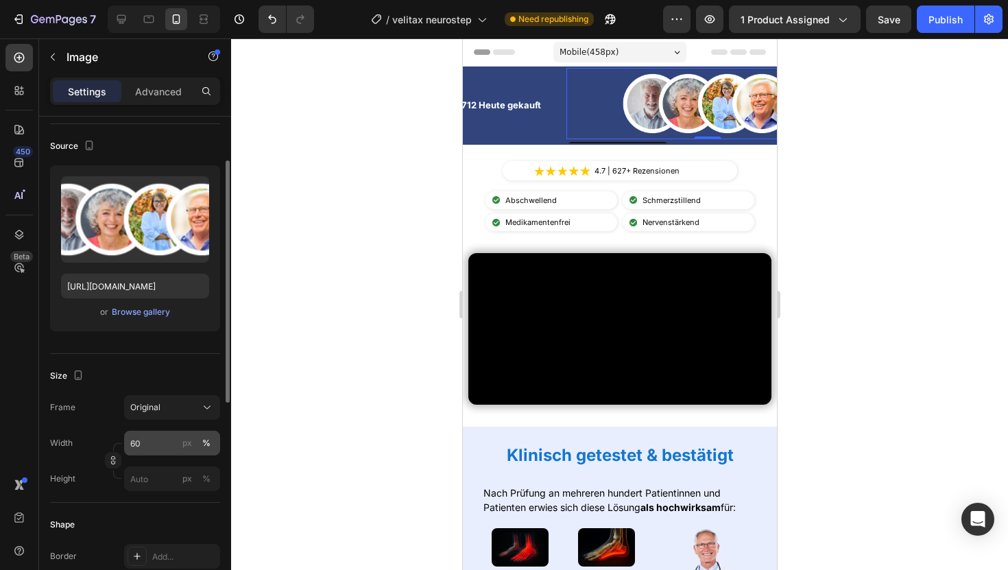
click at [205, 444] on div "%" at bounding box center [206, 443] width 8 height 12
click at [189, 445] on div "px" at bounding box center [187, 443] width 10 height 12
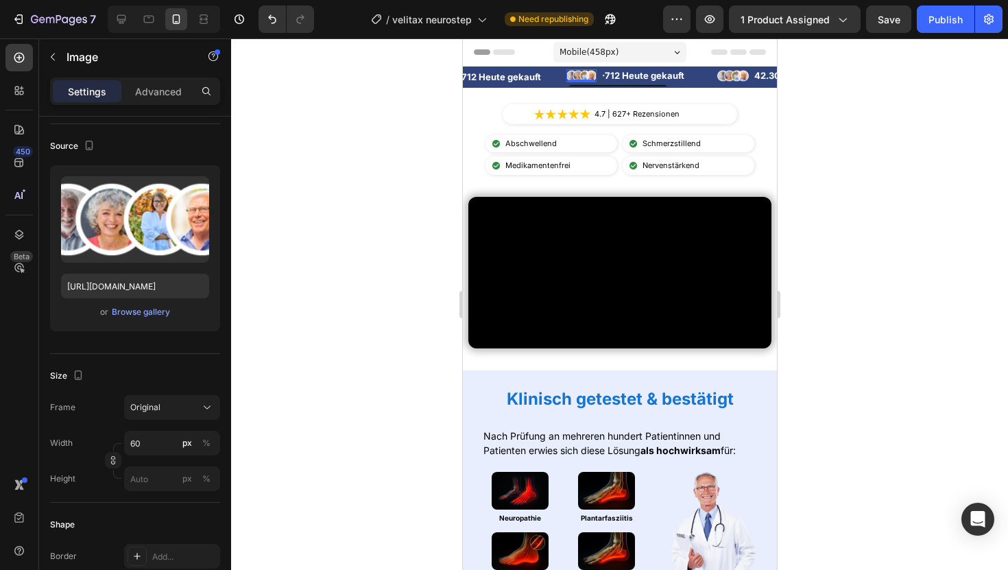
click at [365, 191] on div at bounding box center [619, 303] width 777 height 531
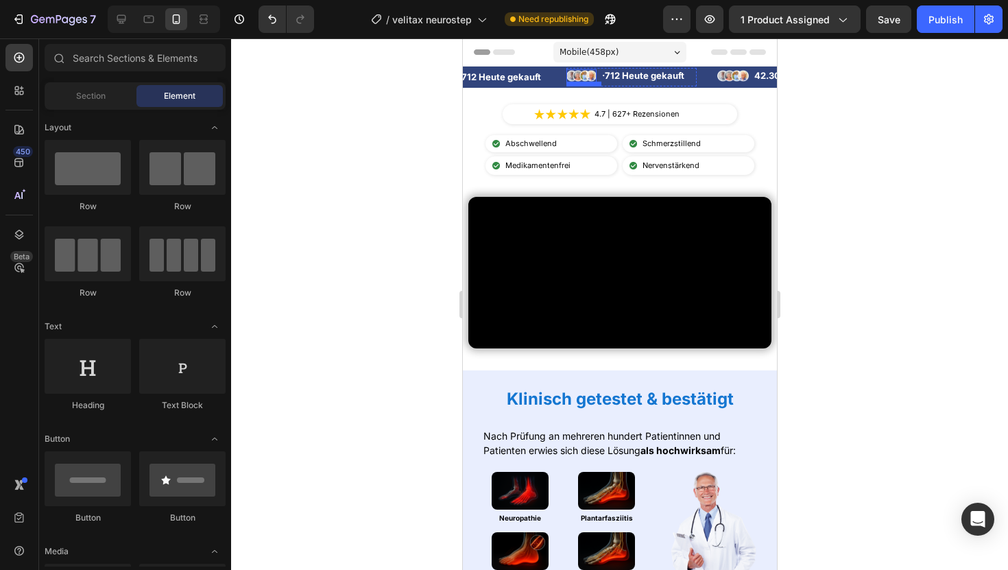
click at [583, 78] on img at bounding box center [581, 75] width 30 height 13
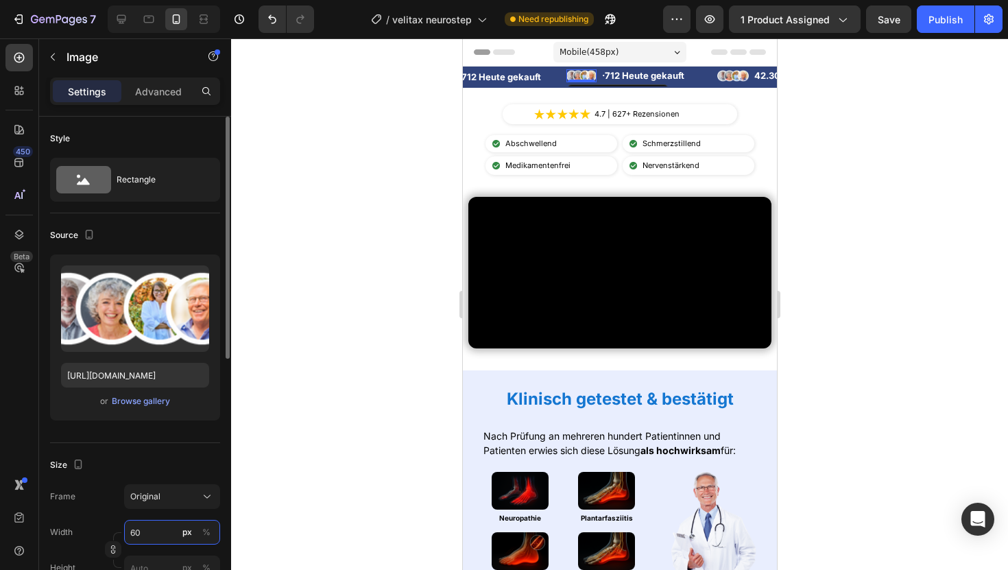
click at [145, 533] on input "60" at bounding box center [172, 532] width 96 height 25
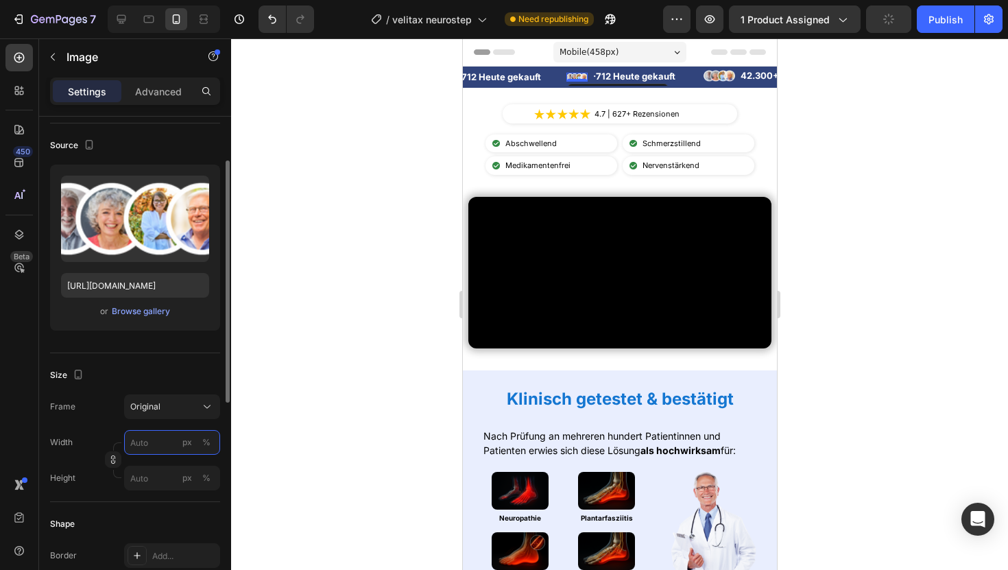
scroll to position [90, 0]
click at [398, 119] on div at bounding box center [619, 303] width 777 height 531
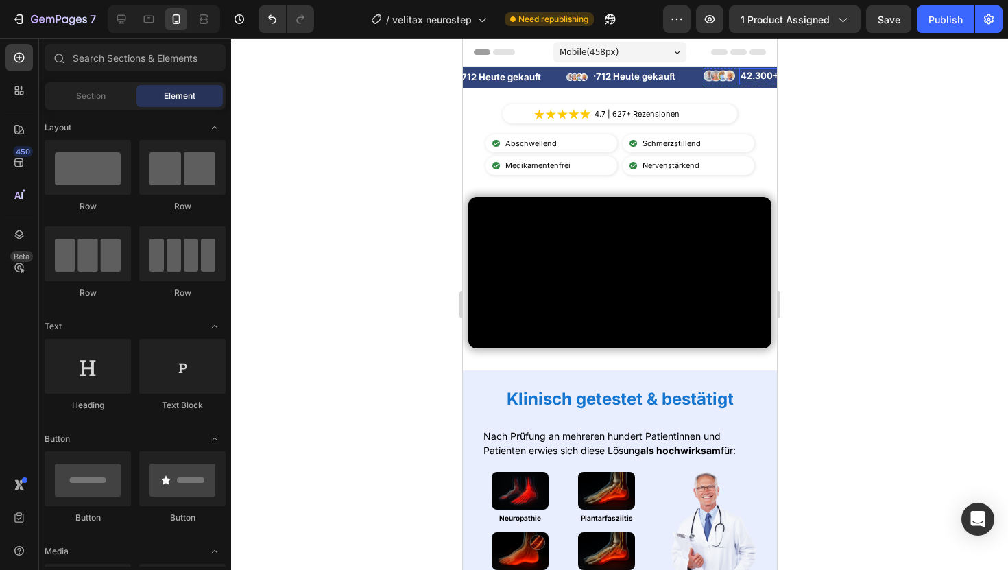
click at [749, 72] on p "42.300+ Bereits gekauft" at bounding box center [798, 76] width 117 height 14
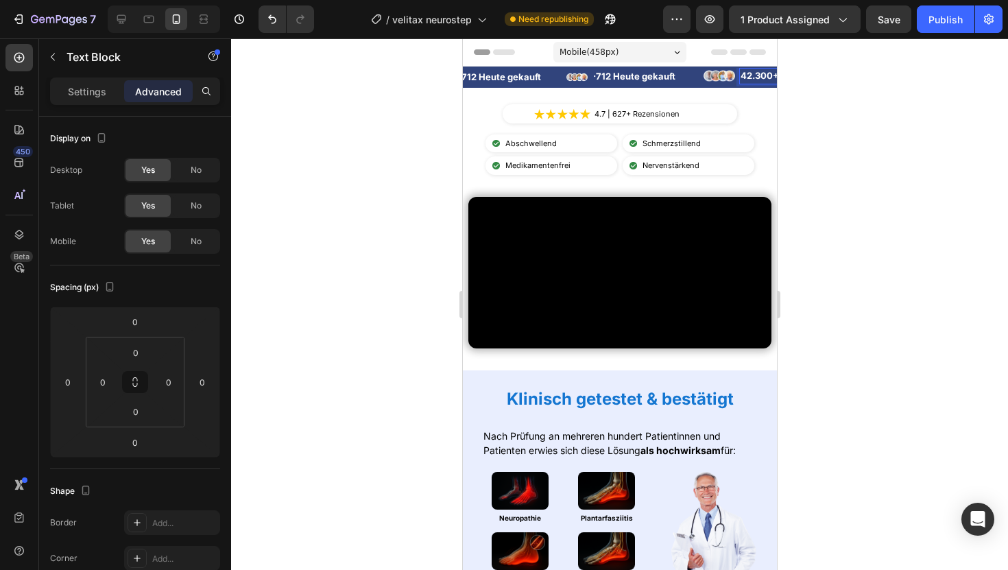
click at [749, 72] on p "42.300+ Bereits gekauft" at bounding box center [798, 76] width 117 height 14
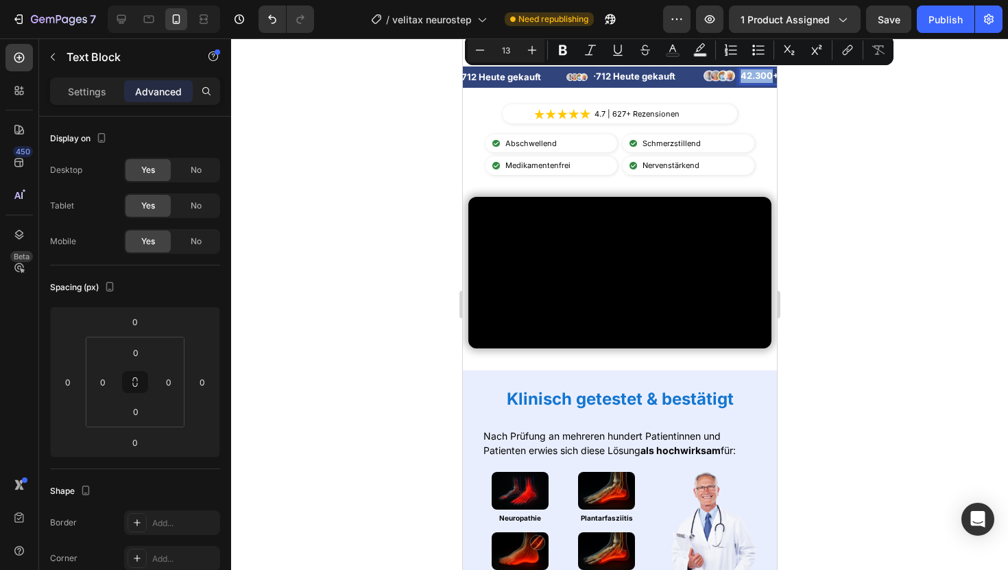
copy p "42.300"
click at [654, 72] on strong "712 Heute gekauft" at bounding box center [635, 76] width 80 height 11
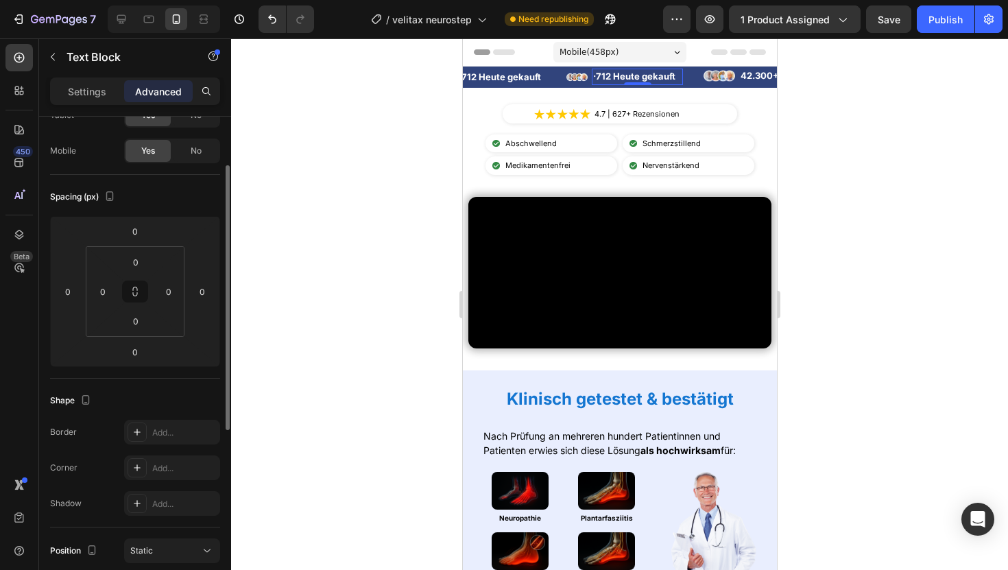
click at [654, 72] on strong "712 Heute gekauft" at bounding box center [635, 76] width 80 height 11
click at [751, 77] on p "42.300+ Bereits gekauft" at bounding box center [748, 76] width 117 height 14
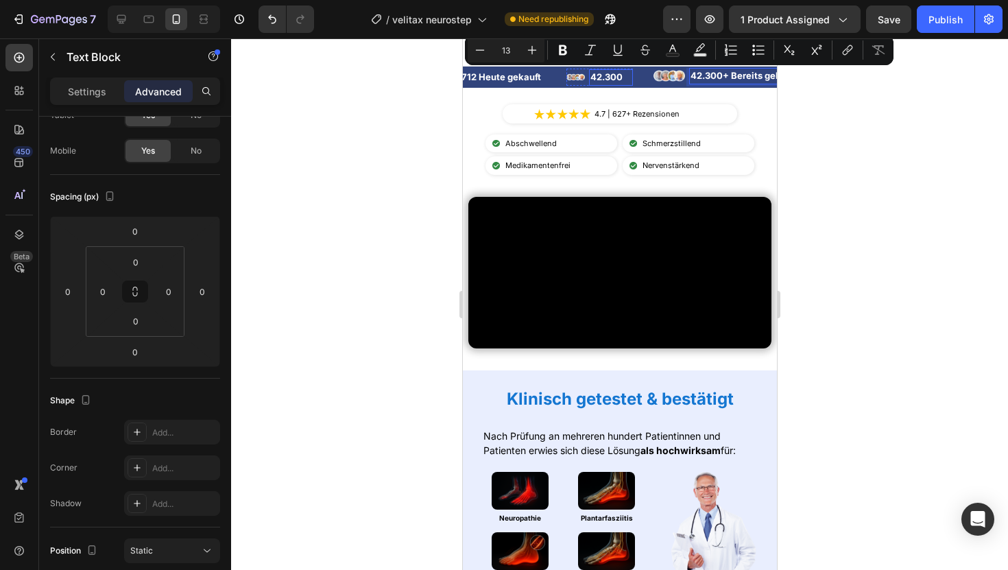
click at [599, 80] on p "42.300" at bounding box center [610, 78] width 41 height 14
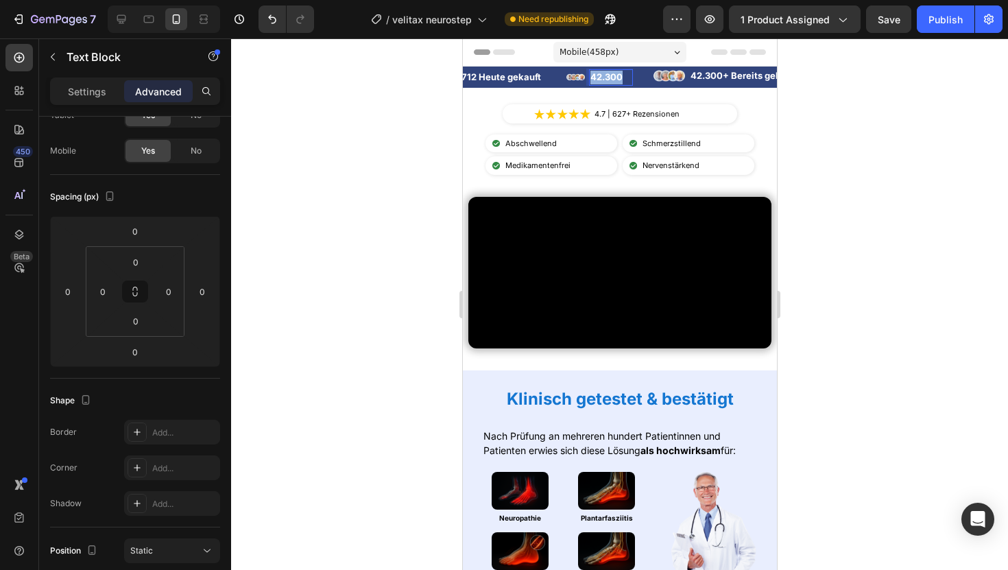
click at [599, 80] on p "42.300" at bounding box center [610, 78] width 41 height 14
click at [840, 114] on div at bounding box center [619, 303] width 777 height 531
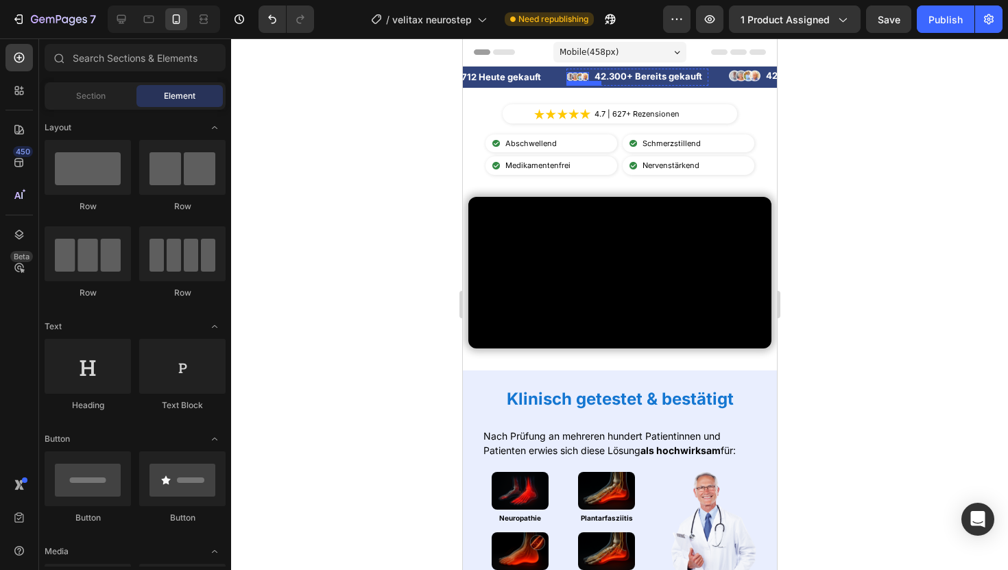
click at [577, 74] on img at bounding box center [577, 77] width 23 height 10
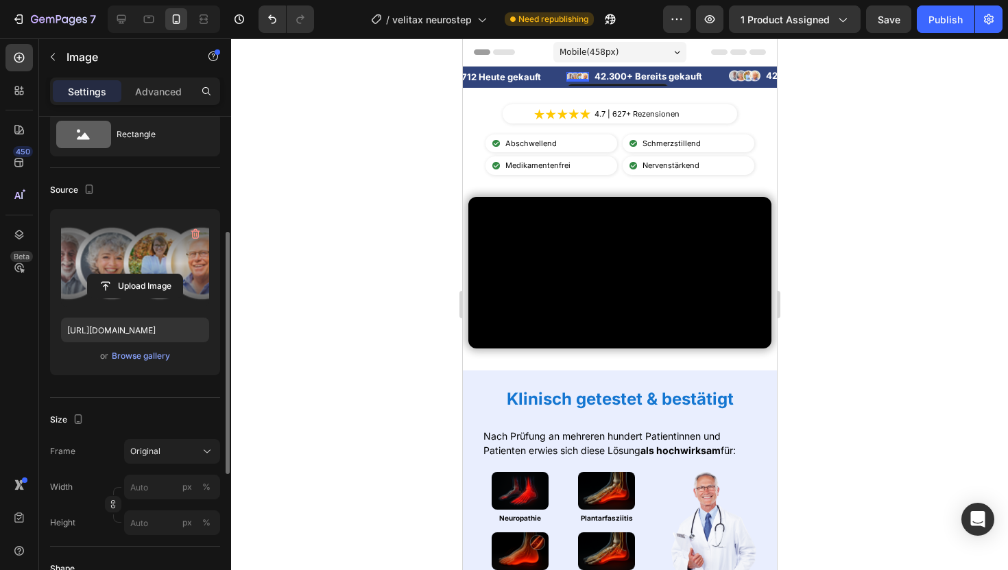
scroll to position [10, 0]
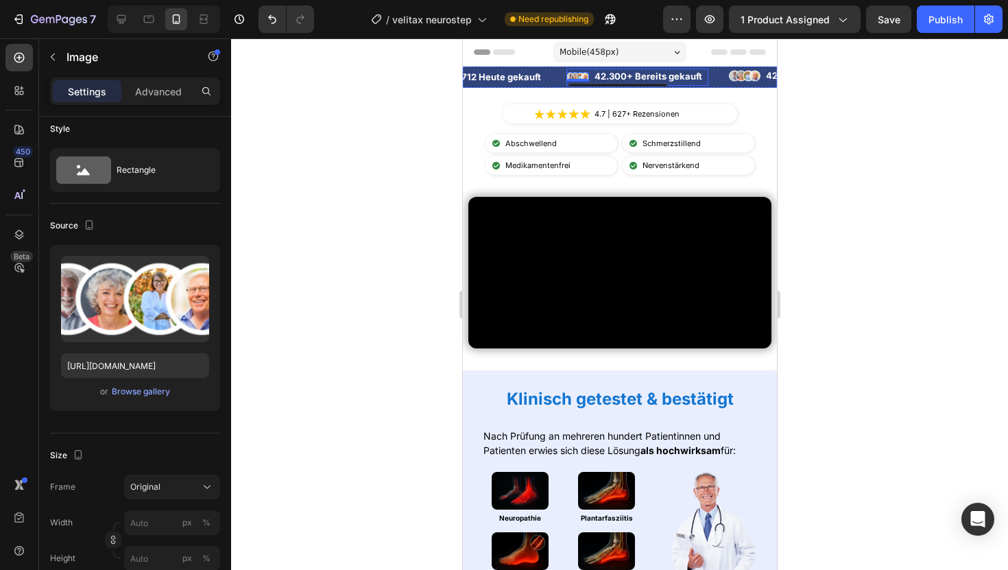
click at [588, 76] on li "Image 0 42.300+ Bereits gekauft Text Block" at bounding box center [637, 77] width 142 height 16
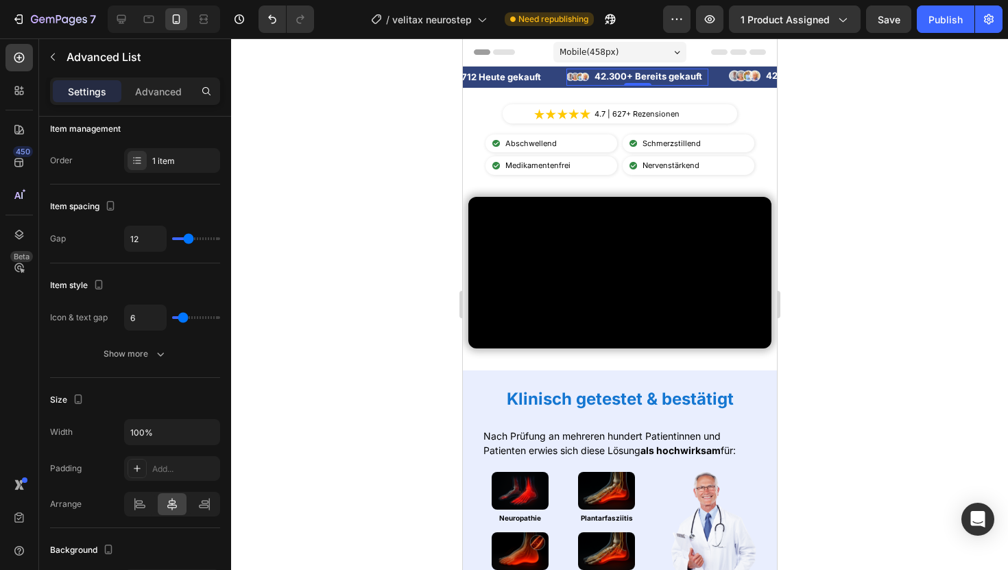
scroll to position [0, 0]
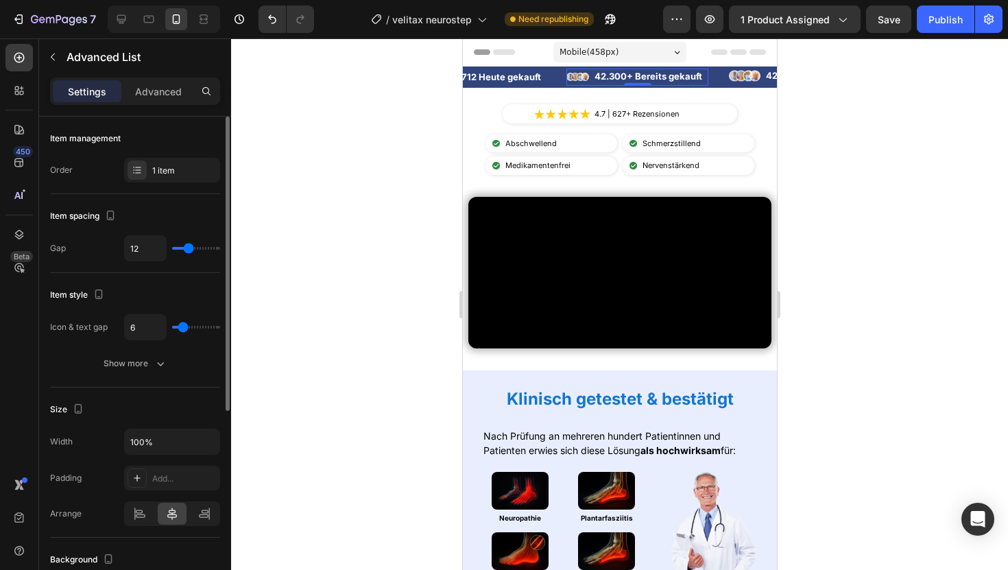
click at [145, 376] on div "Item style Icon & text gap 6 Show more" at bounding box center [135, 330] width 170 height 114
click at [145, 367] on div "Show more" at bounding box center [136, 363] width 64 height 14
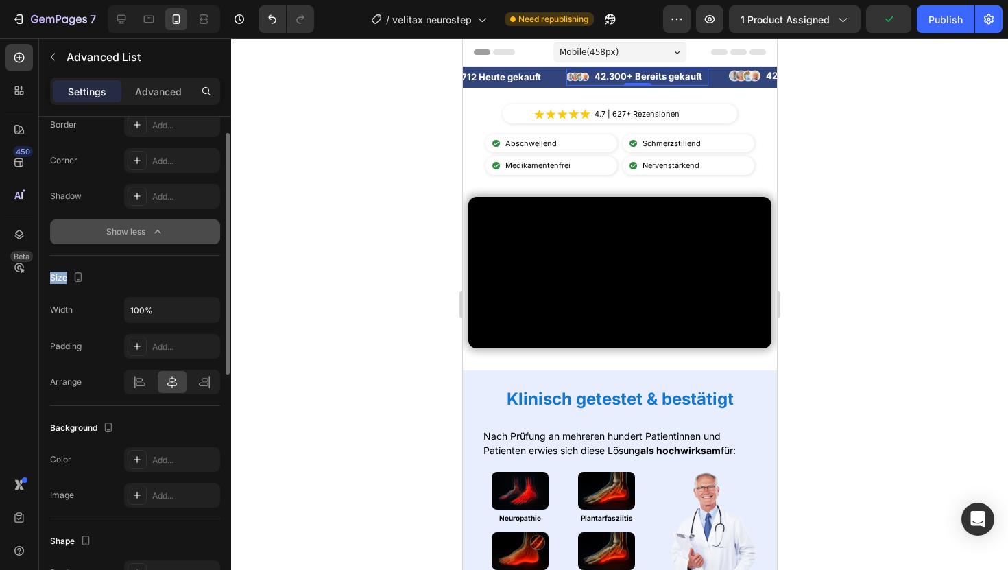
scroll to position [509, 0]
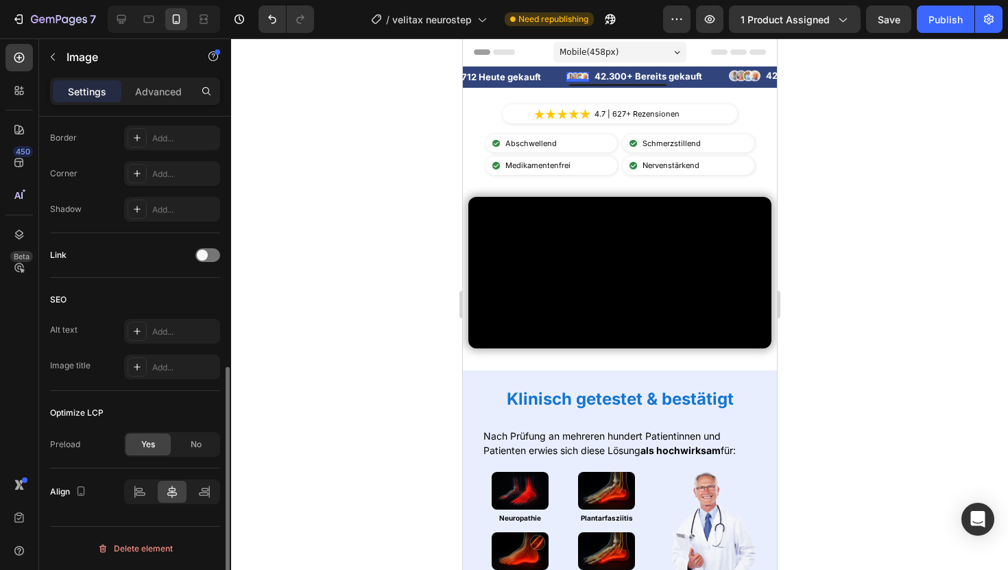
click at [585, 73] on img at bounding box center [577, 77] width 23 height 10
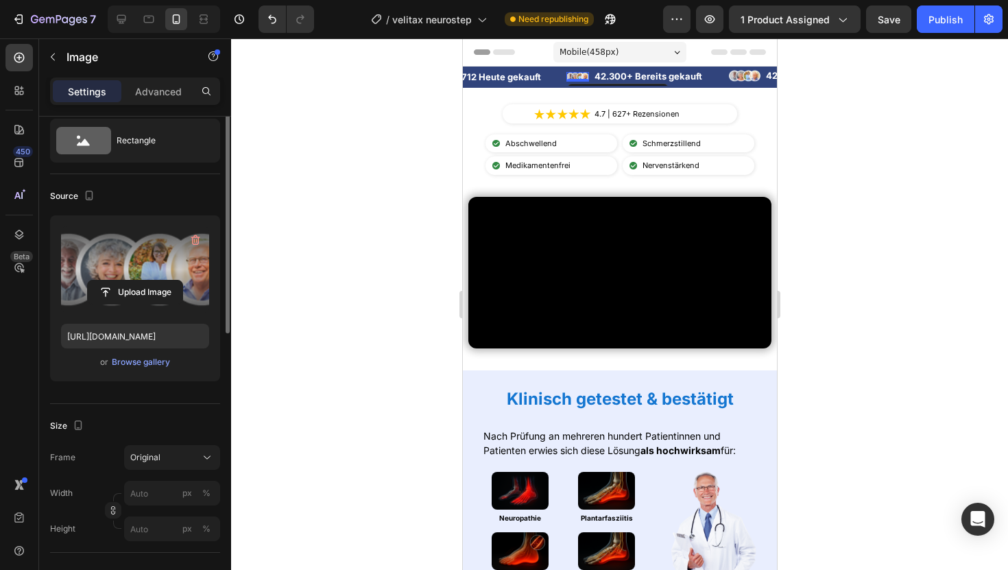
scroll to position [49, 0]
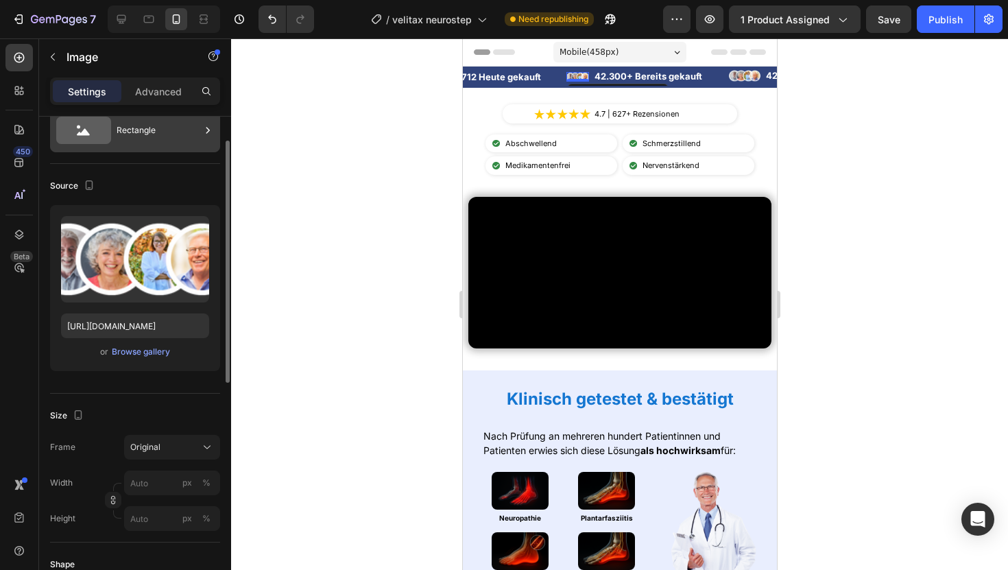
click at [154, 149] on div "Rectangle" at bounding box center [135, 130] width 170 height 44
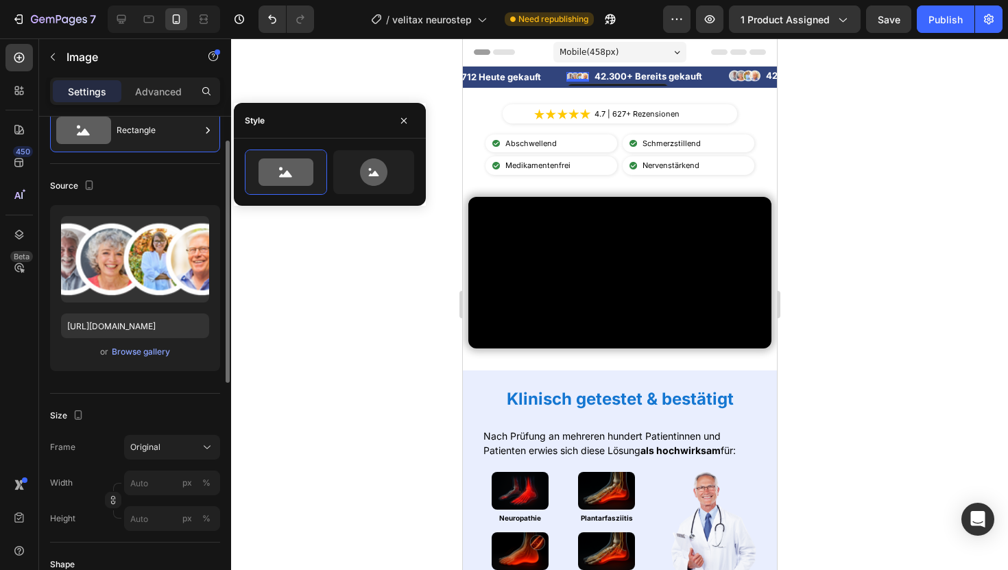
click at [157, 195] on div "Source" at bounding box center [135, 186] width 170 height 22
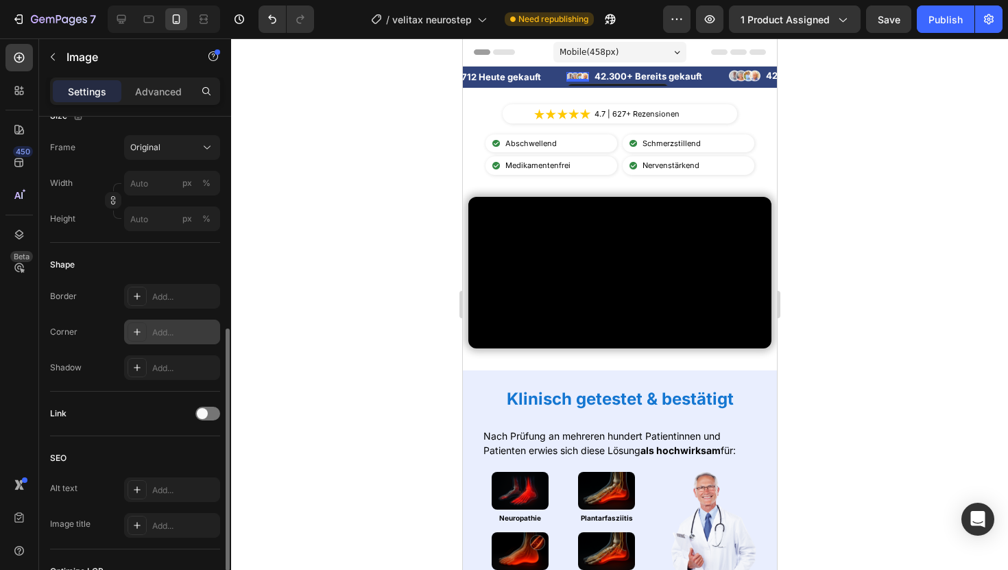
scroll to position [297, 0]
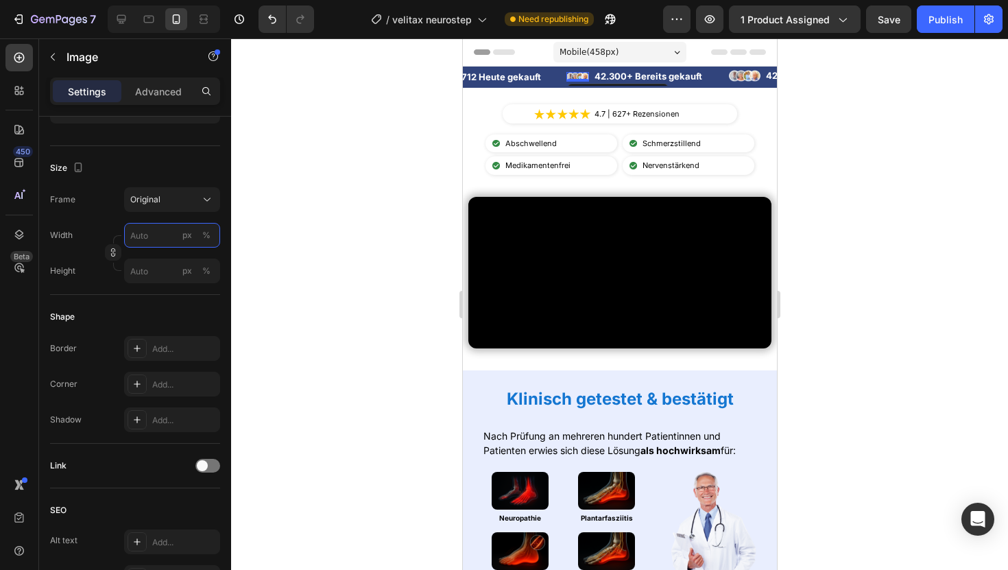
click at [162, 234] on input "px %" at bounding box center [172, 235] width 96 height 25
type input "6"
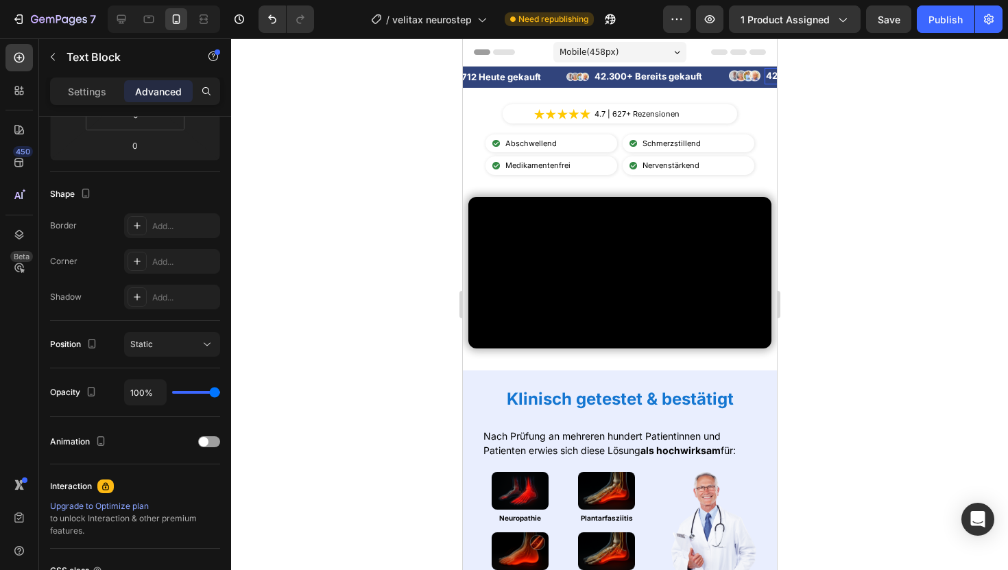
click at [764, 80] on div "42.300+ Bereits gekauft" at bounding box center [824, 76] width 120 height 16
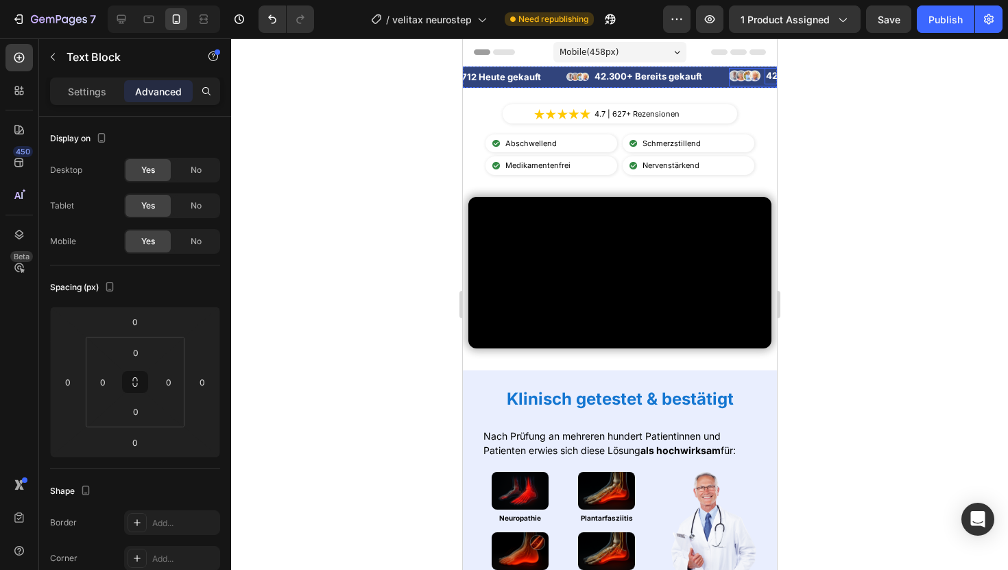
click at [765, 84] on div "Image 42.300+ Bereits gekauft Text Block 0" at bounding box center [806, 77] width 156 height 19
click at [83, 94] on p "Settings" at bounding box center [87, 91] width 38 height 14
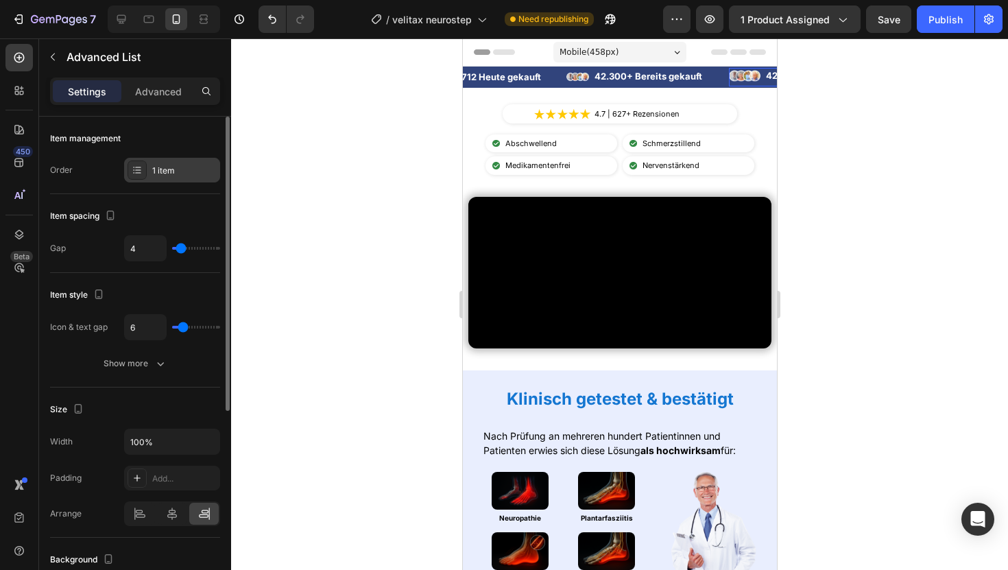
click at [160, 165] on div "1 item" at bounding box center [184, 171] width 64 height 12
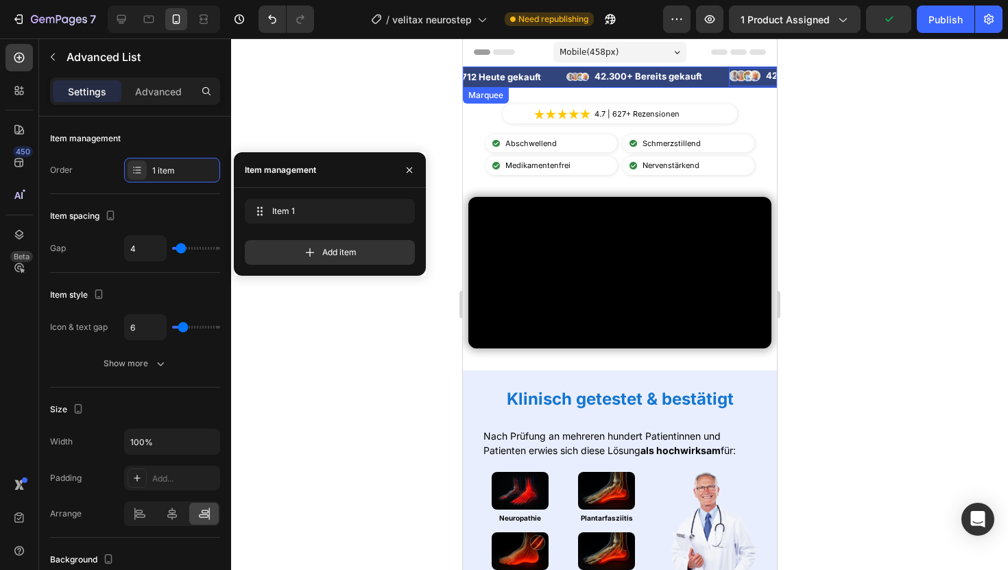
click at [551, 77] on div "Image · 712 Heute gekauft Text Block Advanced List" at bounding box center [502, 77] width 128 height 16
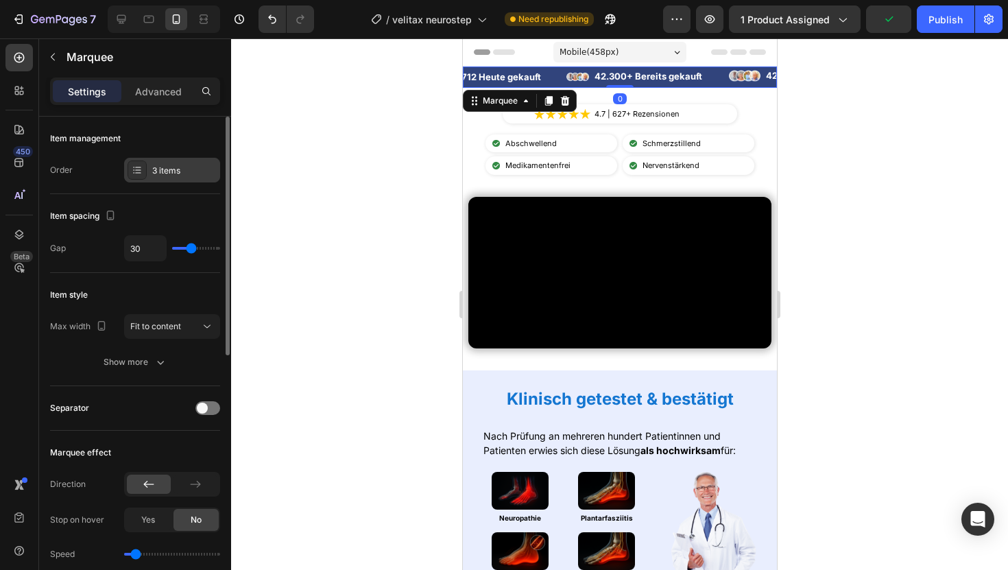
click at [166, 169] on div "3 items" at bounding box center [184, 171] width 64 height 12
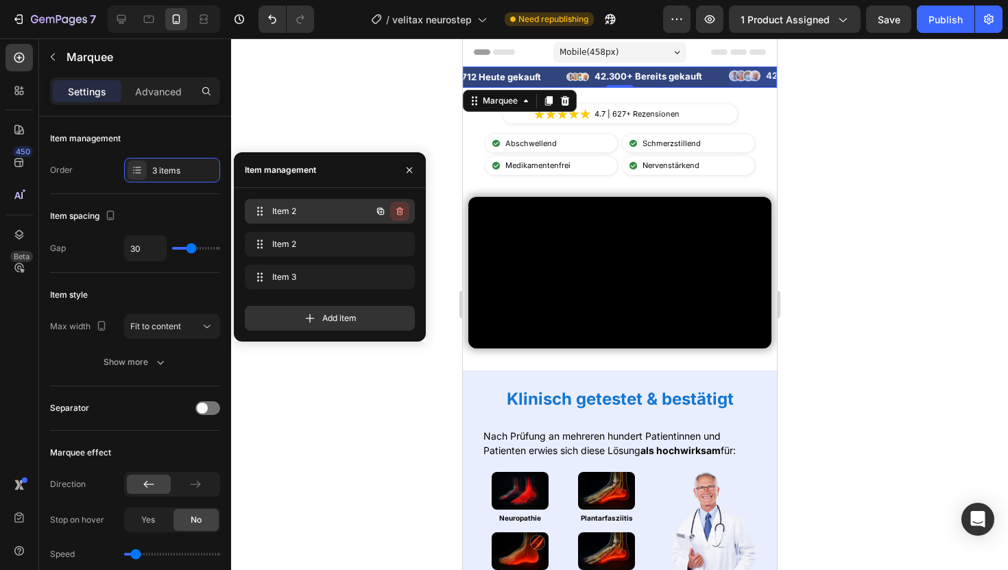
click at [404, 215] on icon "button" at bounding box center [399, 211] width 11 height 11
click at [391, 278] on button "button" at bounding box center [399, 276] width 19 height 19
click at [391, 278] on div "Delete" at bounding box center [390, 277] width 25 height 12
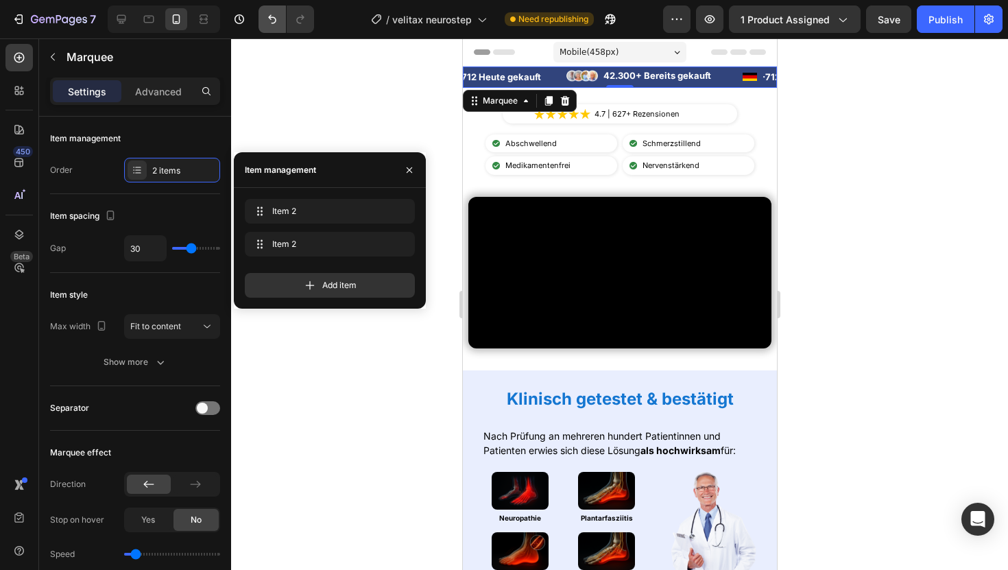
click at [264, 23] on button "Undo/Redo" at bounding box center [271, 18] width 27 height 27
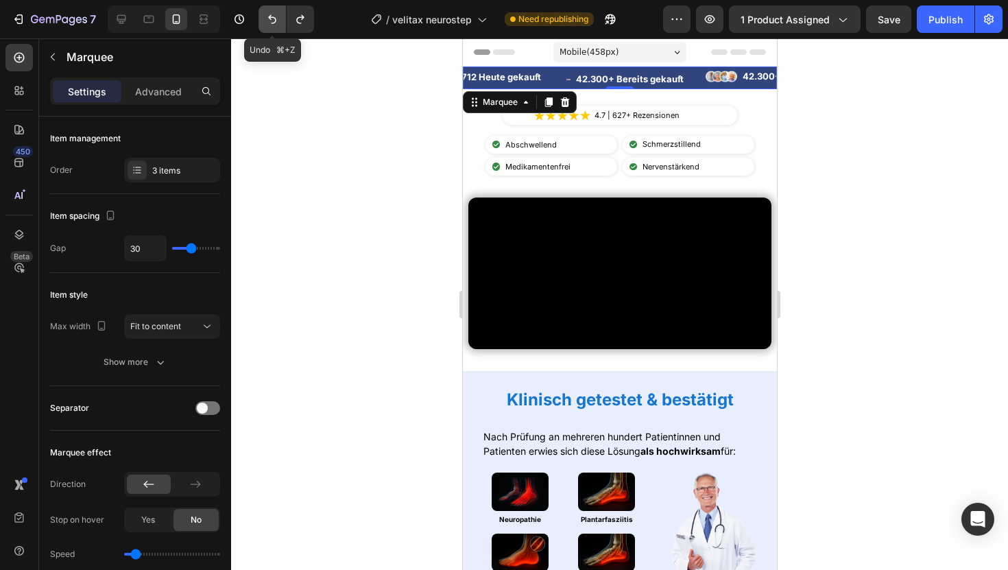
click at [264, 23] on button "Undo/Redo" at bounding box center [271, 18] width 27 height 27
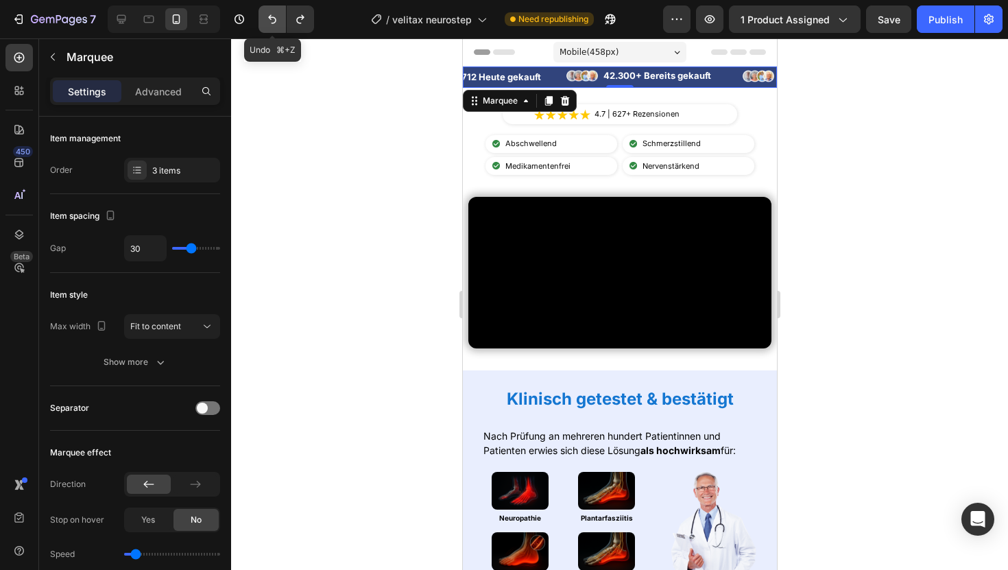
click at [264, 23] on button "Undo/Redo" at bounding box center [271, 18] width 27 height 27
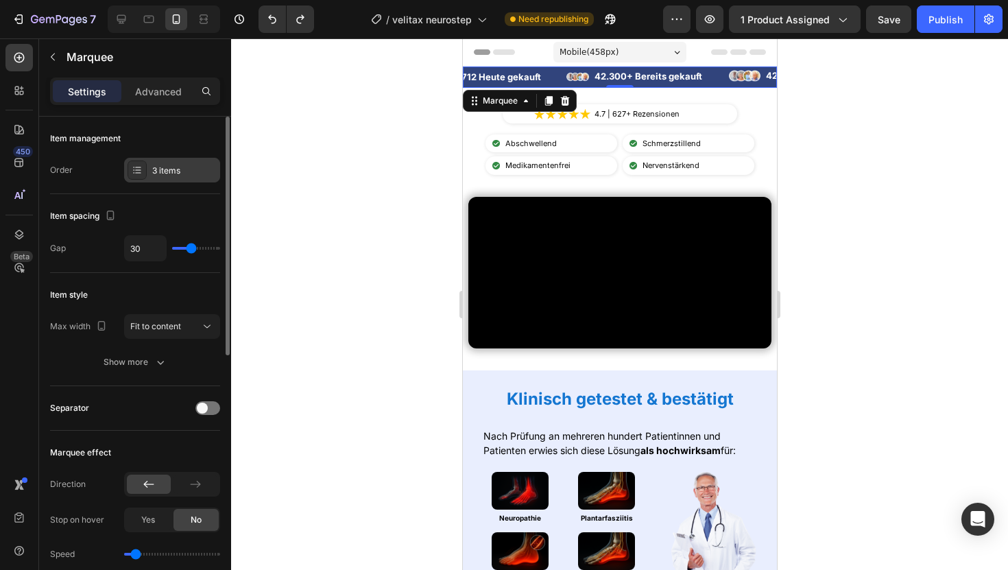
click at [161, 160] on div "3 items" at bounding box center [172, 170] width 96 height 25
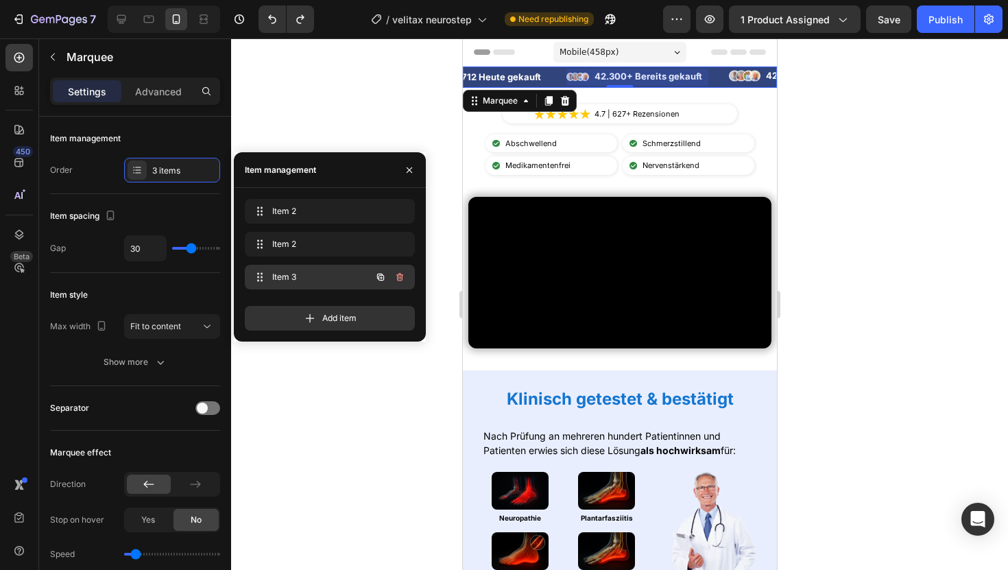
click at [398, 276] on icon "button" at bounding box center [399, 277] width 7 height 8
click at [398, 276] on div "Delete" at bounding box center [390, 277] width 25 height 12
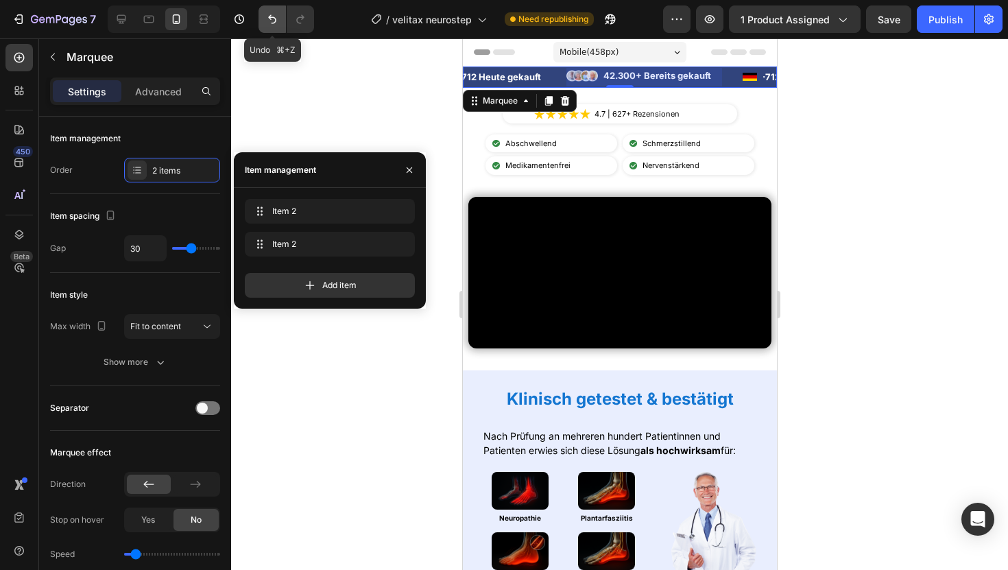
click at [271, 14] on icon "Undo/Redo" at bounding box center [272, 19] width 14 height 14
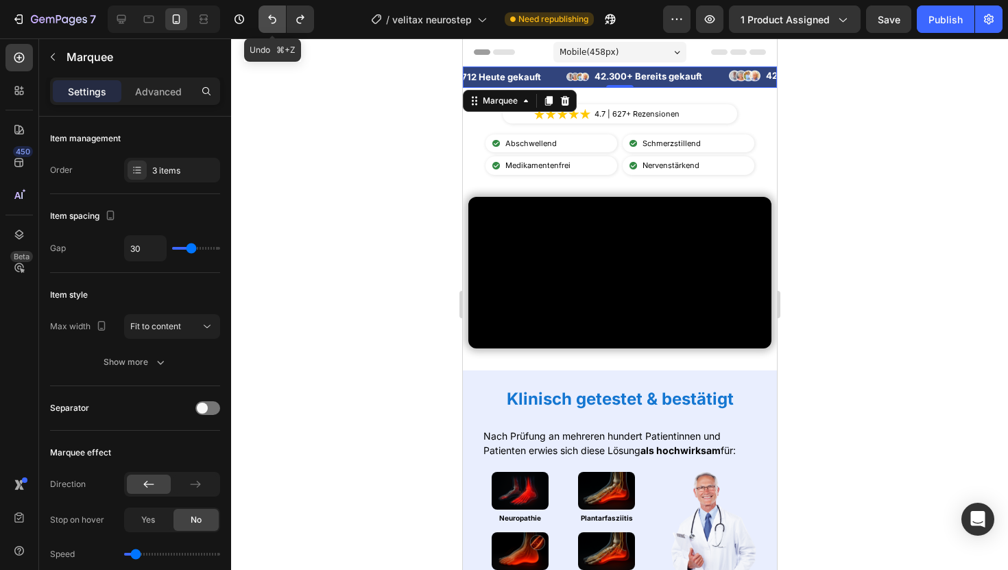
click at [271, 14] on icon "Undo/Redo" at bounding box center [272, 19] width 14 height 14
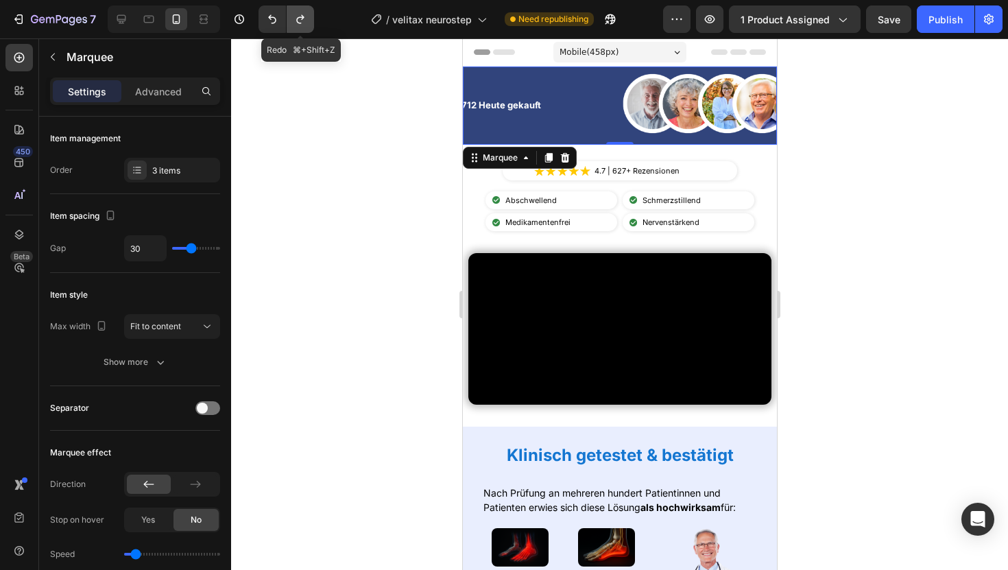
click at [292, 21] on button "Undo/Redo" at bounding box center [300, 18] width 27 height 27
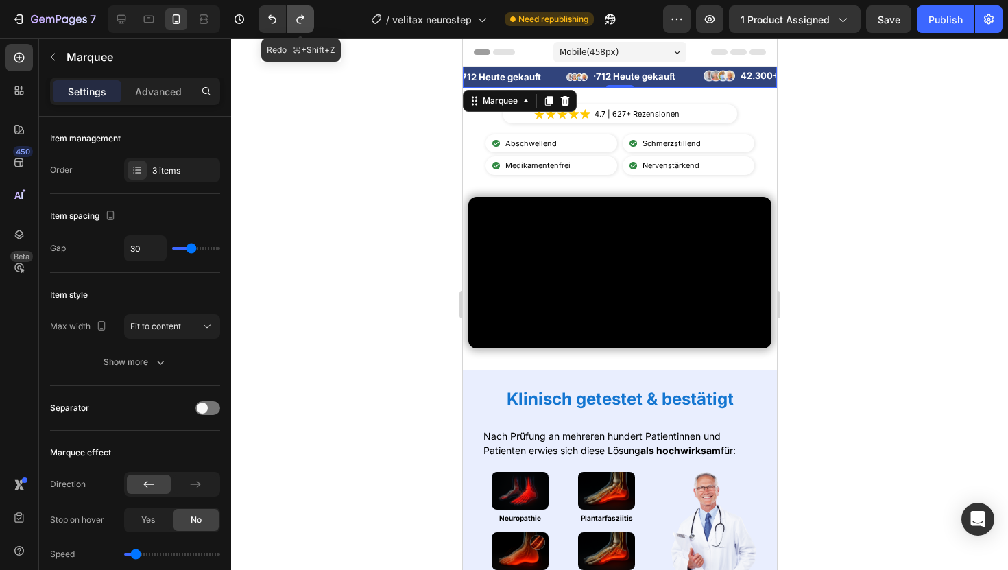
click at [292, 21] on button "Undo/Redo" at bounding box center [300, 18] width 27 height 27
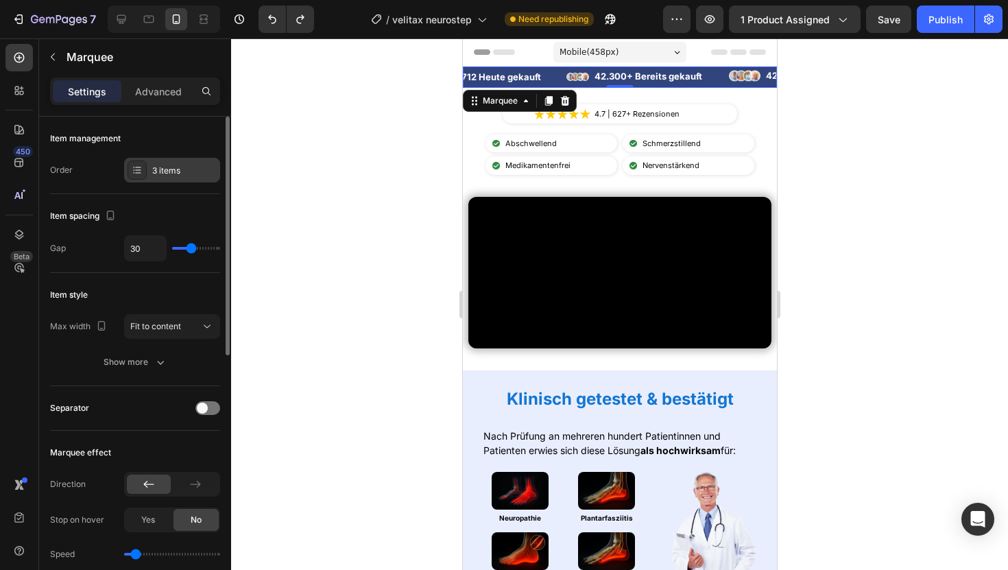
click at [178, 173] on div "3 items" at bounding box center [184, 171] width 64 height 12
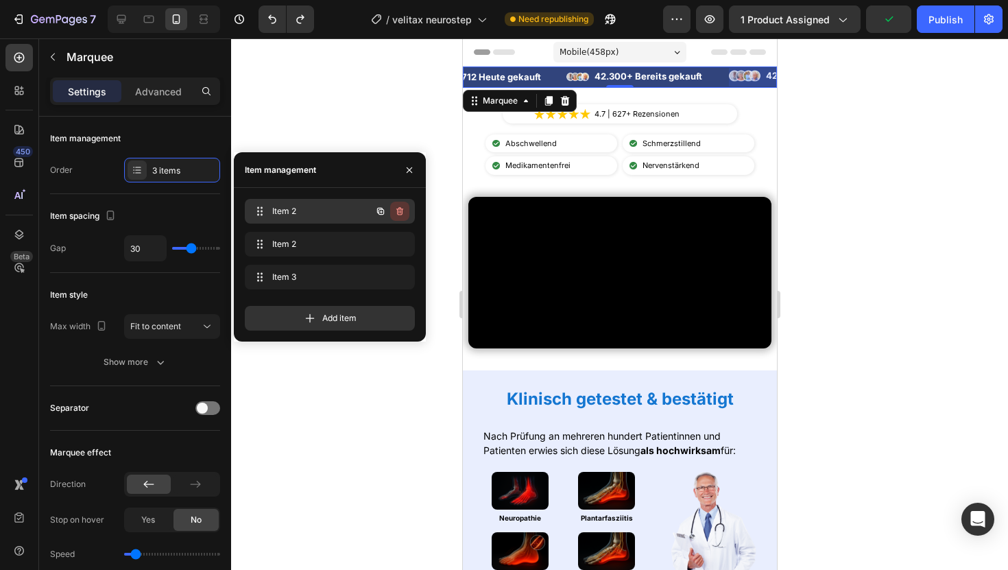
click at [400, 212] on icon "button" at bounding box center [400, 211] width 1 height 3
click at [400, 212] on div "Delete" at bounding box center [390, 211] width 25 height 12
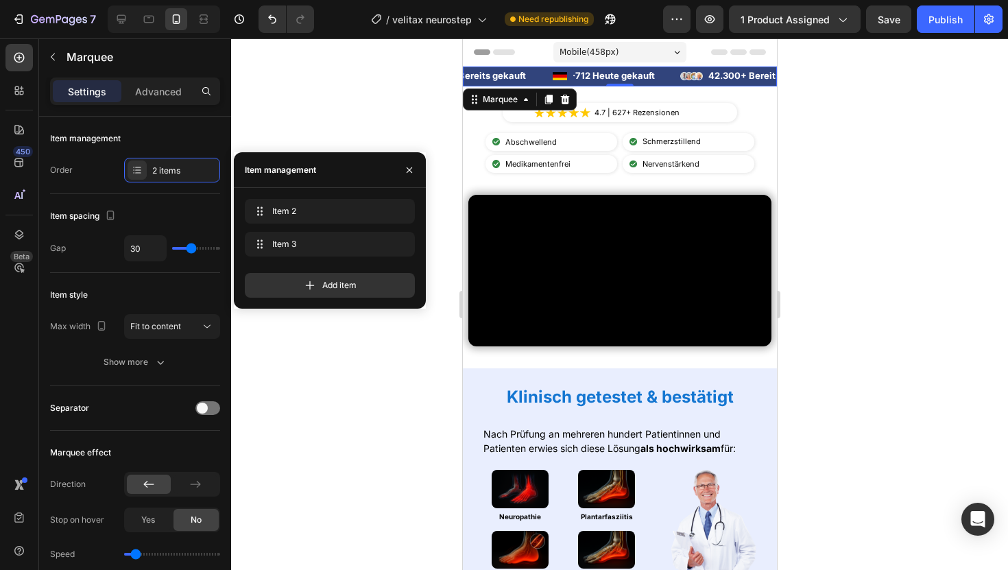
click at [862, 147] on div at bounding box center [619, 303] width 777 height 531
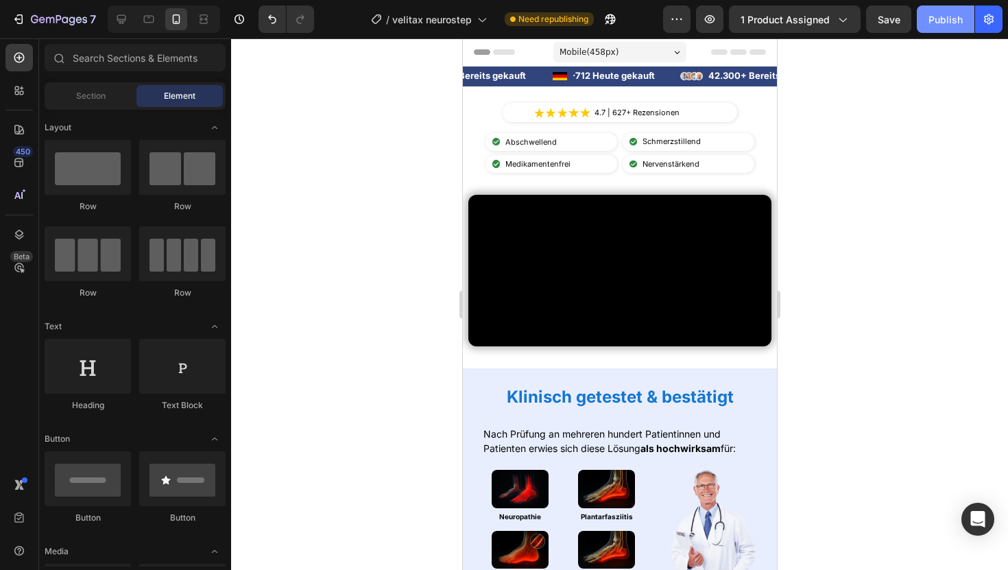
click at [962, 15] on button "Publish" at bounding box center [946, 18] width 58 height 27
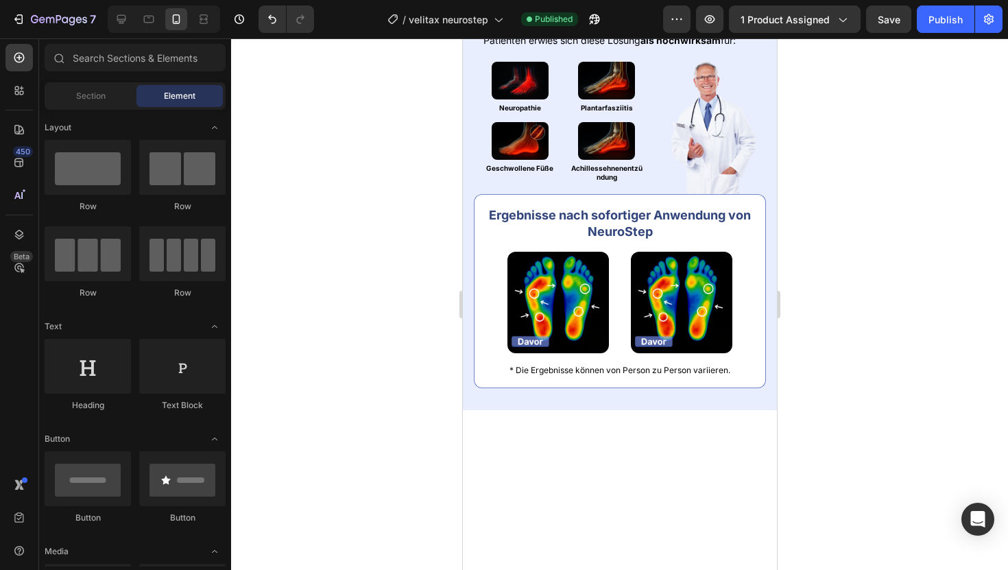
scroll to position [774, 0]
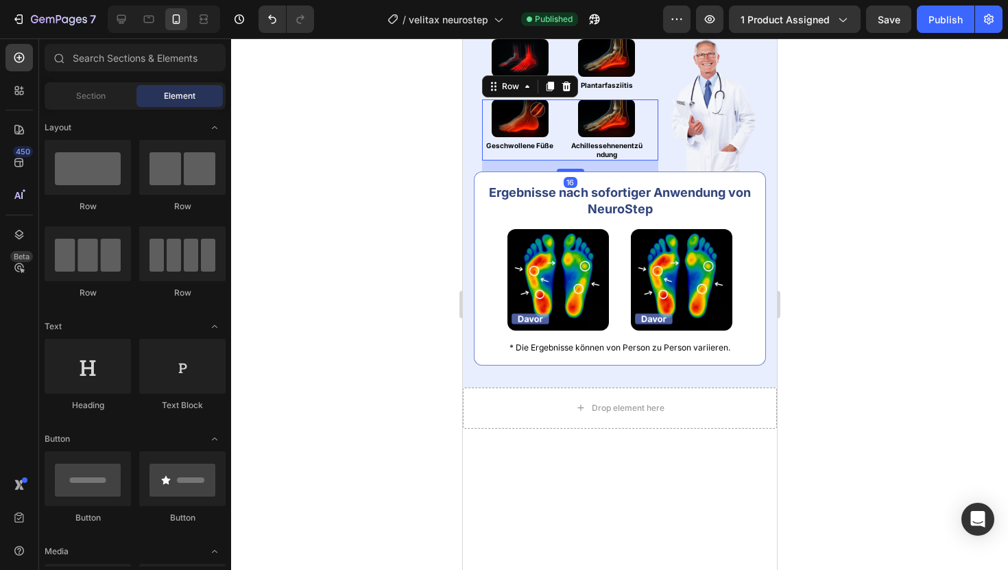
click at [559, 160] on div "Image Geschwollene Füße Heading Image Achillessehnenentzündung Heading Row 16" at bounding box center [569, 129] width 176 height 61
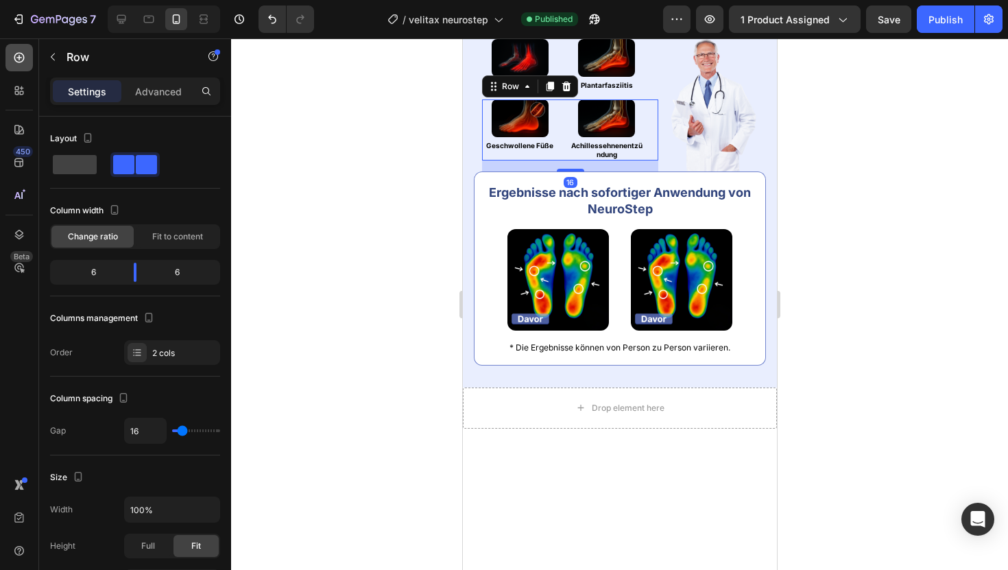
click at [14, 51] on icon at bounding box center [19, 58] width 14 height 14
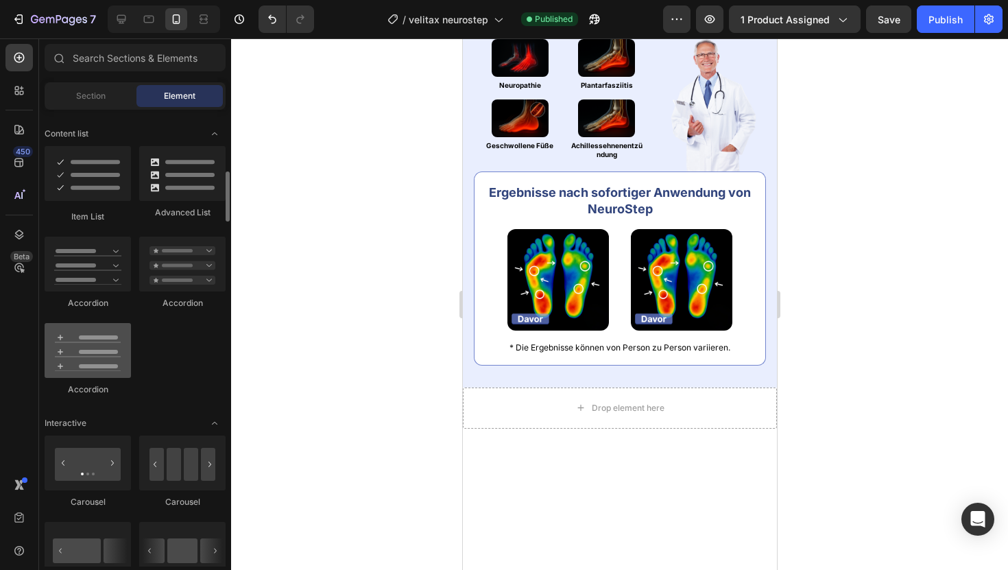
scroll to position [1128, 0]
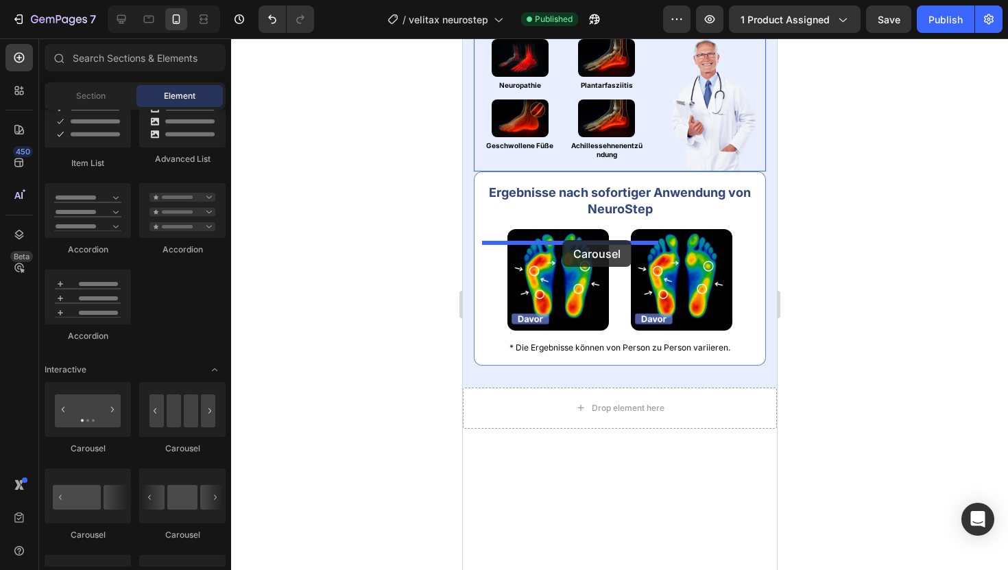
drag, startPoint x: 552, startPoint y: 544, endPoint x: 561, endPoint y: 240, distance: 303.8
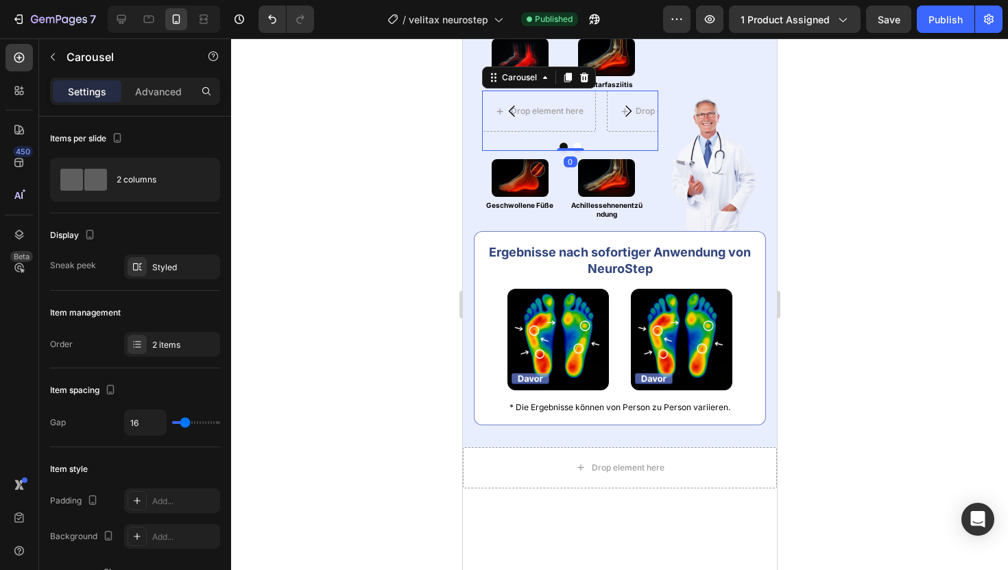
click at [326, 284] on div at bounding box center [619, 303] width 777 height 531
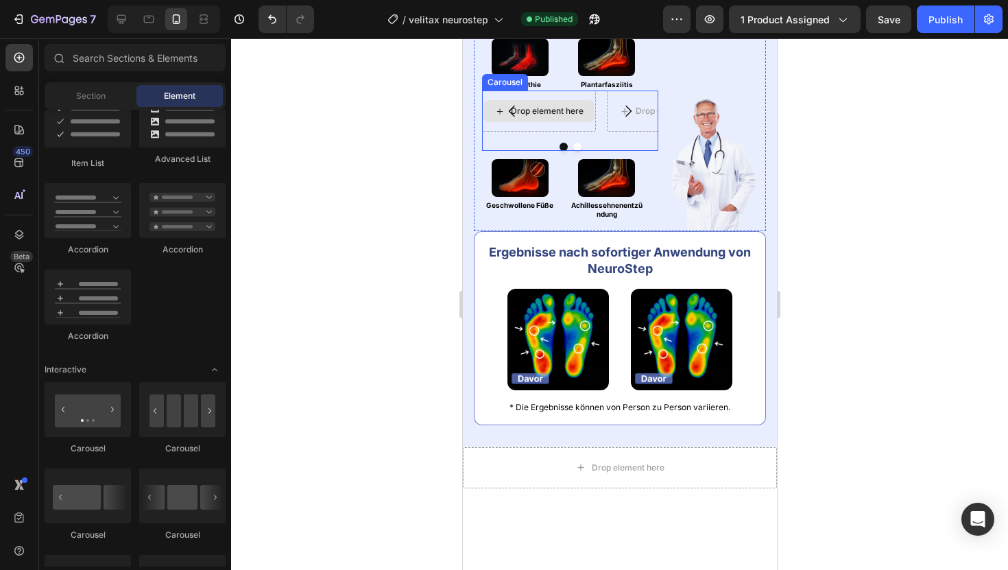
click at [555, 122] on div "Drop element here" at bounding box center [538, 111] width 111 height 22
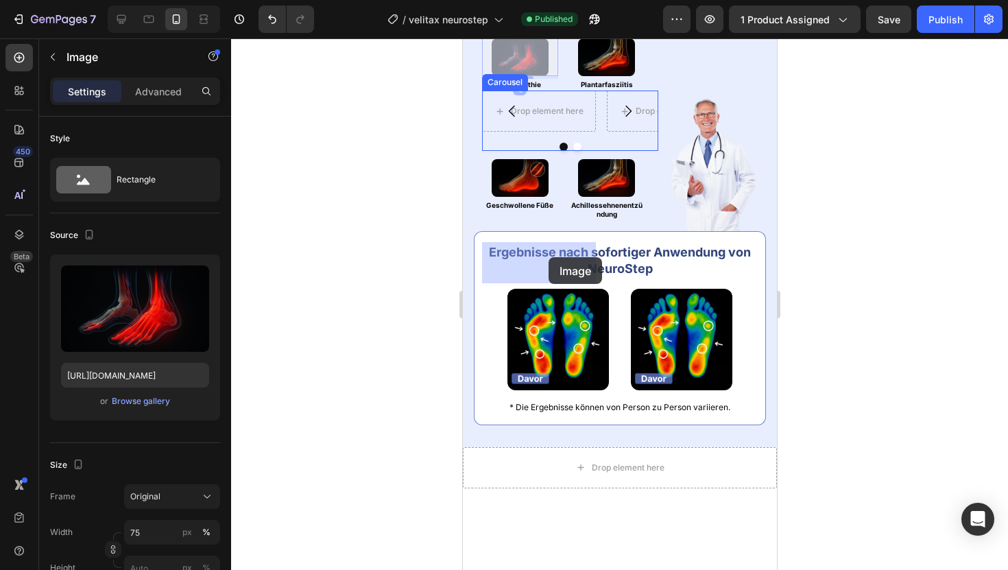
drag, startPoint x: 521, startPoint y: 209, endPoint x: 546, endPoint y: 255, distance: 52.5
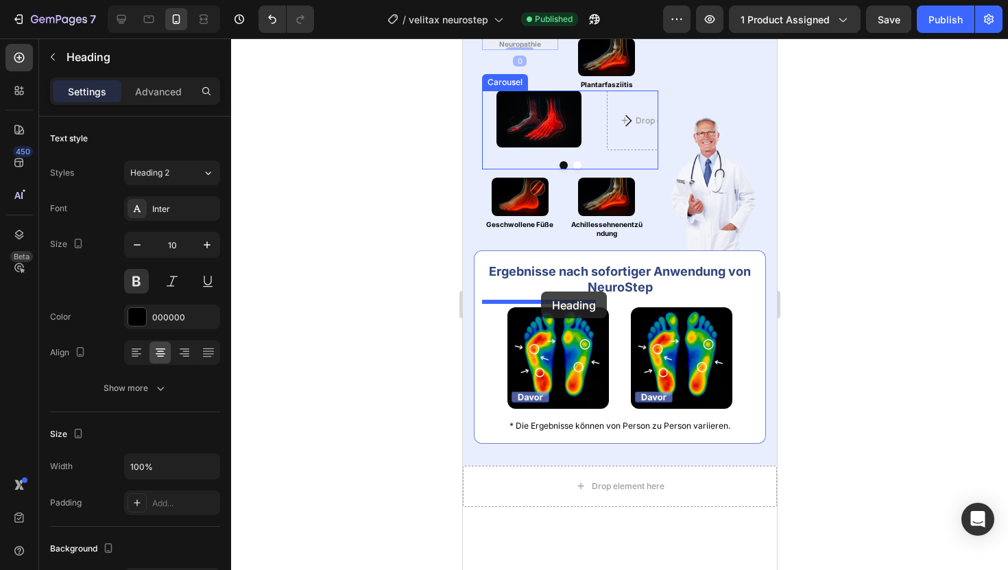
drag, startPoint x: 531, startPoint y: 194, endPoint x: 540, endPoint y: 291, distance: 97.7
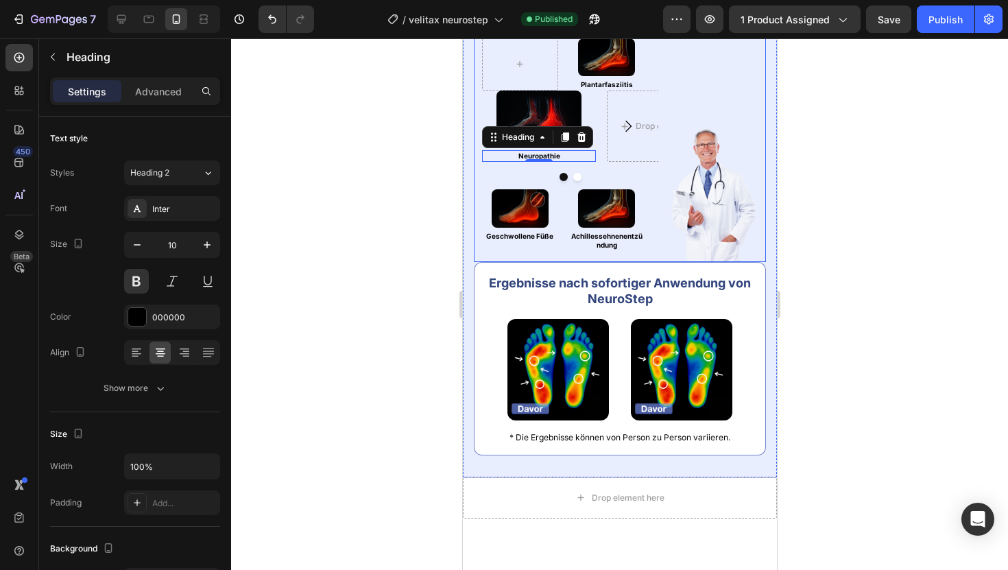
click at [348, 232] on div at bounding box center [619, 303] width 777 height 531
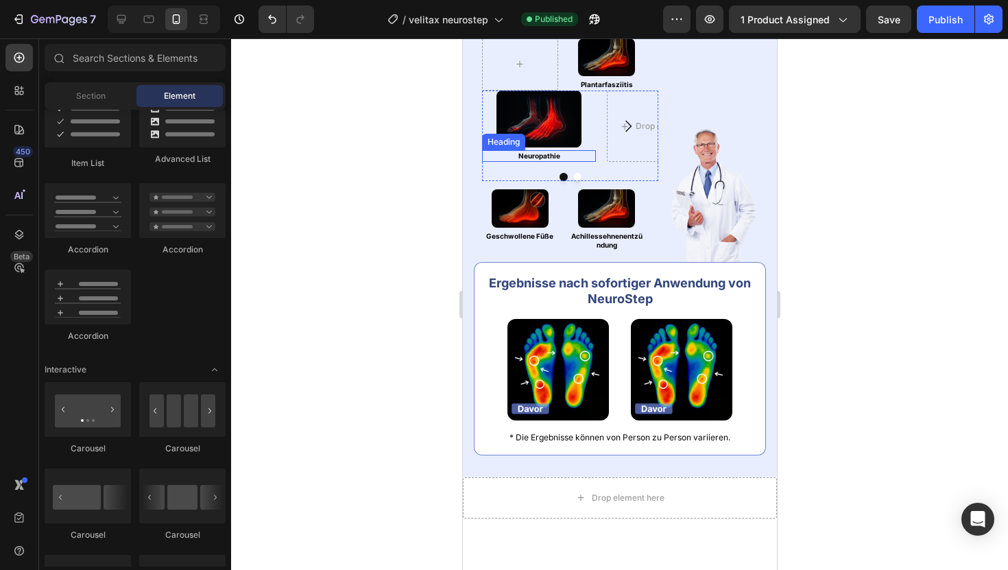
click at [535, 162] on div "Neuropathie Heading" at bounding box center [538, 156] width 114 height 12
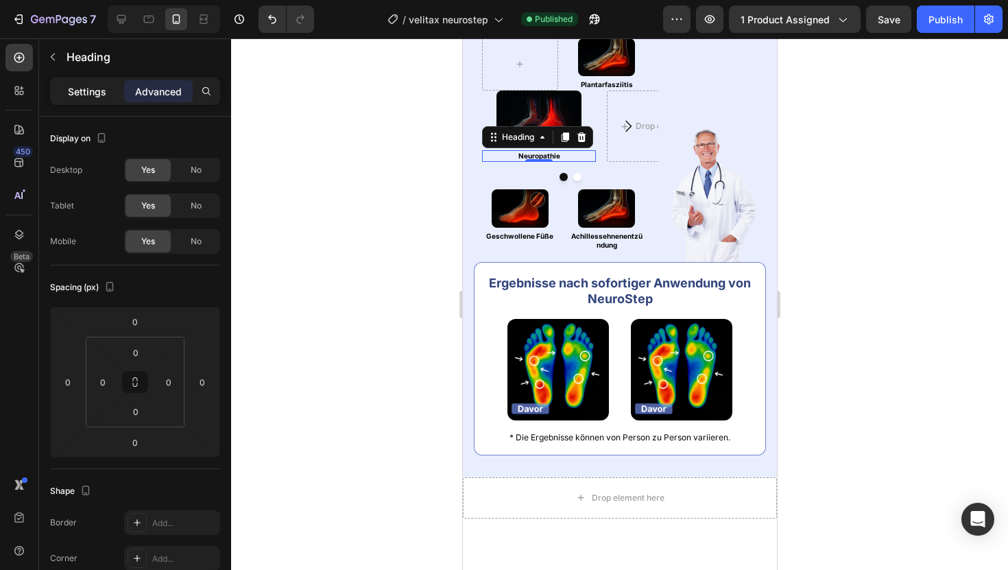
click at [83, 101] on div "Settings" at bounding box center [87, 91] width 69 height 22
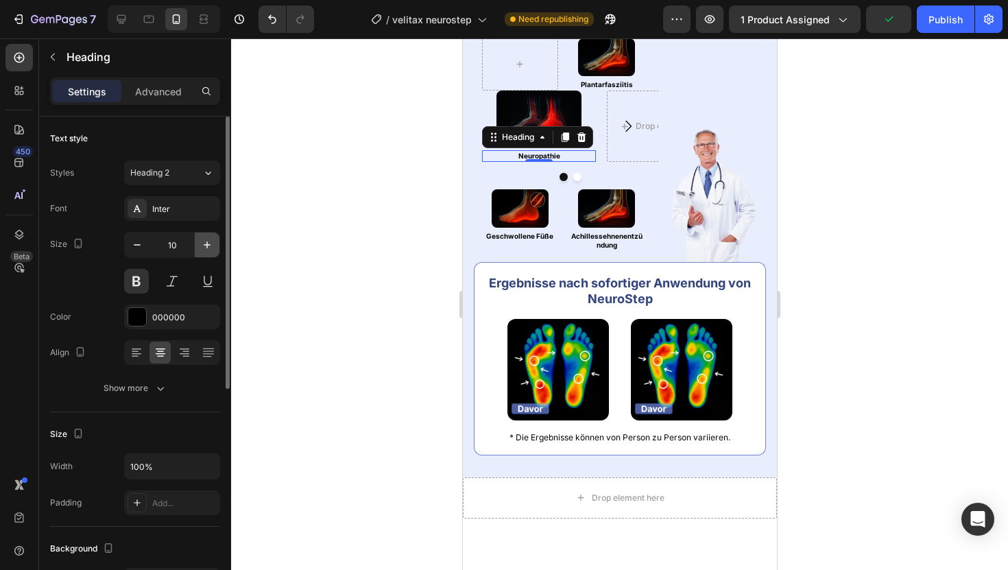
click at [202, 242] on icon "button" at bounding box center [207, 245] width 14 height 14
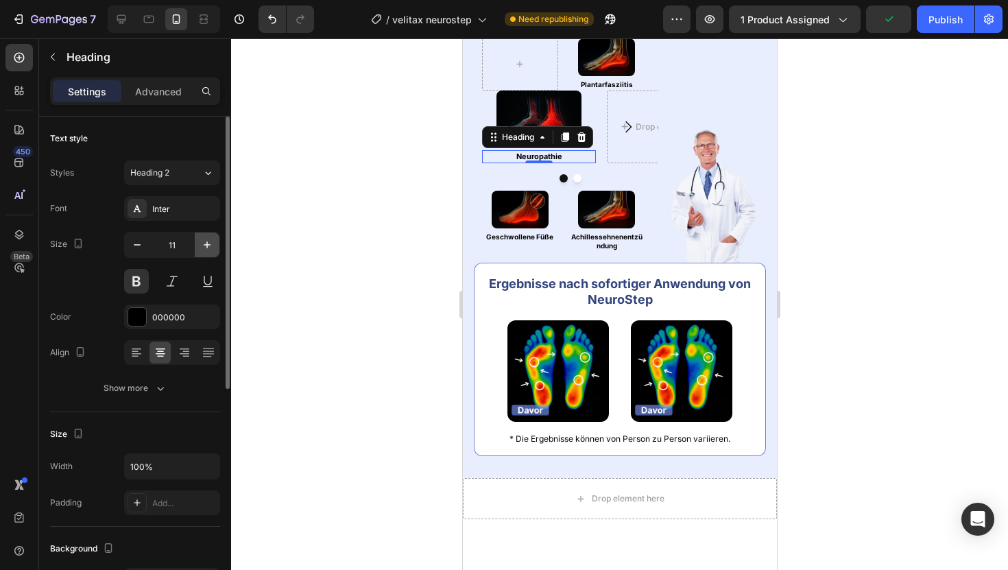
click at [202, 242] on icon "button" at bounding box center [207, 245] width 14 height 14
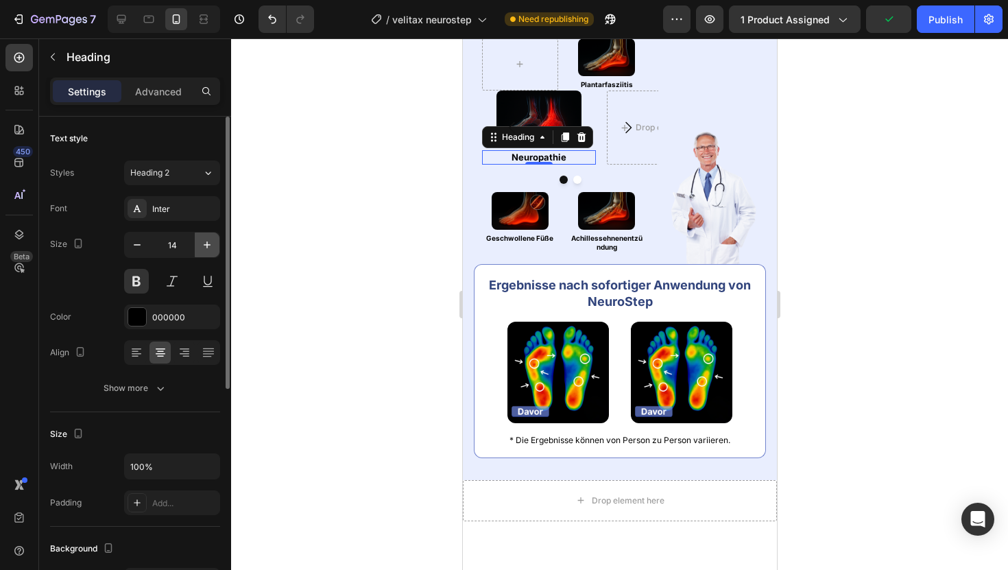
click at [202, 242] on icon "button" at bounding box center [207, 245] width 14 height 14
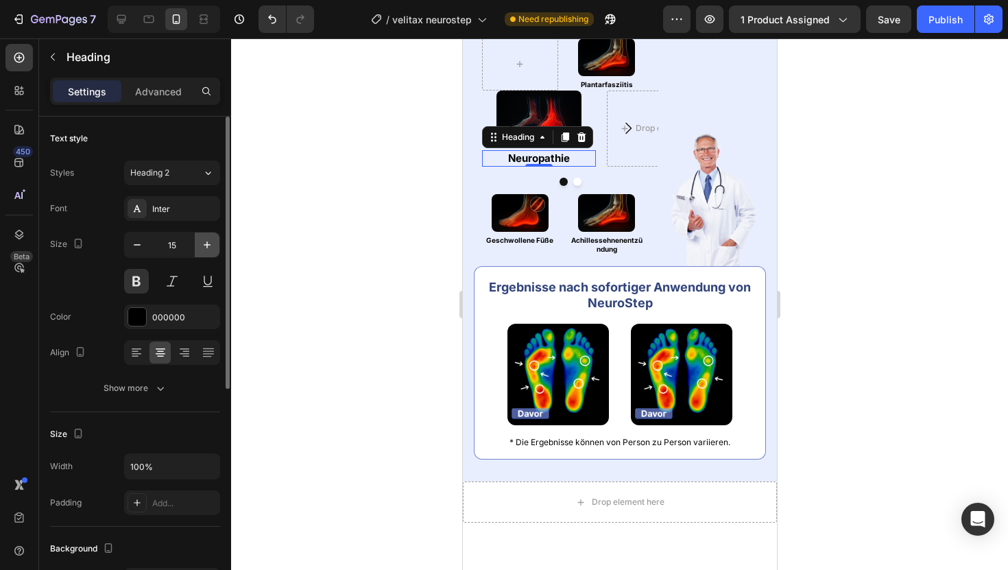
click at [202, 242] on icon "button" at bounding box center [207, 245] width 14 height 14
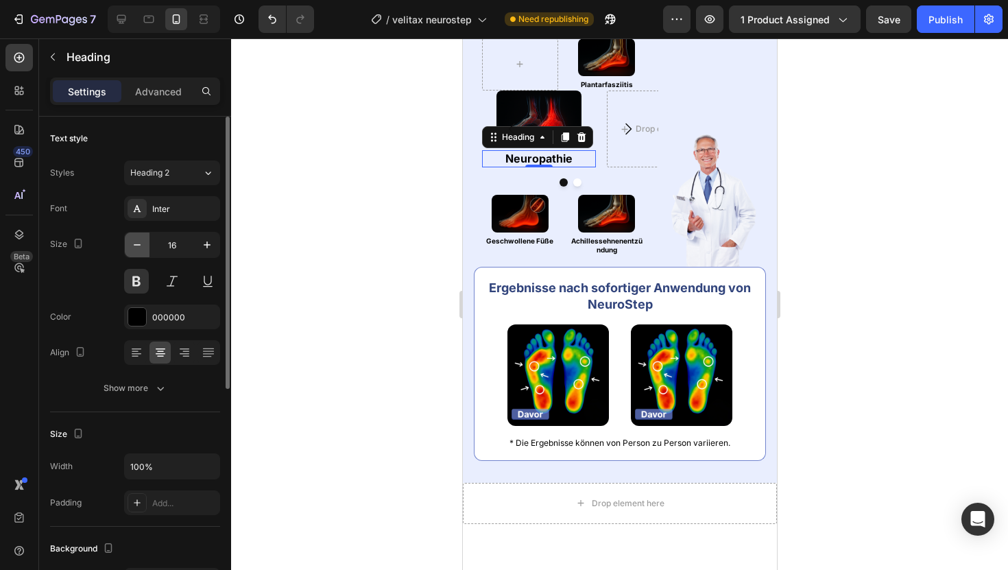
click at [130, 245] on icon "button" at bounding box center [137, 245] width 14 height 14
click at [132, 243] on icon "button" at bounding box center [137, 245] width 14 height 14
type input "14"
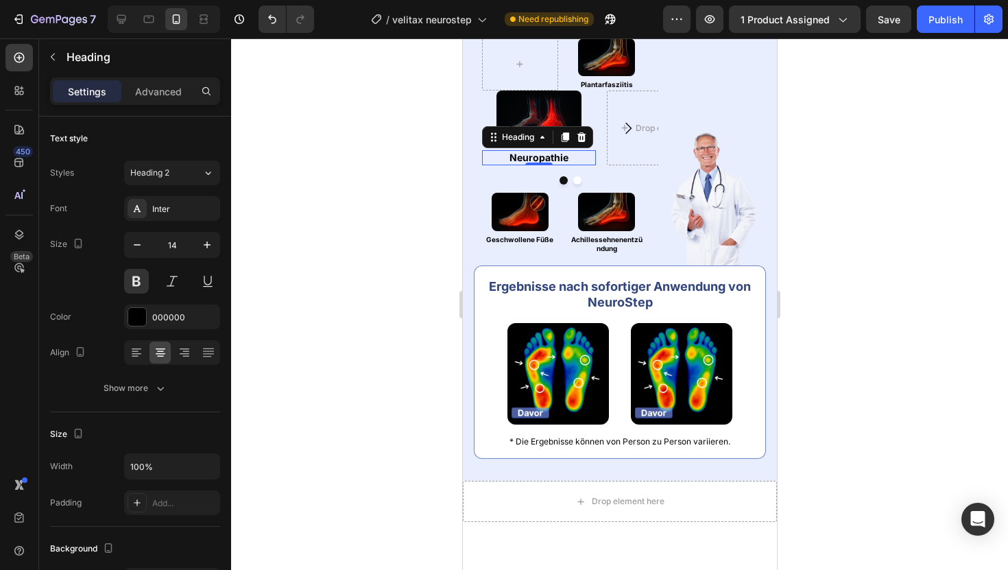
click at [334, 190] on div at bounding box center [619, 303] width 777 height 531
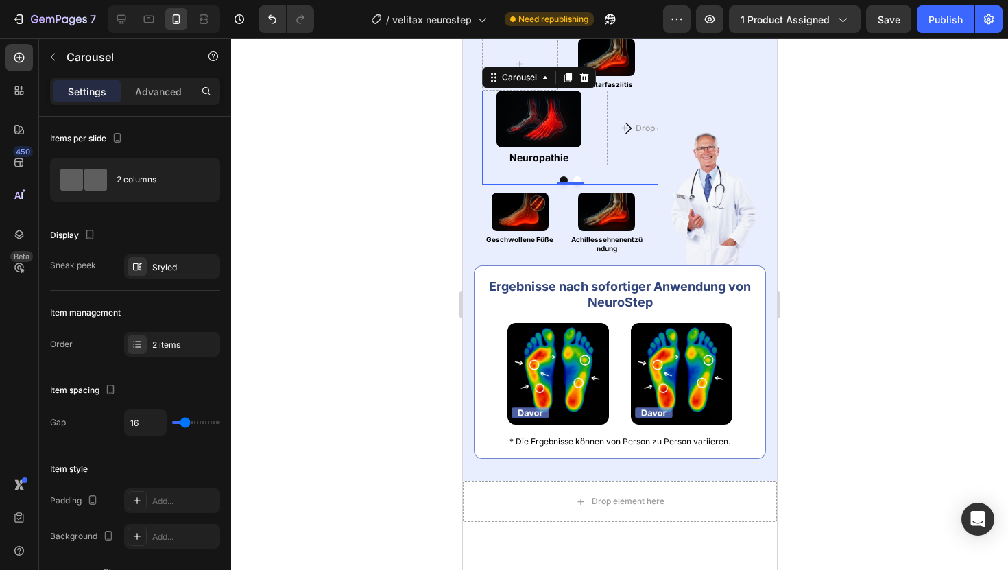
click at [596, 165] on div "Image Neuropathie Heading Drop element here" at bounding box center [569, 127] width 176 height 75
click at [147, 191] on div "2 columns" at bounding box center [159, 180] width 84 height 32
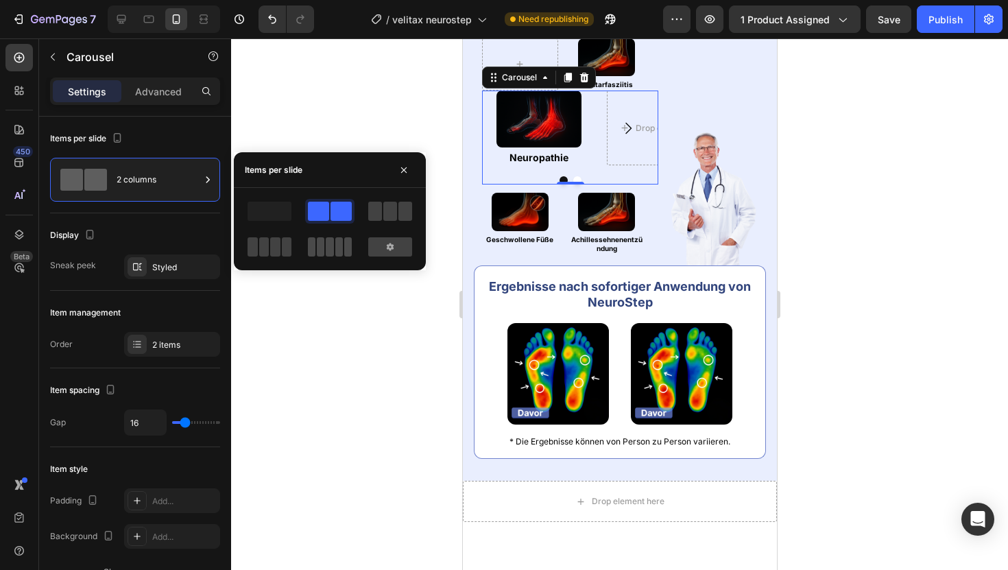
click at [335, 239] on span at bounding box center [339, 246] width 8 height 19
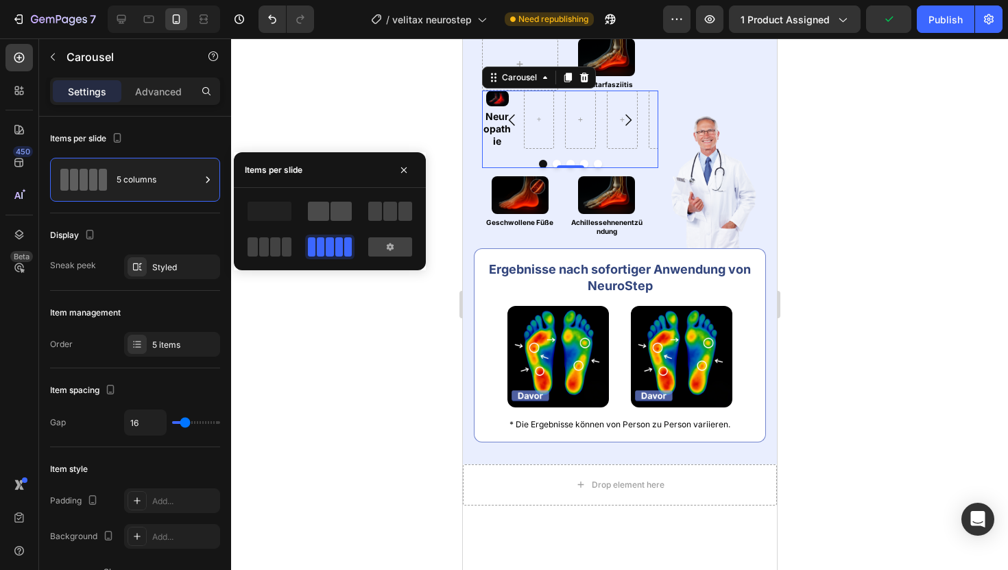
click at [338, 214] on span at bounding box center [340, 211] width 21 height 19
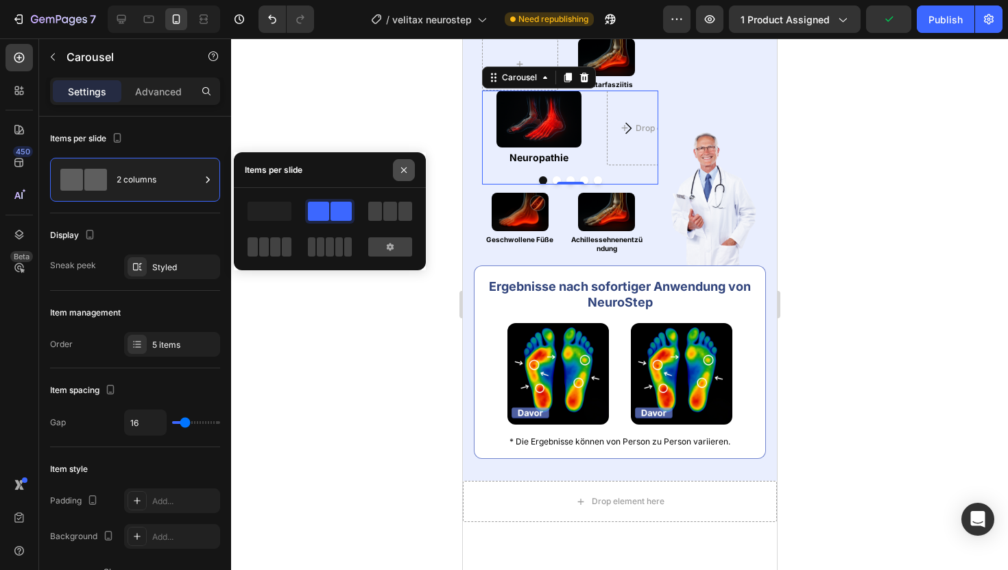
click at [400, 169] on icon "button" at bounding box center [403, 170] width 11 height 11
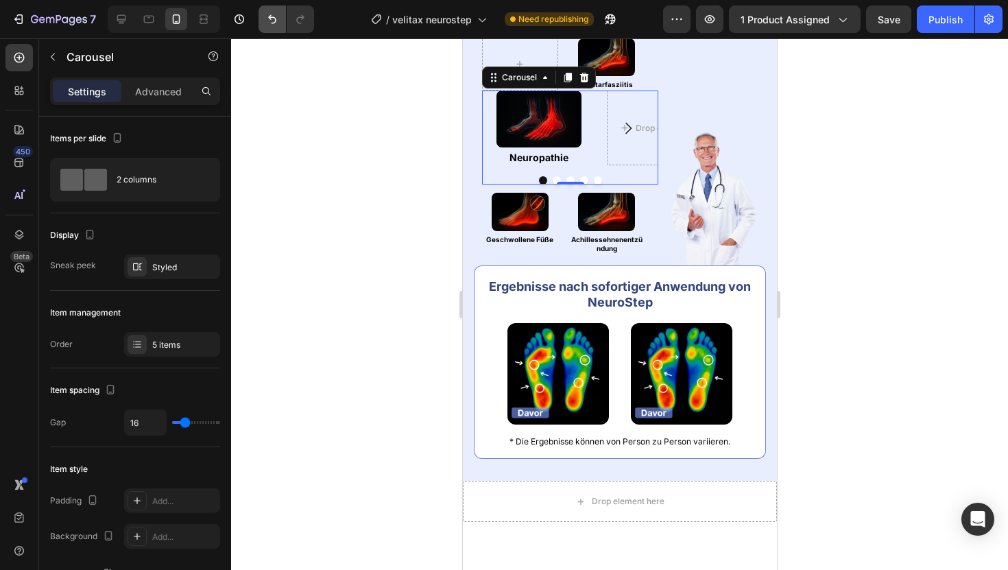
click at [278, 22] on icon "Undo/Redo" at bounding box center [272, 19] width 14 height 14
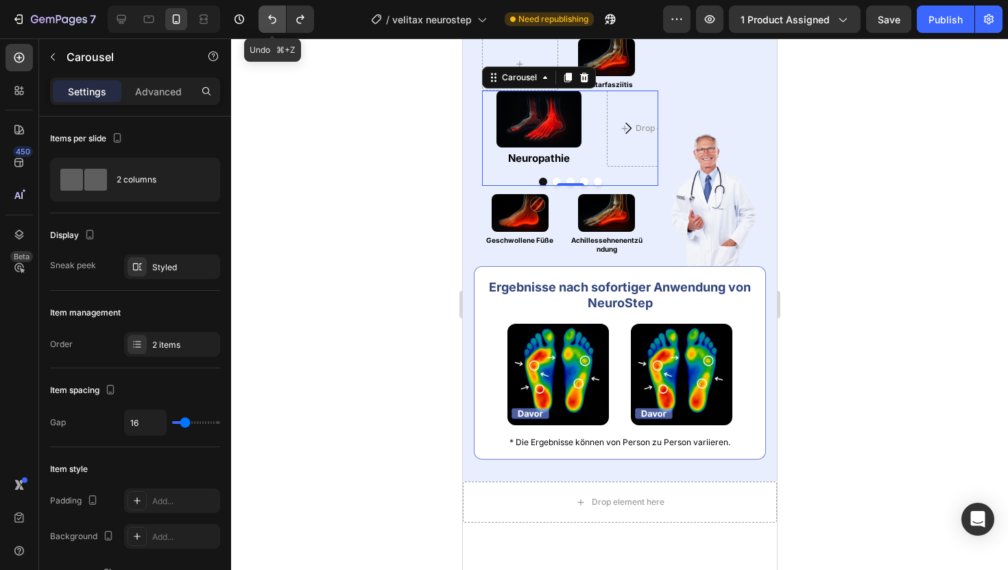
click at [278, 22] on icon "Undo/Redo" at bounding box center [272, 19] width 14 height 14
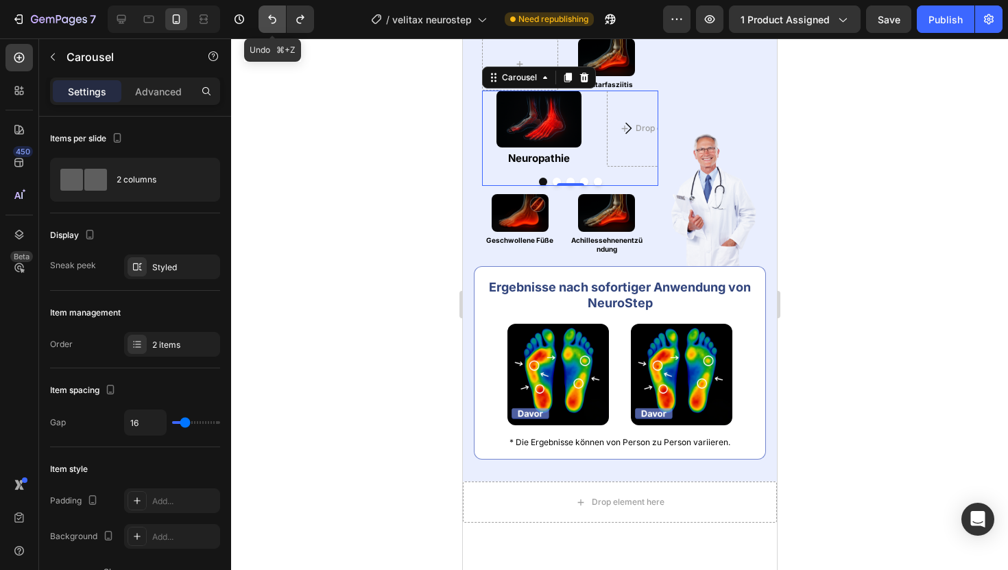
click at [278, 22] on icon "Undo/Redo" at bounding box center [272, 19] width 14 height 14
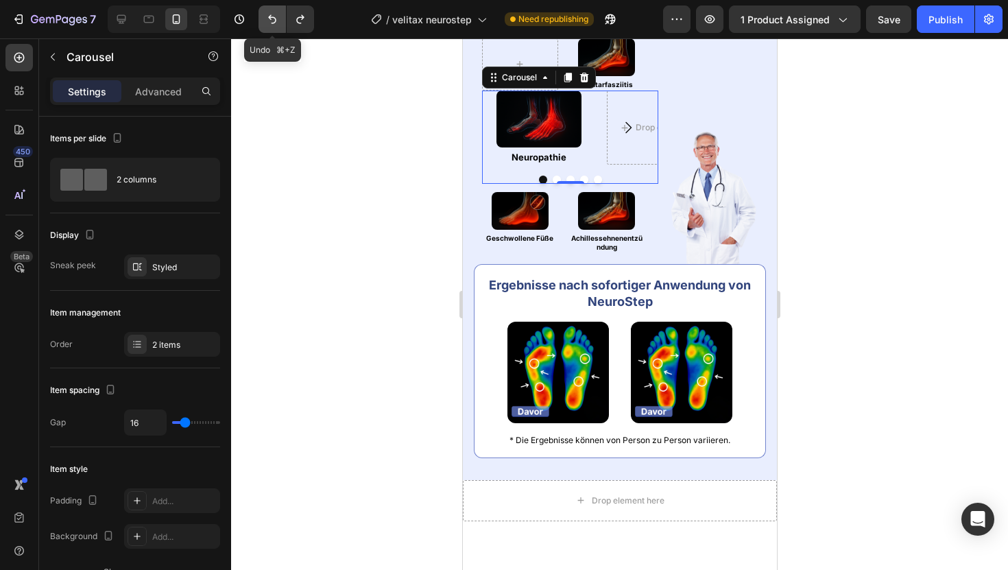
click at [278, 22] on icon "Undo/Redo" at bounding box center [272, 19] width 14 height 14
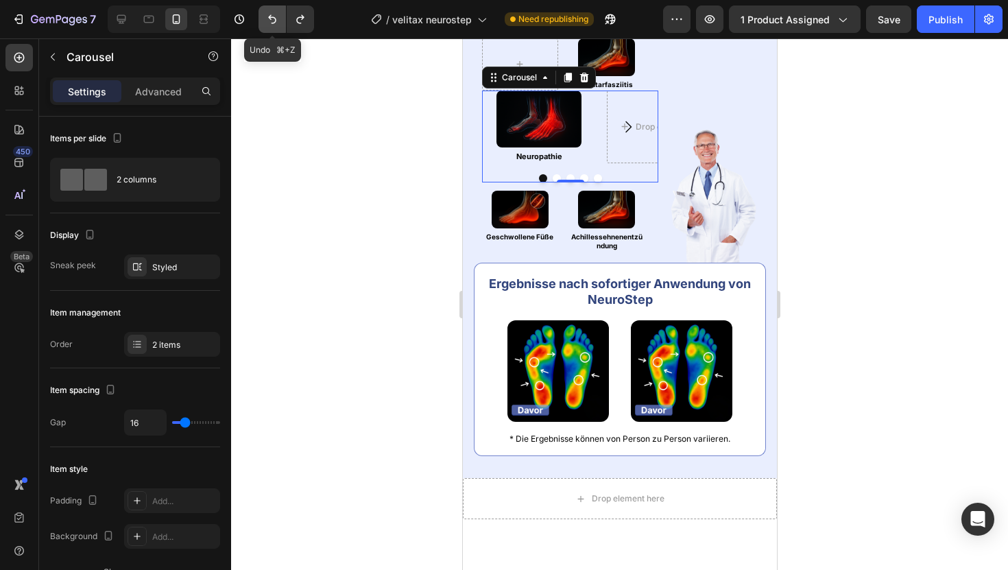
click at [278, 22] on icon "Undo/Redo" at bounding box center [272, 19] width 14 height 14
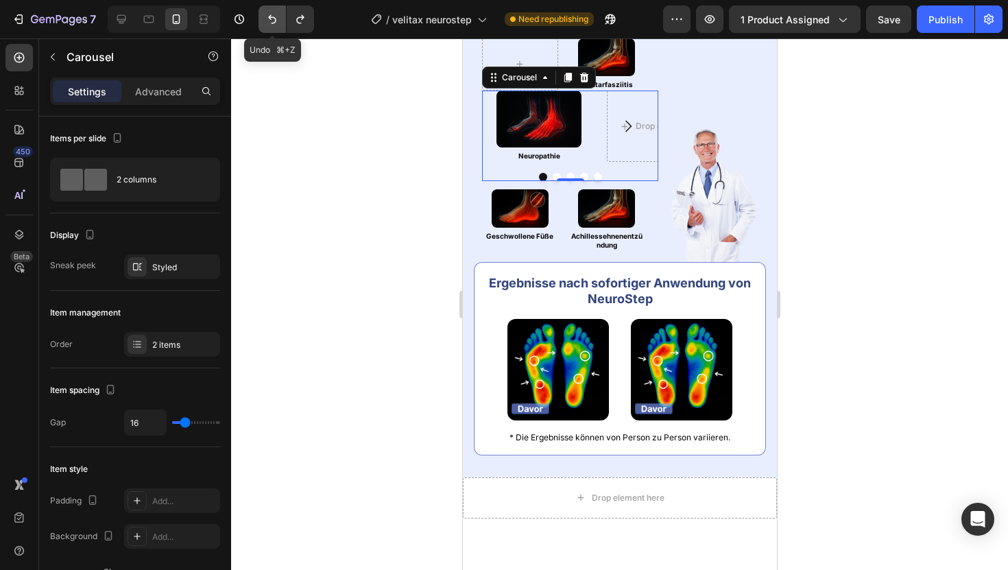
click at [278, 22] on icon "Undo/Redo" at bounding box center [272, 19] width 14 height 14
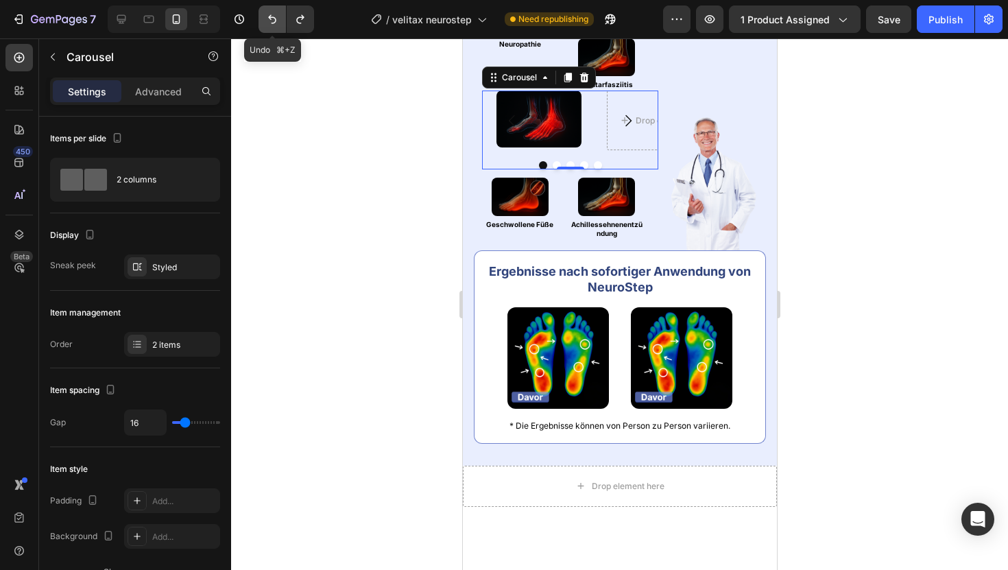
click at [278, 22] on icon "Undo/Redo" at bounding box center [272, 19] width 14 height 14
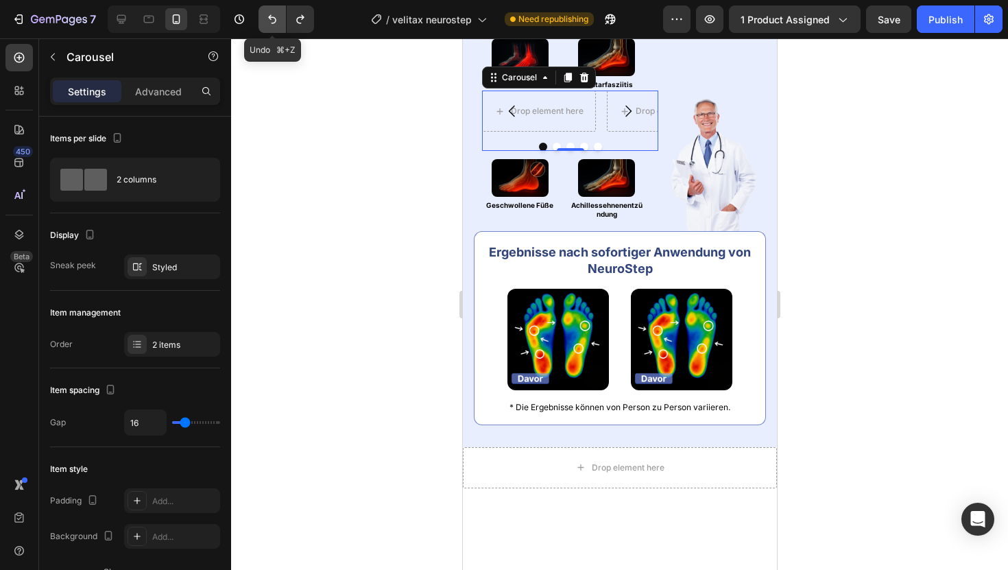
click at [278, 22] on icon "Undo/Redo" at bounding box center [272, 19] width 14 height 14
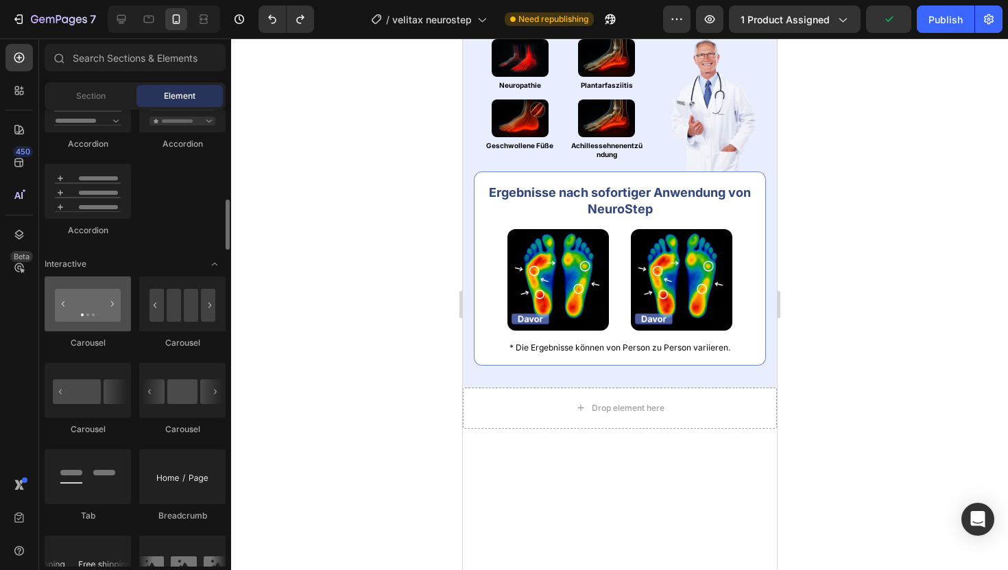
scroll to position [1255, 0]
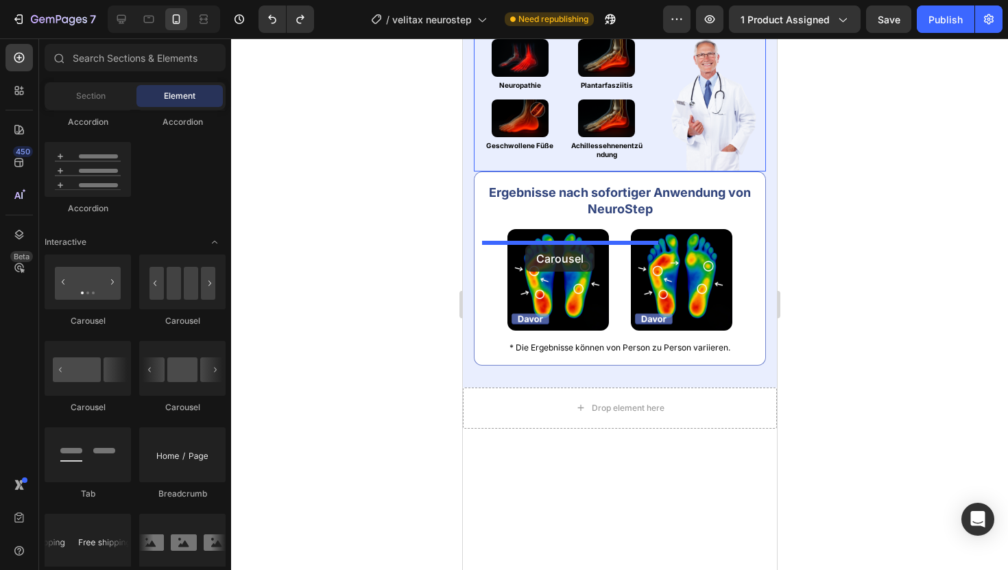
drag, startPoint x: 553, startPoint y: 326, endPoint x: 525, endPoint y: 243, distance: 87.6
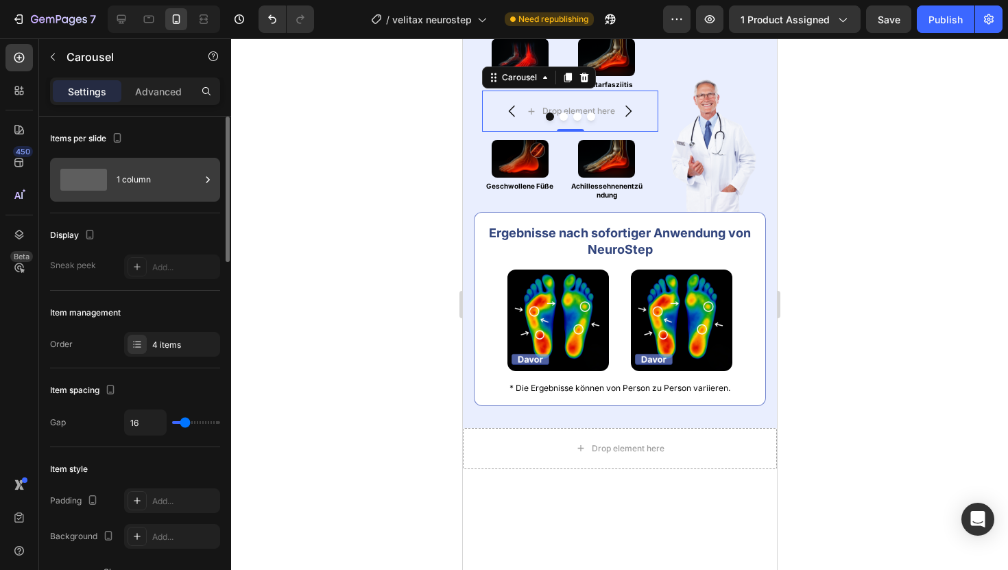
click at [156, 185] on div "1 column" at bounding box center [159, 180] width 84 height 32
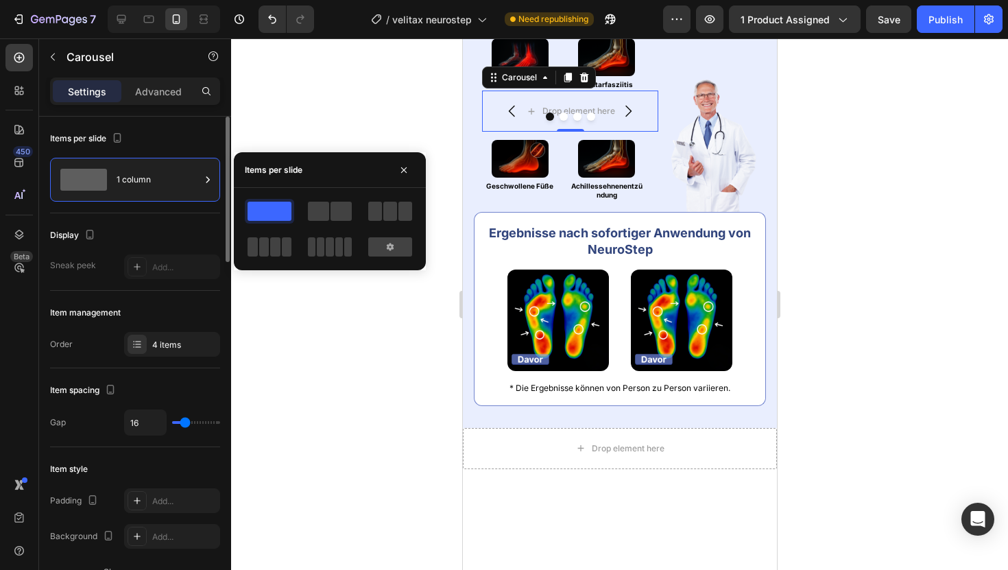
click at [138, 223] on div "Display Sneak peek Add..." at bounding box center [135, 251] width 170 height 77
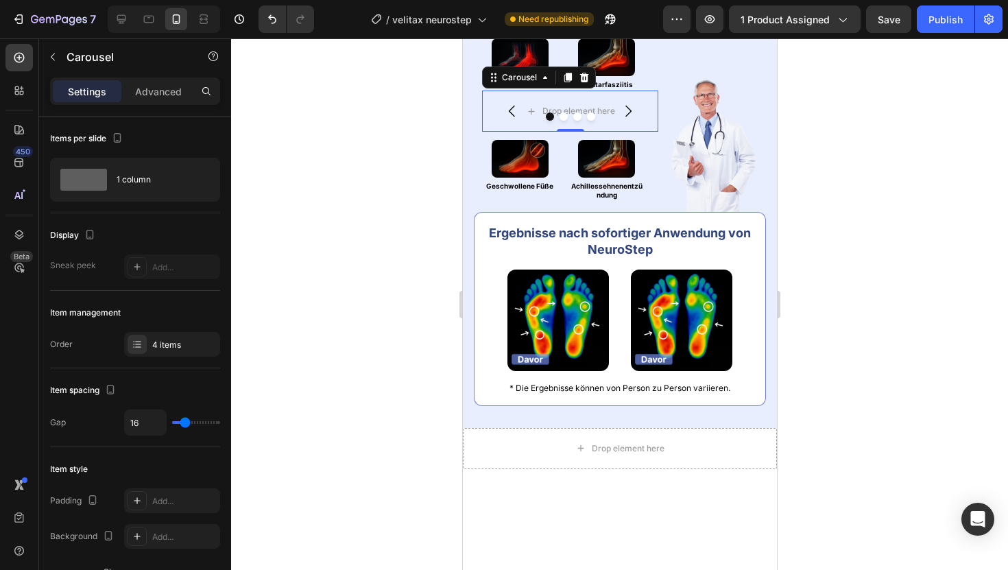
click at [557, 121] on div at bounding box center [569, 116] width 176 height 8
click at [560, 121] on button "Dot" at bounding box center [563, 116] width 8 height 8
click at [267, 13] on icon "Undo/Redo" at bounding box center [272, 19] width 14 height 14
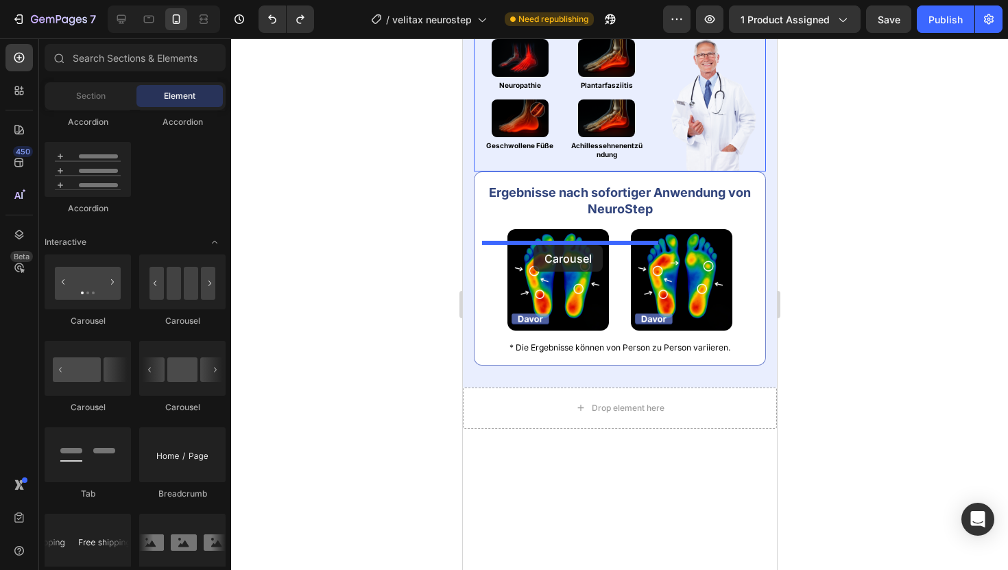
drag, startPoint x: 556, startPoint y: 401, endPoint x: 533, endPoint y: 245, distance: 158.0
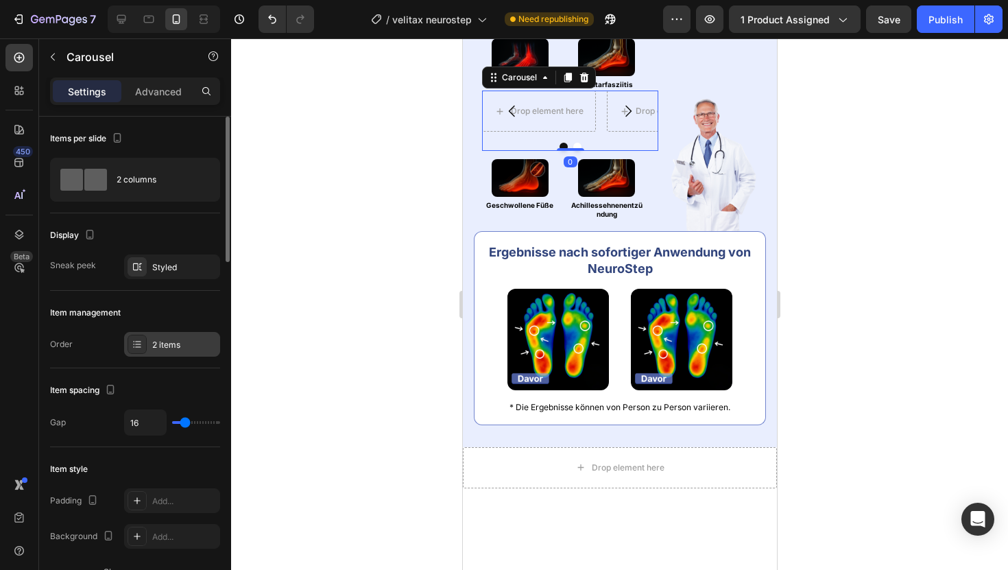
click at [165, 343] on div "2 items" at bounding box center [184, 345] width 64 height 12
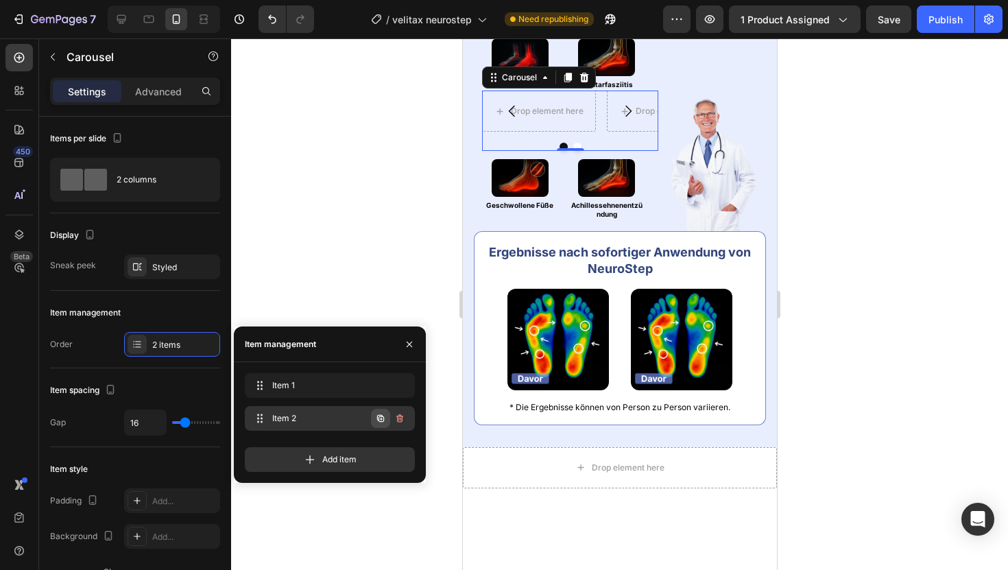
click at [385, 416] on icon "button" at bounding box center [380, 418] width 11 height 11
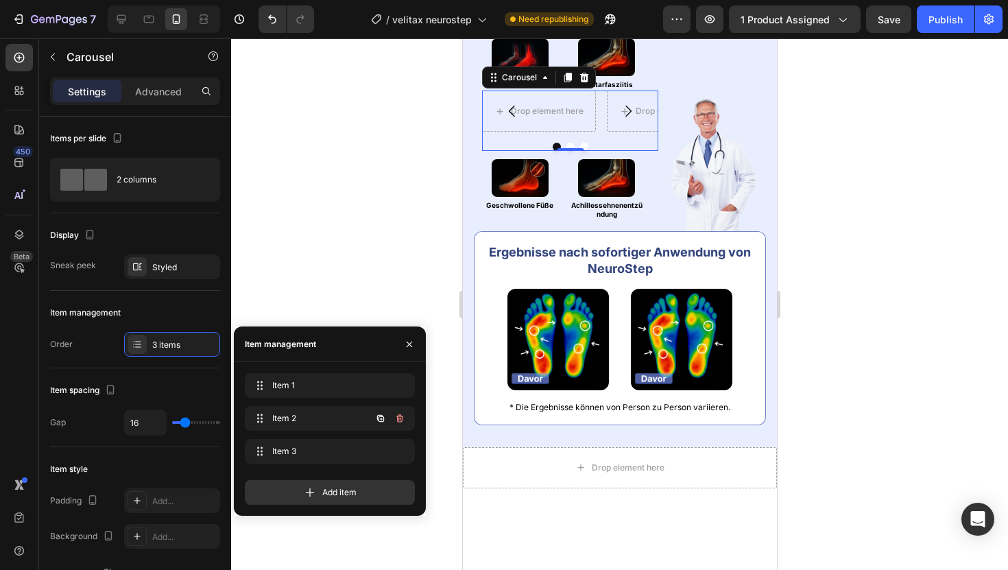
click at [385, 416] on icon "button" at bounding box center [380, 418] width 11 height 11
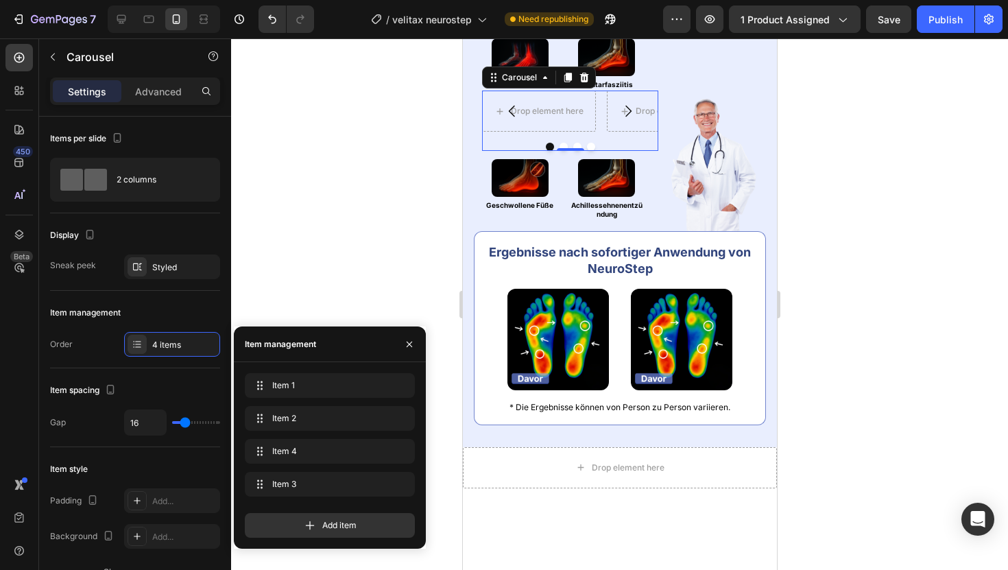
click at [327, 231] on div at bounding box center [619, 303] width 777 height 531
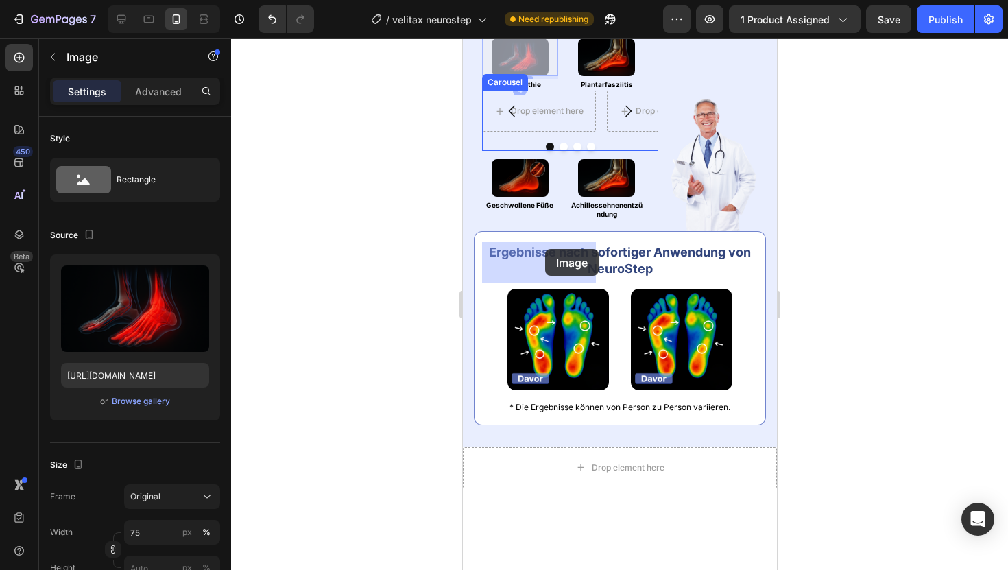
drag, startPoint x: 544, startPoint y: 212, endPoint x: 544, endPoint y: 249, distance: 37.0
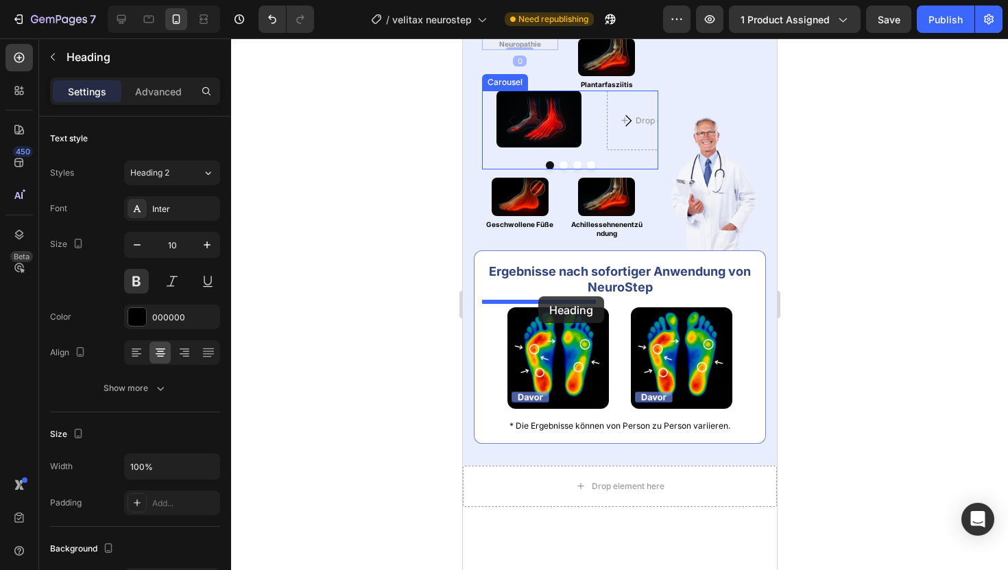
drag, startPoint x: 523, startPoint y: 193, endPoint x: 537, endPoint y: 296, distance: 103.8
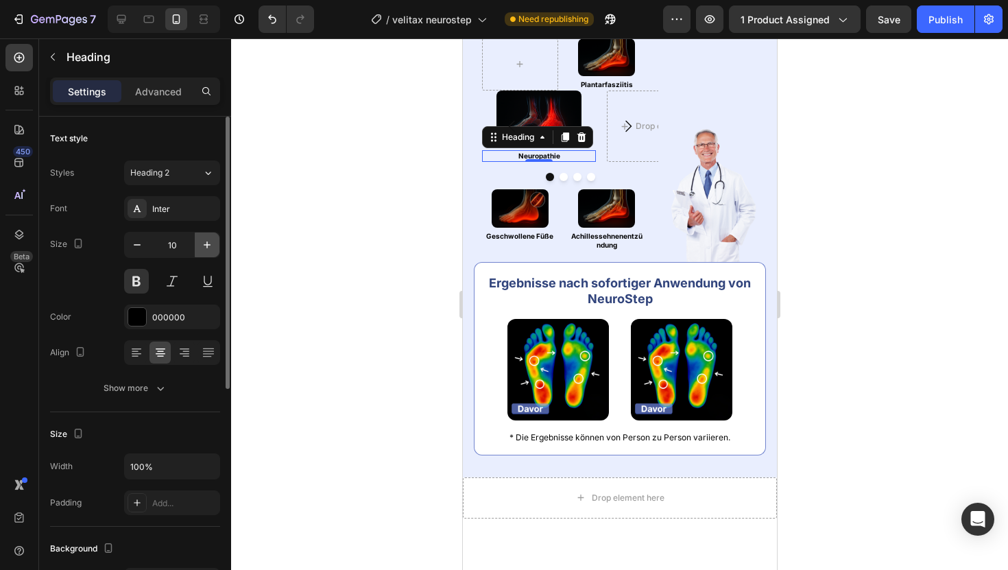
click at [202, 250] on icon "button" at bounding box center [207, 245] width 14 height 14
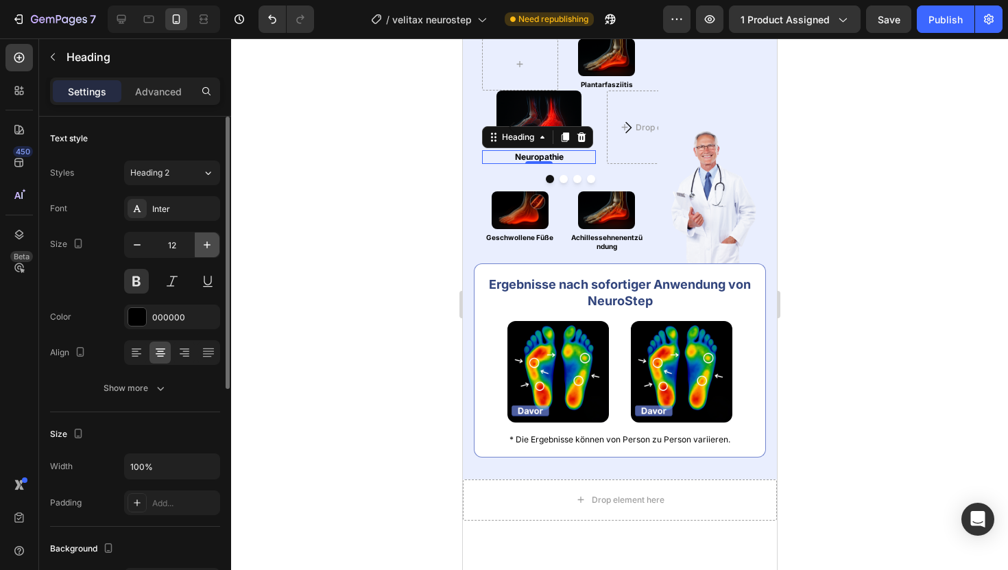
click at [202, 250] on icon "button" at bounding box center [207, 245] width 14 height 14
type input "14"
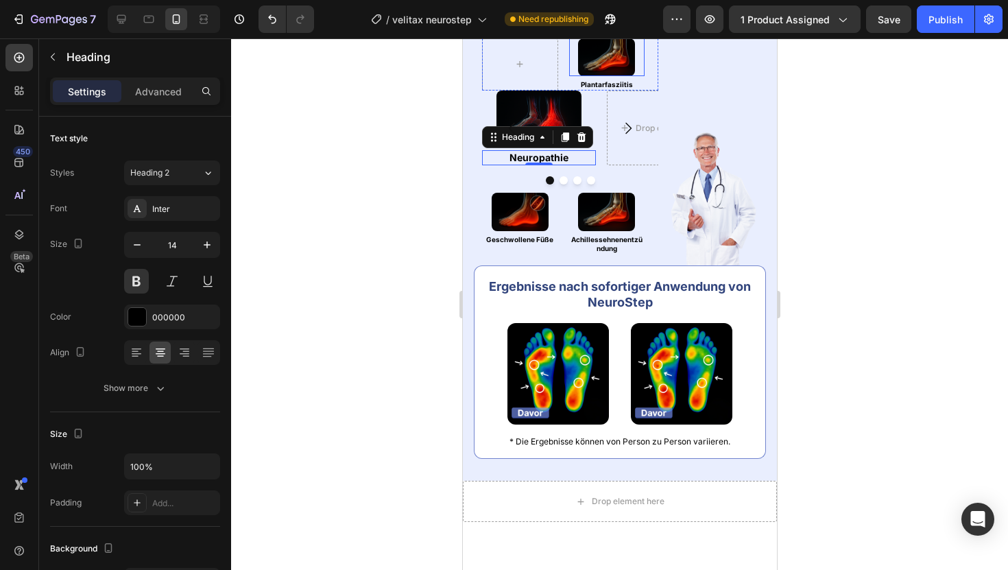
click at [622, 76] on img at bounding box center [605, 57] width 57 height 38
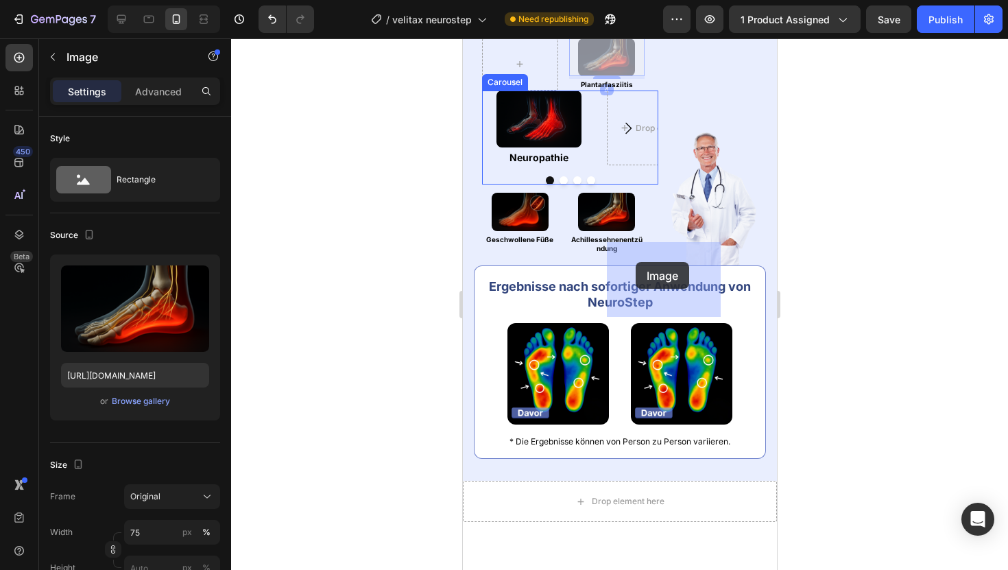
drag, startPoint x: 622, startPoint y: 212, endPoint x: 635, endPoint y: 261, distance: 50.9
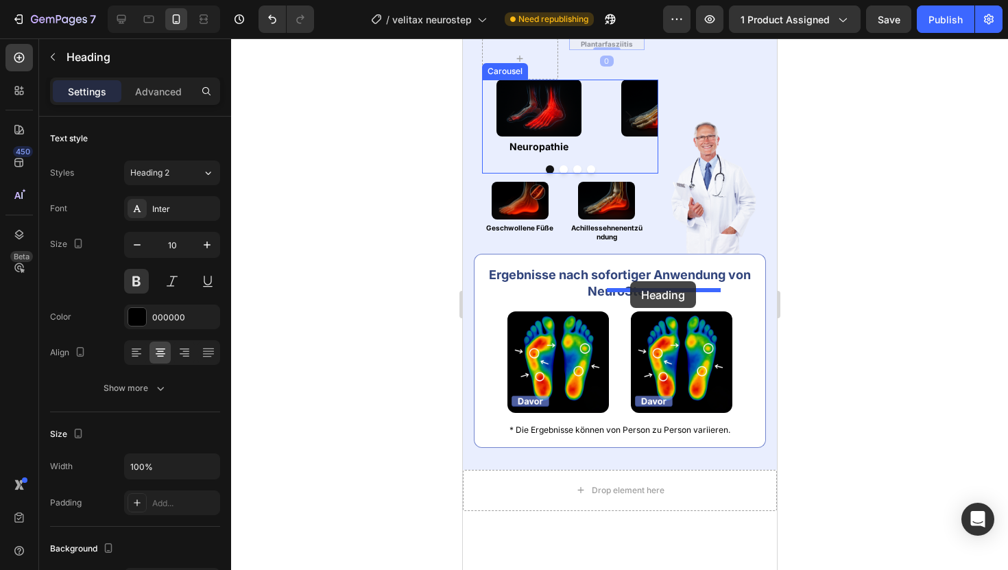
drag, startPoint x: 603, startPoint y: 199, endPoint x: 629, endPoint y: 281, distance: 86.5
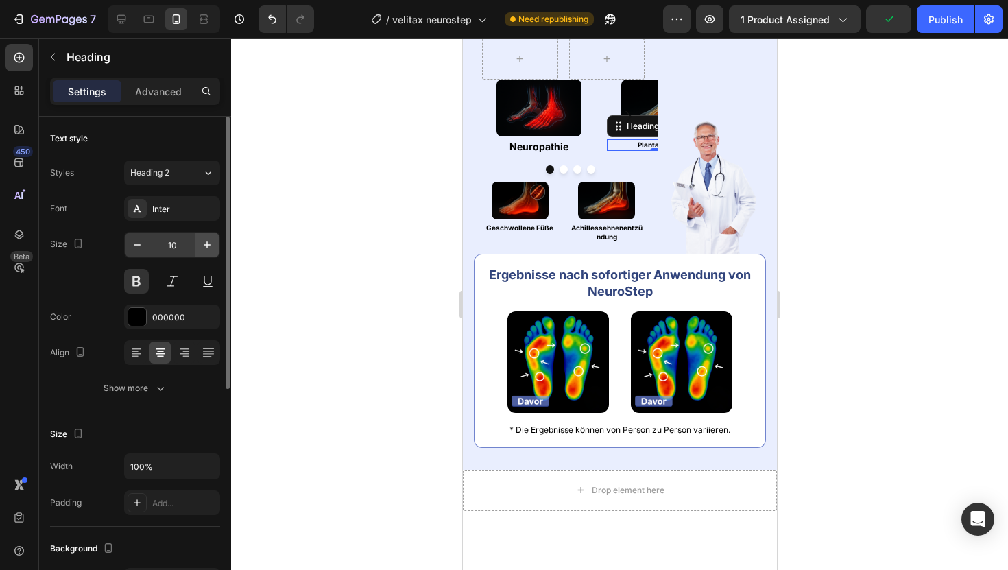
click at [206, 241] on icon "button" at bounding box center [207, 245] width 14 height 14
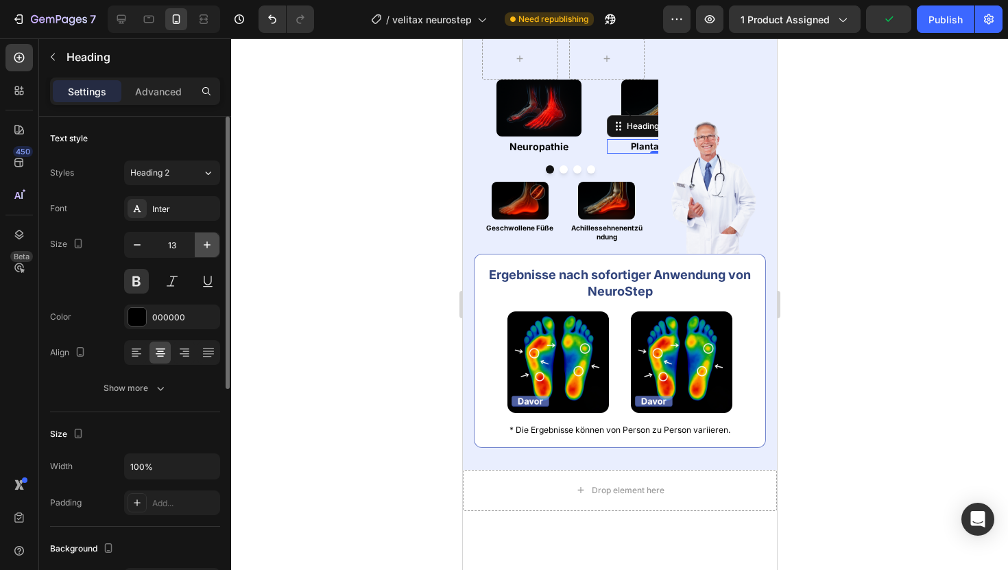
click at [206, 241] on icon "button" at bounding box center [207, 245] width 14 height 14
type input "14"
click at [313, 169] on div at bounding box center [619, 303] width 777 height 531
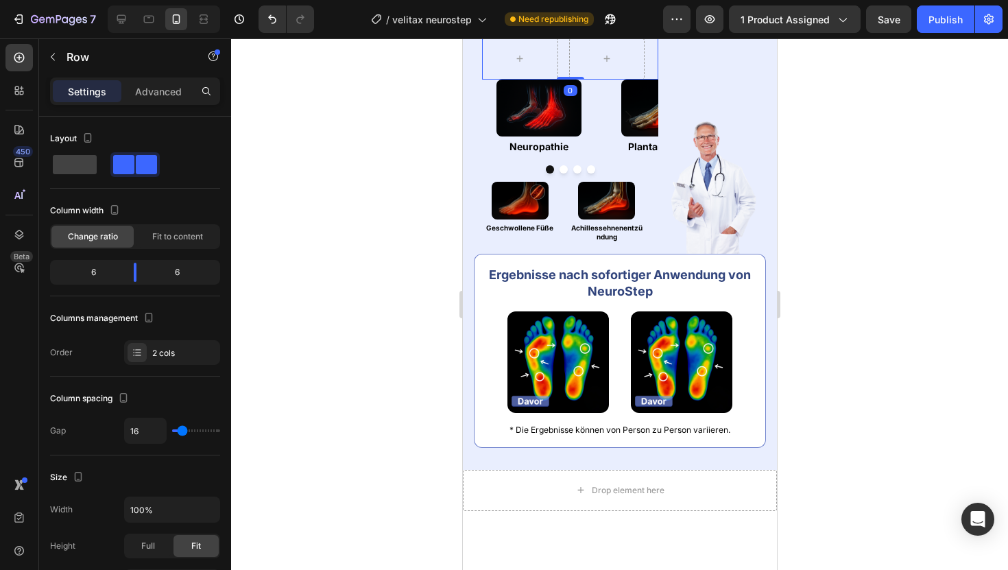
click at [564, 80] on div "Row 0" at bounding box center [569, 58] width 176 height 41
click at [566, 31] on icon at bounding box center [565, 25] width 11 height 11
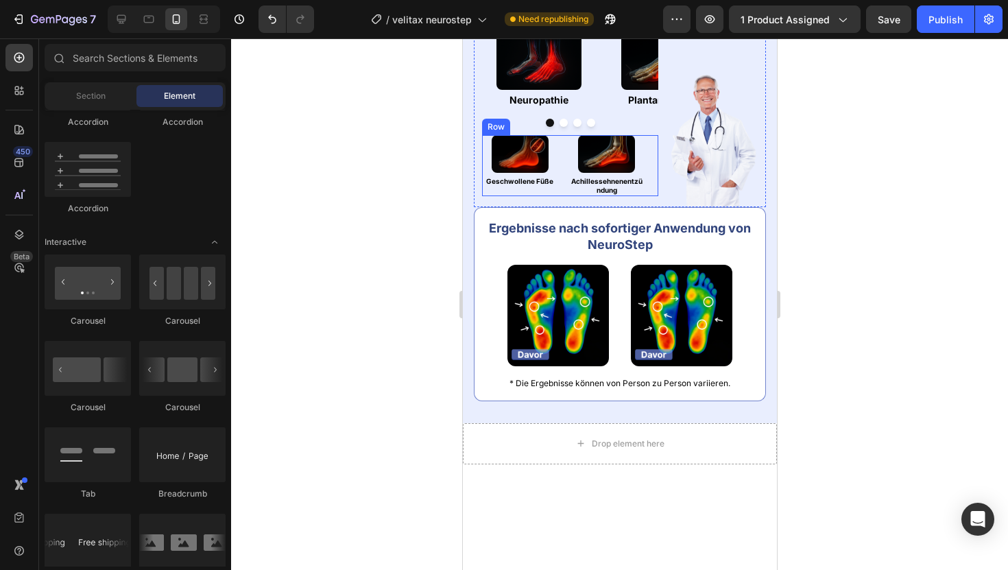
click at [561, 196] on div "Image Geschwollene Füße Heading Image Achillessehnenentzündung Heading Row" at bounding box center [569, 165] width 176 height 61
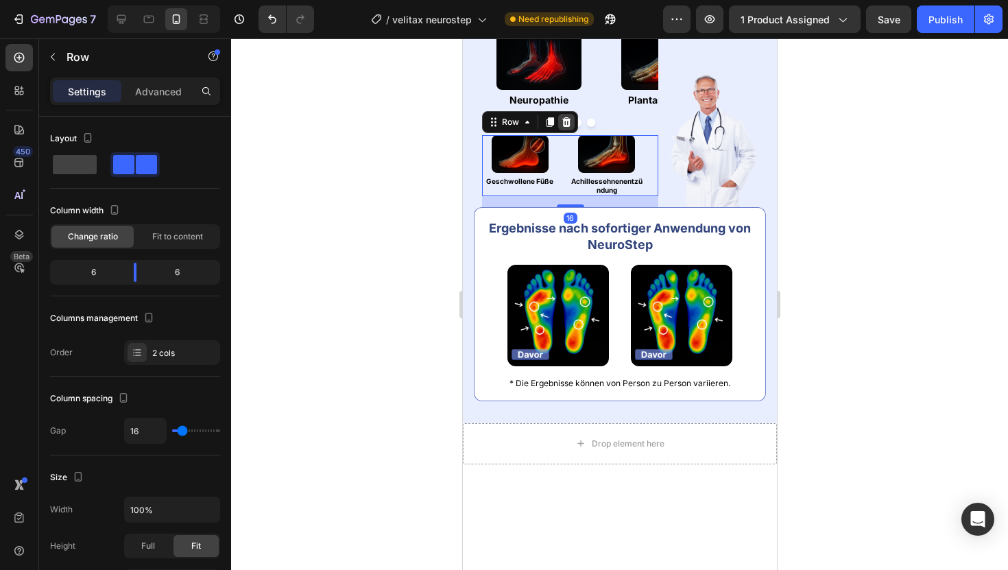
click at [563, 127] on icon at bounding box center [565, 122] width 9 height 10
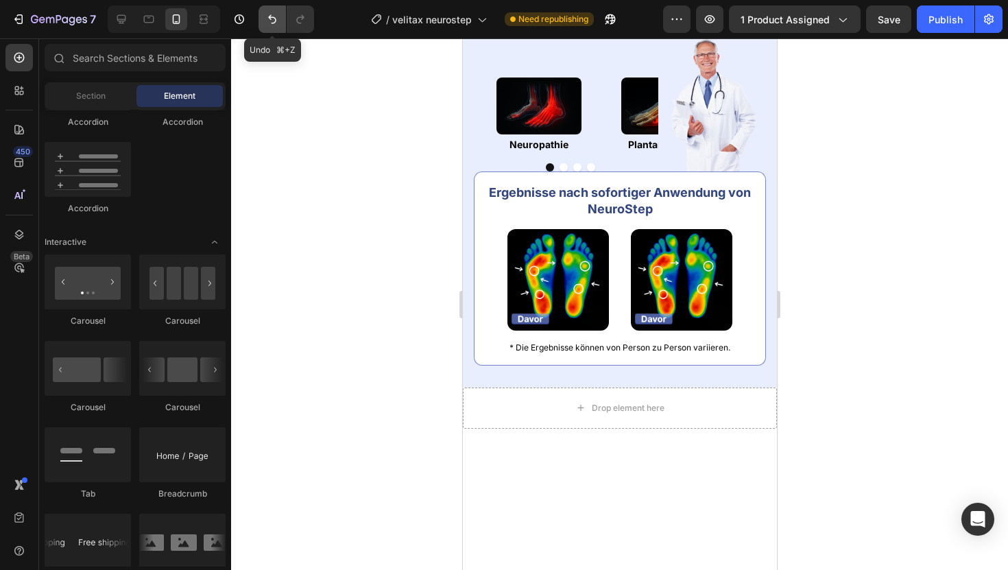
click at [274, 14] on icon "Undo/Redo" at bounding box center [272, 19] width 14 height 14
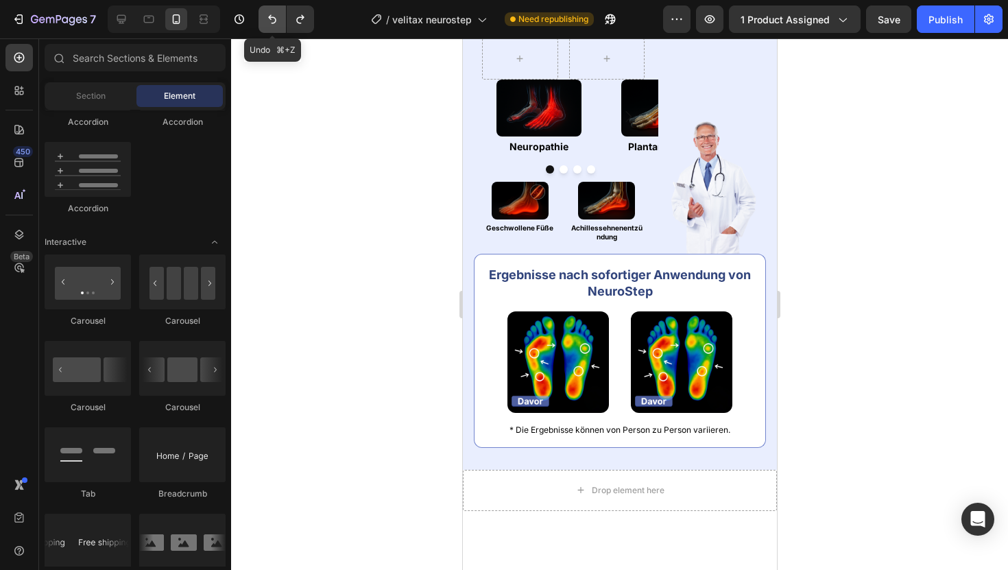
click at [274, 14] on icon "Undo/Redo" at bounding box center [272, 19] width 14 height 14
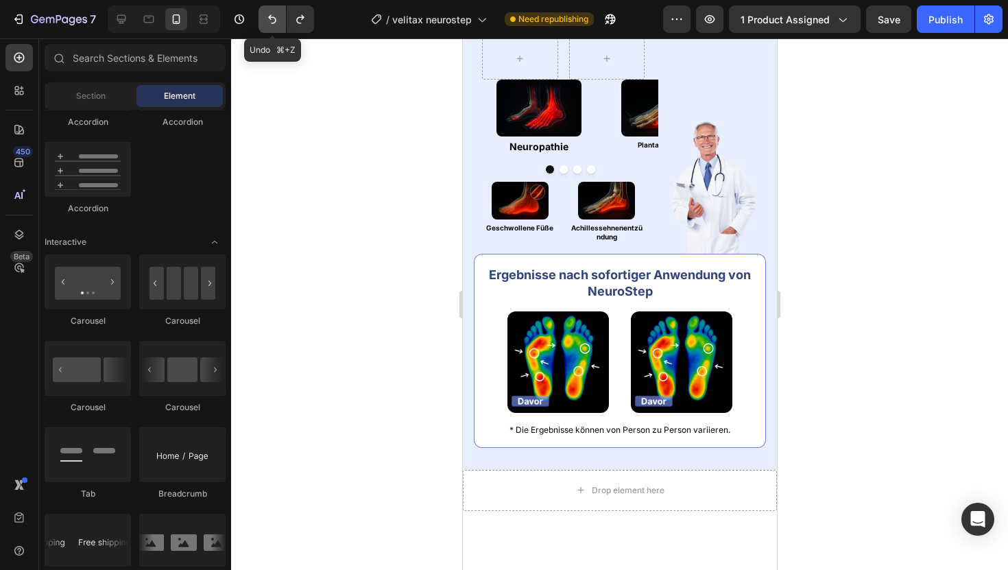
click at [274, 14] on icon "Undo/Redo" at bounding box center [272, 19] width 14 height 14
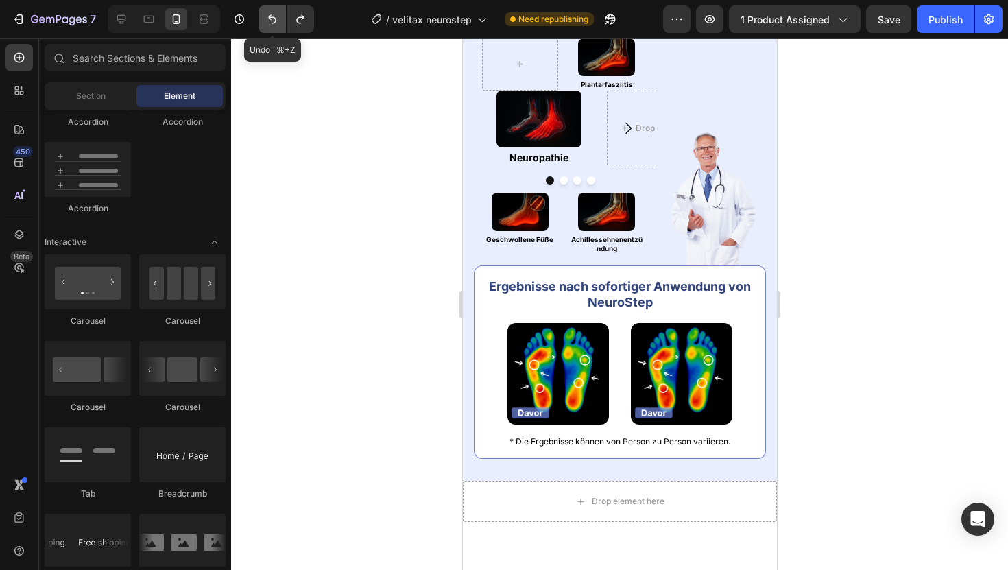
click at [274, 14] on icon "Undo/Redo" at bounding box center [272, 19] width 14 height 14
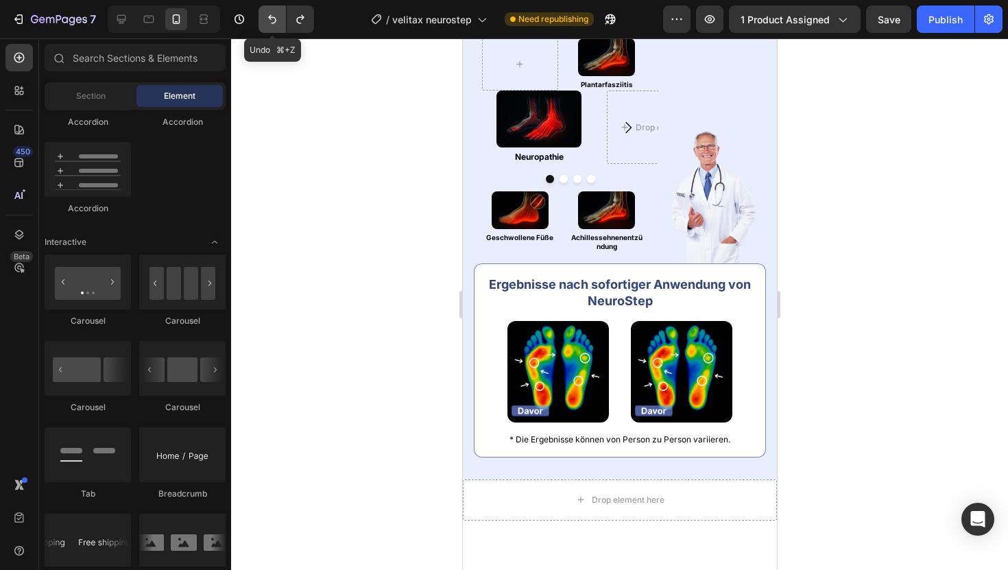
click at [274, 14] on icon "Undo/Redo" at bounding box center [272, 19] width 14 height 14
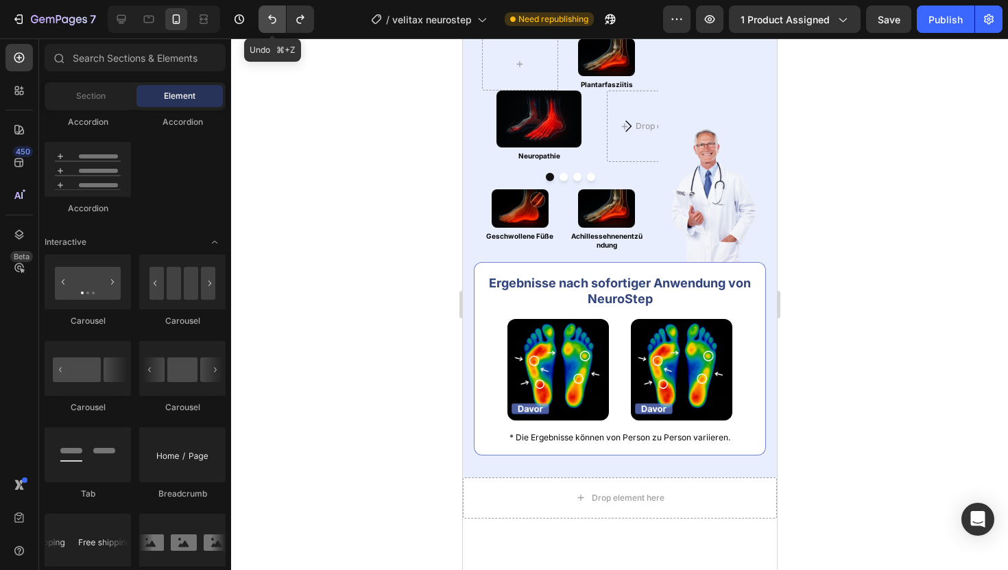
click at [274, 14] on icon "Undo/Redo" at bounding box center [272, 19] width 14 height 14
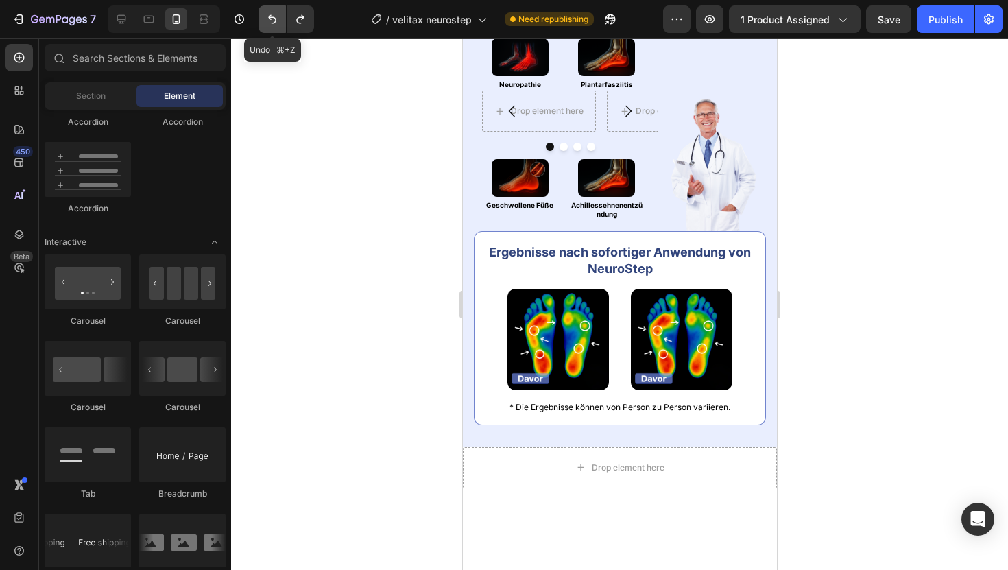
click at [274, 14] on icon "Undo/Redo" at bounding box center [272, 19] width 14 height 14
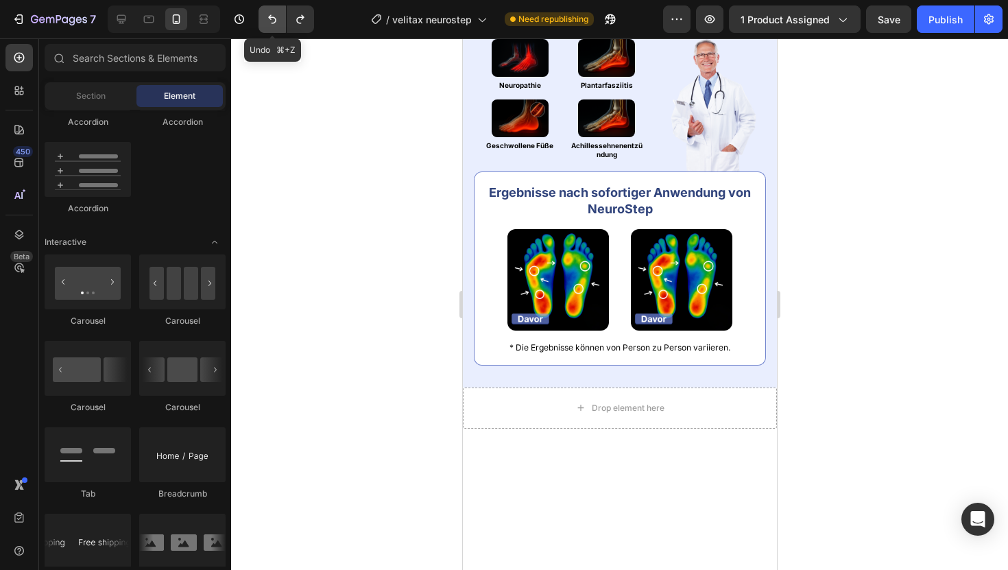
click at [274, 14] on icon "Undo/Redo" at bounding box center [272, 19] width 14 height 14
click at [521, 77] on img at bounding box center [519, 58] width 57 height 38
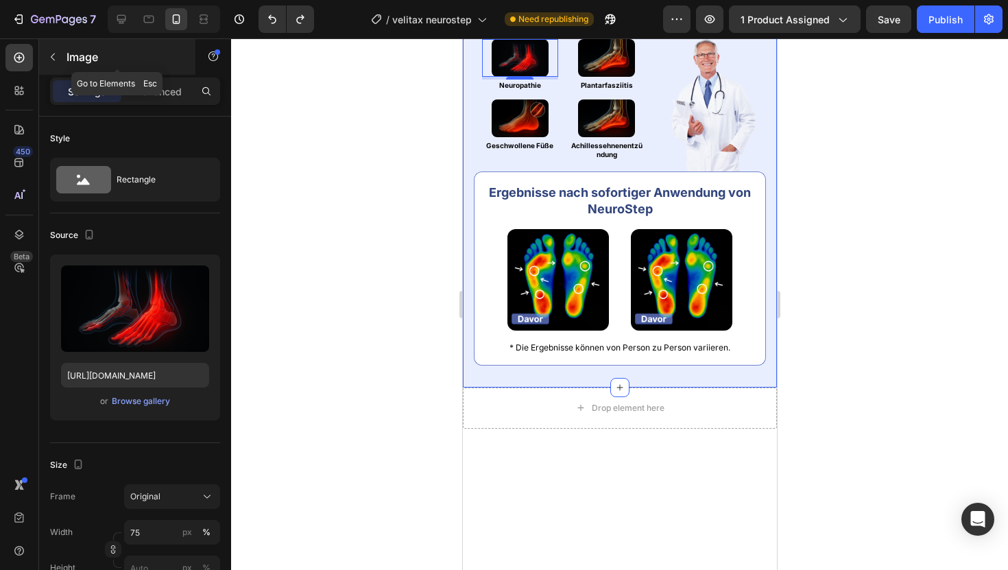
click at [46, 62] on button "button" at bounding box center [53, 57] width 22 height 22
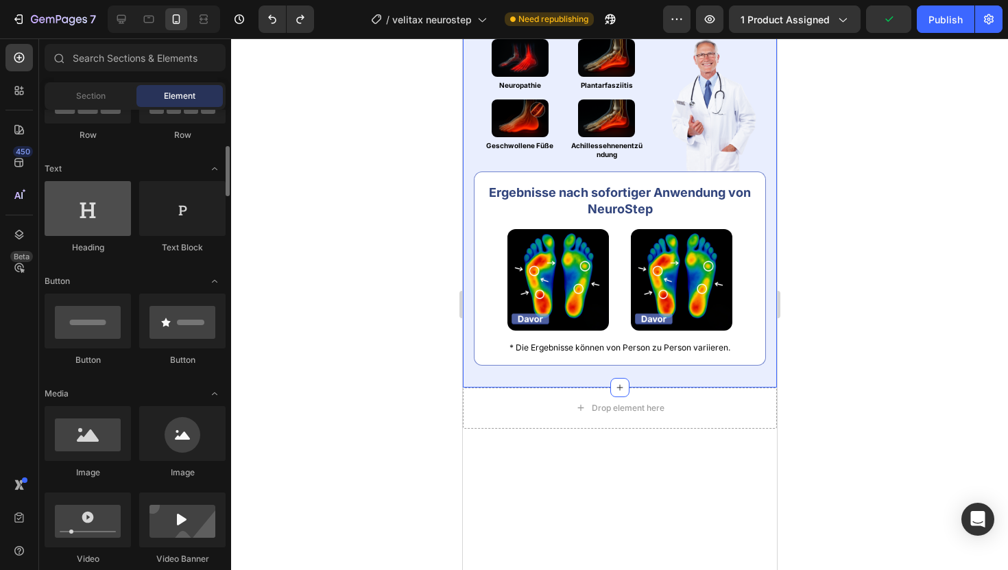
scroll to position [175, 0]
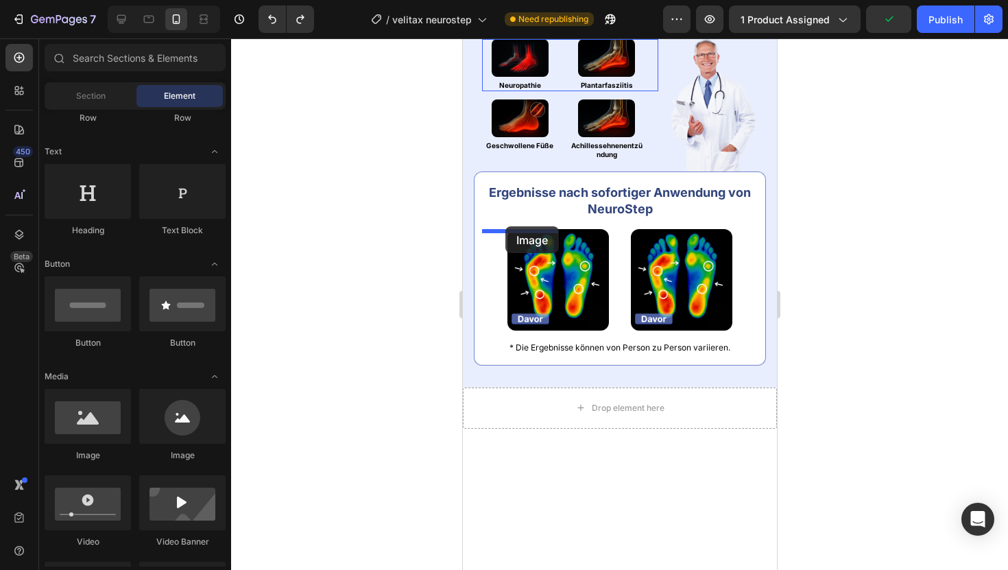
drag, startPoint x: 635, startPoint y: 451, endPoint x: 505, endPoint y: 226, distance: 259.8
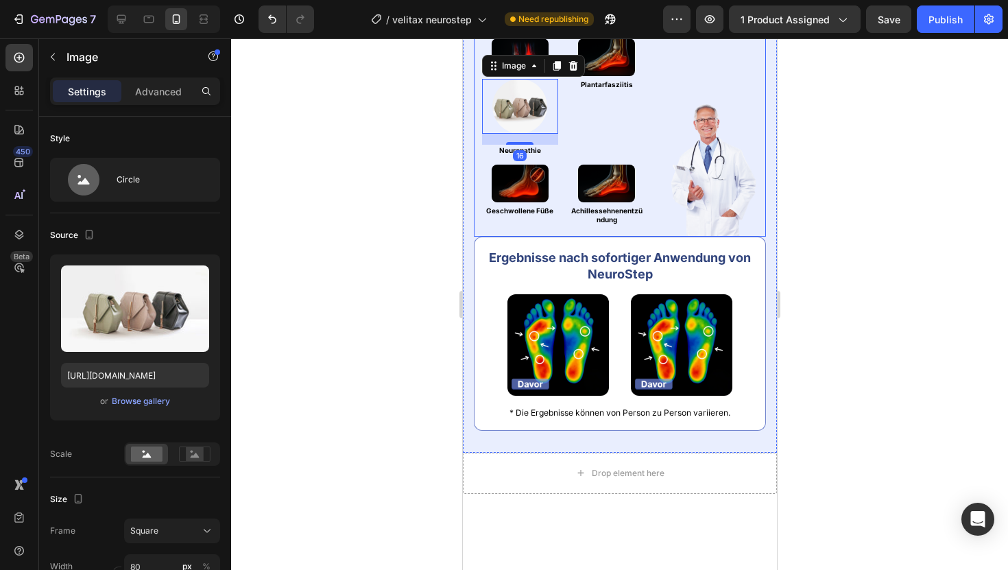
click at [526, 76] on img at bounding box center [519, 57] width 57 height 38
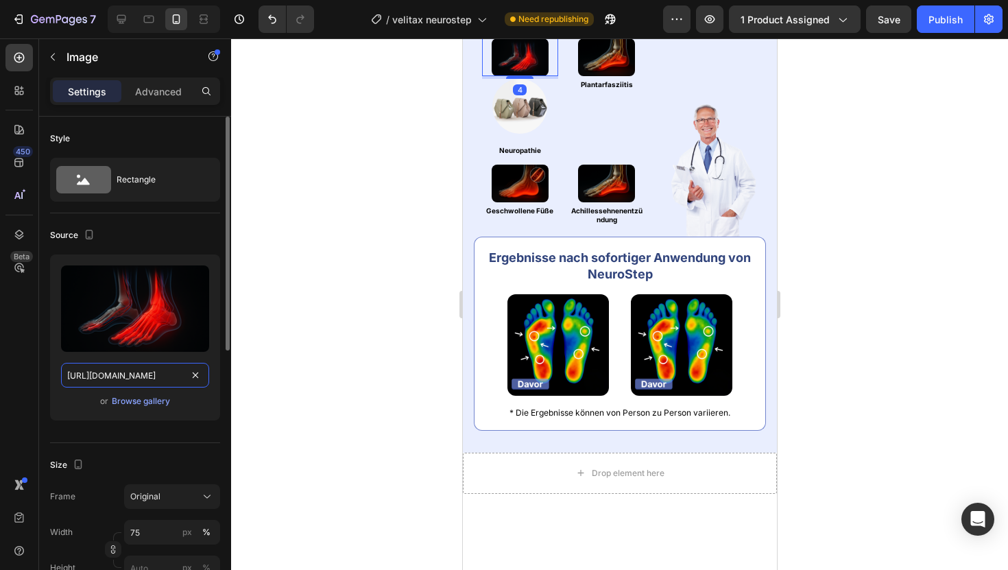
click at [136, 383] on input "[URL][DOMAIN_NAME]" at bounding box center [135, 375] width 148 height 25
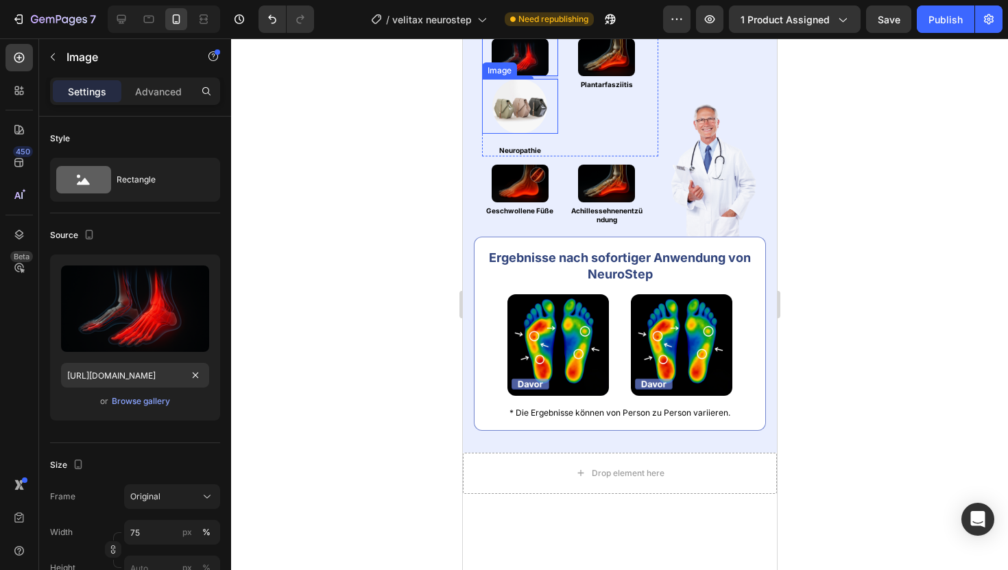
click at [508, 134] on img at bounding box center [519, 106] width 55 height 55
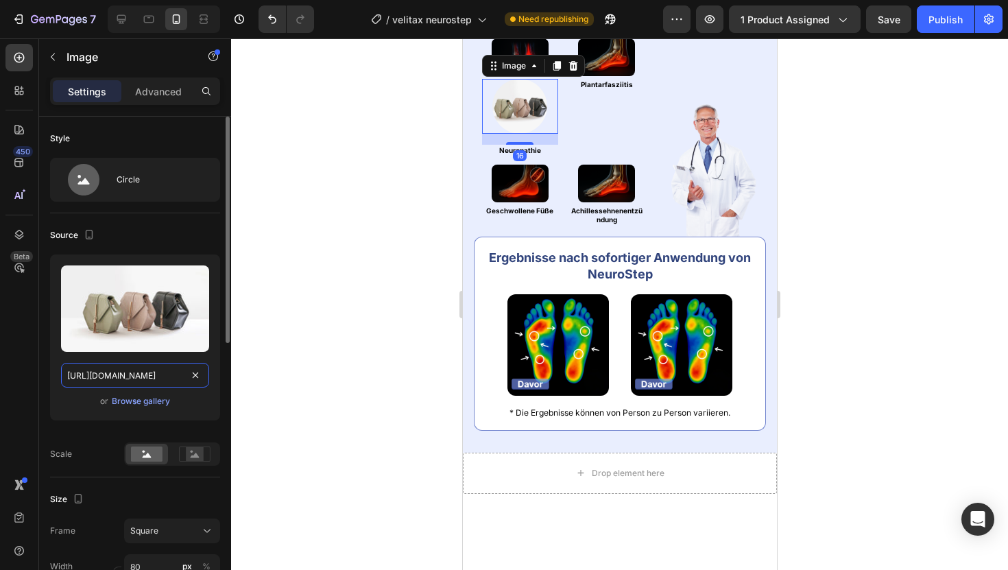
click at [149, 378] on input "[URL][DOMAIN_NAME]" at bounding box center [135, 375] width 148 height 25
paste input "0925/0390/0483/files/[URL][DOMAIN_NAME]"
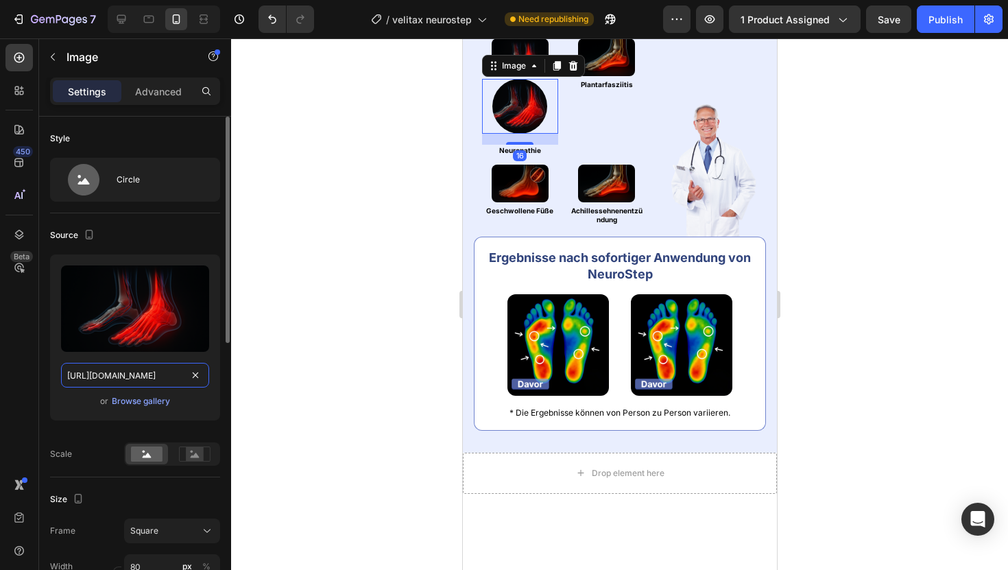
scroll to position [0, 430]
type input "[URL][DOMAIN_NAME]"
click at [374, 138] on div at bounding box center [619, 303] width 777 height 531
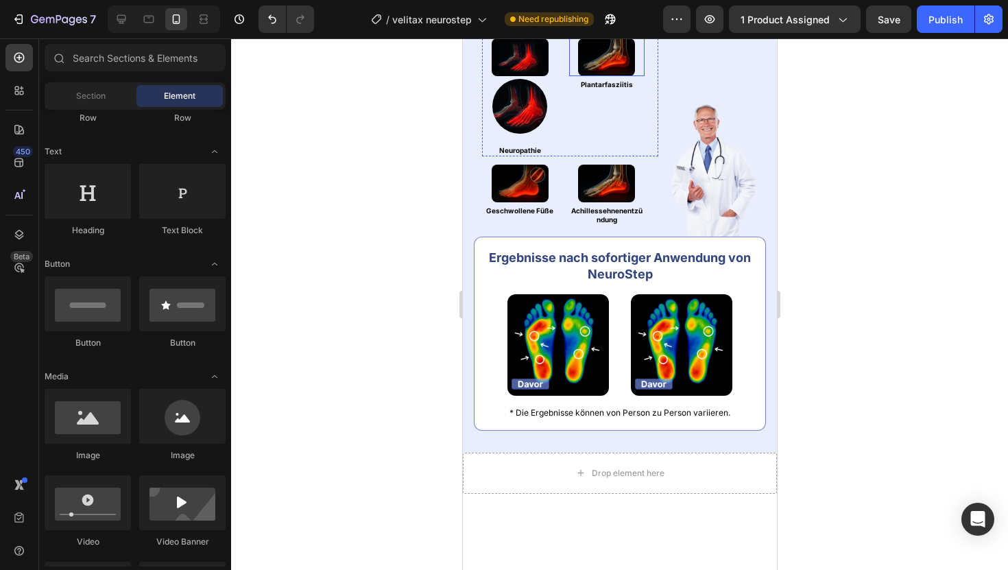
click at [593, 76] on img at bounding box center [605, 57] width 57 height 38
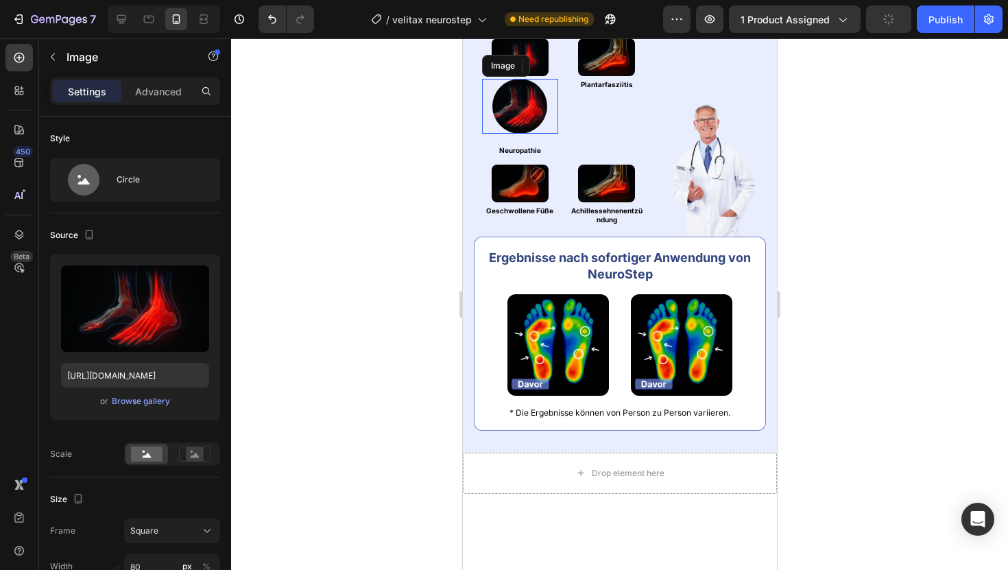
click at [532, 134] on img at bounding box center [519, 106] width 55 height 55
click at [559, 71] on icon at bounding box center [557, 66] width 8 height 10
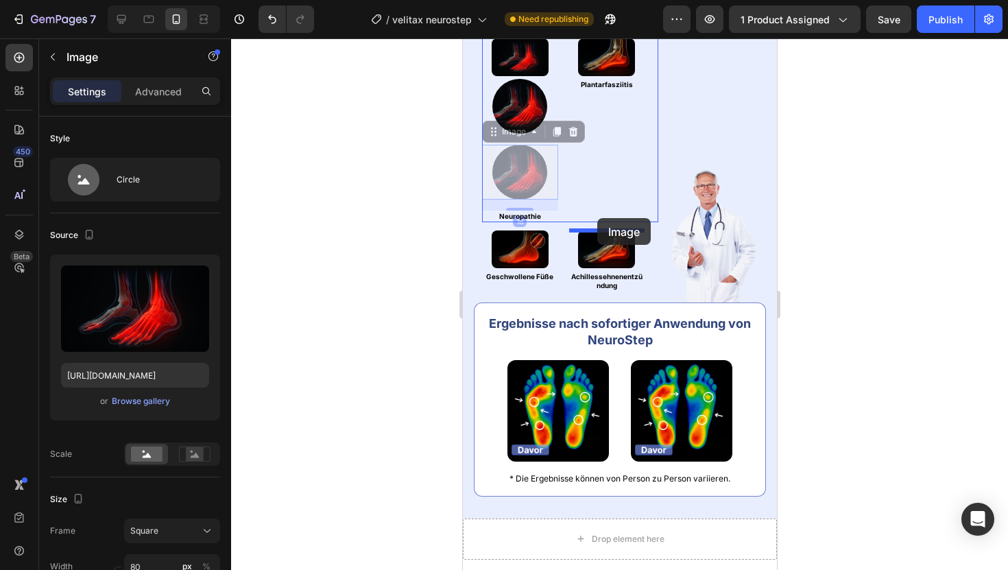
drag, startPoint x: 492, startPoint y: 281, endPoint x: 596, endPoint y: 218, distance: 121.8
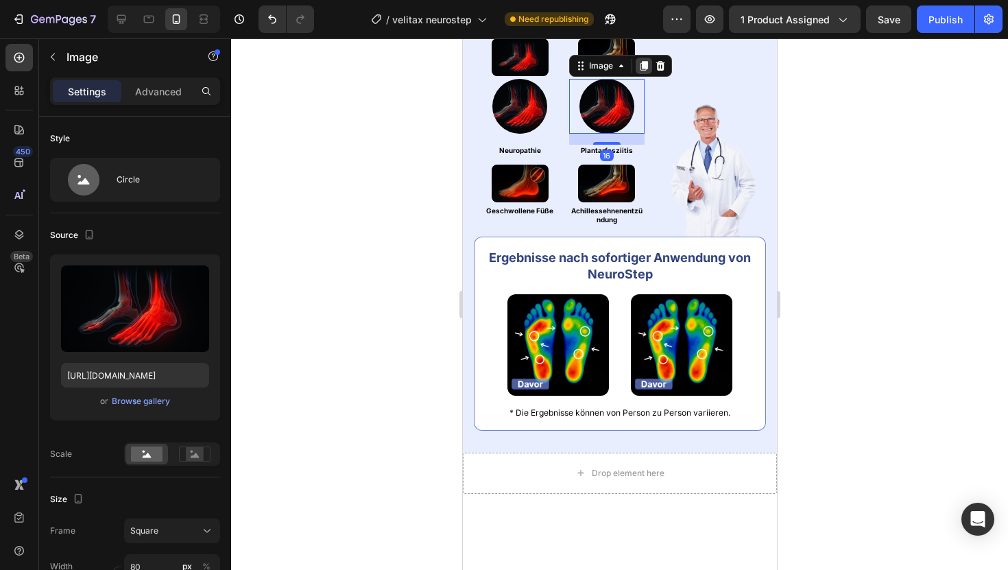
click at [638, 71] on icon at bounding box center [643, 65] width 11 height 11
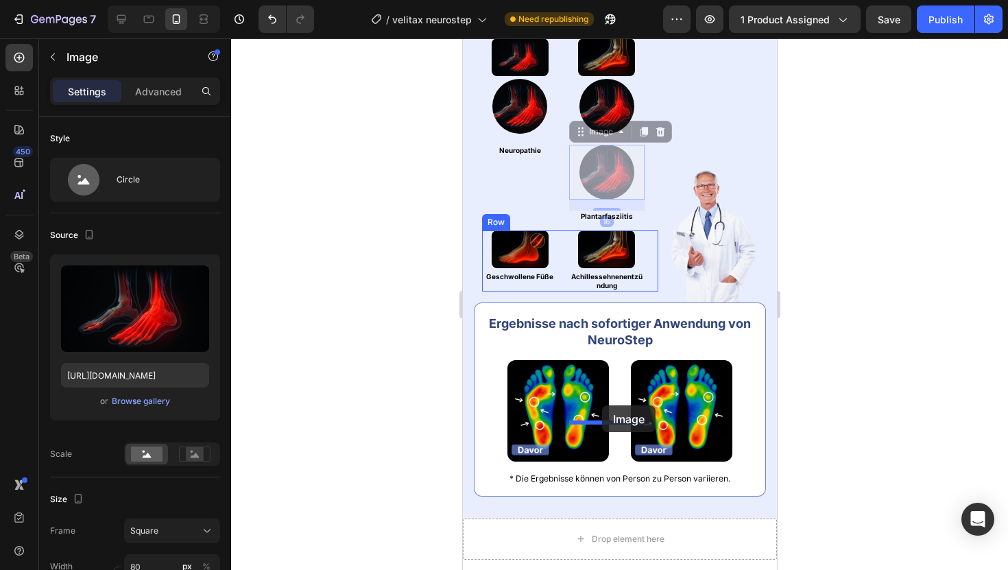
drag, startPoint x: 605, startPoint y: 306, endPoint x: 601, endPoint y: 405, distance: 99.5
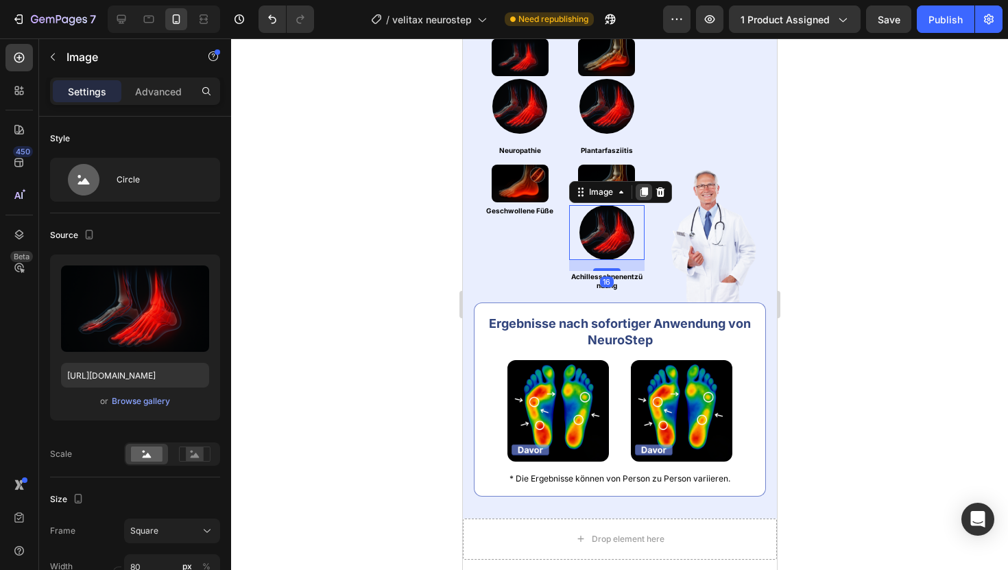
click at [642, 197] on icon at bounding box center [643, 193] width 8 height 10
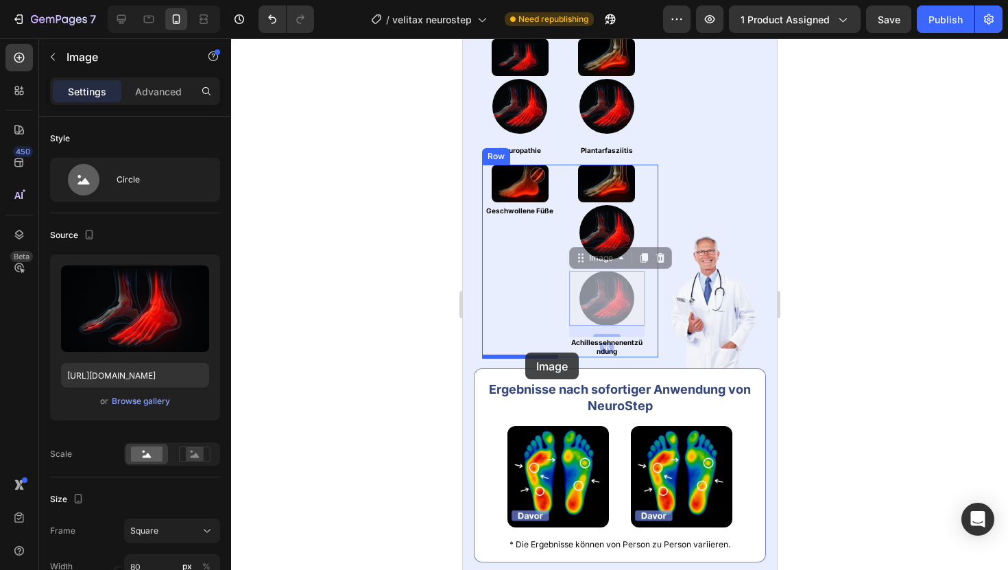
drag, startPoint x: 577, startPoint y: 409, endPoint x: 524, endPoint y: 352, distance: 77.1
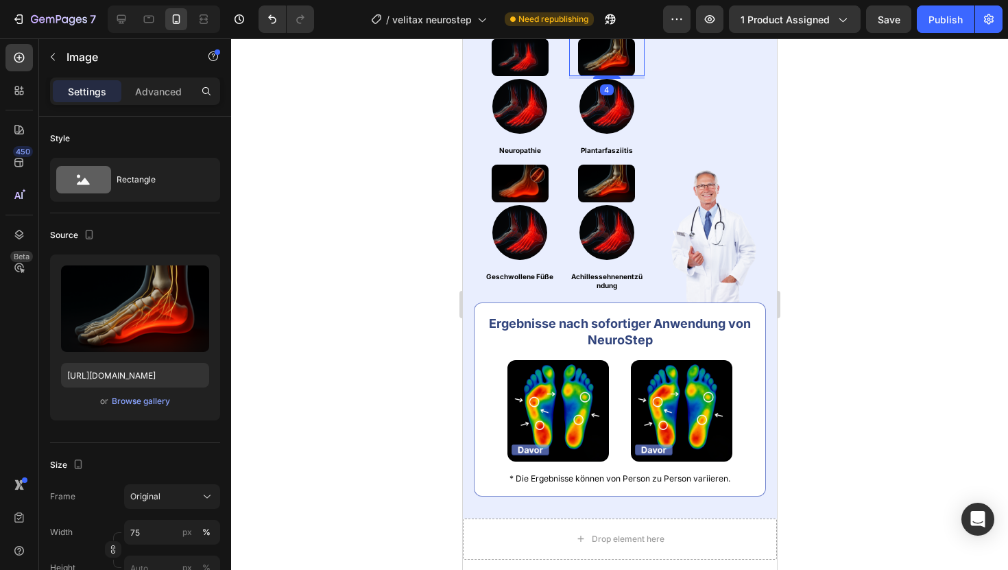
click at [598, 76] on img at bounding box center [605, 57] width 57 height 38
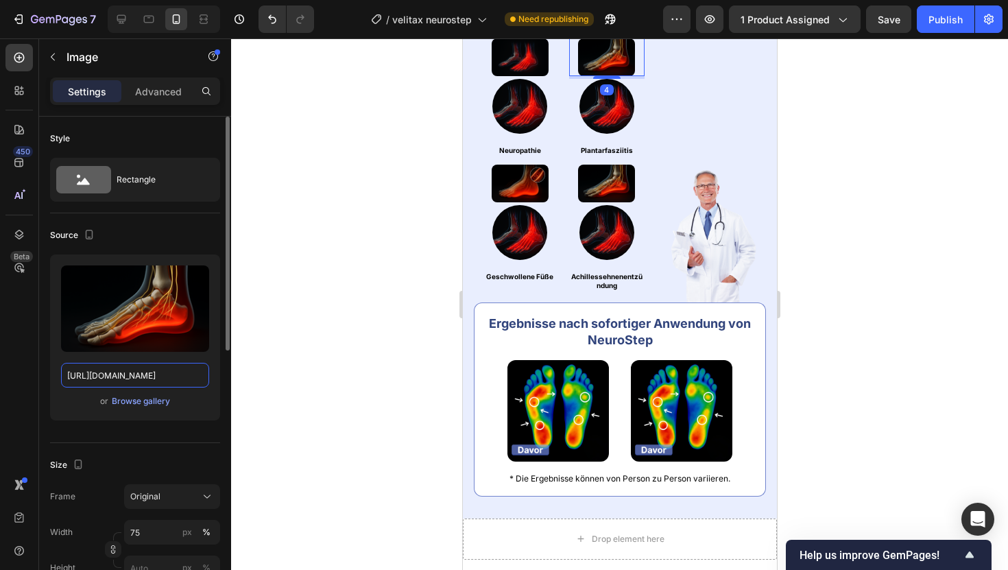
click at [106, 380] on input "[URL][DOMAIN_NAME]" at bounding box center [135, 375] width 148 height 25
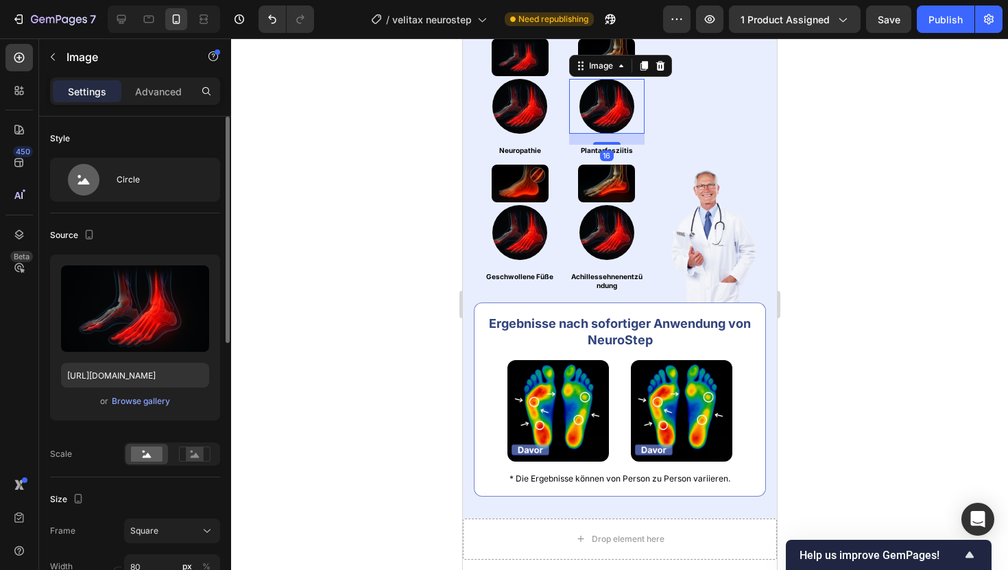
click at [592, 134] on img at bounding box center [606, 106] width 55 height 55
click at [146, 376] on input "[URL][DOMAIN_NAME]" at bounding box center [135, 375] width 148 height 25
drag, startPoint x: 146, startPoint y: 376, endPoint x: 133, endPoint y: 374, distance: 13.1
click at [133, 374] on input "[URL][DOMAIN_NAME]" at bounding box center [135, 375] width 148 height 25
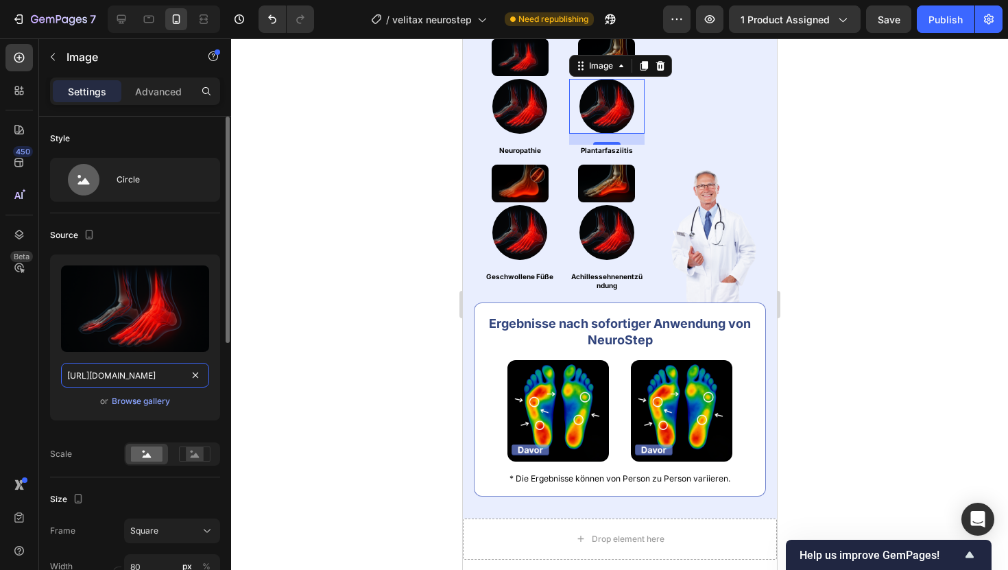
click at [133, 374] on input "[URL][DOMAIN_NAME]" at bounding box center [135, 375] width 148 height 25
paste input "45fd59ec-27de-4a44-a595-a4285b3014b7"
type input "[URL][DOMAIN_NAME]"
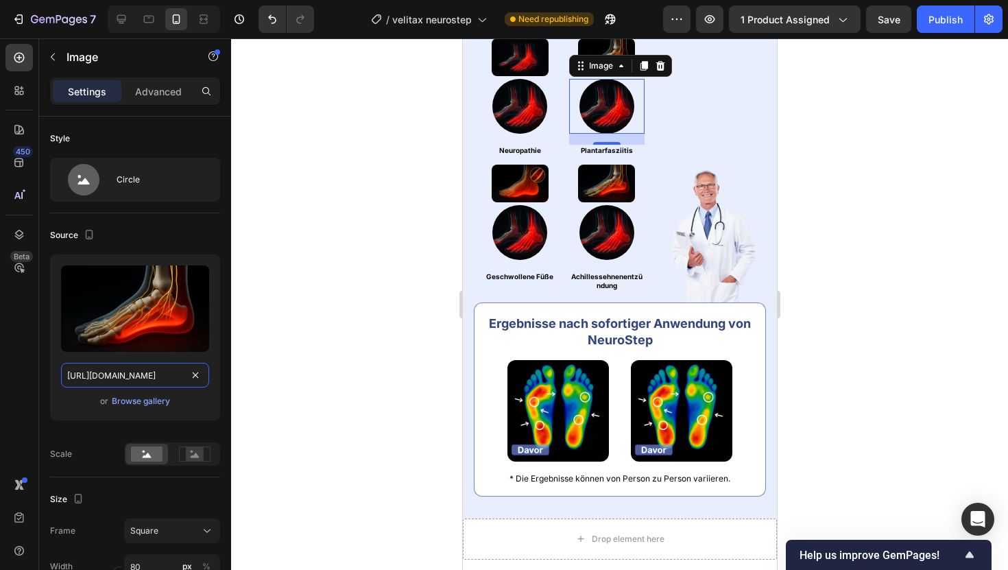
scroll to position [0, 429]
click at [341, 167] on div at bounding box center [619, 303] width 777 height 531
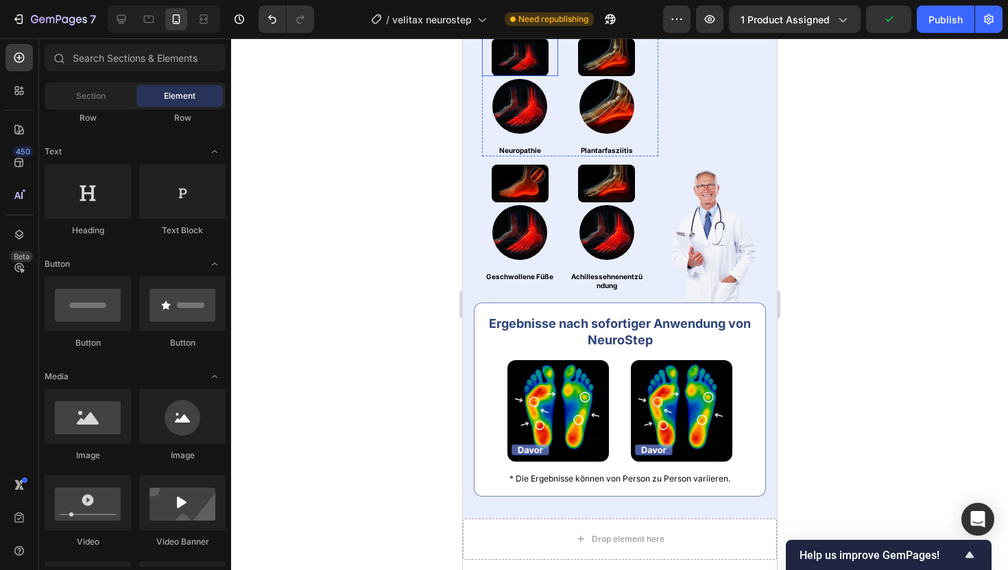
click at [528, 76] on img at bounding box center [519, 57] width 57 height 38
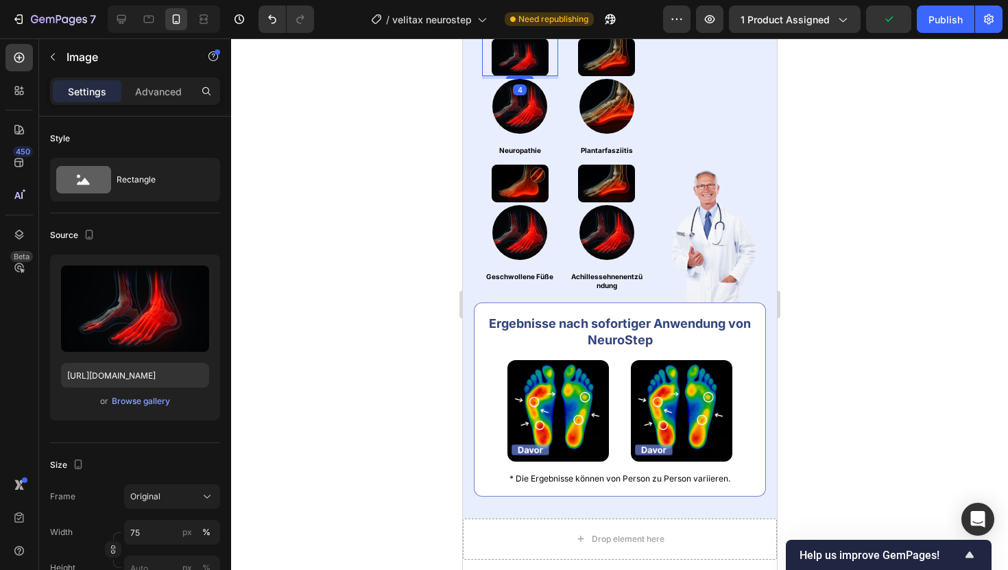
click at [571, 31] on icon at bounding box center [572, 25] width 11 height 11
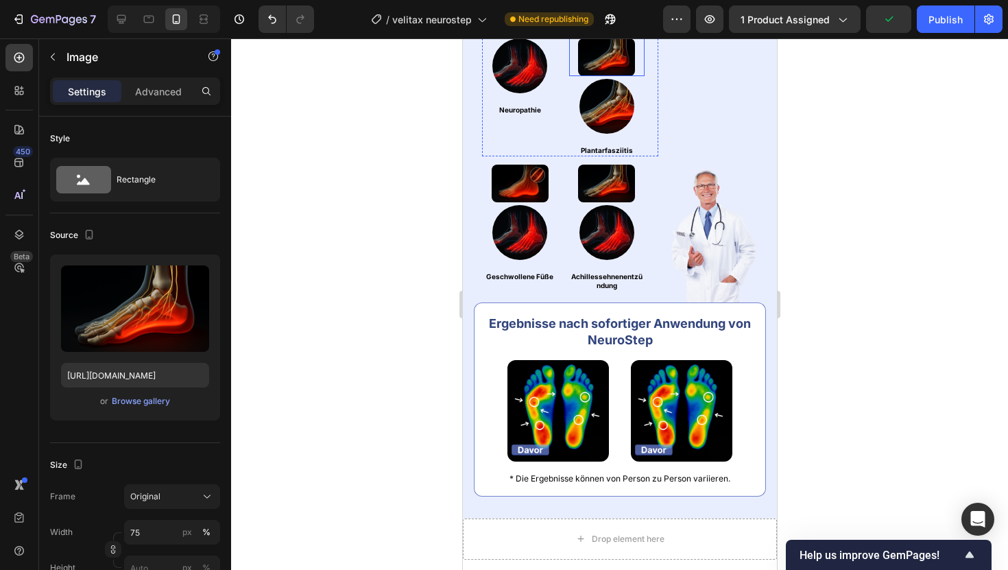
click at [606, 76] on img at bounding box center [605, 57] width 57 height 38
click at [655, 31] on icon at bounding box center [659, 25] width 11 height 11
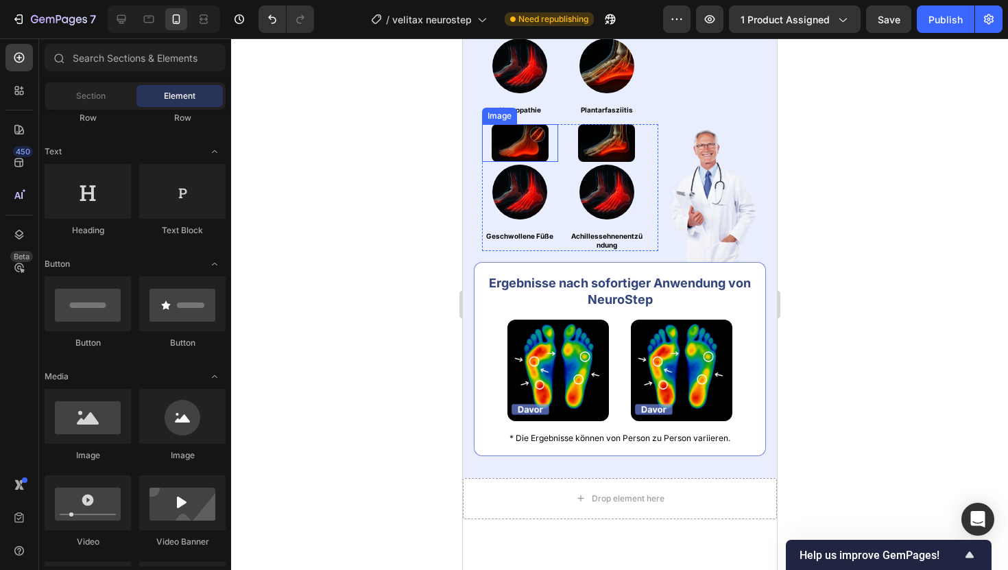
click at [537, 162] on img at bounding box center [519, 143] width 57 height 38
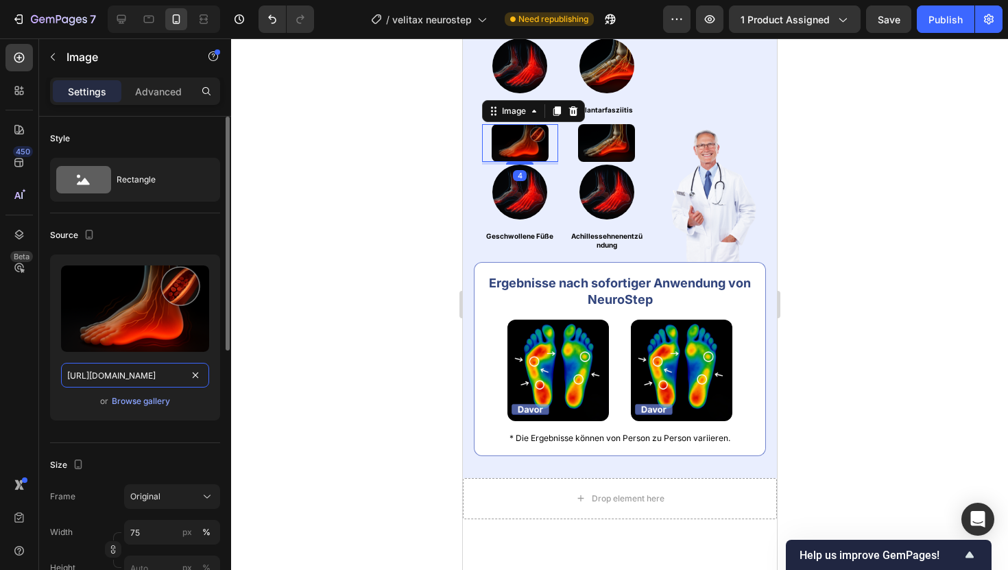
click at [125, 380] on input "[URL][DOMAIN_NAME]" at bounding box center [135, 375] width 148 height 25
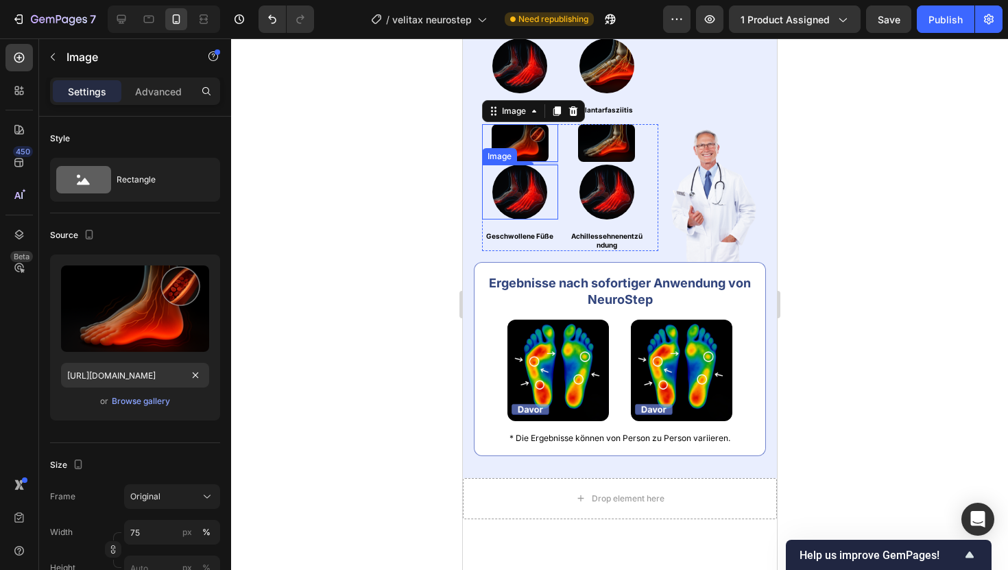
click at [510, 219] on img at bounding box center [519, 192] width 55 height 55
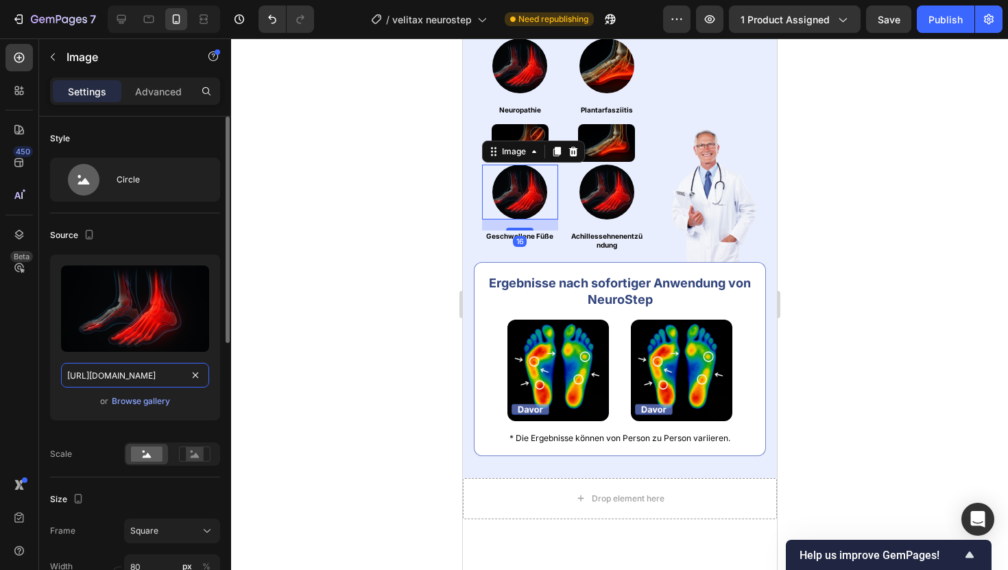
click at [148, 371] on input "[URL][DOMAIN_NAME]" at bounding box center [135, 375] width 148 height 25
paste input "7bc48dc0-e298-4081-89b4-c24ed7b26881"
type input "[URL][DOMAIN_NAME]"
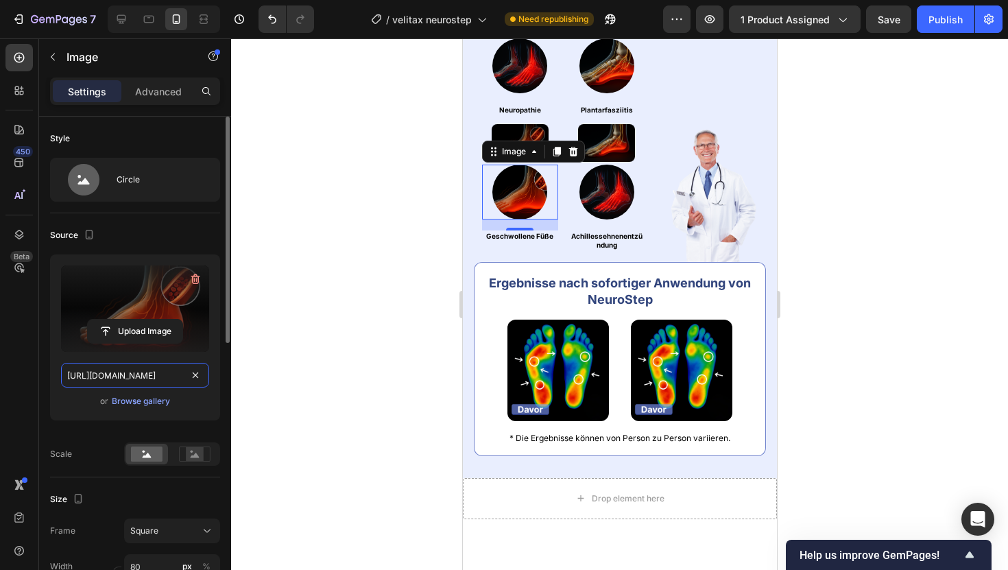
scroll to position [0, 433]
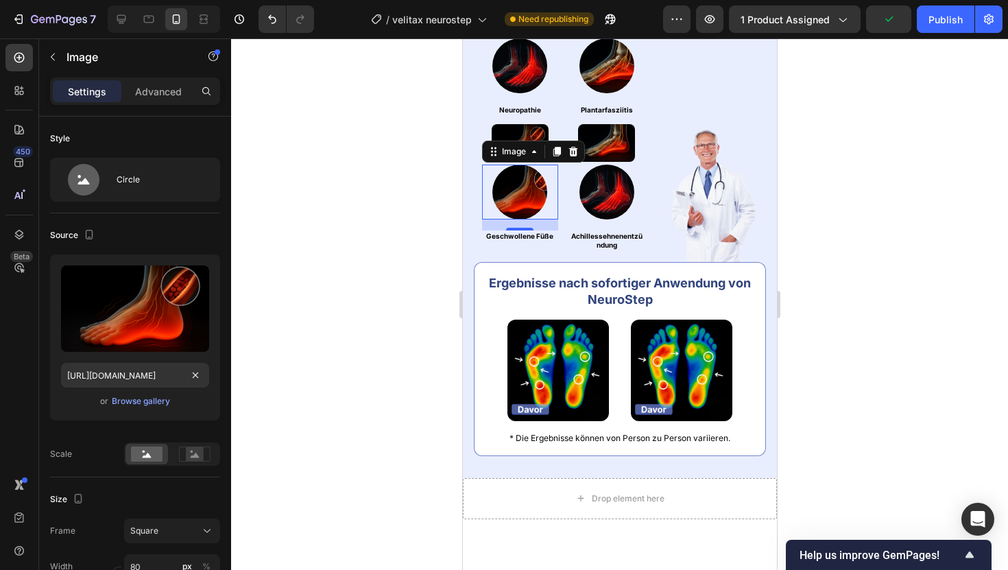
click at [369, 269] on div at bounding box center [619, 303] width 777 height 531
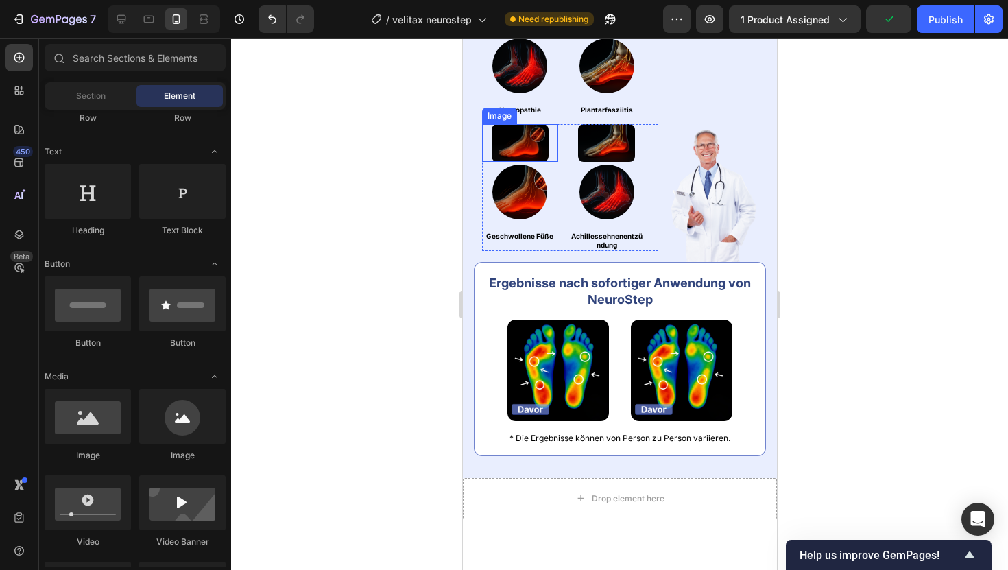
click at [534, 162] on img at bounding box center [519, 143] width 57 height 38
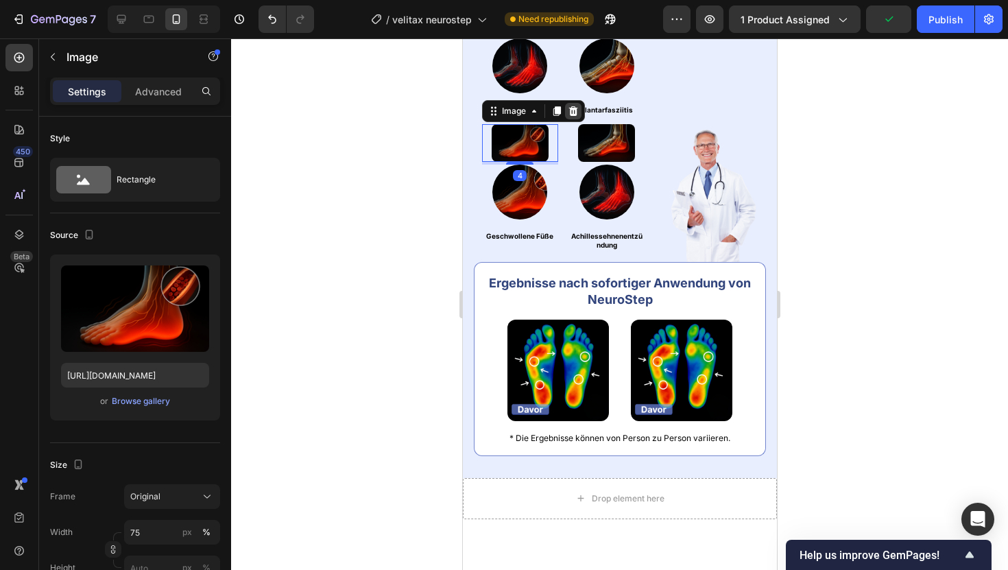
click at [572, 116] on icon at bounding box center [572, 111] width 9 height 10
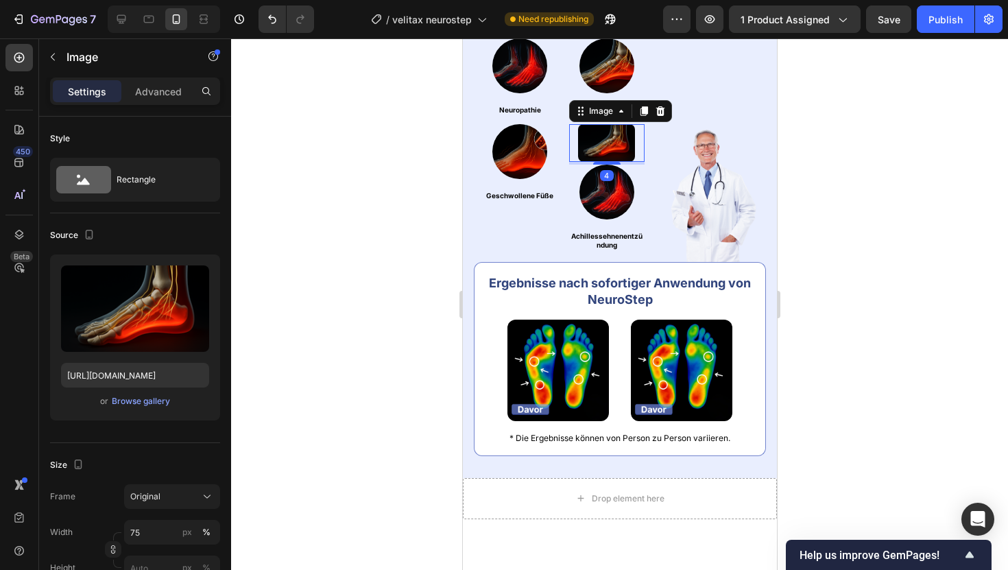
click at [595, 162] on img at bounding box center [605, 143] width 57 height 38
click at [662, 116] on icon at bounding box center [659, 111] width 9 height 10
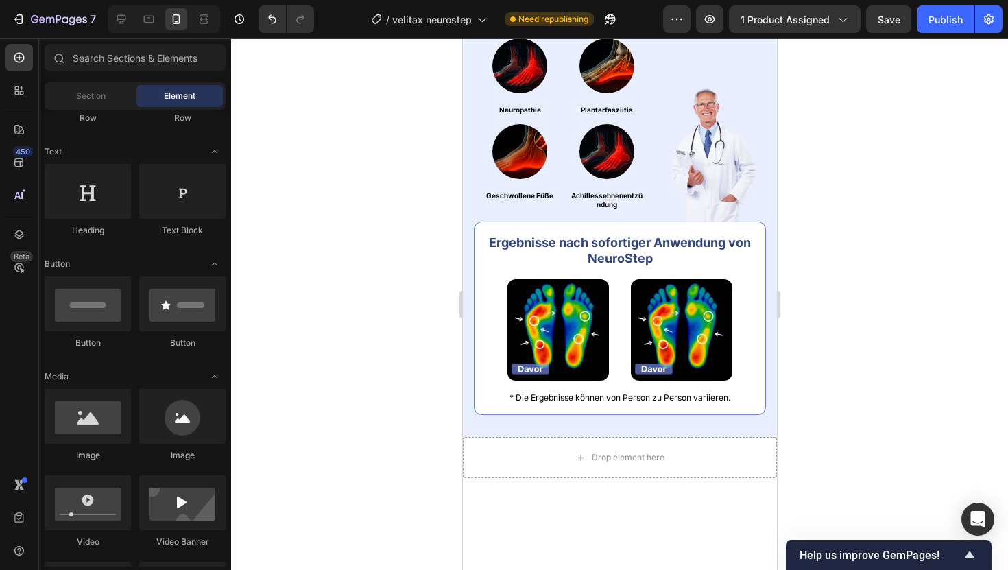
click at [367, 203] on div at bounding box center [619, 303] width 777 height 531
click at [518, 93] on img at bounding box center [519, 65] width 55 height 55
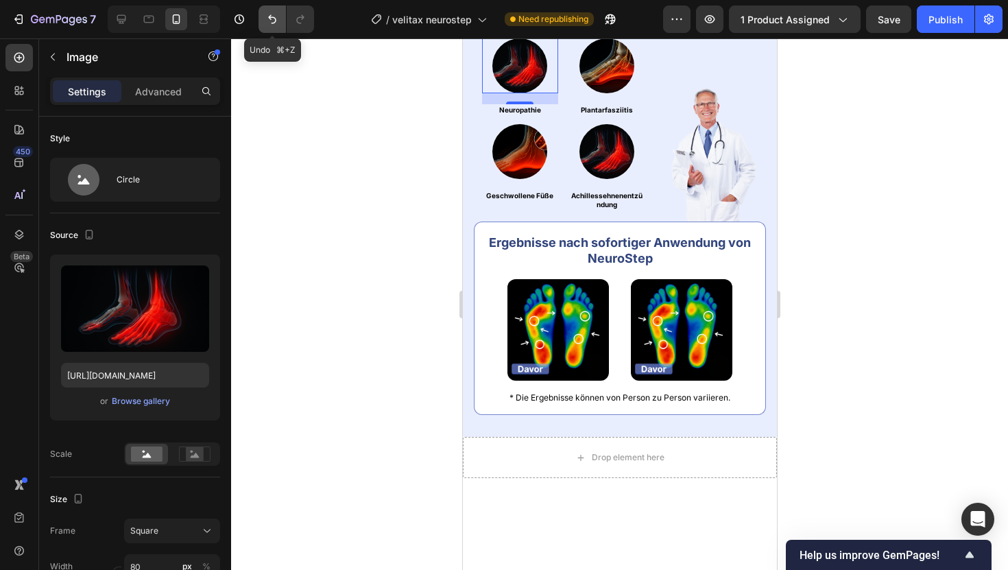
click at [270, 15] on icon "Undo/Redo" at bounding box center [272, 19] width 8 height 9
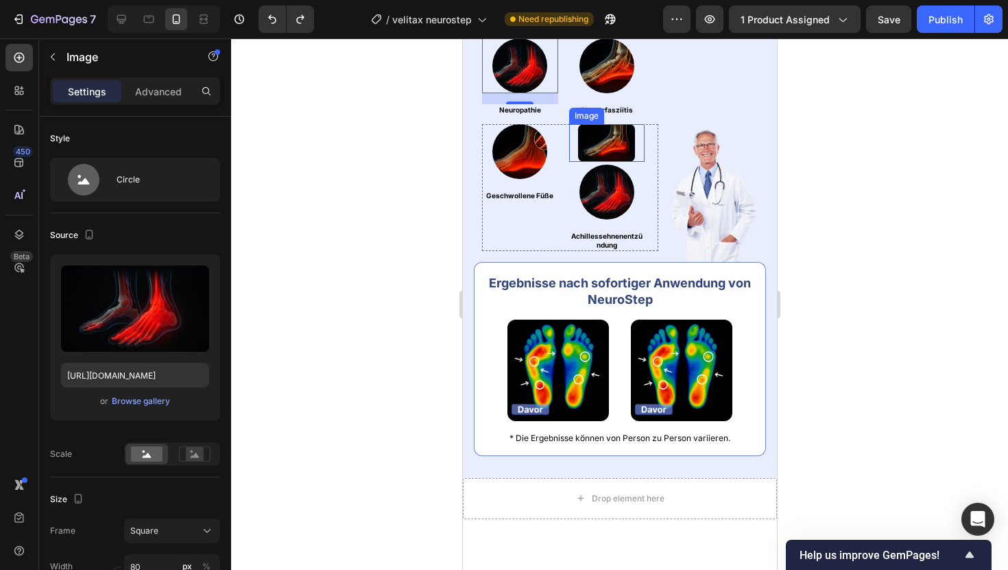
click at [596, 162] on img at bounding box center [605, 143] width 57 height 38
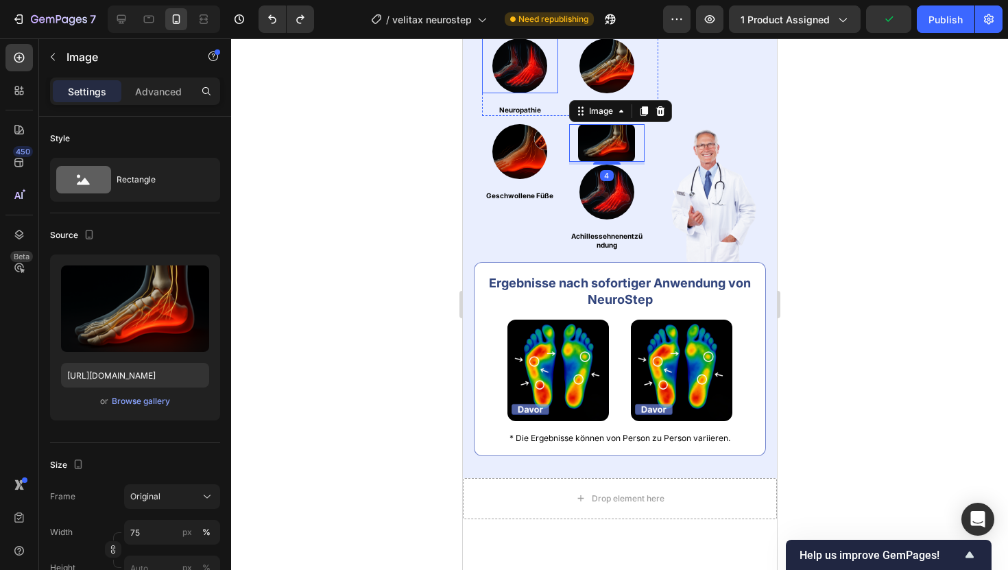
click at [513, 93] on img at bounding box center [519, 65] width 55 height 55
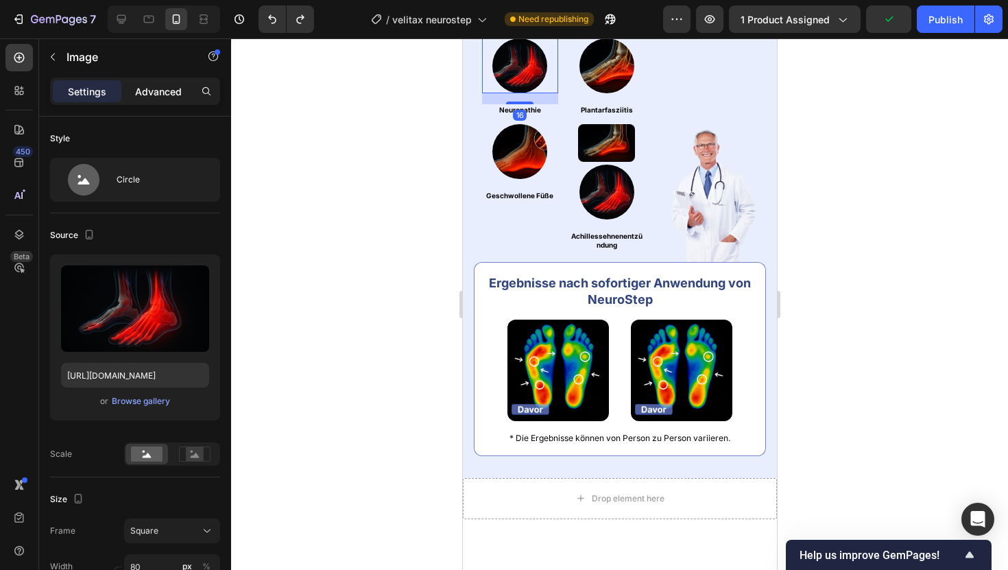
click at [182, 88] on div "Advanced" at bounding box center [158, 91] width 69 height 22
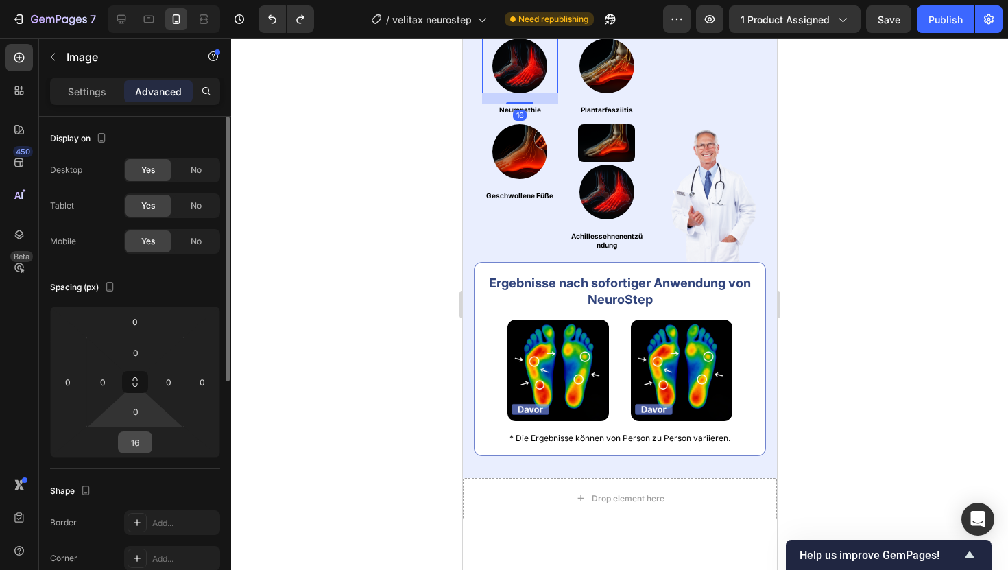
click at [128, 436] on input "16" at bounding box center [134, 442] width 27 height 21
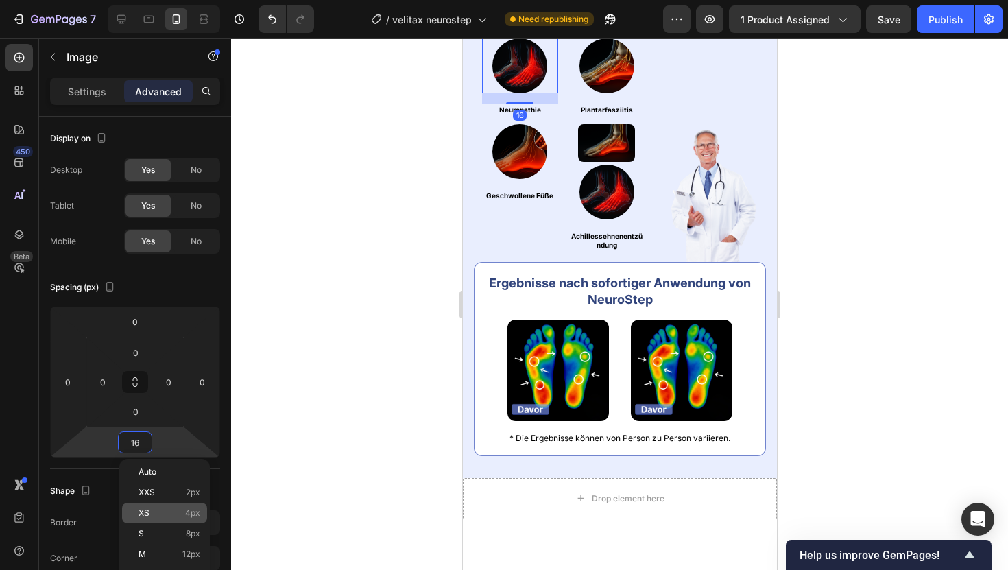
click at [199, 516] on span "4px" at bounding box center [192, 513] width 15 height 10
type input "4"
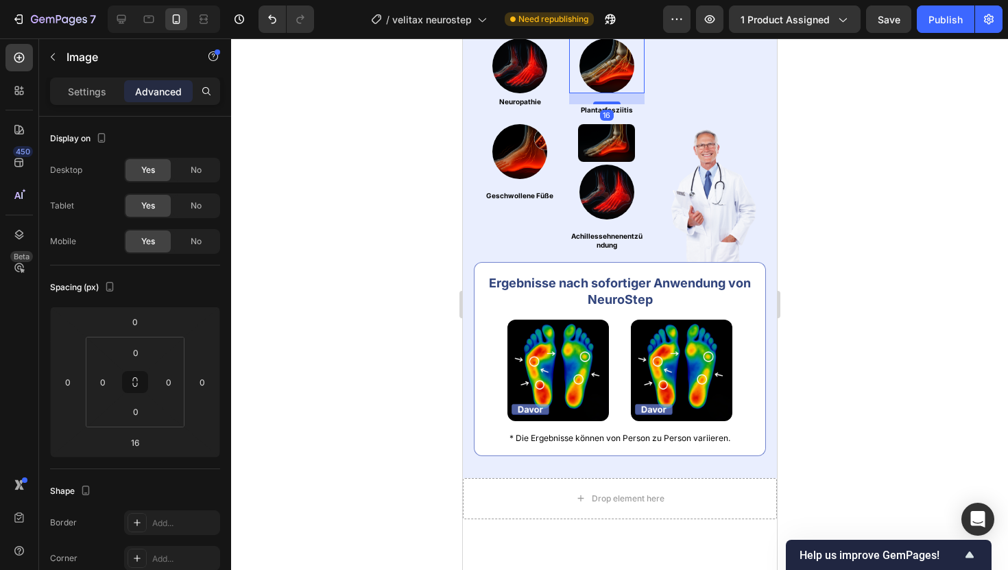
click at [588, 93] on img at bounding box center [606, 65] width 55 height 55
click at [136, 446] on input "16" at bounding box center [134, 442] width 27 height 21
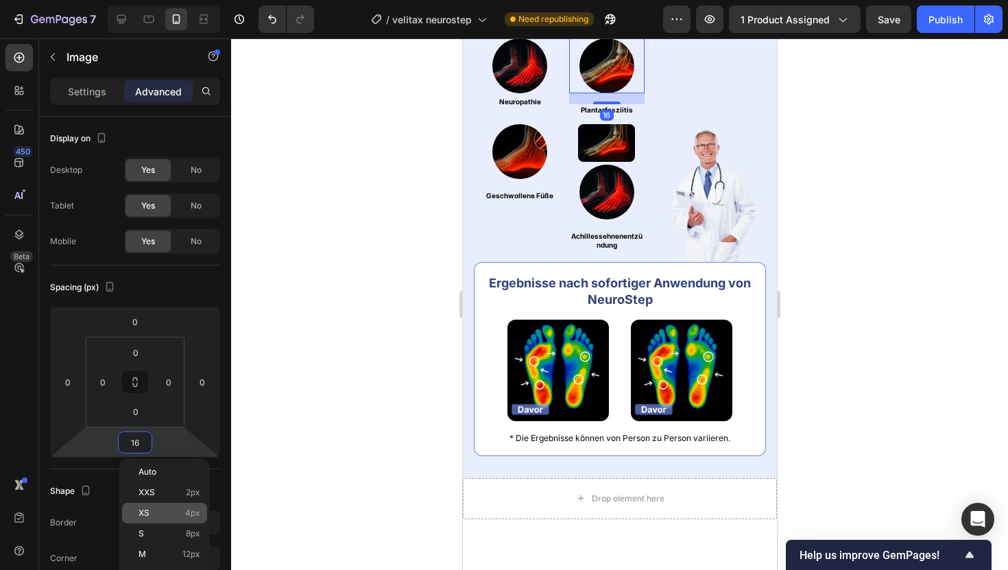
click at [175, 509] on p "XS 4px" at bounding box center [169, 513] width 62 height 10
type input "4"
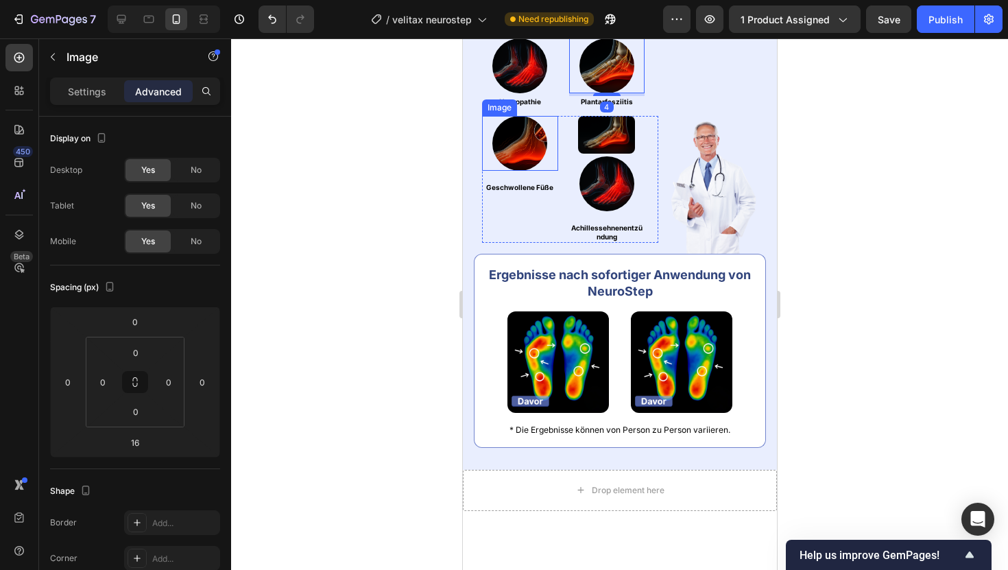
click at [516, 171] on img at bounding box center [519, 143] width 55 height 55
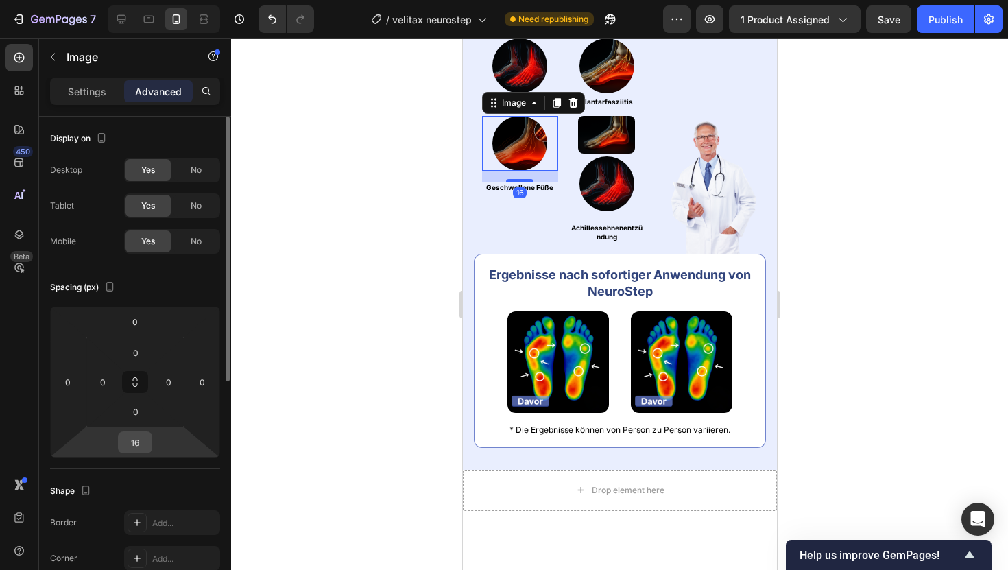
click at [128, 446] on input "16" at bounding box center [134, 442] width 27 height 21
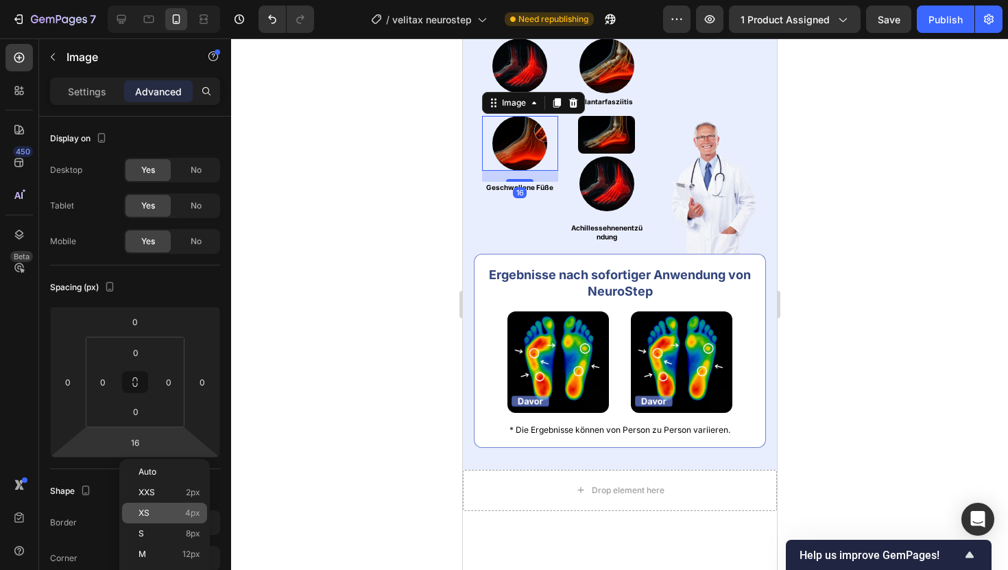
click at [173, 503] on div "XS 4px" at bounding box center [164, 512] width 85 height 21
type input "4"
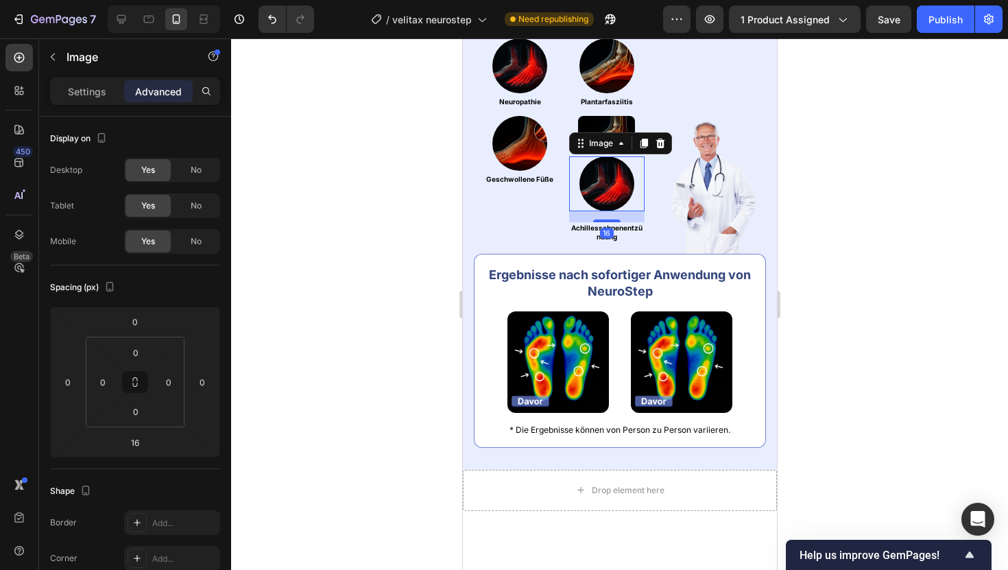
click at [614, 211] on img at bounding box center [606, 183] width 55 height 55
click at [129, 439] on input "16" at bounding box center [134, 442] width 27 height 21
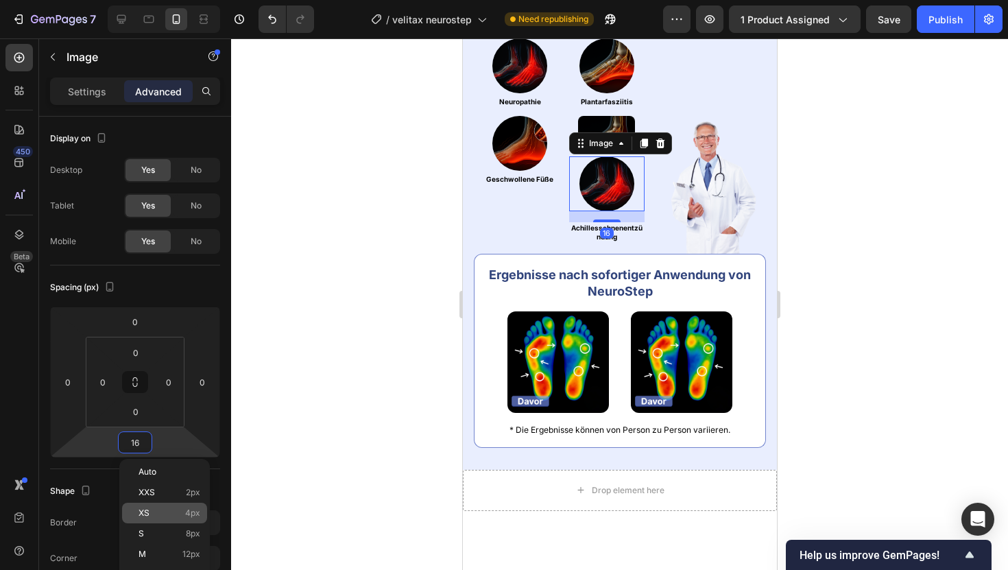
click at [191, 511] on span "4px" at bounding box center [192, 513] width 15 height 10
type input "4"
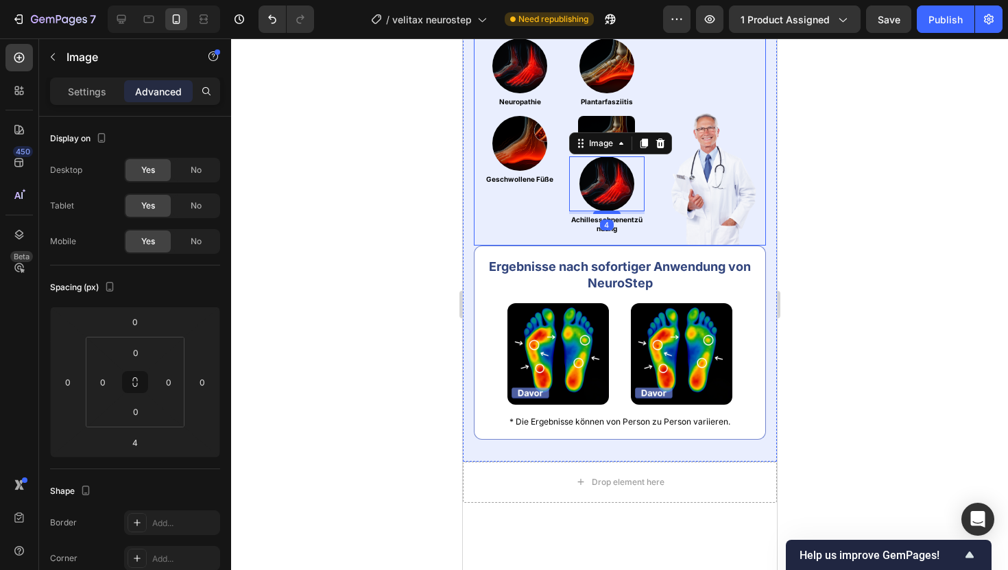
click at [579, 154] on img at bounding box center [605, 135] width 57 height 38
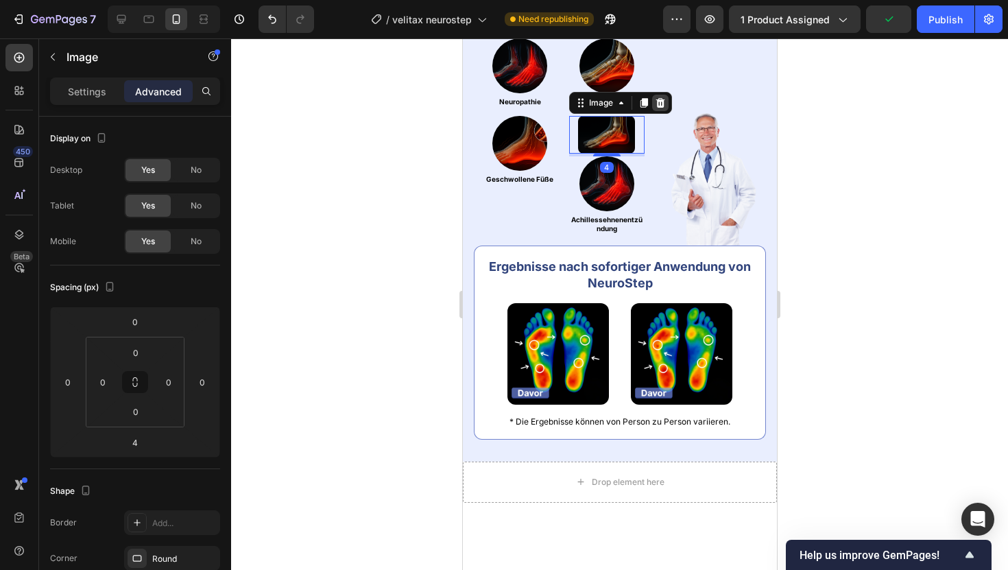
click at [656, 108] on icon at bounding box center [659, 102] width 11 height 11
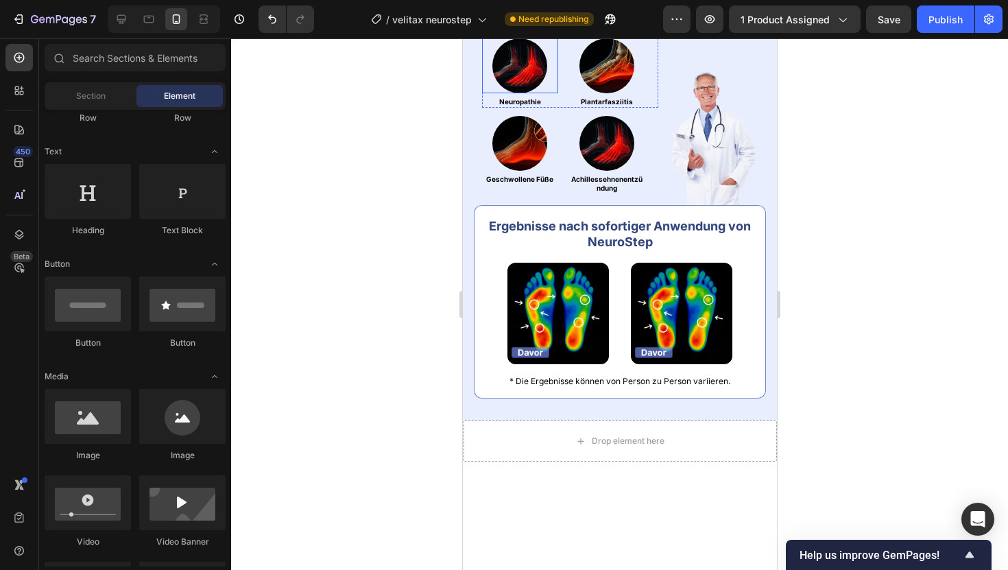
click at [525, 93] on img at bounding box center [519, 65] width 55 height 55
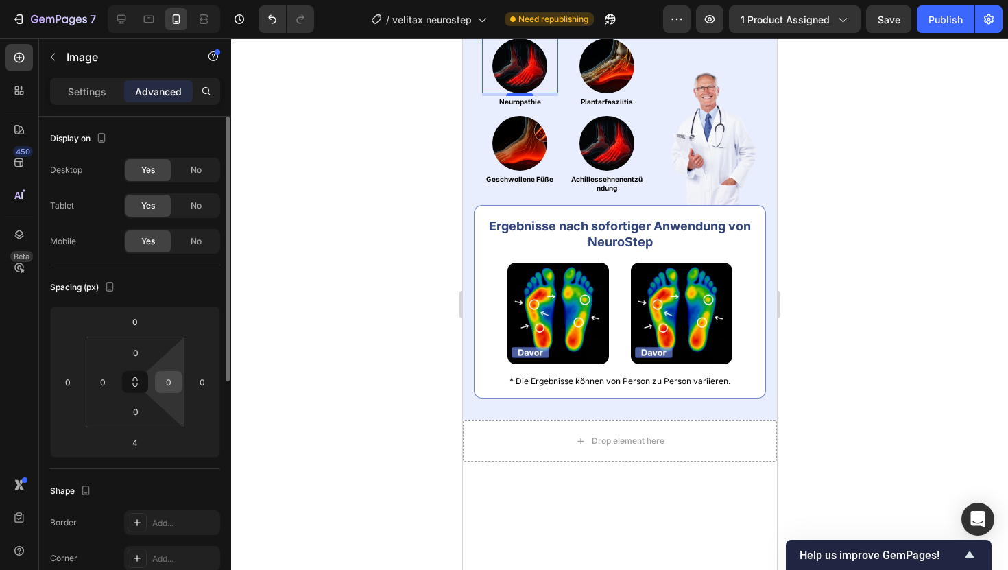
click at [158, 376] on div "0" at bounding box center [168, 382] width 27 height 22
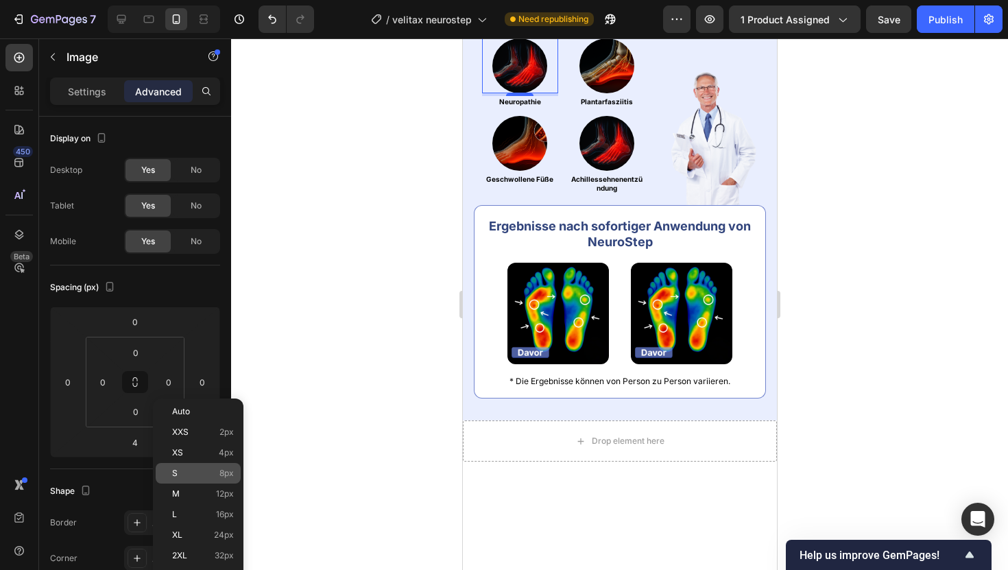
click at [213, 469] on p "S 8px" at bounding box center [203, 473] width 62 height 10
type input "8"
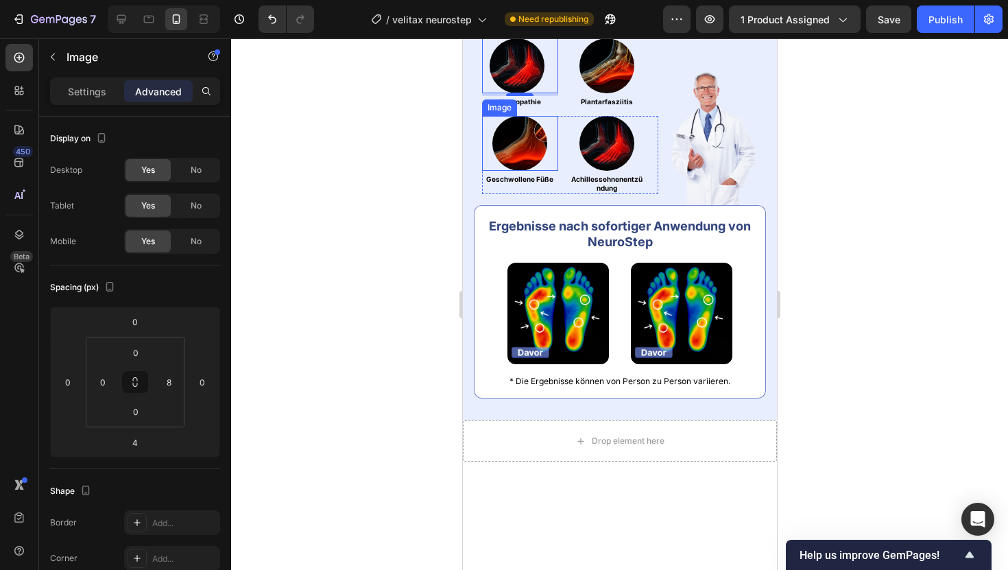
click at [519, 171] on img at bounding box center [519, 143] width 55 height 55
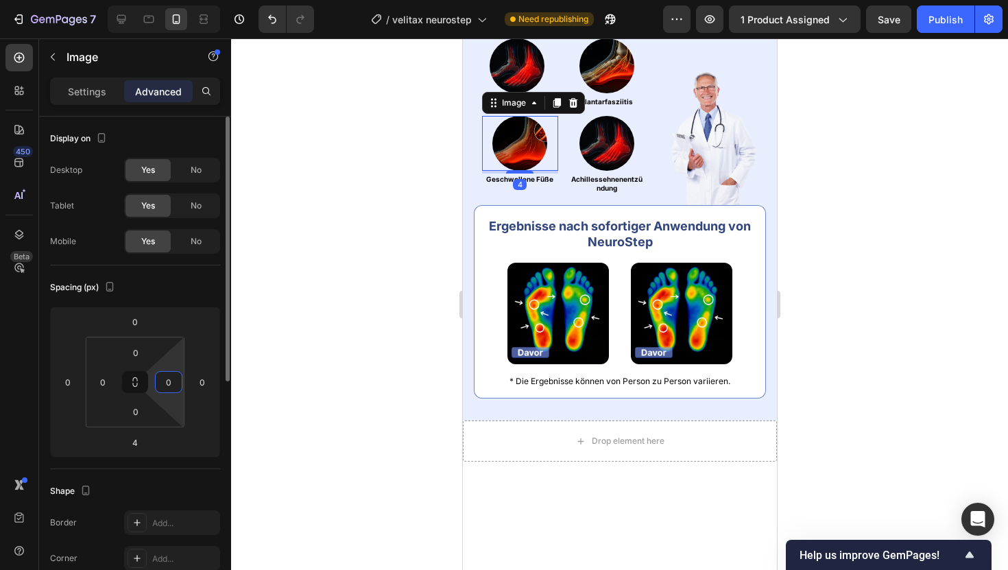
click at [166, 386] on input "0" at bounding box center [168, 382] width 21 height 21
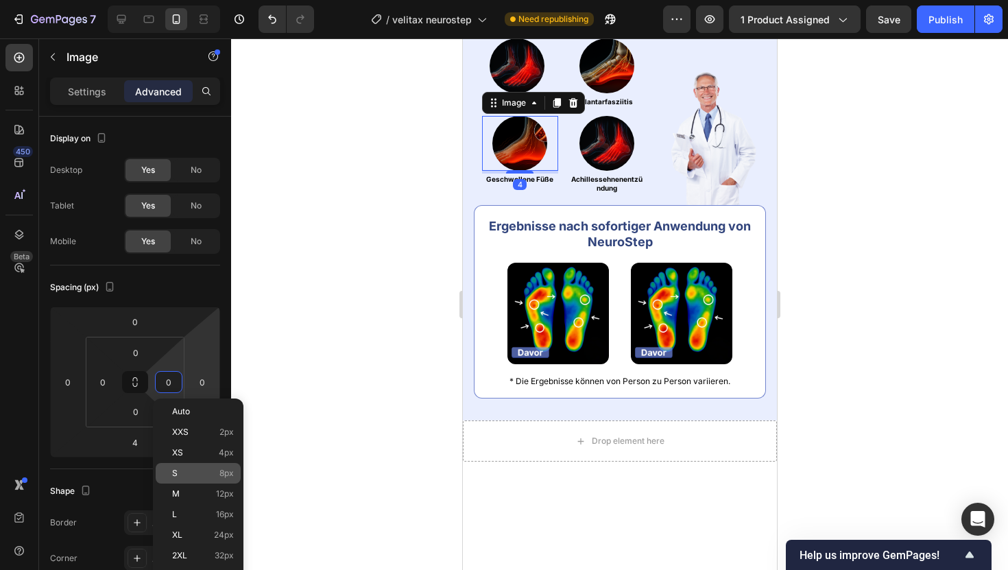
click at [219, 470] on span "8px" at bounding box center [226, 473] width 14 height 10
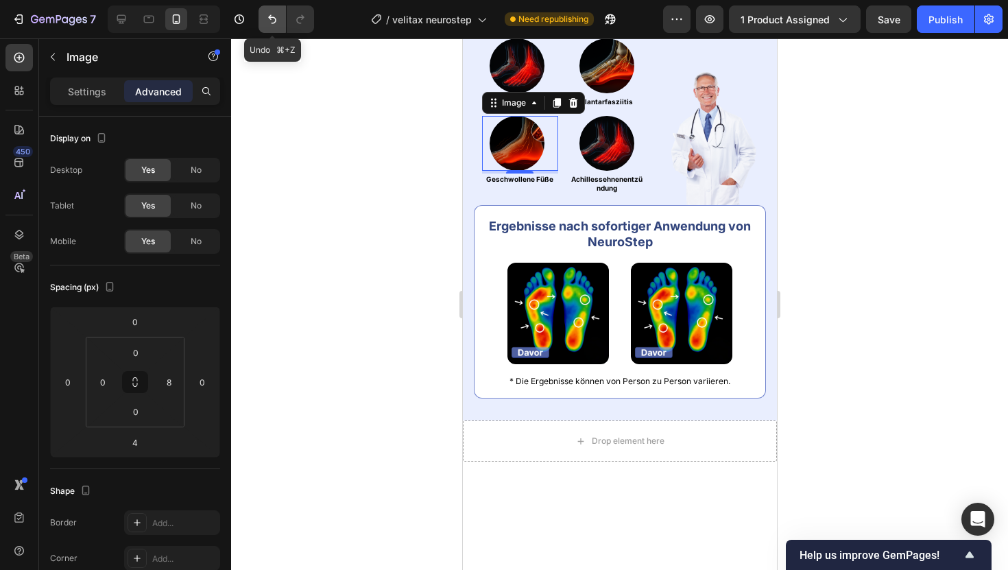
click at [260, 9] on button "Undo/Redo" at bounding box center [271, 18] width 27 height 27
type input "0"
click at [265, 11] on button "Undo/Redo" at bounding box center [271, 18] width 27 height 27
click at [277, 16] on icon "Undo/Redo" at bounding box center [272, 19] width 14 height 14
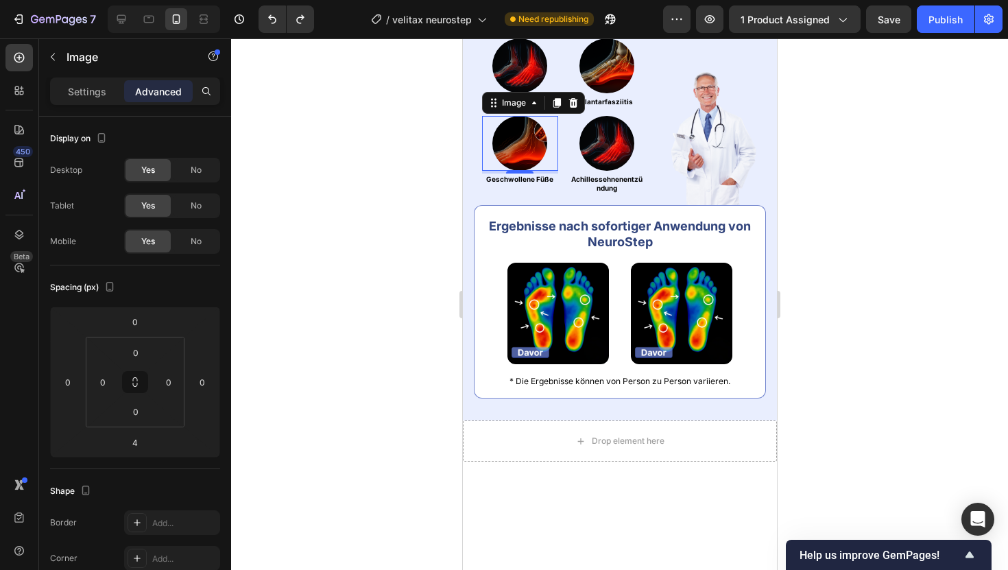
click at [372, 190] on div at bounding box center [619, 303] width 777 height 531
click at [643, 93] on div at bounding box center [606, 65] width 76 height 55
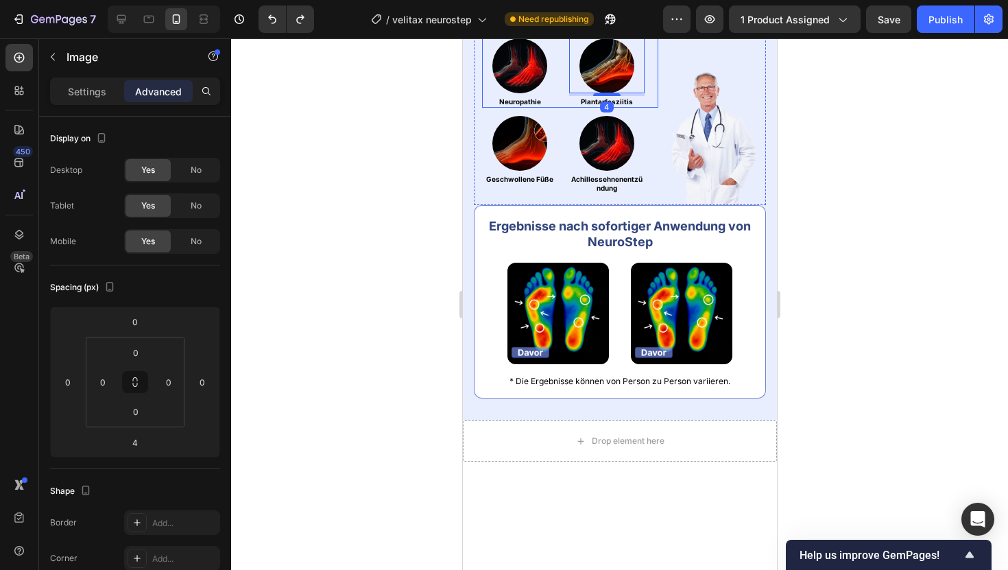
click at [648, 108] on div "Image Neuropathie Heading Image 4 Plantarfasziitis Heading Row" at bounding box center [569, 72] width 176 height 69
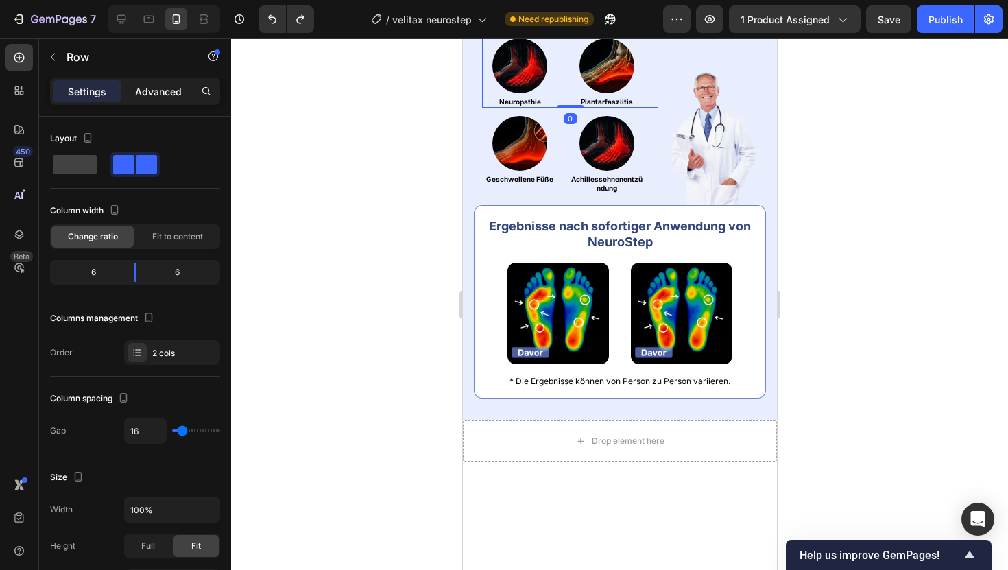
click at [171, 91] on p "Advanced" at bounding box center [158, 91] width 47 height 14
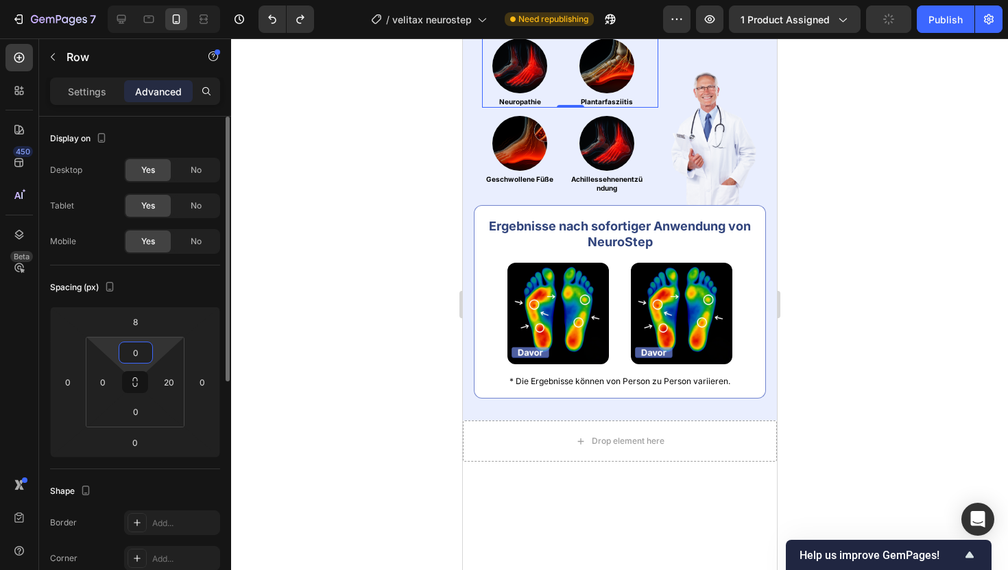
click at [130, 357] on input "0" at bounding box center [135, 352] width 27 height 21
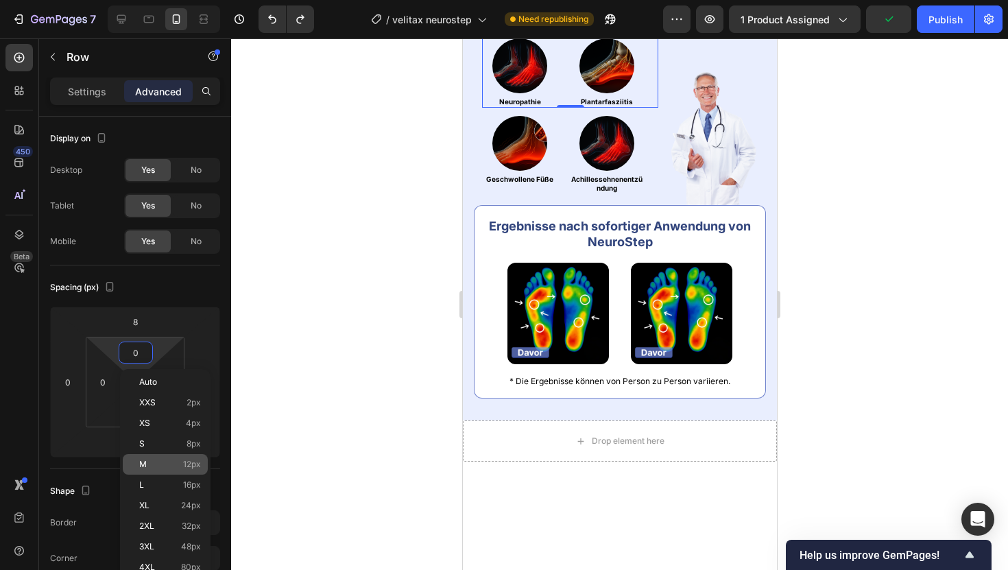
click at [192, 454] on div "M 12px" at bounding box center [165, 464] width 85 height 21
type input "12"
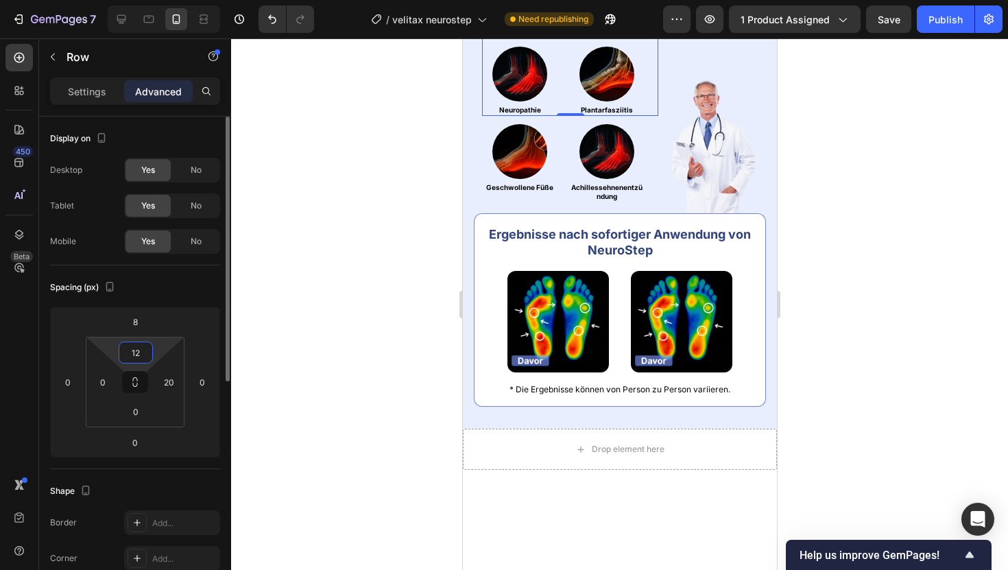
click at [130, 356] on input "12" at bounding box center [135, 352] width 27 height 21
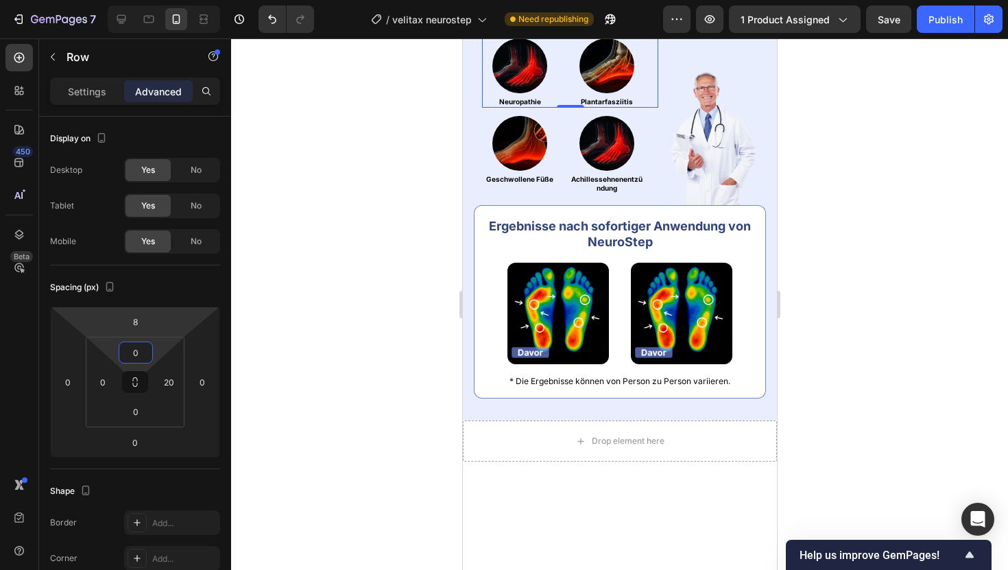
click at [287, 223] on div at bounding box center [619, 303] width 777 height 531
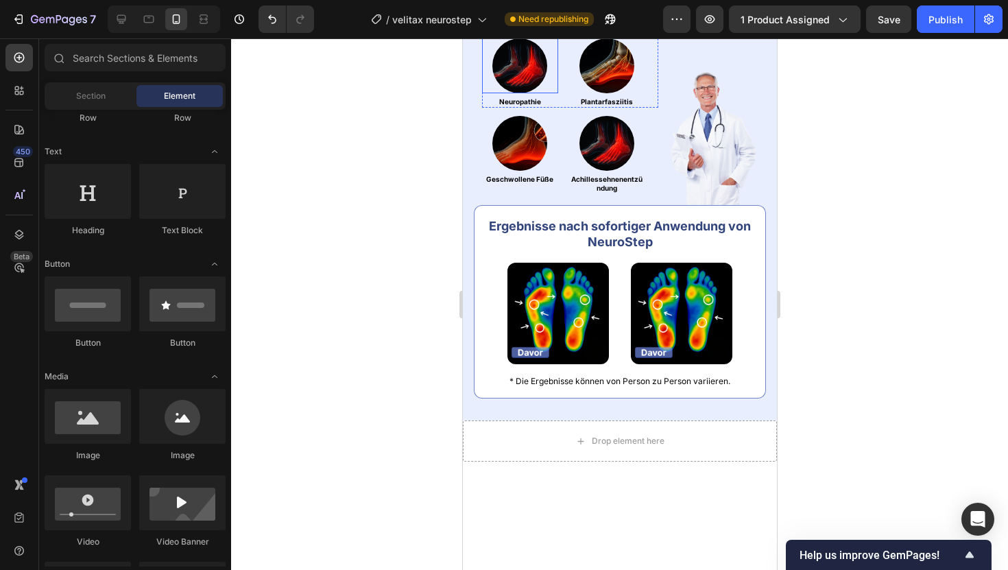
click at [499, 93] on img at bounding box center [519, 65] width 55 height 55
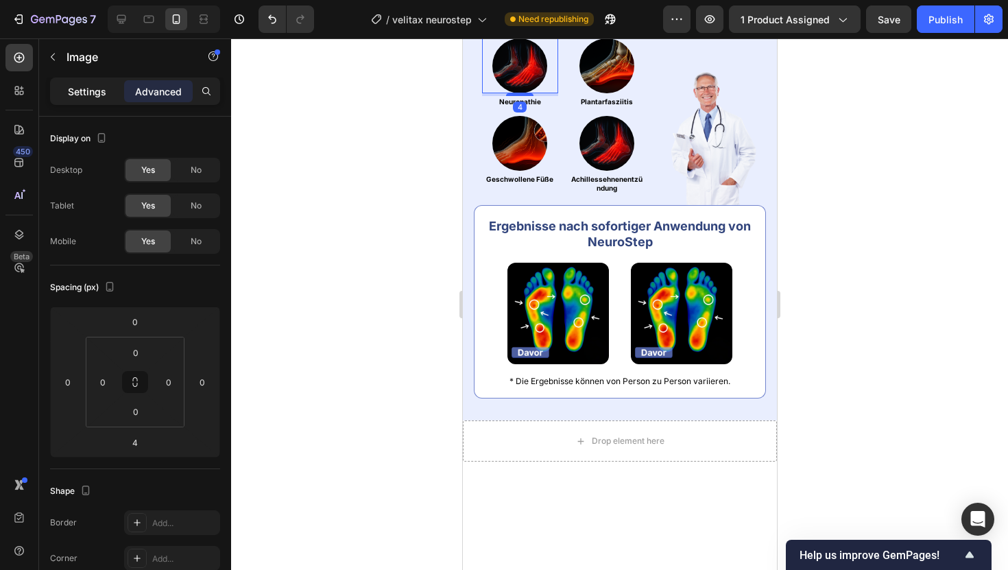
click at [93, 99] on div "Settings" at bounding box center [87, 91] width 69 height 22
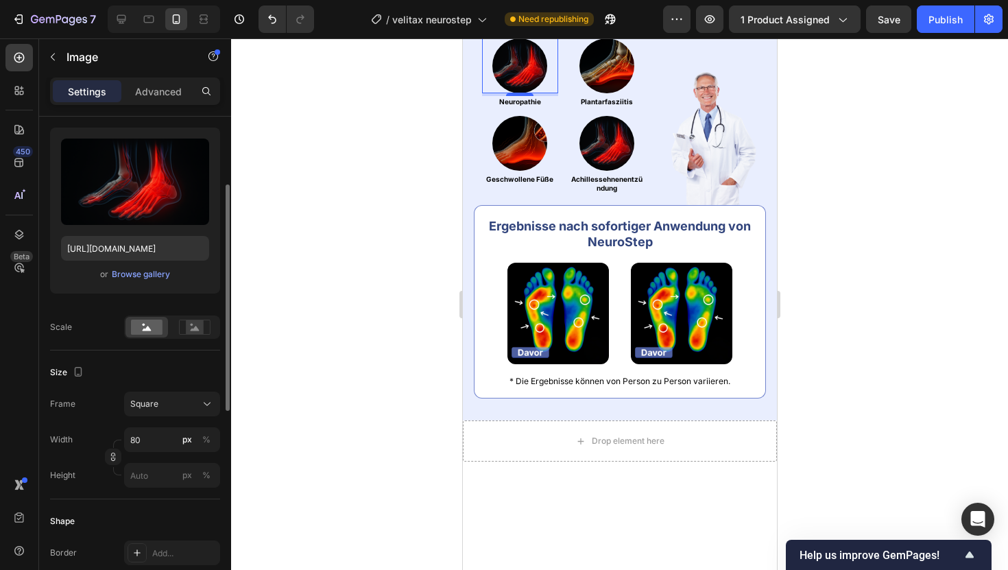
scroll to position [136, 0]
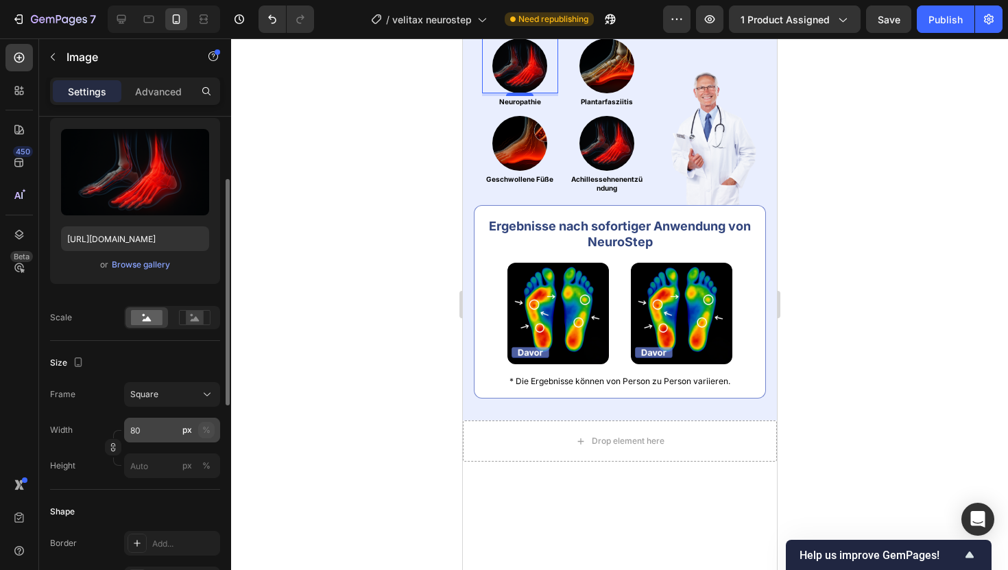
click at [208, 431] on div "%" at bounding box center [206, 430] width 8 height 12
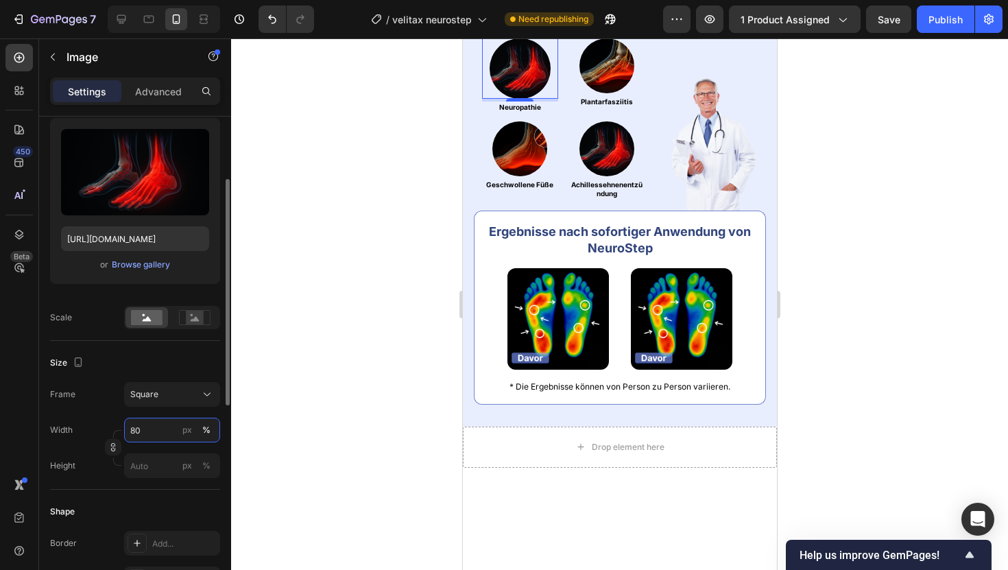
click at [167, 430] on input "80" at bounding box center [172, 429] width 96 height 25
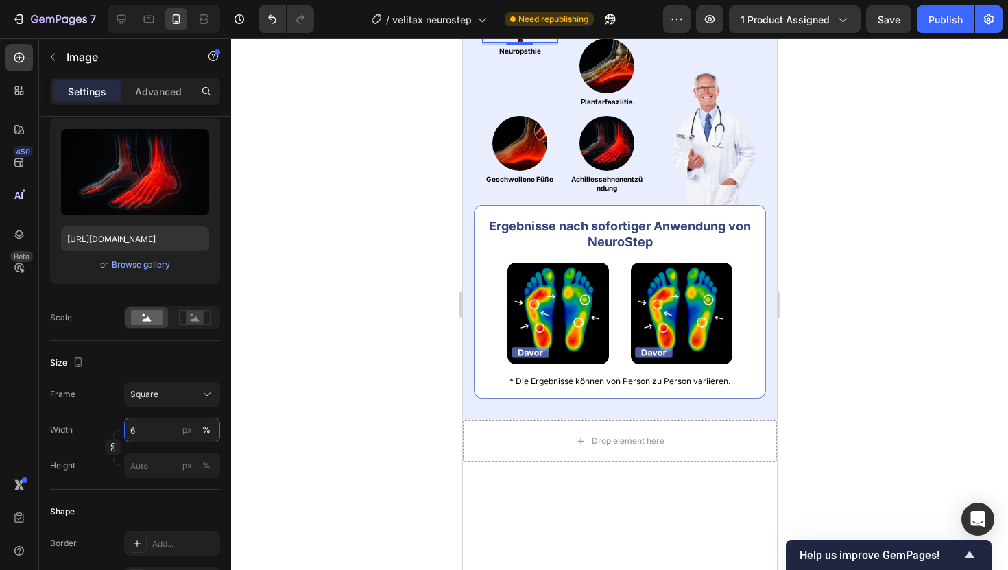
type input "65"
click at [610, 93] on img at bounding box center [606, 65] width 55 height 55
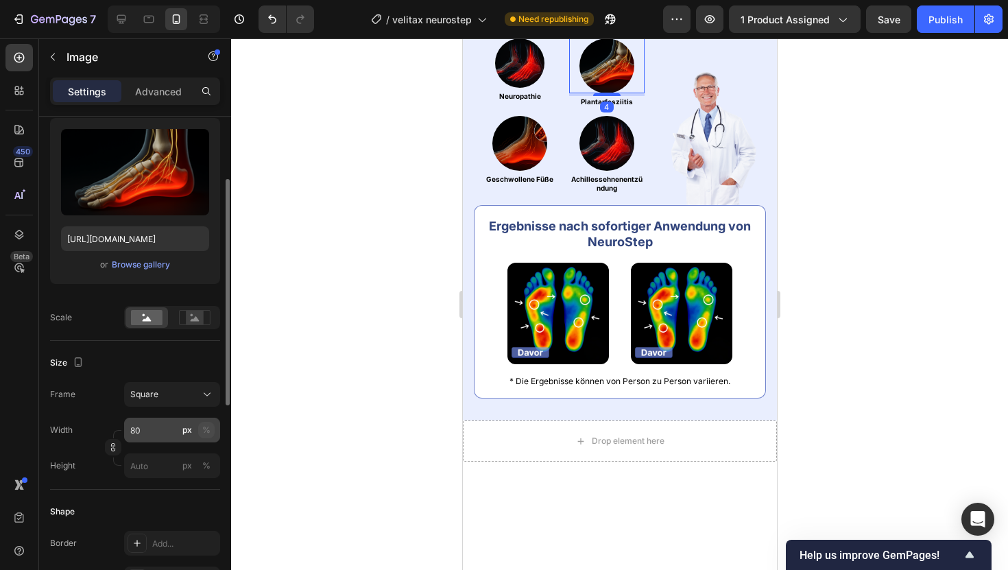
click at [213, 430] on button "%" at bounding box center [206, 430] width 16 height 16
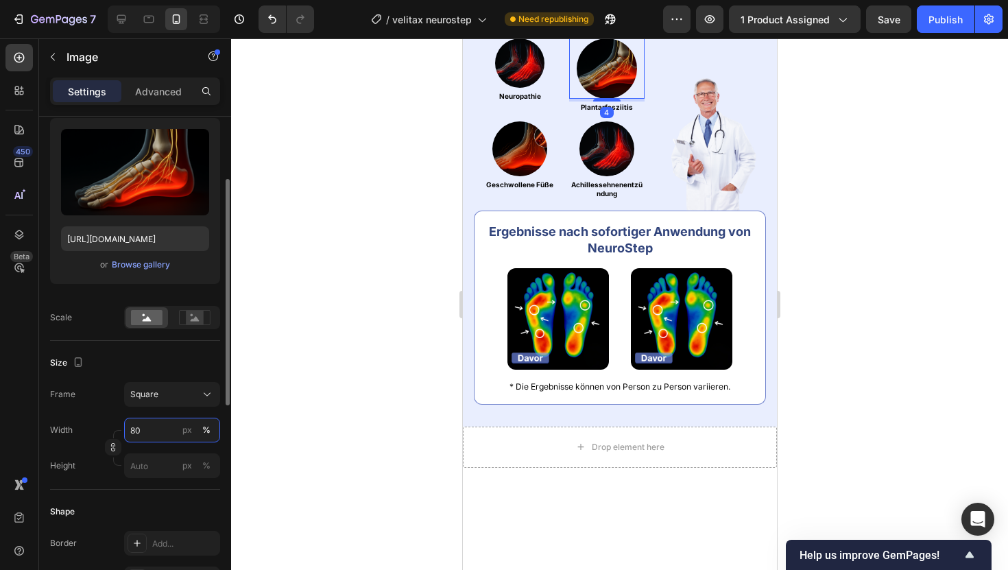
click at [159, 429] on input "80" at bounding box center [172, 429] width 96 height 25
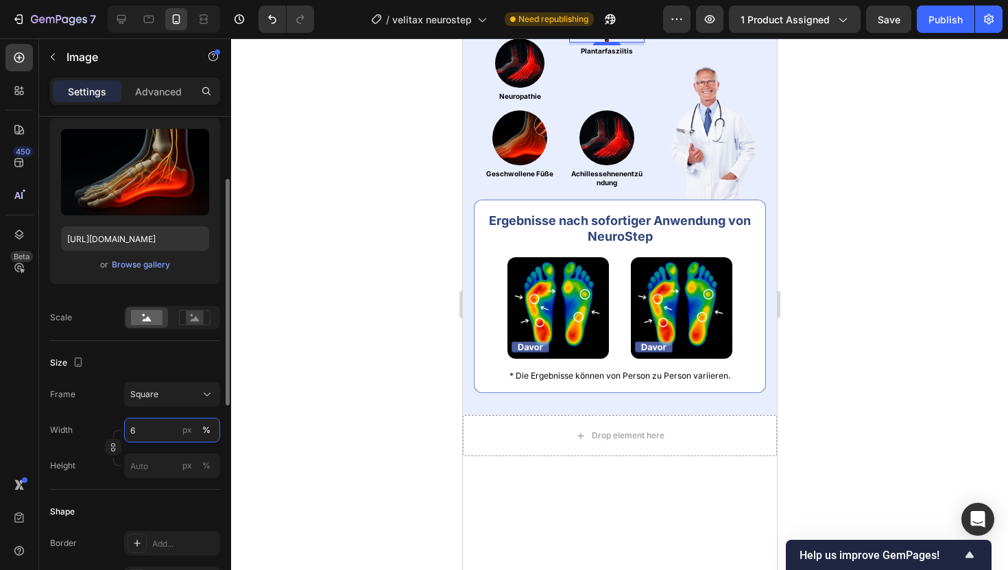
type input "65"
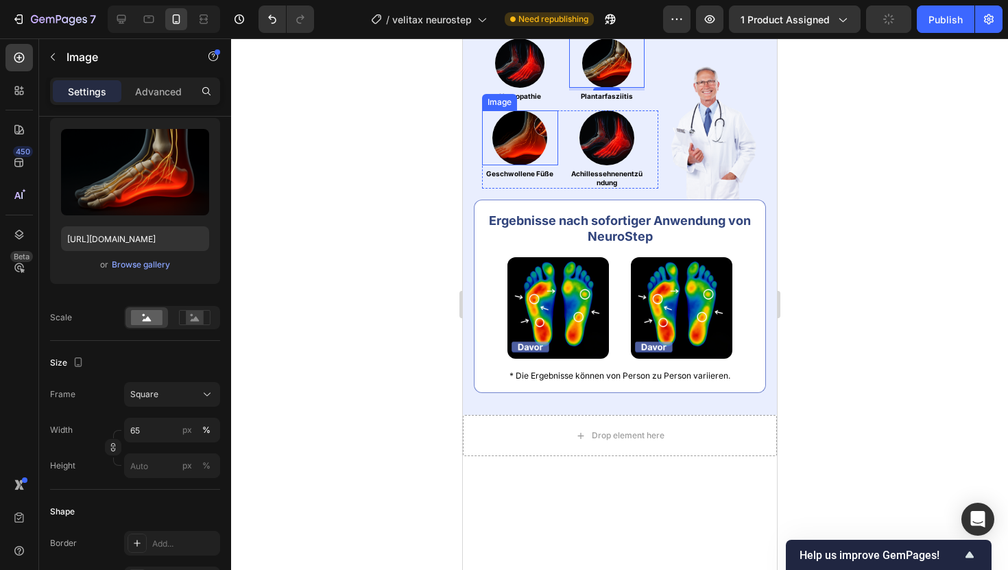
click at [522, 165] on img at bounding box center [519, 137] width 55 height 55
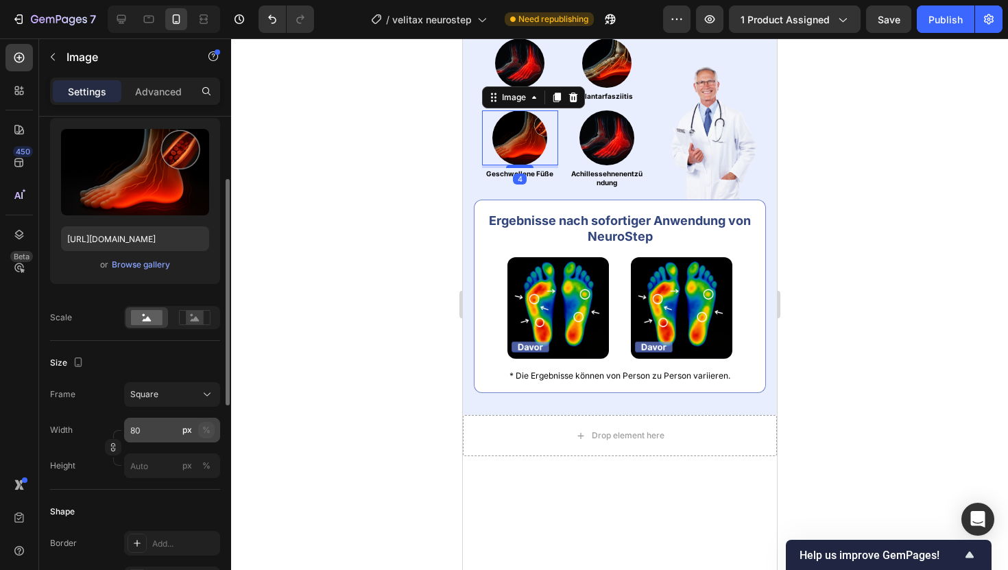
click at [209, 431] on div "%" at bounding box center [206, 430] width 8 height 12
click at [164, 428] on input "80" at bounding box center [172, 429] width 96 height 25
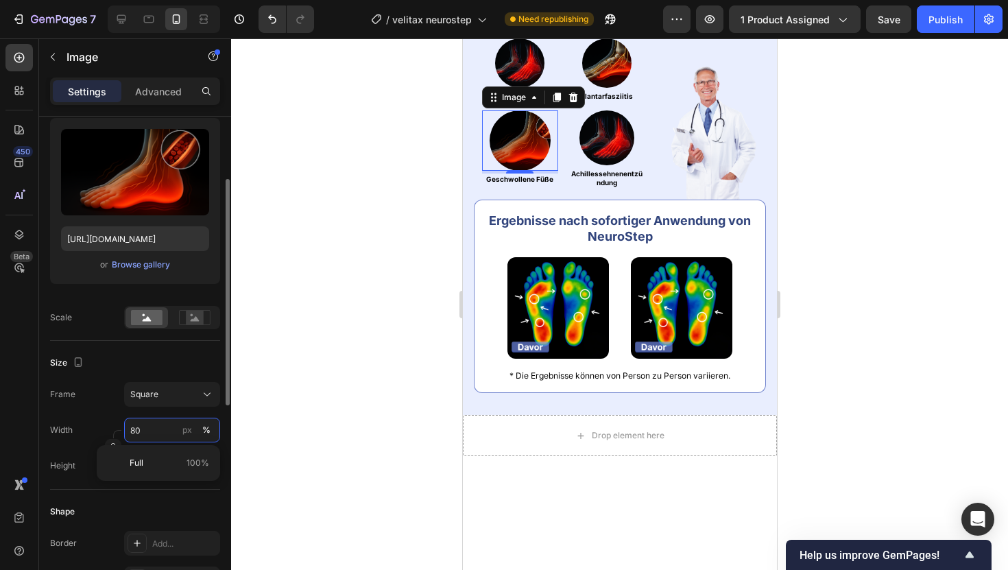
click at [164, 428] on input "80" at bounding box center [172, 429] width 96 height 25
type input "65"
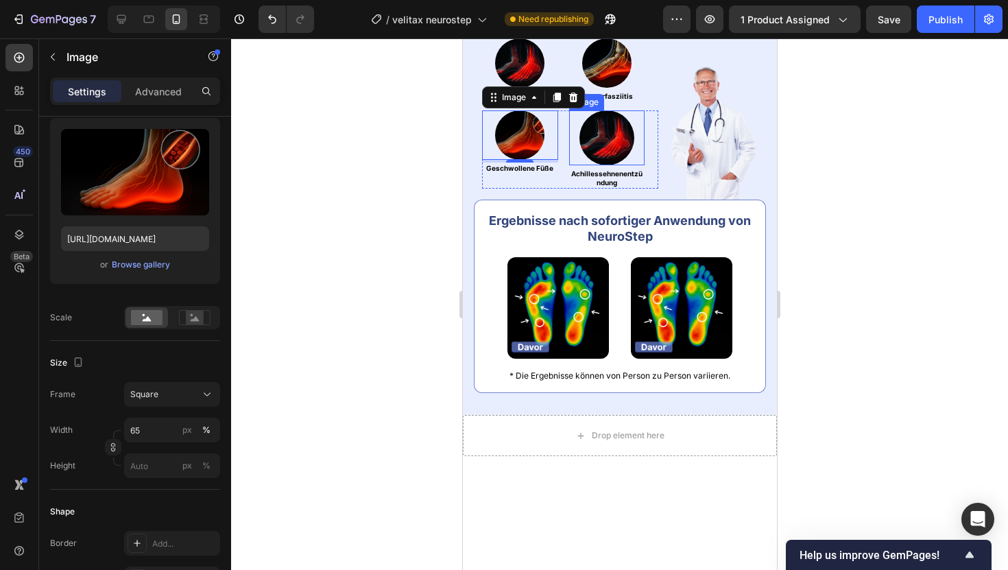
click at [622, 165] on img at bounding box center [606, 137] width 55 height 55
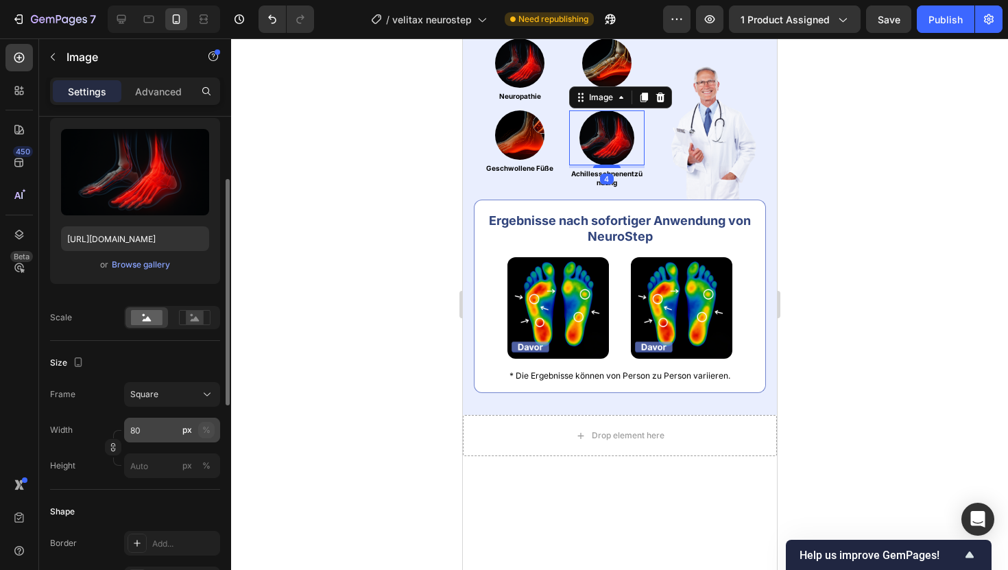
click at [210, 425] on button "%" at bounding box center [206, 430] width 16 height 16
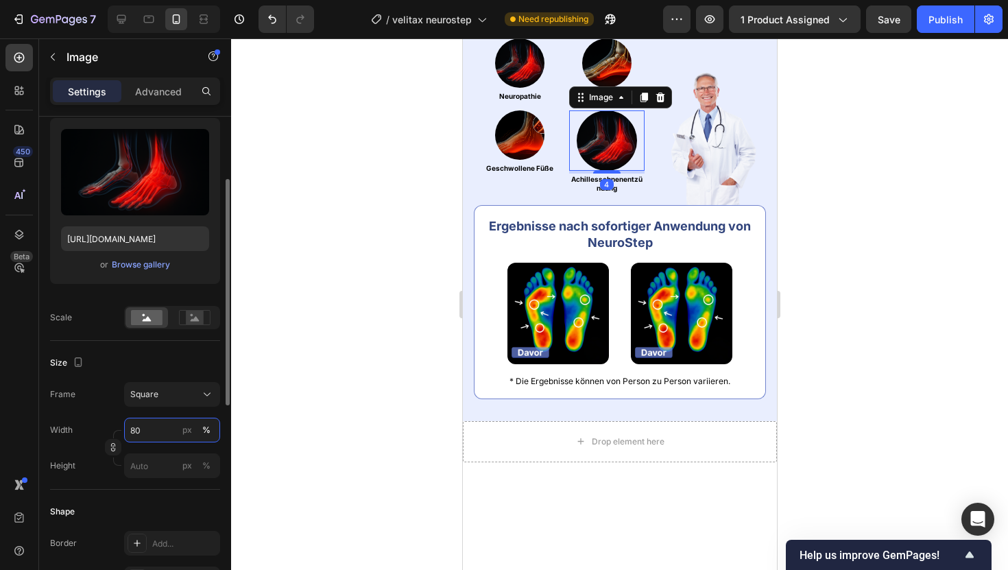
click at [152, 433] on input "80" at bounding box center [172, 429] width 96 height 25
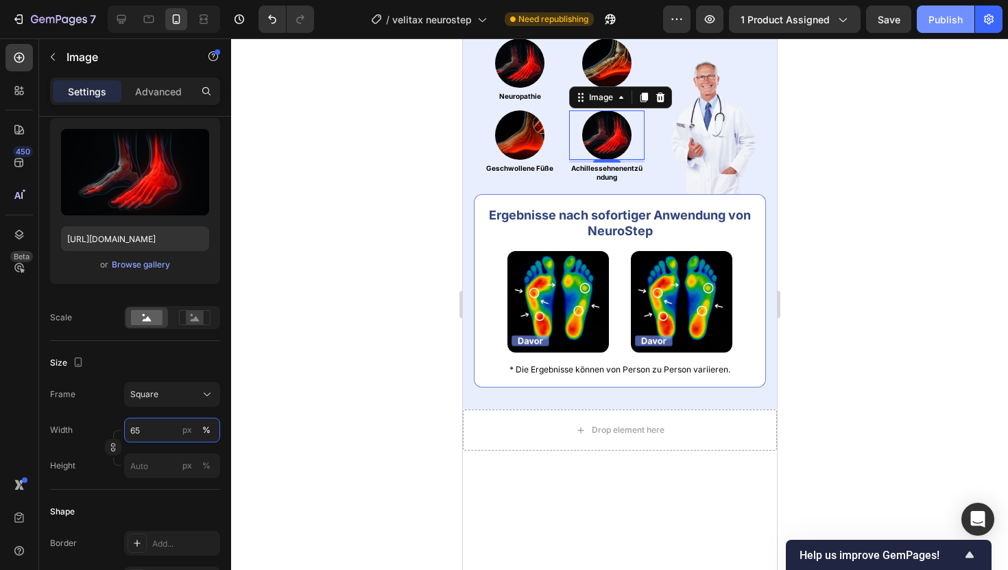
type input "65"
click at [933, 32] on button "Publish" at bounding box center [946, 18] width 58 height 27
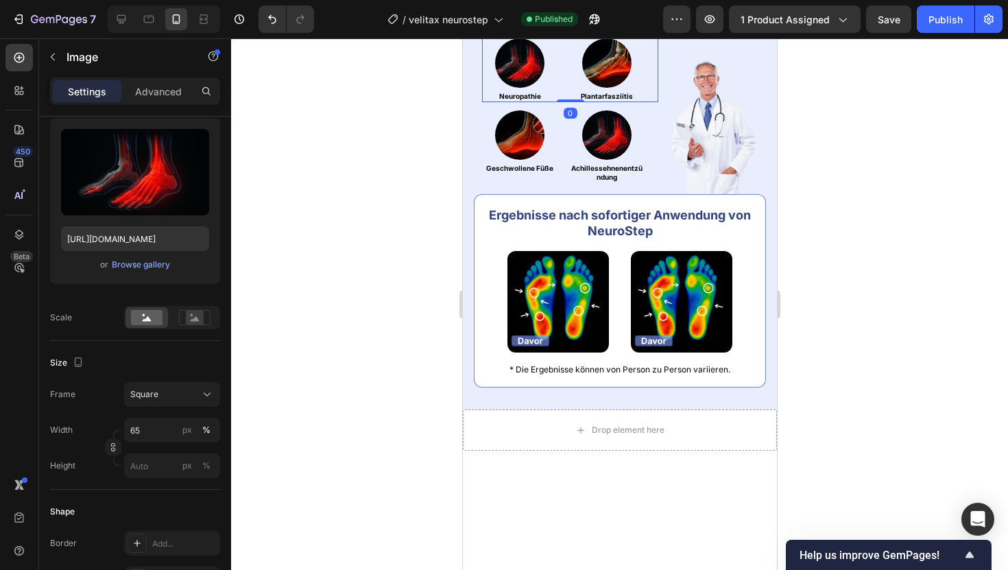
click at [657, 102] on div "Image Neuropathie Heading Image Plantarfasziitis Heading Row 0" at bounding box center [569, 70] width 176 height 64
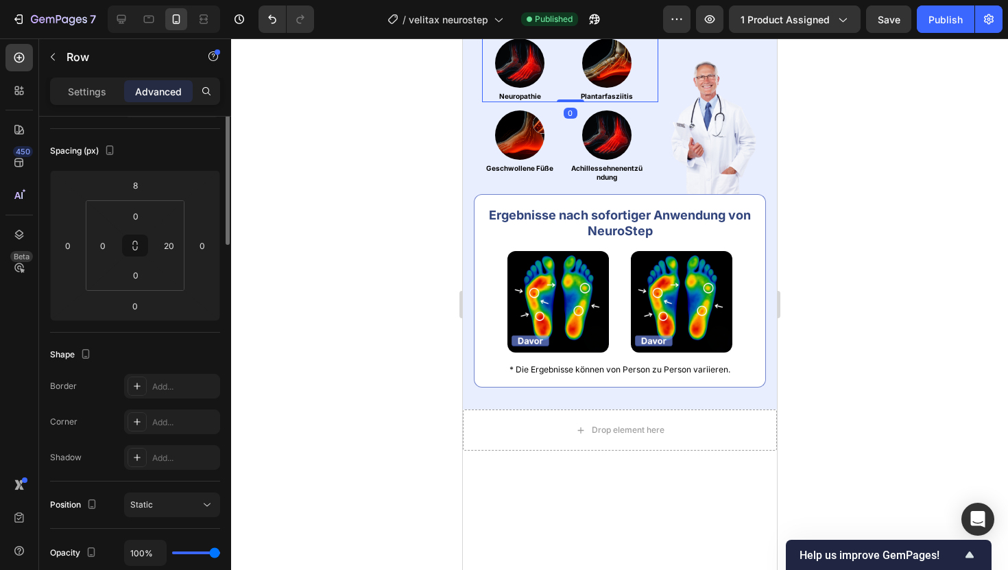
scroll to position [0, 0]
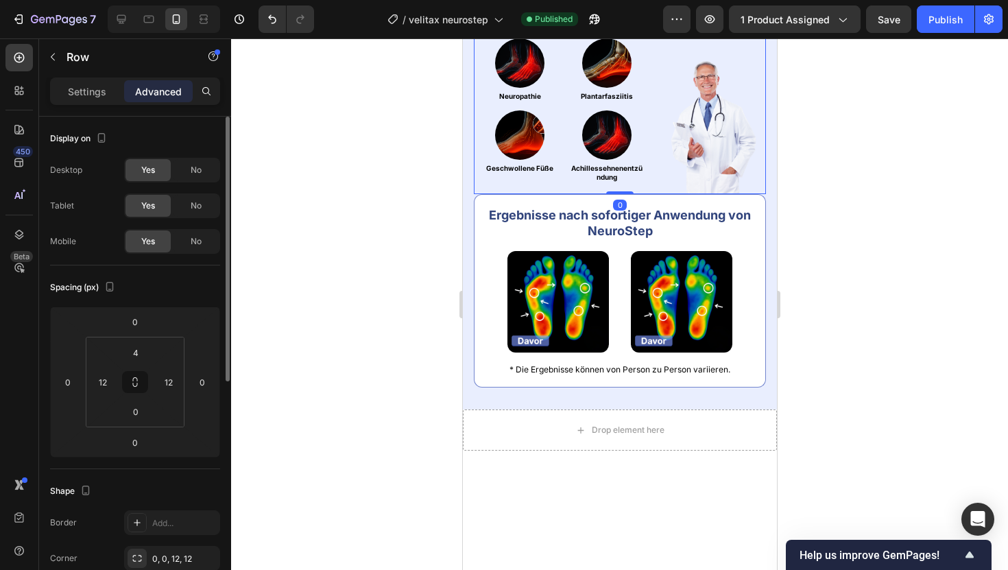
click at [678, 194] on div "Image" at bounding box center [712, 113] width 88 height 161
click at [513, 88] on img at bounding box center [518, 62] width 49 height 49
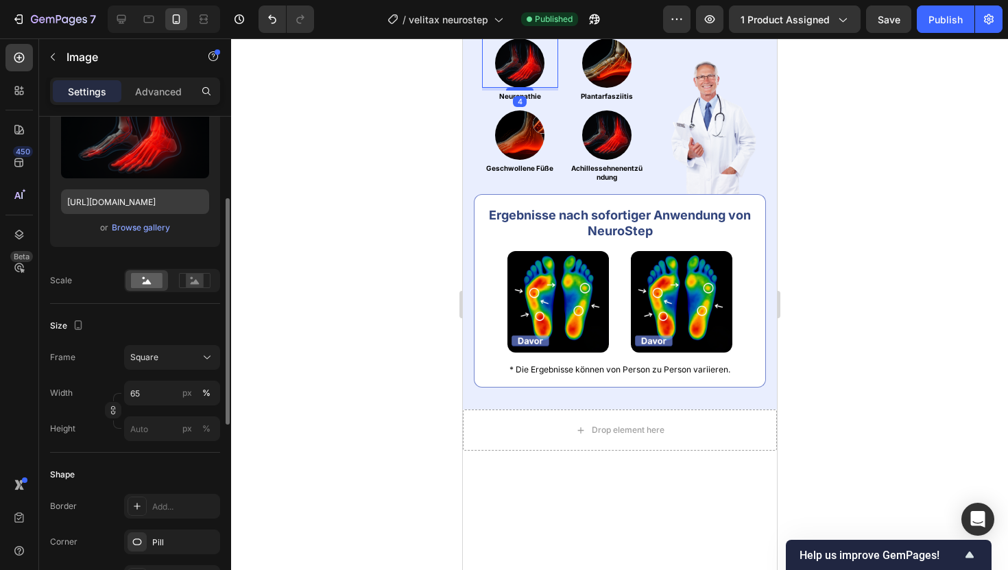
scroll to position [175, 0]
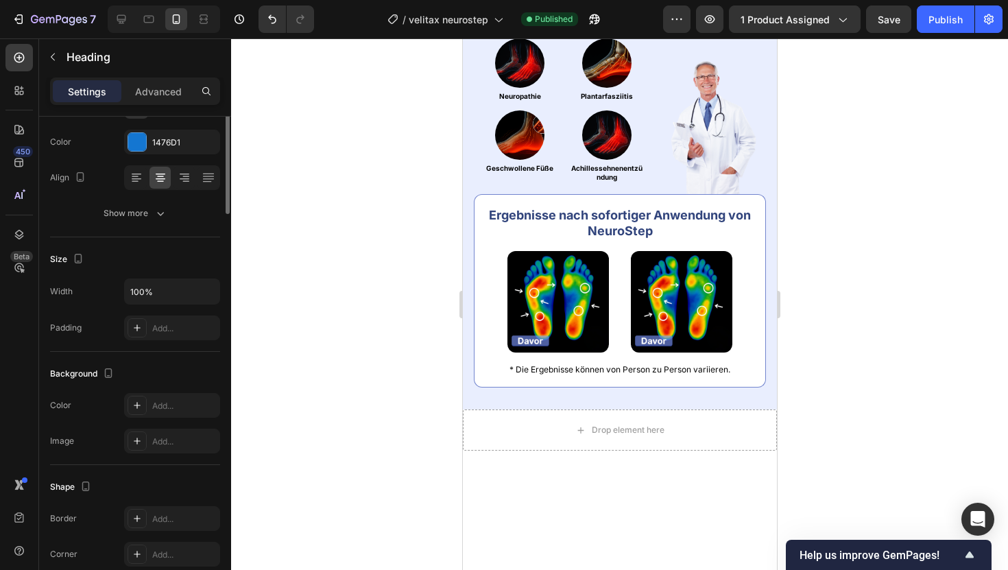
scroll to position [0, 0]
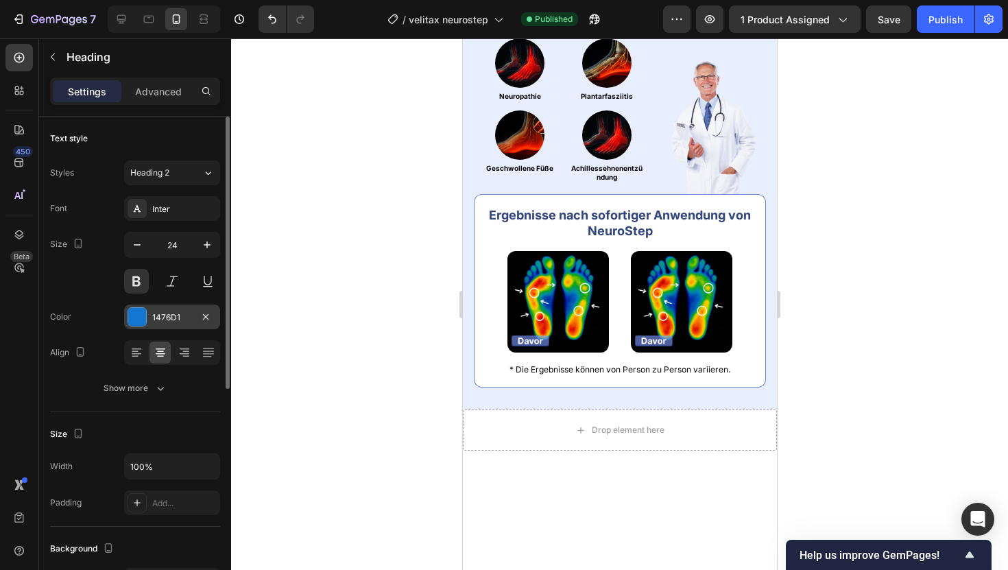
click at [154, 322] on div "1476D1" at bounding box center [172, 317] width 40 height 12
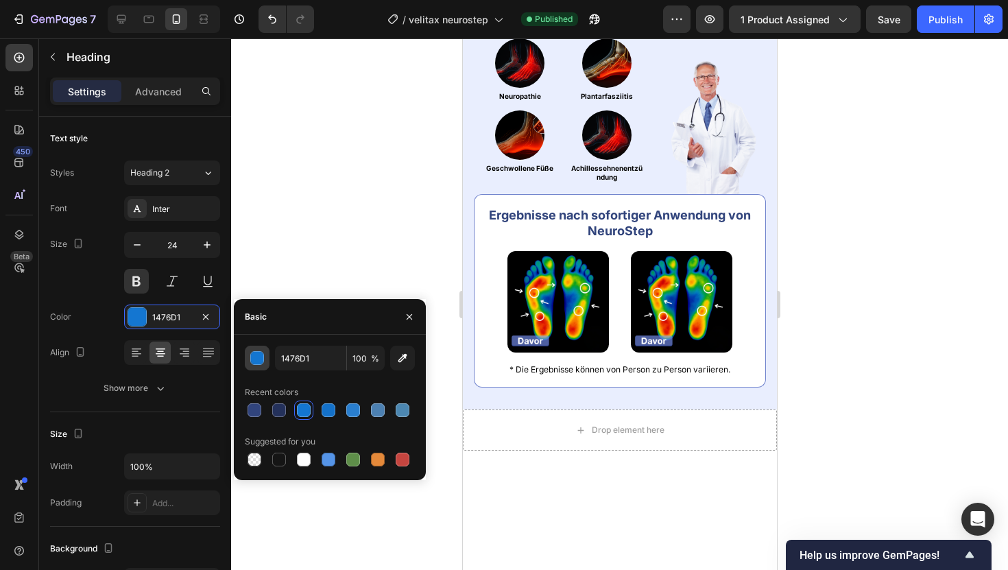
click at [255, 361] on div "button" at bounding box center [258, 359] width 14 height 14
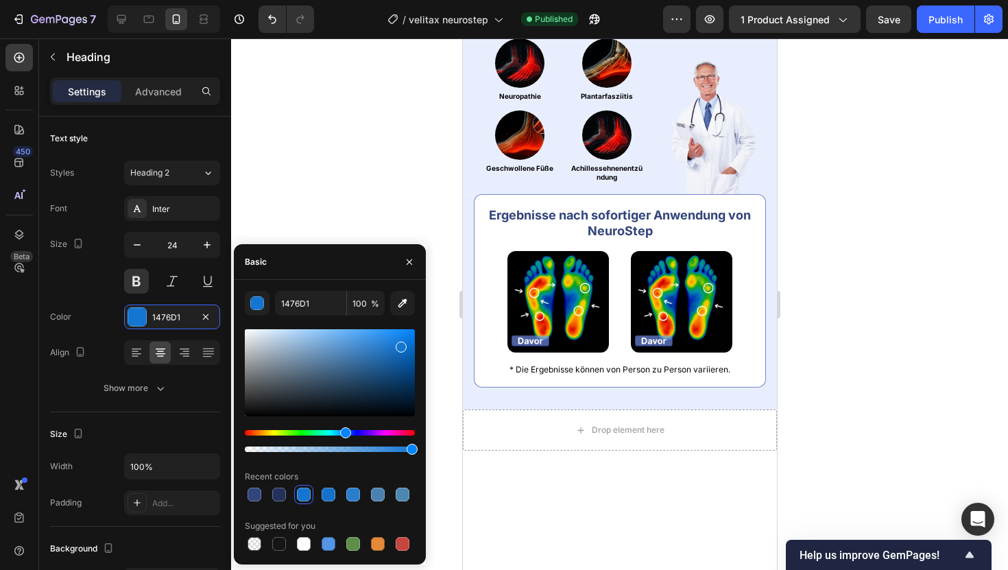
click at [403, 367] on div at bounding box center [330, 372] width 170 height 87
click at [399, 365] on div at bounding box center [330, 372] width 170 height 87
click at [397, 360] on div at bounding box center [330, 372] width 170 height 87
type input "115CA3"
click at [308, 300] on input "115CA3" at bounding box center [310, 303] width 71 height 25
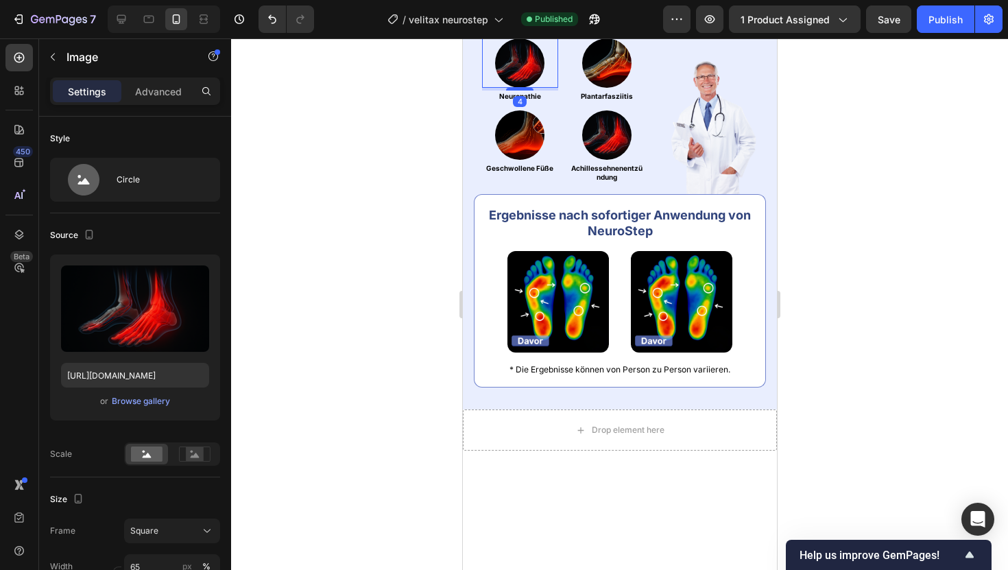
click at [500, 88] on img at bounding box center [518, 62] width 49 height 49
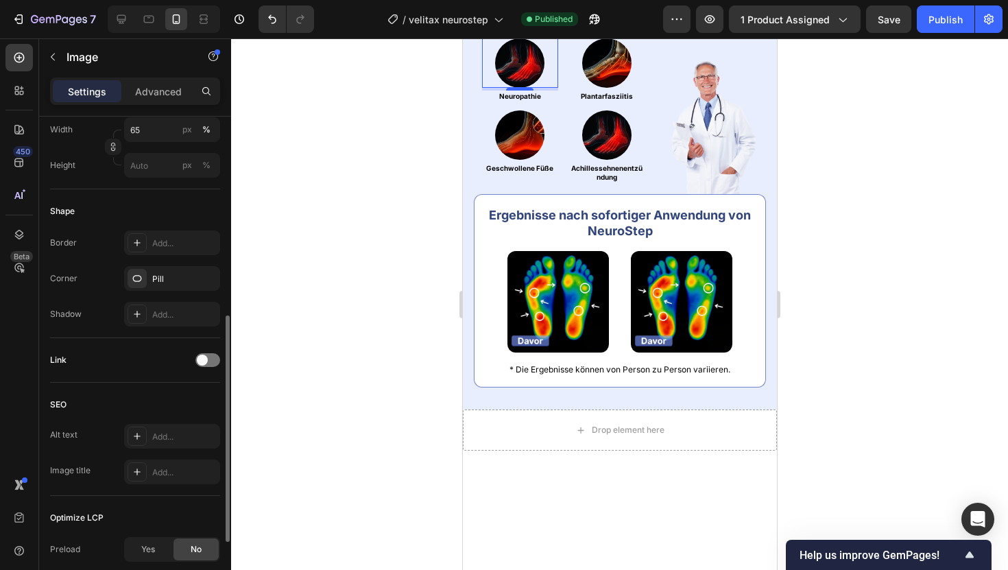
scroll to position [435, 0]
click at [175, 244] on div "Add..." at bounding box center [184, 245] width 64 height 12
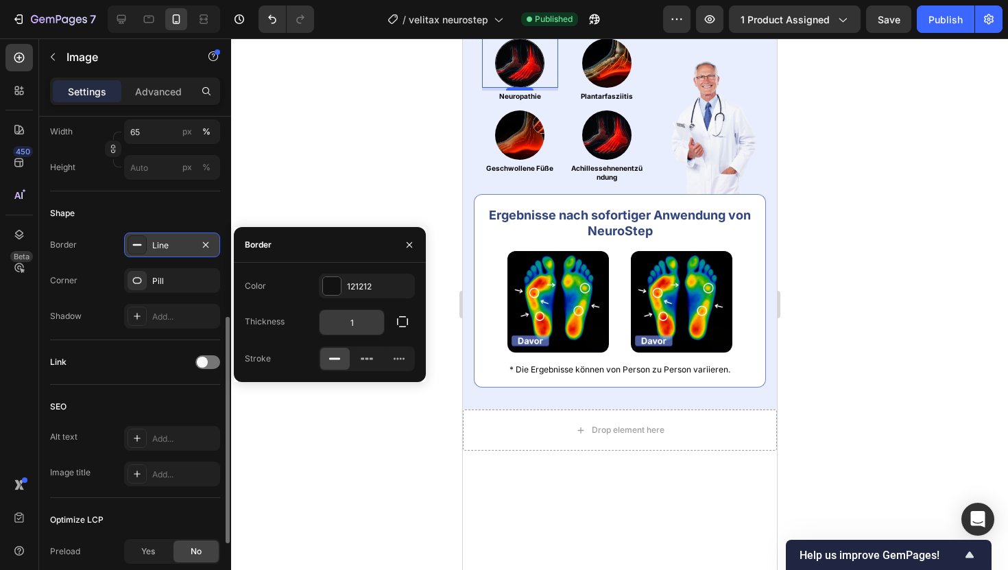
click at [342, 312] on input "1" at bounding box center [351, 322] width 64 height 25
type input "2"
click at [376, 278] on div "121212" at bounding box center [367, 286] width 96 height 25
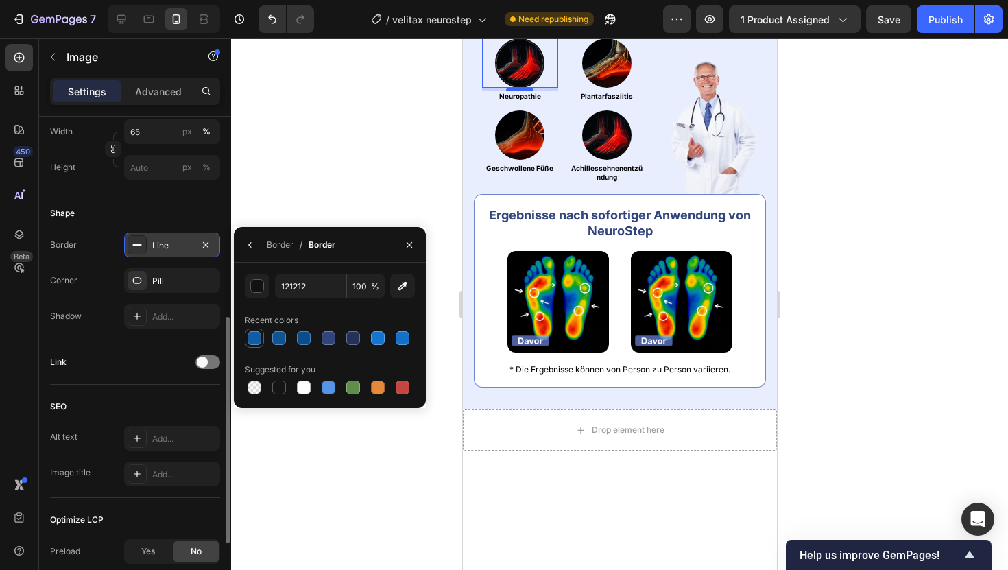
click at [250, 339] on div at bounding box center [254, 338] width 14 height 14
type input "115CA3"
click at [352, 155] on div at bounding box center [619, 303] width 777 height 531
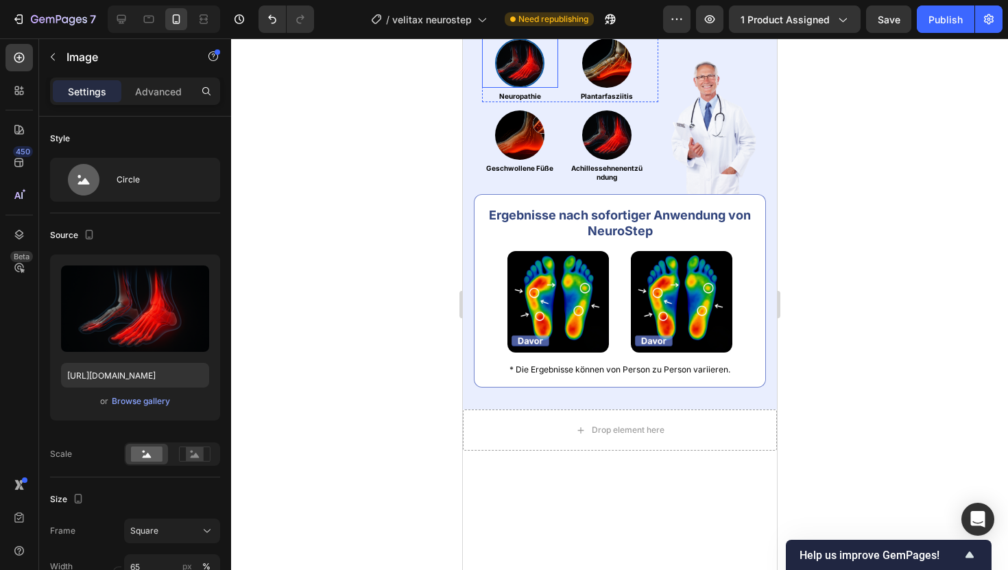
click at [511, 88] on img at bounding box center [518, 62] width 49 height 49
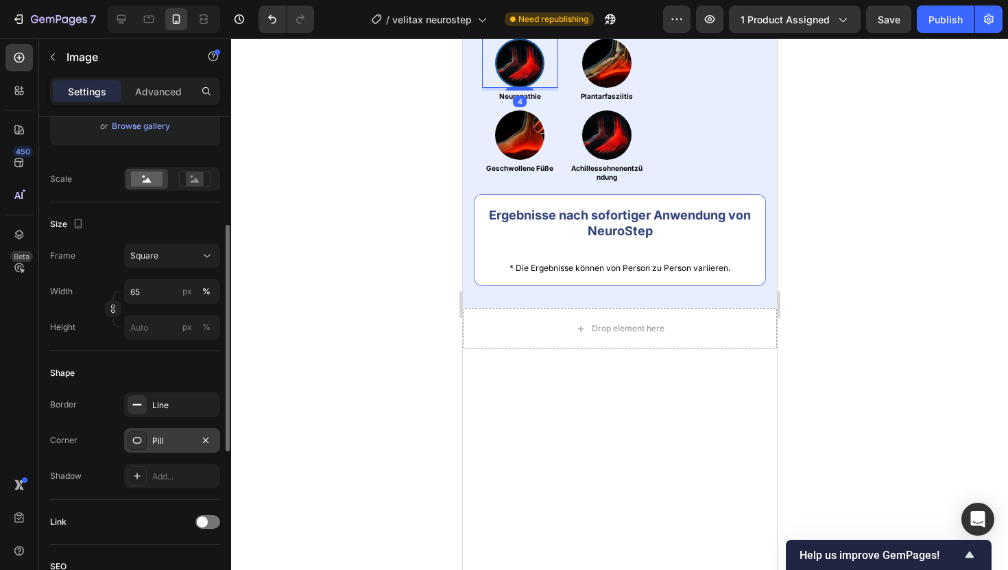
scroll to position [282, 0]
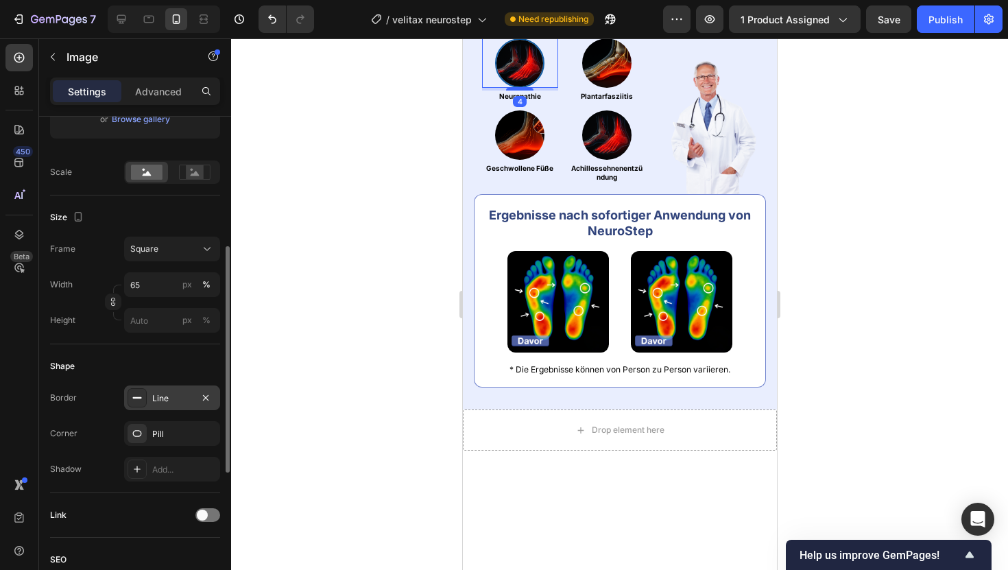
click at [182, 397] on div "Line" at bounding box center [172, 398] width 40 height 12
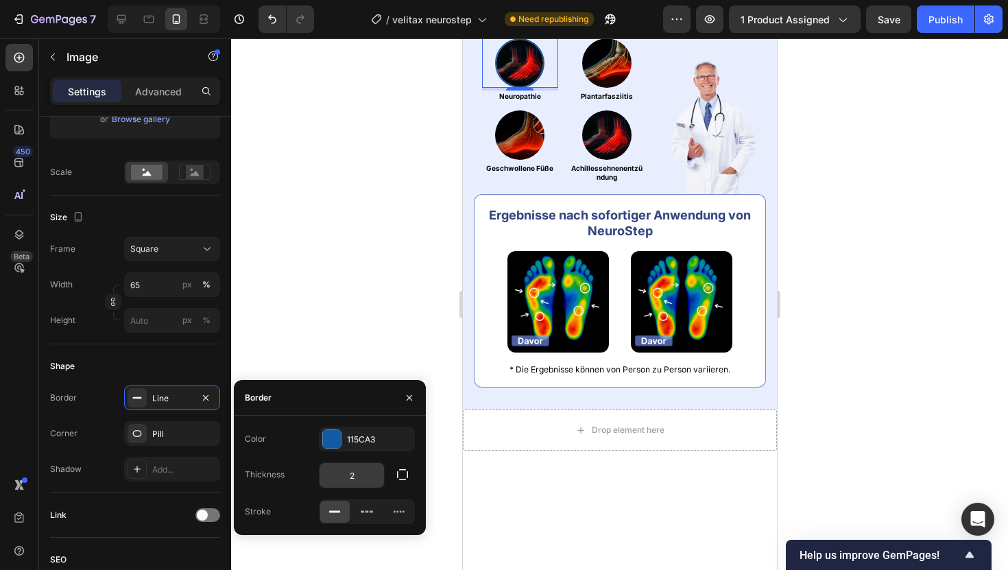
click at [353, 464] on input "2" at bounding box center [351, 475] width 64 height 25
click at [353, 466] on input "2" at bounding box center [351, 475] width 64 height 25
type input "3"
click at [620, 88] on img at bounding box center [605, 62] width 49 height 49
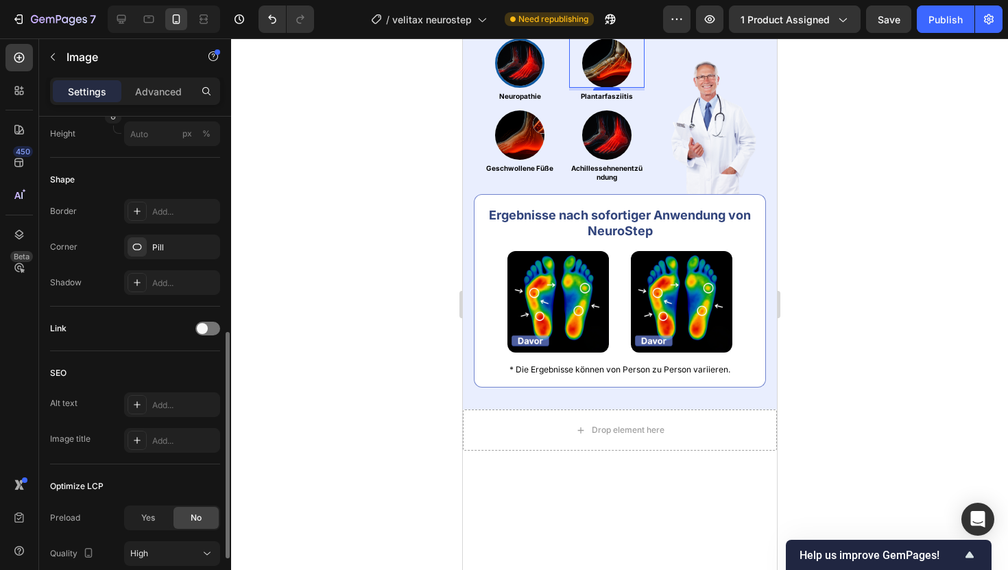
scroll to position [468, 0]
click at [174, 206] on div "Add..." at bounding box center [184, 212] width 64 height 12
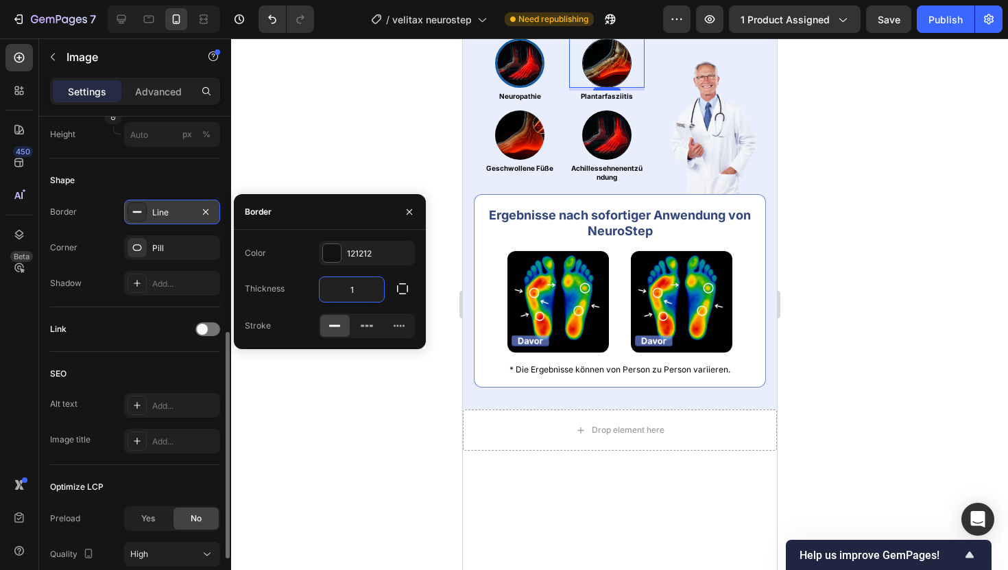
click at [355, 283] on input "1" at bounding box center [351, 289] width 64 height 25
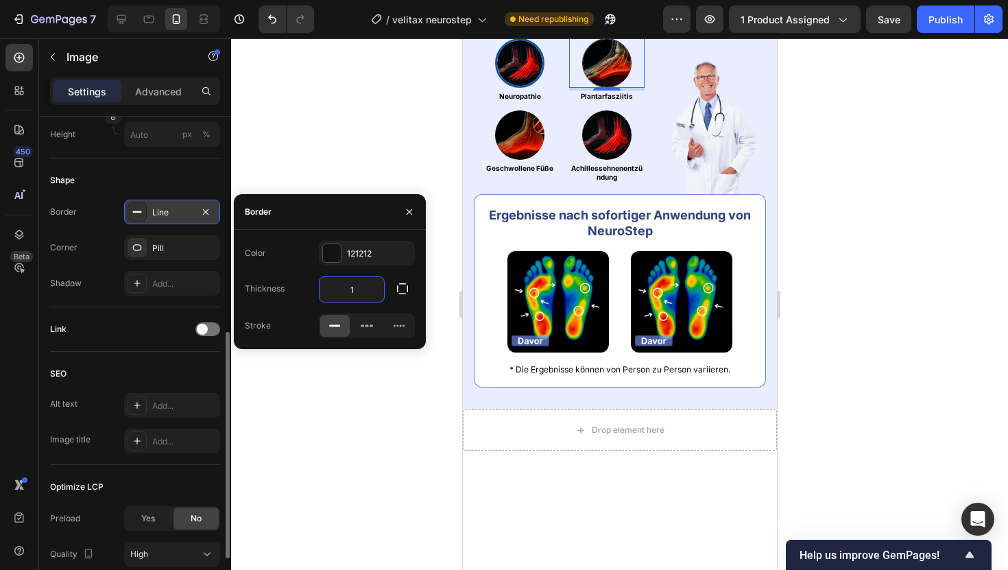
type input "3"
click at [352, 247] on div "121212" at bounding box center [367, 253] width 40 height 12
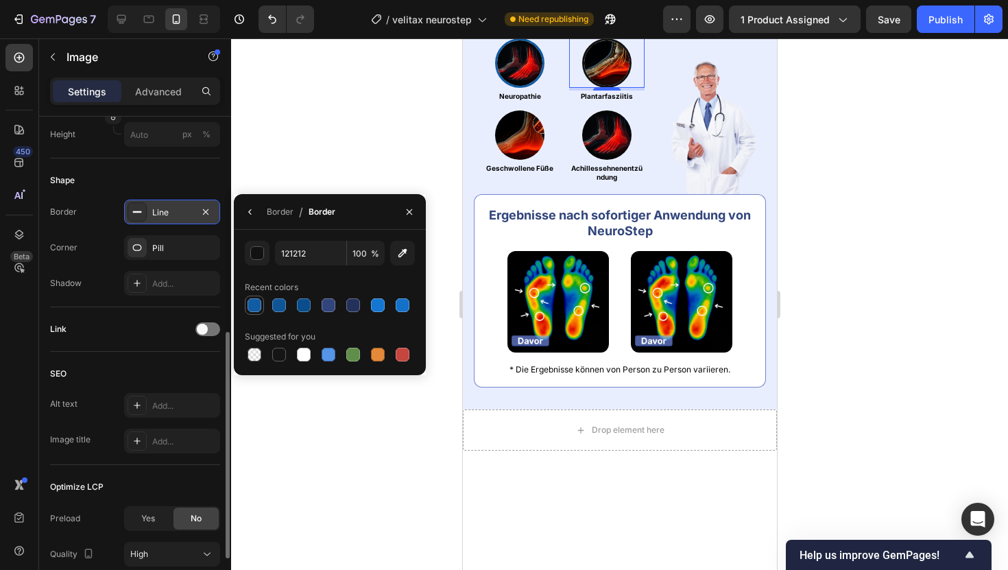
click at [260, 304] on div at bounding box center [254, 305] width 14 height 14
type input "115CA3"
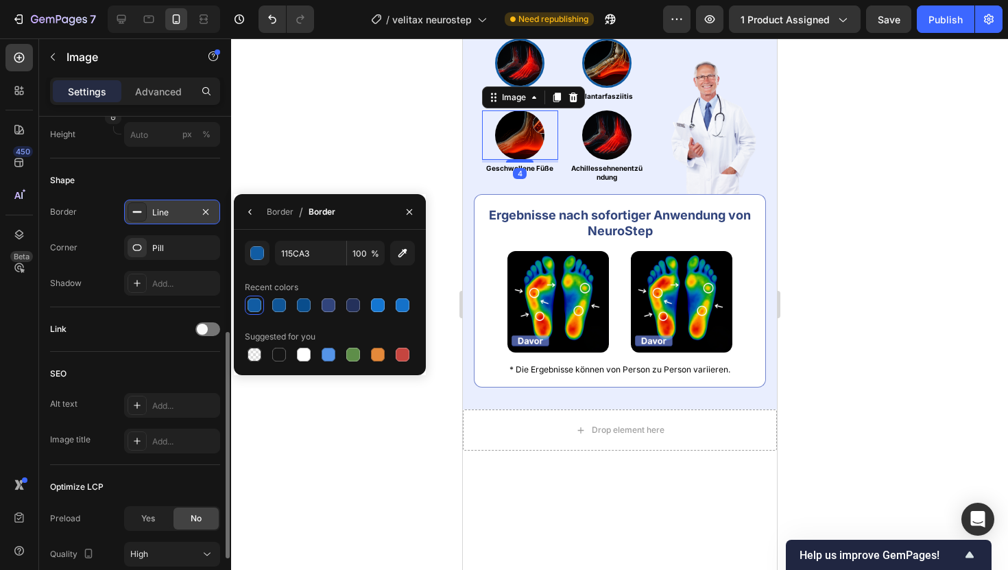
click at [518, 160] on img at bounding box center [518, 134] width 49 height 49
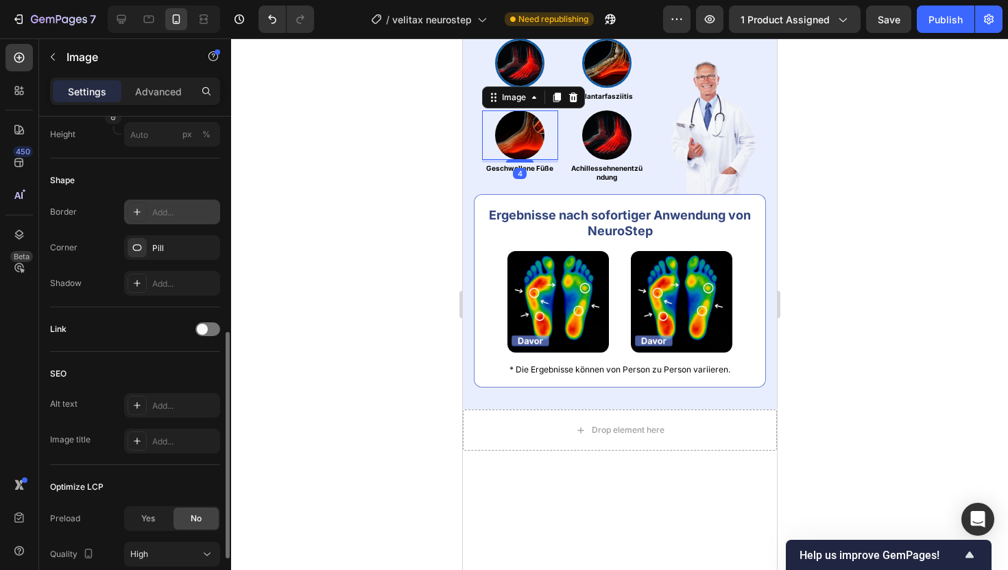
click at [162, 211] on div "Add..." at bounding box center [184, 212] width 64 height 12
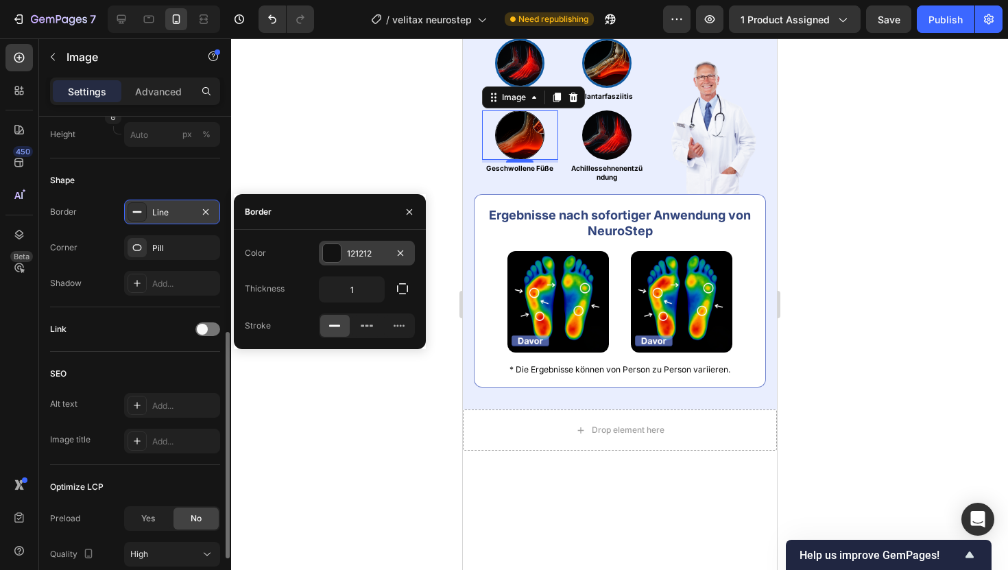
click at [374, 252] on div "121212" at bounding box center [367, 253] width 40 height 12
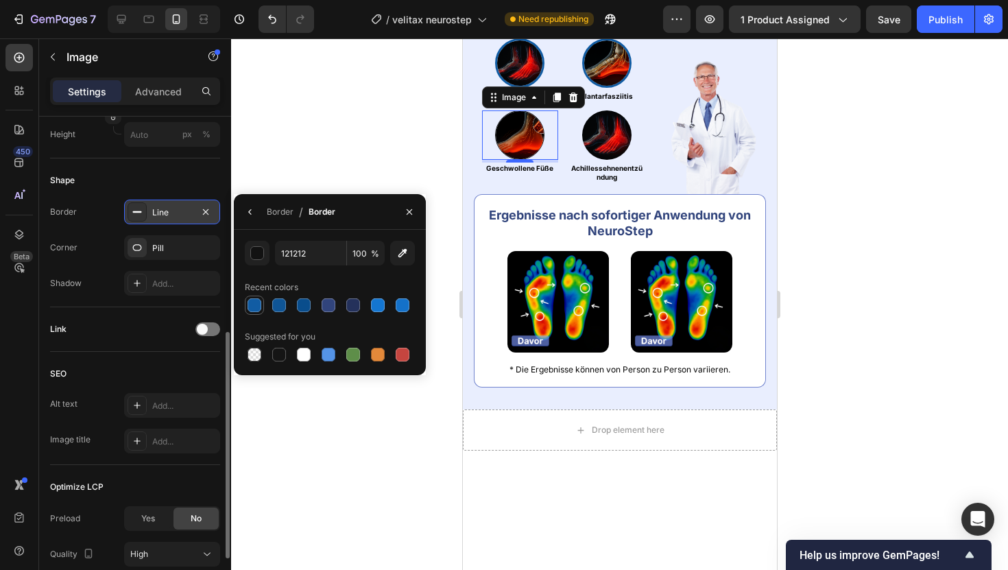
click at [255, 300] on div at bounding box center [254, 305] width 14 height 14
type input "115CA3"
click at [249, 209] on icon "button" at bounding box center [250, 211] width 11 height 11
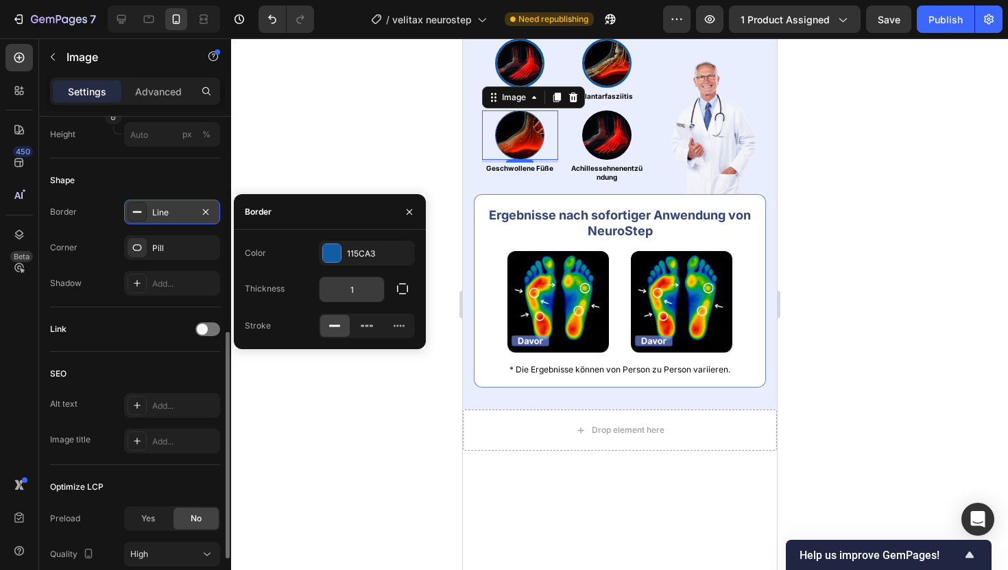
click at [341, 284] on input "1" at bounding box center [351, 289] width 64 height 25
type input "3"
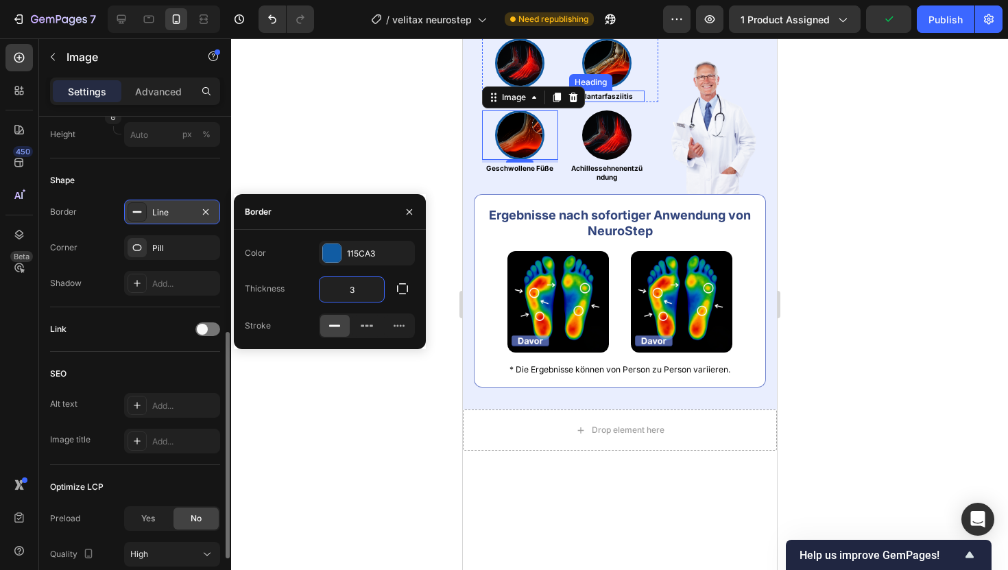
click at [611, 160] on img at bounding box center [605, 134] width 49 height 49
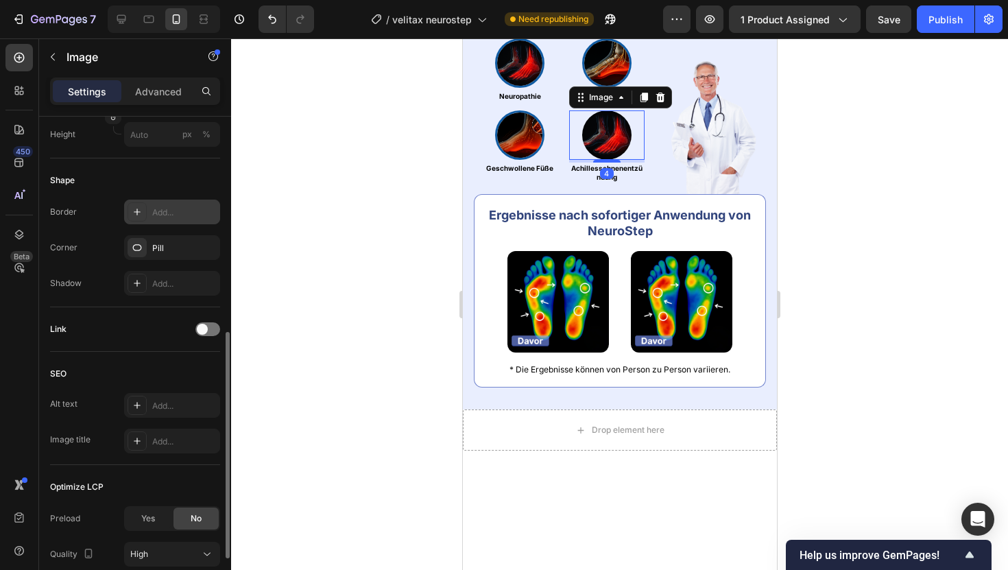
click at [170, 204] on div "Add..." at bounding box center [172, 211] width 96 height 25
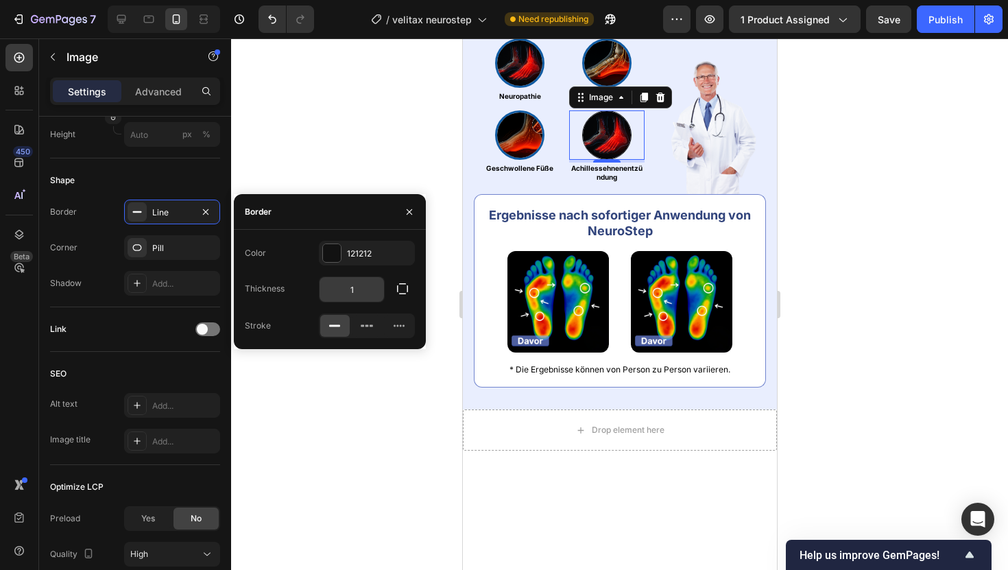
click at [348, 299] on input "1" at bounding box center [351, 289] width 64 height 25
type input "3"
click at [332, 247] on div at bounding box center [332, 253] width 18 height 18
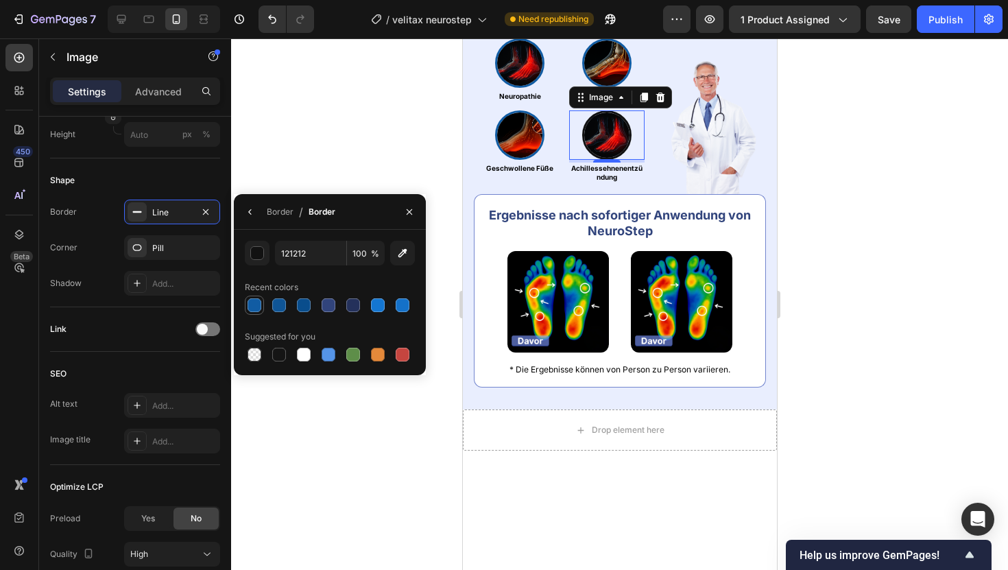
click at [247, 302] on div at bounding box center [254, 305] width 16 height 16
type input "115CA3"
click at [319, 145] on div at bounding box center [619, 303] width 777 height 531
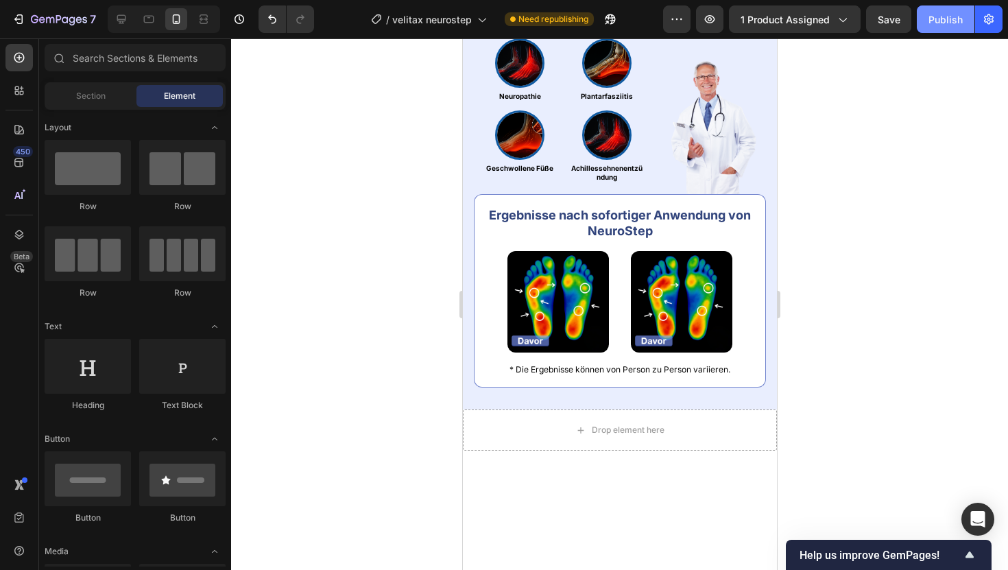
click at [930, 25] on div "Publish" at bounding box center [945, 19] width 34 height 14
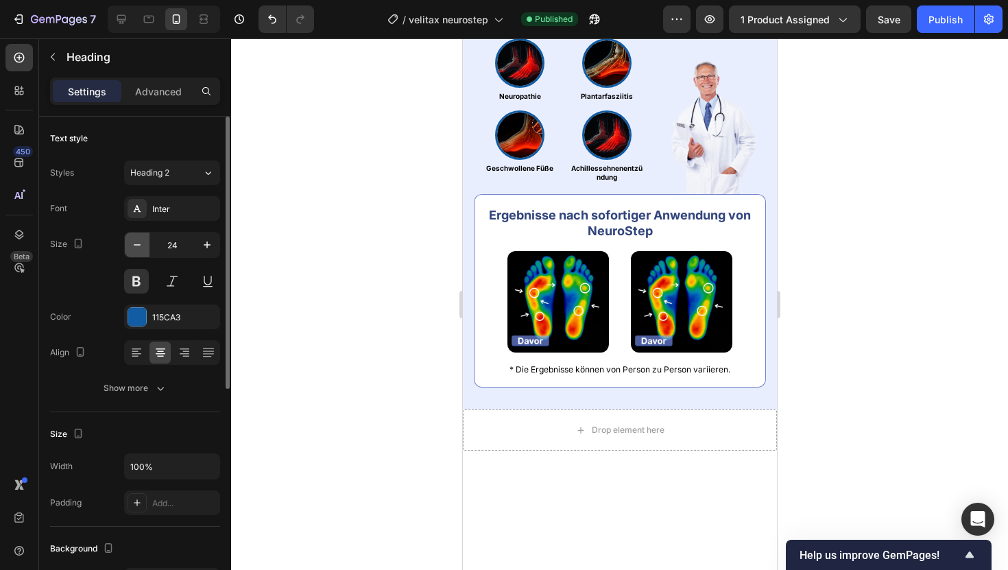
click at [134, 242] on icon "button" at bounding box center [137, 245] width 14 height 14
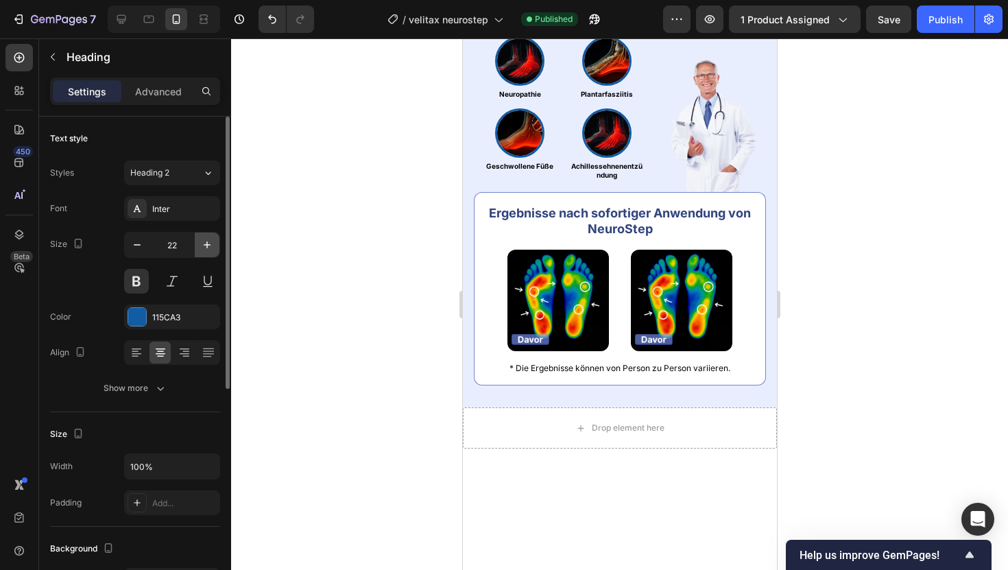
click at [199, 245] on button "button" at bounding box center [207, 244] width 25 height 25
type input "23"
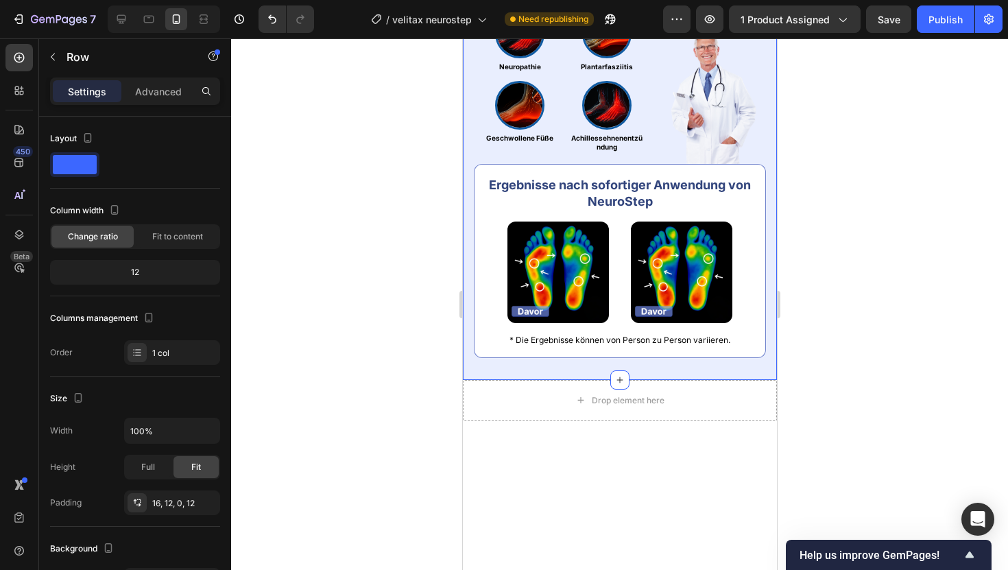
click at [589, 101] on div "Nach Prüfung an mehreren hundert Patientinnen und Patienten erwies sich diese L…" at bounding box center [619, 159] width 314 height 442
click at [152, 83] on div "Advanced" at bounding box center [158, 91] width 69 height 22
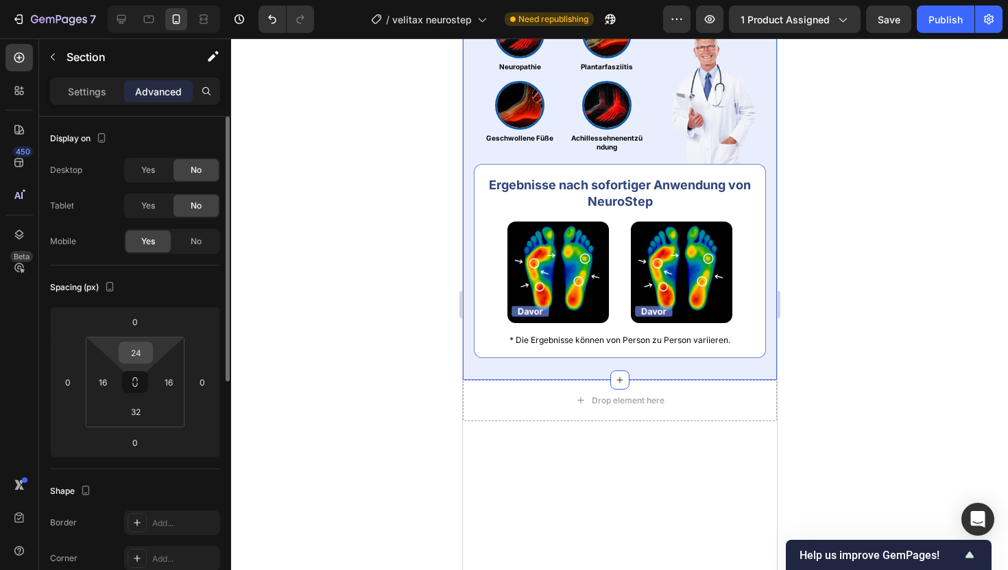
click at [137, 349] on input "24" at bounding box center [135, 352] width 27 height 21
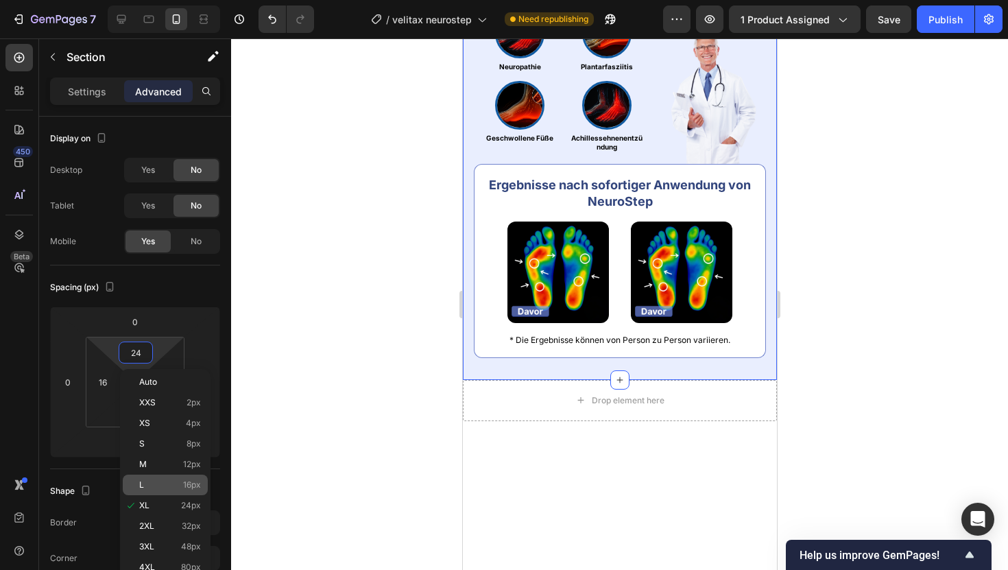
click at [195, 483] on span "16px" at bounding box center [192, 485] width 18 height 10
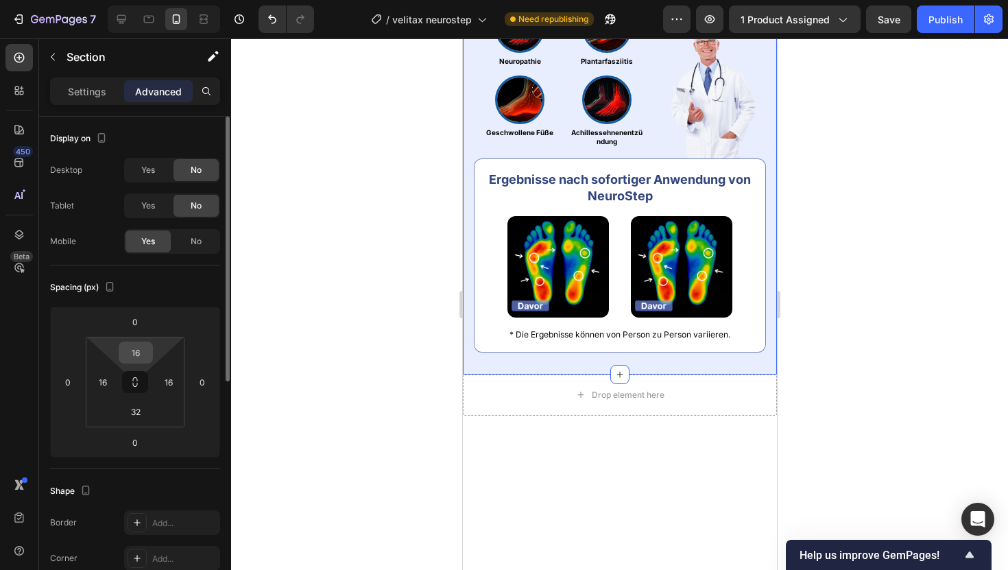
click at [121, 353] on div "16" at bounding box center [136, 352] width 34 height 22
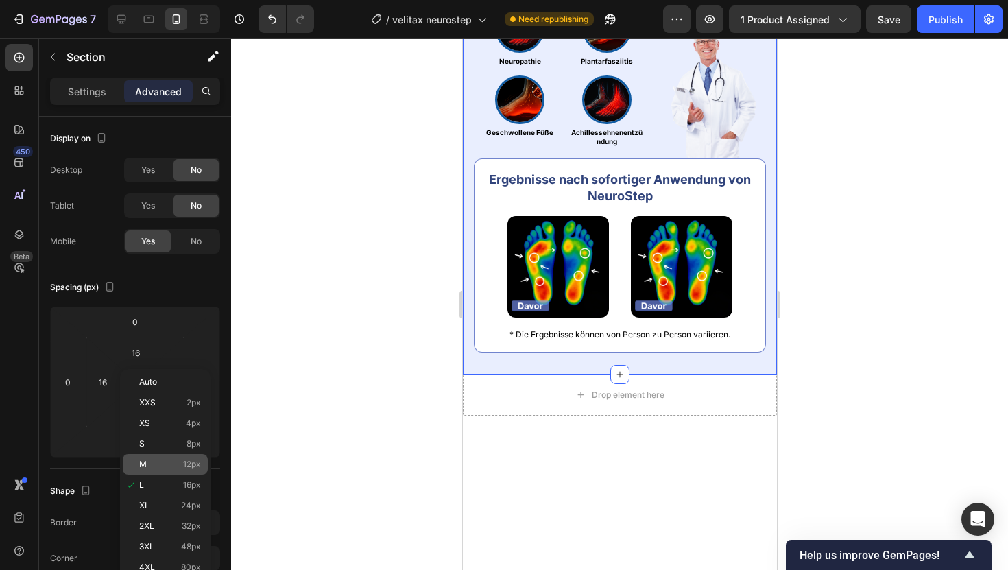
click at [189, 458] on div "M 12px" at bounding box center [165, 464] width 85 height 21
type input "12"
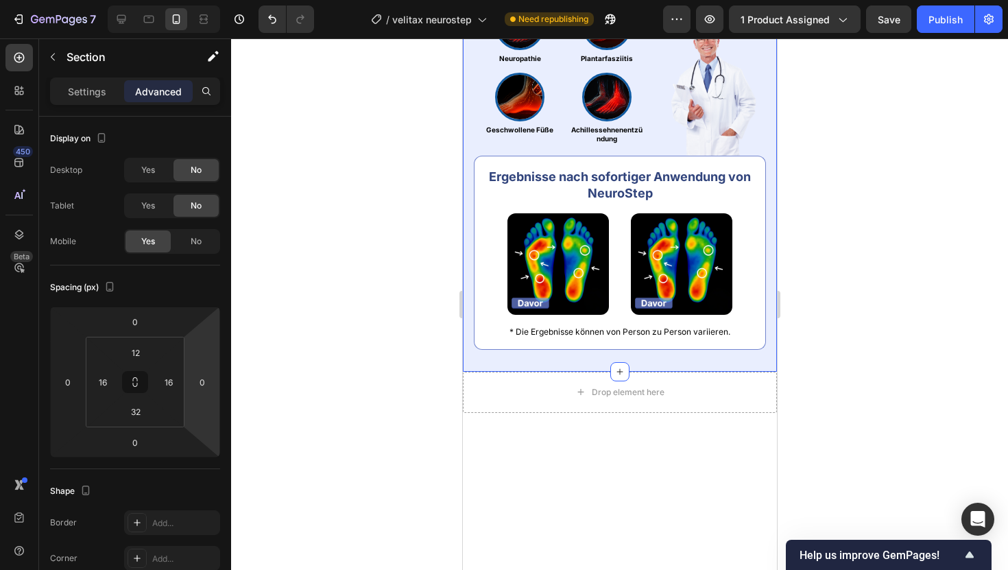
click at [305, 256] on div at bounding box center [619, 303] width 777 height 531
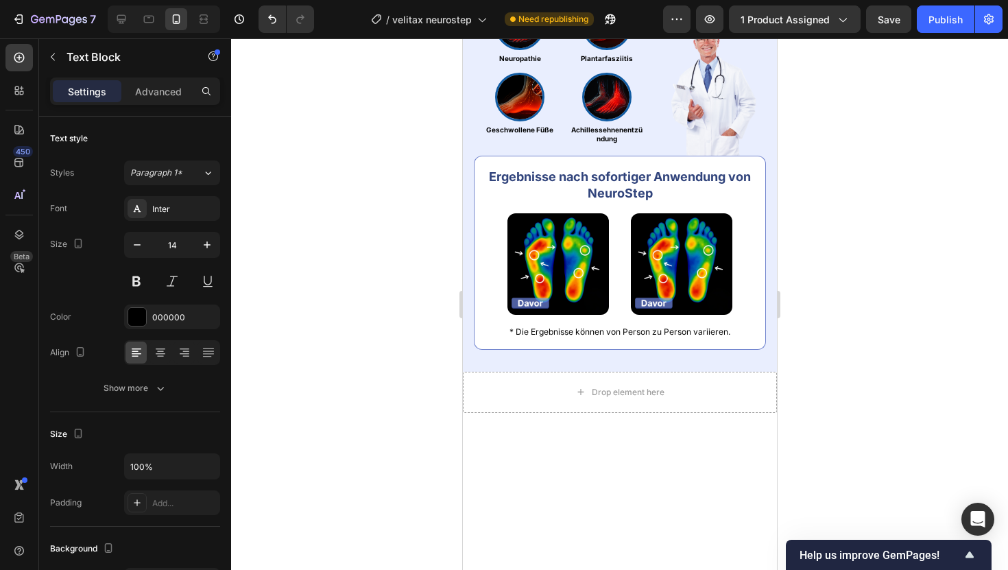
click at [211, 251] on icon "button" at bounding box center [207, 245] width 14 height 14
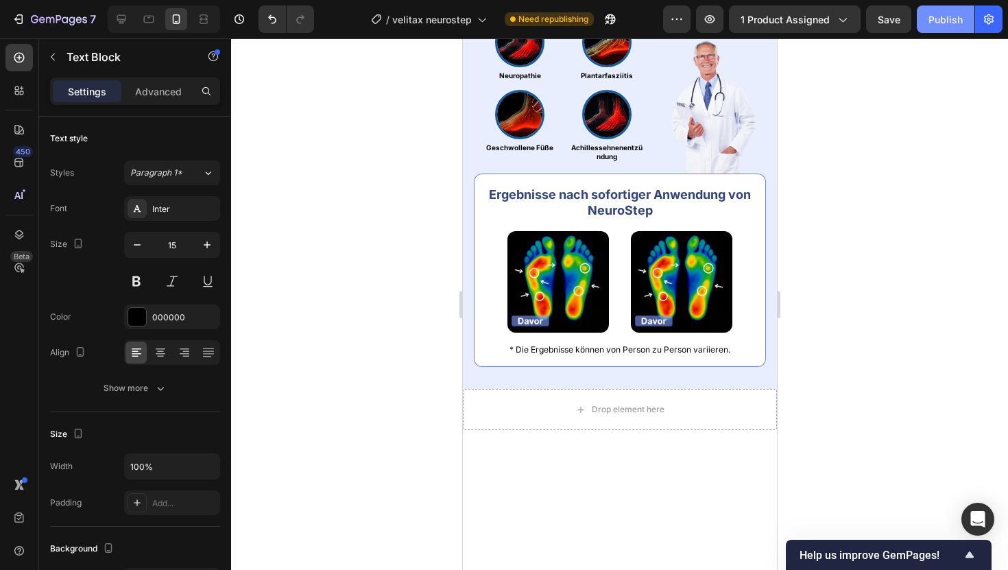
click at [936, 31] on button "Publish" at bounding box center [946, 18] width 58 height 27
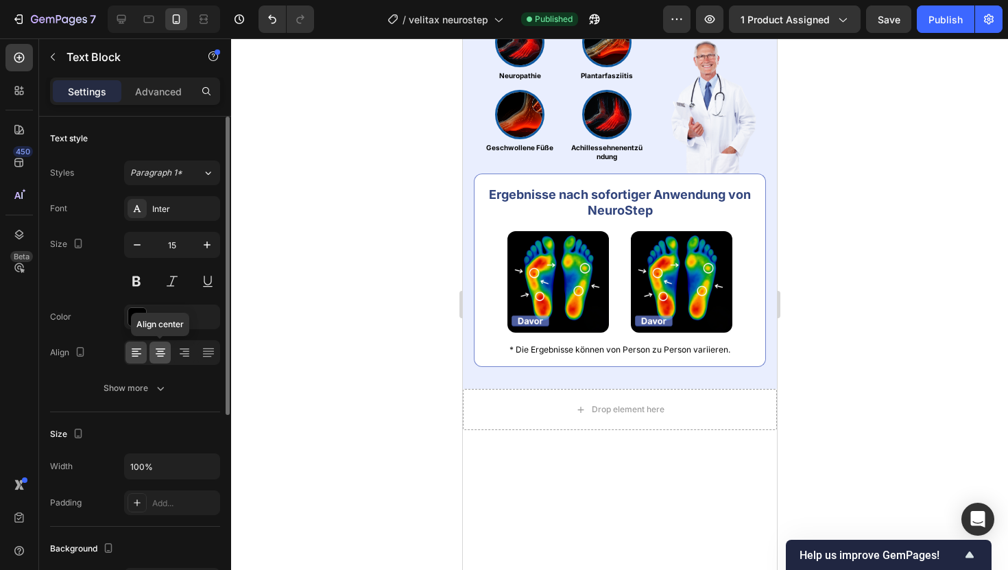
click at [164, 351] on icon at bounding box center [161, 352] width 14 height 14
click at [942, 14] on div "Publish" at bounding box center [945, 19] width 34 height 14
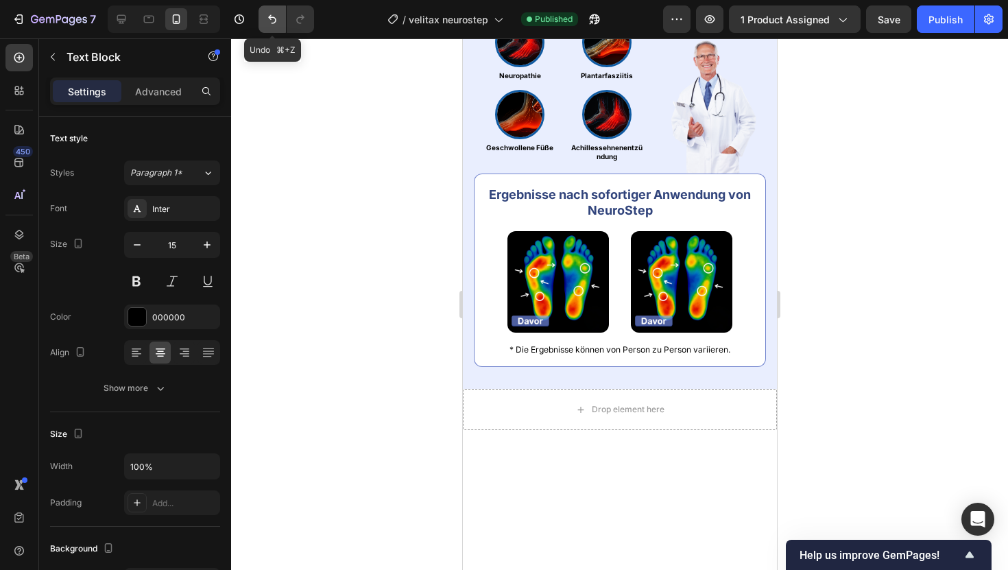
click at [269, 10] on button "Undo/Redo" at bounding box center [271, 18] width 27 height 27
type input "14"
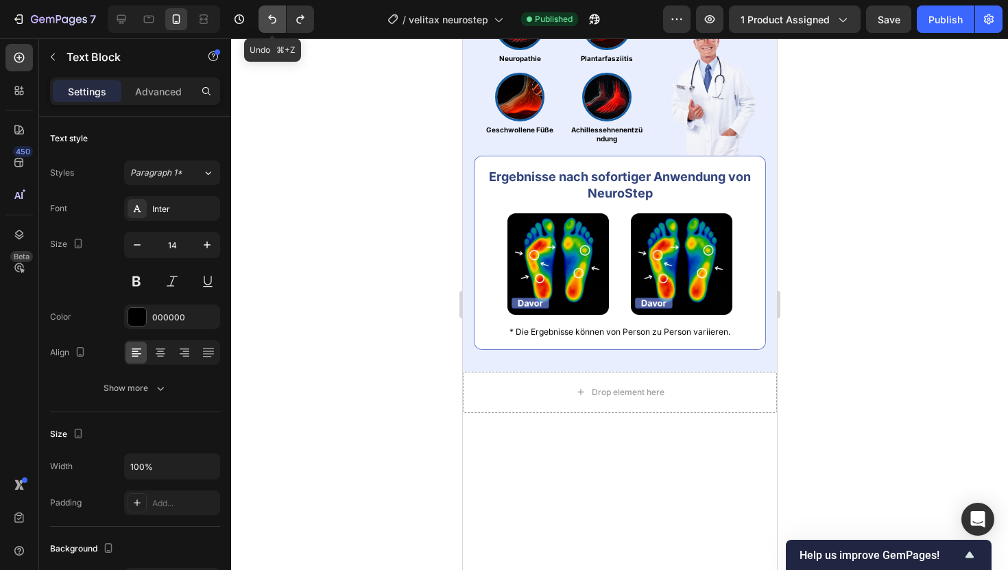
click at [269, 10] on button "Undo/Redo" at bounding box center [271, 18] width 27 height 27
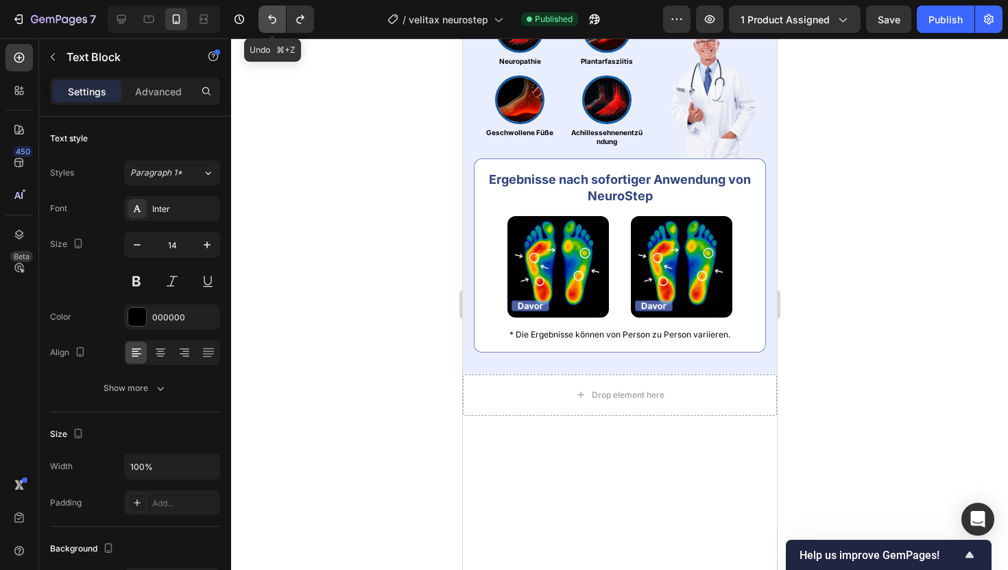
click at [269, 10] on button "Undo/Redo" at bounding box center [271, 18] width 27 height 27
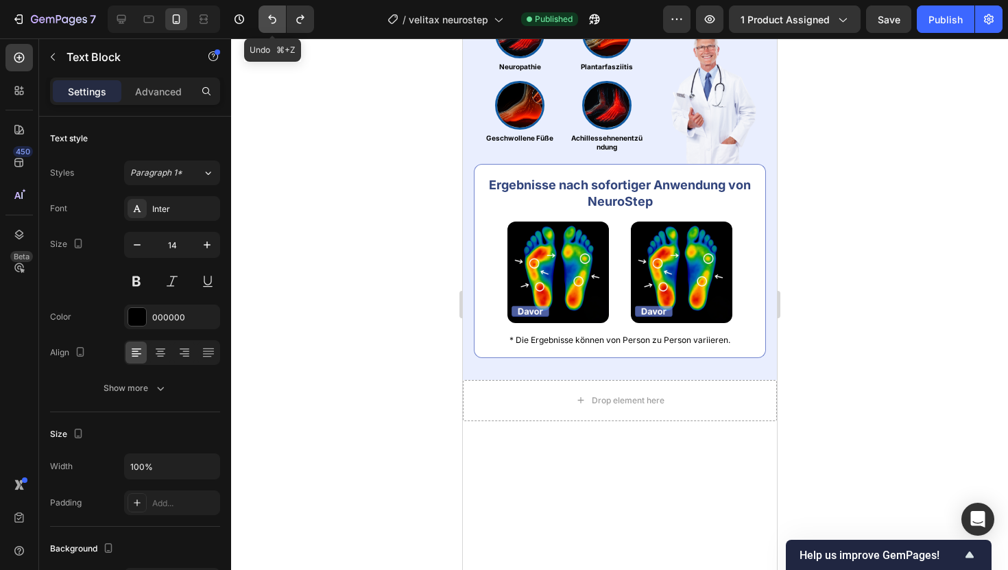
click at [269, 10] on button "Undo/Redo" at bounding box center [271, 18] width 27 height 27
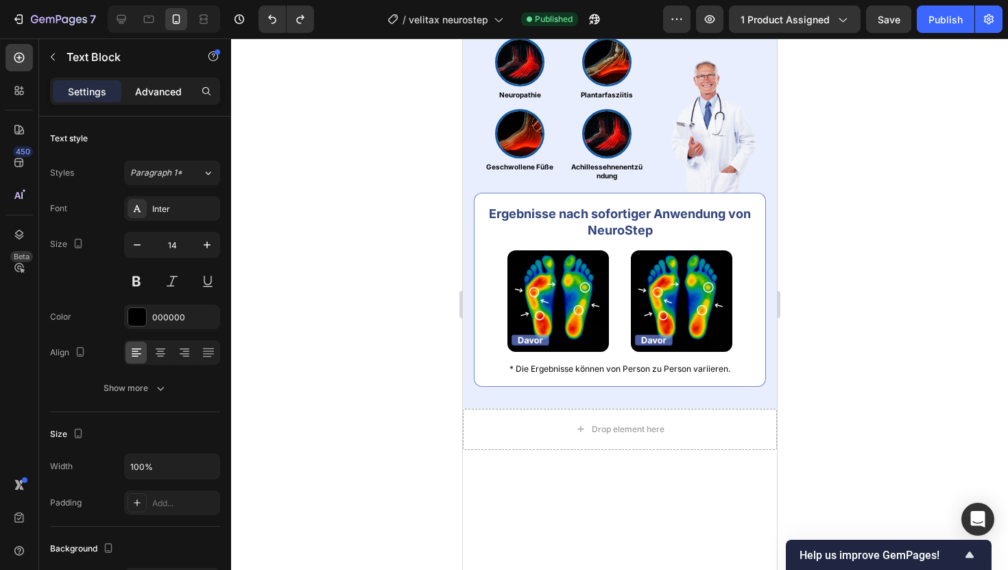
click at [172, 100] on div "Advanced" at bounding box center [158, 91] width 69 height 22
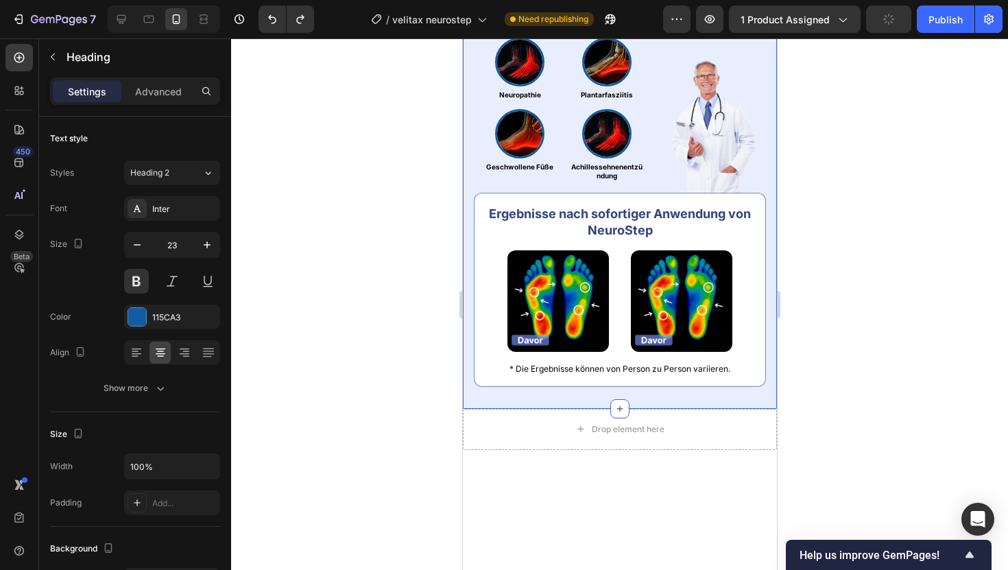
click at [468, 149] on div "Klinisch getestet & bestätigt Heading 8 Nach Prüfung an mehreren hundert Patien…" at bounding box center [619, 173] width 314 height 471
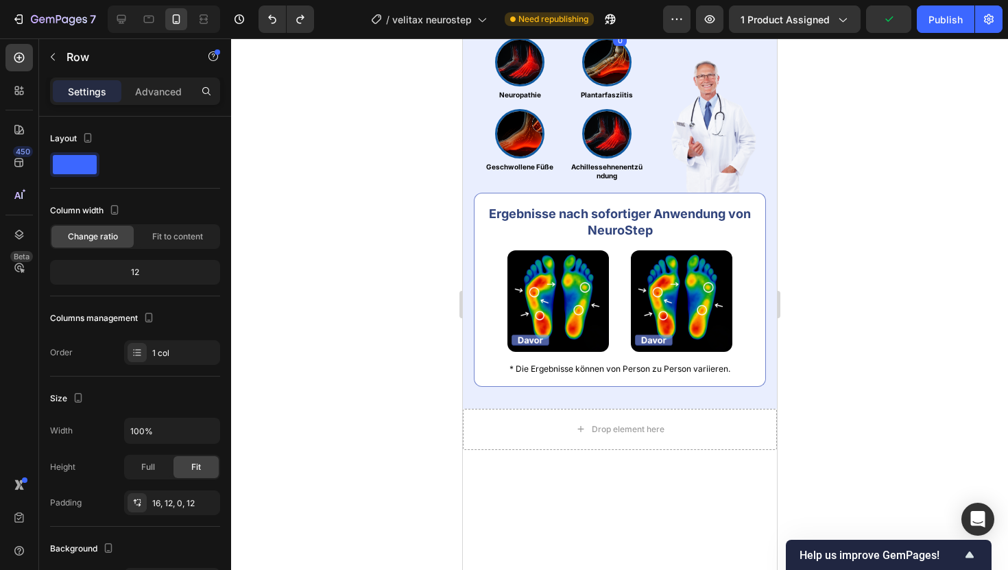
click at [475, 29] on div "Nach Prüfung an mehreren hundert Patientinnen und Patienten erwies sich diese L…" at bounding box center [619, 6] width 292 height 47
click at [156, 88] on p "Advanced" at bounding box center [158, 91] width 47 height 14
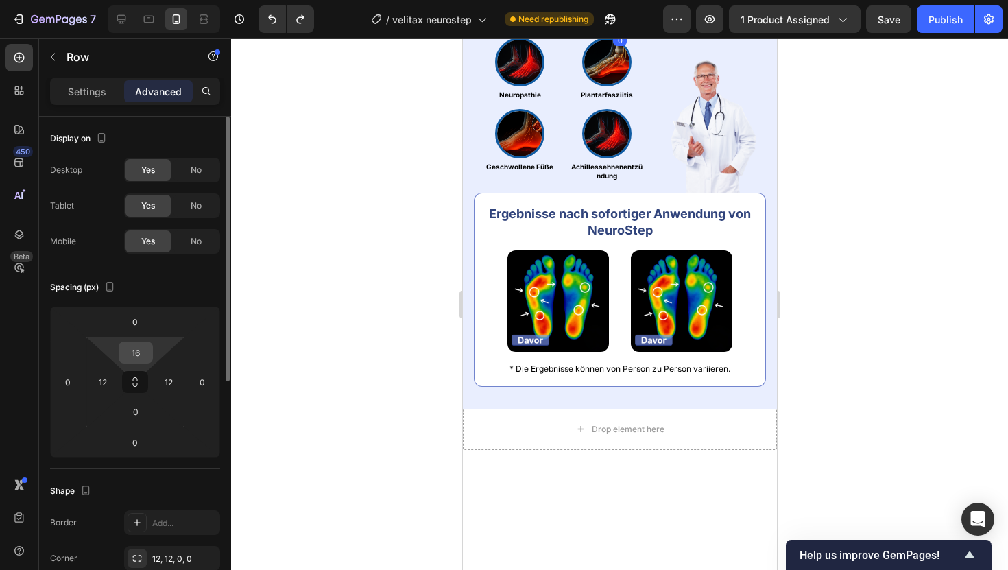
click at [138, 349] on input "16" at bounding box center [135, 352] width 27 height 21
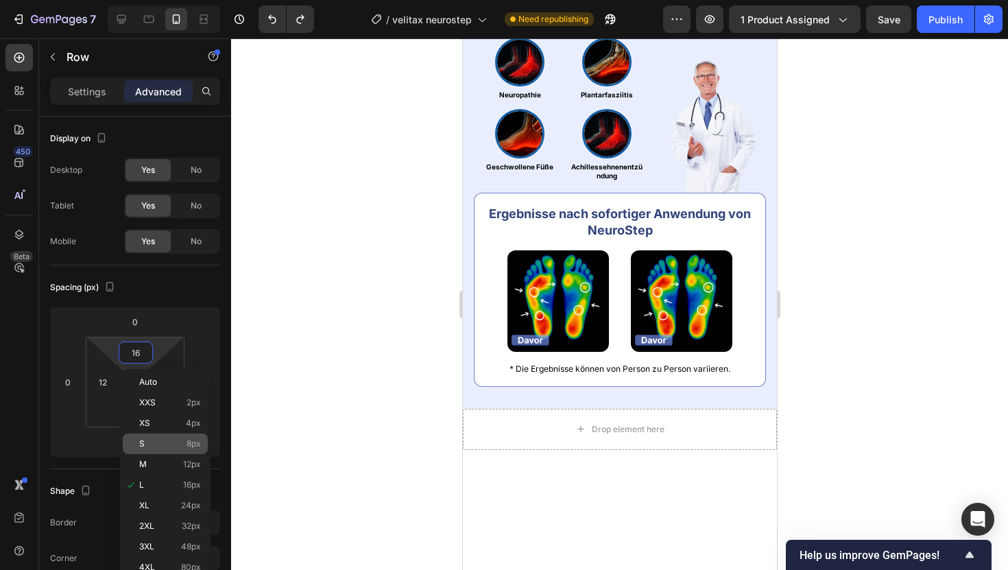
click at [186, 434] on div "S 8px" at bounding box center [165, 443] width 85 height 21
type input "8"
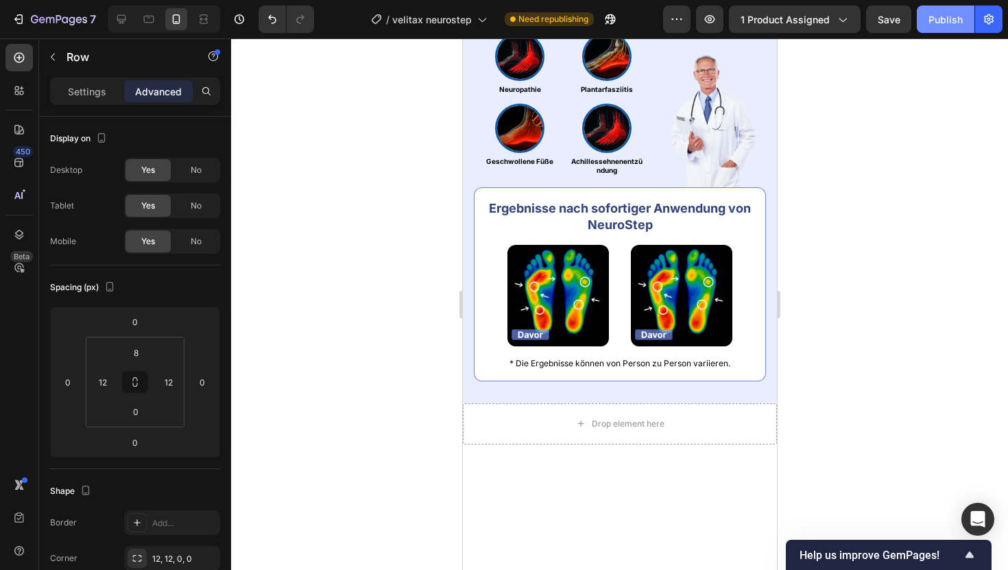
click at [940, 29] on button "Publish" at bounding box center [946, 18] width 58 height 27
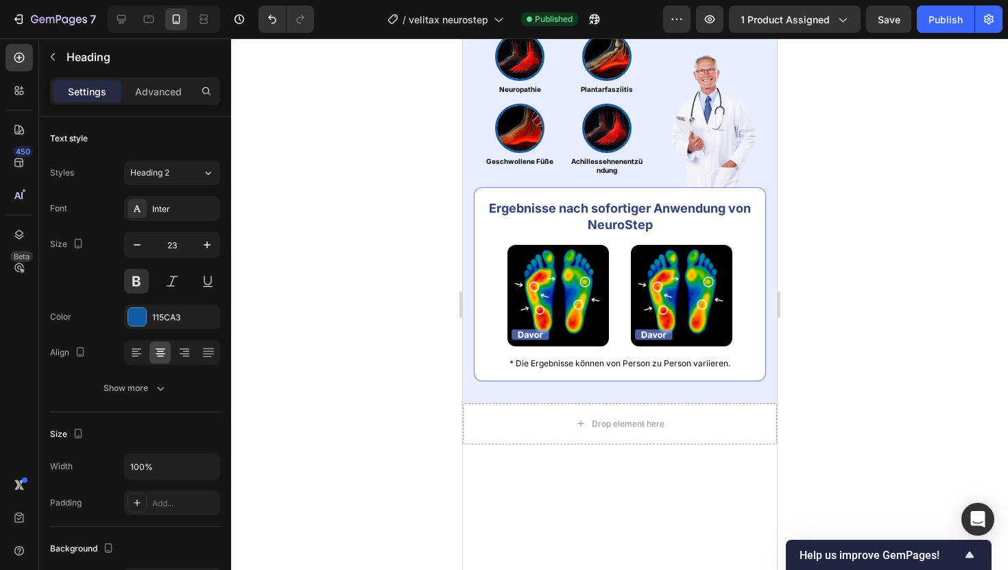
click at [135, 313] on div at bounding box center [137, 317] width 18 height 18
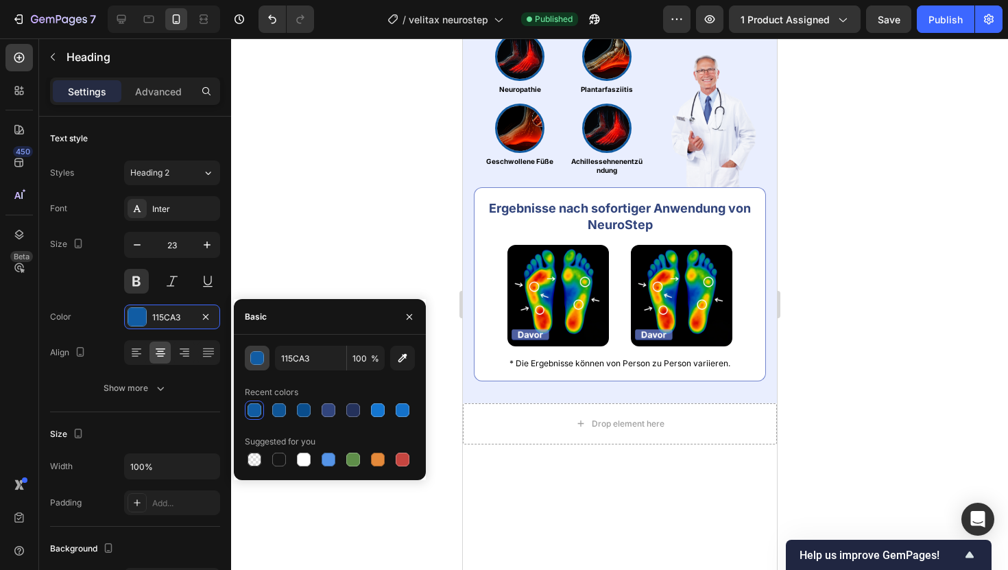
click at [256, 361] on div "button" at bounding box center [258, 359] width 14 height 14
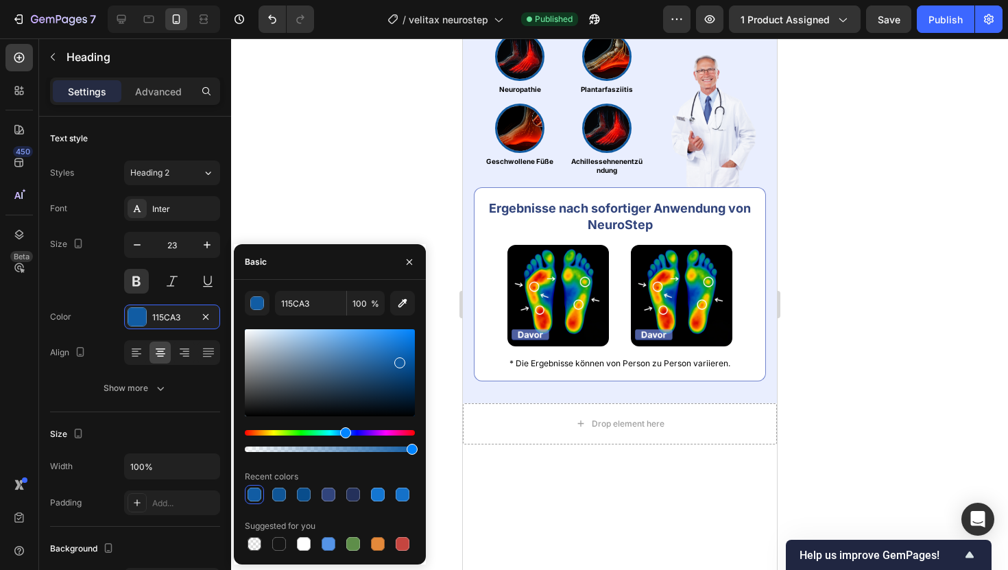
click at [411, 345] on div at bounding box center [330, 372] width 170 height 87
click at [412, 337] on div at bounding box center [330, 372] width 170 height 87
click at [411, 341] on div at bounding box center [411, 340] width 11 height 11
type input "0674DB"
click at [936, 21] on div "Publish" at bounding box center [945, 19] width 34 height 14
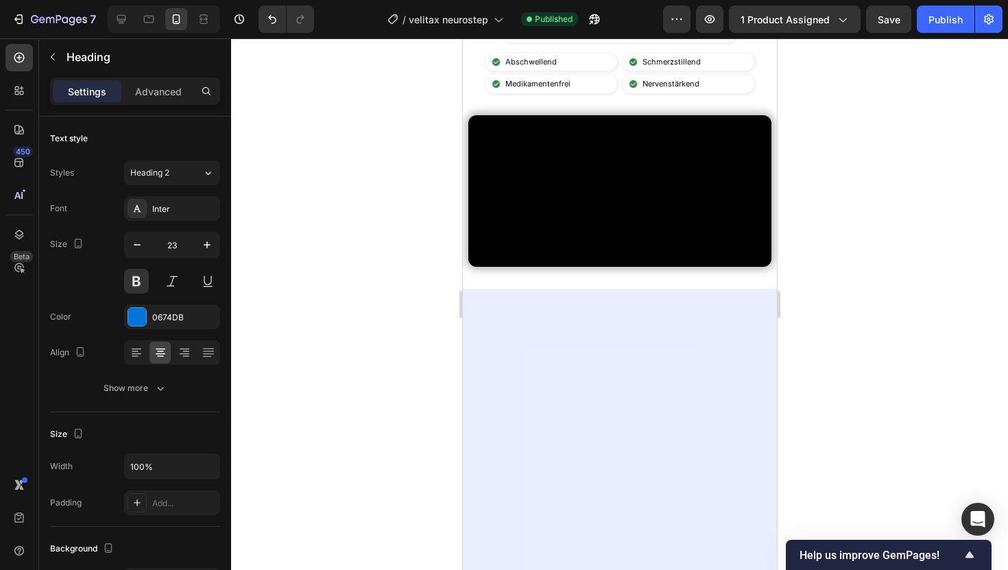
scroll to position [0, 0]
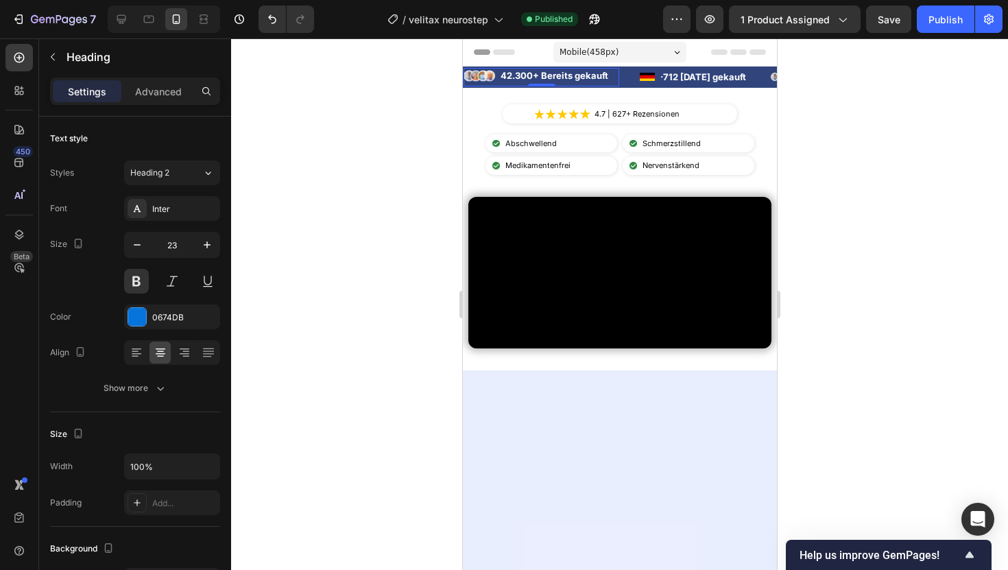
click at [496, 80] on li "Image 42.300+ Bereits gekauft Text Block" at bounding box center [541, 76] width 156 height 16
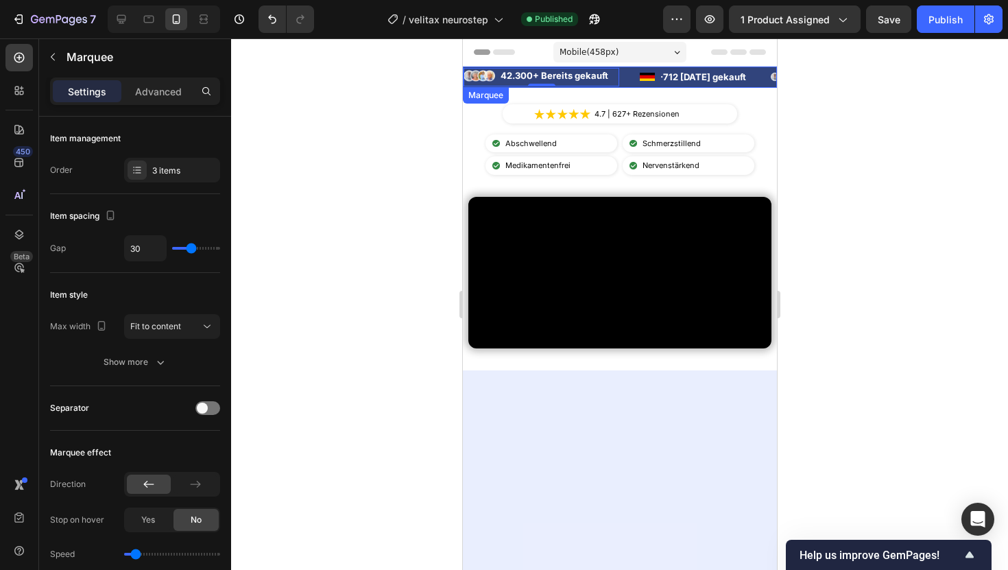
click at [628, 71] on div "Image 42.300+ Bereits gekauft Text Block Advanced List 0" at bounding box center [551, 77] width 176 height 19
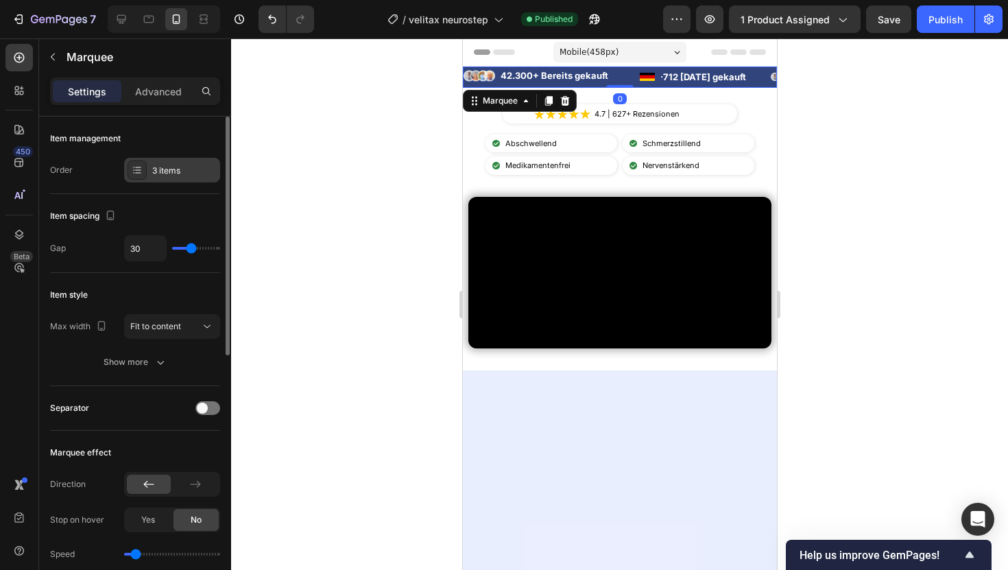
click at [161, 168] on div "3 items" at bounding box center [184, 171] width 64 height 12
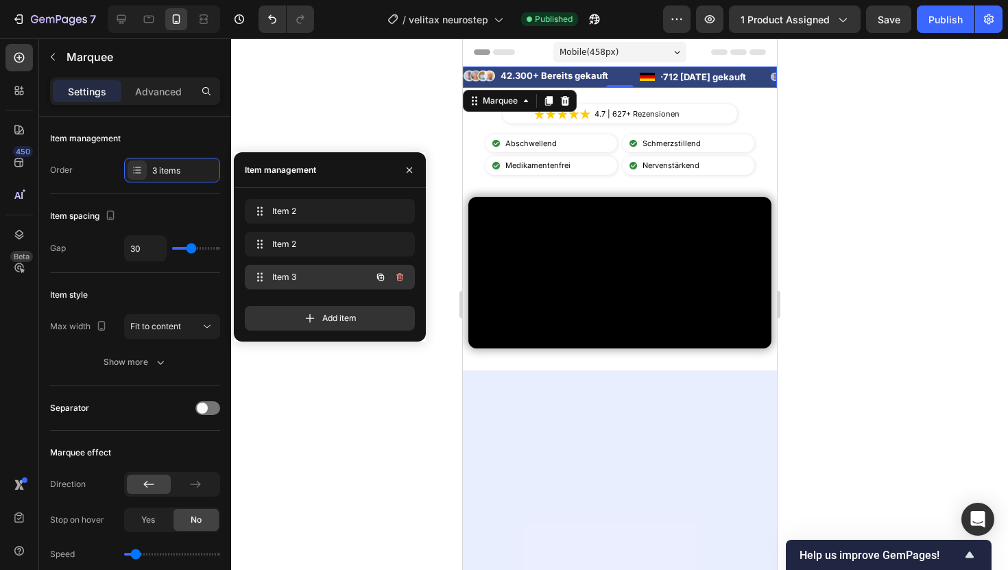
click at [392, 275] on button "button" at bounding box center [399, 276] width 19 height 19
click at [392, 275] on div "Delete" at bounding box center [390, 277] width 25 height 12
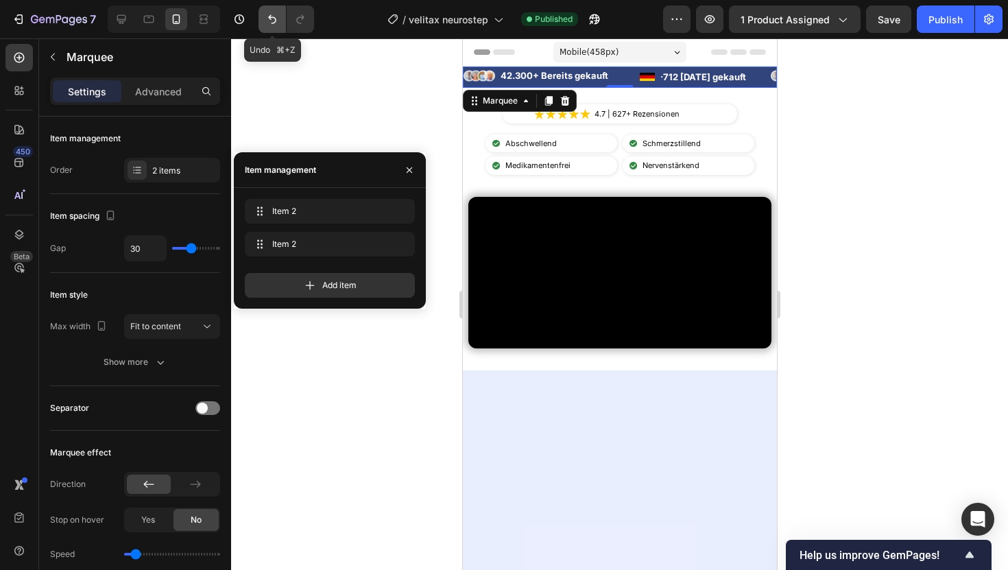
click at [276, 19] on icon "Undo/Redo" at bounding box center [272, 19] width 14 height 14
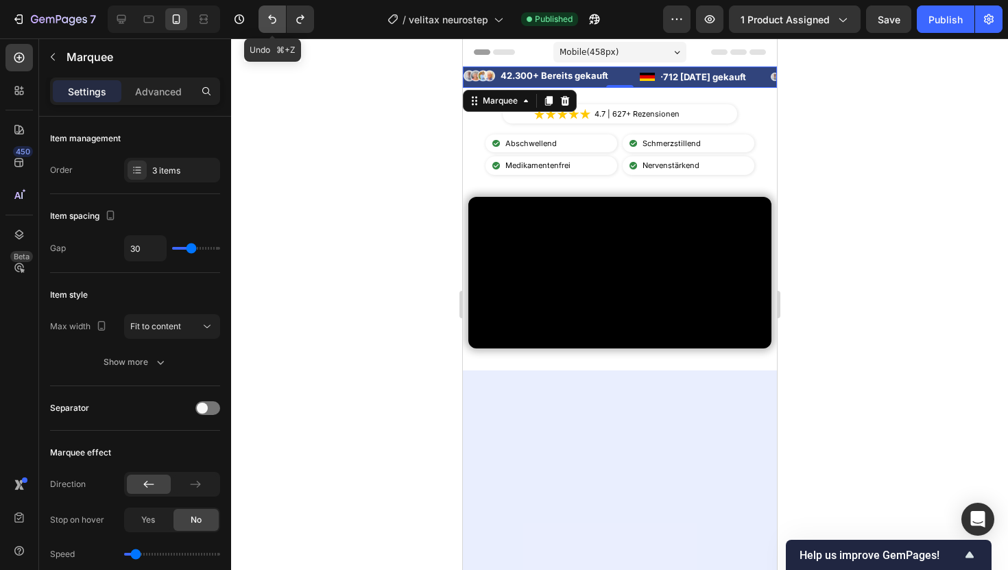
click at [276, 19] on icon "Undo/Redo" at bounding box center [272, 19] width 14 height 14
click at [276, 19] on icon "Undo/Redo" at bounding box center [272, 19] width 8 height 9
click at [155, 169] on div "3 items" at bounding box center [184, 171] width 64 height 12
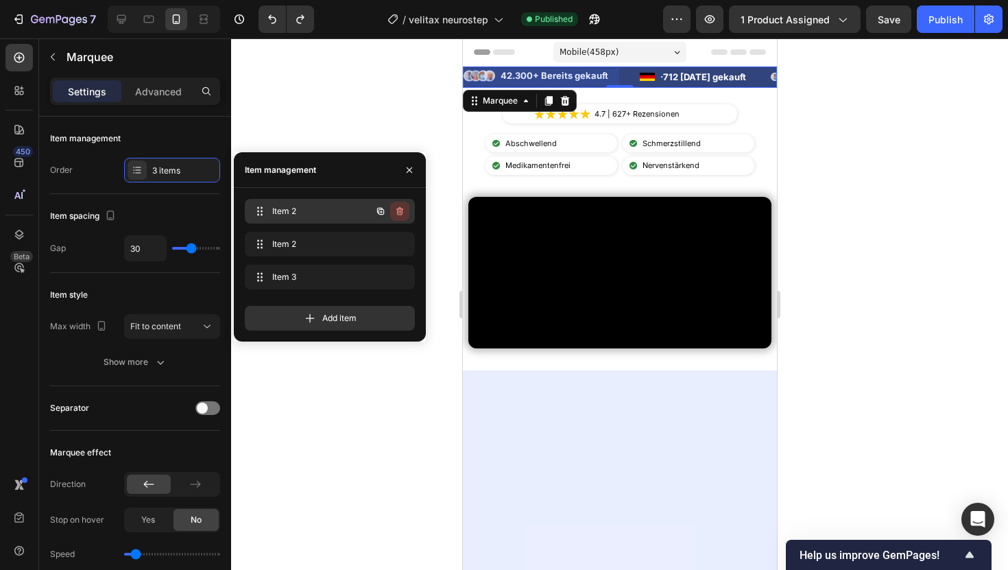
click at [397, 208] on icon "button" at bounding box center [399, 211] width 11 height 11
click at [397, 208] on div "Delete" at bounding box center [390, 211] width 25 height 12
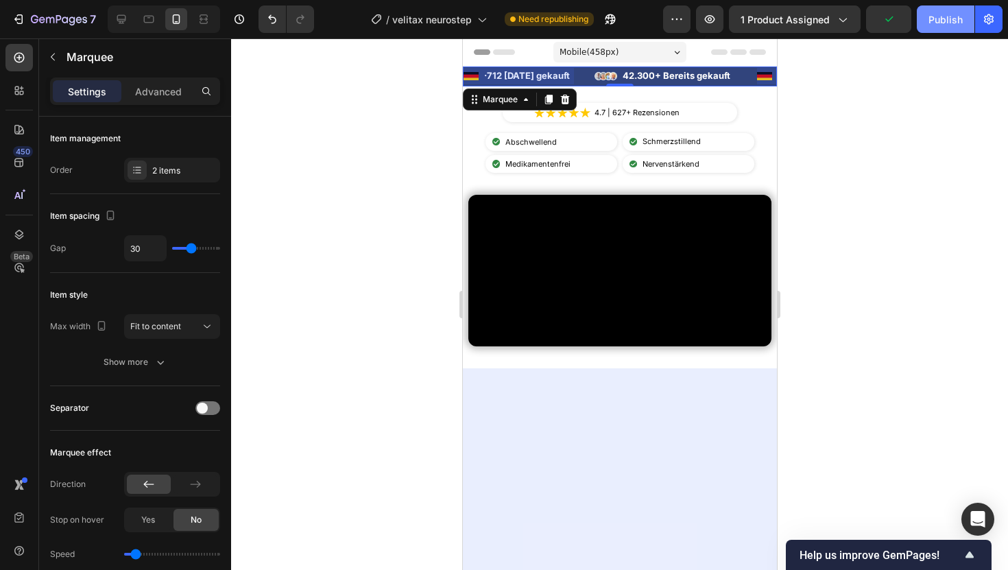
click at [958, 22] on div "Publish" at bounding box center [945, 19] width 34 height 14
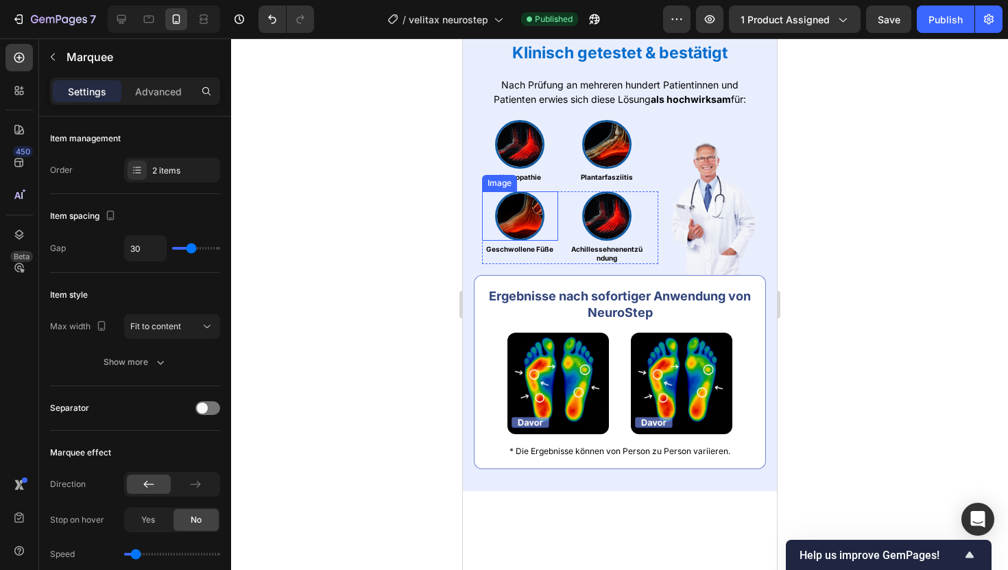
scroll to position [1067, 0]
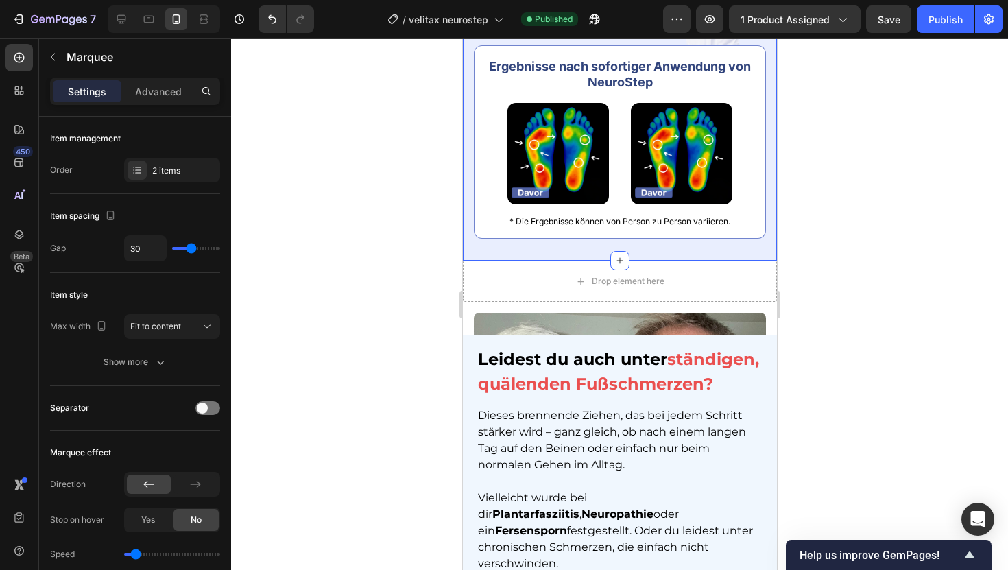
click at [511, 219] on p "* Die Ergebnisse können von Person zu Person variieren." at bounding box center [619, 221] width 266 height 15
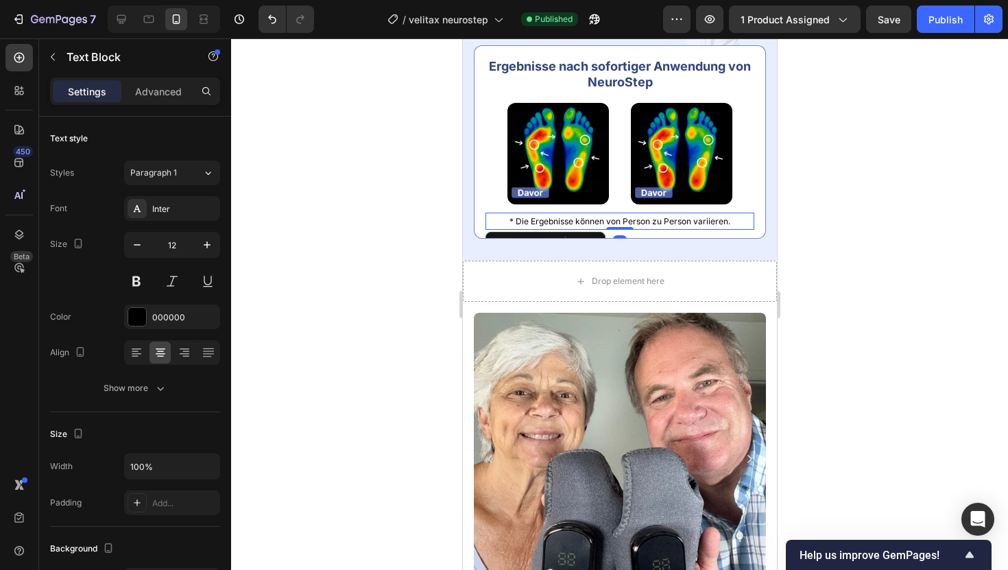
click at [513, 221] on p "* Die Ergebnisse können von Person zu Person variieren." at bounding box center [619, 221] width 266 height 15
click at [138, 247] on icon "button" at bounding box center [137, 245] width 14 height 14
type input "11"
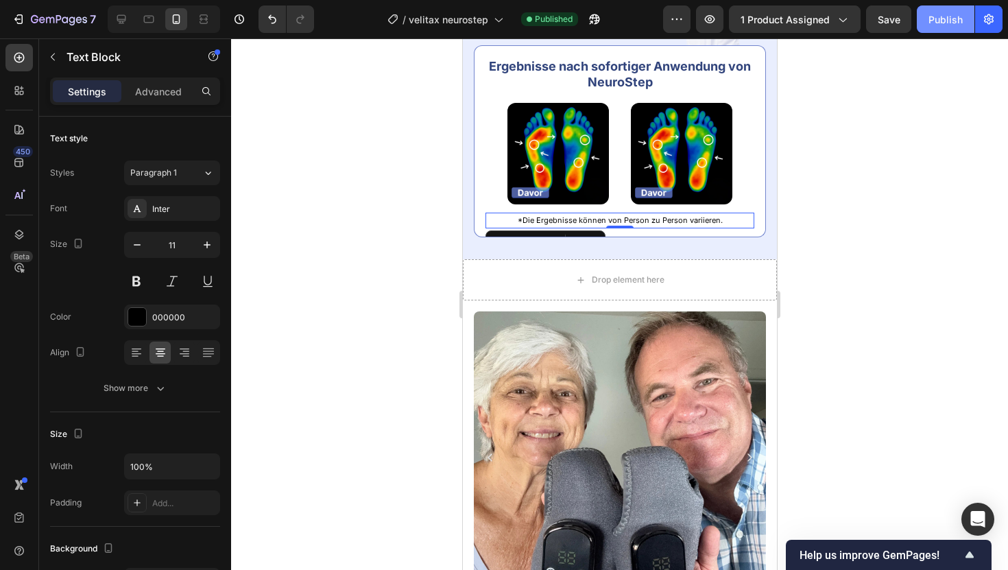
click at [956, 11] on button "Publish" at bounding box center [946, 18] width 58 height 27
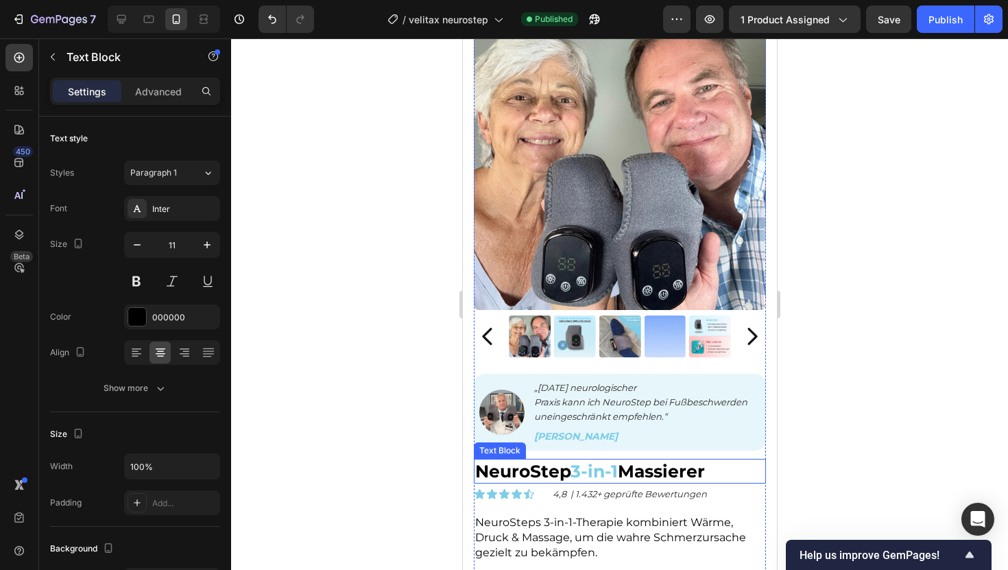
scroll to position [1361, 0]
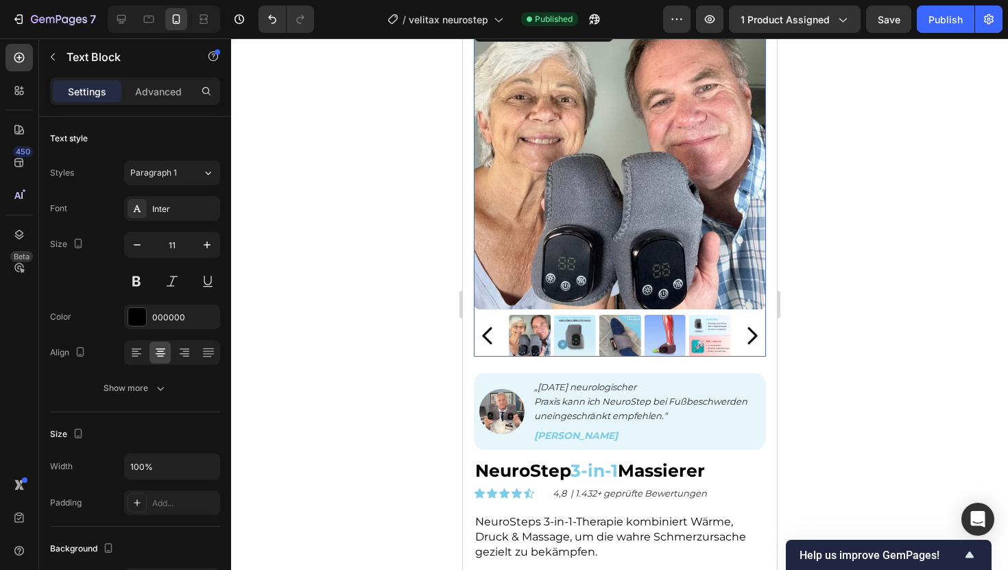
click at [756, 337] on icon "Carousel Next Arrow" at bounding box center [751, 336] width 24 height 24
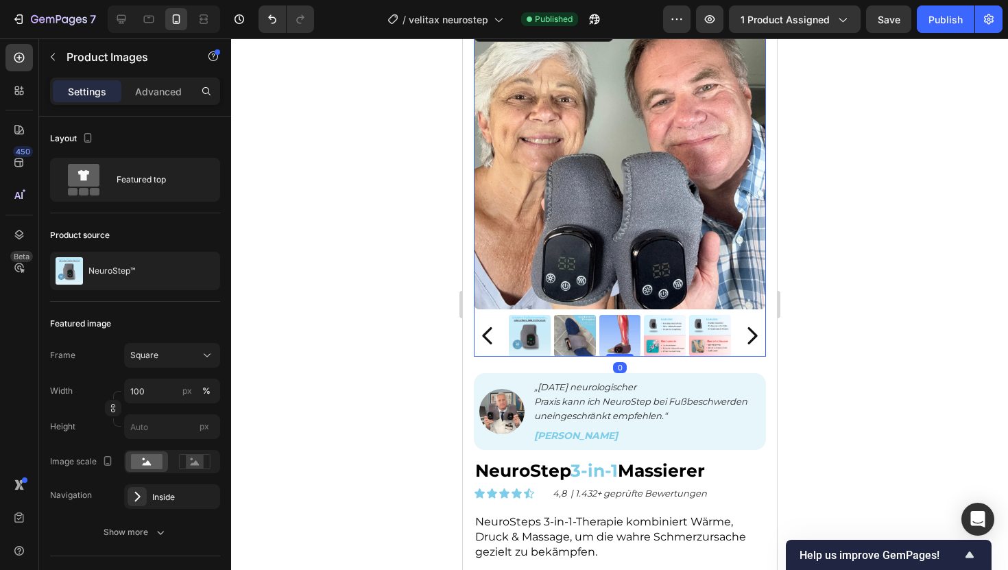
click at [756, 337] on icon "Carousel Next Arrow" at bounding box center [751, 336] width 24 height 24
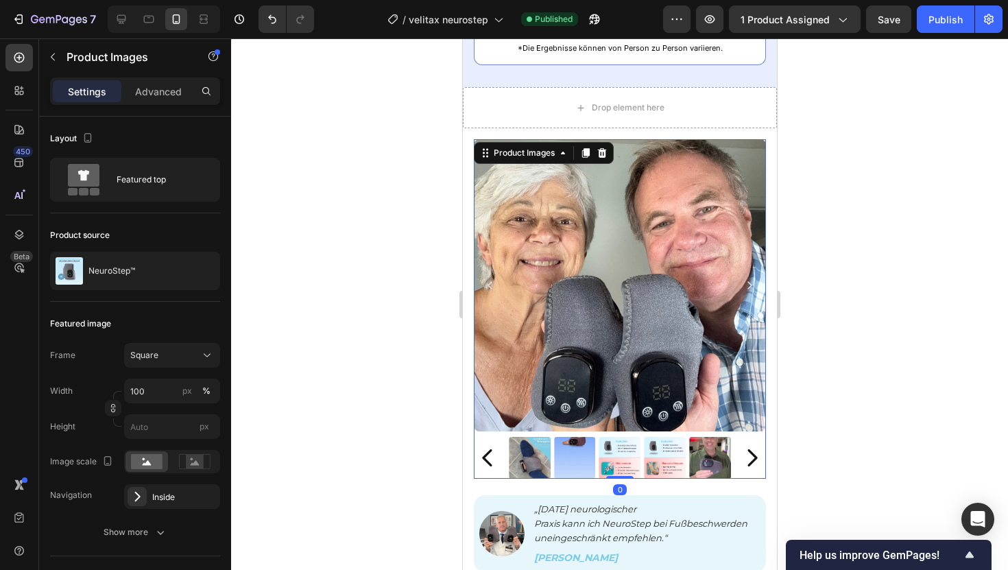
scroll to position [1054, 0]
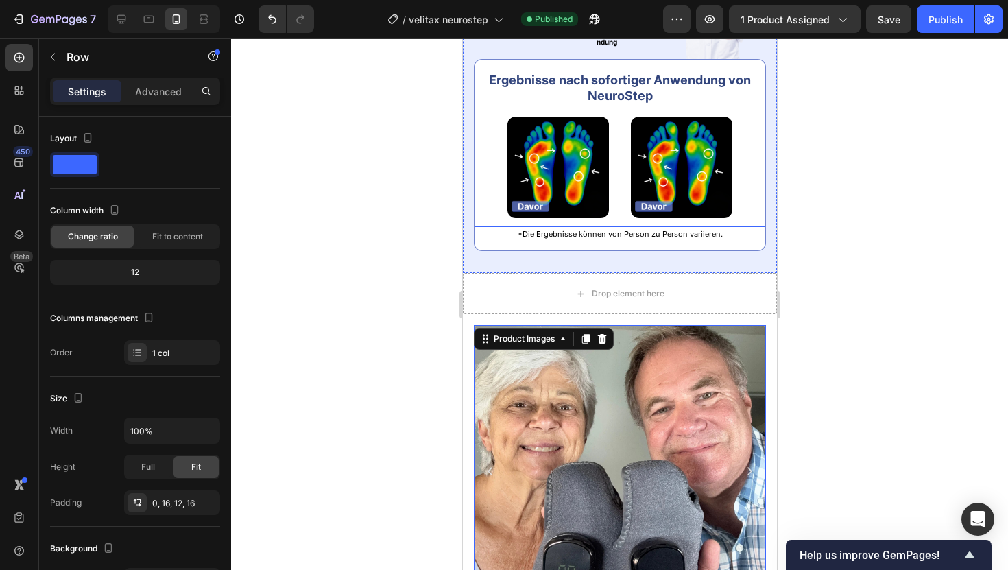
click at [757, 236] on div "*Die Ergebnisse können von Person zu Person variieren. Text Block Row" at bounding box center [619, 238] width 292 height 25
click at [173, 90] on p "Advanced" at bounding box center [158, 91] width 47 height 14
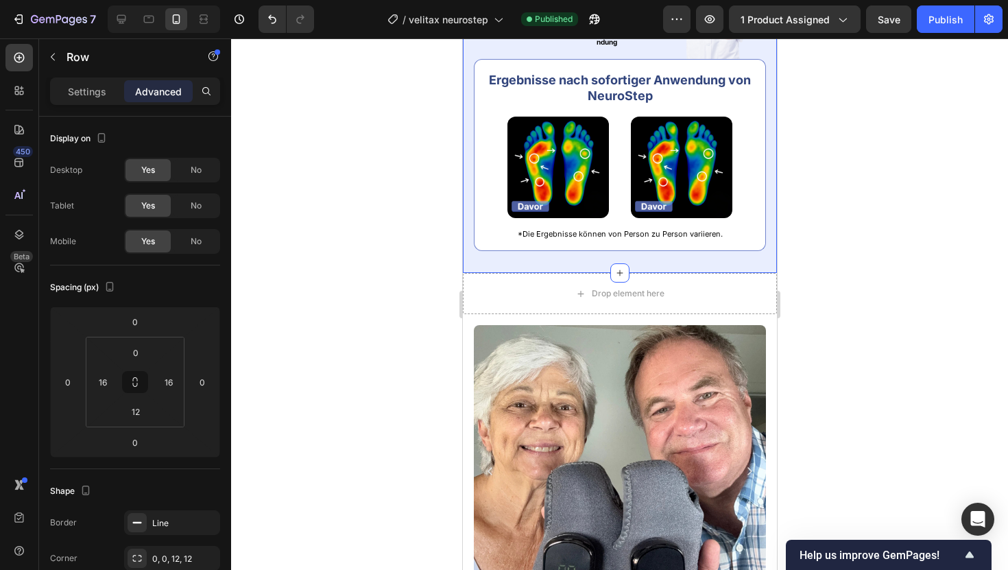
click at [768, 182] on div "Klinisch getestet & bestätigt Heading Nach Prüfung an mehreren hundert Patienti…" at bounding box center [619, 41] width 314 height 464
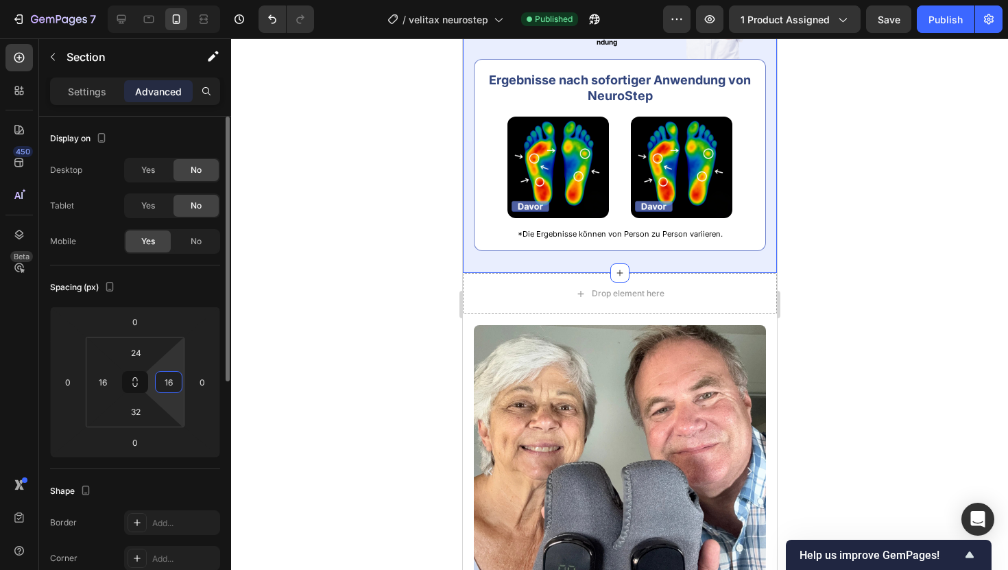
click at [163, 385] on input "16" at bounding box center [168, 382] width 21 height 21
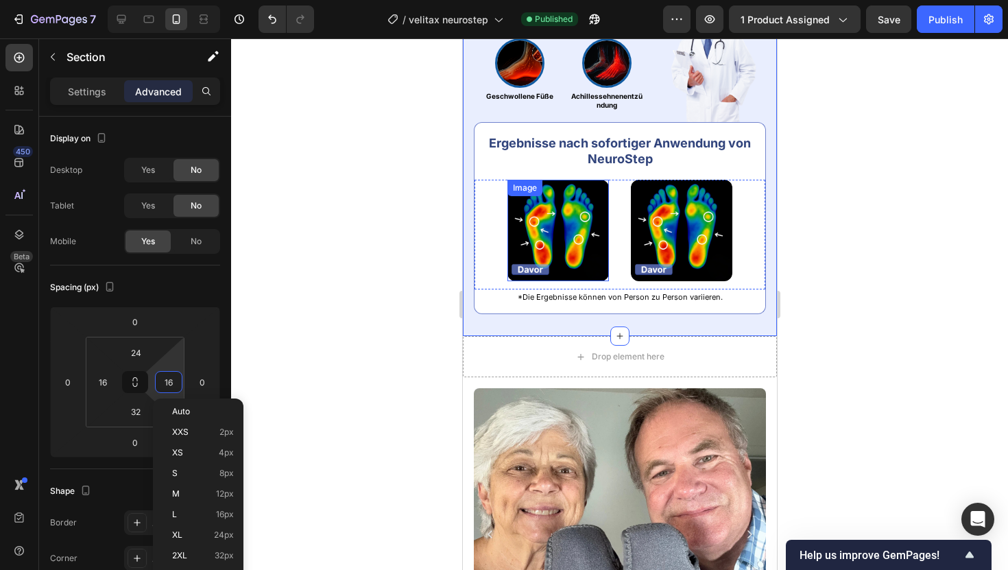
scroll to position [991, 0]
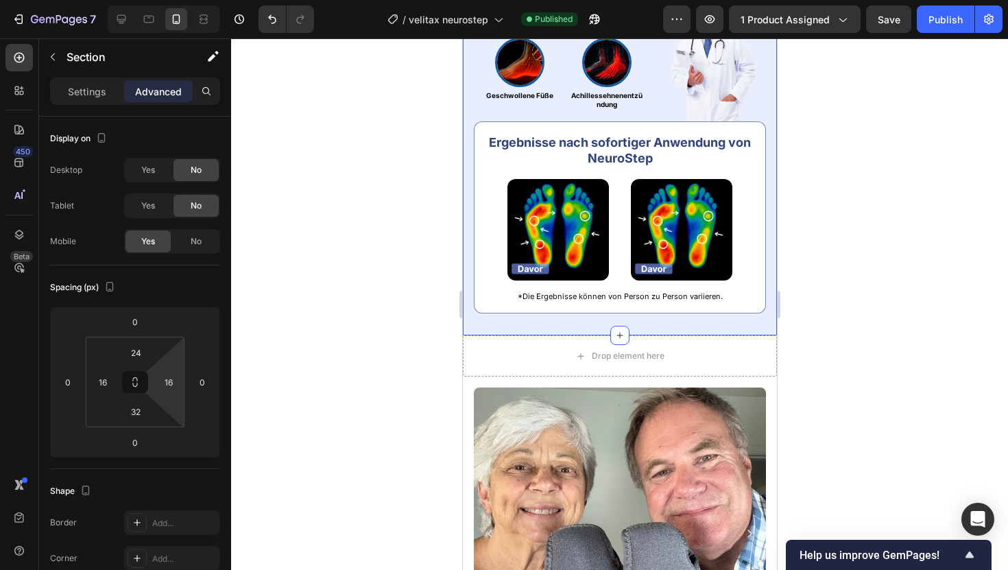
click at [903, 65] on div at bounding box center [619, 303] width 777 height 531
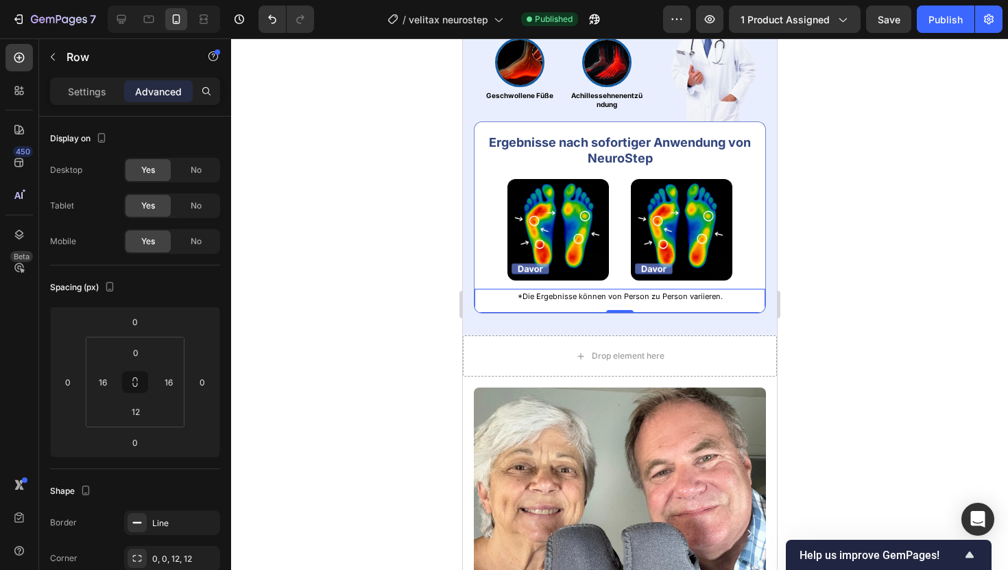
click at [473, 298] on div "*Die Ergebnisse können von Person zu Person variieren. Text Block Row 0" at bounding box center [619, 301] width 292 height 25
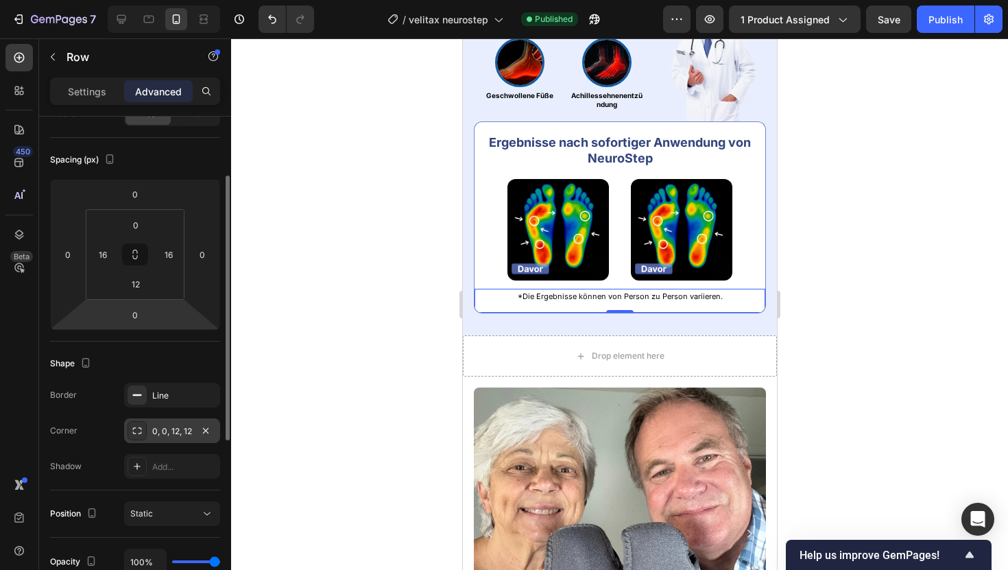
scroll to position [130, 0]
click at [136, 403] on div "Line" at bounding box center [172, 392] width 96 height 25
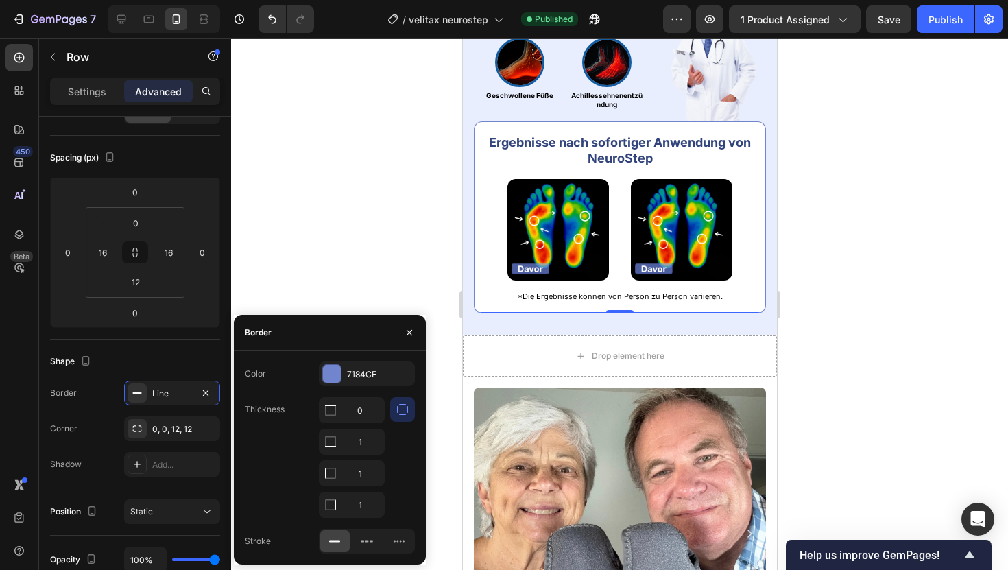
click at [317, 361] on div "Color 7184CE" at bounding box center [330, 373] width 170 height 25
click at [339, 375] on div at bounding box center [332, 374] width 18 height 18
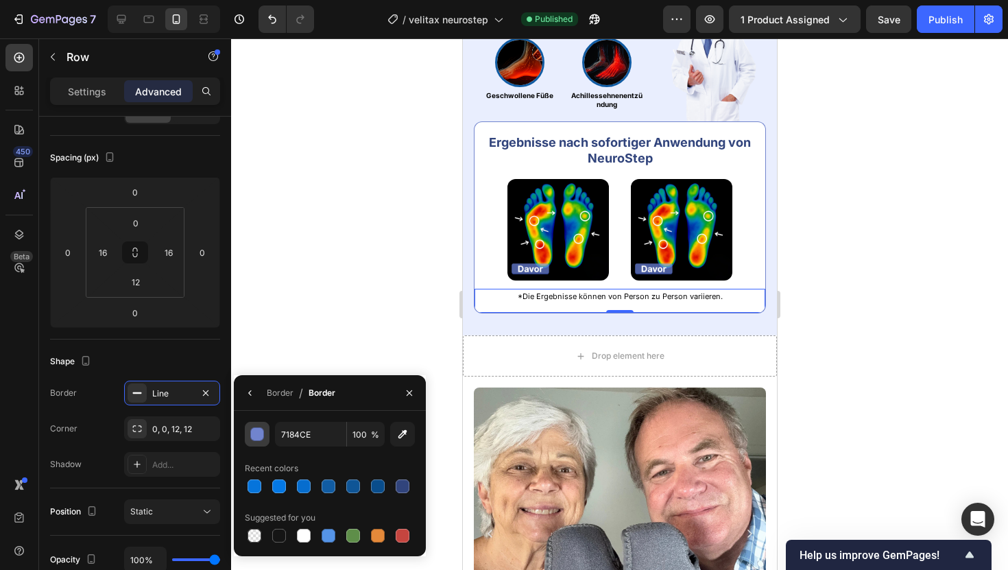
click at [263, 434] on div "button" at bounding box center [257, 434] width 14 height 14
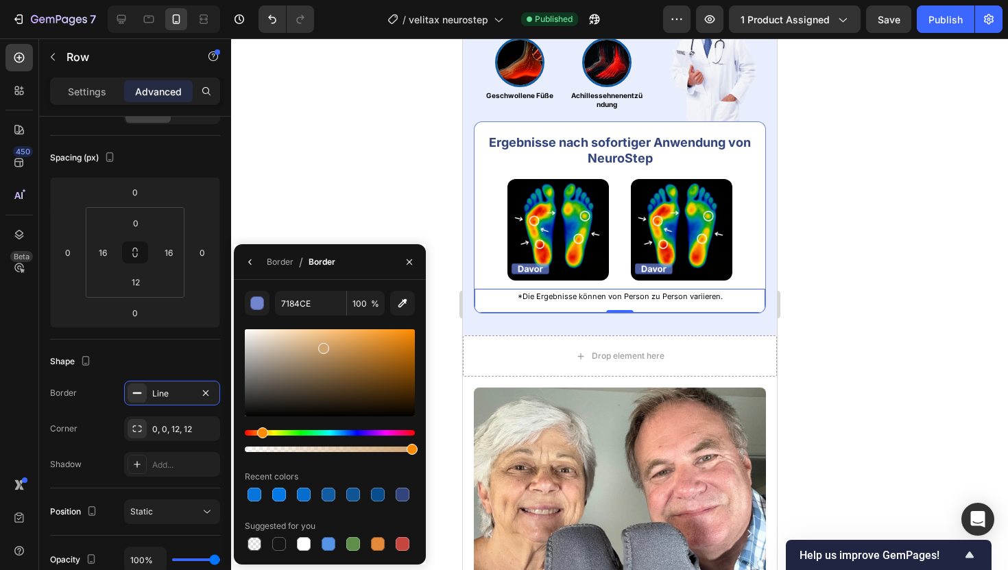
click at [260, 431] on div "Hue" at bounding box center [330, 432] width 170 height 5
click at [391, 332] on div at bounding box center [330, 372] width 170 height 87
click at [403, 331] on div at bounding box center [330, 372] width 170 height 87
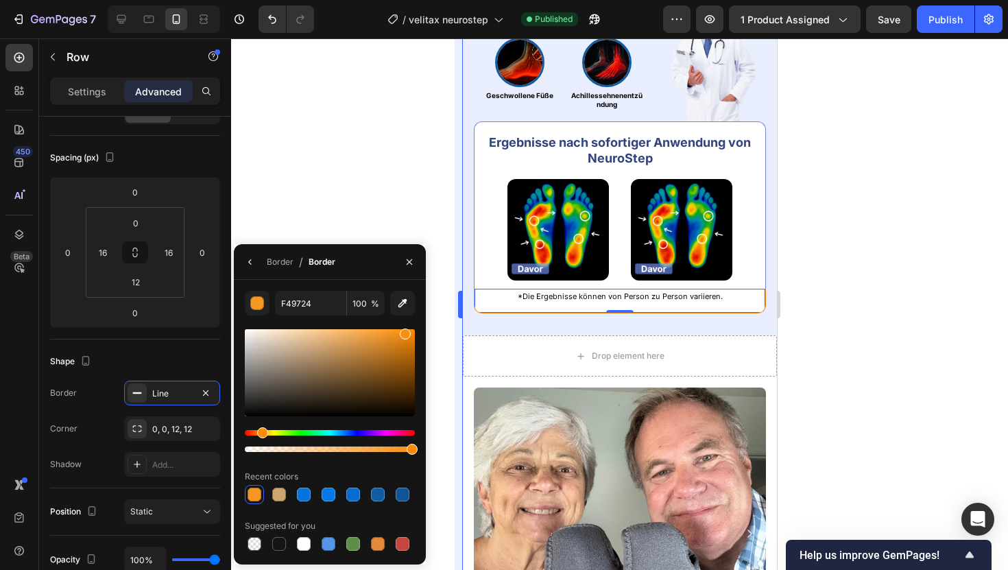
type input "F78F11"
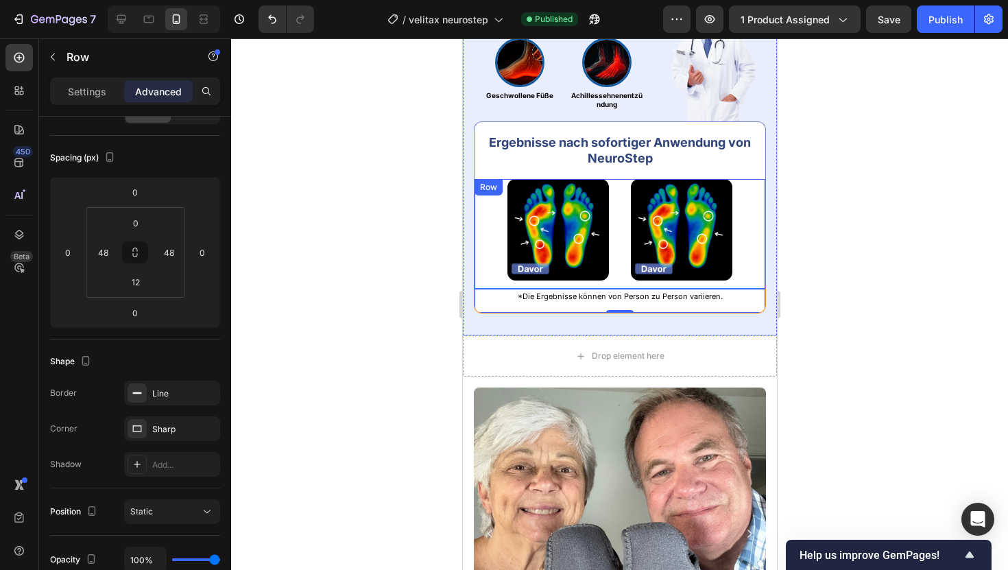
click at [476, 203] on div "Image Image Row" at bounding box center [619, 234] width 292 height 110
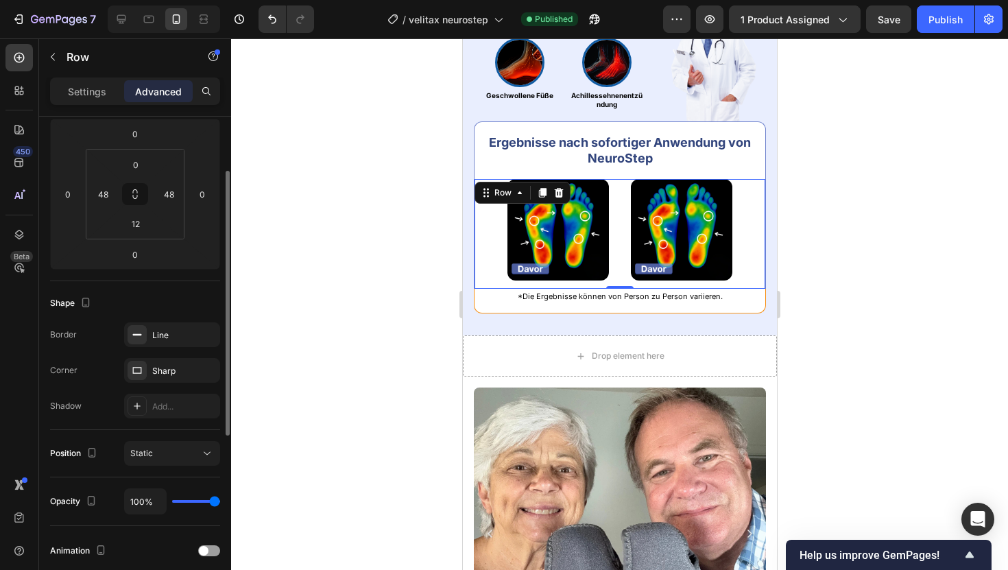
scroll to position [211, 0]
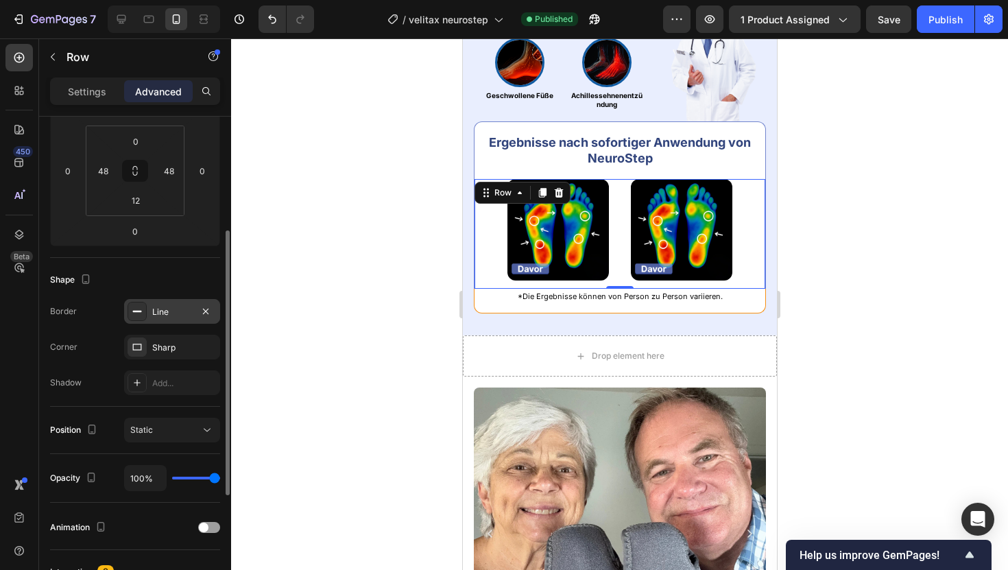
click at [141, 315] on icon at bounding box center [137, 311] width 11 height 11
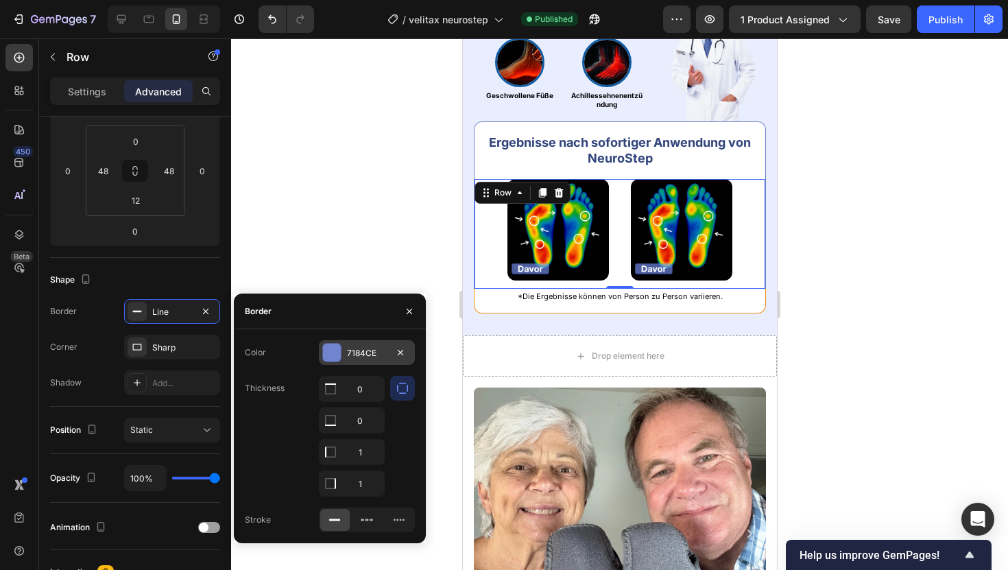
click at [327, 350] on div at bounding box center [332, 352] width 18 height 18
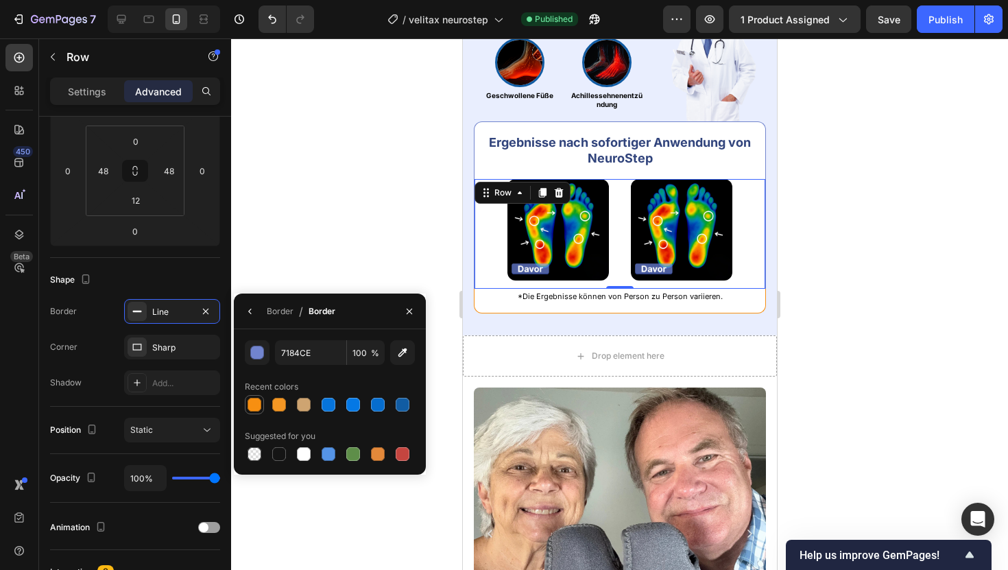
click at [258, 409] on div at bounding box center [254, 405] width 14 height 14
type input "F78F11"
click at [479, 165] on div "Ergebnisse nach sofortiger Anwendung von NeuroStep Heading Row" at bounding box center [619, 150] width 292 height 58
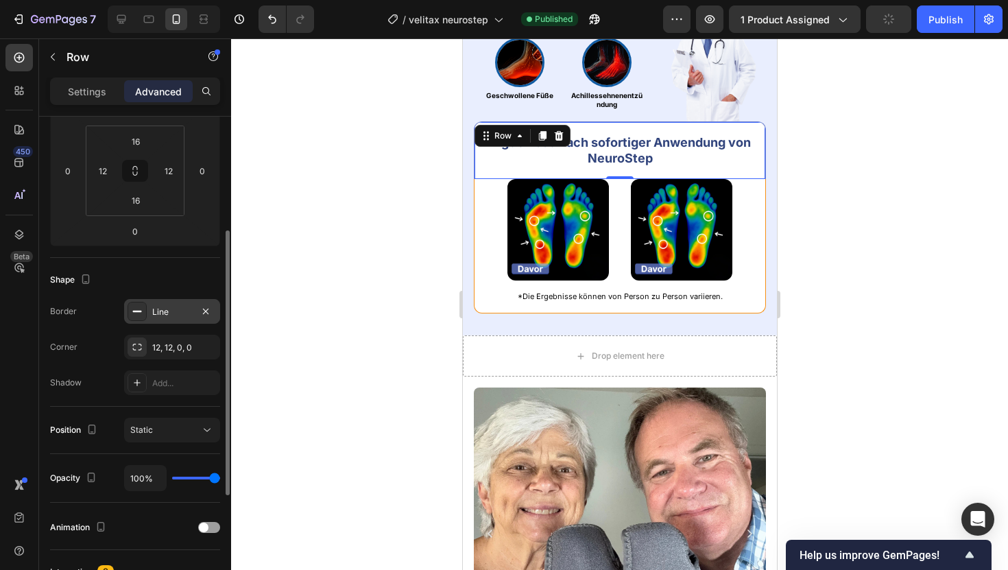
click at [137, 314] on icon at bounding box center [137, 311] width 11 height 11
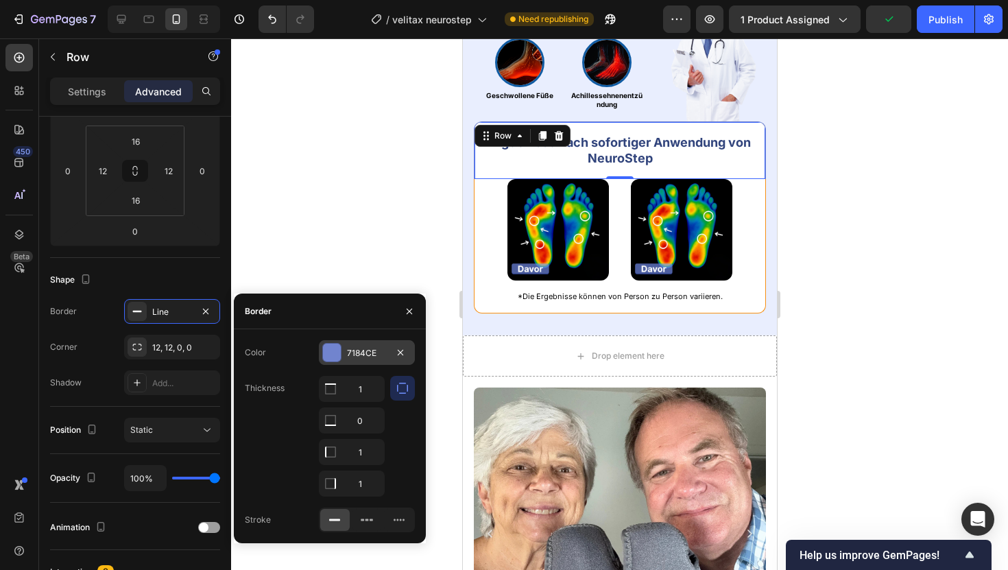
click at [329, 343] on div at bounding box center [332, 352] width 18 height 18
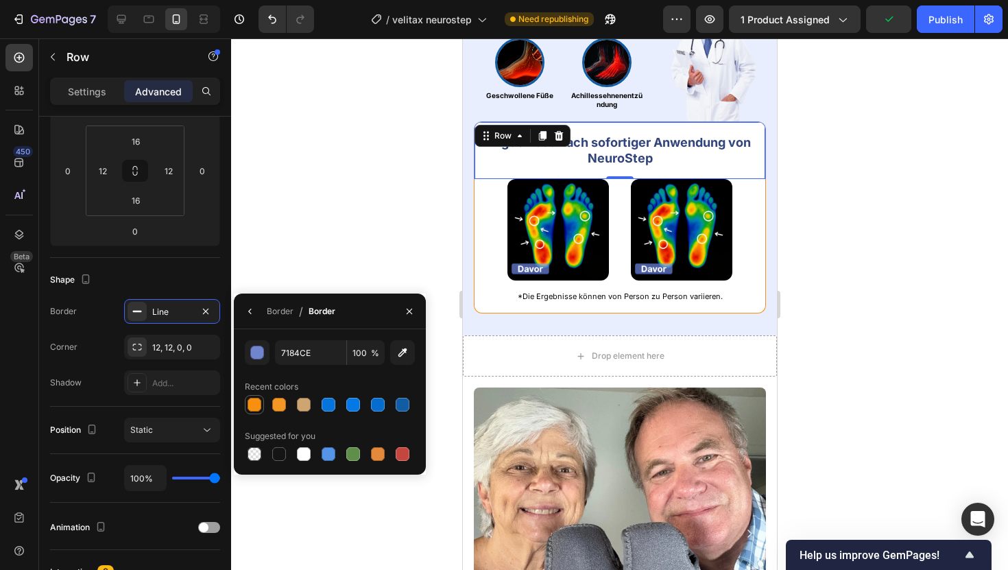
click at [251, 400] on div at bounding box center [254, 405] width 14 height 14
type input "F78F11"
click at [295, 149] on div at bounding box center [619, 303] width 777 height 531
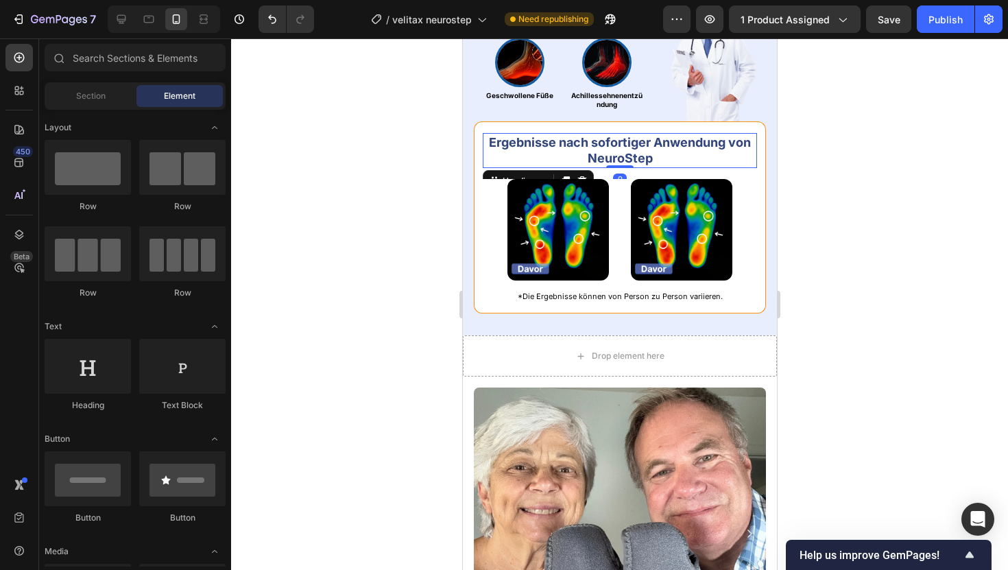
click at [539, 138] on strong "Ergebnisse nach sofortiger Anwendung von NeuroStep" at bounding box center [619, 150] width 262 height 30
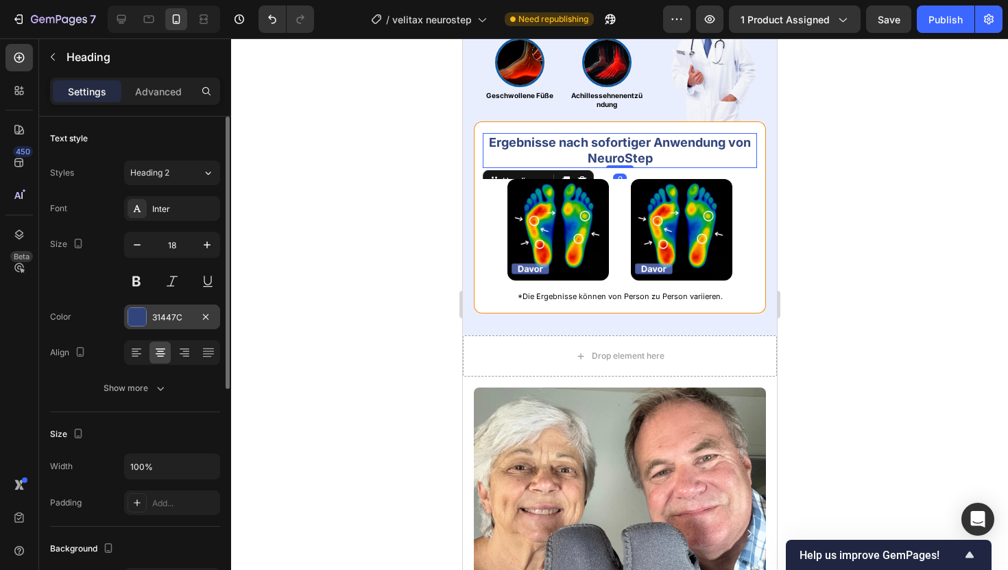
click at [136, 324] on div at bounding box center [137, 317] width 18 height 18
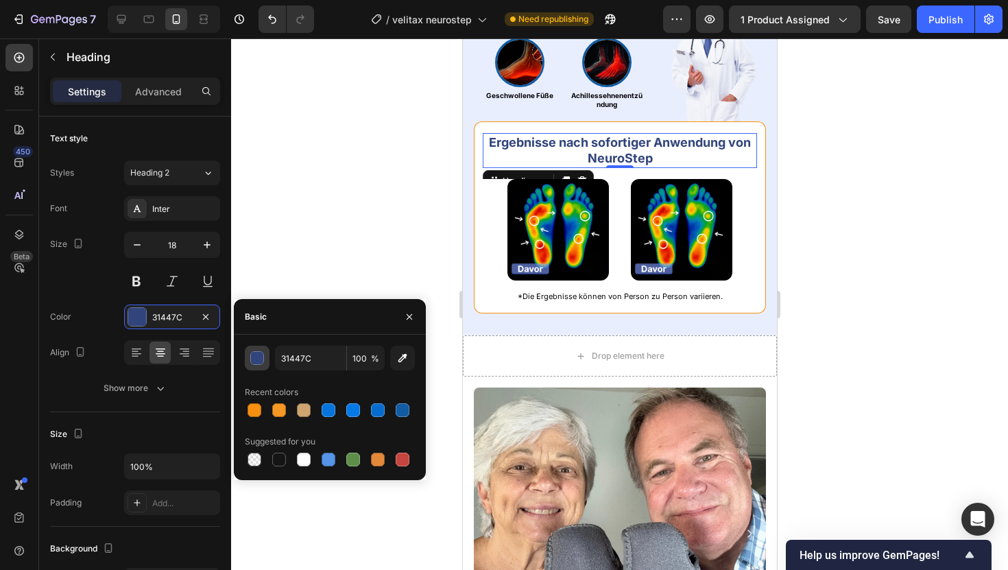
click at [262, 361] on div "button" at bounding box center [258, 359] width 14 height 14
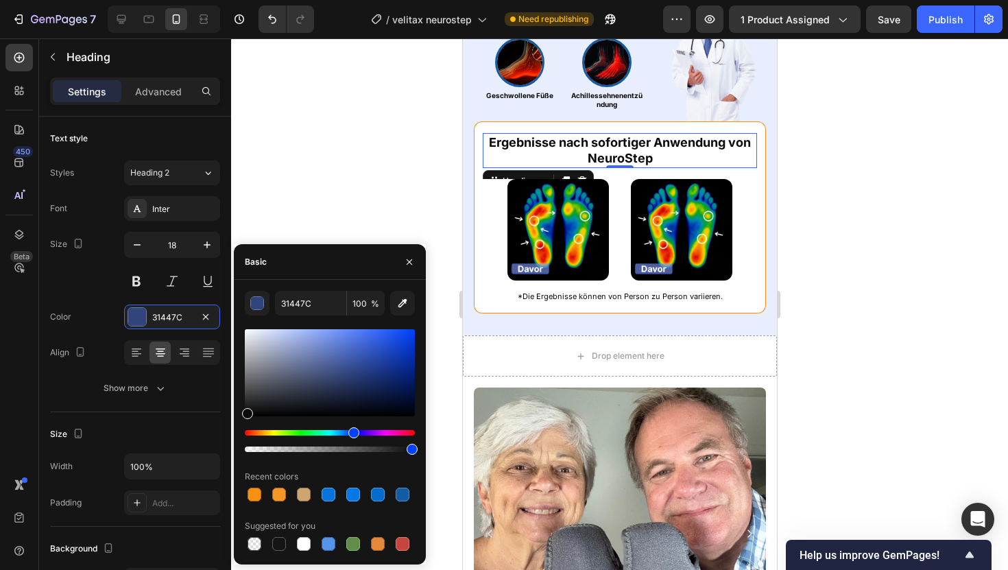
drag, startPoint x: 280, startPoint y: 369, endPoint x: 232, endPoint y: 412, distance: 63.6
click at [232, 0] on div "7 Version history / velitax neurostep Need republishing Preview 1 product assig…" at bounding box center [504, 0] width 1008 height 0
click at [362, 67] on div at bounding box center [619, 303] width 777 height 531
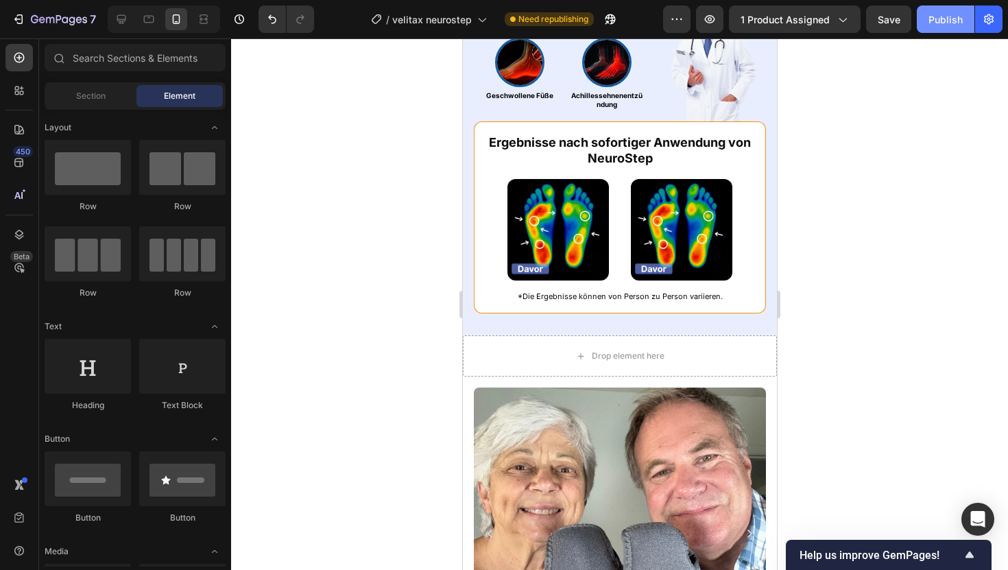
click at [943, 11] on button "Publish" at bounding box center [946, 18] width 58 height 27
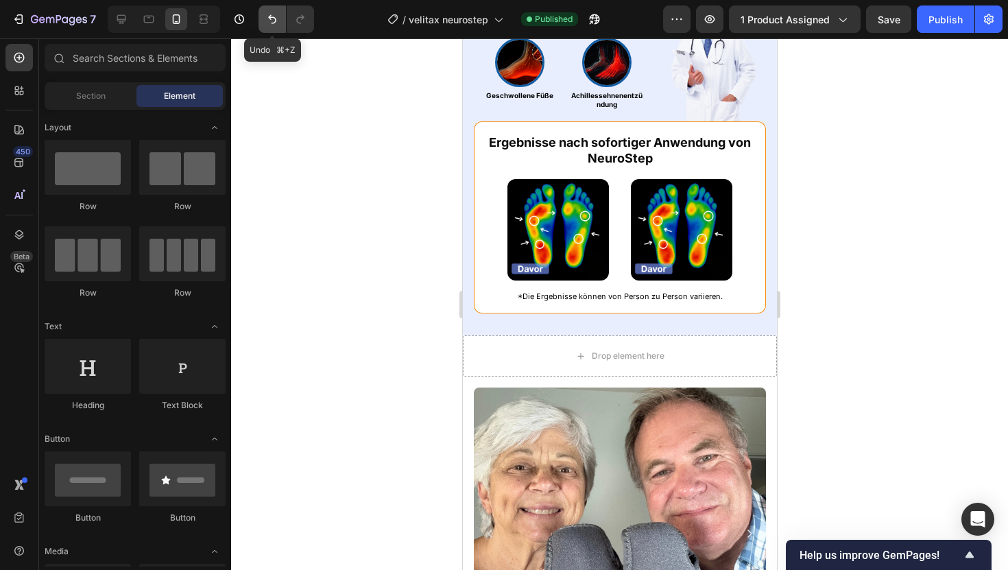
click at [278, 11] on button "Undo/Redo" at bounding box center [271, 18] width 27 height 27
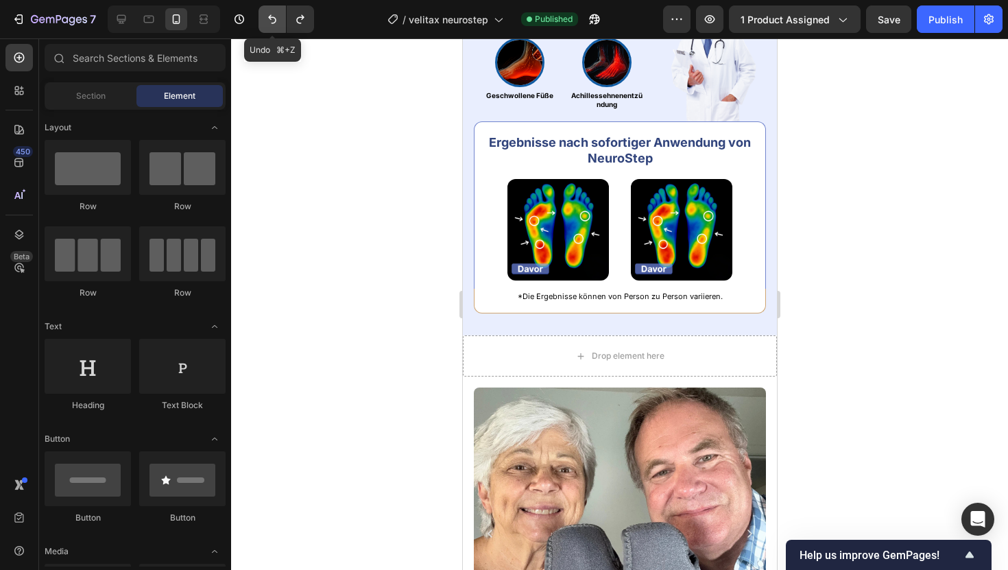
click at [278, 11] on button "Undo/Redo" at bounding box center [271, 18] width 27 height 27
click at [947, 29] on button "Publish" at bounding box center [946, 18] width 58 height 27
